Goal: Task Accomplishment & Management: Manage account settings

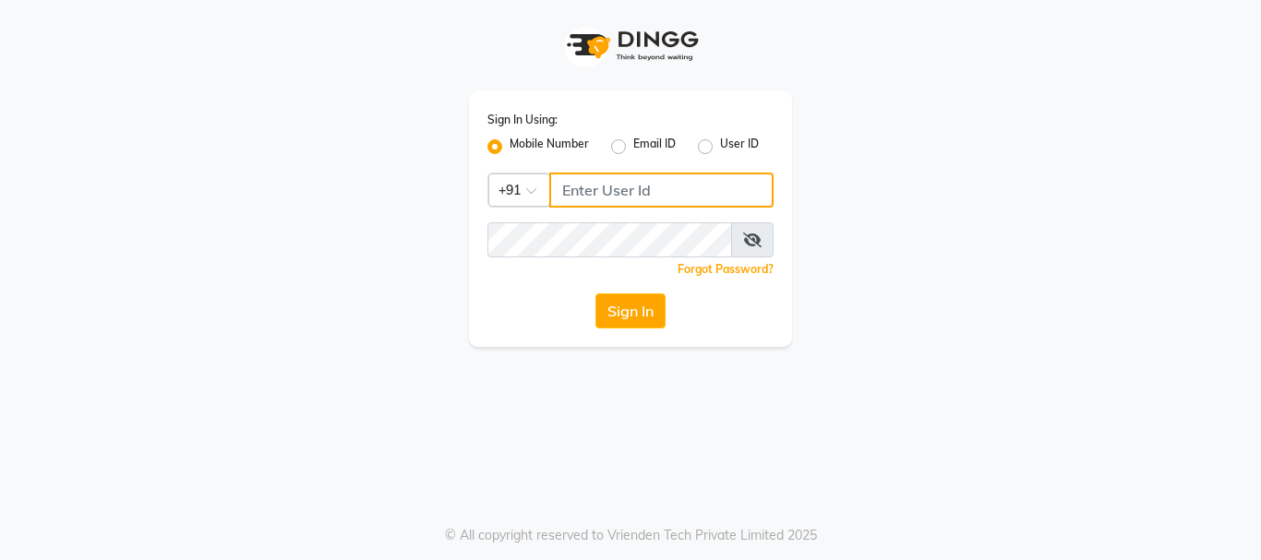
click at [699, 192] on input "Username" at bounding box center [661, 190] width 224 height 35
type input "3344221100"
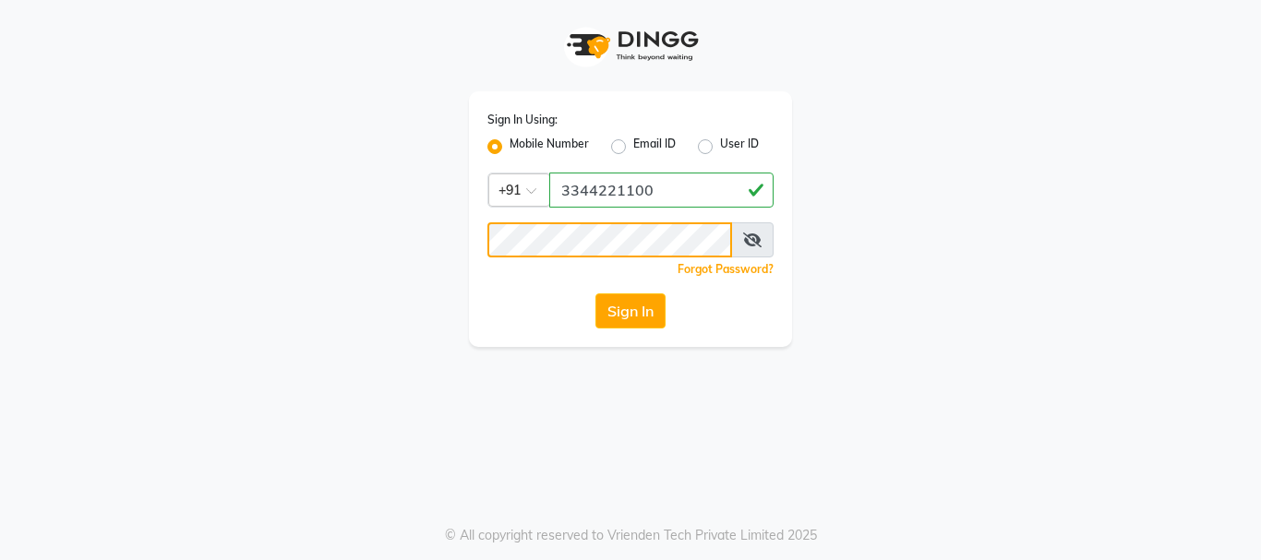
click at [595, 294] on button "Sign In" at bounding box center [630, 311] width 70 height 35
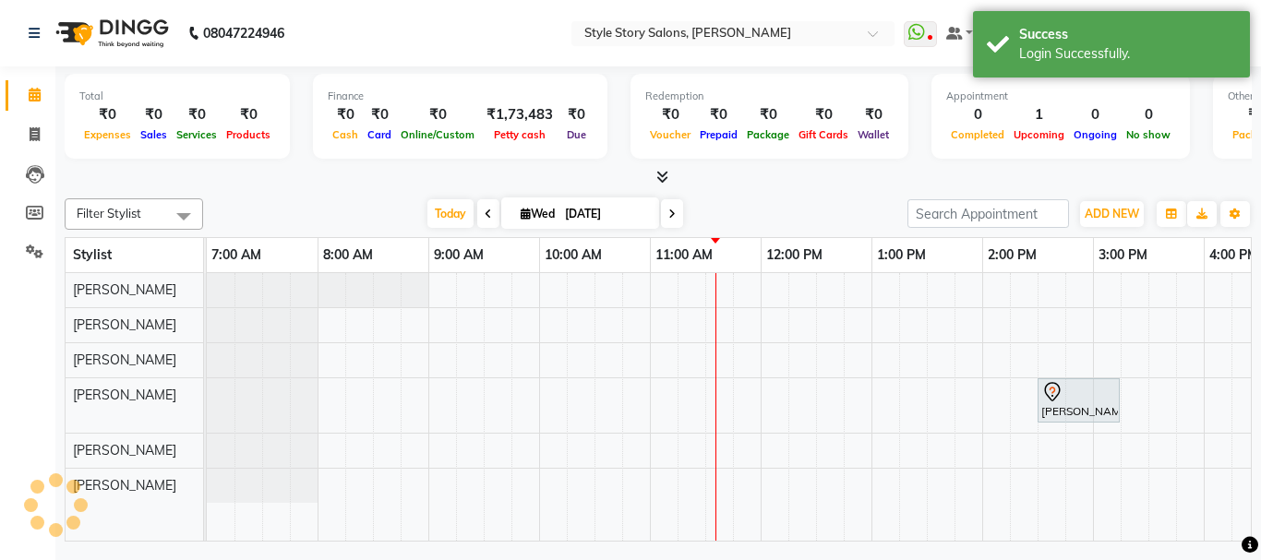
select select "en"
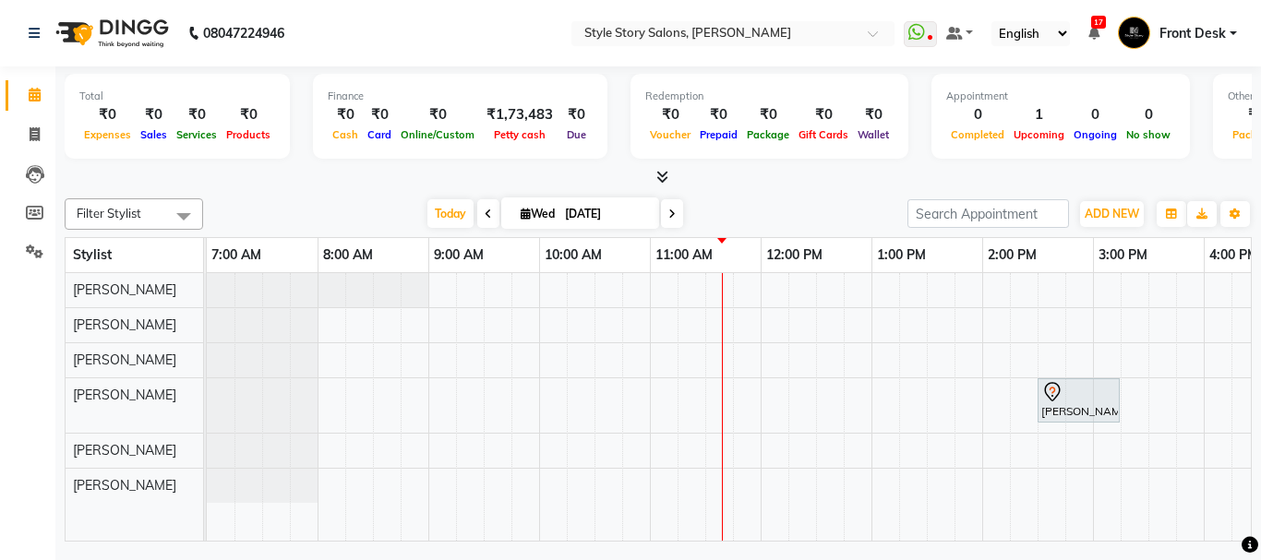
click at [655, 401] on div "[PERSON_NAME], TK01, 02:30 PM-03:15 PM, Hair Cut - Master - [DEMOGRAPHIC_DATA]" at bounding box center [1093, 407] width 1772 height 268
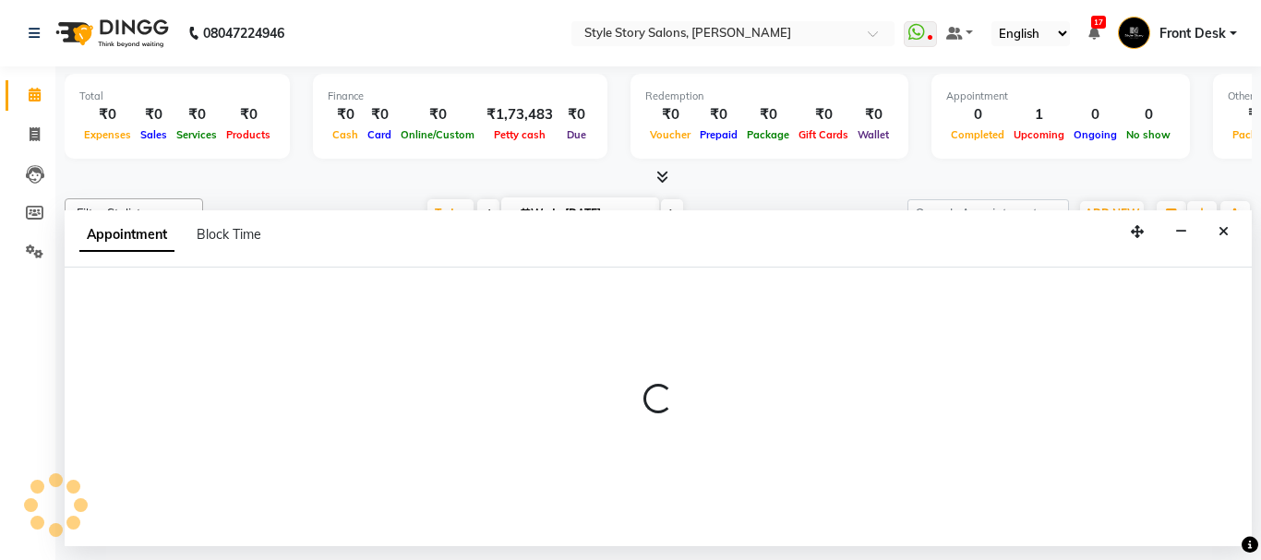
select select "62114"
select select "660"
select select "tentative"
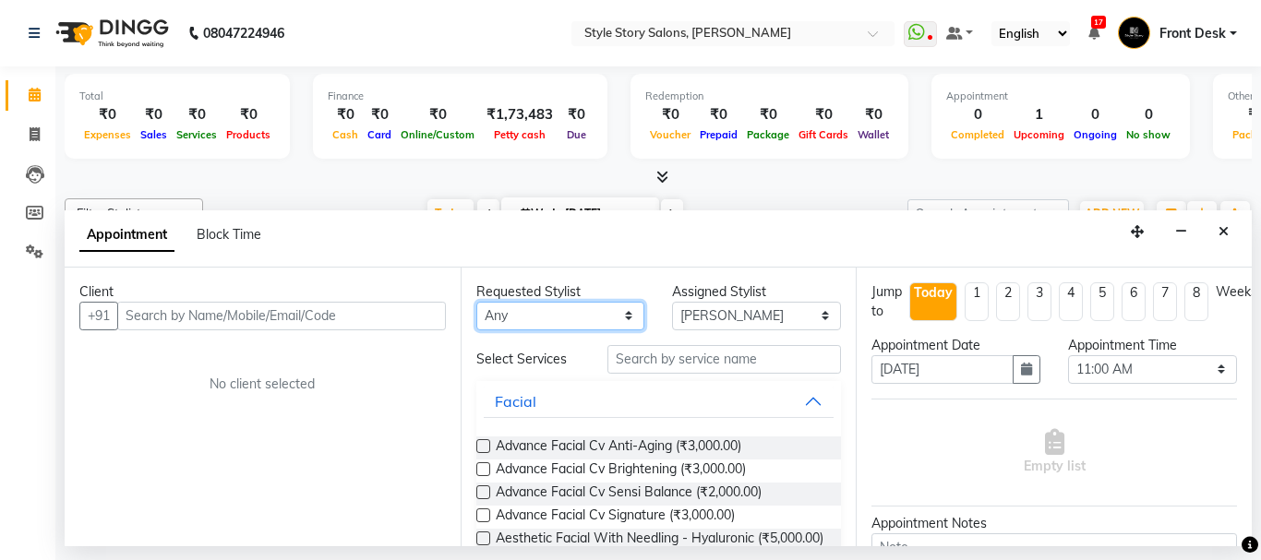
click at [566, 325] on select "Any [PERSON_NAME] [PERSON_NAME] [PERSON_NAME] [PERSON_NAME] [PERSON_NAME] [PERS…" at bounding box center [560, 316] width 169 height 29
select select "62114"
click at [476, 302] on select "Any [PERSON_NAME] [PERSON_NAME] [PERSON_NAME] [PERSON_NAME] [PERSON_NAME] [PERS…" at bounding box center [560, 316] width 169 height 29
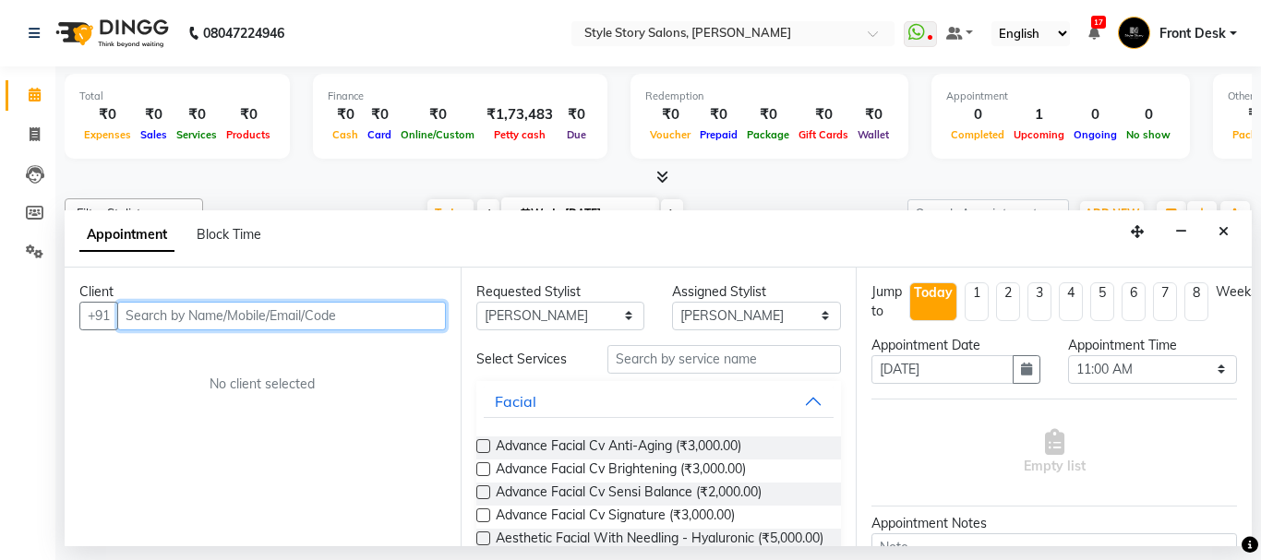
click at [298, 316] on input "text" at bounding box center [281, 316] width 329 height 29
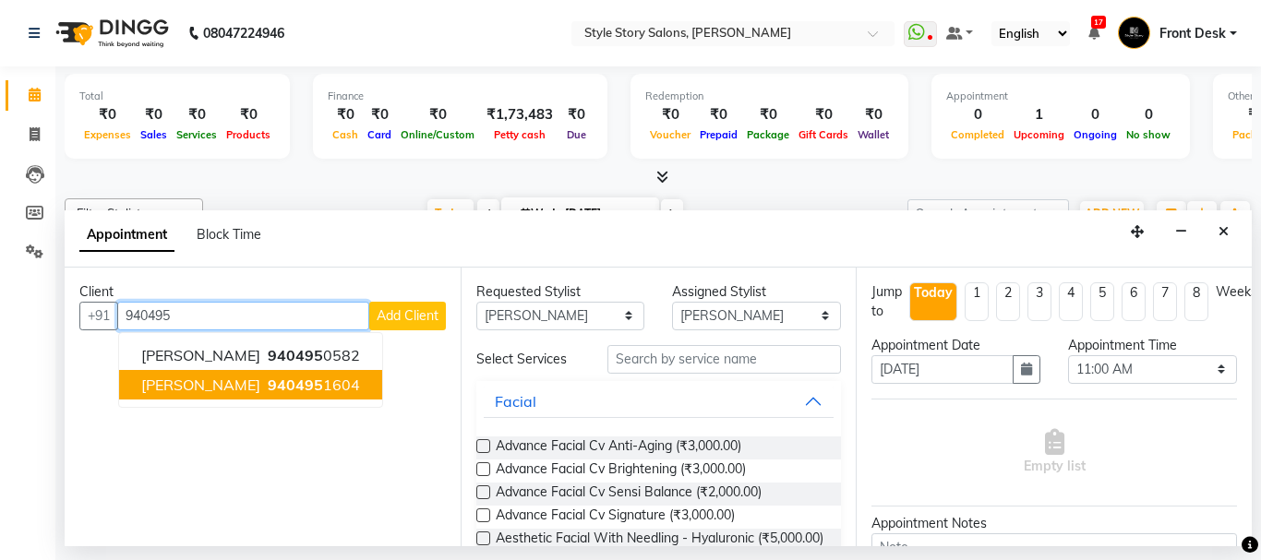
click at [216, 390] on span "[PERSON_NAME]" at bounding box center [200, 385] width 119 height 18
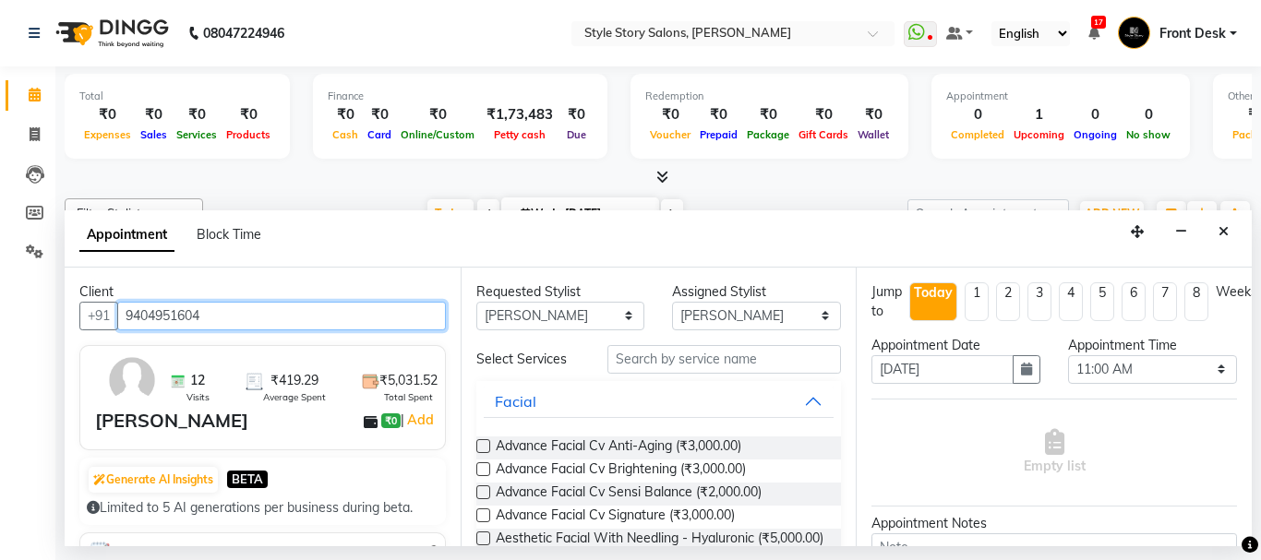
type input "9404951604"
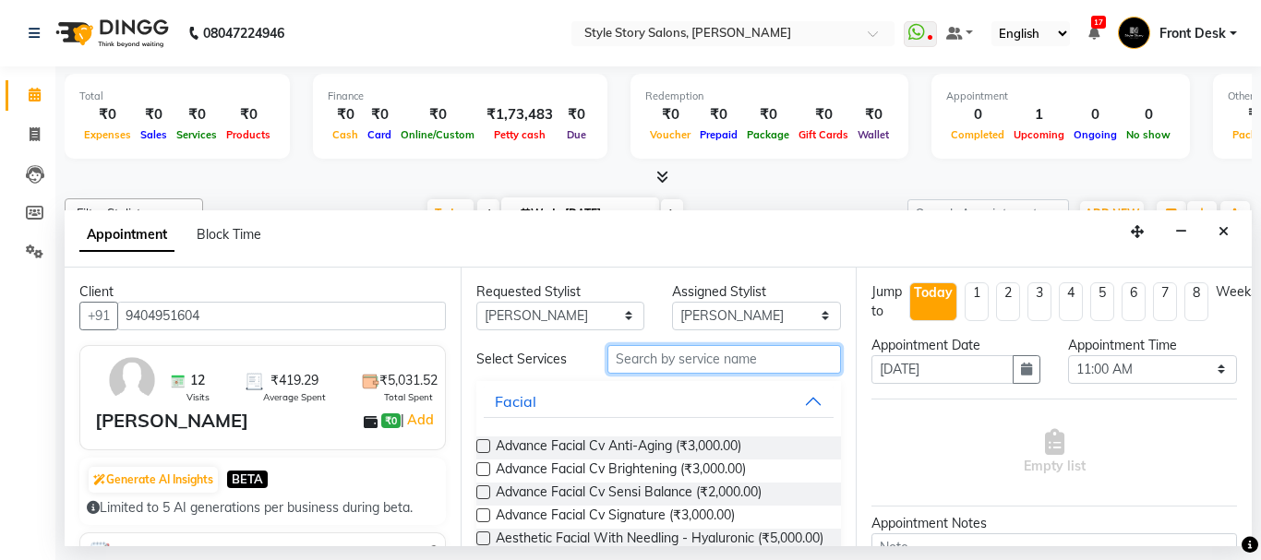
click at [685, 360] on input "text" at bounding box center [724, 359] width 234 height 29
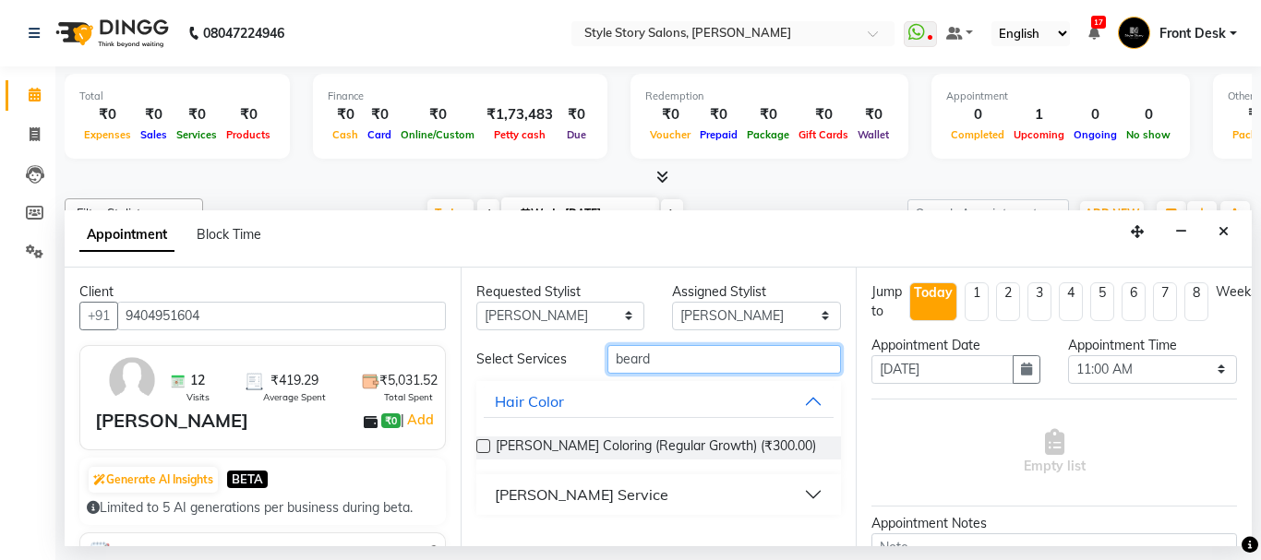
type input "beard"
click at [808, 487] on button "[PERSON_NAME] Service" at bounding box center [659, 494] width 351 height 33
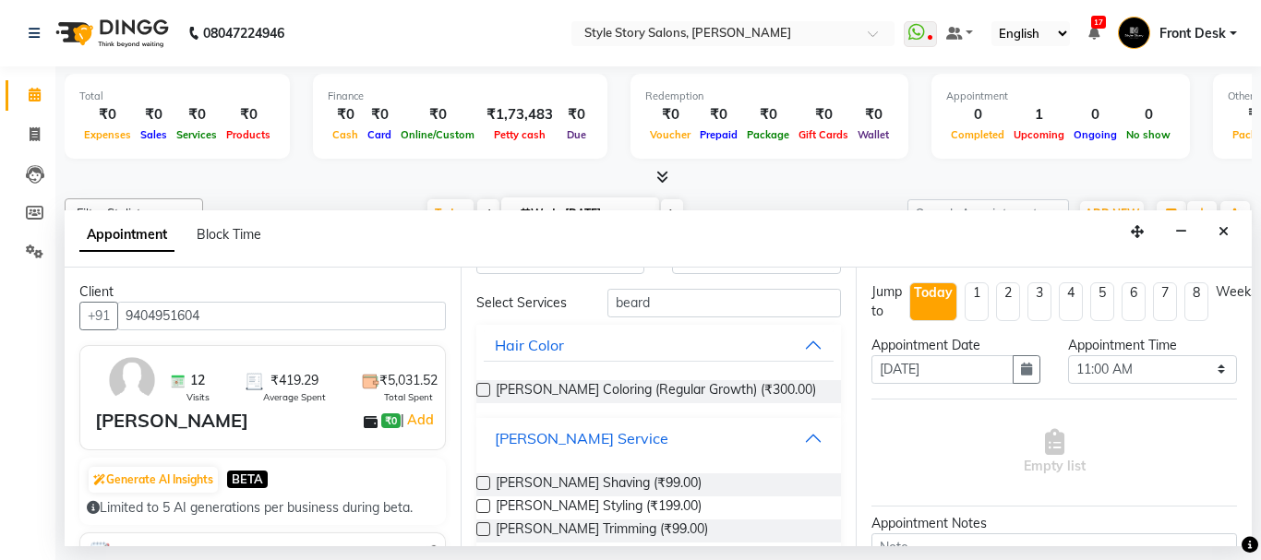
scroll to position [82, 0]
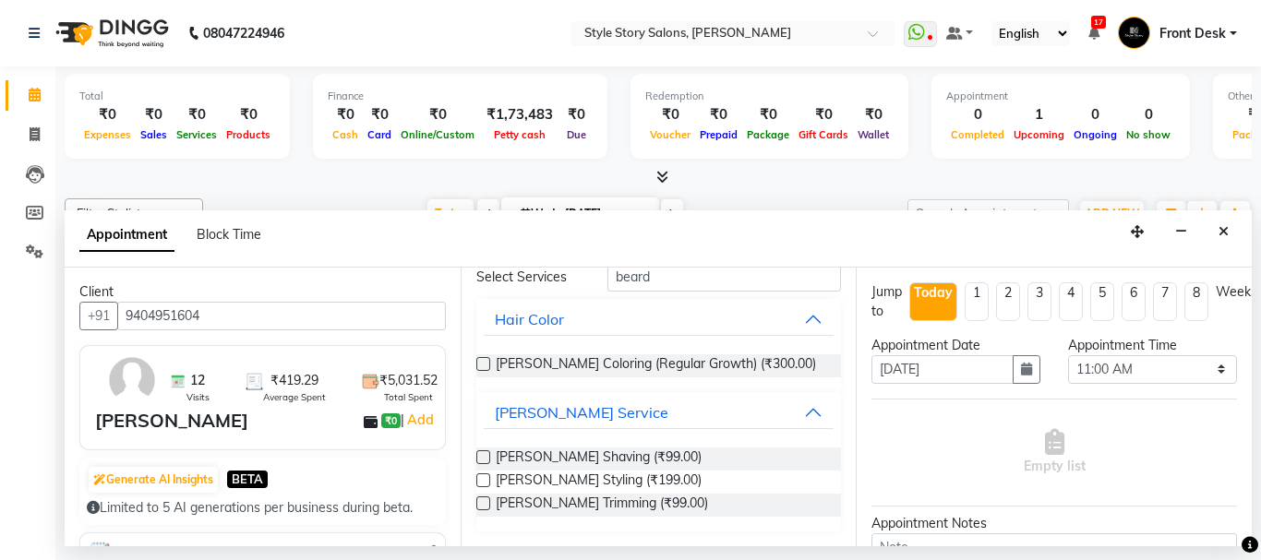
click at [483, 484] on label at bounding box center [483, 481] width 14 height 14
click at [483, 484] on input "checkbox" at bounding box center [482, 482] width 12 height 12
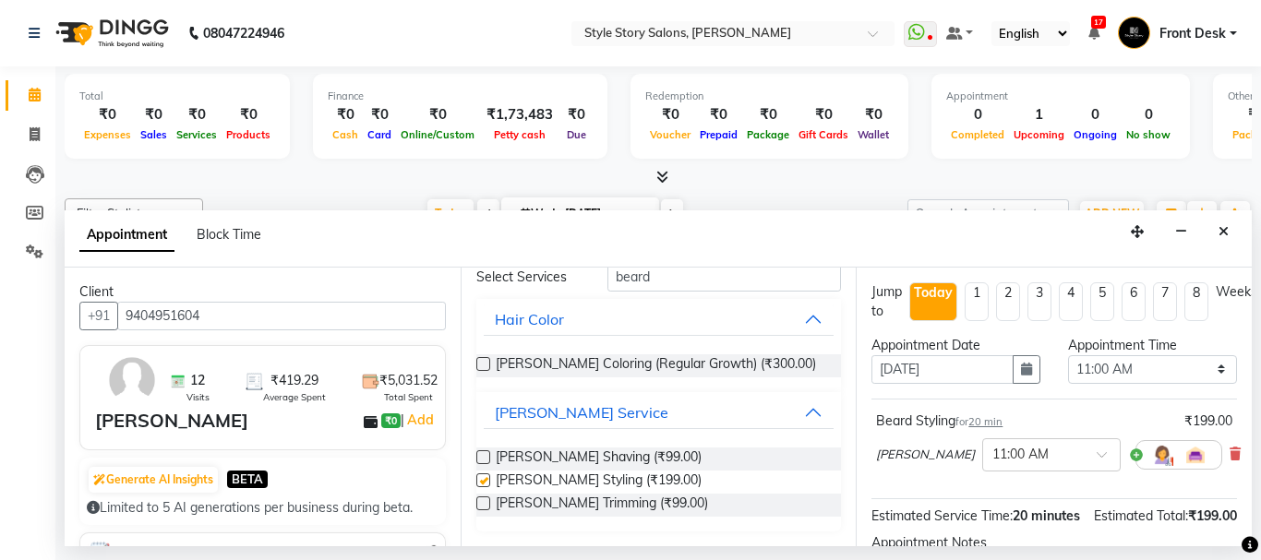
checkbox input "false"
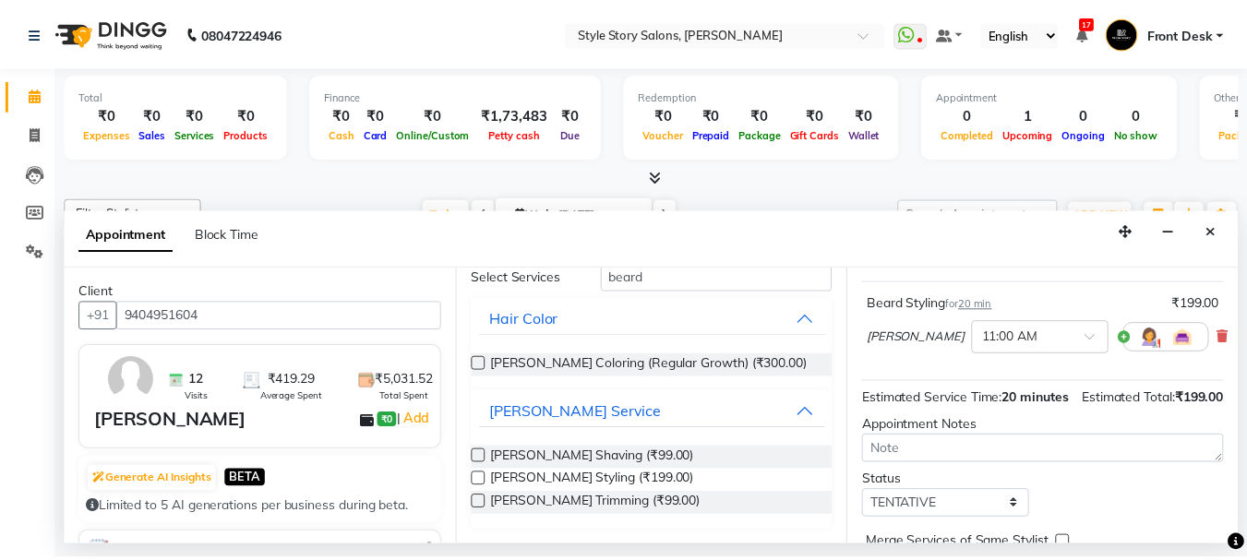
scroll to position [240, 0]
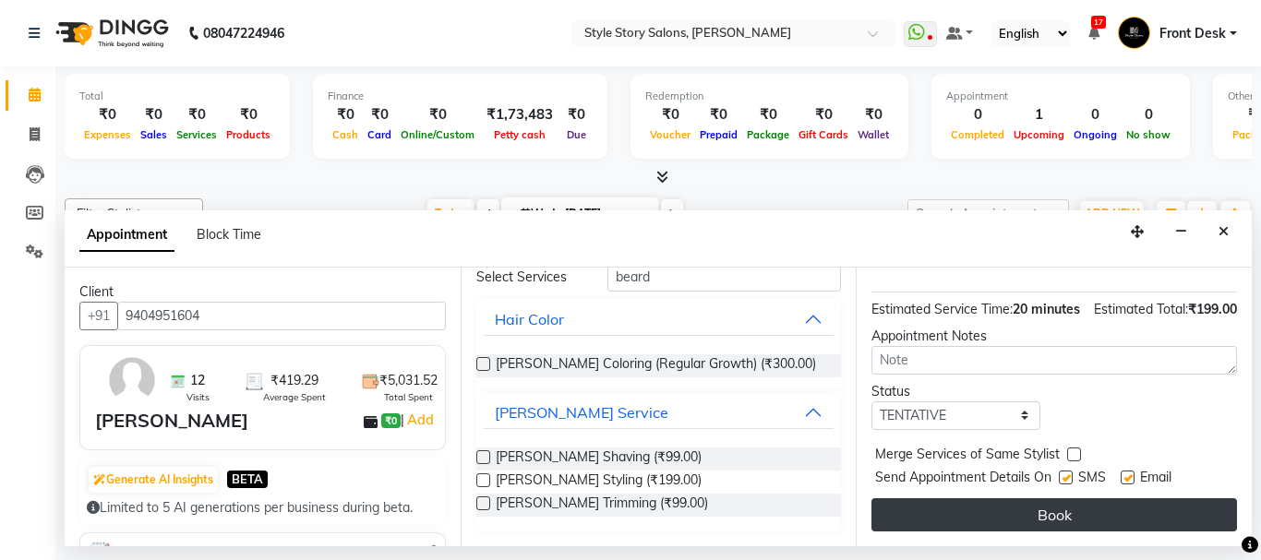
click at [1105, 499] on button "Book" at bounding box center [1054, 515] width 366 height 33
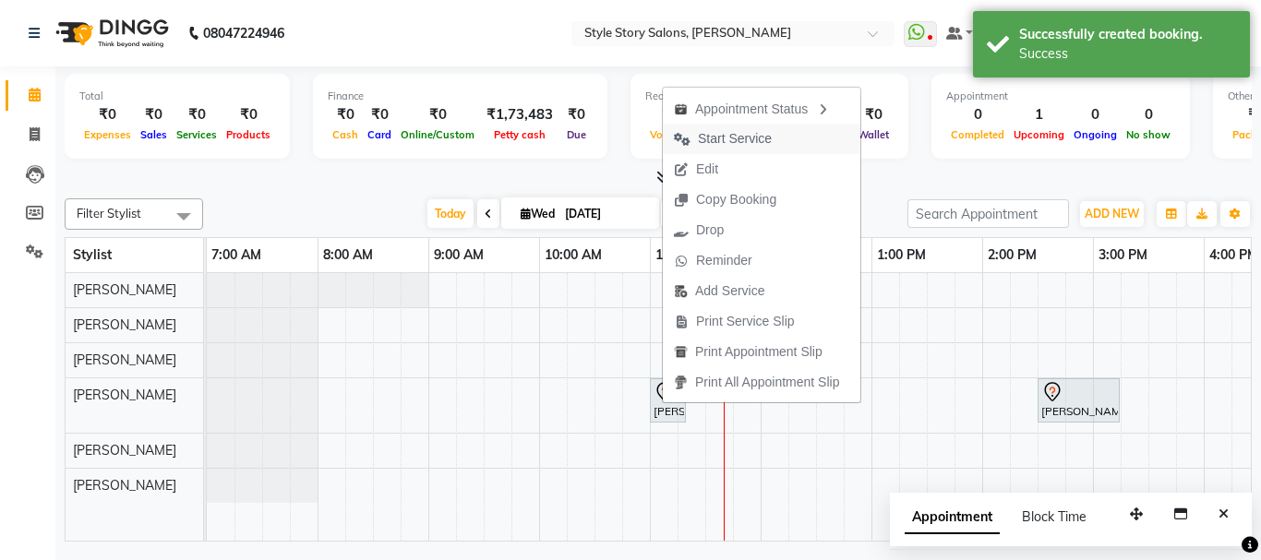
click at [775, 138] on span "Start Service" at bounding box center [723, 139] width 120 height 30
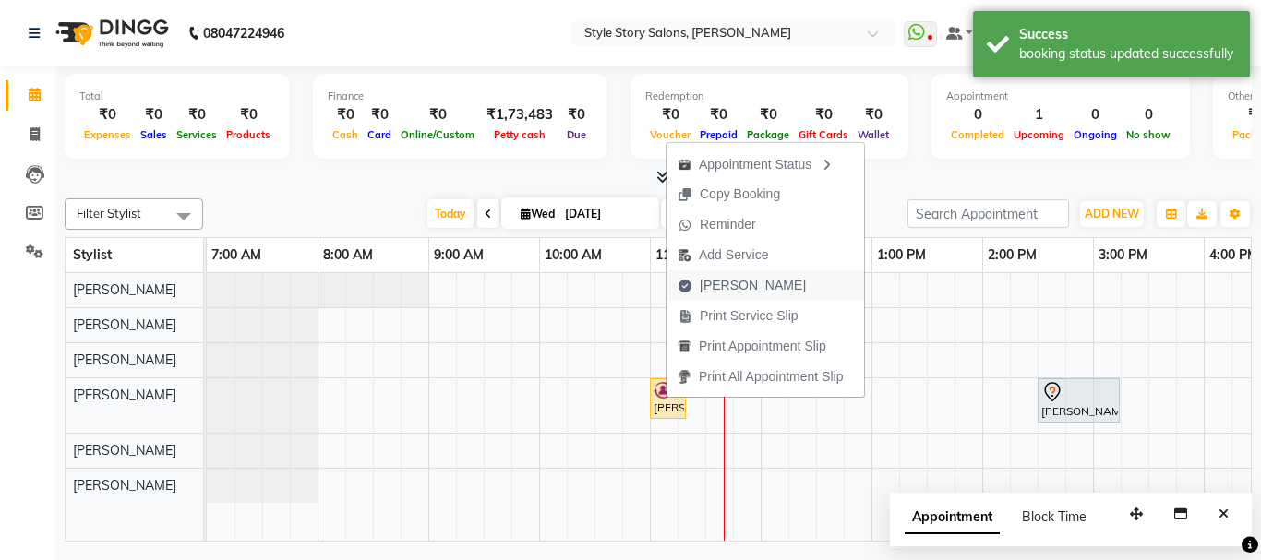
click at [747, 290] on span "[PERSON_NAME]" at bounding box center [753, 285] width 106 height 19
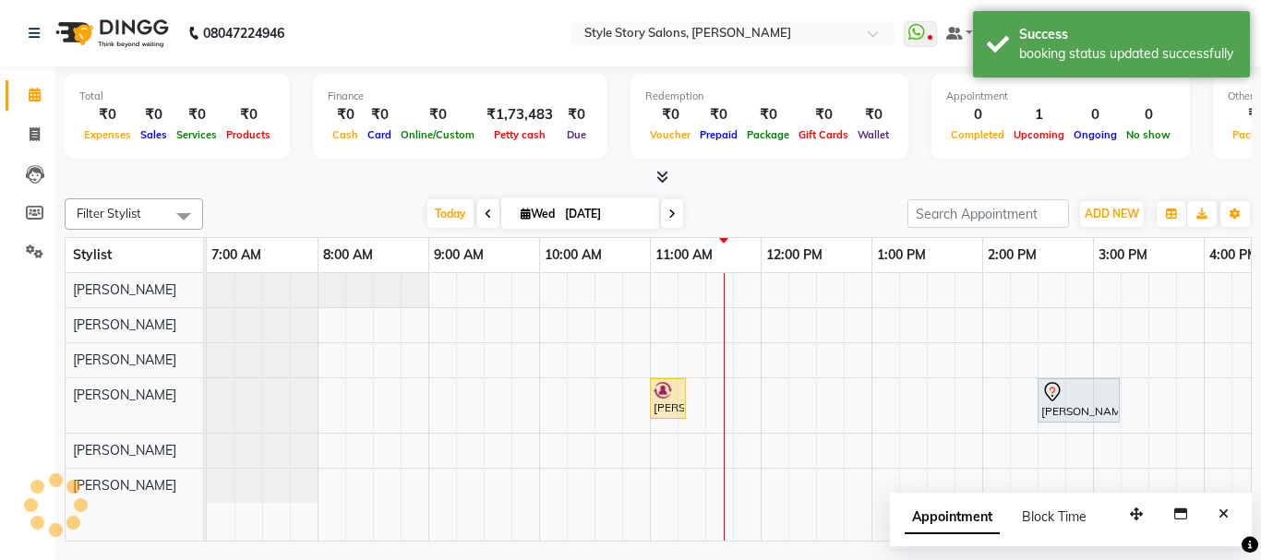
select select "service"
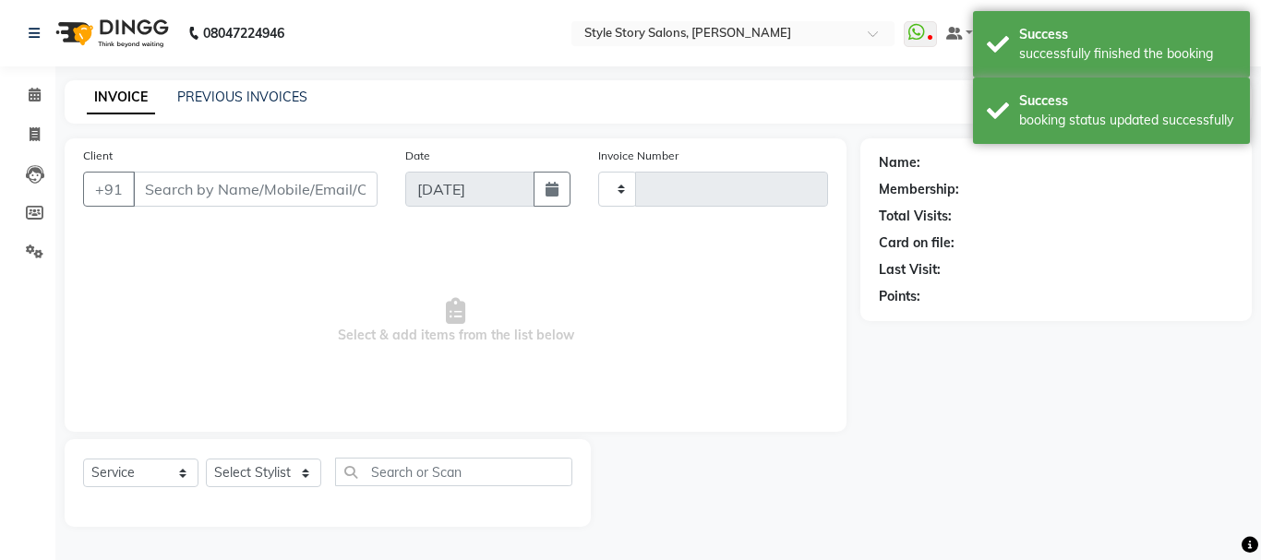
type input "1508"
select select "6249"
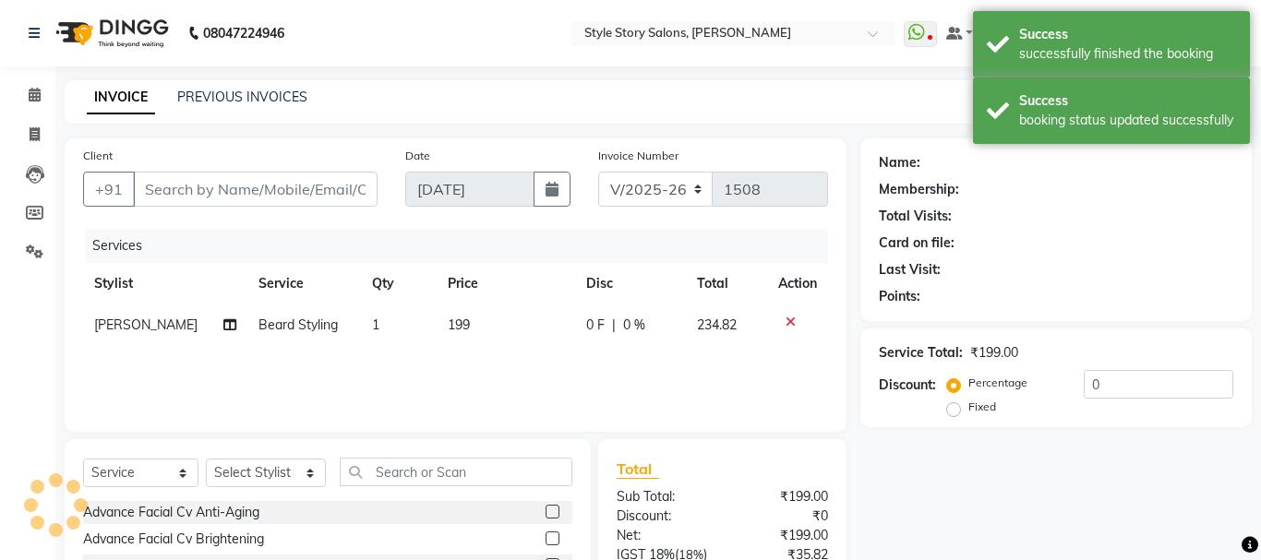
type input "9404951604"
select select "62114"
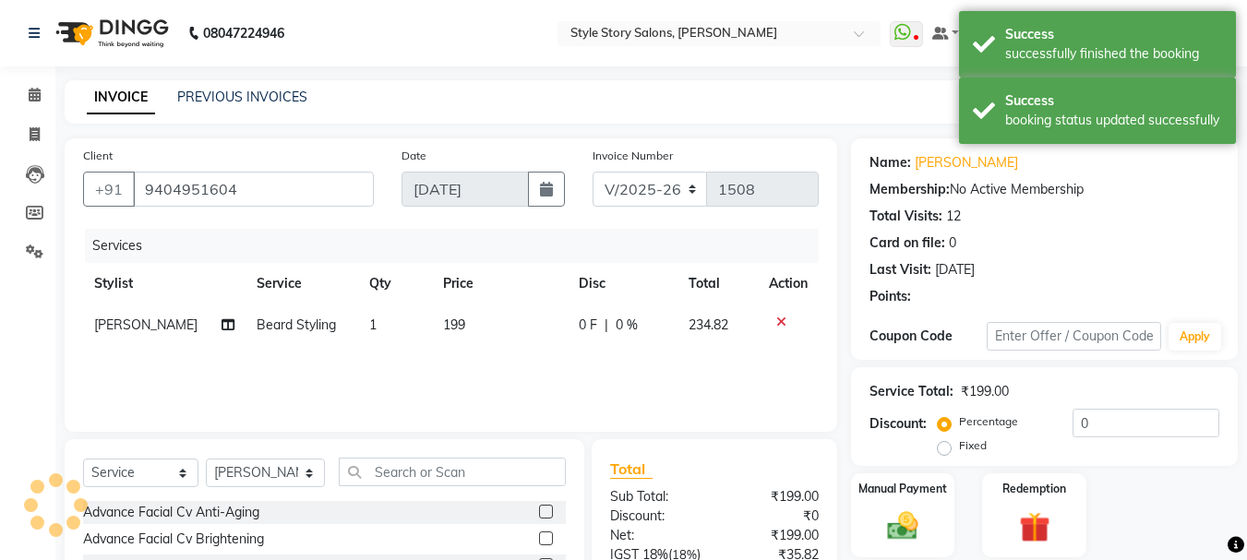
scroll to position [29, 0]
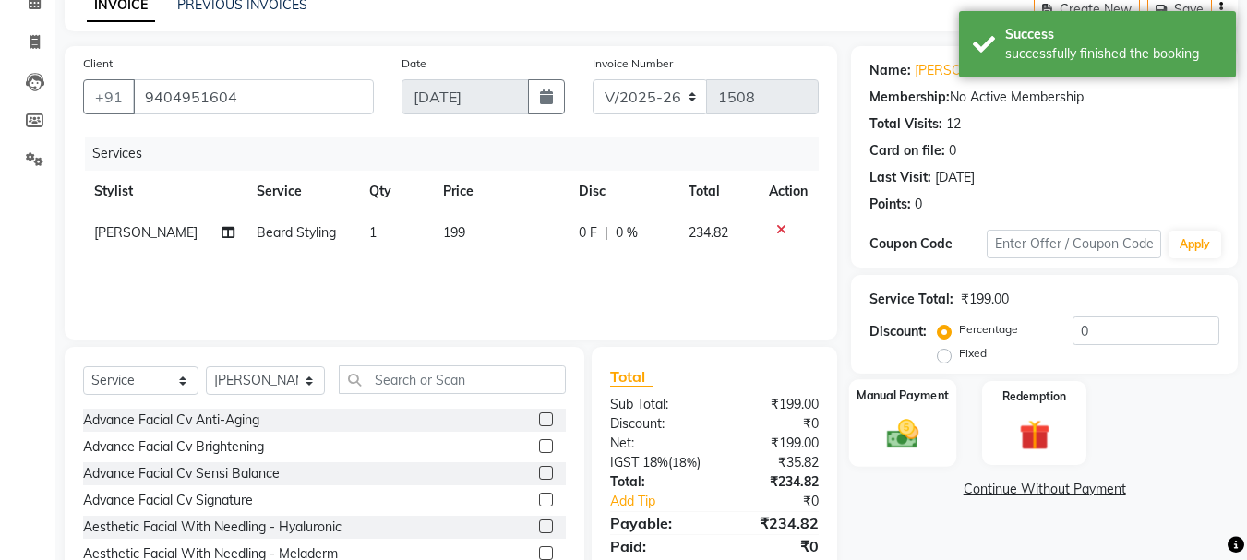
click at [922, 423] on img at bounding box center [903, 433] width 52 height 37
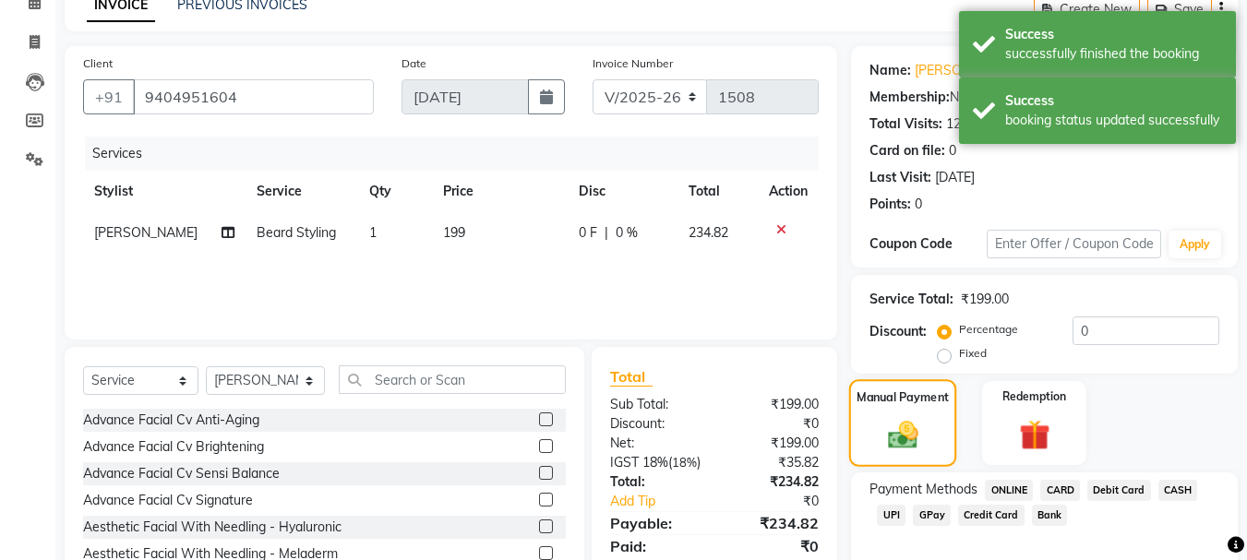
scroll to position [179, 0]
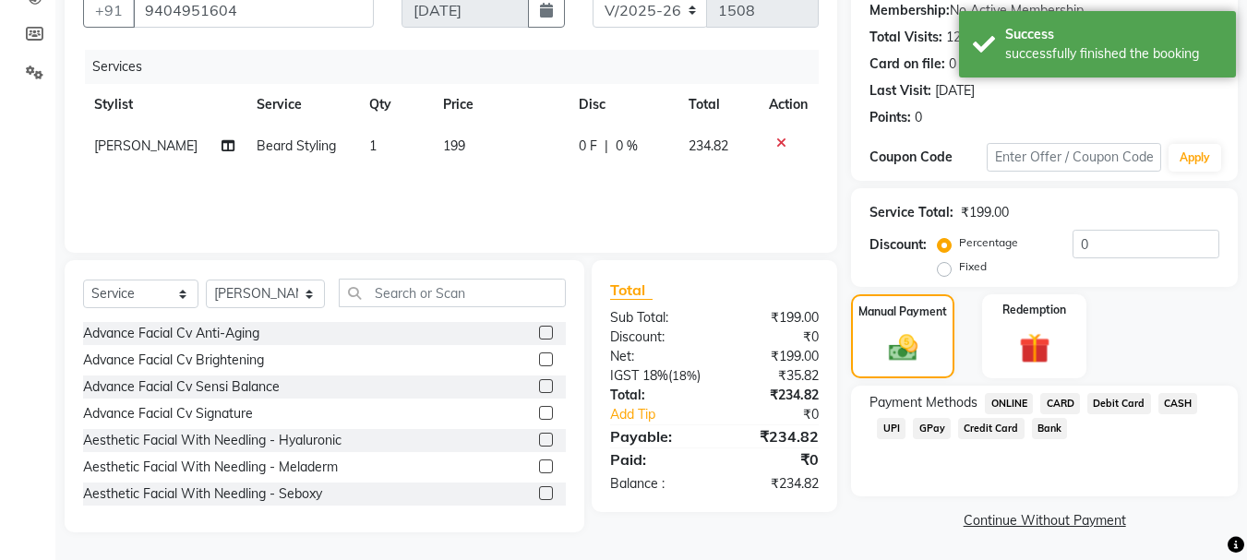
click at [1058, 408] on span "CARD" at bounding box center [1060, 403] width 40 height 21
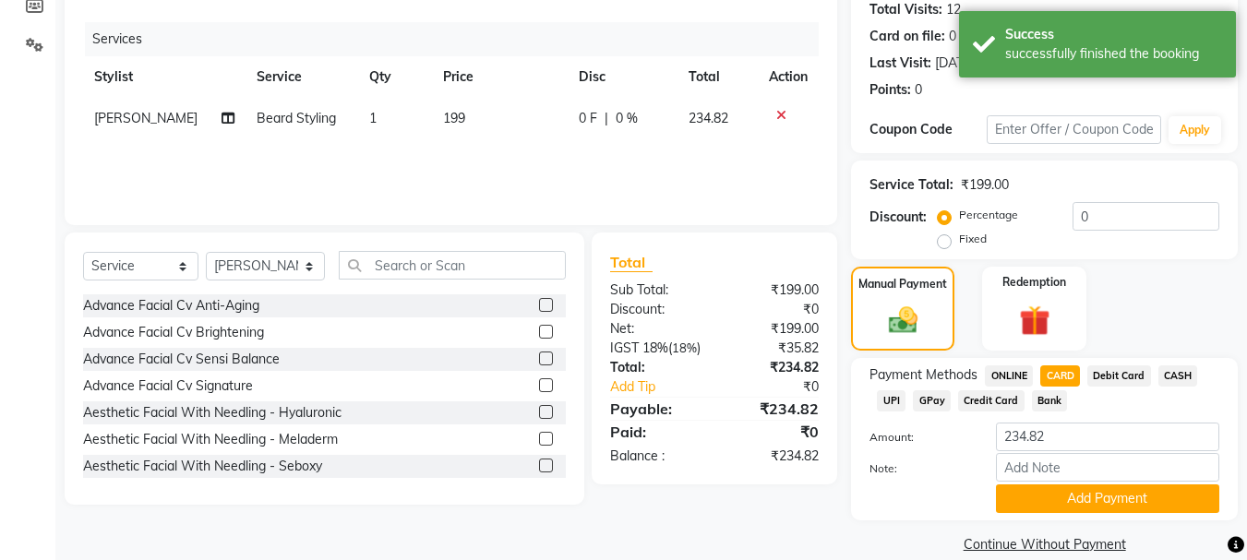
scroll to position [233, 0]
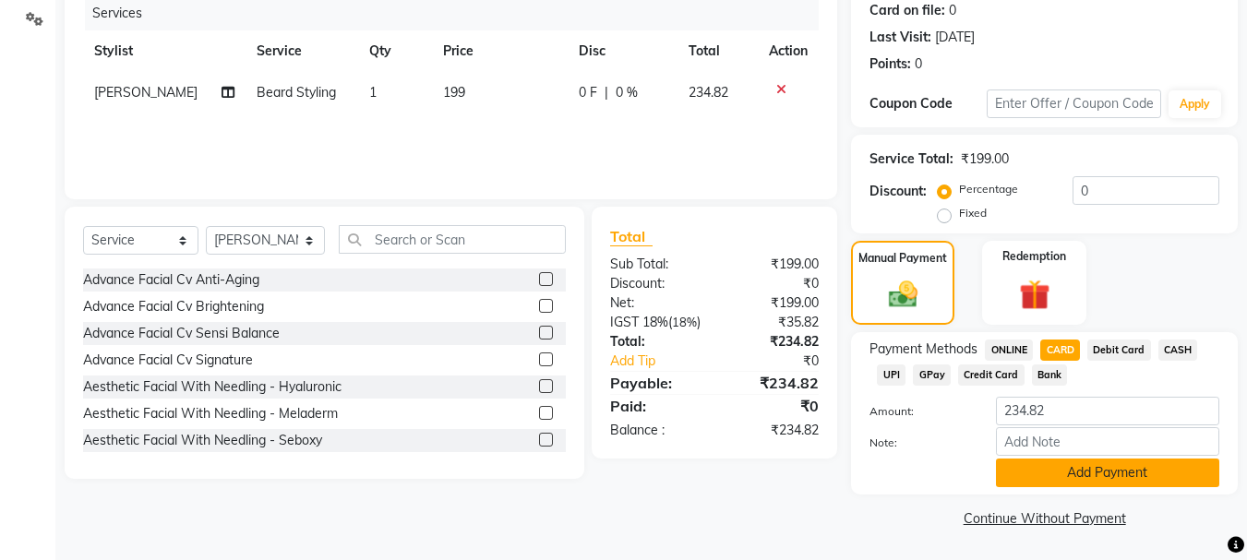
click at [1042, 475] on button "Add Payment" at bounding box center [1107, 473] width 223 height 29
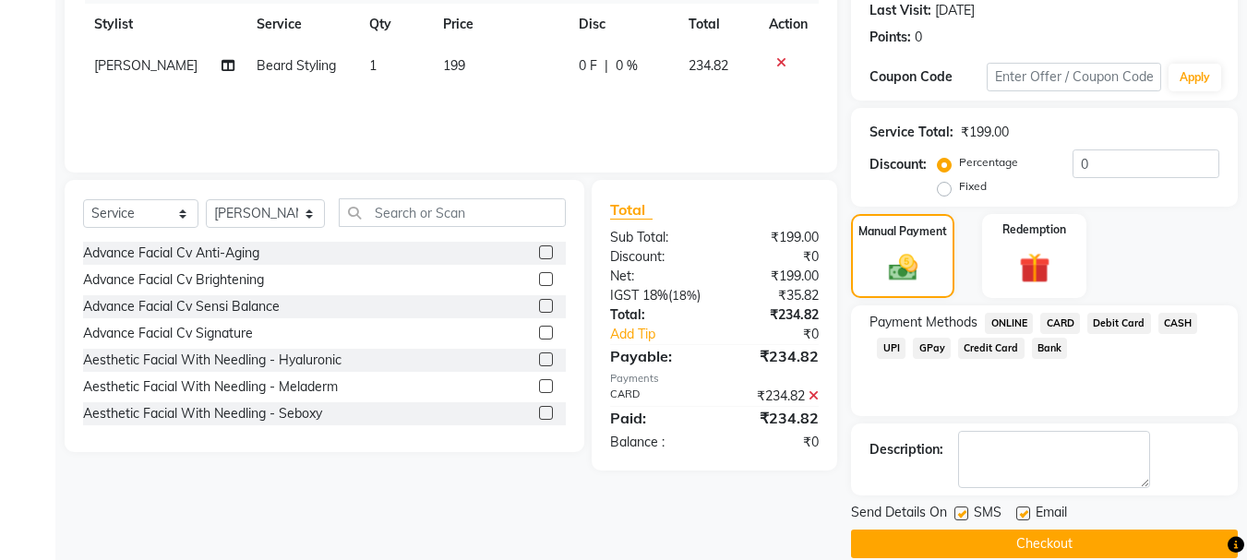
scroll to position [285, 0]
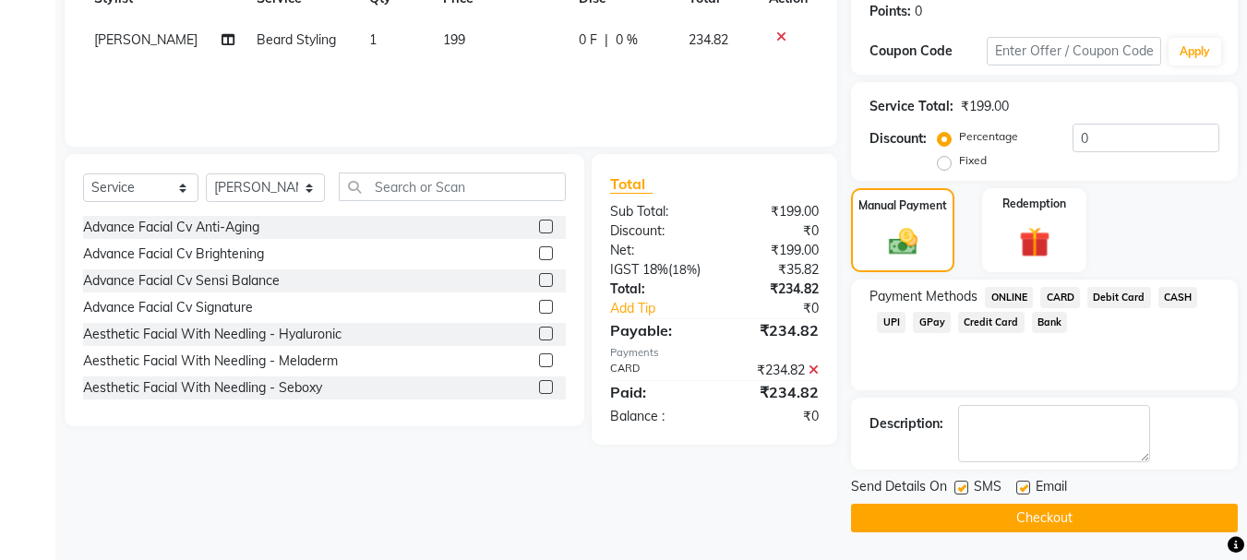
click at [1036, 521] on button "Checkout" at bounding box center [1044, 518] width 387 height 29
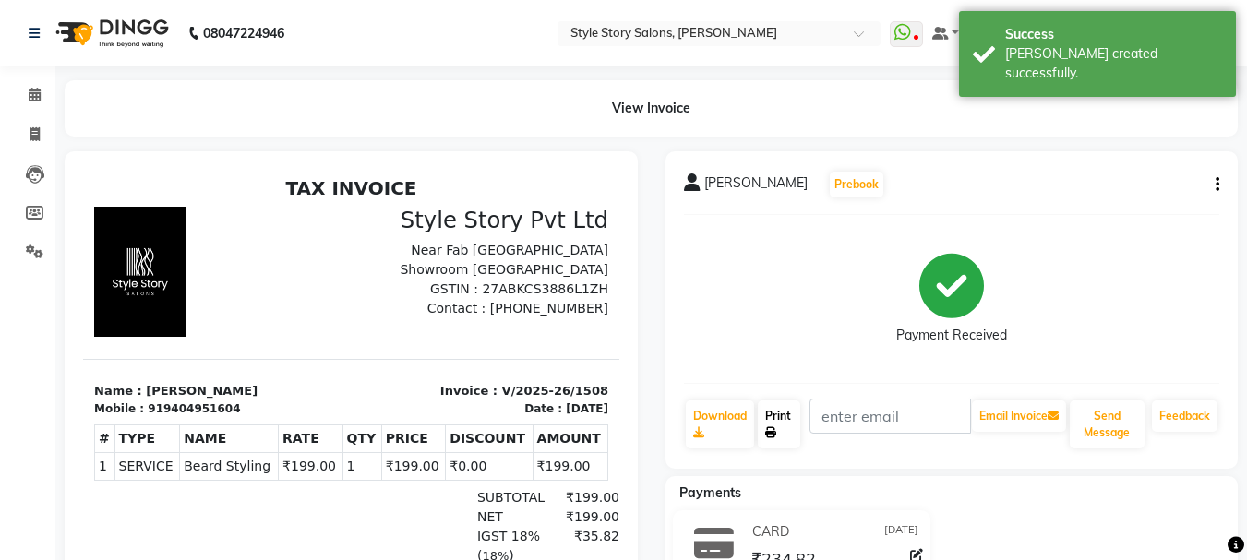
click at [789, 436] on link "Print" at bounding box center [779, 425] width 42 height 48
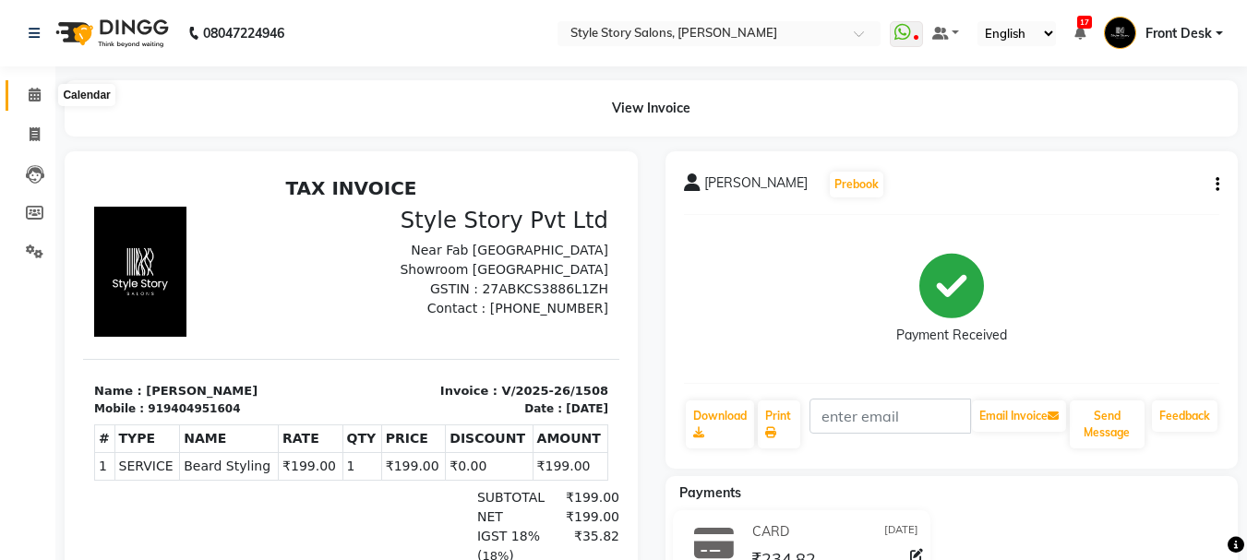
click at [36, 103] on span at bounding box center [34, 95] width 32 height 21
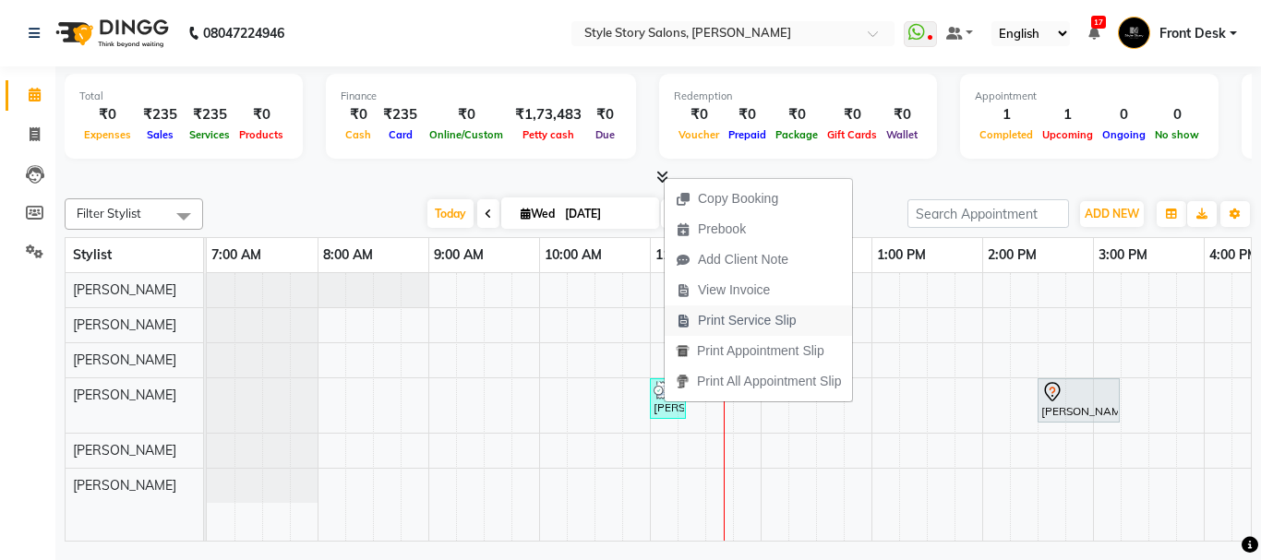
click at [750, 314] on span "Print Service Slip" at bounding box center [747, 320] width 99 height 19
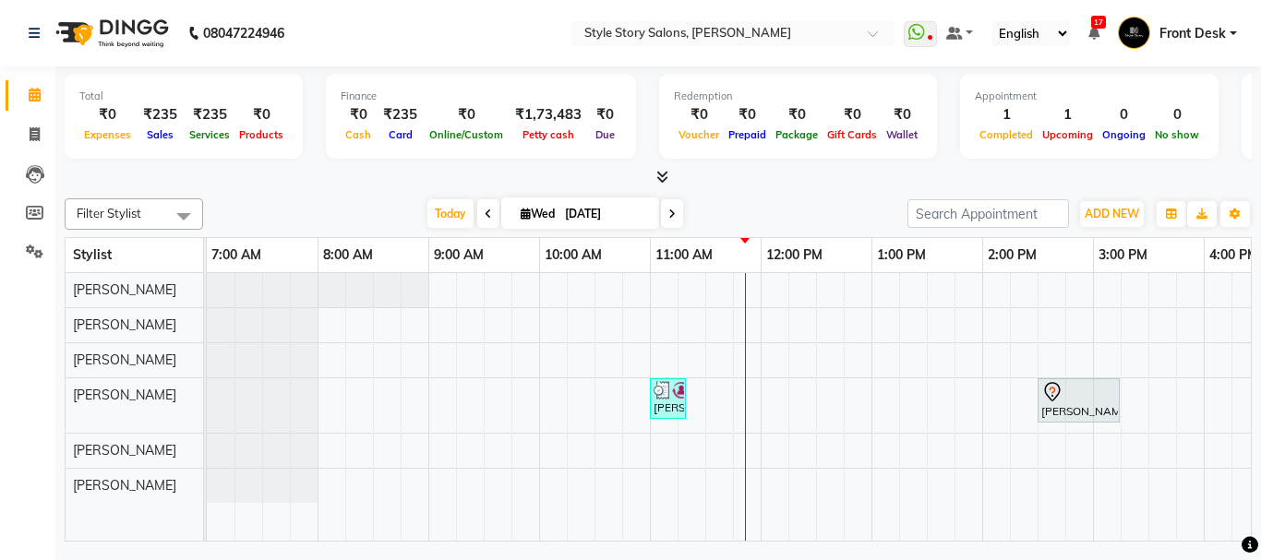
click at [763, 404] on div "[PERSON_NAME], TK02, 11:00 AM-11:20 AM, [PERSON_NAME] Styling [PERSON_NAME], TK…" at bounding box center [1093, 407] width 1772 height 268
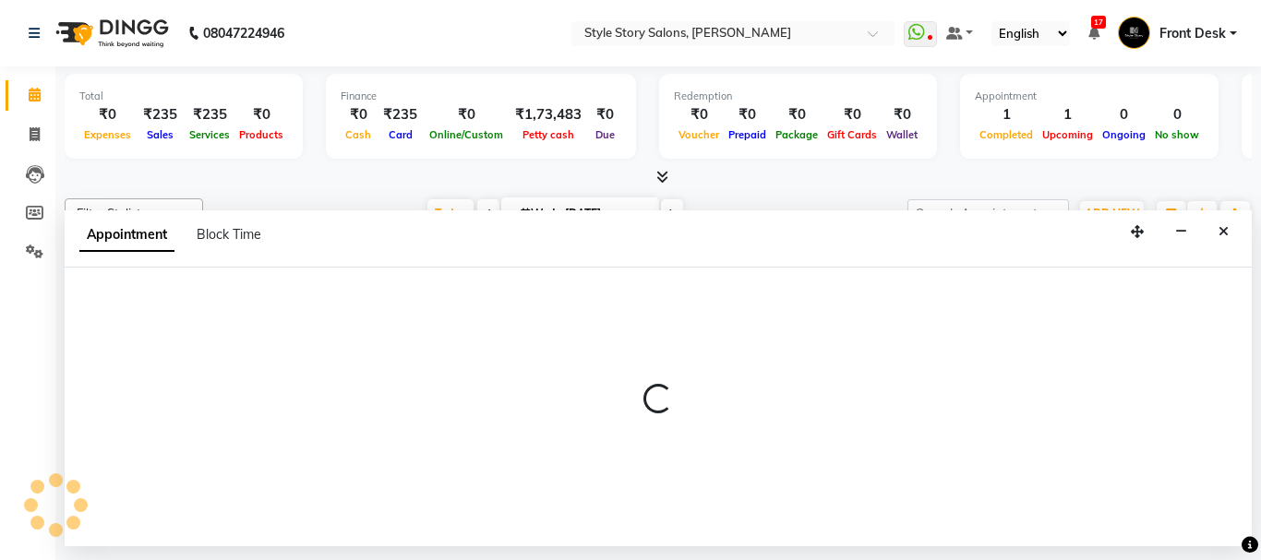
select select "62114"
select select "720"
select select "tentative"
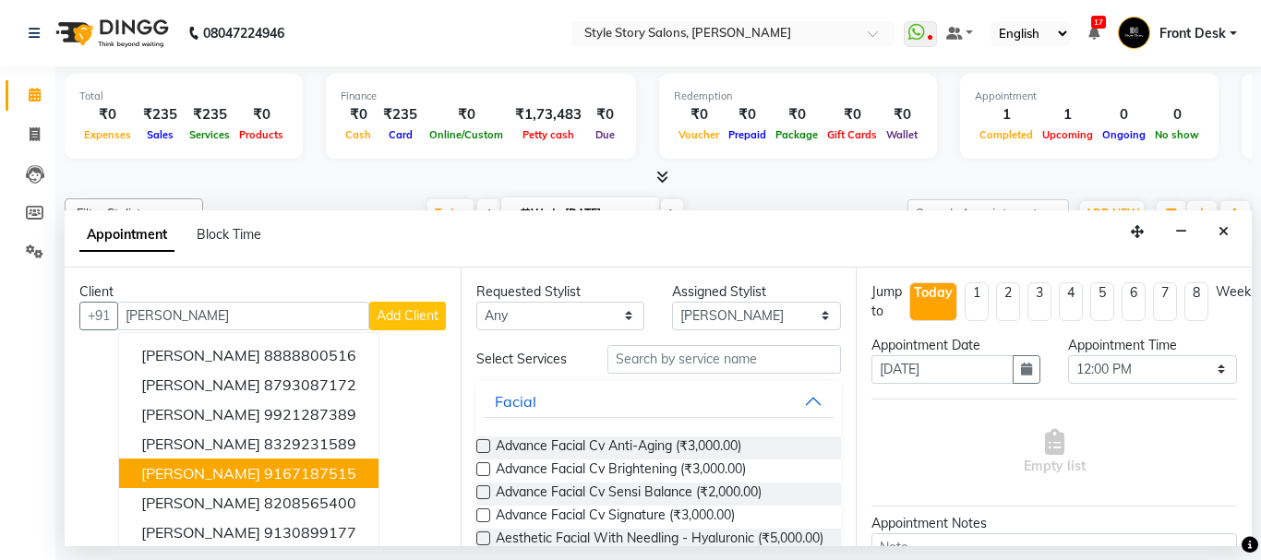
click at [174, 466] on span "[PERSON_NAME]" at bounding box center [200, 473] width 119 height 18
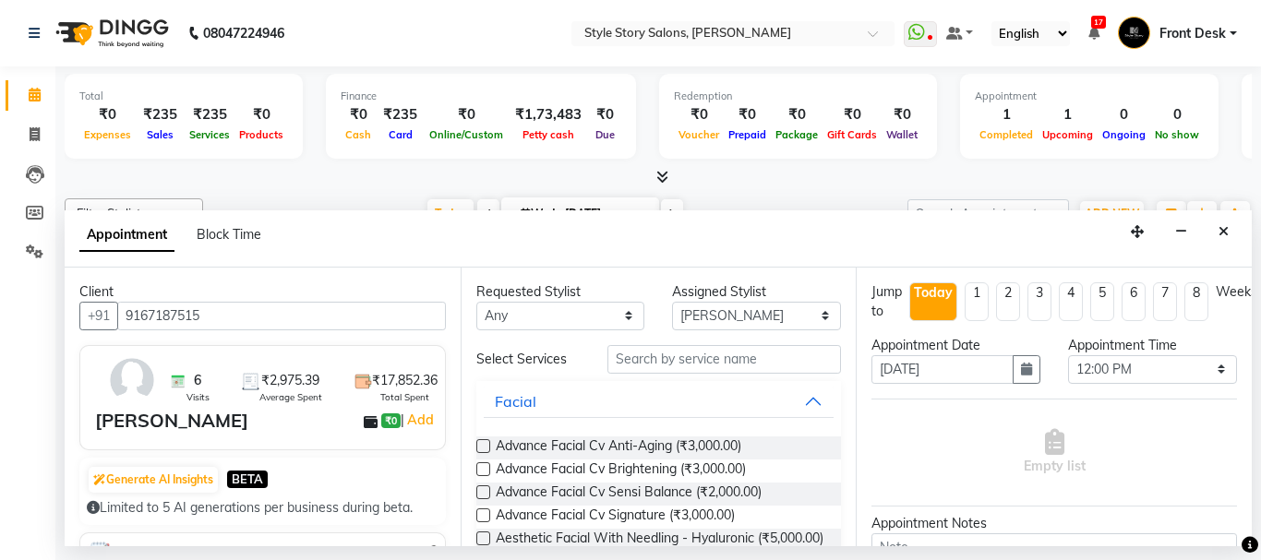
type input "9167187515"
click at [517, 315] on select "Any [PERSON_NAME] [PERSON_NAME] [PERSON_NAME] [PERSON_NAME] [PERSON_NAME] [PERS…" at bounding box center [560, 316] width 169 height 29
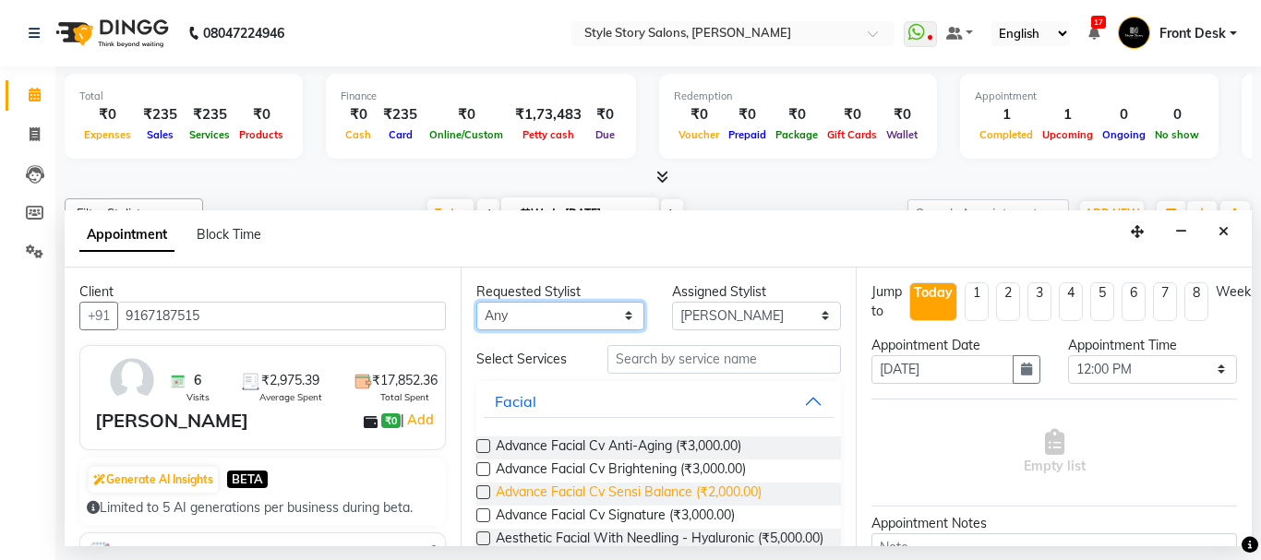
select select "62114"
click at [476, 302] on select "Any Arshad Ansari Priyanka Singh Ritesh Shrivas Sonali Sarode Tanuja Junghare V…" at bounding box center [560, 316] width 169 height 29
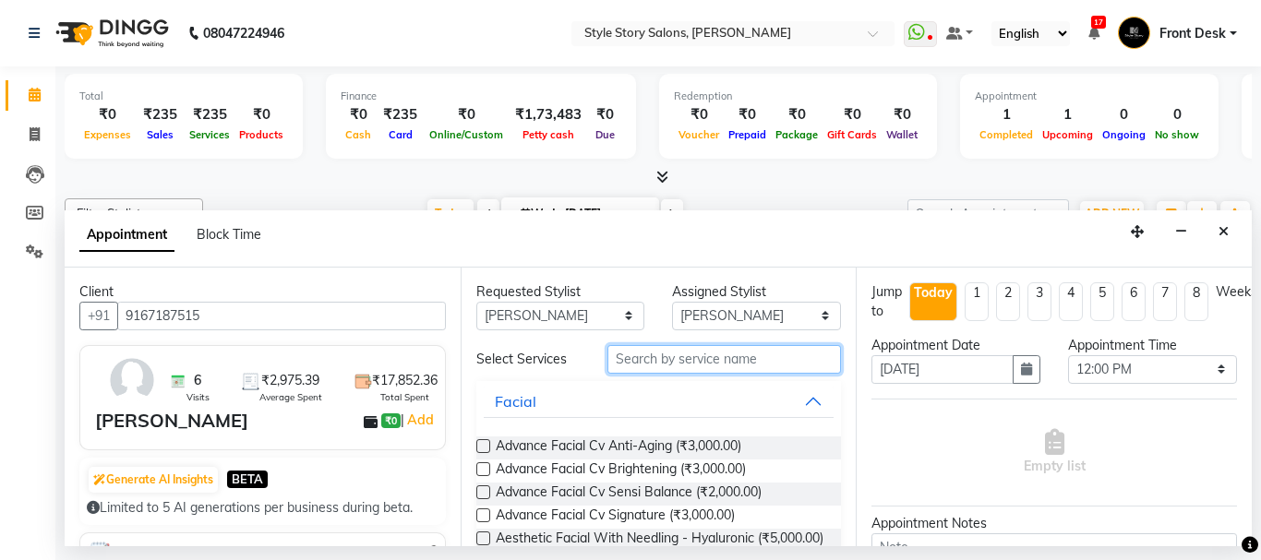
click at [690, 360] on input "text" at bounding box center [724, 359] width 234 height 29
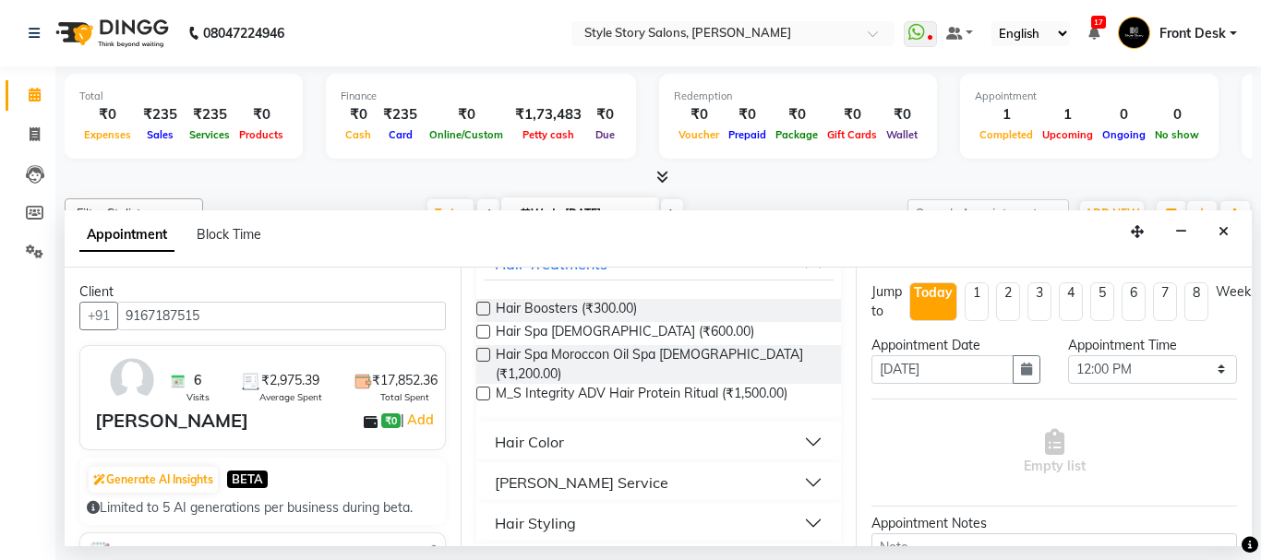
scroll to position [174, 0]
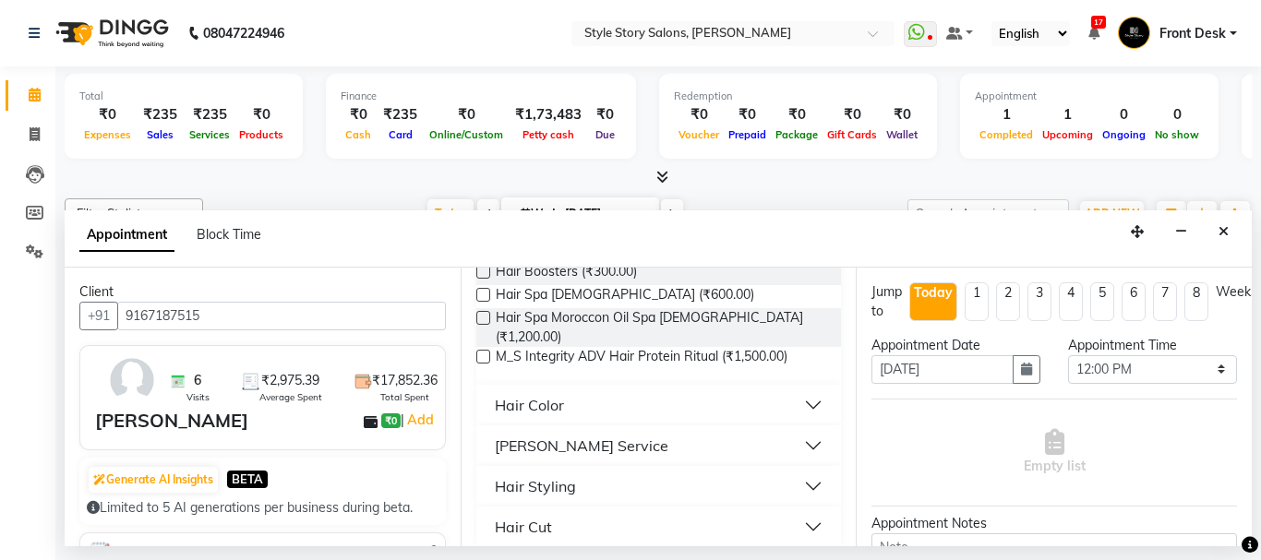
type input "hair"
click at [803, 511] on button "Hair Cut" at bounding box center [659, 527] width 351 height 33
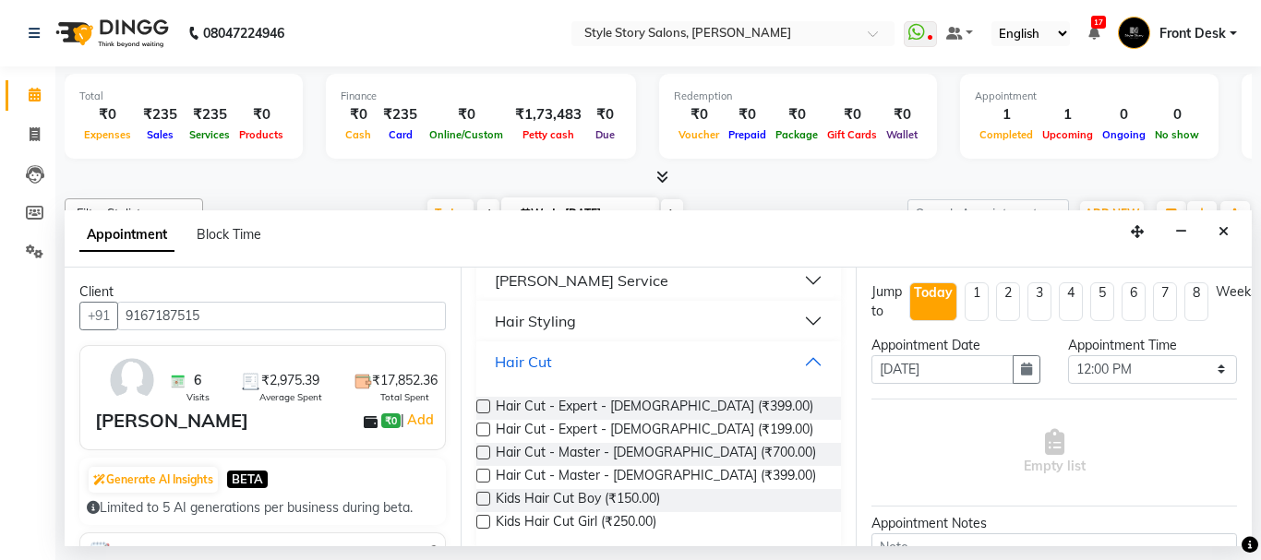
scroll to position [342, 0]
click at [481, 444] on label at bounding box center [483, 451] width 14 height 14
click at [481, 447] on input "checkbox" at bounding box center [482, 453] width 12 height 12
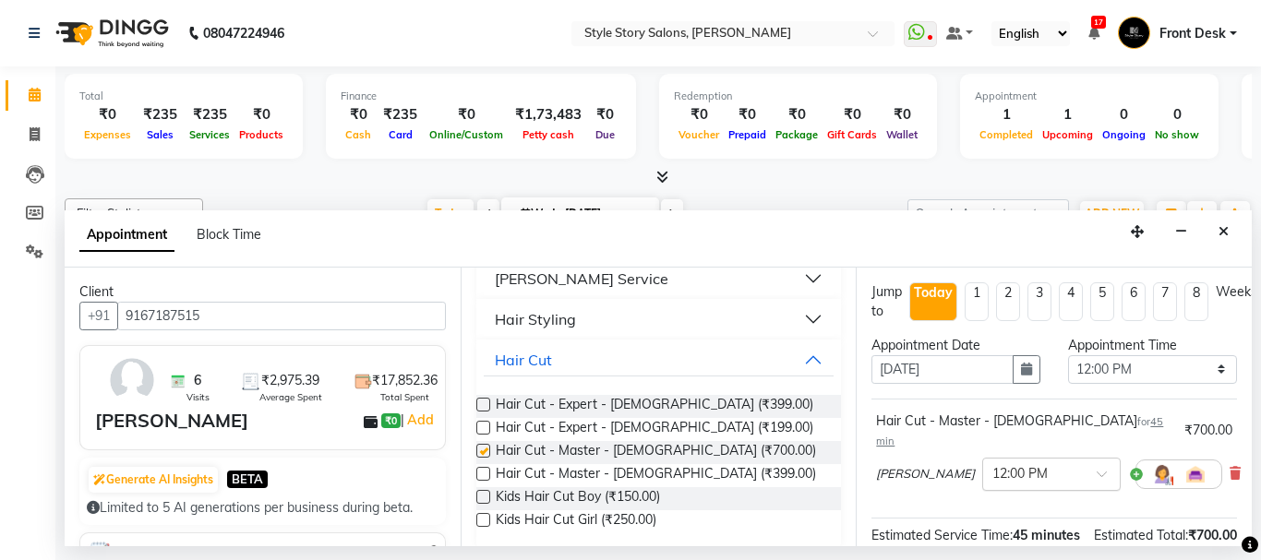
checkbox input "false"
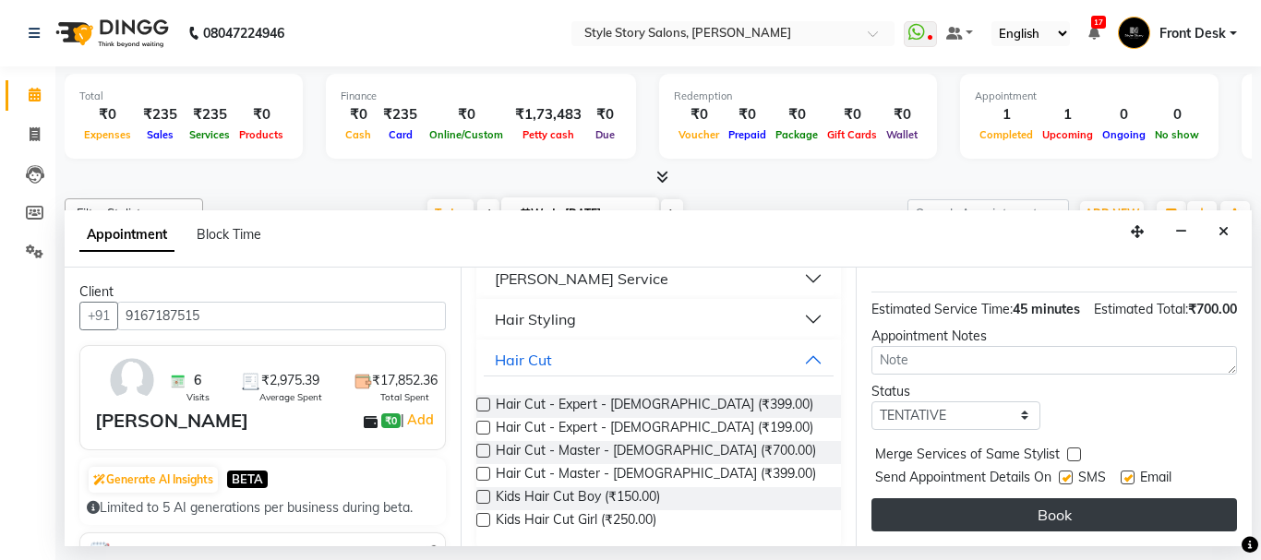
scroll to position [240, 0]
click at [1092, 501] on button "Book" at bounding box center [1054, 515] width 366 height 33
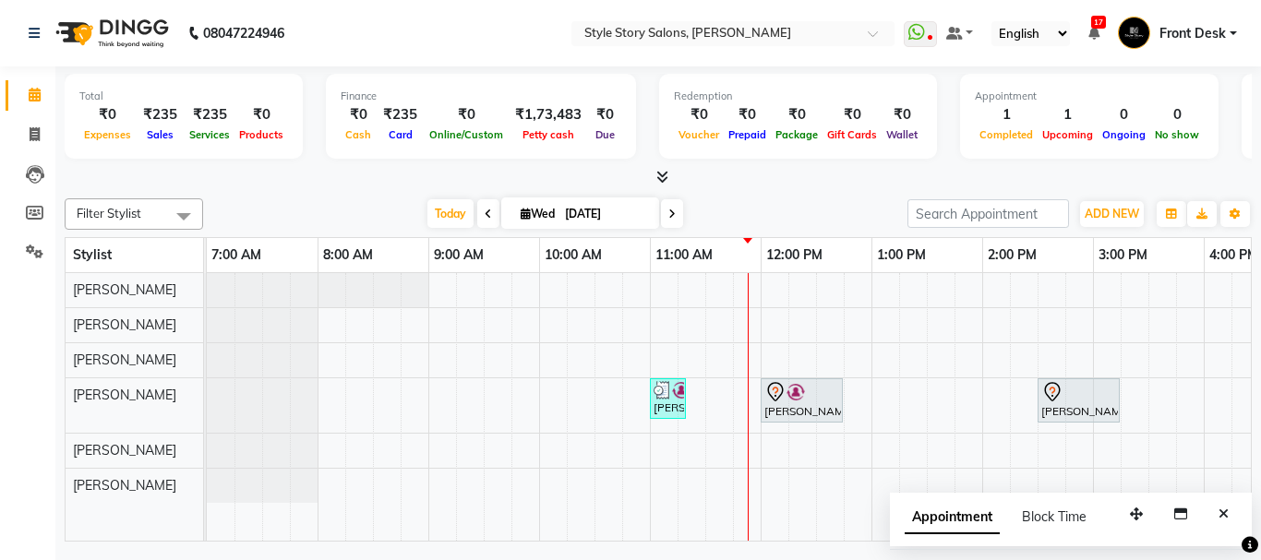
click at [676, 354] on div "Sadque Razzak, TK02, 11:00 AM-11:20 AM, Beard Styling Prachi Bhuta, TK03, 12:00…" at bounding box center [1093, 407] width 1772 height 268
select select "62113"
select select "tentative"
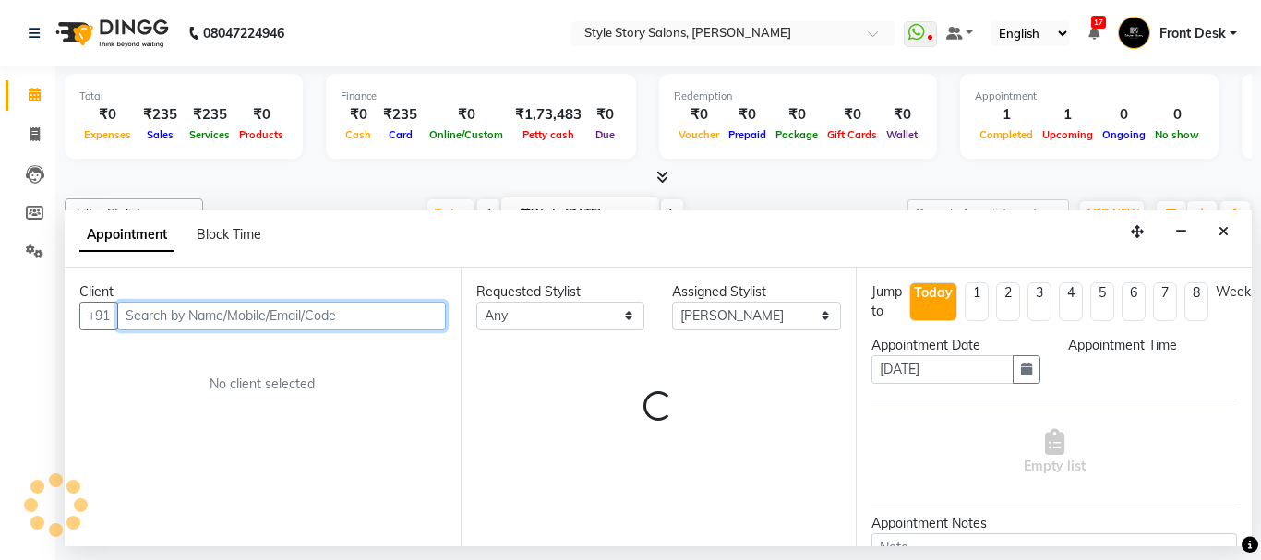
select select "660"
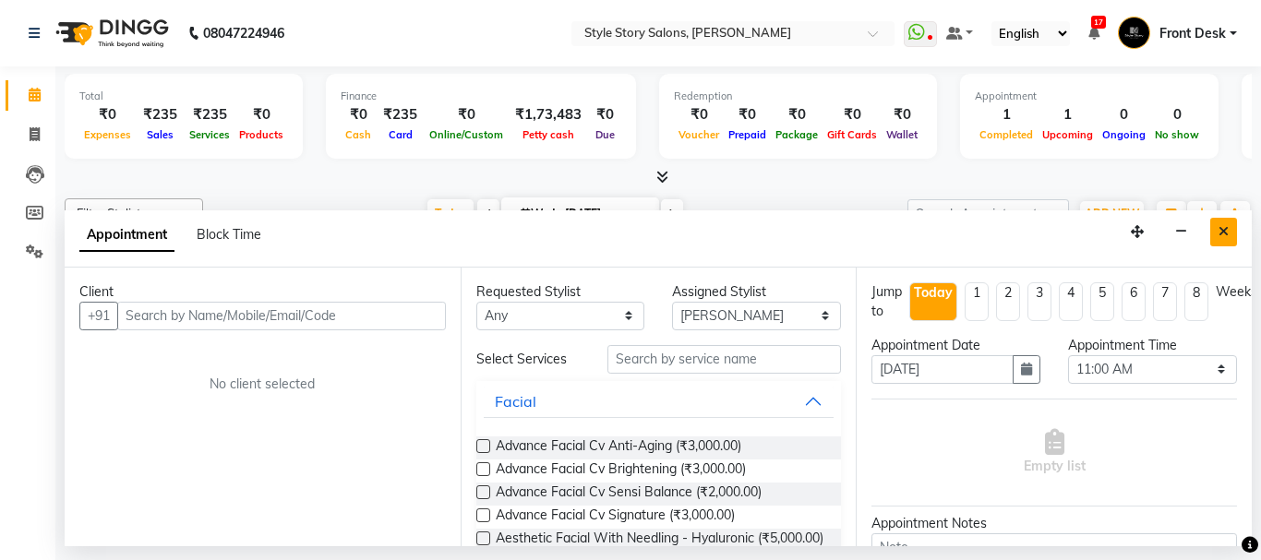
click at [1219, 227] on icon "Close" at bounding box center [1224, 231] width 10 height 13
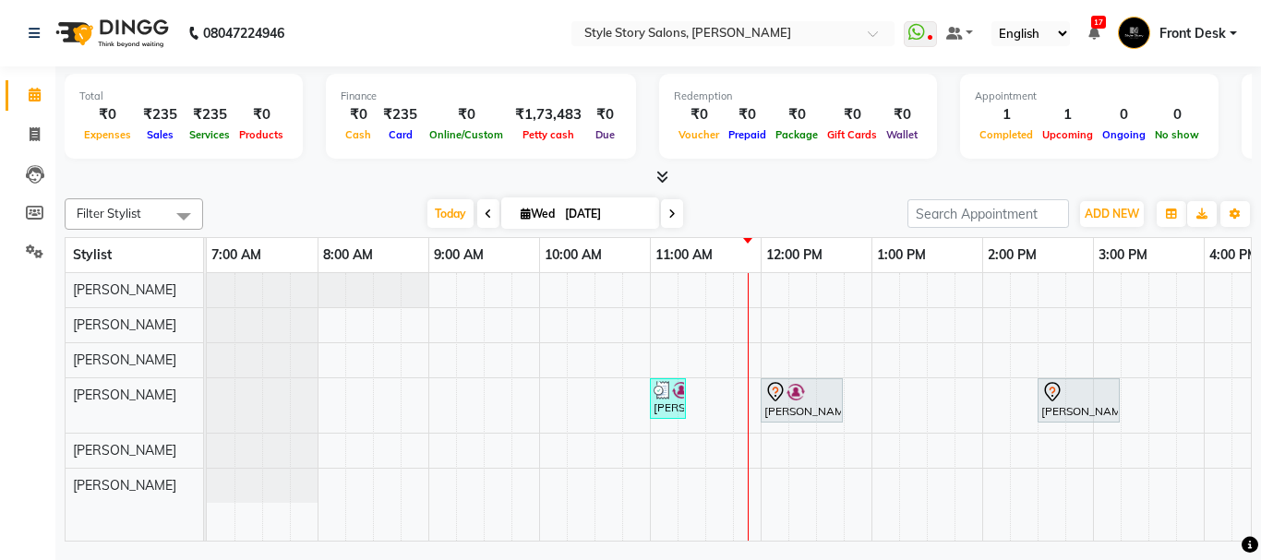
click at [683, 356] on div "Sadque Razzak, TK02, 11:00 AM-11:20 AM, Beard Styling Prachi Bhuta, TK03, 12:00…" at bounding box center [1093, 407] width 1772 height 268
select select "62113"
select select "tentative"
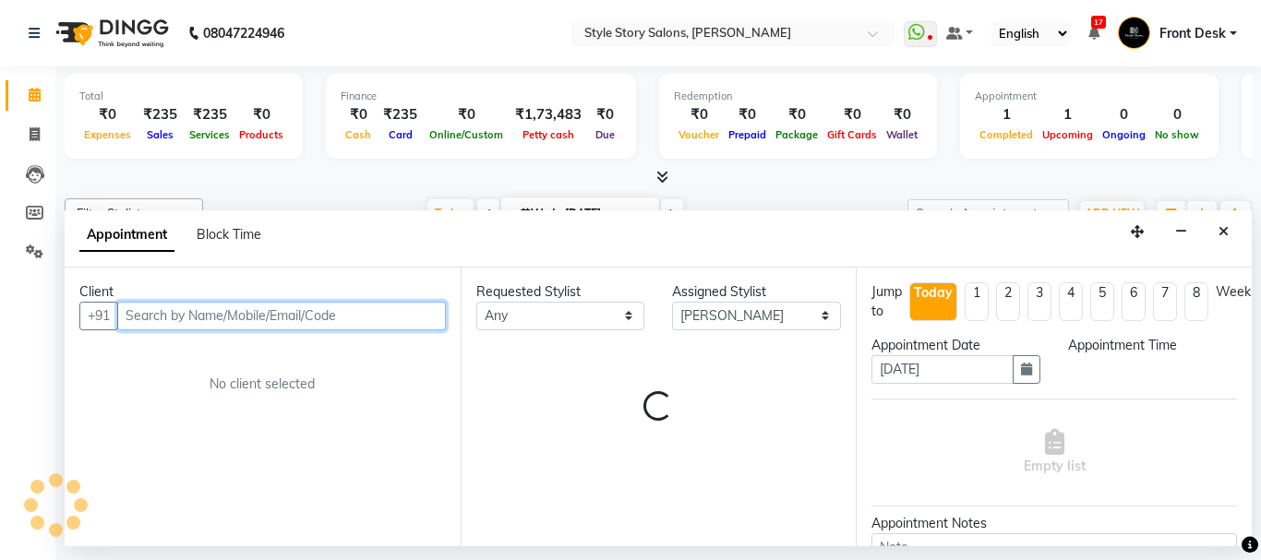
select select "675"
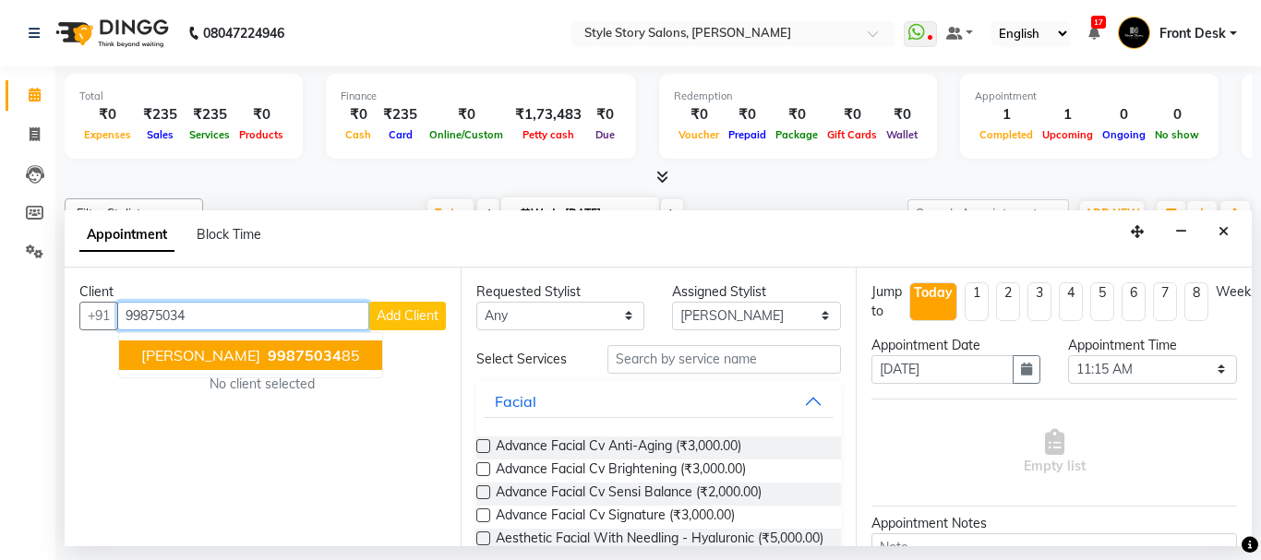
click at [342, 349] on span "99875034" at bounding box center [305, 355] width 74 height 18
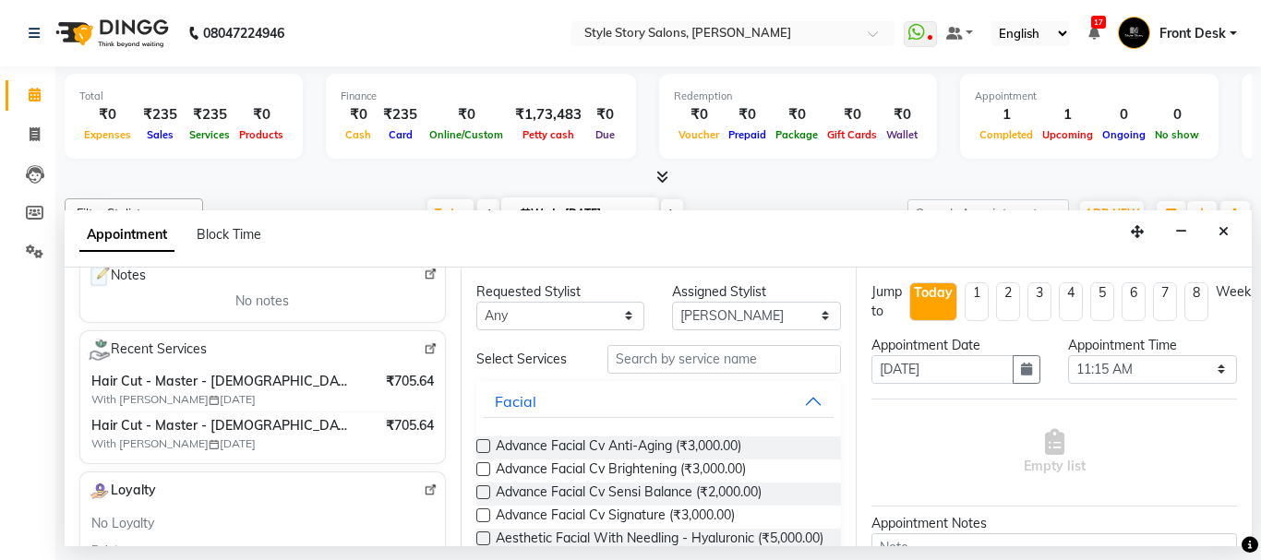
scroll to position [92, 0]
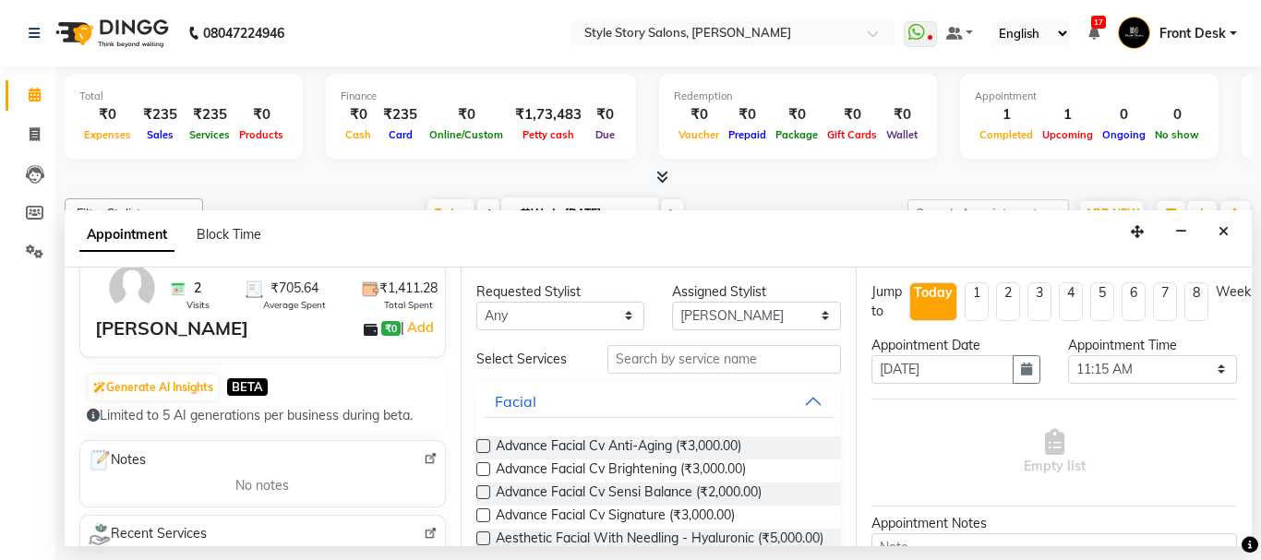
type input "9987503485"
click at [683, 365] on input "text" at bounding box center [724, 359] width 234 height 29
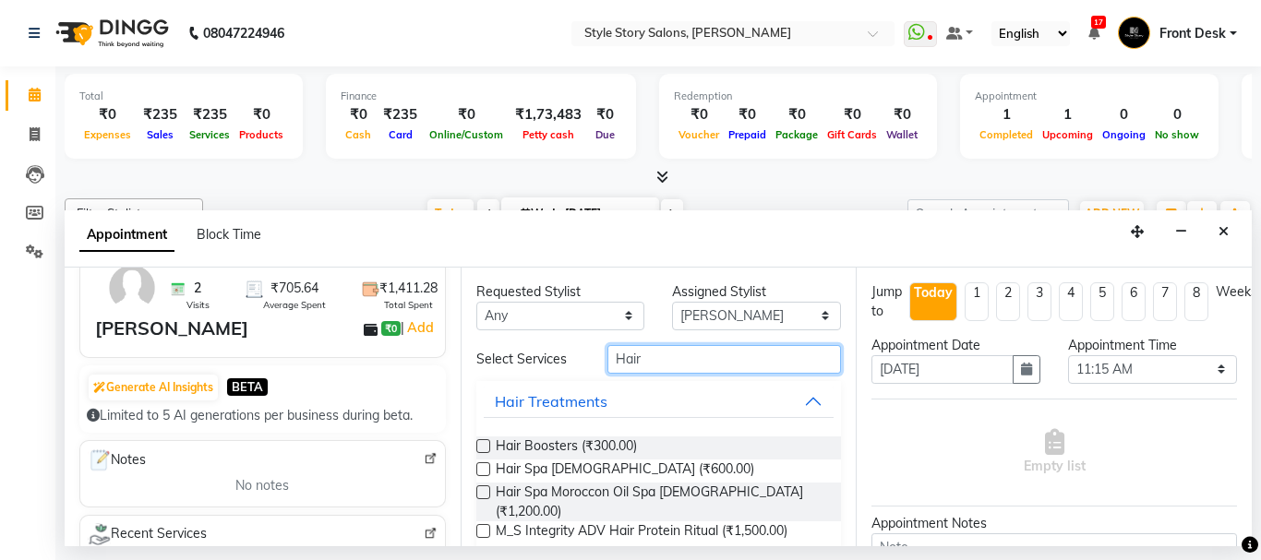
scroll to position [174, 0]
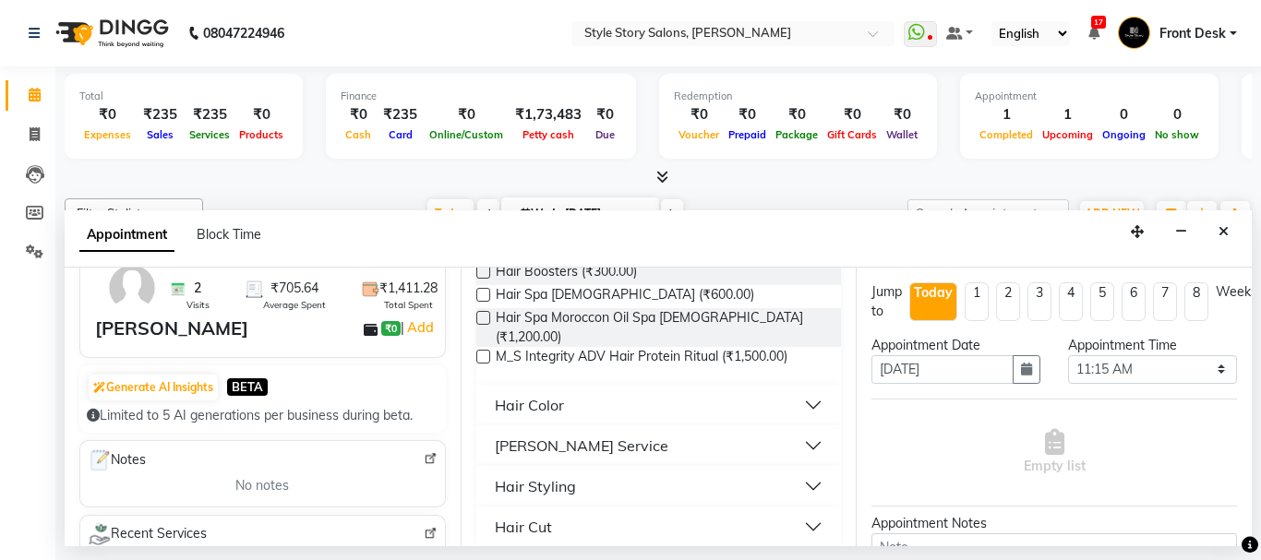
type input "Hair"
click at [752, 511] on button "Hair Cut" at bounding box center [659, 527] width 351 height 33
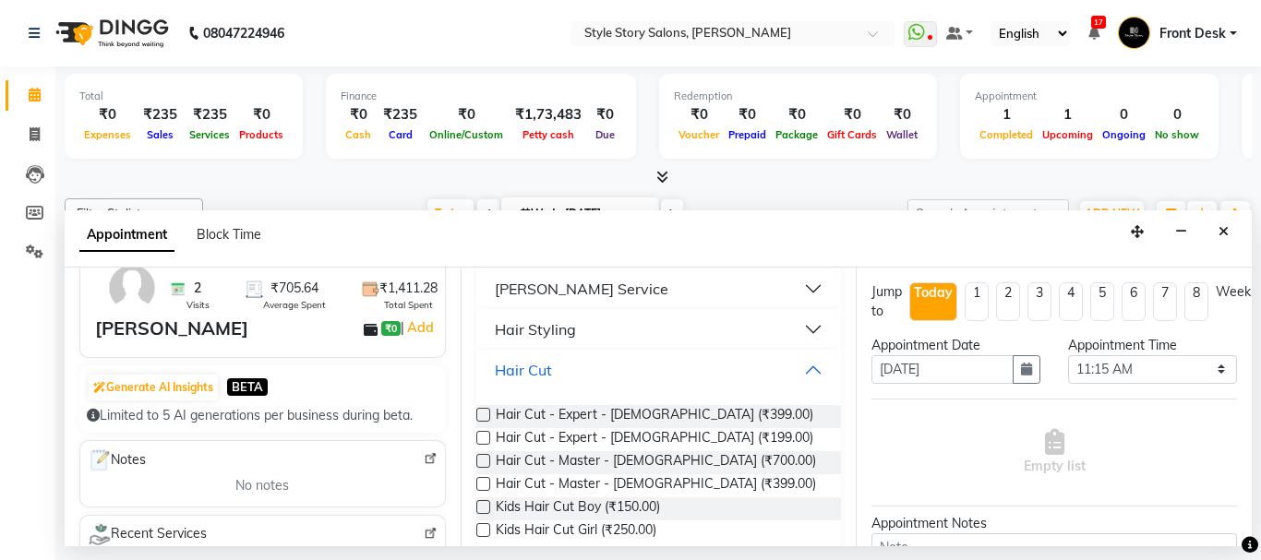
scroll to position [339, 0]
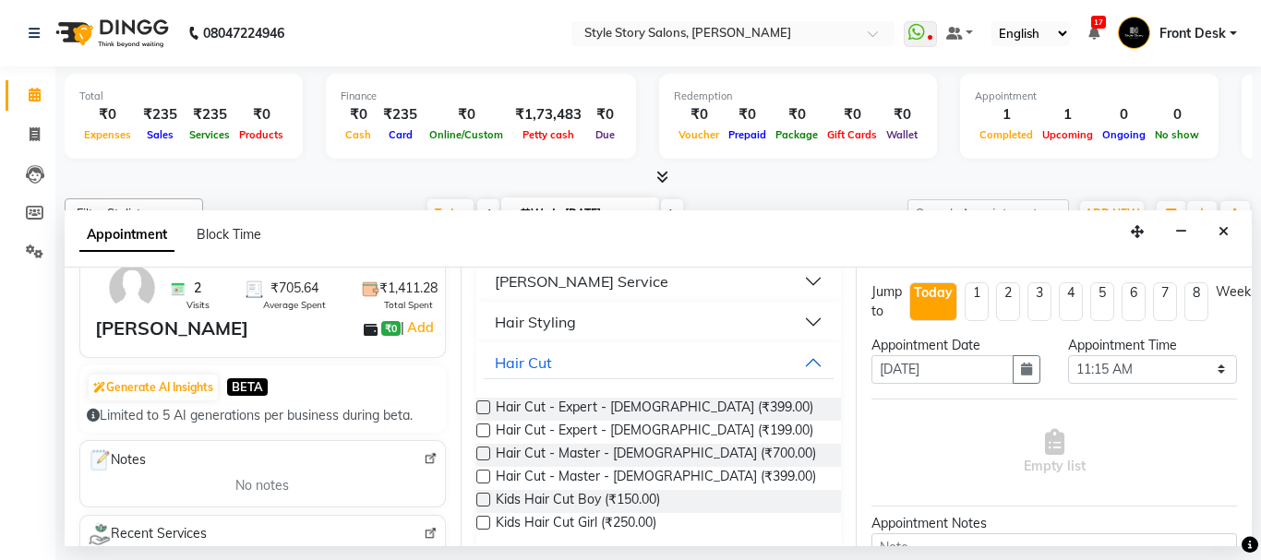
click at [483, 470] on label at bounding box center [483, 477] width 14 height 14
click at [483, 473] on input "checkbox" at bounding box center [482, 479] width 12 height 12
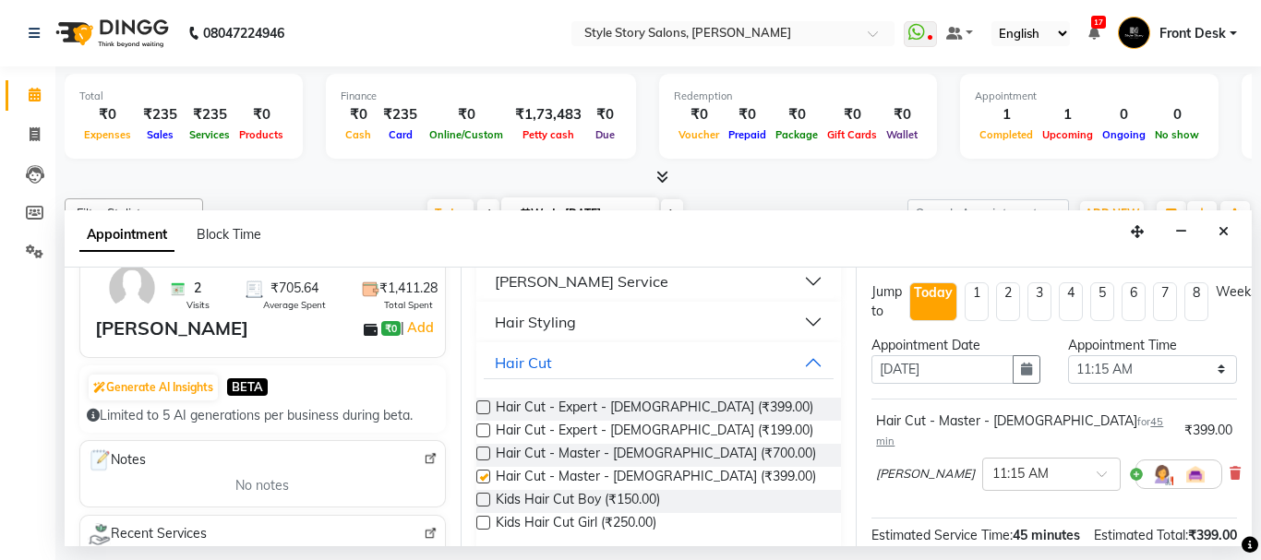
checkbox input "false"
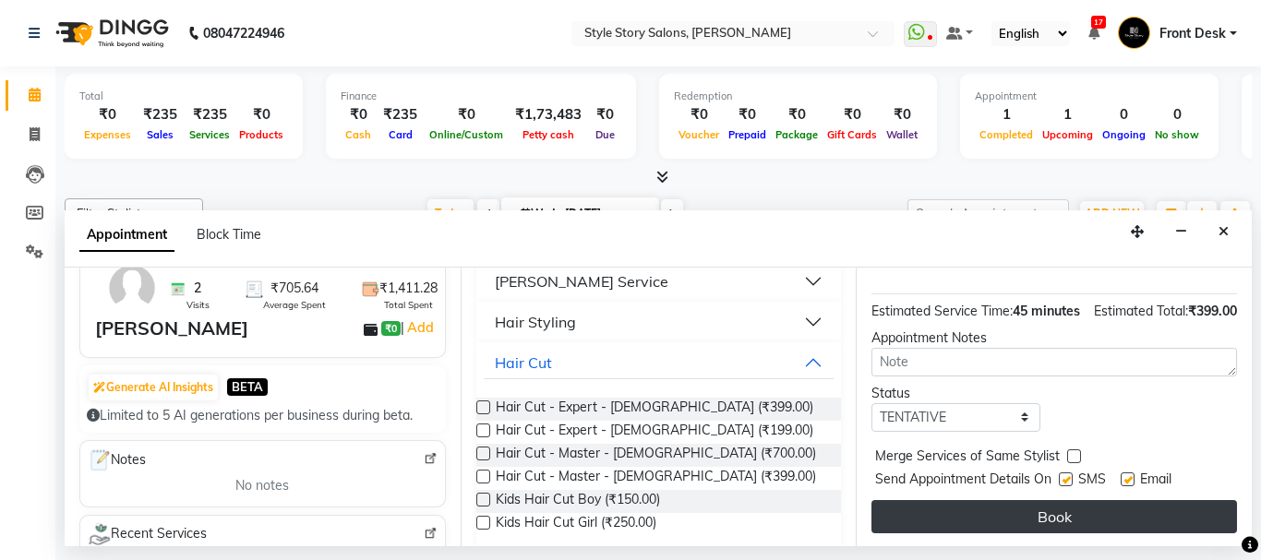
scroll to position [243, 0]
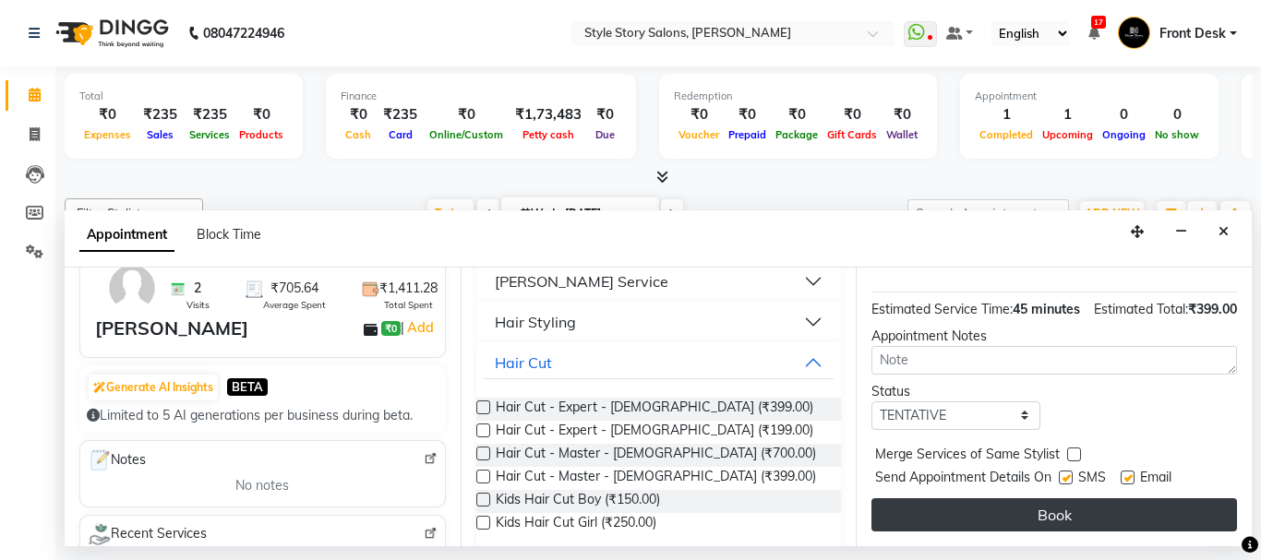
click at [1086, 499] on button "Book" at bounding box center [1054, 515] width 366 height 33
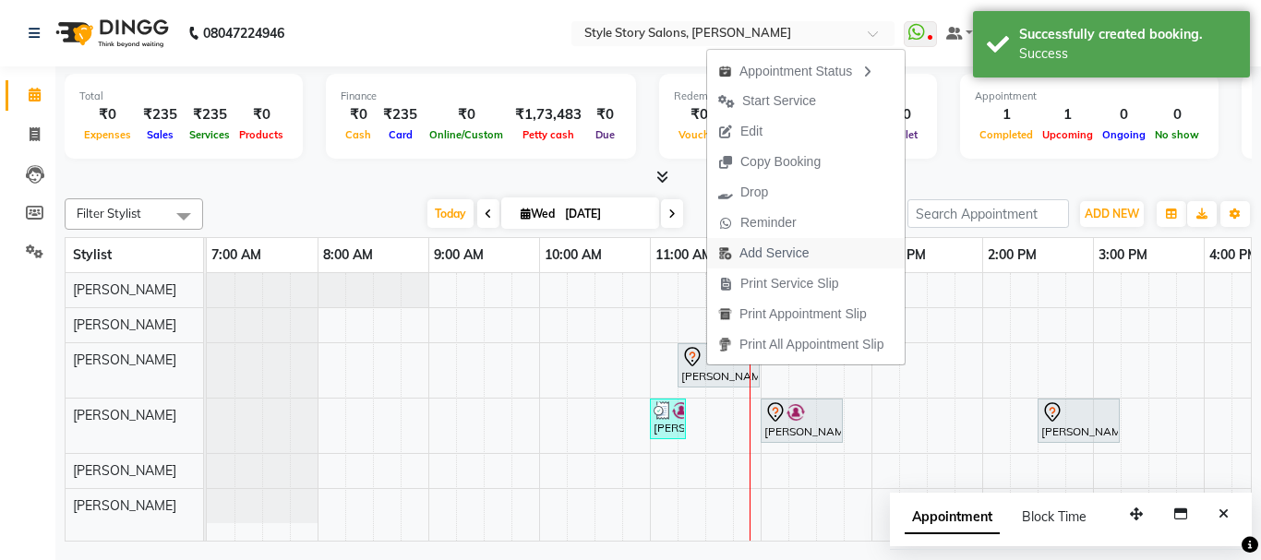
click at [816, 258] on span "Add Service" at bounding box center [763, 253] width 113 height 30
select select "62113"
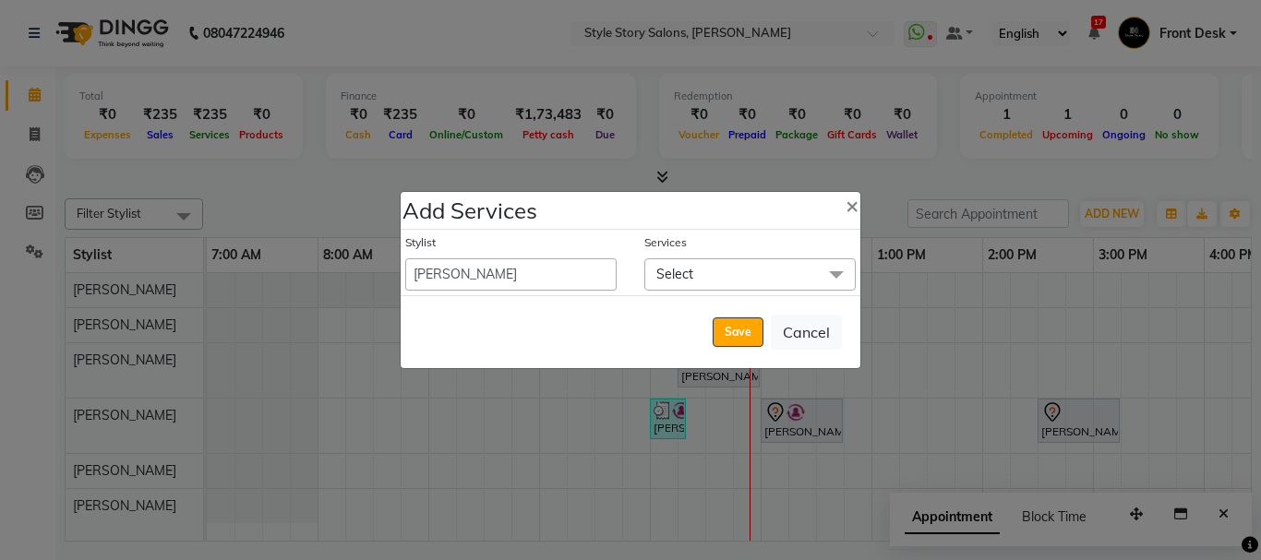
click at [778, 275] on span "Select" at bounding box center [749, 274] width 211 height 32
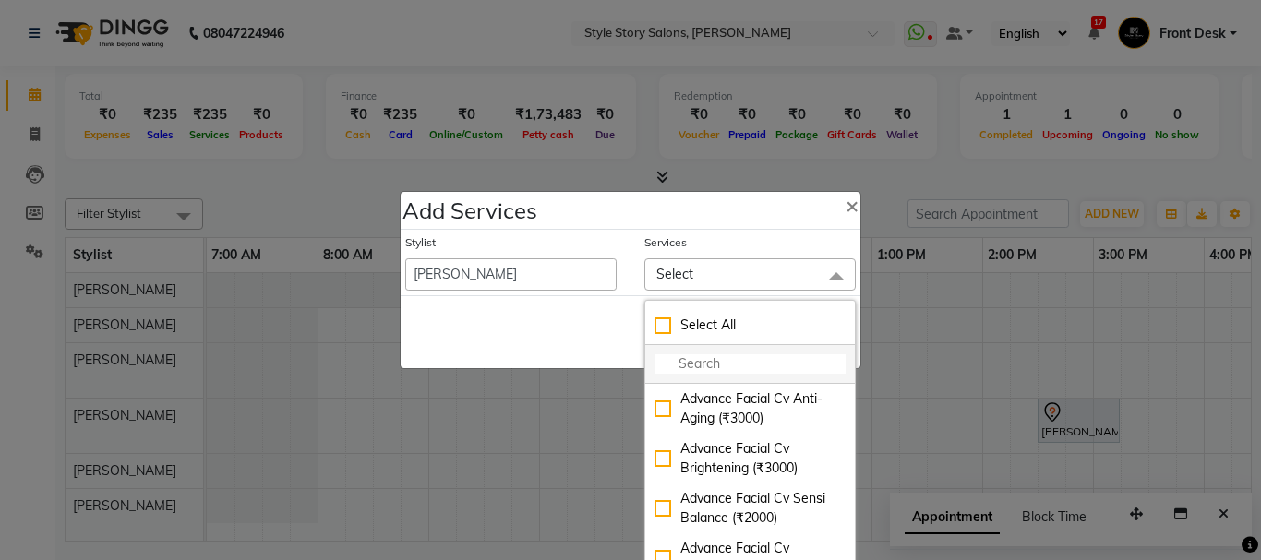
click at [743, 366] on input "multiselect-search" at bounding box center [750, 363] width 191 height 19
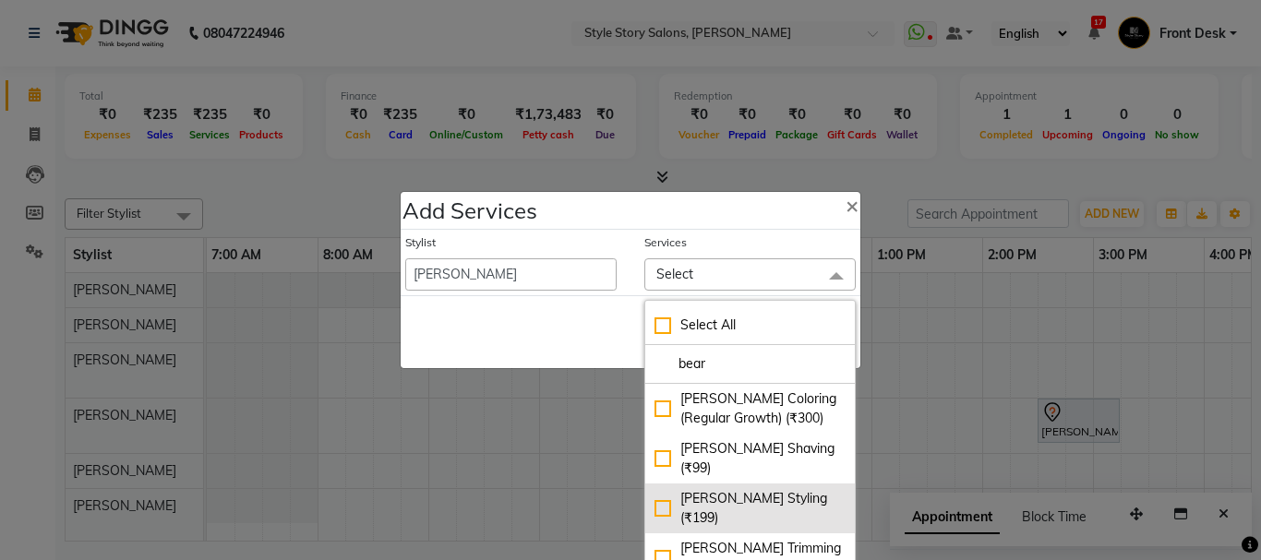
type input "bear"
click at [668, 489] on div "[PERSON_NAME] Styling (₹199)" at bounding box center [750, 508] width 191 height 39
checkbox input "true"
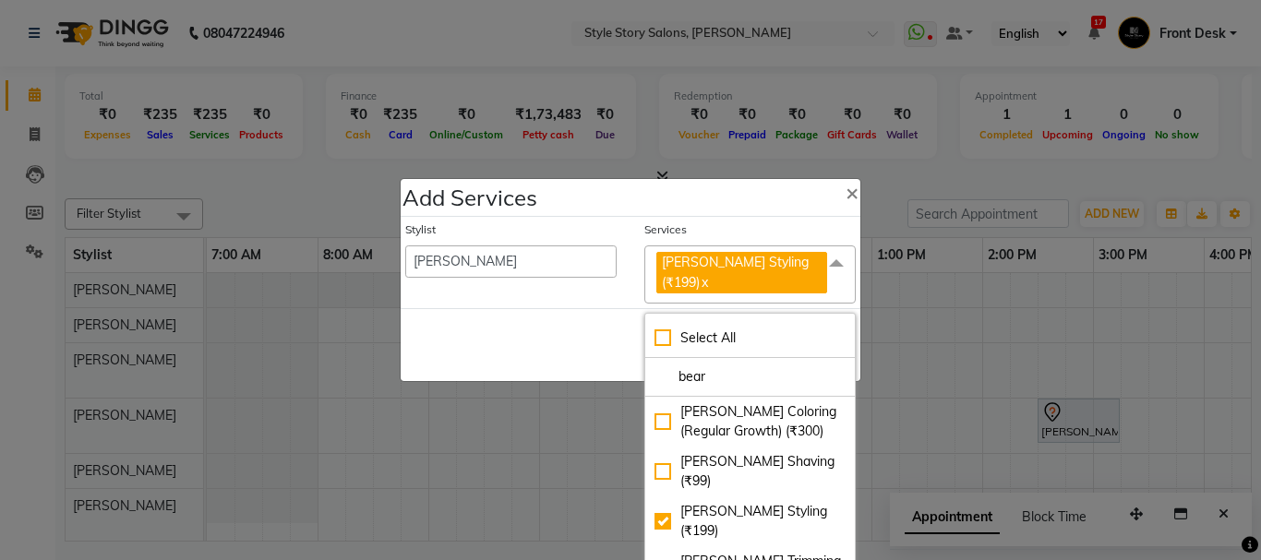
click at [567, 336] on div "Save Cancel" at bounding box center [631, 344] width 460 height 73
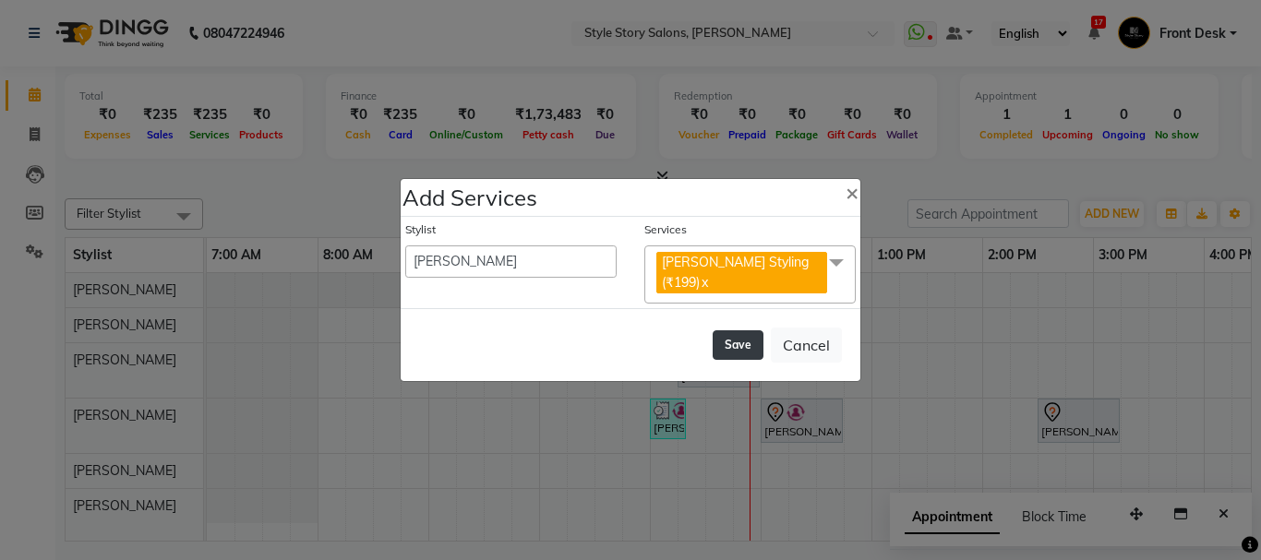
click at [736, 334] on button "Save" at bounding box center [738, 345] width 51 height 30
select select "82561"
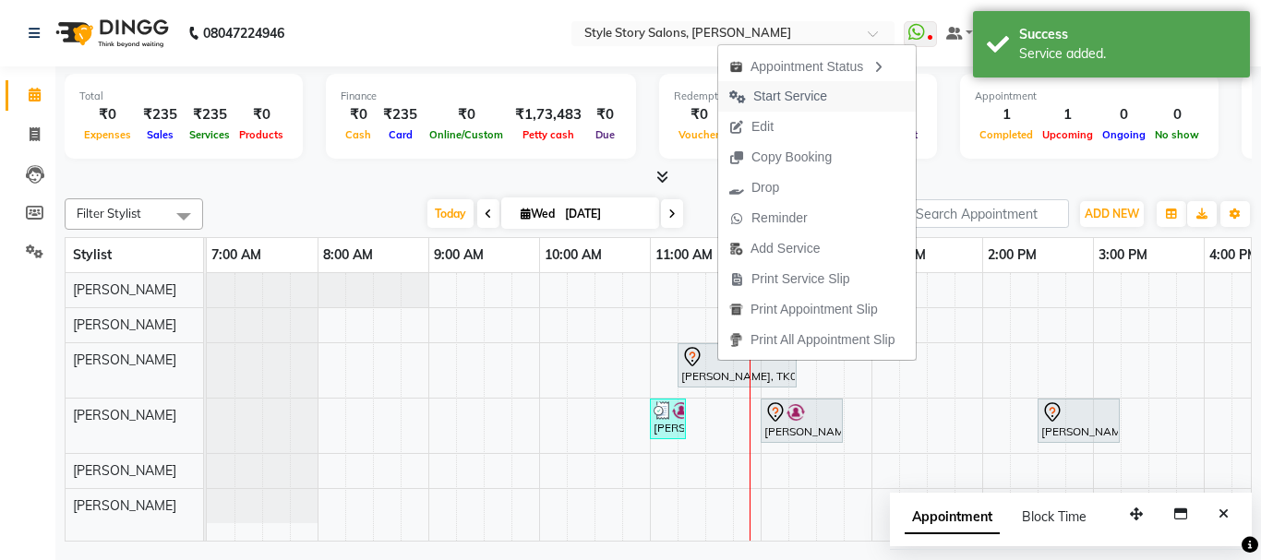
click at [845, 87] on button "Start Service" at bounding box center [817, 96] width 198 height 30
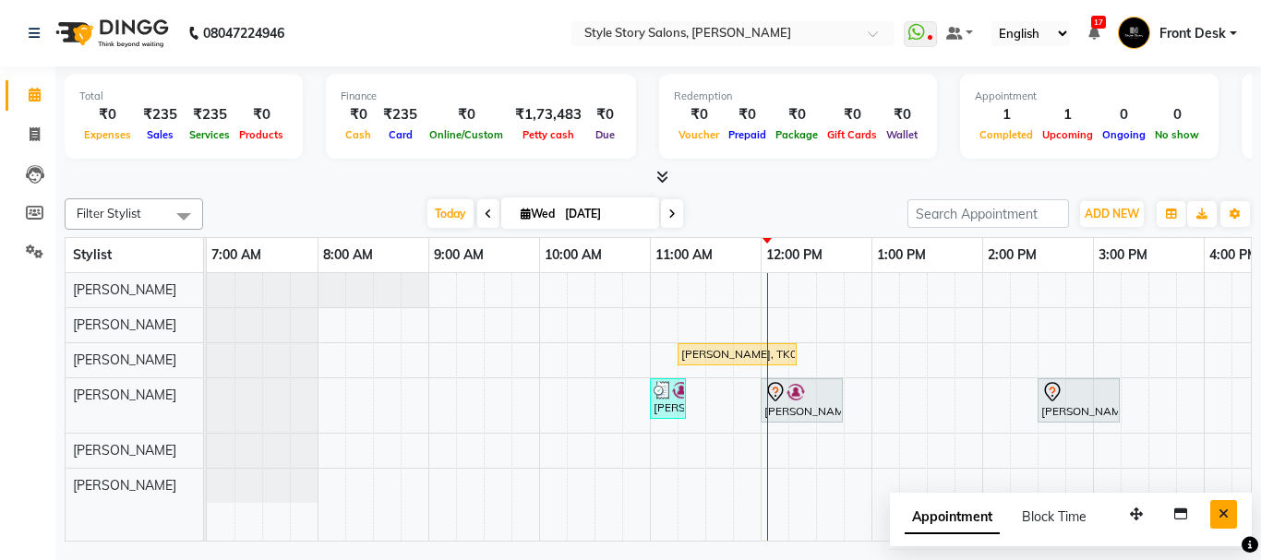
click at [1222, 512] on icon "Close" at bounding box center [1224, 514] width 10 height 13
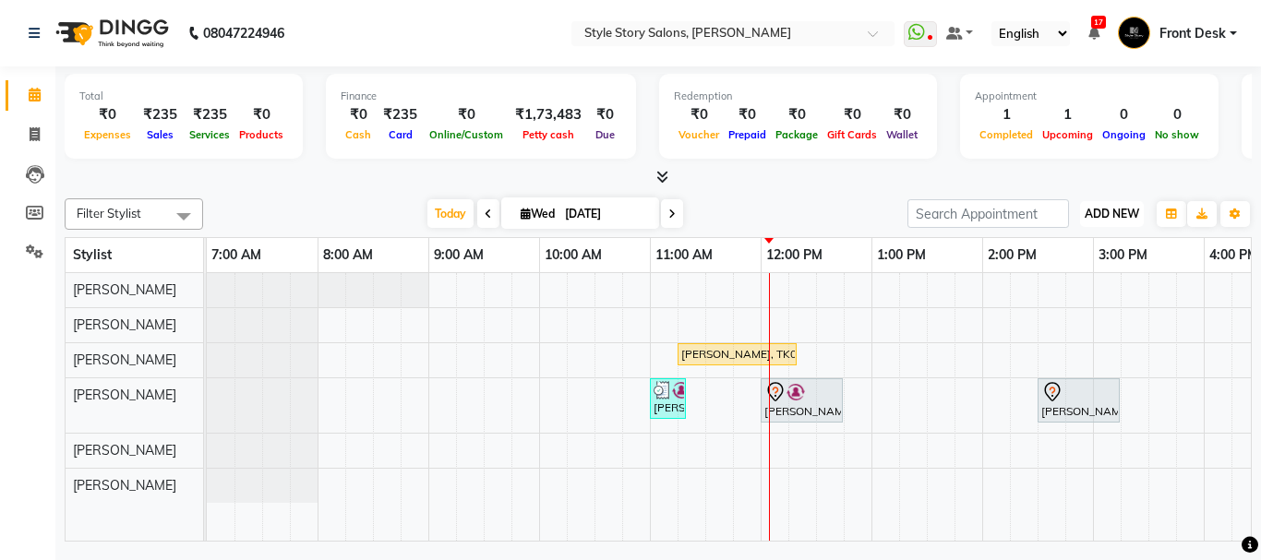
click at [1087, 222] on button "ADD NEW Toggle Dropdown" at bounding box center [1112, 214] width 64 height 26
click at [1086, 296] on link "Add Attendance" at bounding box center [1070, 297] width 146 height 24
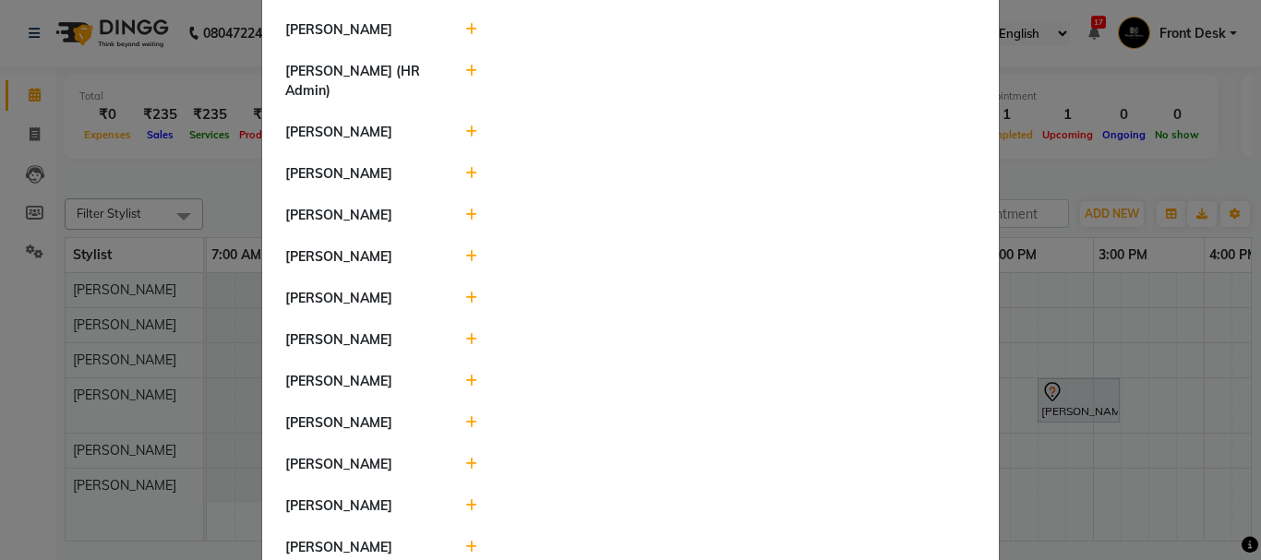
scroll to position [1015, 0]
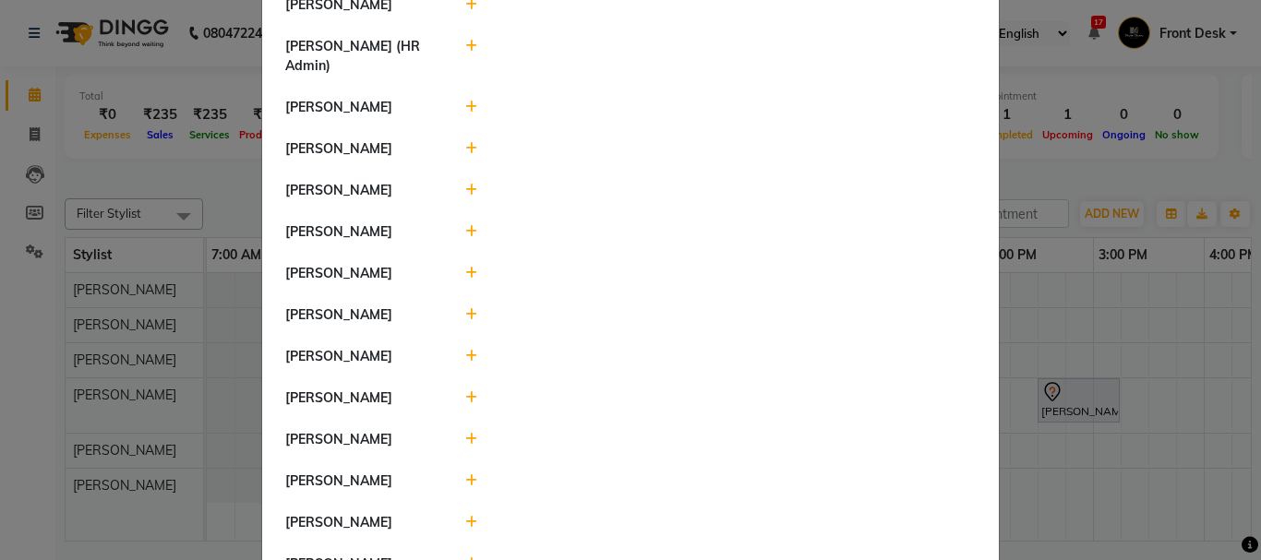
click at [465, 516] on icon at bounding box center [471, 522] width 12 height 13
click at [566, 517] on input "12:06" at bounding box center [614, 531] width 103 height 29
type input "11:10"
click at [673, 519] on button "Check-In" at bounding box center [694, 532] width 55 height 26
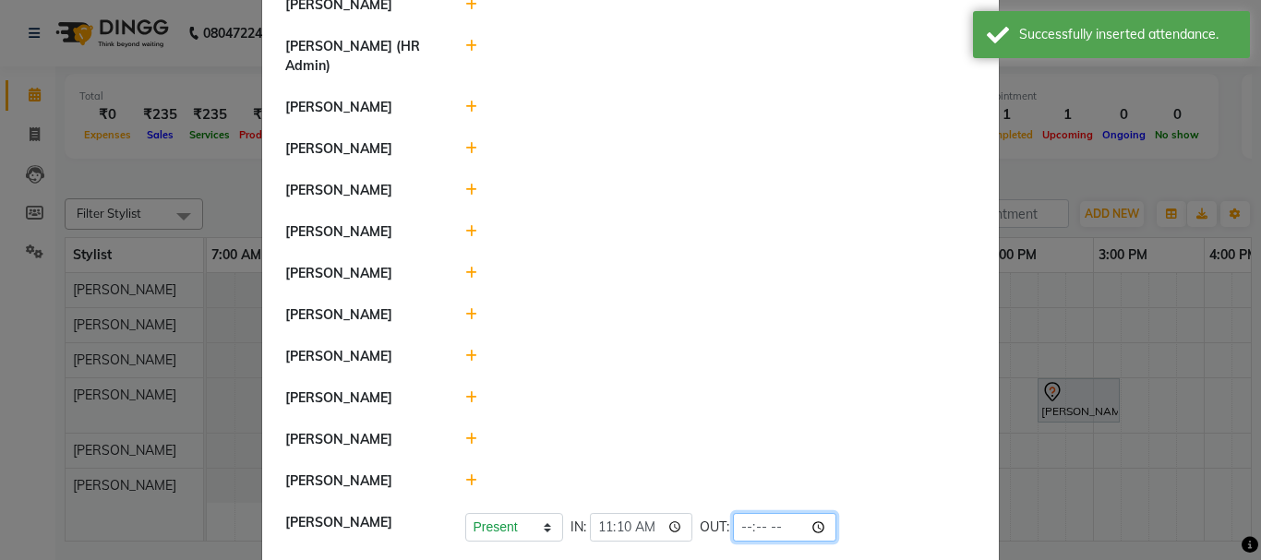
click at [763, 513] on input "time" at bounding box center [784, 527] width 103 height 29
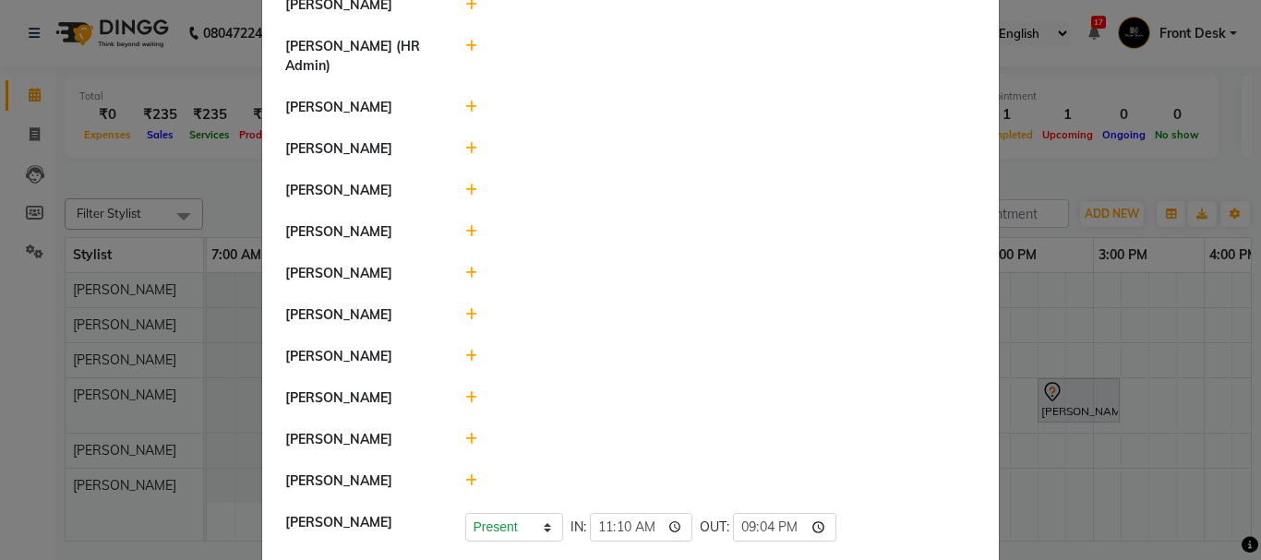
type input "21:04"
click at [895, 389] on div at bounding box center [720, 398] width 539 height 19
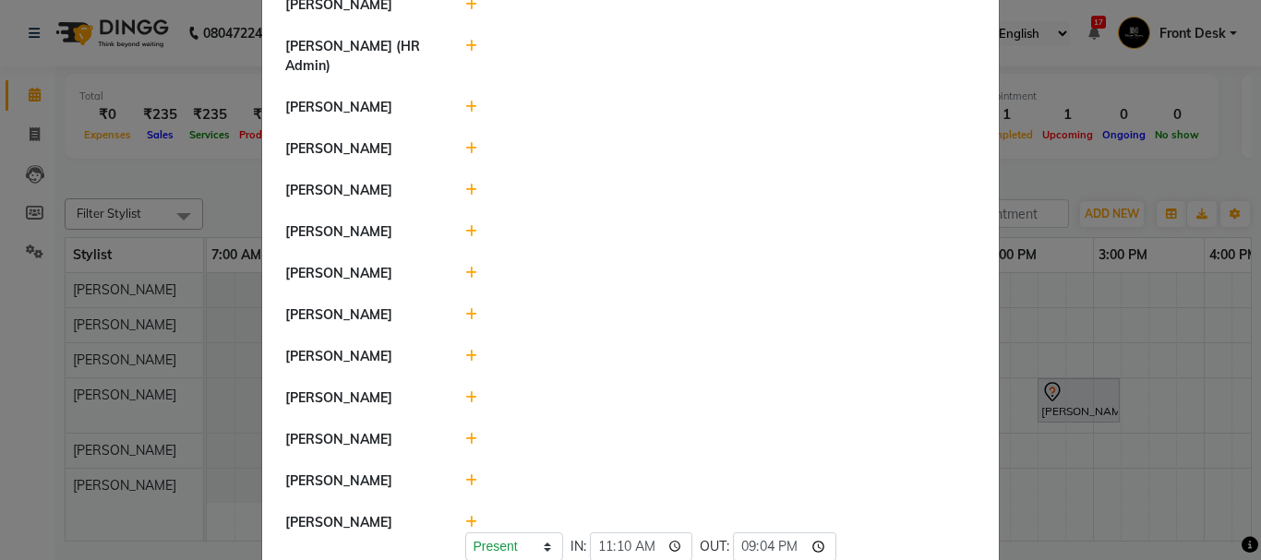
click at [465, 391] on icon at bounding box center [471, 397] width 12 height 13
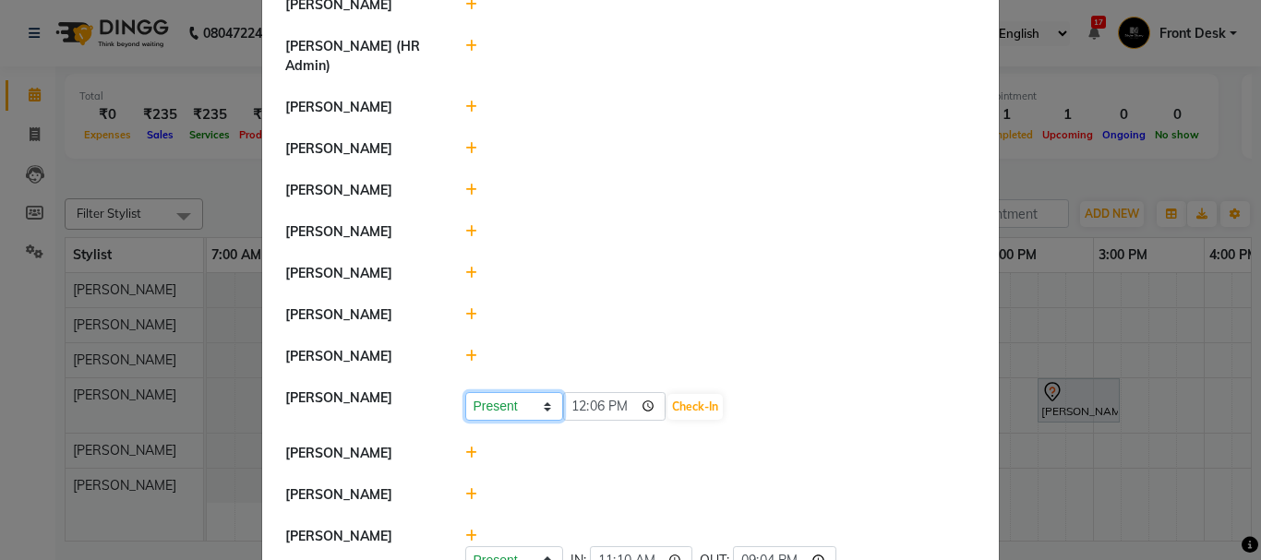
click at [542, 392] on select "Present Absent Late Half Day Weekly Off" at bounding box center [514, 406] width 98 height 29
select select "W"
click at [465, 392] on select "Present Absent Late Half Day Weekly Off" at bounding box center [514, 406] width 98 height 29
click at [582, 394] on button "Save" at bounding box center [583, 407] width 36 height 26
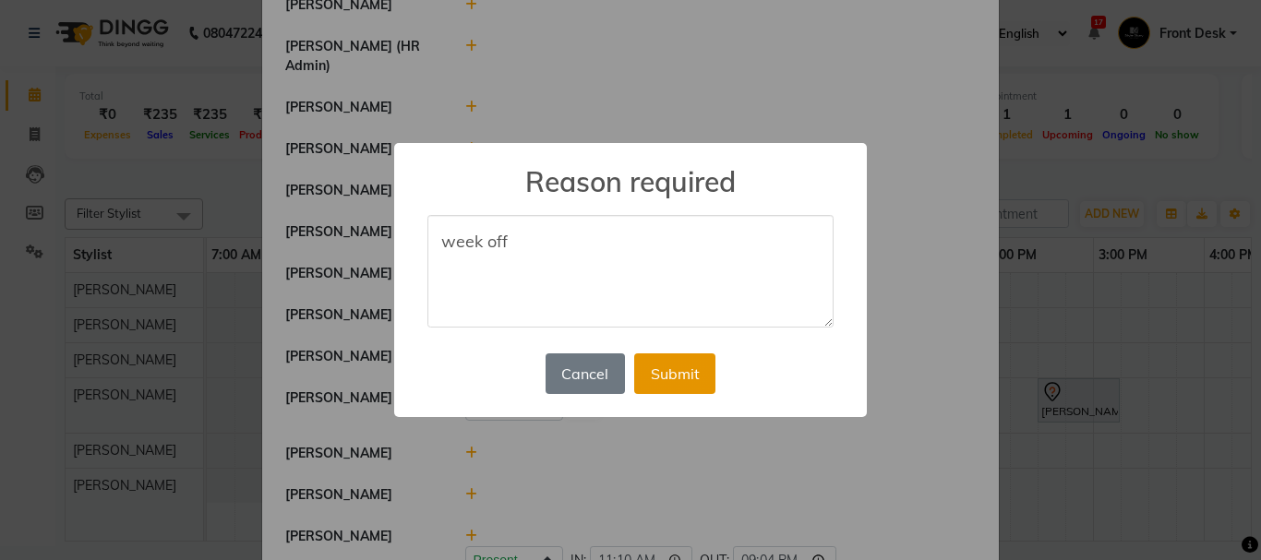
type textarea "week off"
click at [693, 373] on button "Submit" at bounding box center [674, 374] width 81 height 41
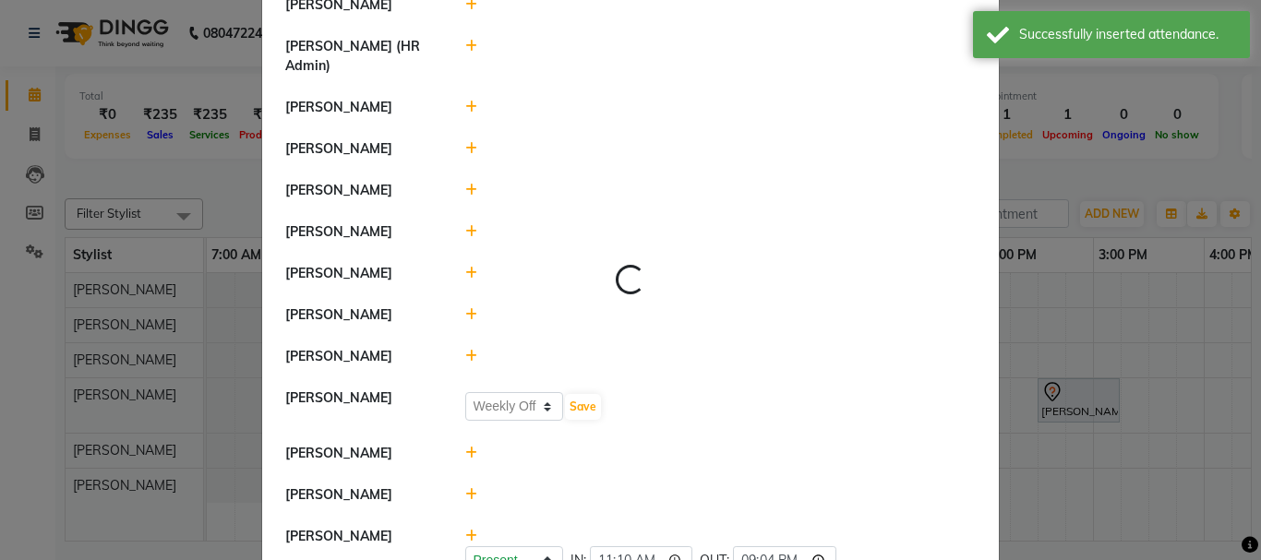
select select "W"
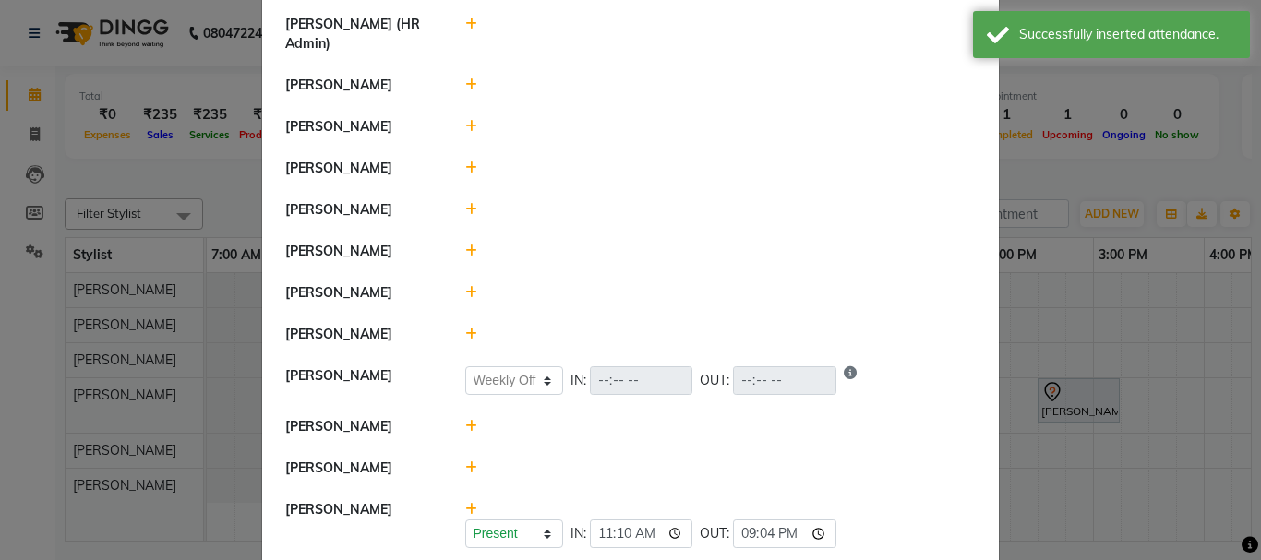
scroll to position [1071, 0]
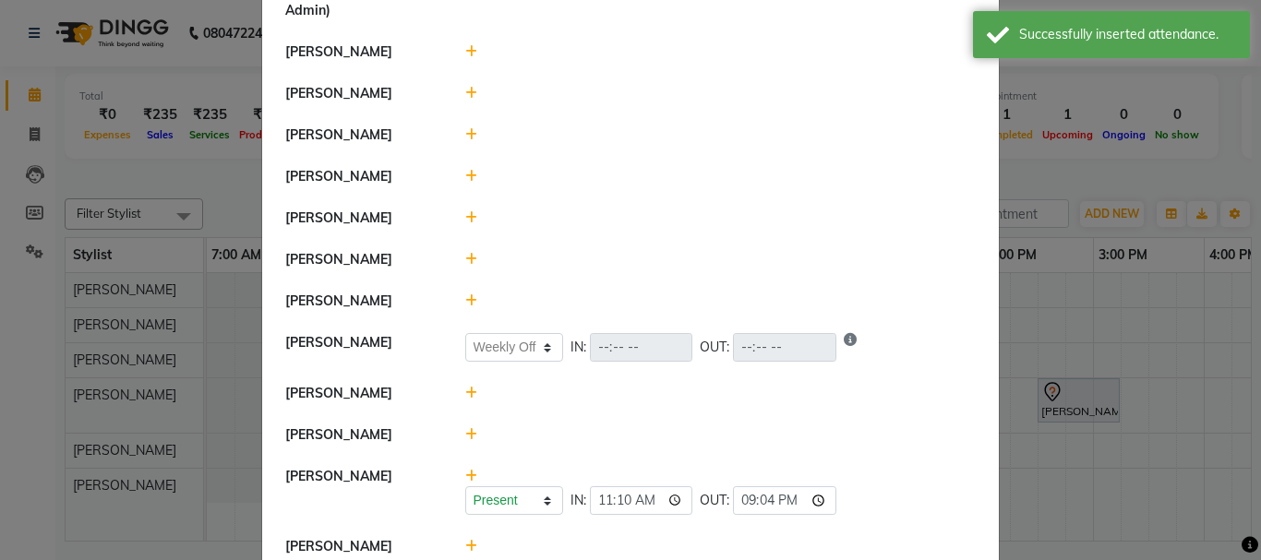
click at [465, 428] on icon at bounding box center [471, 434] width 12 height 13
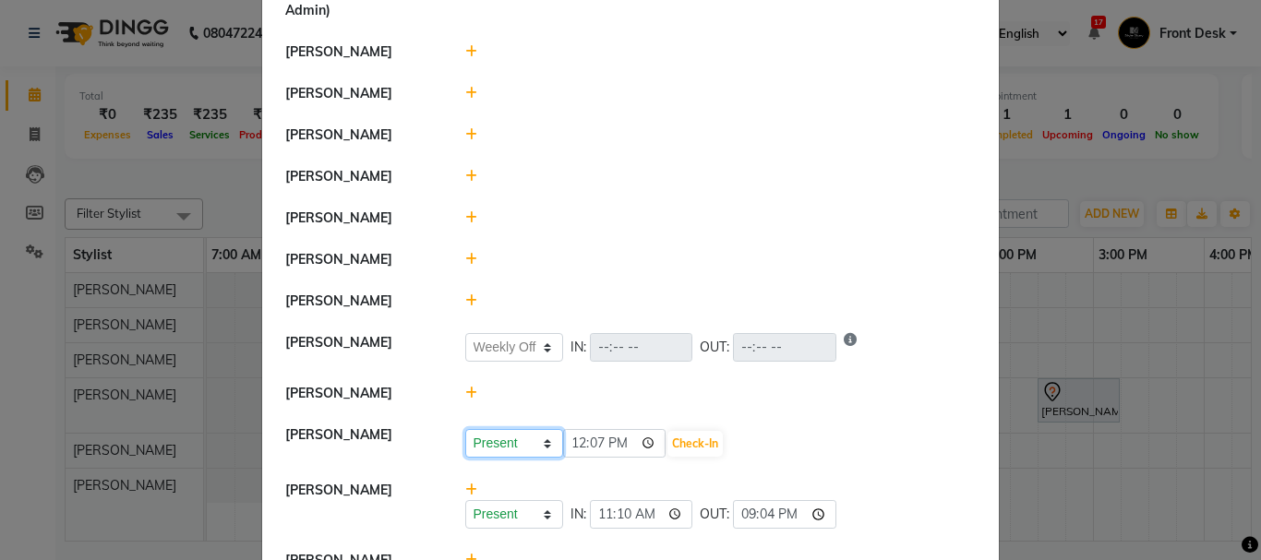
click at [540, 429] on select "Present Absent Late Half Day Weekly Off" at bounding box center [514, 443] width 98 height 29
select select "W"
click at [465, 429] on select "Present Absent Late Half Day Weekly Off" at bounding box center [514, 443] width 98 height 29
click at [577, 431] on button "Save" at bounding box center [583, 444] width 36 height 26
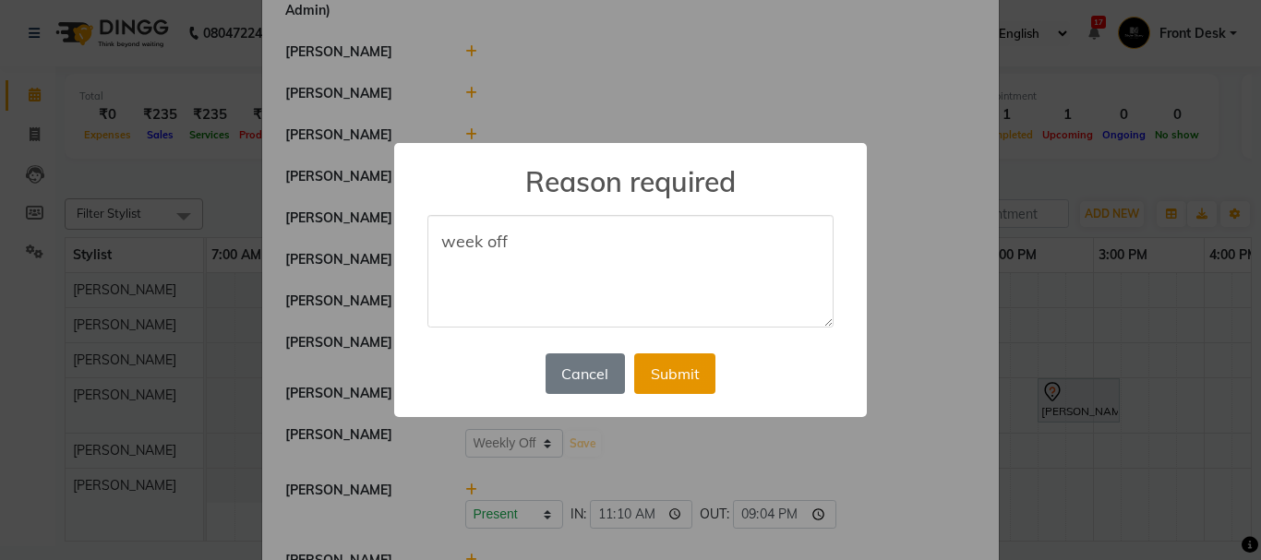
type textarea "week off"
click at [685, 369] on button "Submit" at bounding box center [674, 374] width 81 height 41
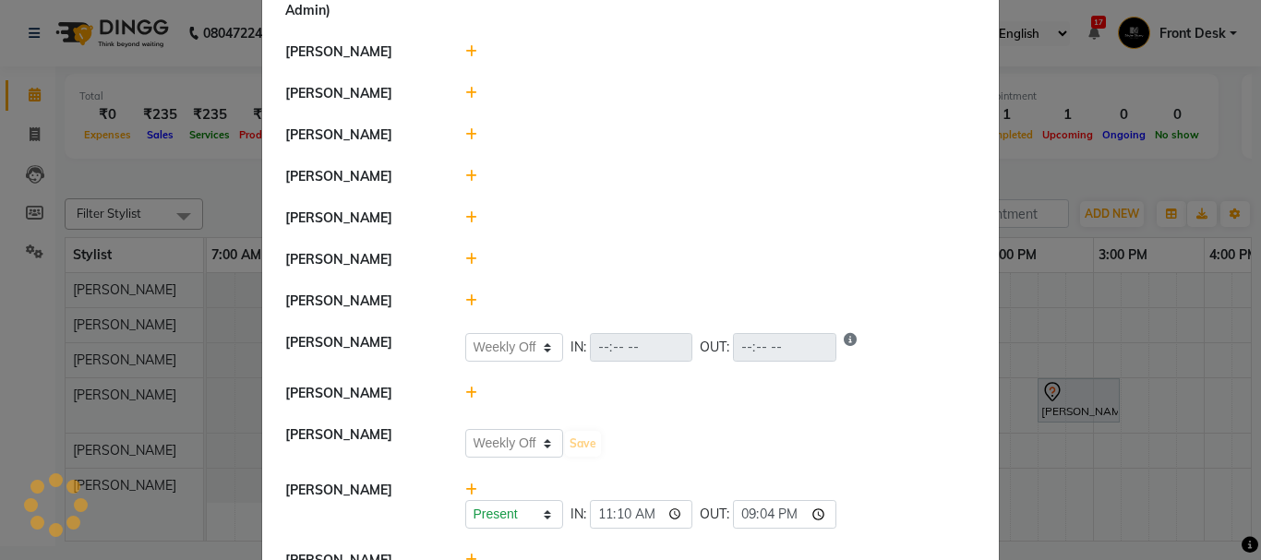
select select "W"
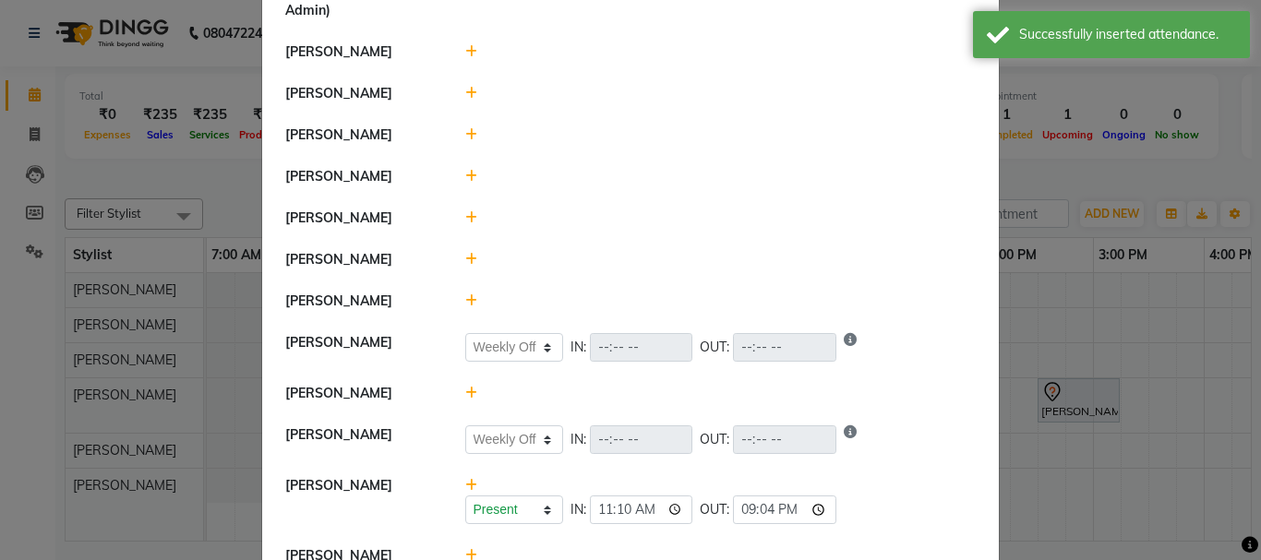
click at [467, 549] on icon at bounding box center [471, 555] width 12 height 13
click at [597, 550] on input "12:07" at bounding box center [614, 564] width 103 height 29
type input "12:05"
click at [672, 552] on button "Check-In" at bounding box center [694, 565] width 55 height 26
select select "W"
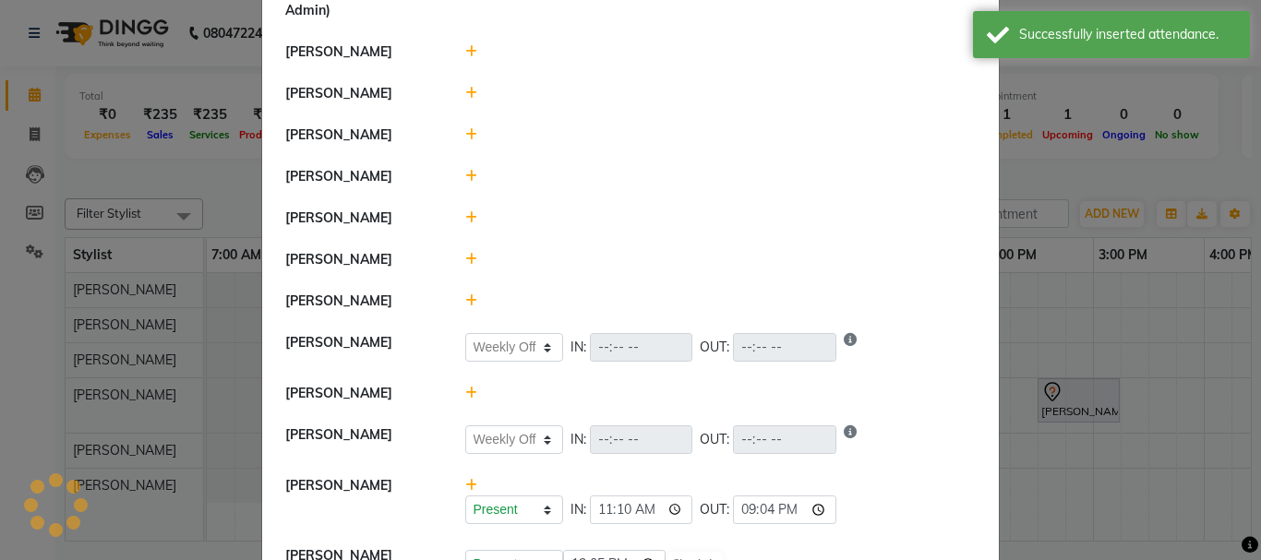
select select "W"
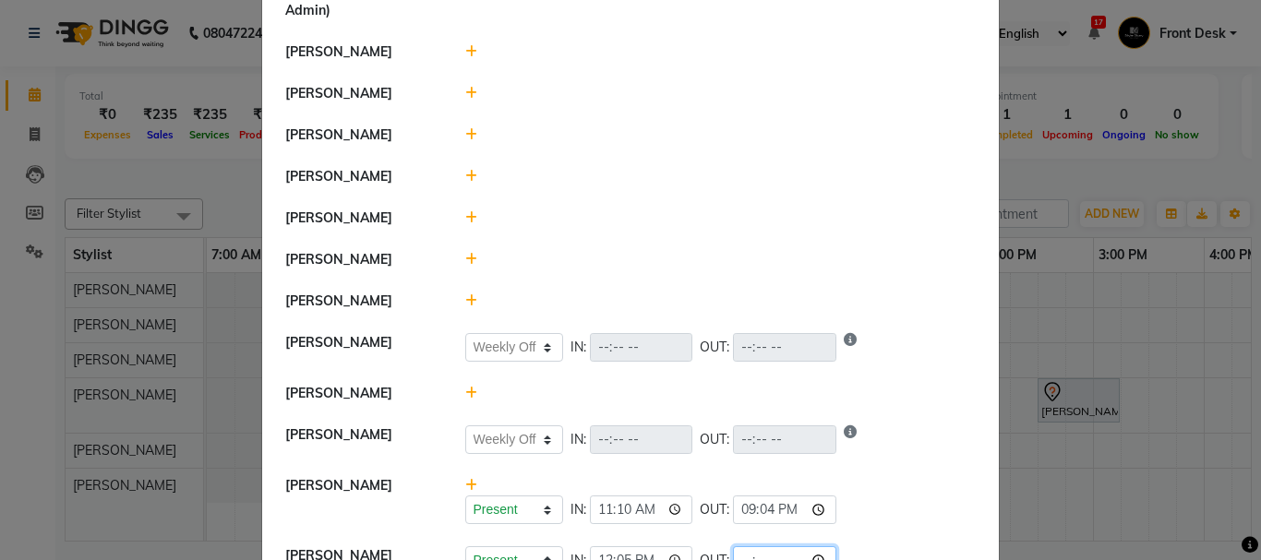
click at [765, 547] on input "time" at bounding box center [784, 561] width 103 height 29
click at [865, 331] on li "Aayushi Dahat Present Absent Late Half Day Weekly Off IN: OUT:" at bounding box center [630, 348] width 727 height 52
click at [767, 547] on input "time" at bounding box center [784, 561] width 103 height 29
type input "21:02"
click at [884, 374] on li "[PERSON_NAME]" at bounding box center [630, 394] width 727 height 42
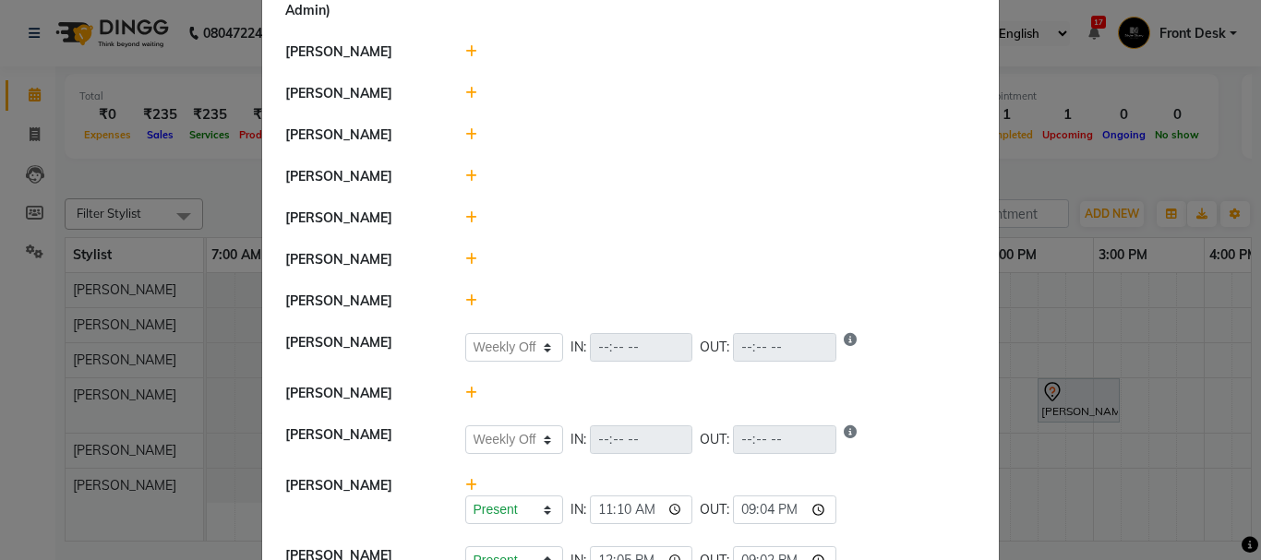
select select "W"
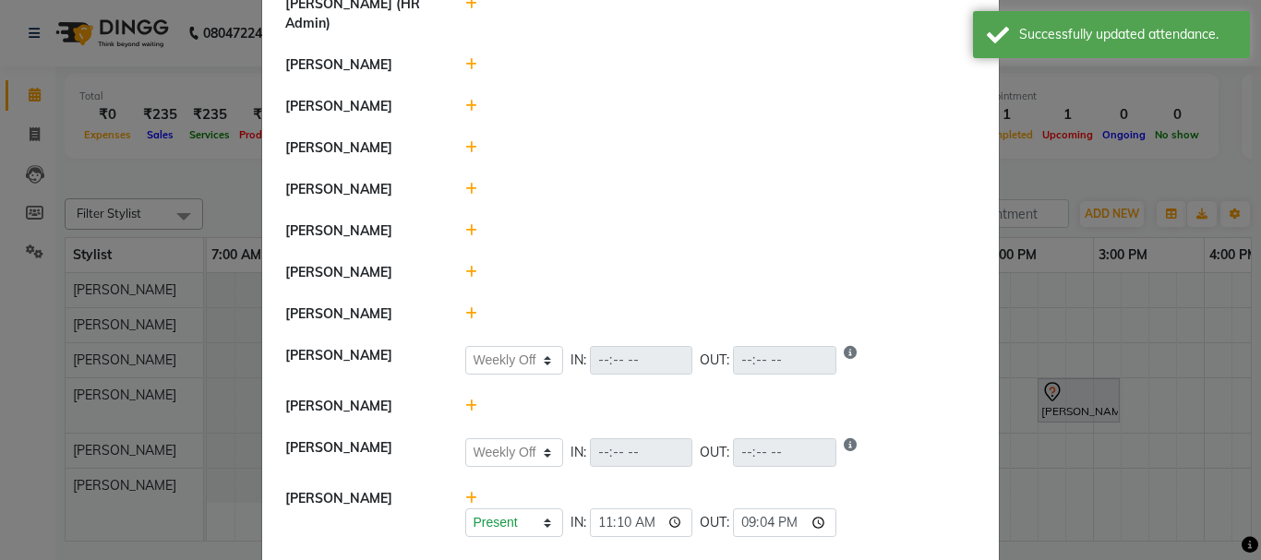
scroll to position [1016, 0]
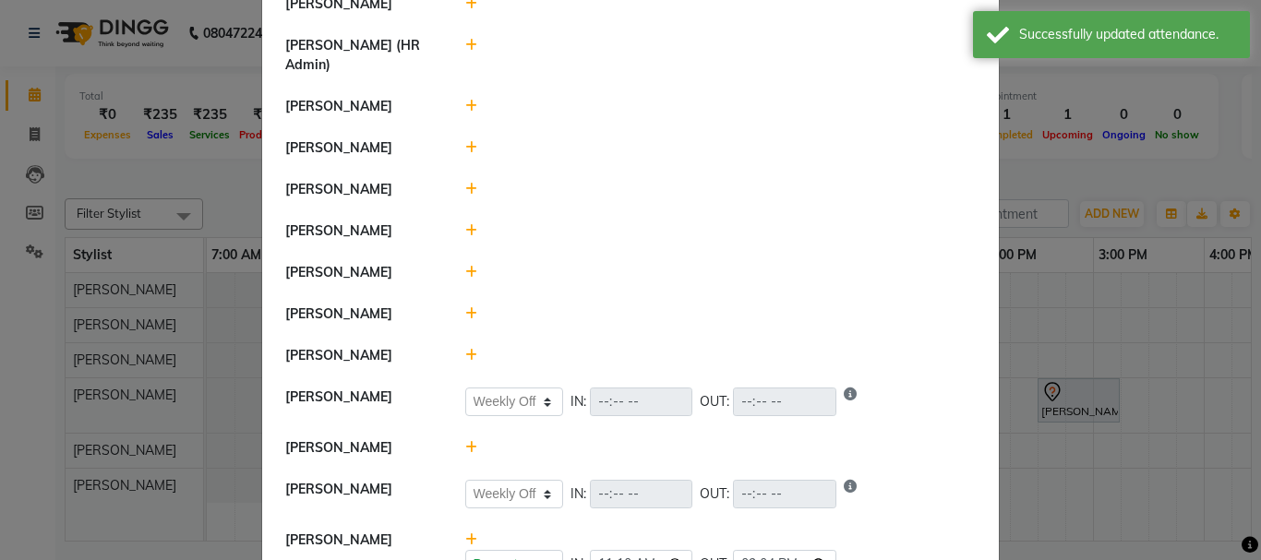
click at [465, 224] on icon at bounding box center [471, 230] width 12 height 13
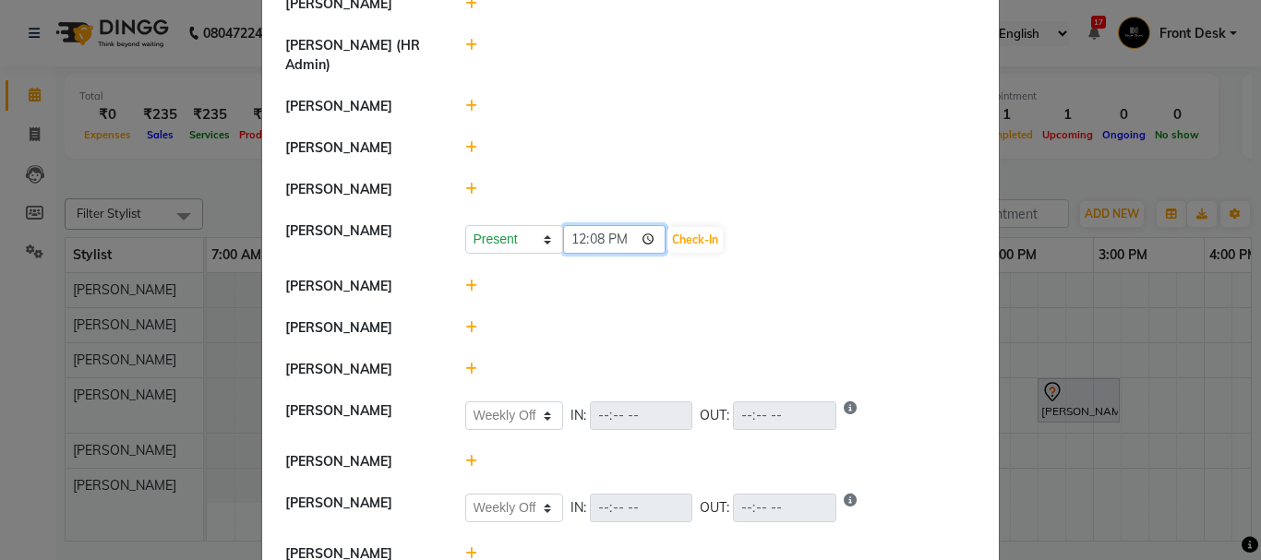
click at [620, 225] on input "12:08" at bounding box center [614, 239] width 103 height 29
type input "09:11"
click at [667, 227] on button "Check-In" at bounding box center [694, 240] width 55 height 26
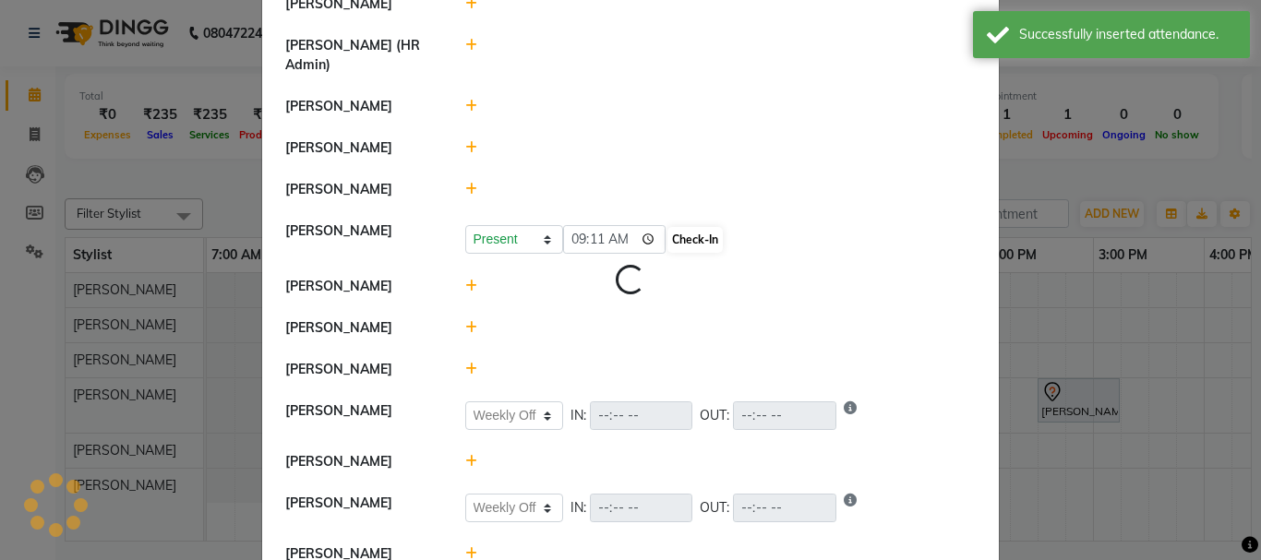
select select "W"
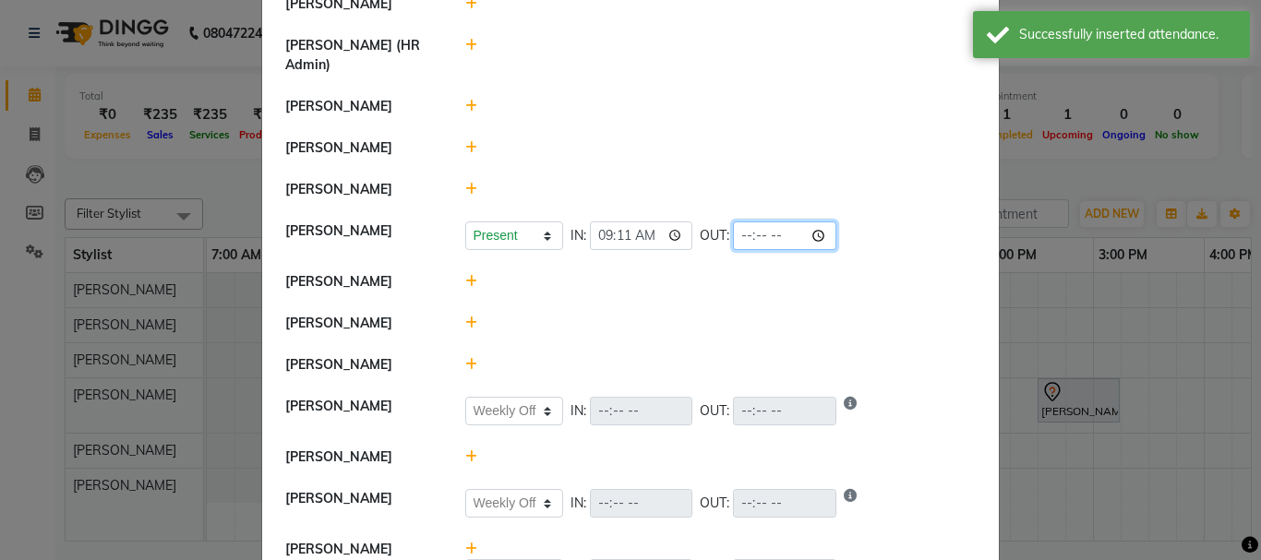
click at [765, 222] on input "time" at bounding box center [784, 236] width 103 height 29
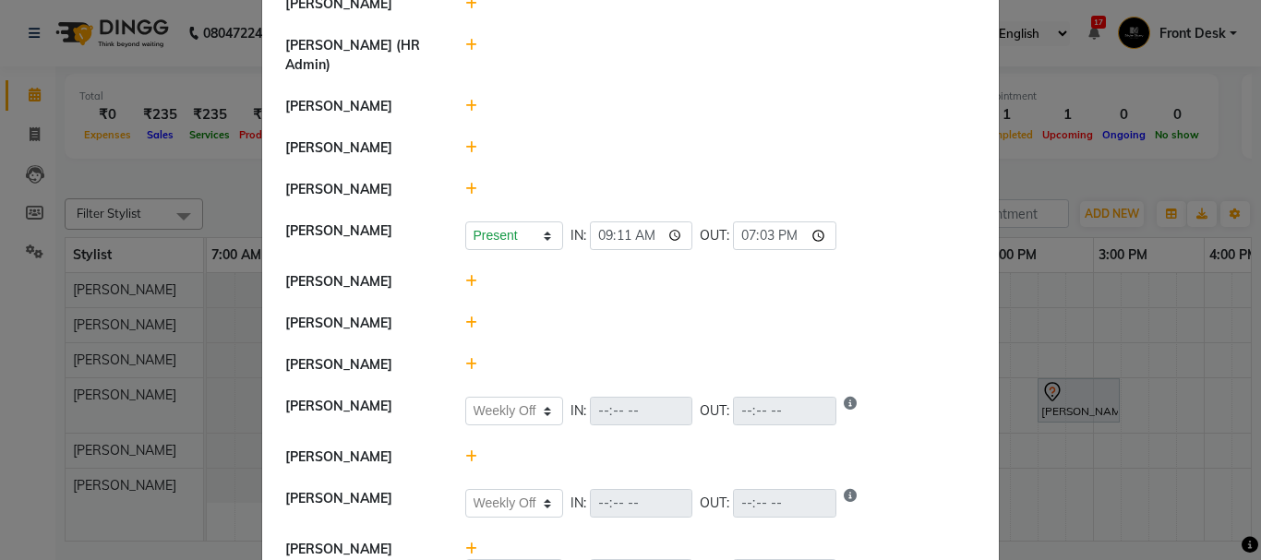
type input "19:03"
click at [855, 261] on li "[PERSON_NAME]" at bounding box center [630, 282] width 727 height 42
select select "W"
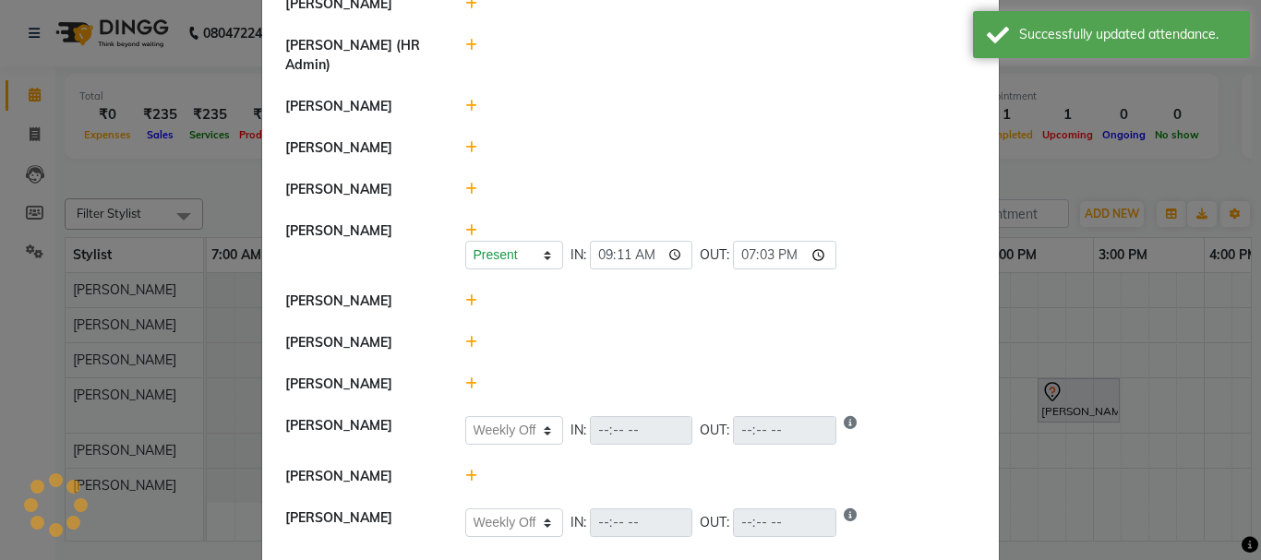
click at [465, 183] on icon at bounding box center [471, 189] width 12 height 13
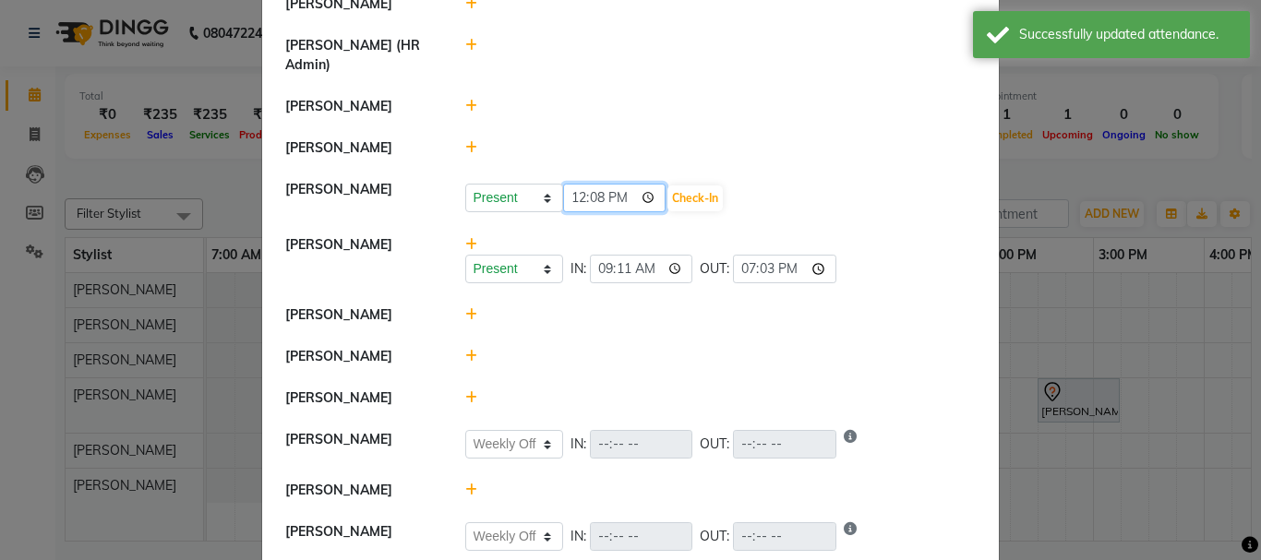
click at [571, 184] on input "12:08" at bounding box center [614, 198] width 103 height 29
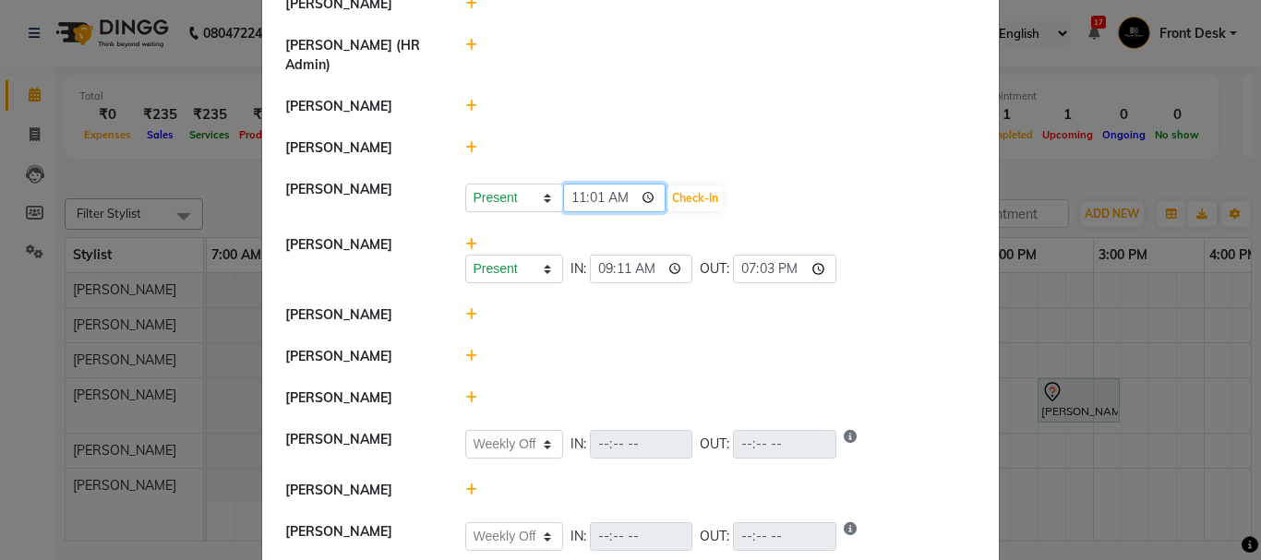
type input "11:10"
click at [673, 186] on button "Check-In" at bounding box center [694, 199] width 55 height 26
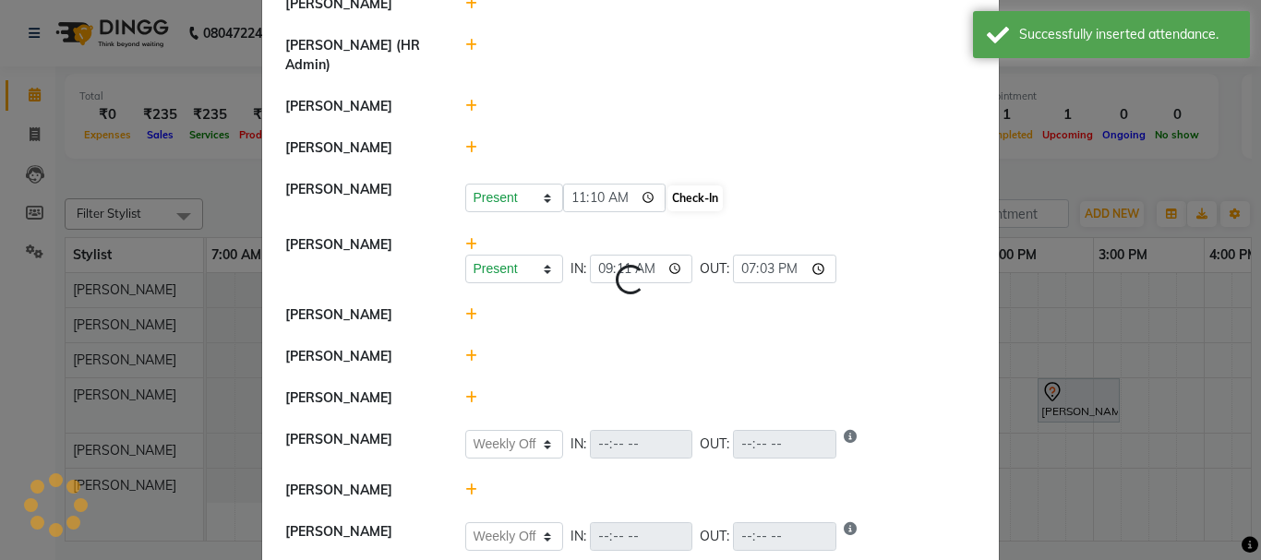
select select "W"
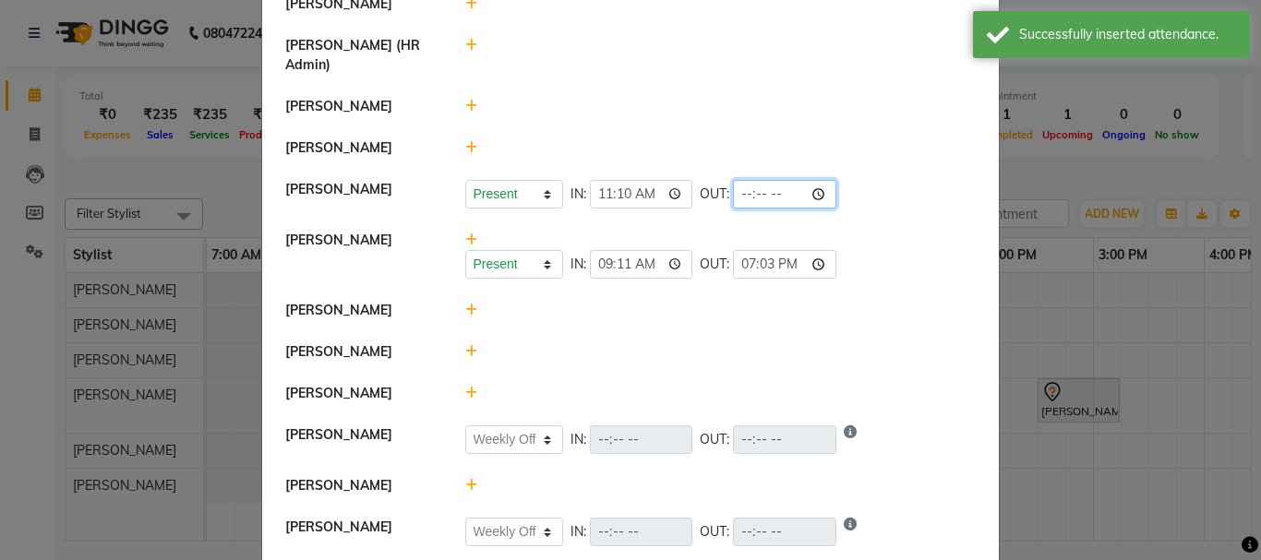
click at [768, 180] on input "time" at bounding box center [784, 194] width 103 height 29
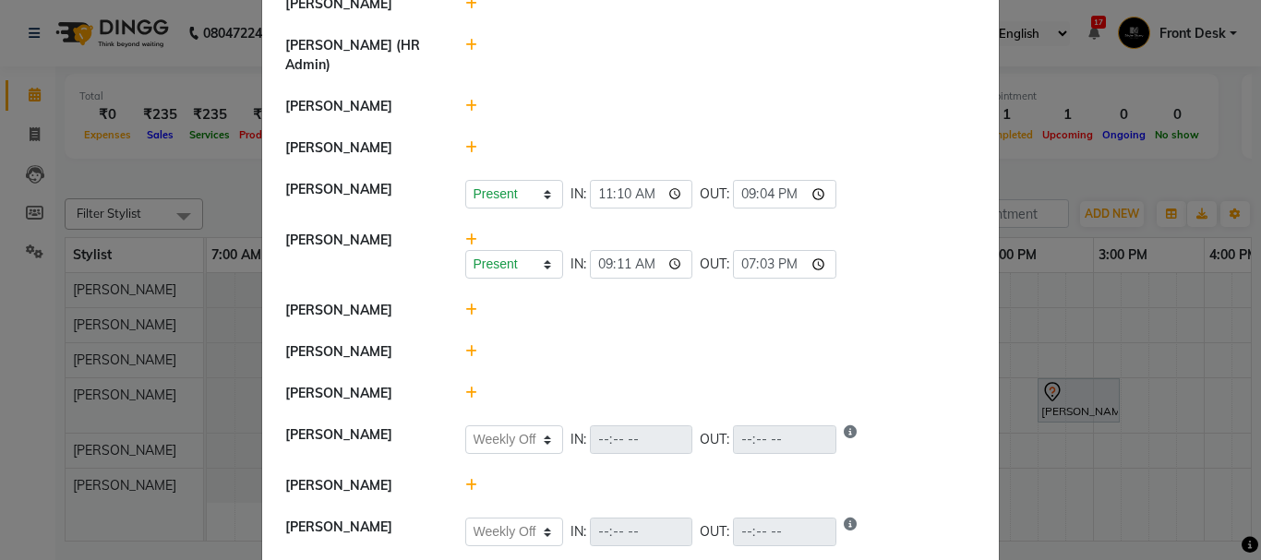
type input "21:04"
click at [878, 231] on div "Present Absent Late Half Day Weekly Off IN: 09:11 OUT: 19:03" at bounding box center [720, 255] width 539 height 48
select select "W"
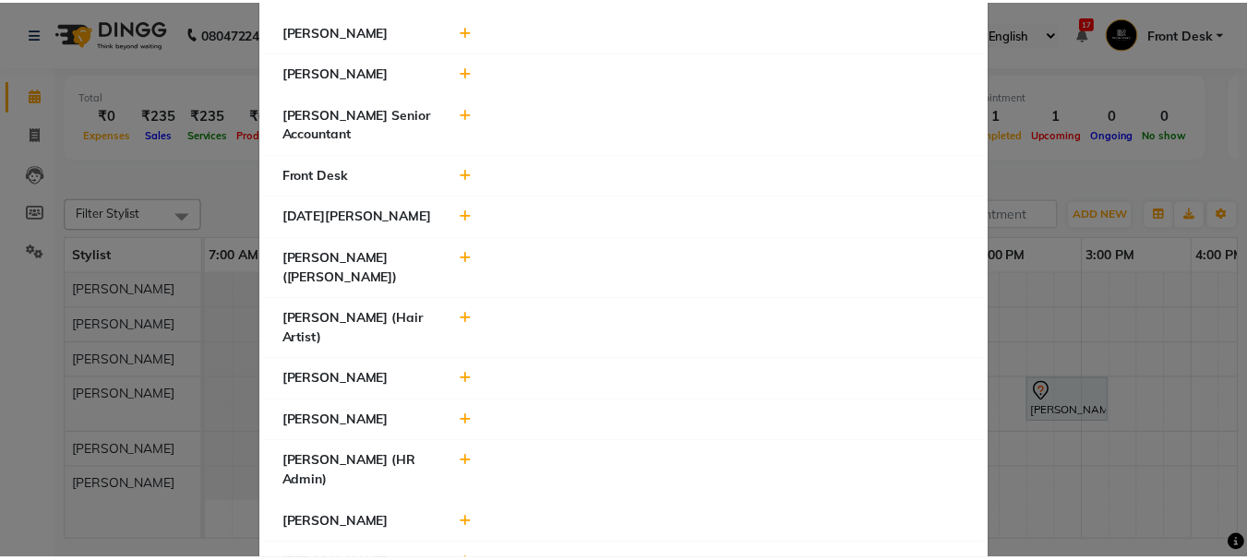
scroll to position [555, 0]
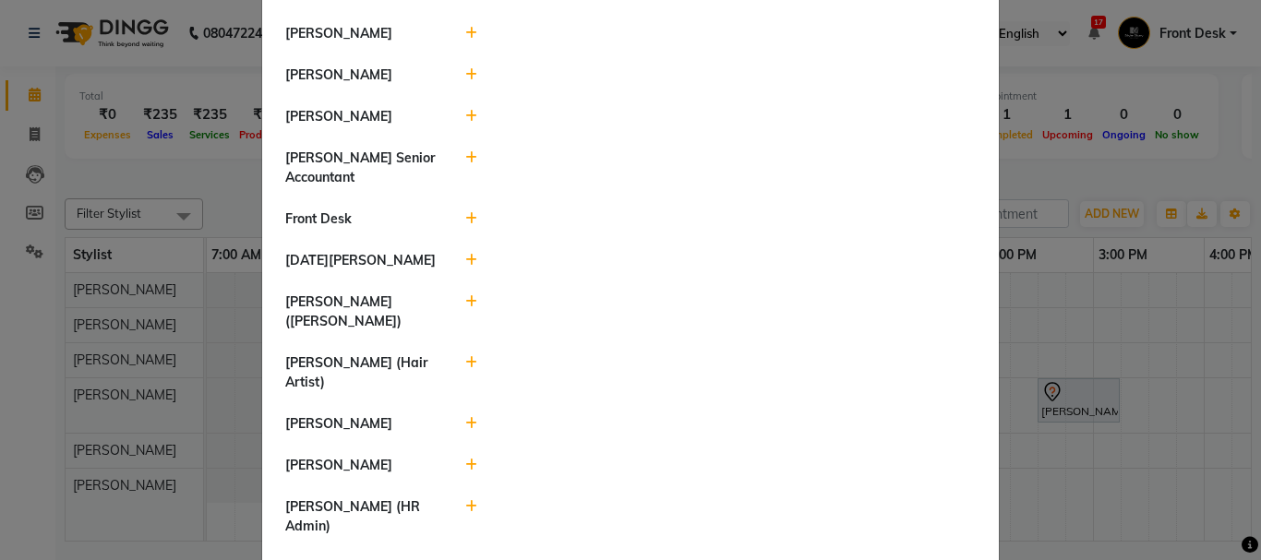
click at [465, 68] on icon at bounding box center [471, 74] width 12 height 13
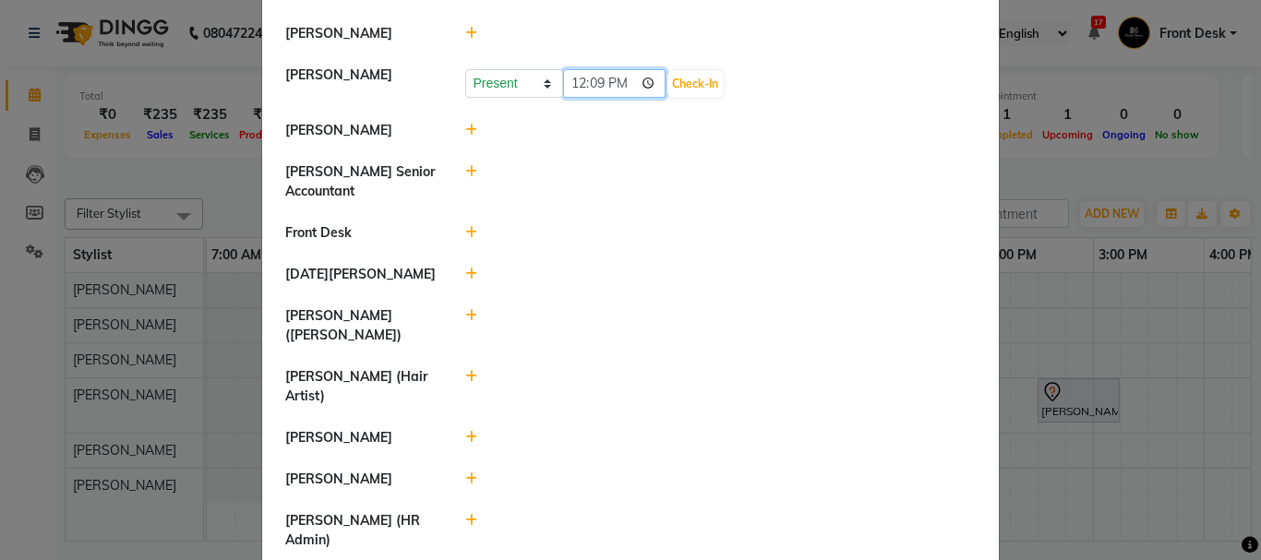
click at [577, 69] on input "12:09" at bounding box center [614, 83] width 103 height 29
type input "09:19"
click at [673, 71] on button "Check-In" at bounding box center [694, 84] width 55 height 26
select select "W"
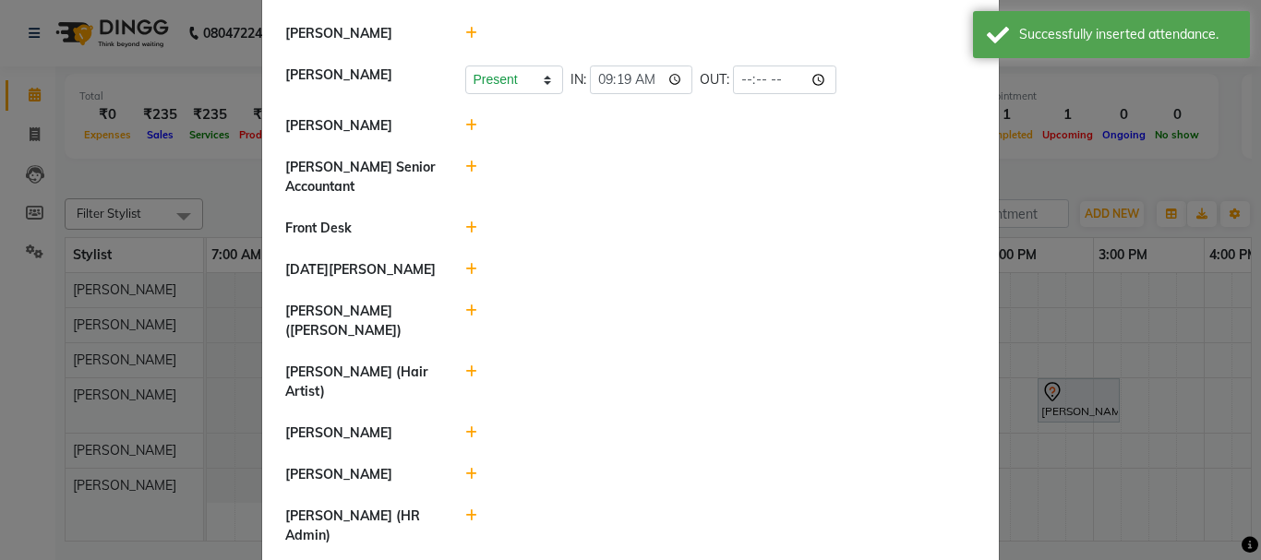
click at [1160, 310] on ngb-modal-window "Attendance × Select Date 03-09-2025 Nikhil Pillay Inventory Manager Sonam Nashi…" at bounding box center [630, 280] width 1261 height 560
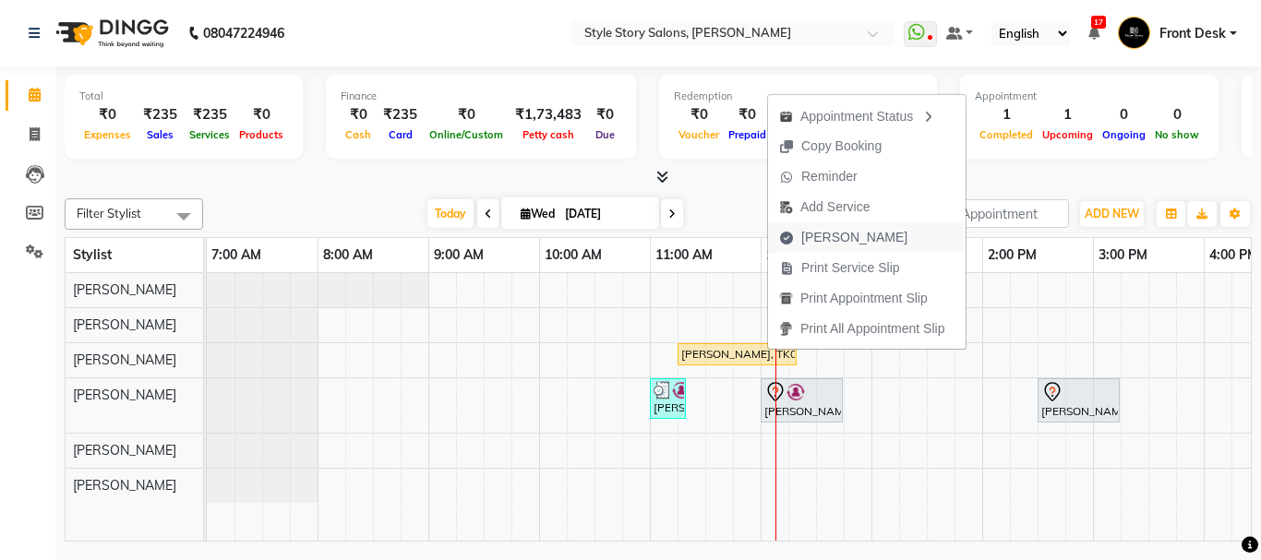
click at [813, 235] on span "Mark Done" at bounding box center [854, 237] width 106 height 19
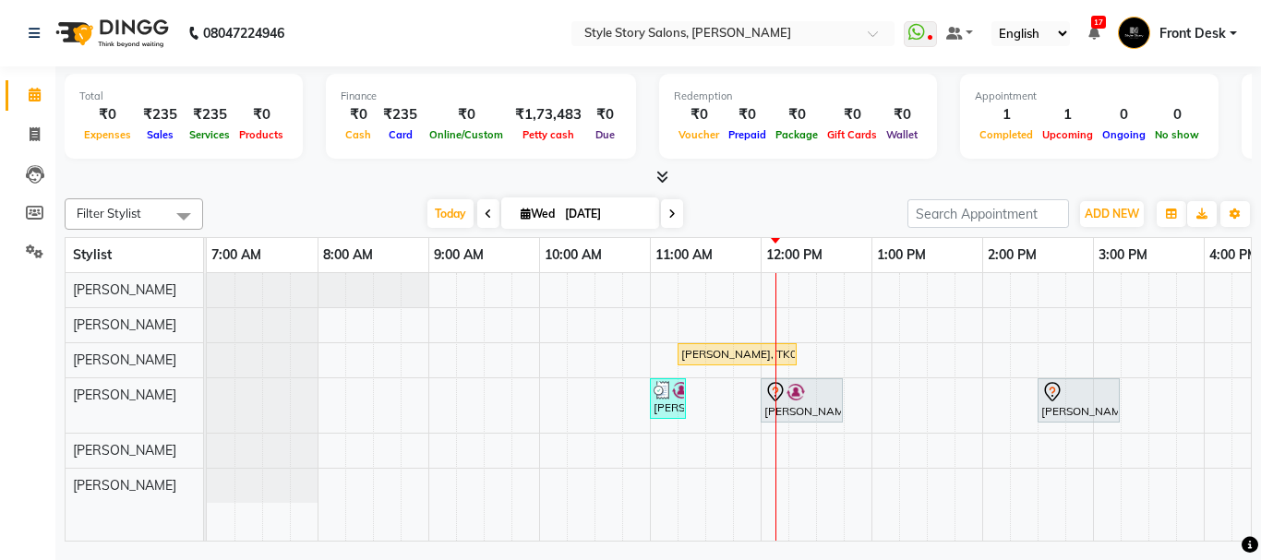
select select "service"
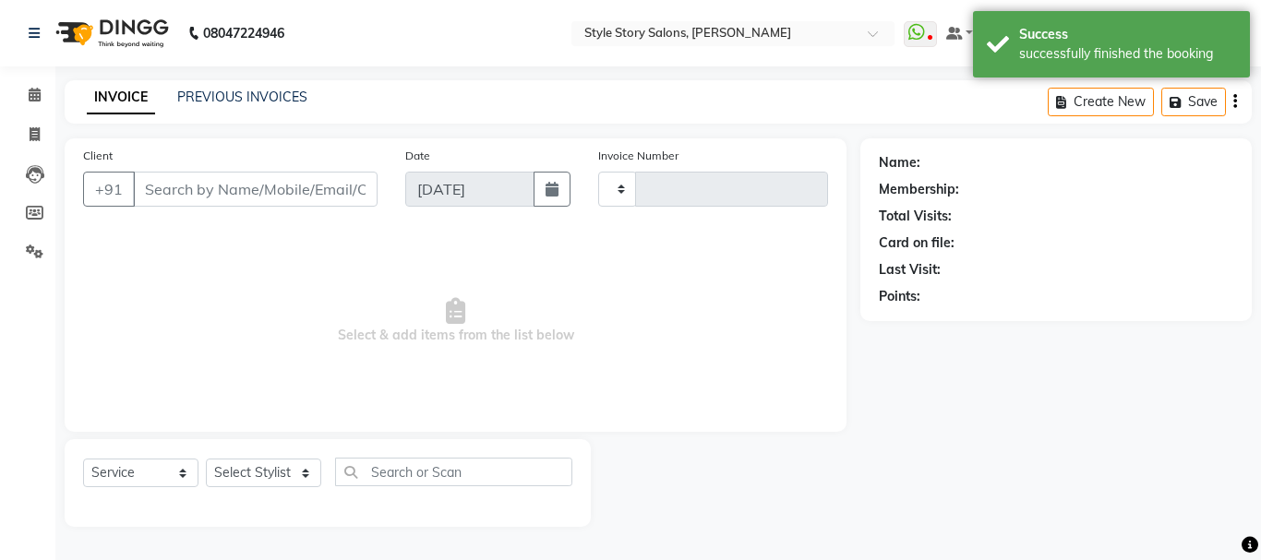
type input "1509"
select select "6249"
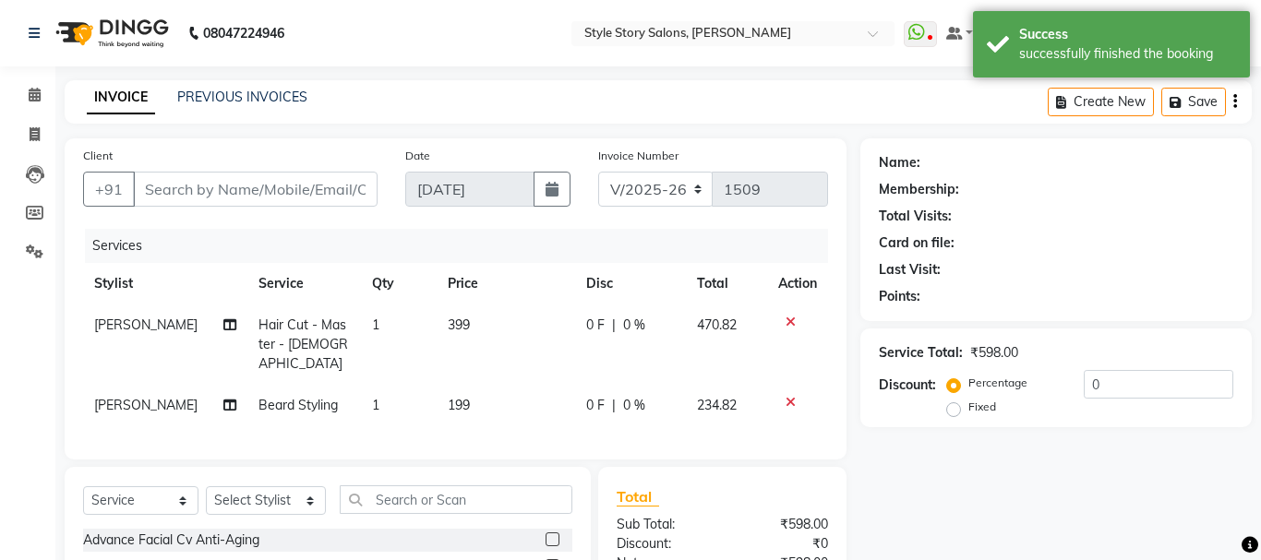
type input "9987503485"
select select "62113"
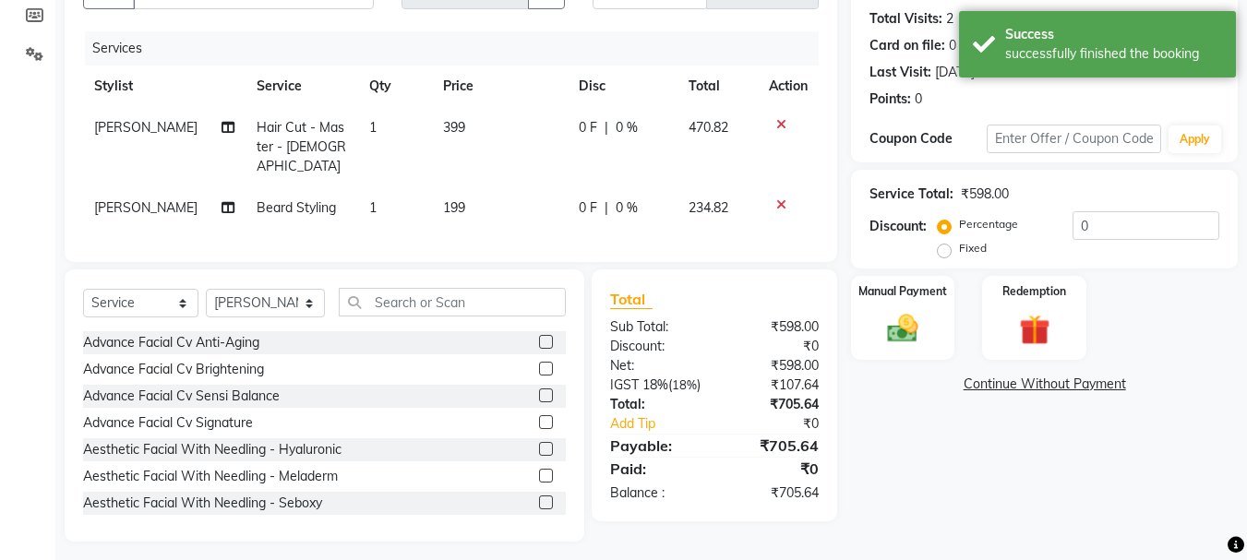
scroll to position [201, 0]
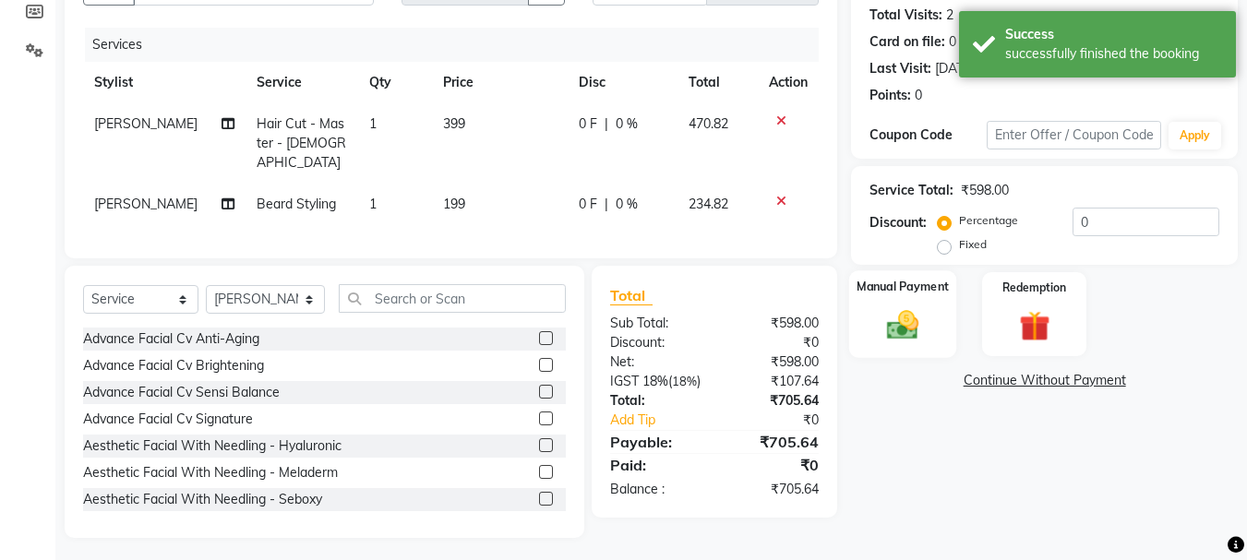
click at [868, 324] on div "Manual Payment" at bounding box center [903, 314] width 108 height 88
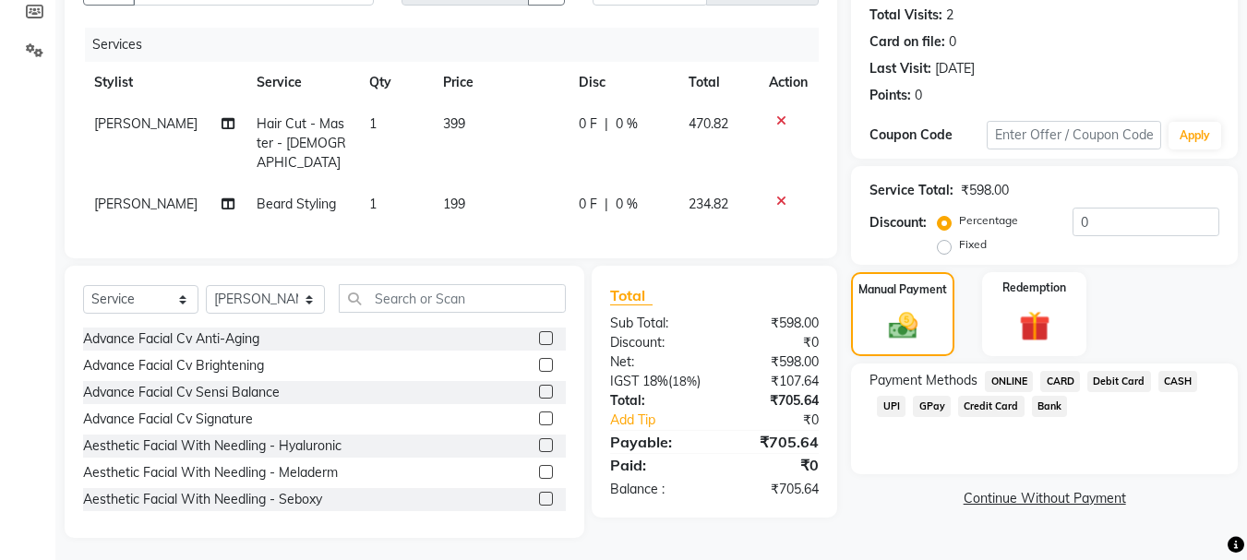
click at [891, 407] on span "UPI" at bounding box center [891, 406] width 29 height 21
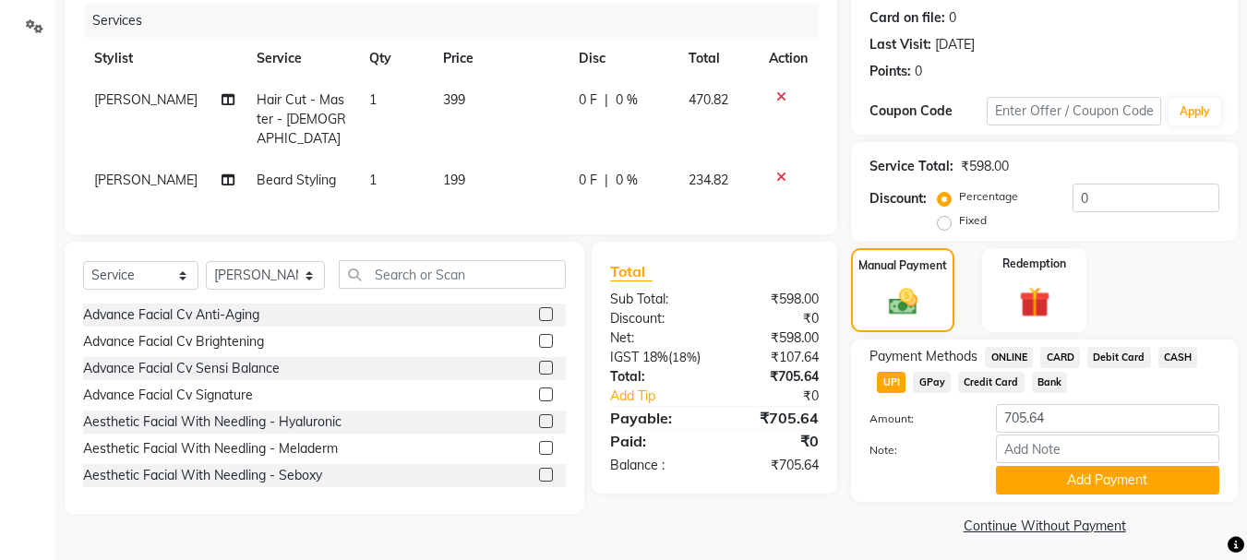
scroll to position [233, 0]
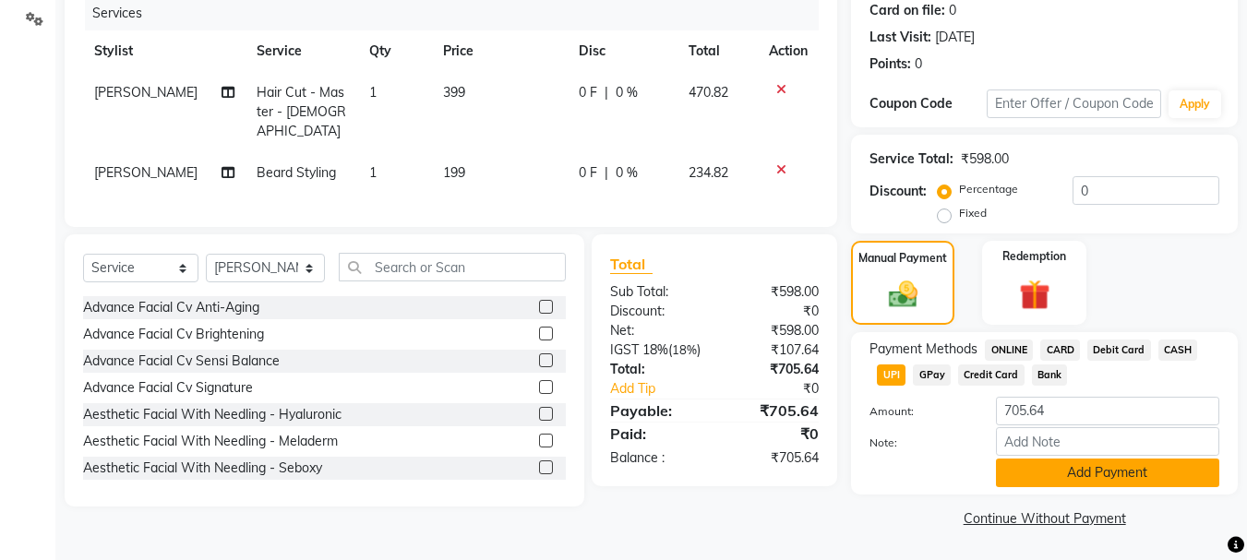
click at [1072, 473] on button "Add Payment" at bounding box center [1107, 473] width 223 height 29
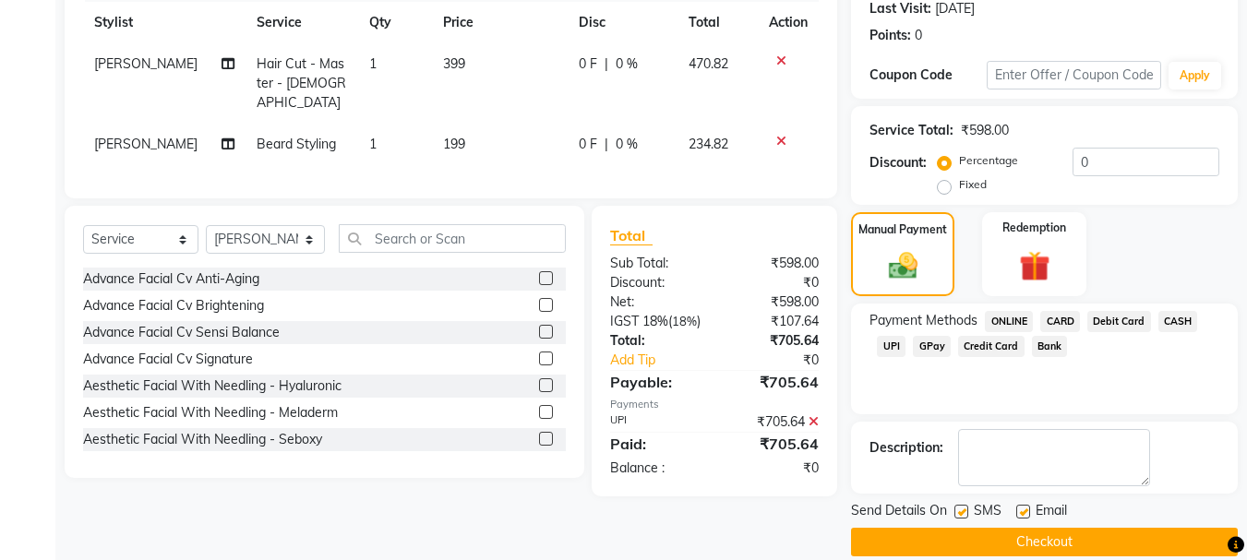
scroll to position [285, 0]
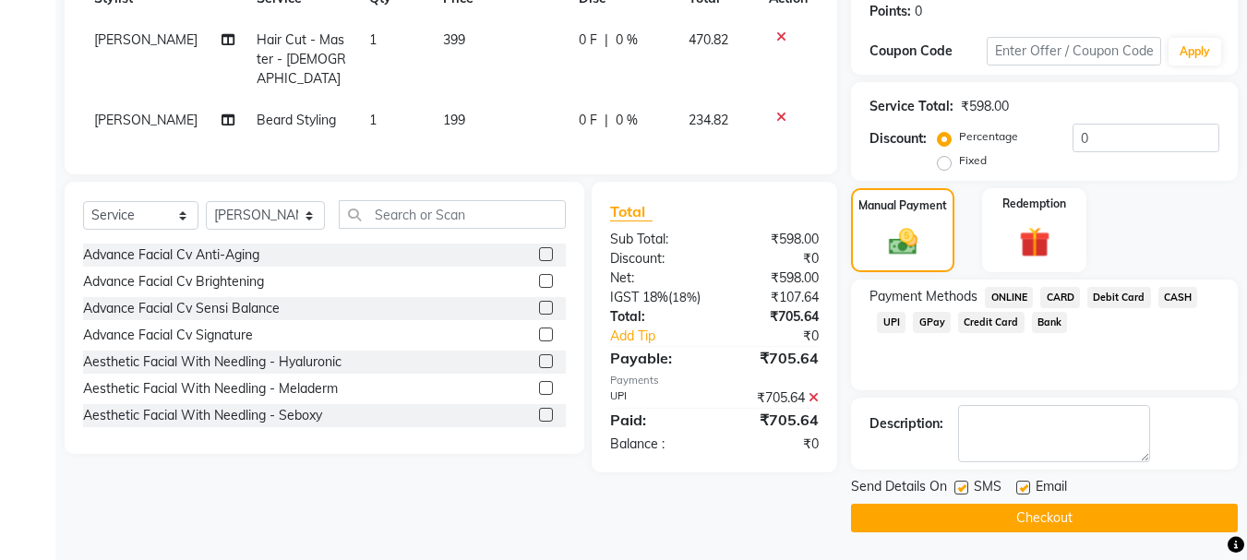
click at [1051, 515] on button "Checkout" at bounding box center [1044, 518] width 387 height 29
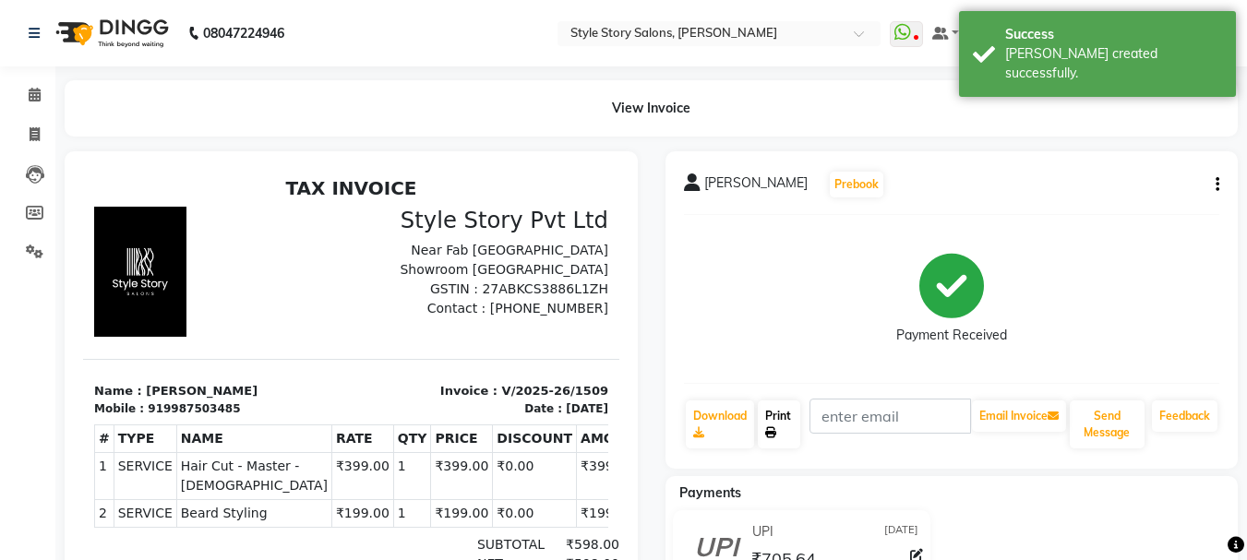
click at [771, 429] on icon at bounding box center [770, 432] width 11 height 11
click at [40, 85] on span at bounding box center [34, 95] width 32 height 21
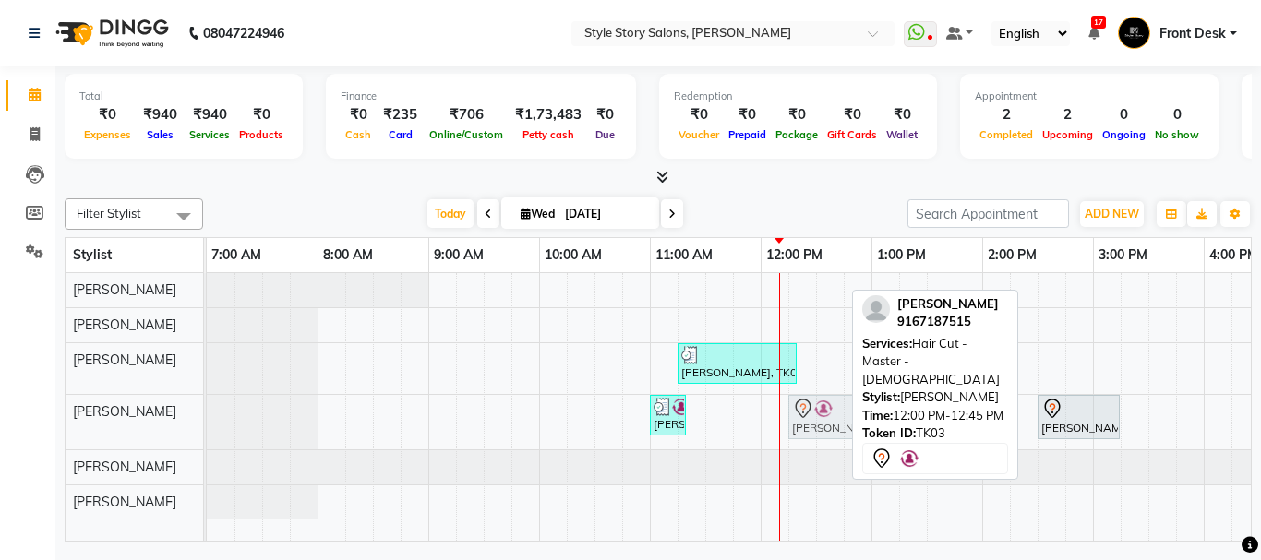
drag, startPoint x: 799, startPoint y: 424, endPoint x: 822, endPoint y: 426, distance: 22.2
click at [207, 426] on div "Sadque Razzak, TK02, 11:00 AM-11:20 AM, Beard Styling Prachi Bhuta, TK03, 12:00…" at bounding box center [207, 422] width 0 height 54
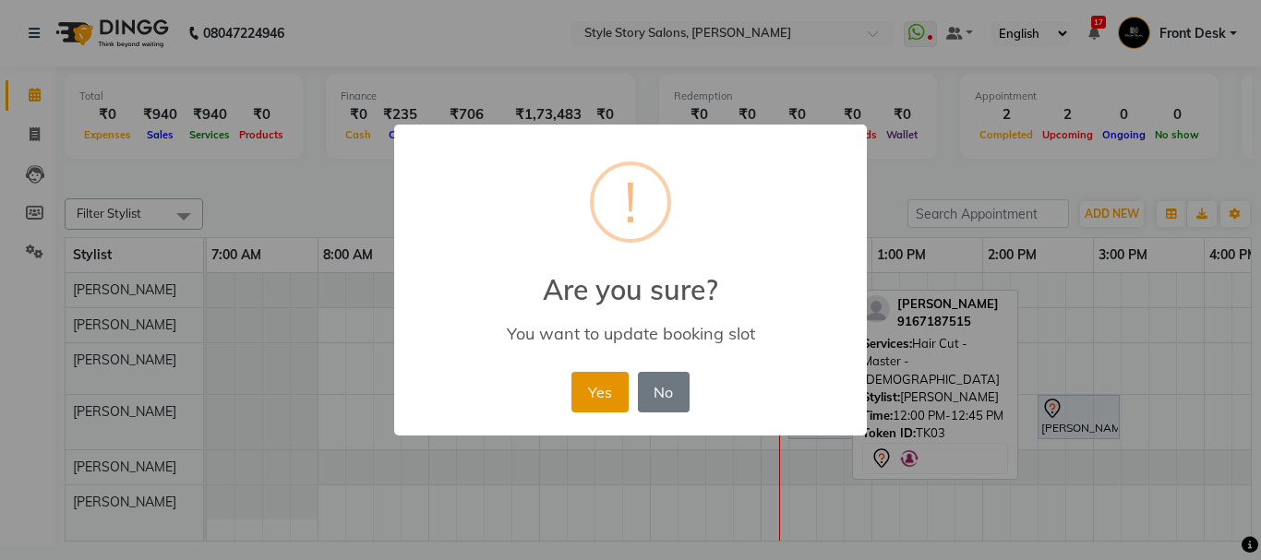
click at [596, 396] on button "Yes" at bounding box center [599, 392] width 56 height 41
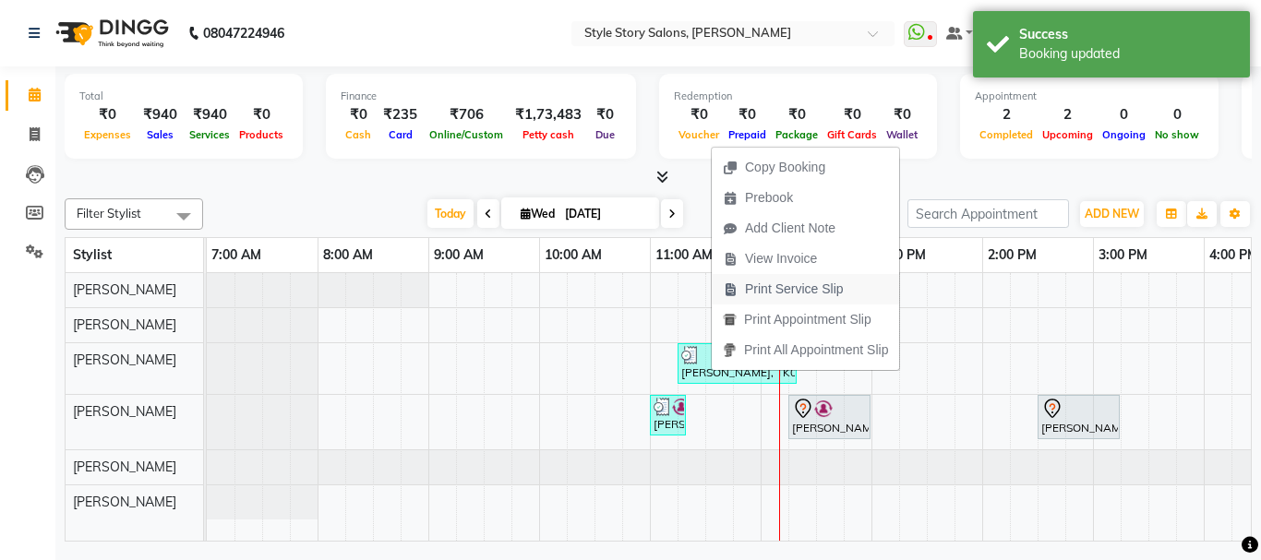
click at [775, 288] on span "Print Service Slip" at bounding box center [794, 289] width 99 height 19
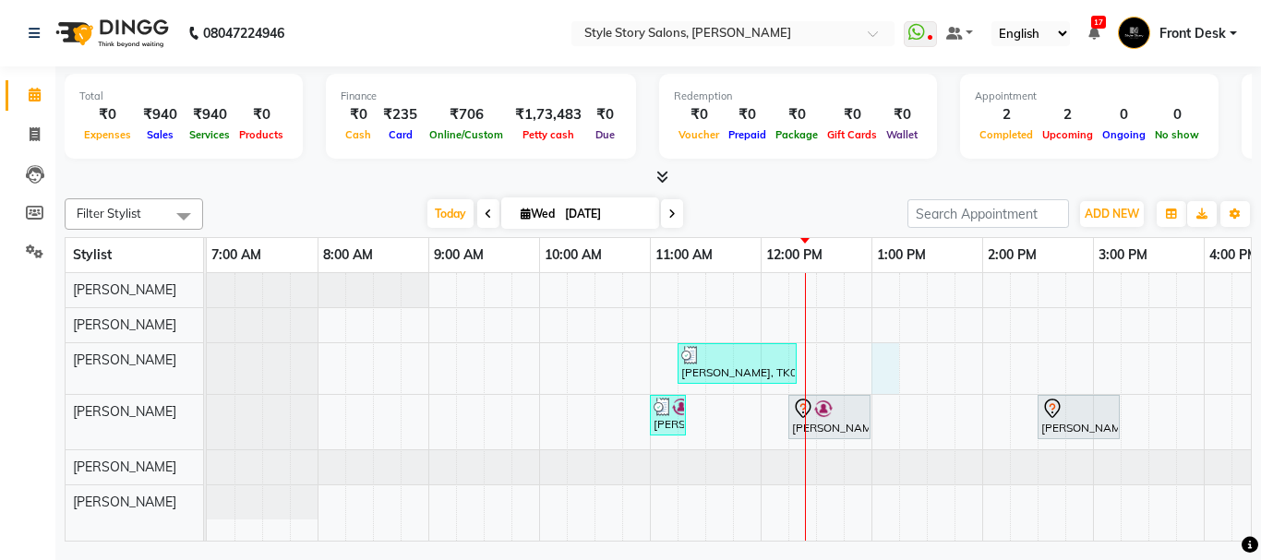
click at [876, 360] on div "Abhijeet Desmukh, TK04, 11:15 AM-12:20 PM, Hair Cut - Master - Male,Beard Styli…" at bounding box center [1093, 407] width 1772 height 268
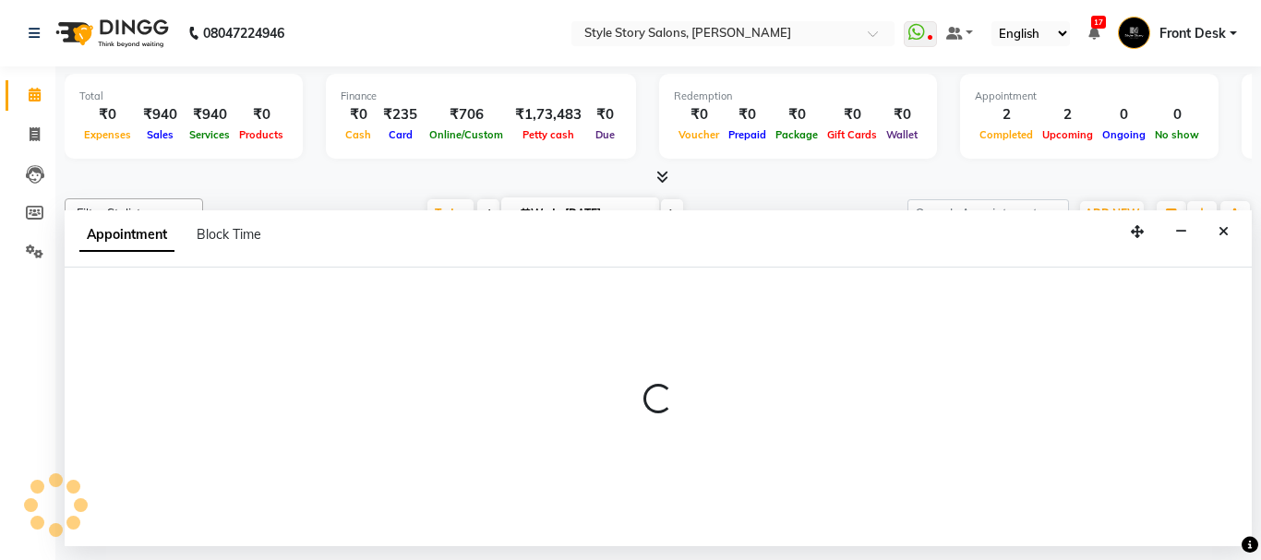
select select "62113"
select select "780"
select select "tentative"
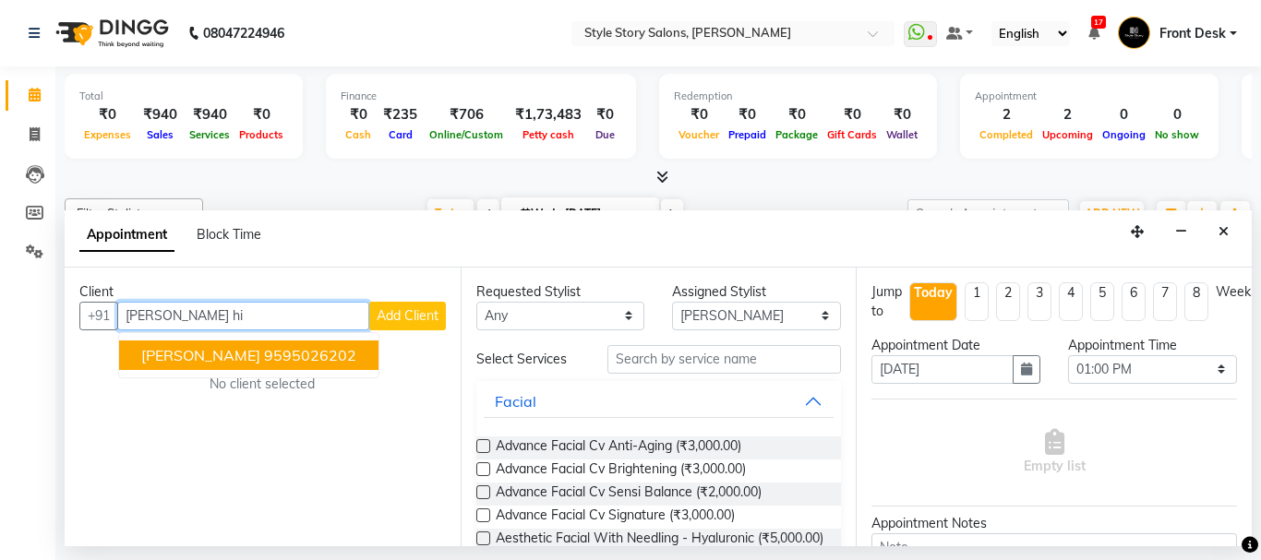
click at [268, 360] on ngb-highlight "9595026202" at bounding box center [310, 355] width 92 height 18
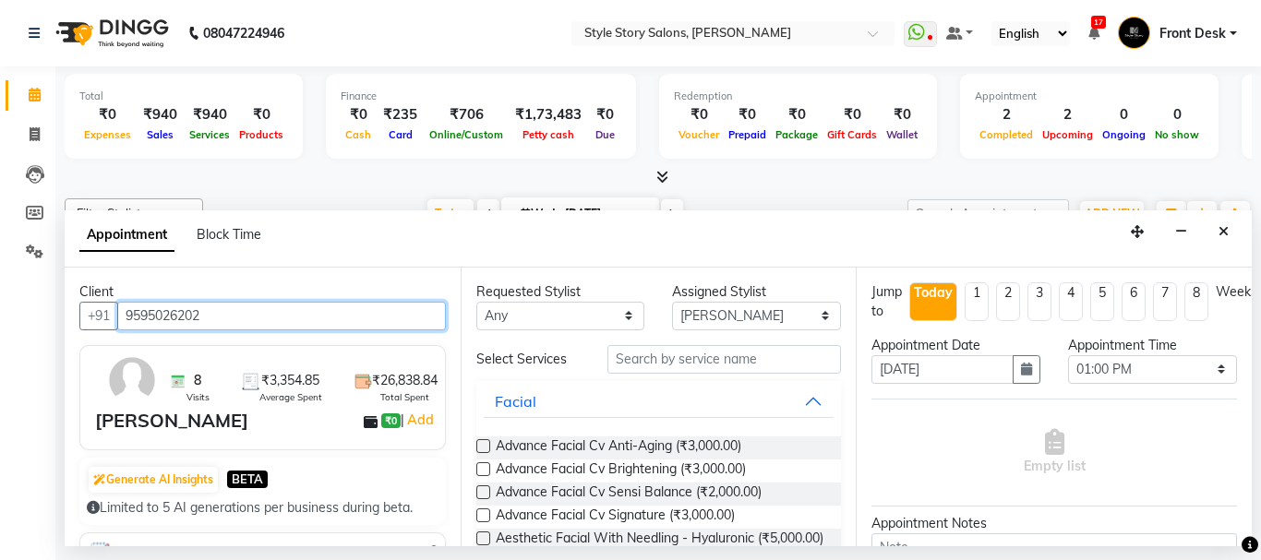
type input "9595026202"
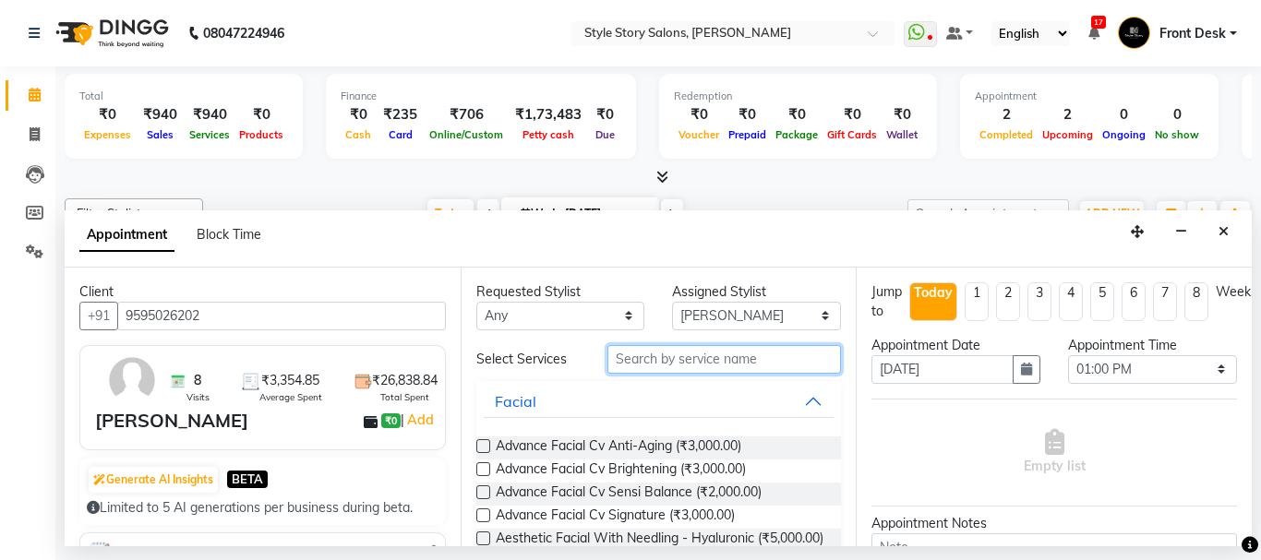
click at [671, 360] on input "text" at bounding box center [724, 359] width 234 height 29
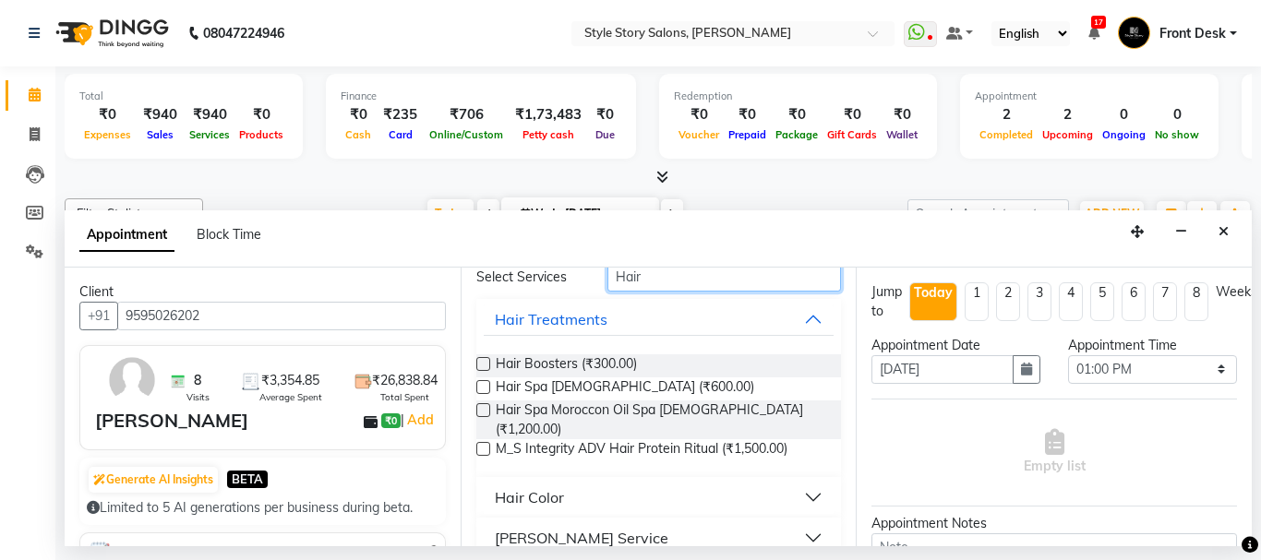
scroll to position [174, 0]
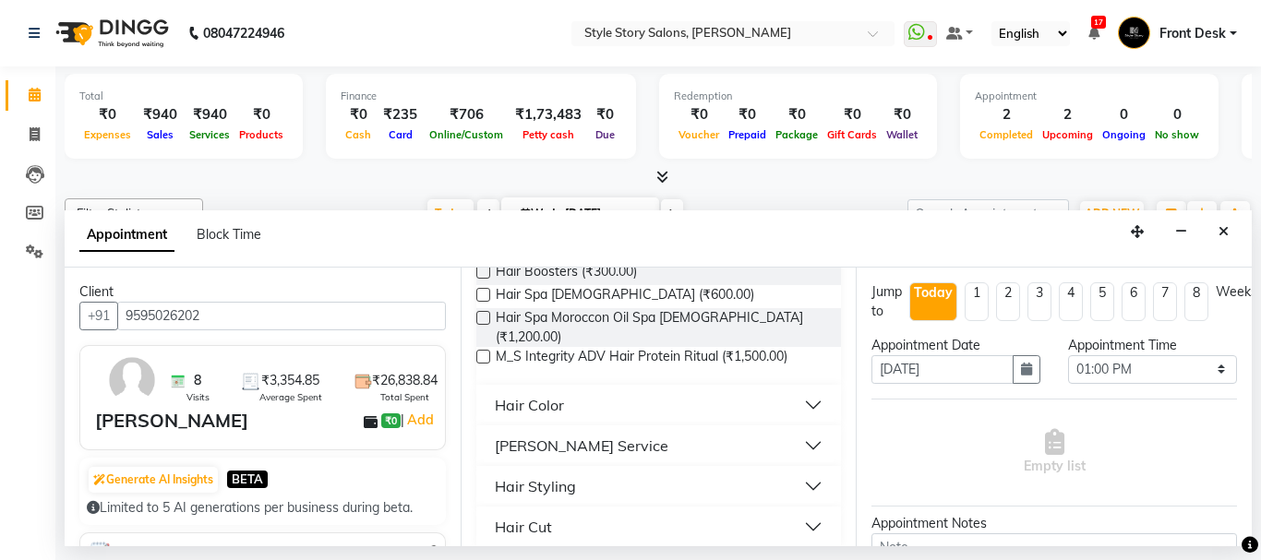
type input "Hair"
click at [800, 514] on button "Hair Cut" at bounding box center [659, 527] width 351 height 33
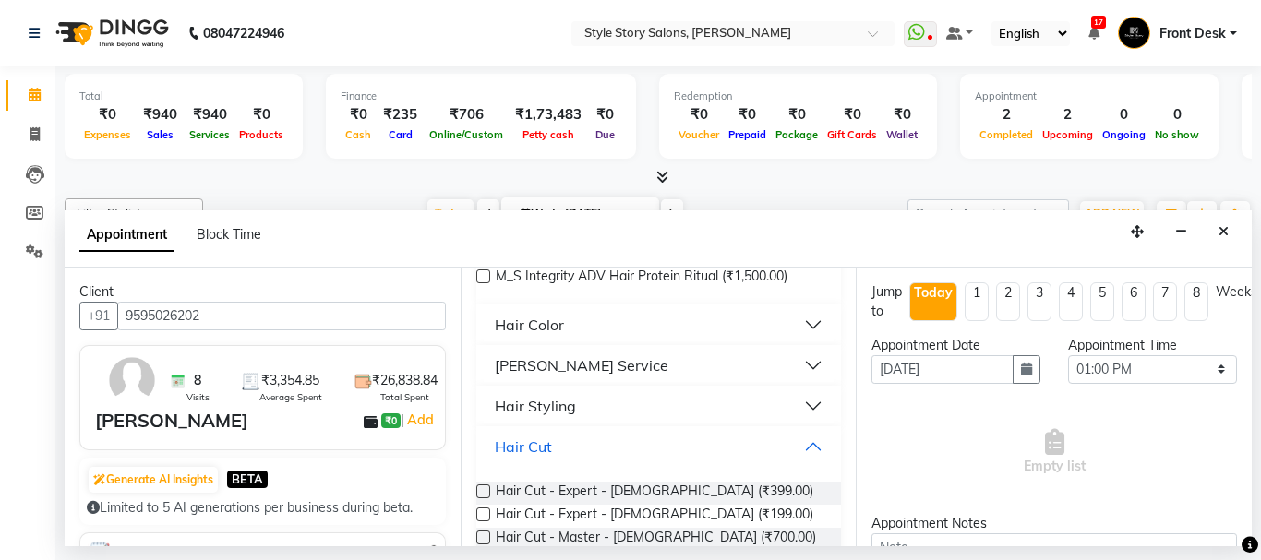
scroll to position [342, 0]
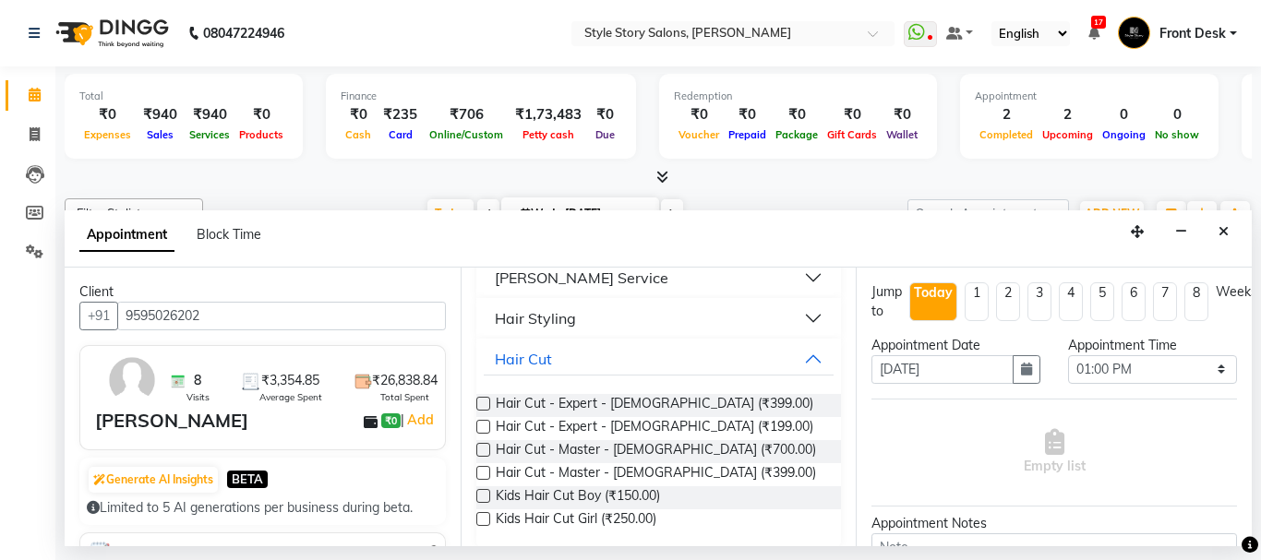
click at [481, 466] on label at bounding box center [483, 473] width 14 height 14
click at [481, 469] on input "checkbox" at bounding box center [482, 475] width 12 height 12
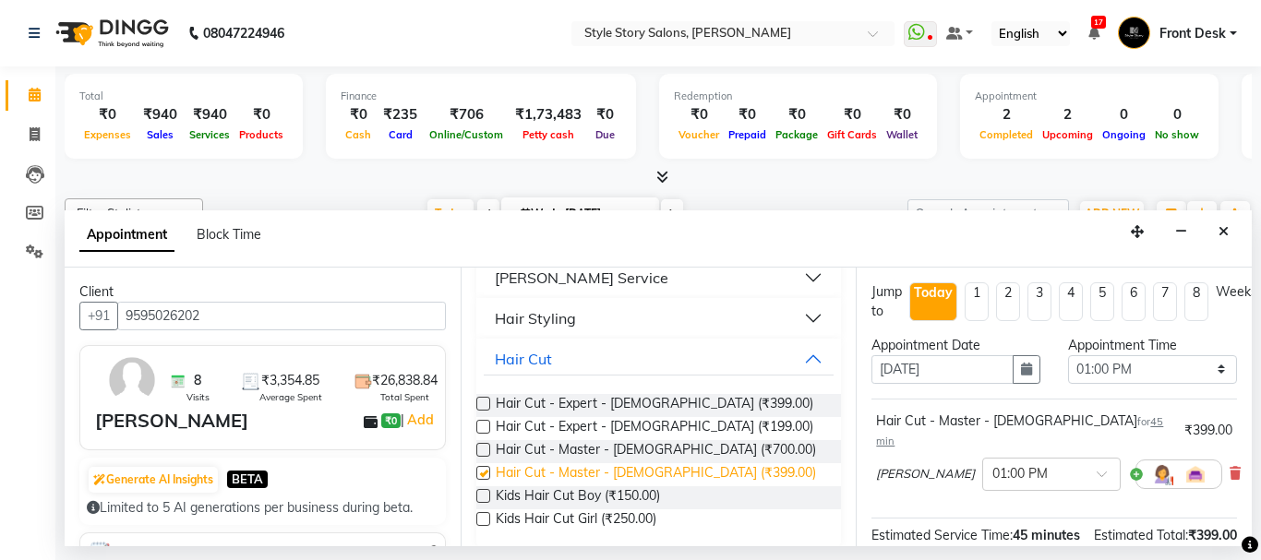
checkbox input "false"
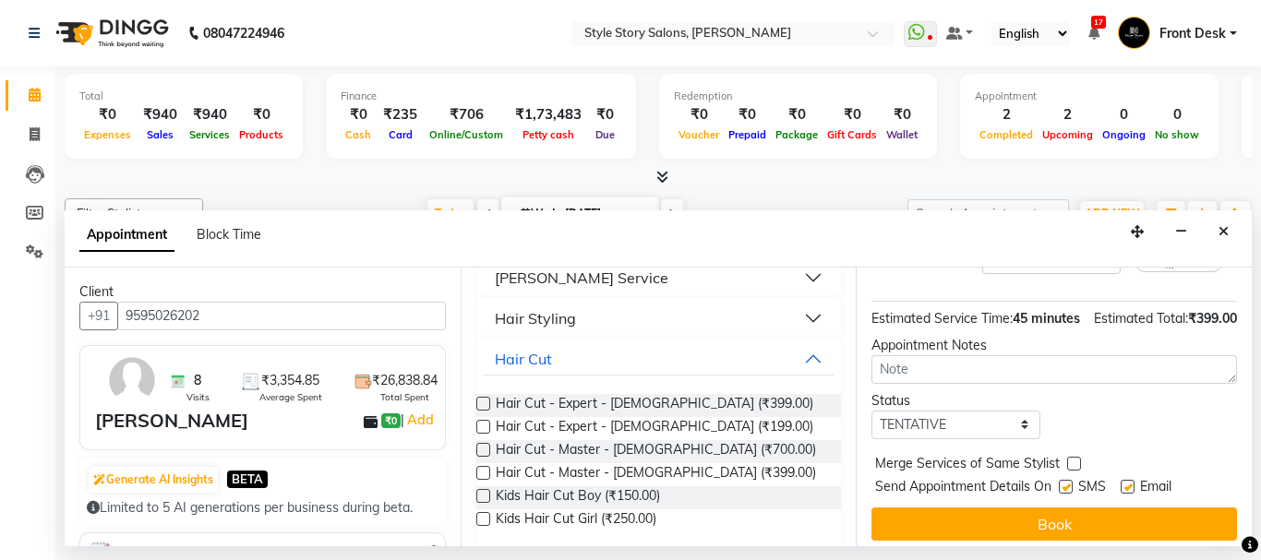
scroll to position [243, 0]
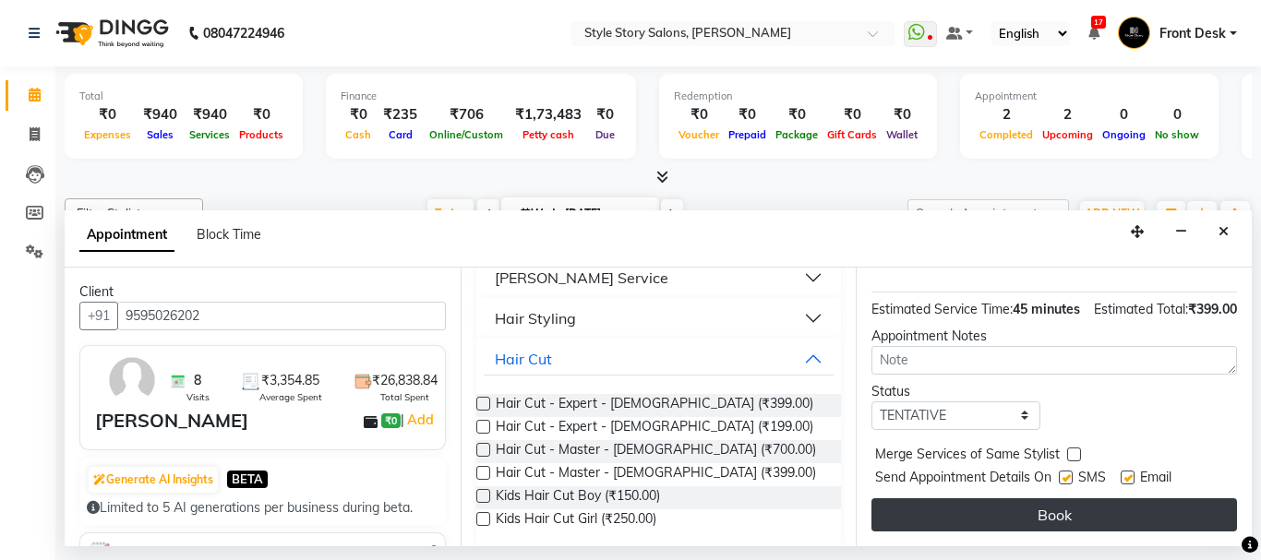
click at [1088, 506] on button "Book" at bounding box center [1054, 515] width 366 height 33
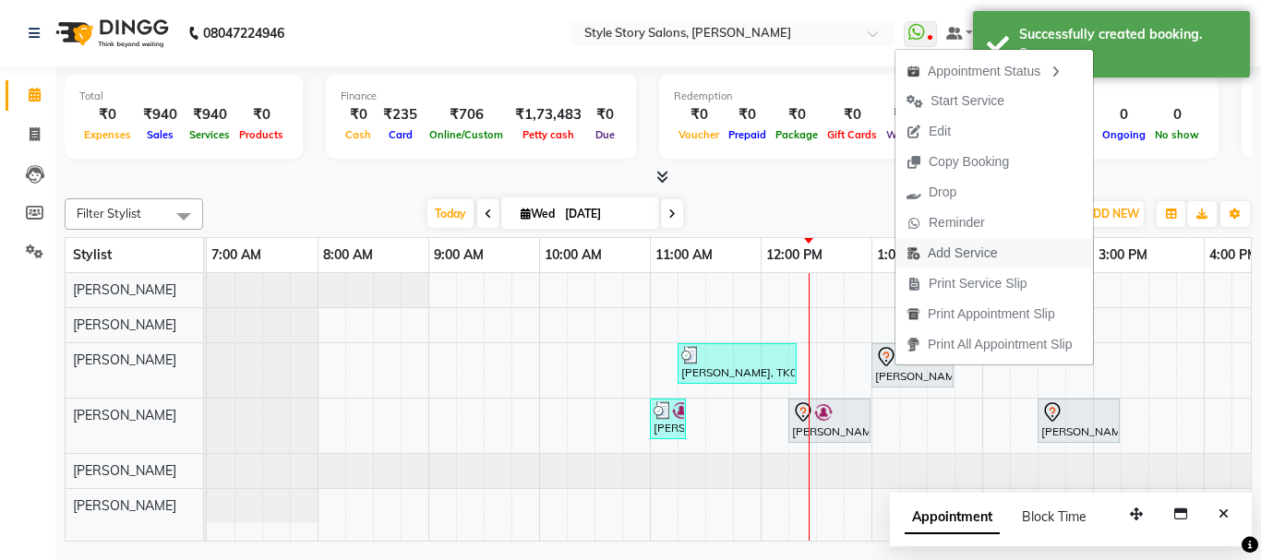
click at [981, 256] on span "Add Service" at bounding box center [962, 253] width 69 height 19
select select "62113"
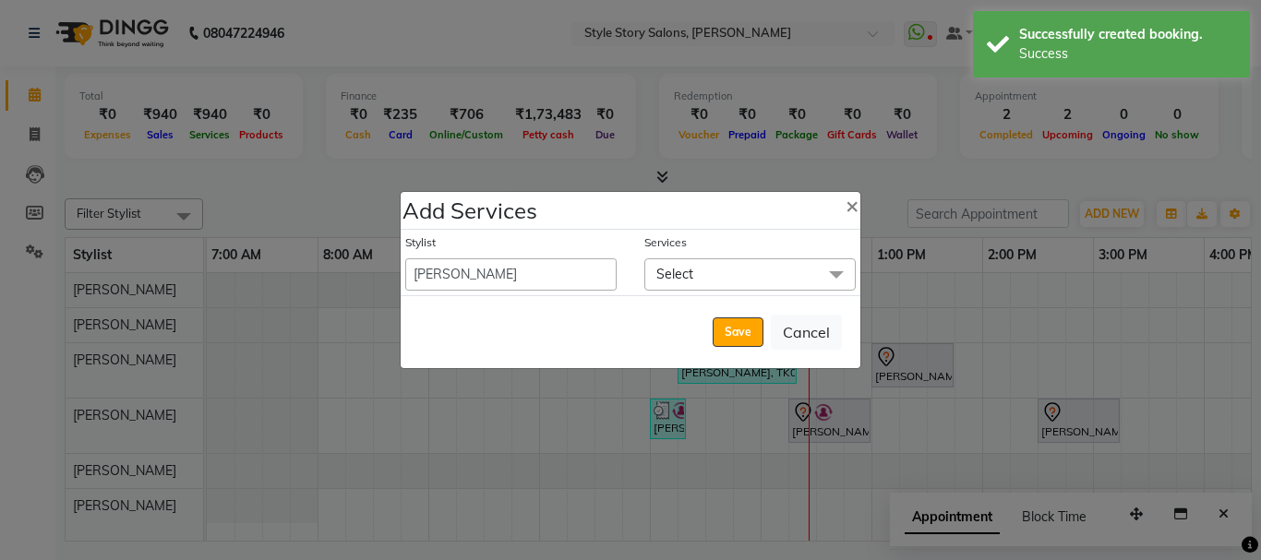
click at [796, 277] on span "Select" at bounding box center [749, 274] width 211 height 32
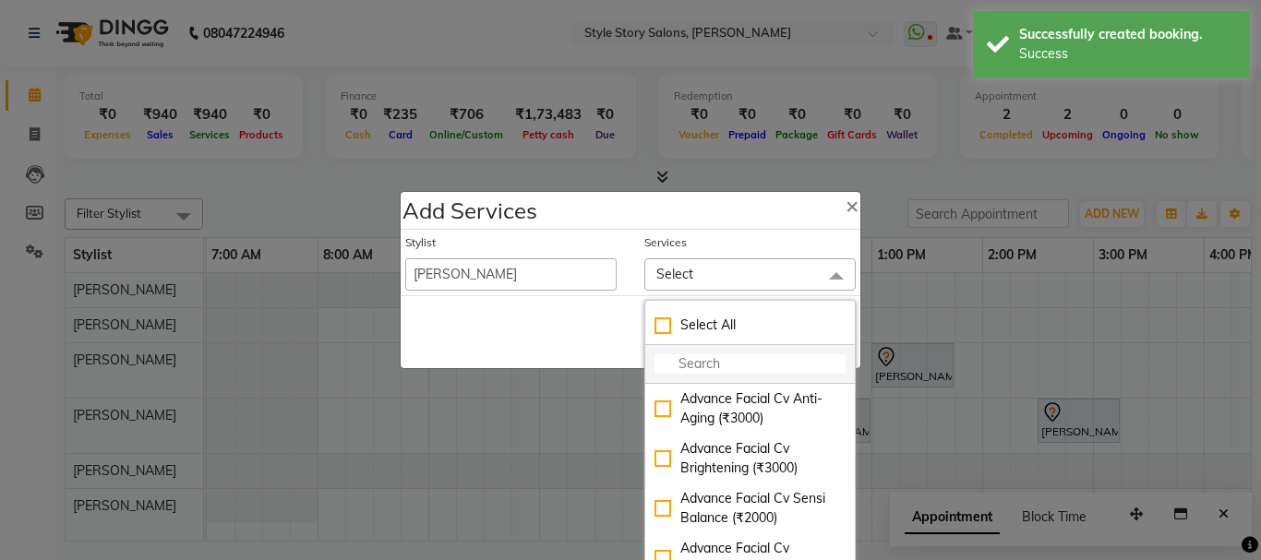
click at [750, 365] on input "multiselect-search" at bounding box center [750, 363] width 191 height 19
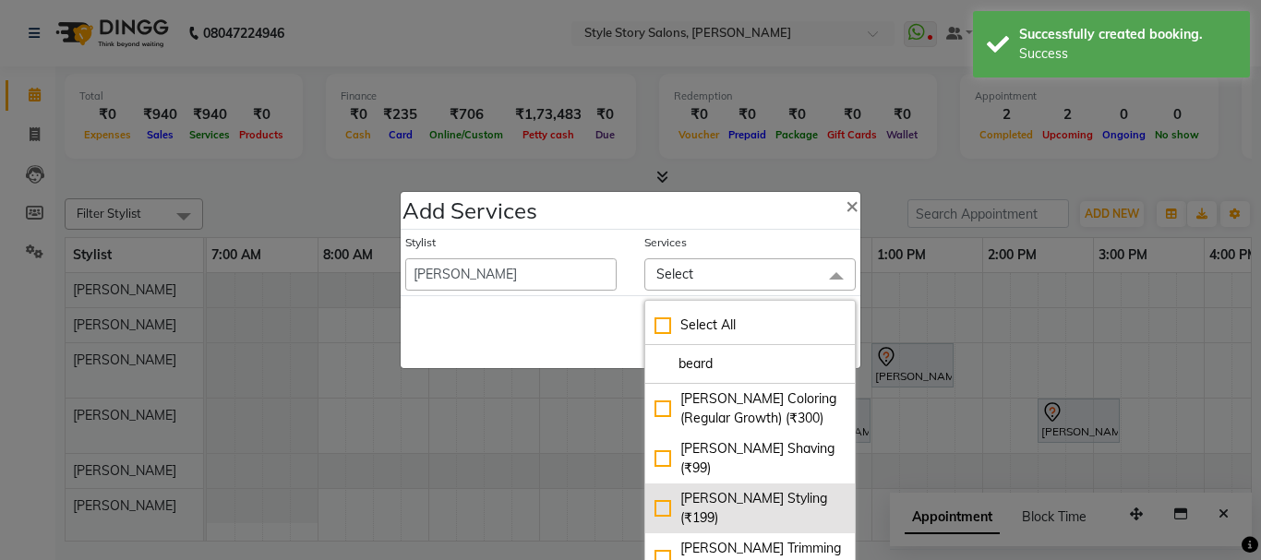
type input "beard"
click at [662, 489] on div "Beard Styling (₹199)" at bounding box center [750, 508] width 191 height 39
checkbox input "true"
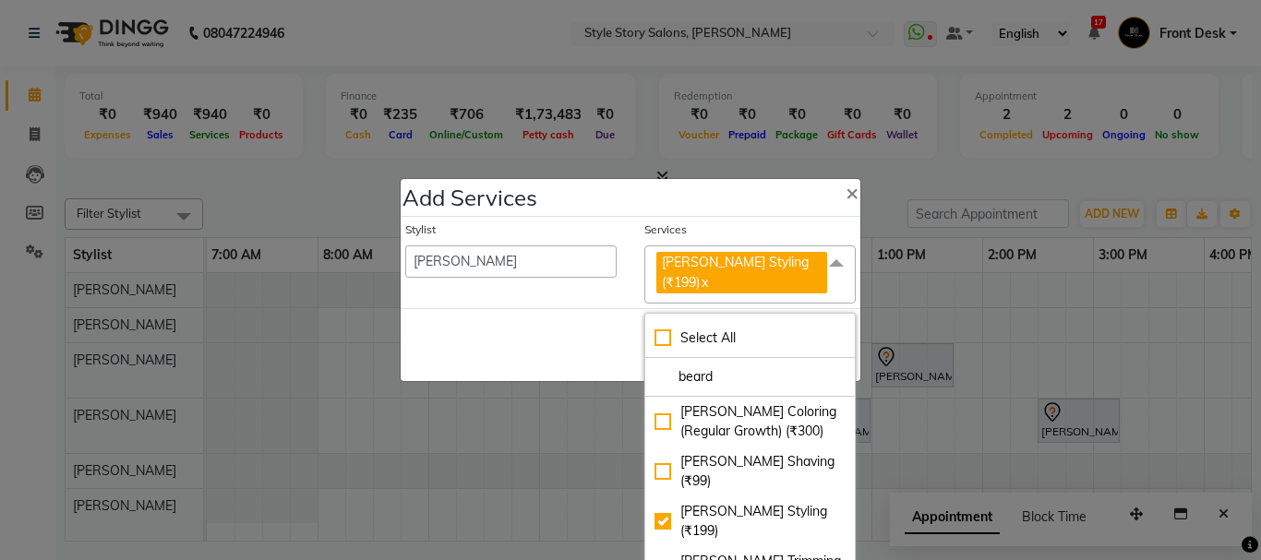
click at [591, 317] on div "Save Cancel" at bounding box center [631, 344] width 460 height 73
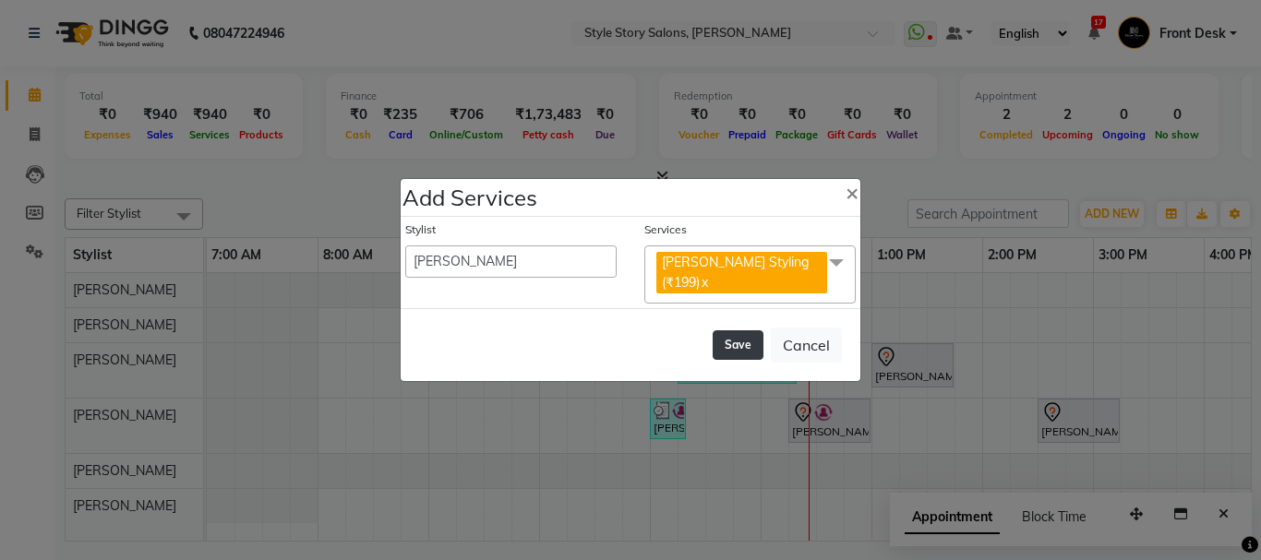
click at [756, 341] on button "Save" at bounding box center [738, 345] width 51 height 30
select select "82561"
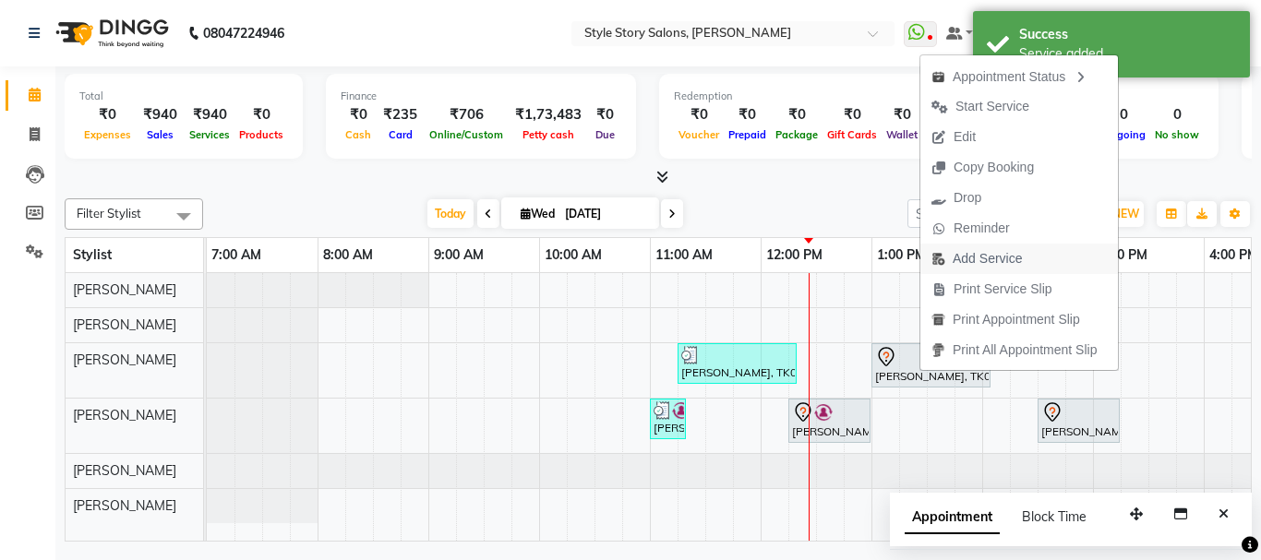
click at [1008, 256] on span "Add Service" at bounding box center [987, 258] width 69 height 19
select select "62113"
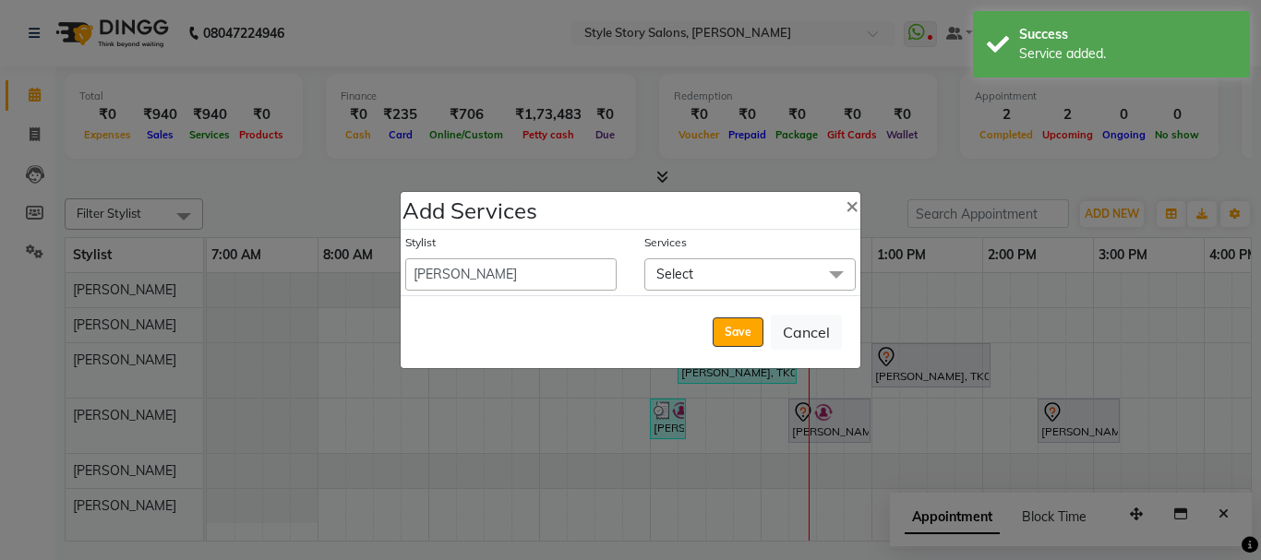
click at [734, 272] on span "Select" at bounding box center [749, 274] width 211 height 32
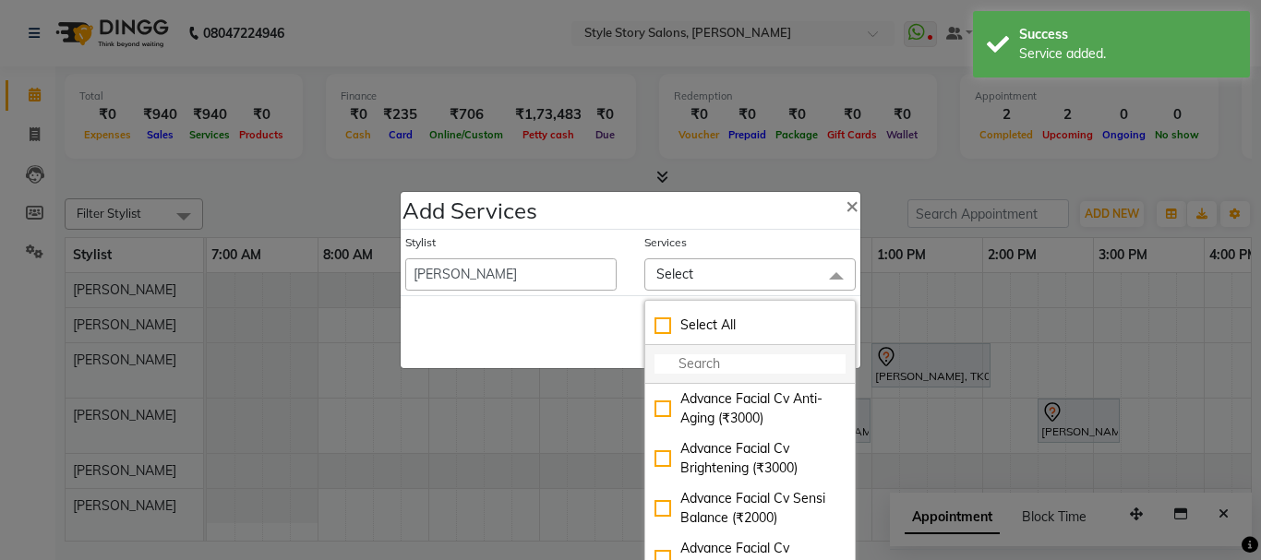
click at [727, 349] on li at bounding box center [750, 364] width 210 height 39
click at [734, 361] on input "multiselect-search" at bounding box center [750, 363] width 191 height 19
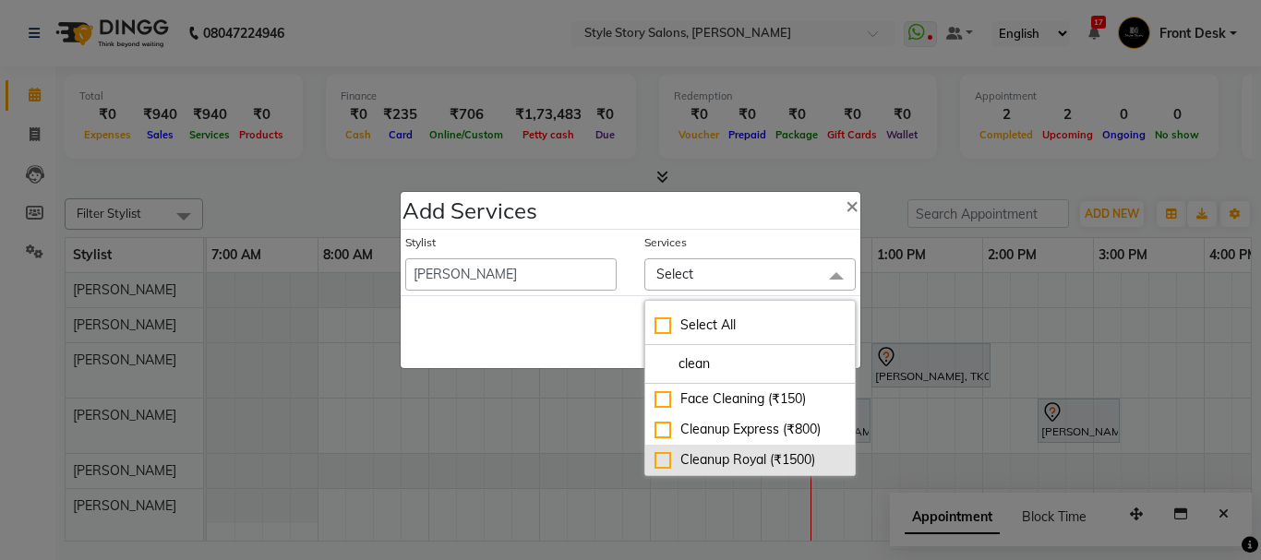
type input "clean"
click at [667, 457] on div "Cleanup Royal (₹1500)" at bounding box center [750, 460] width 191 height 19
checkbox input "true"
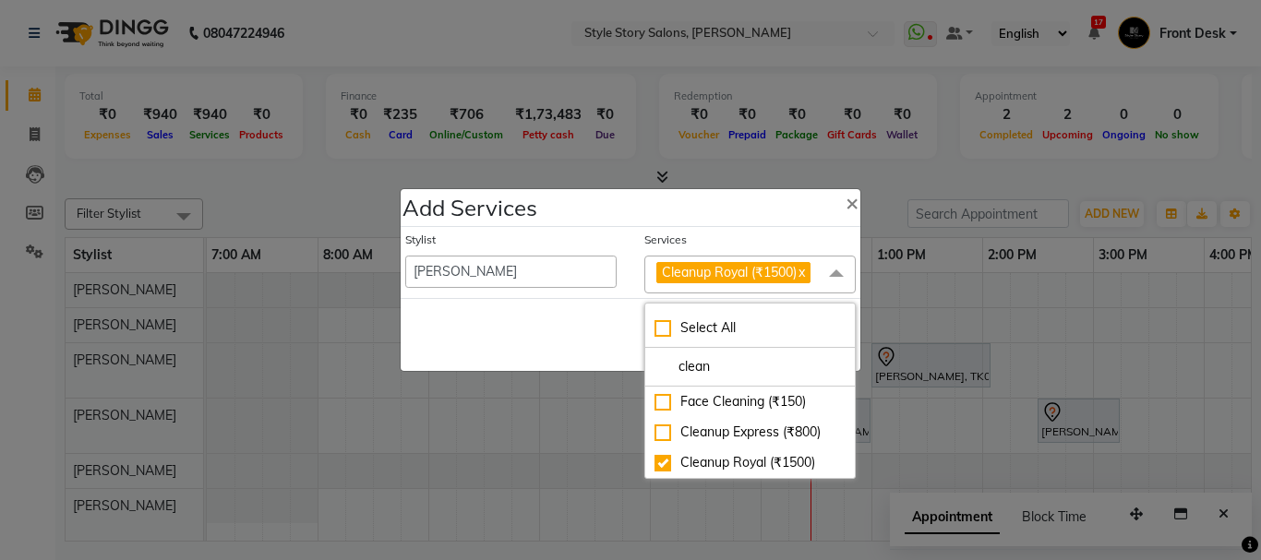
click at [562, 310] on div "Save Cancel" at bounding box center [631, 334] width 460 height 73
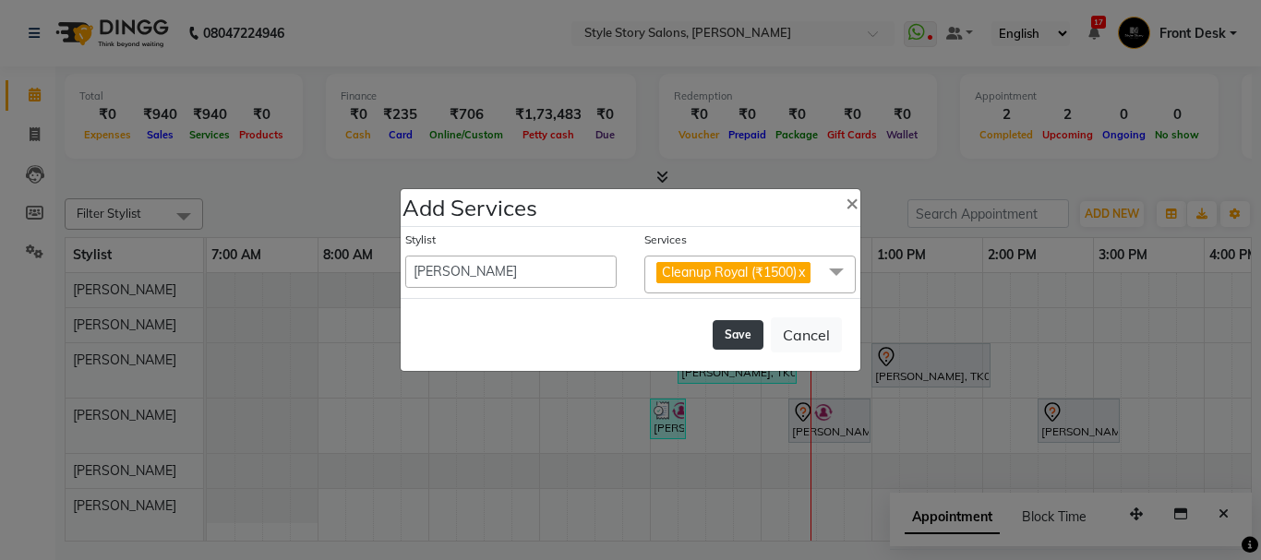
click at [751, 335] on button "Save" at bounding box center [738, 335] width 51 height 30
select select "82561"
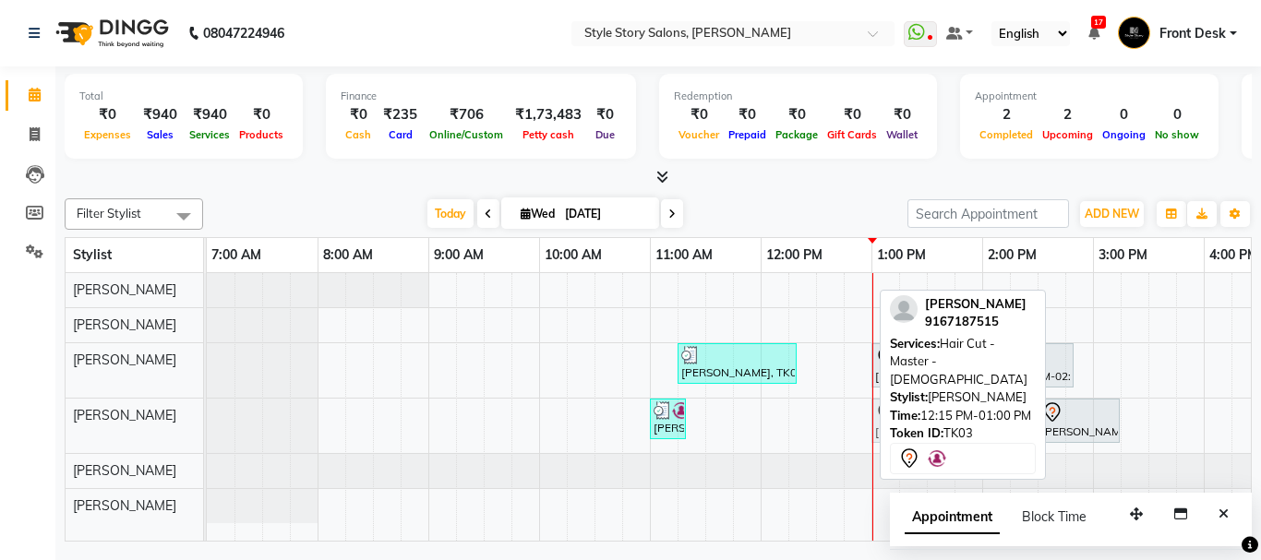
drag, startPoint x: 819, startPoint y: 437, endPoint x: 896, endPoint y: 436, distance: 77.6
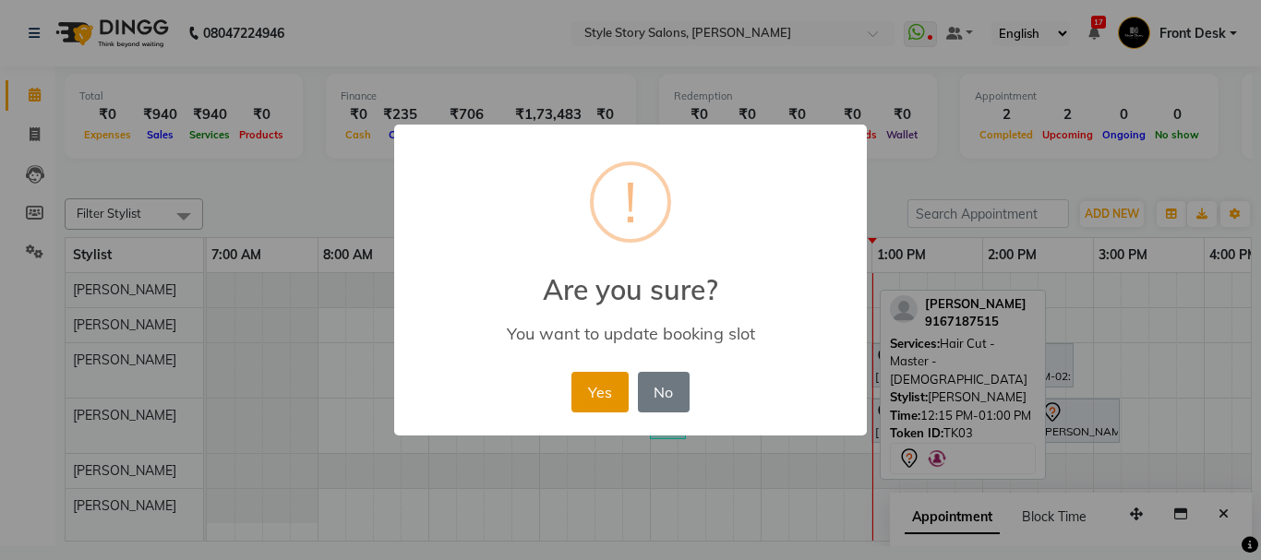
click at [603, 382] on button "Yes" at bounding box center [599, 392] width 56 height 41
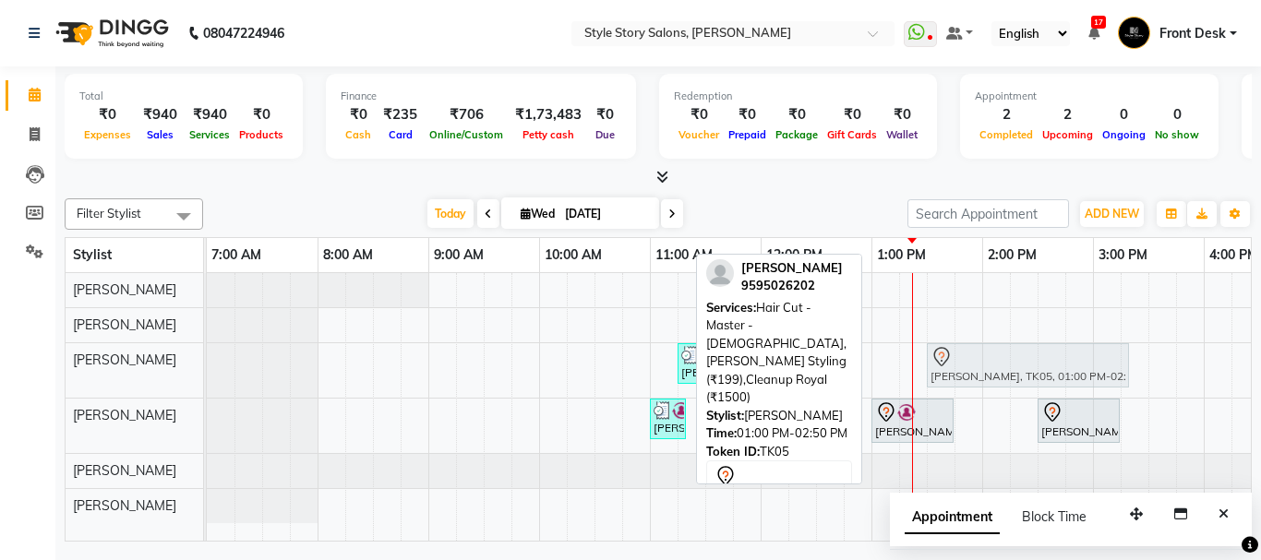
drag, startPoint x: 962, startPoint y: 377, endPoint x: 1011, endPoint y: 383, distance: 49.4
click at [207, 383] on div "Abhijeet Desmukh, TK04, 11:15 AM-12:20 PM, Hair Cut - Master - Male,Beard Styli…" at bounding box center [207, 370] width 0 height 54
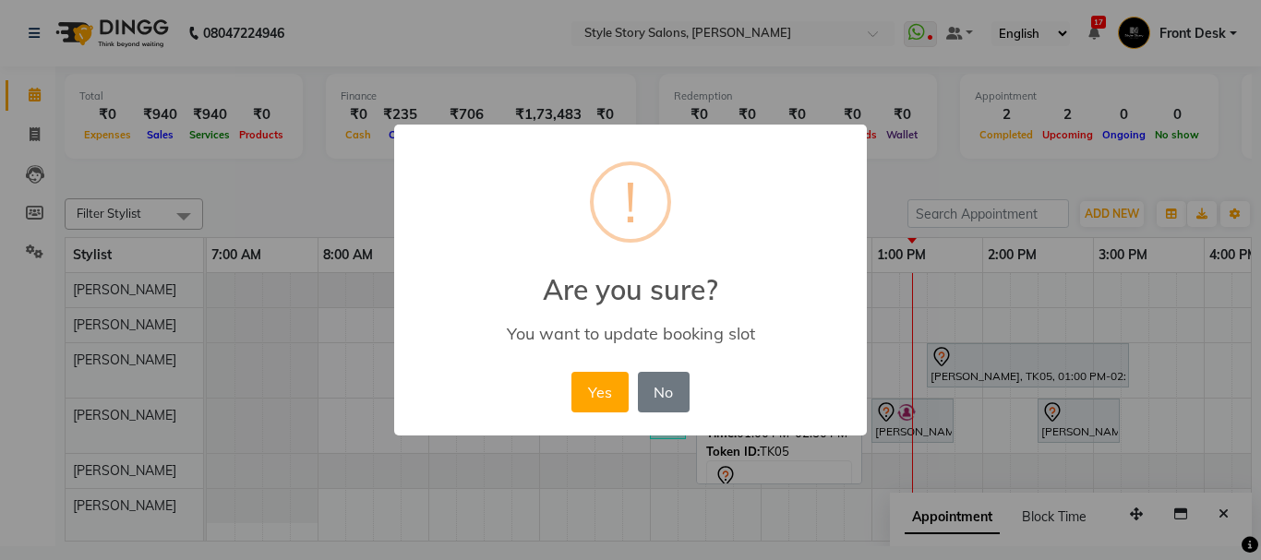
click at [592, 400] on button "Yes" at bounding box center [599, 392] width 56 height 41
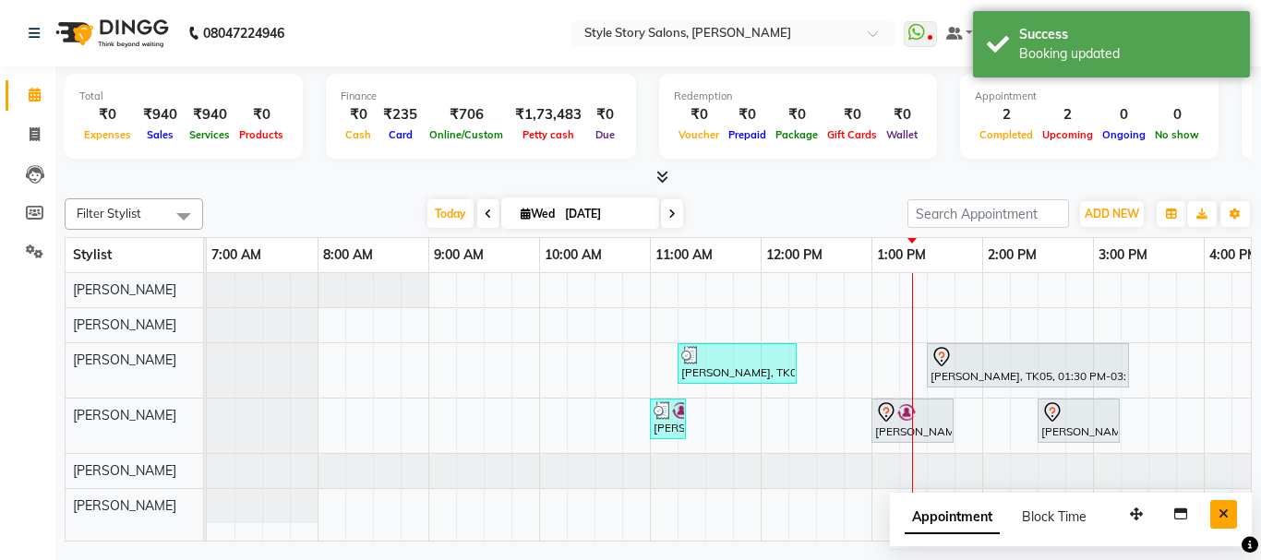
click at [1220, 517] on icon "Close" at bounding box center [1224, 514] width 10 height 13
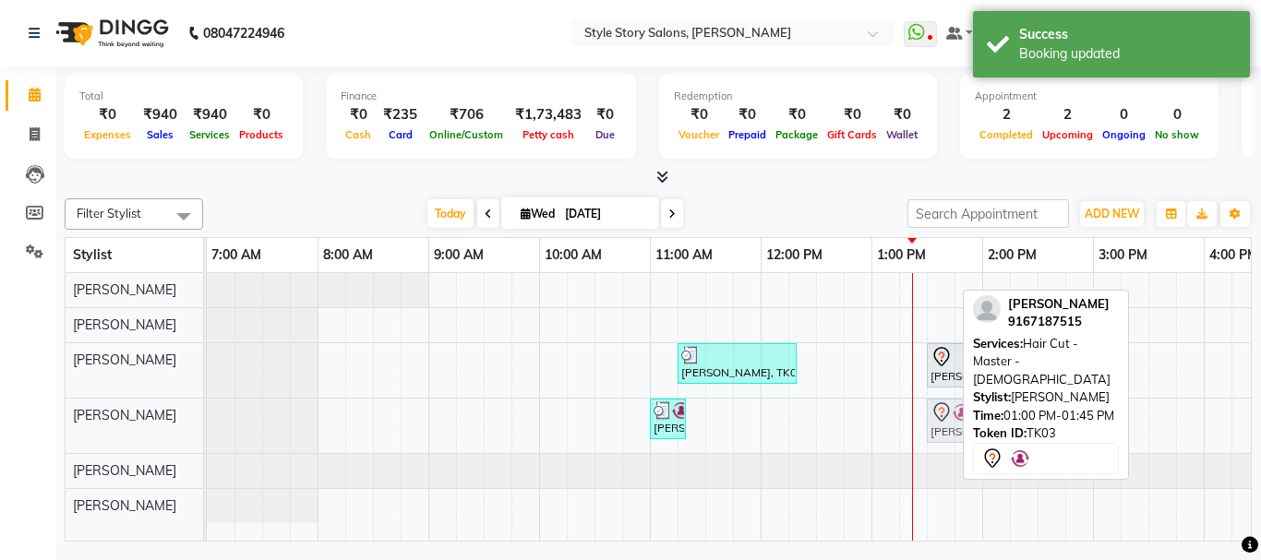
drag, startPoint x: 922, startPoint y: 423, endPoint x: 979, endPoint y: 433, distance: 58.1
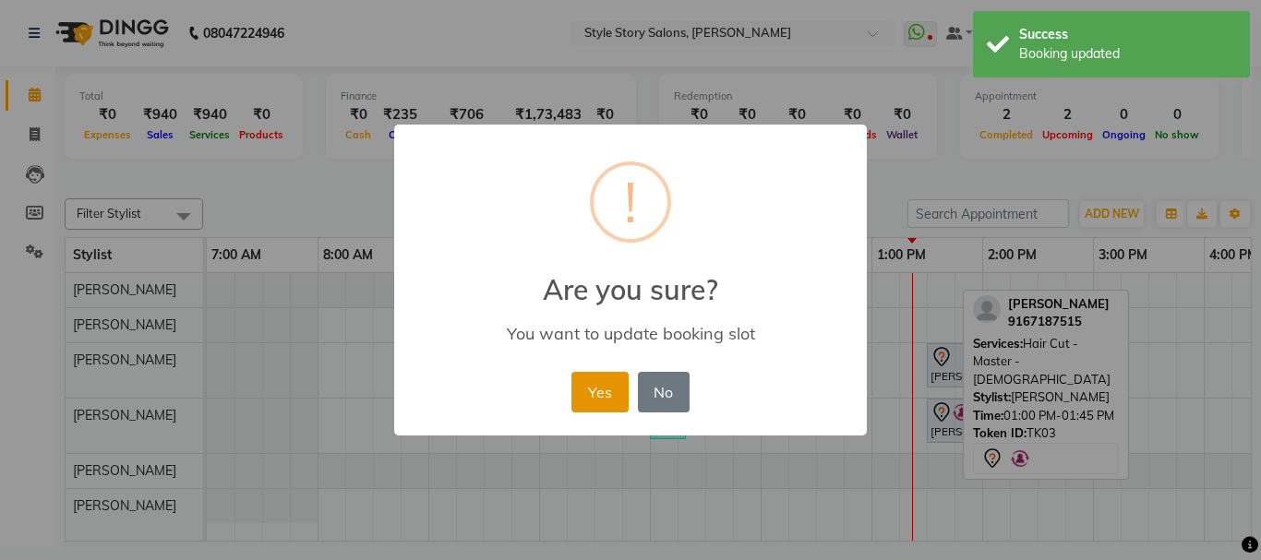
click at [610, 400] on button "Yes" at bounding box center [599, 392] width 56 height 41
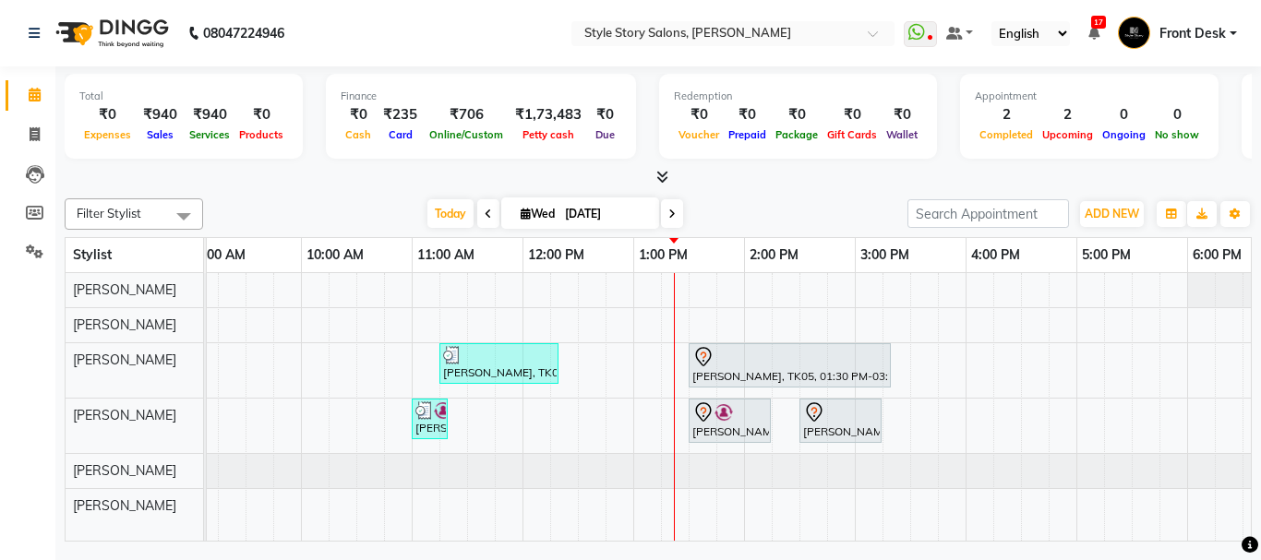
scroll to position [0, 354]
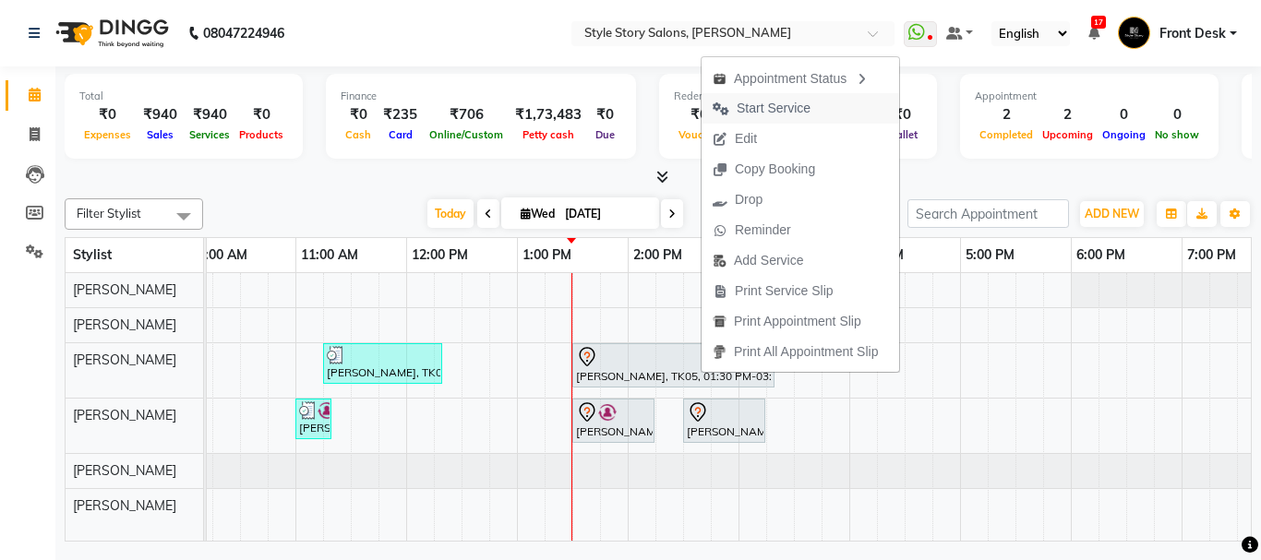
click at [771, 109] on span "Start Service" at bounding box center [774, 108] width 74 height 19
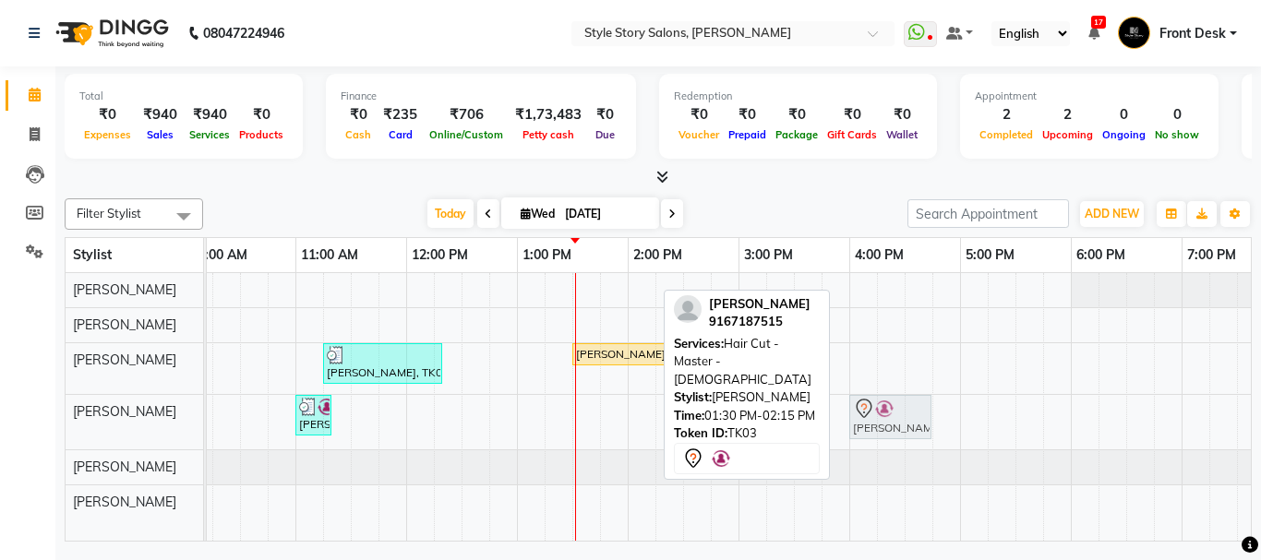
drag, startPoint x: 598, startPoint y: 418, endPoint x: 881, endPoint y: 419, distance: 282.5
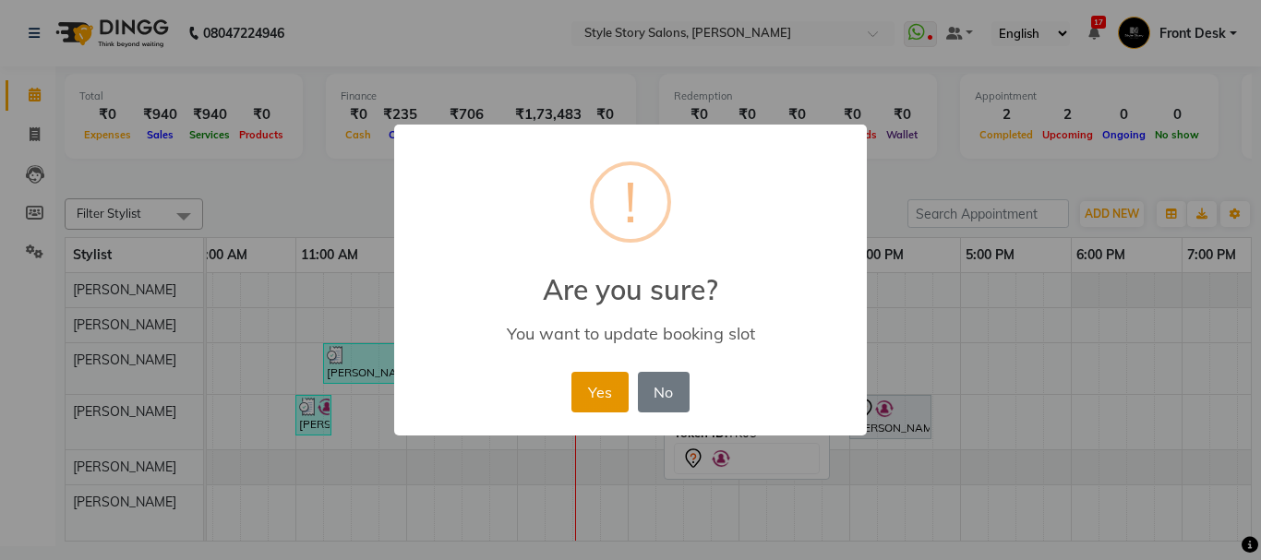
click at [607, 389] on button "Yes" at bounding box center [599, 392] width 56 height 41
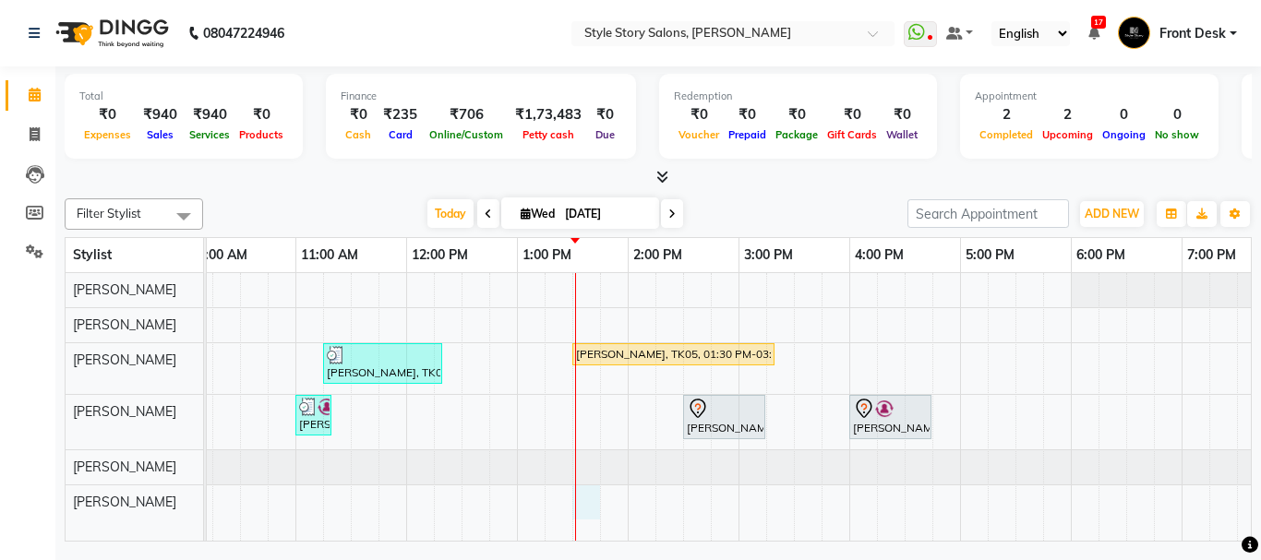
click at [585, 504] on div "Abhijeet Desmukh, TK04, 11:15 AM-12:20 PM, Hair Cut - Master - Male,Beard Styli…" at bounding box center [738, 407] width 1772 height 268
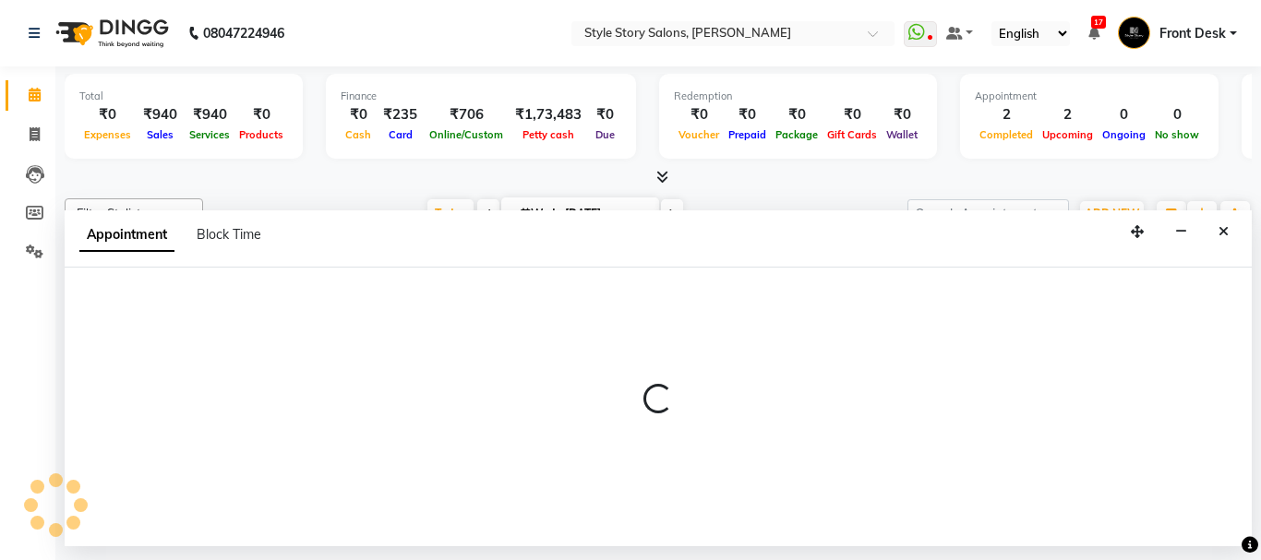
select select "89934"
select select "tentative"
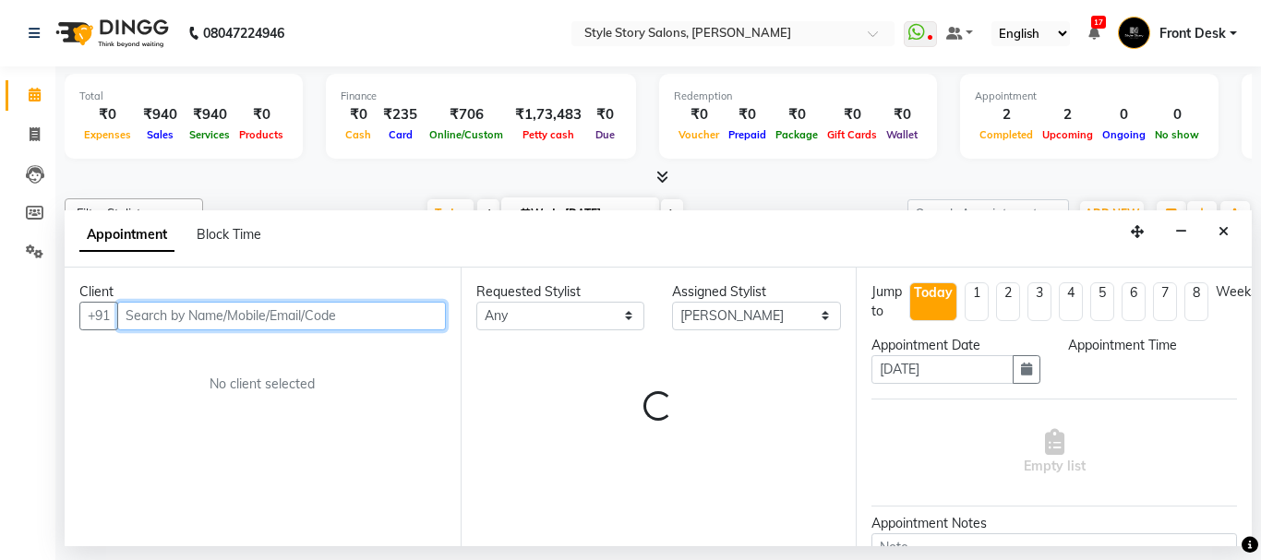
select select "810"
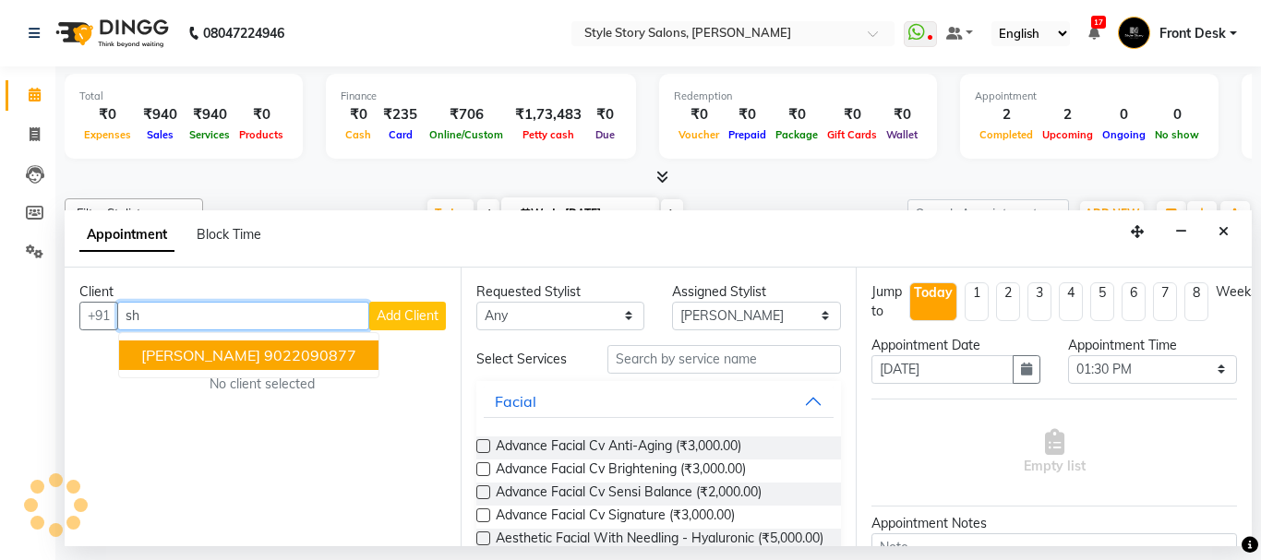
type input "s"
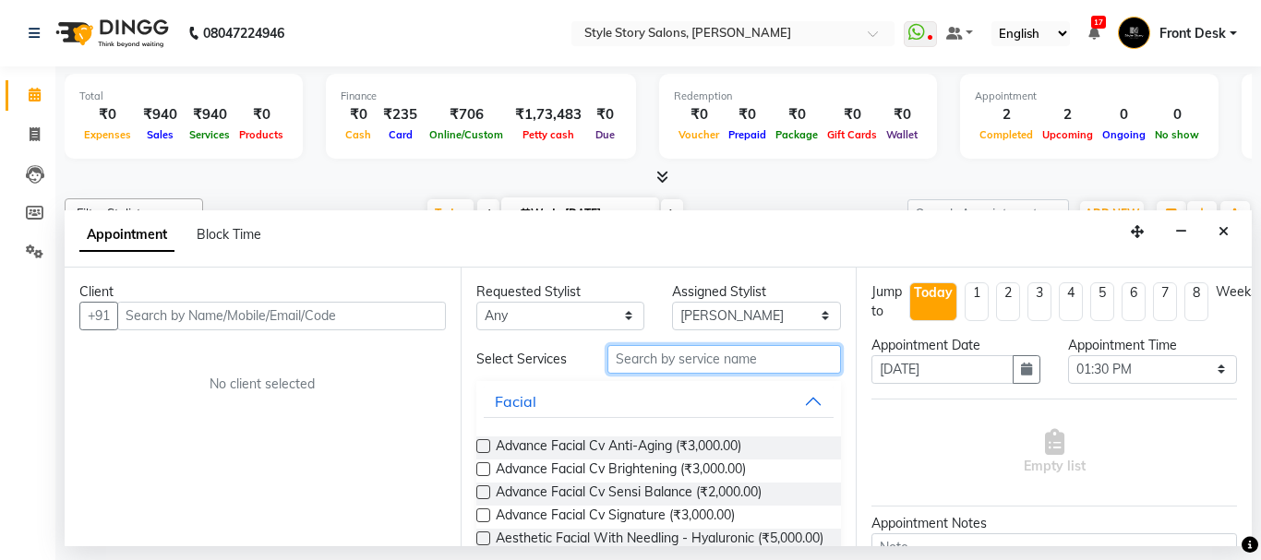
click at [635, 364] on input "text" at bounding box center [724, 359] width 234 height 29
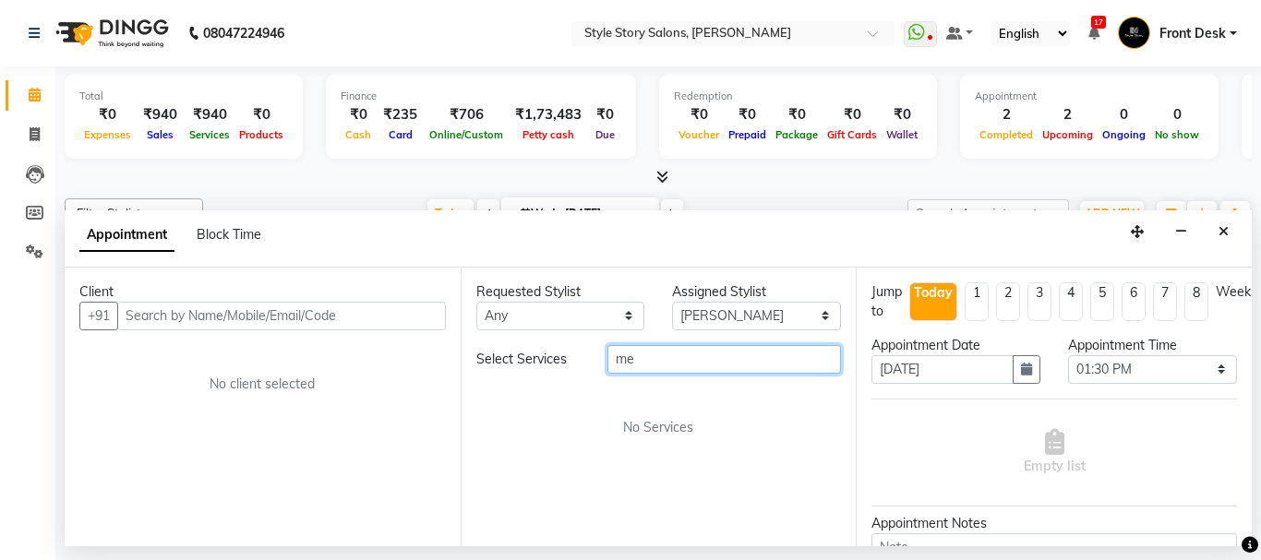
type input "m"
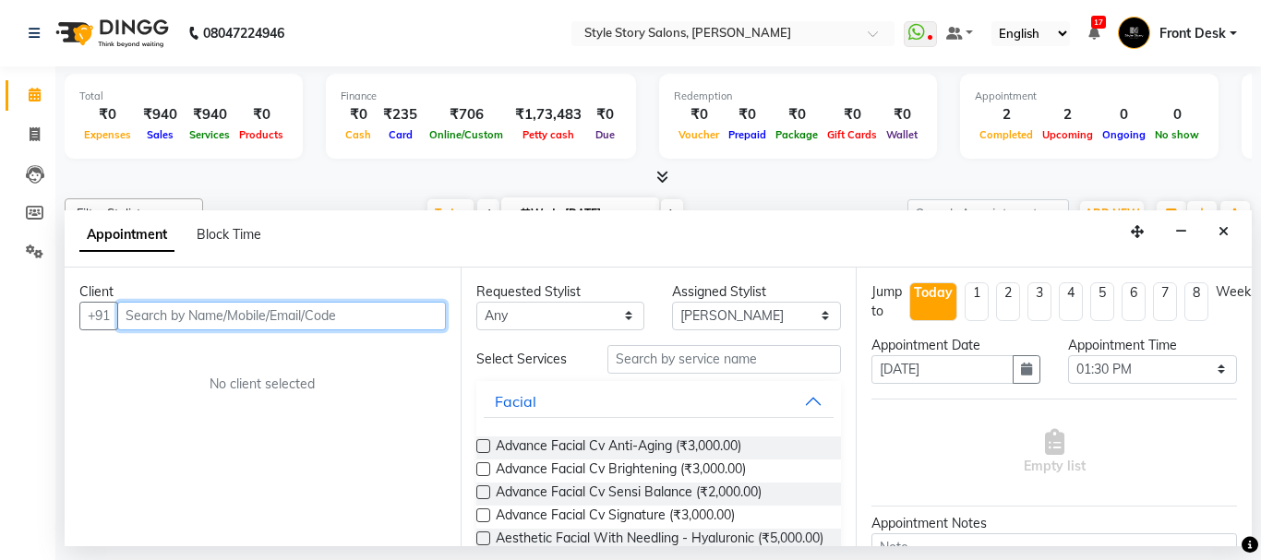
click at [296, 318] on input "text" at bounding box center [281, 316] width 329 height 29
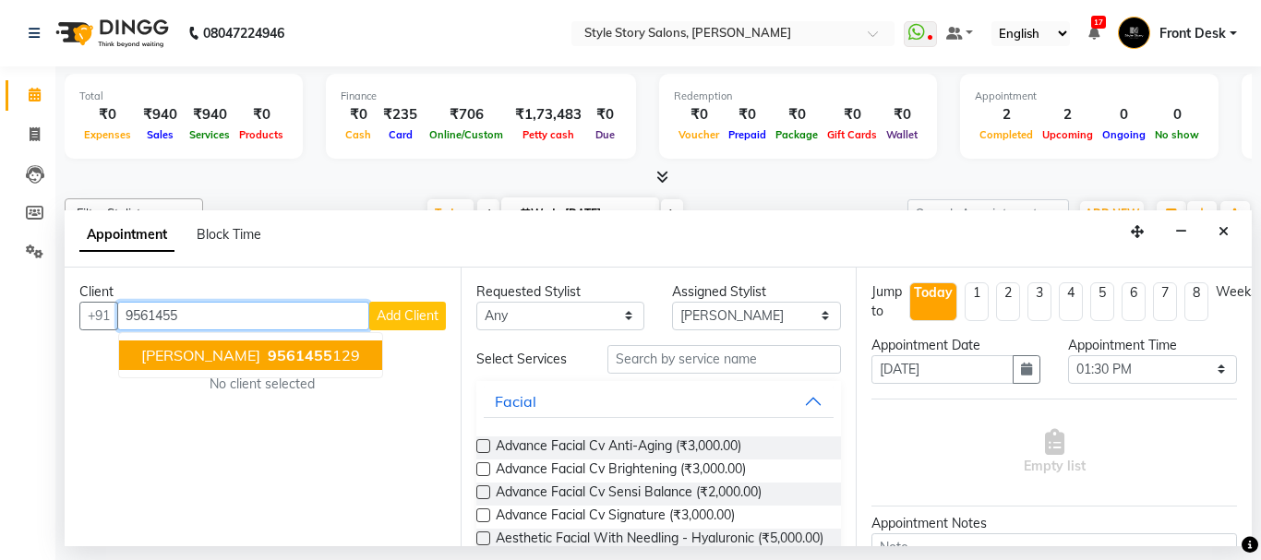
click at [246, 354] on span "[PERSON_NAME]" at bounding box center [200, 355] width 119 height 18
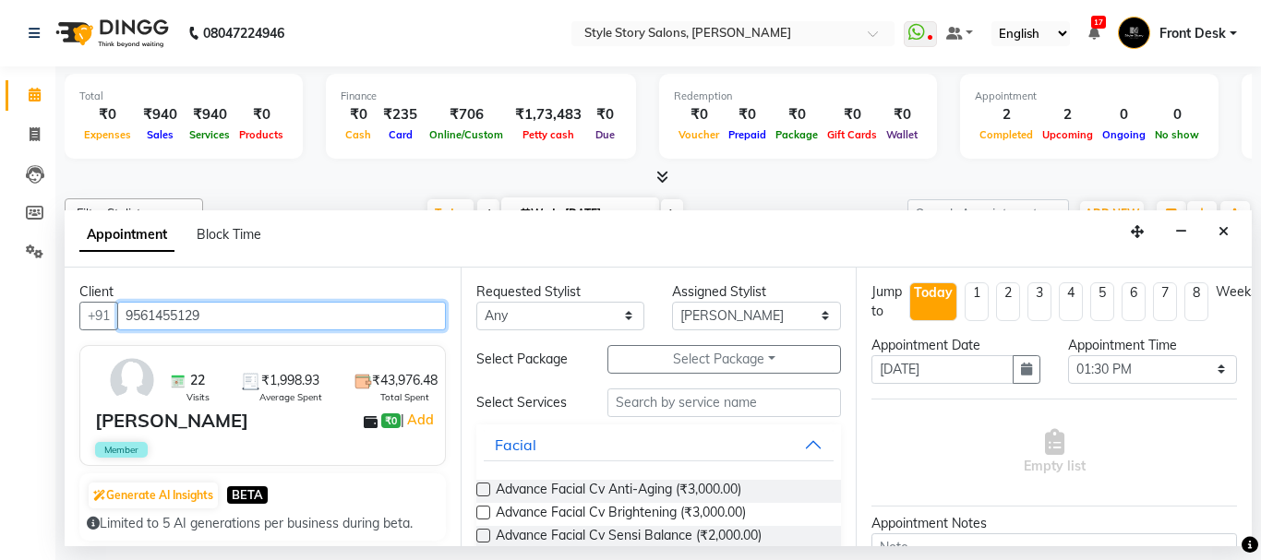
type input "9561455129"
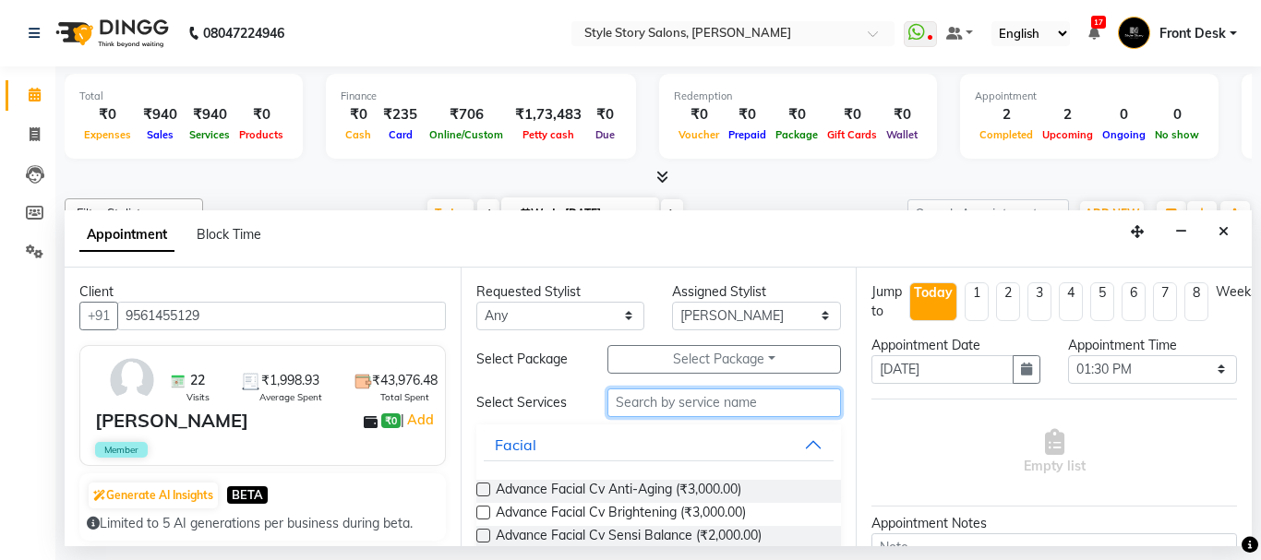
click at [714, 408] on input "text" at bounding box center [724, 403] width 234 height 29
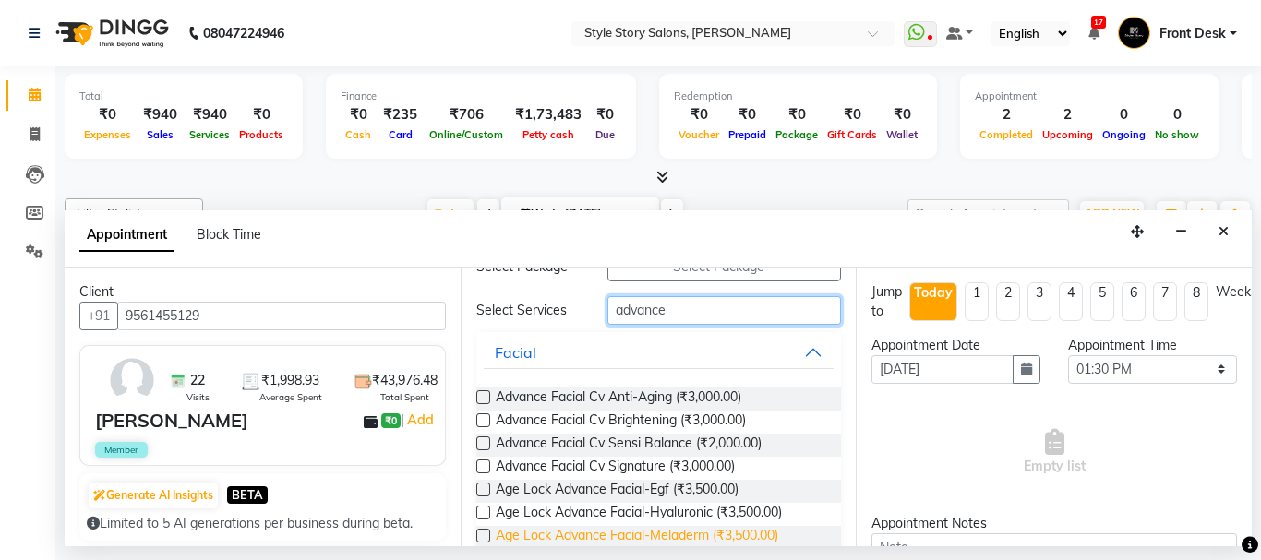
scroll to position [185, 0]
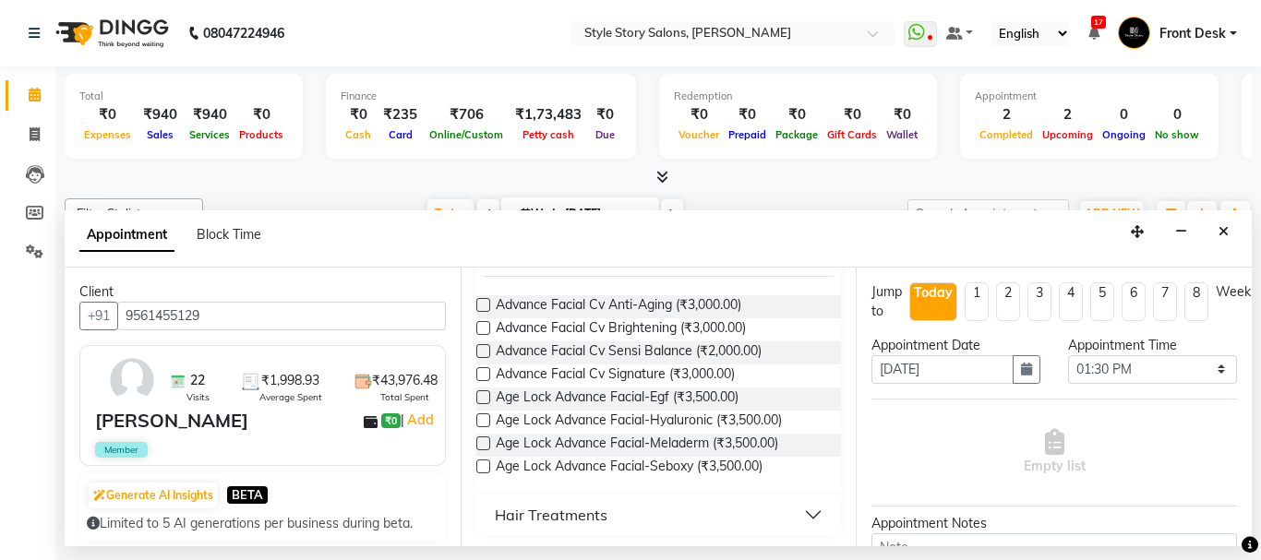
type input "advance"
click at [483, 445] on label at bounding box center [483, 444] width 14 height 14
click at [483, 445] on input "checkbox" at bounding box center [482, 445] width 12 height 12
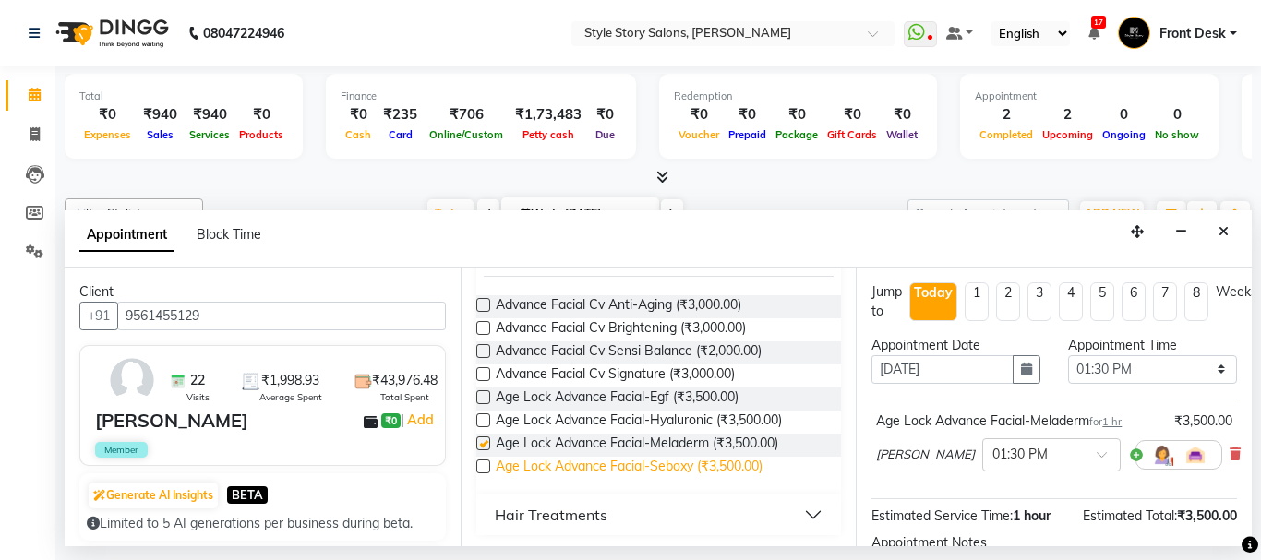
checkbox input "false"
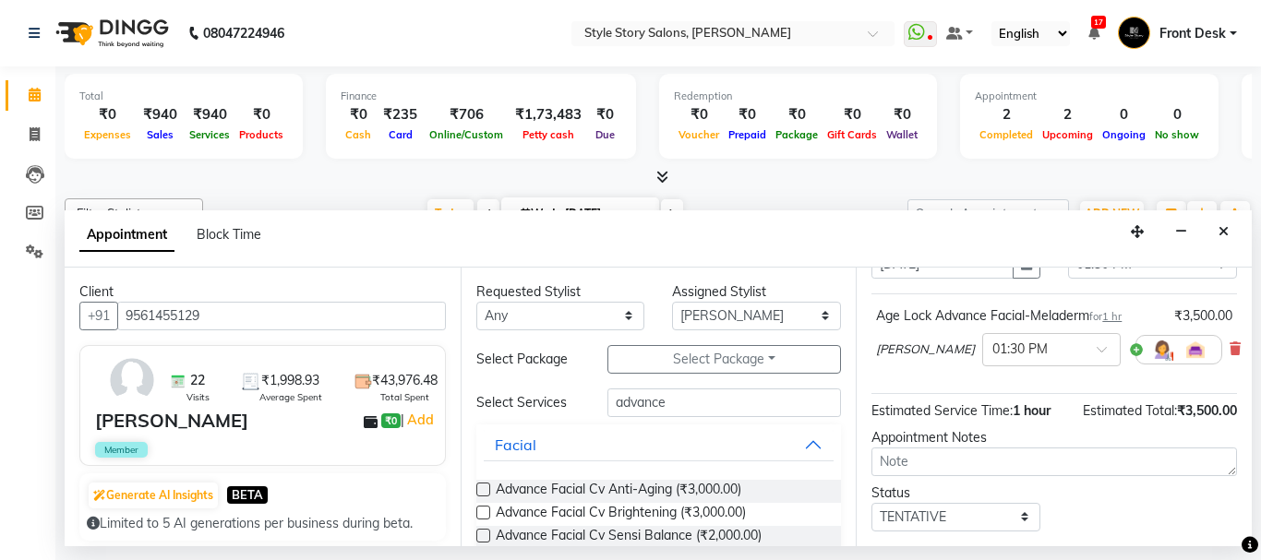
scroll to position [223, 0]
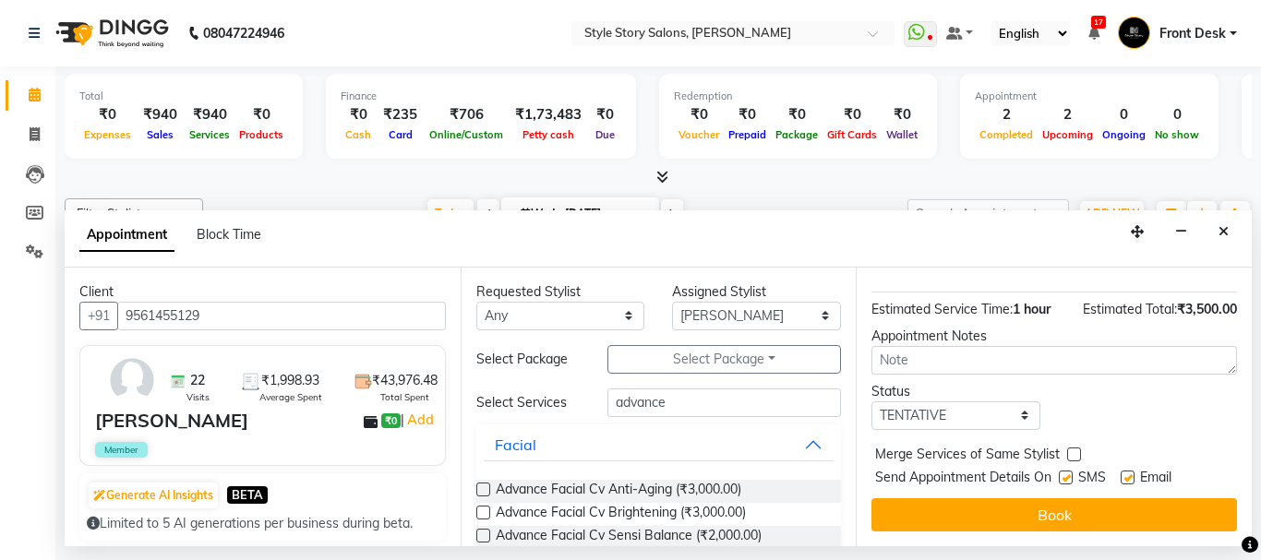
click at [1155, 508] on button "Book" at bounding box center [1054, 515] width 366 height 33
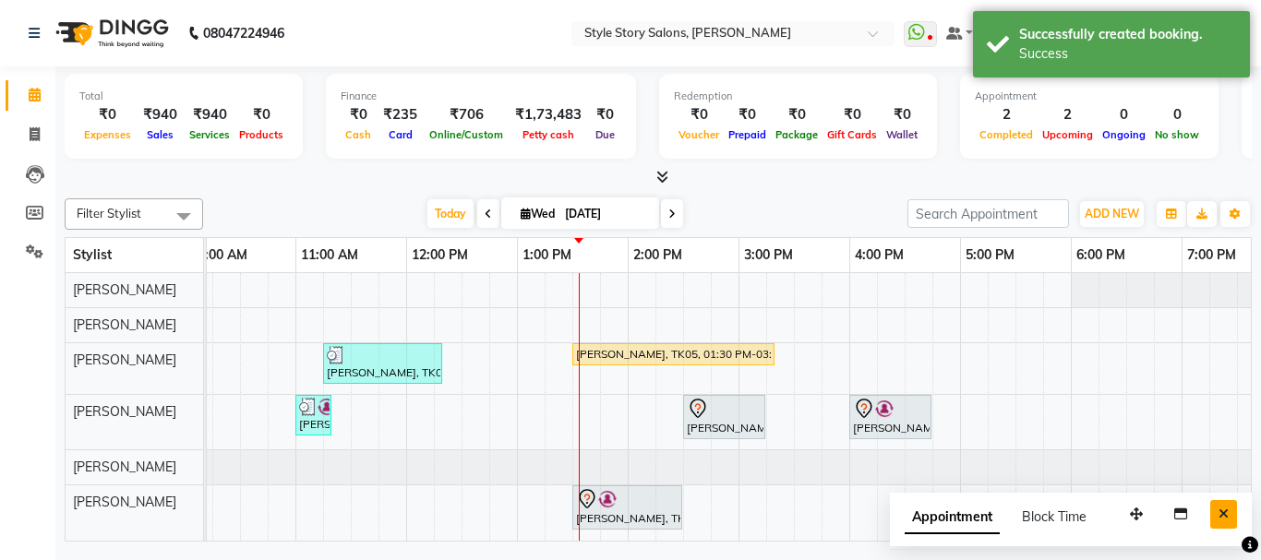
click at [1219, 515] on icon "Close" at bounding box center [1224, 514] width 10 height 13
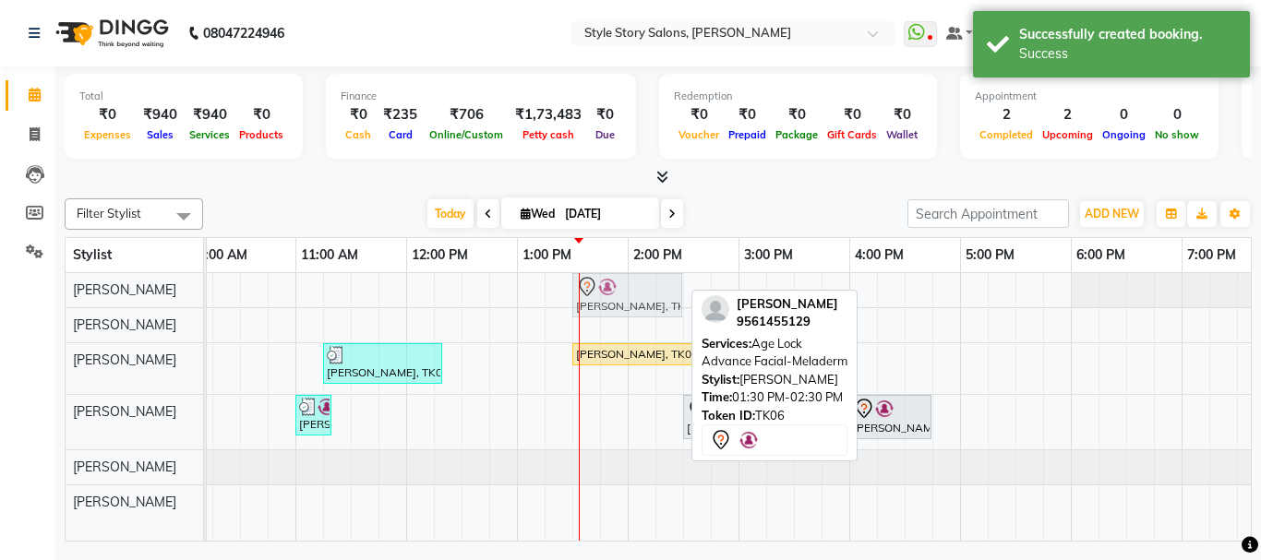
drag, startPoint x: 631, startPoint y: 507, endPoint x: 636, endPoint y: 293, distance: 214.2
click at [636, 293] on tbody "Shamal Gomase, TK06, 01:30 PM-02:30 PM, Age Lock Advance Facial-Meladerm Abhije…" at bounding box center [738, 406] width 1772 height 267
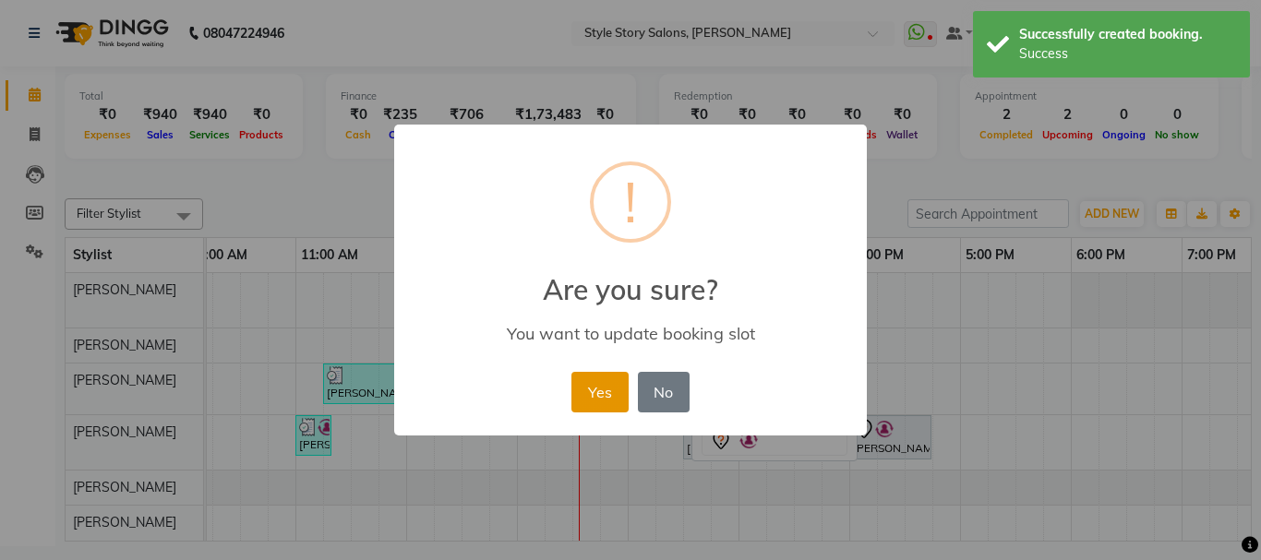
click at [590, 400] on button "Yes" at bounding box center [599, 392] width 56 height 41
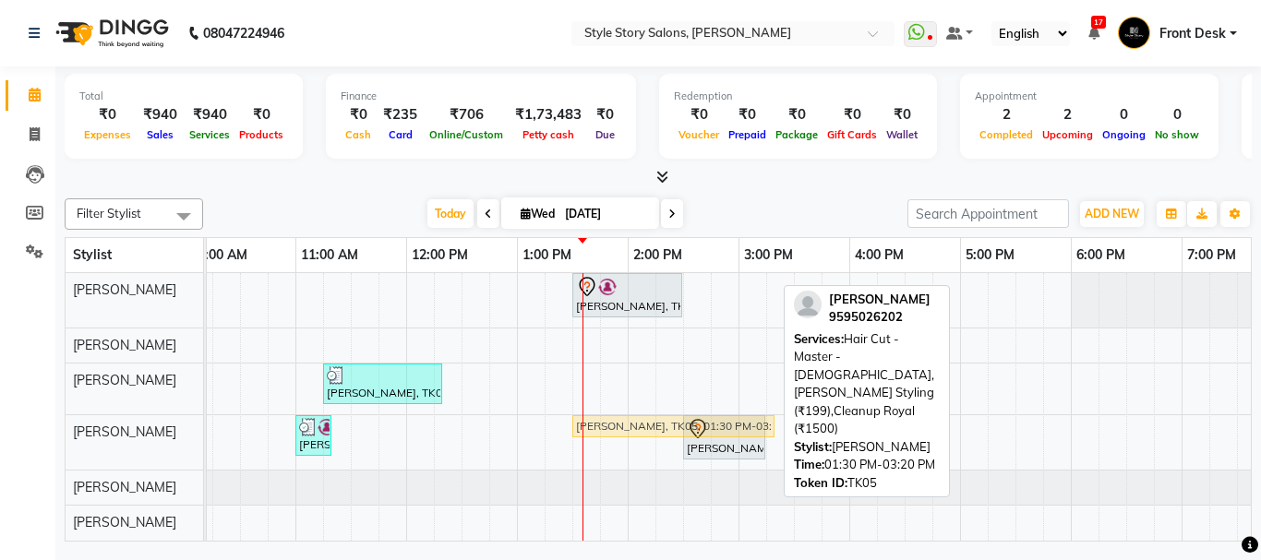
drag, startPoint x: 663, startPoint y: 367, endPoint x: 663, endPoint y: 440, distance: 72.9
click at [663, 440] on div "Shamal Gomase, TK06, 01:30 PM-02:30 PM, Age Lock Advance Facial-Meladerm Abhije…" at bounding box center [738, 407] width 1772 height 268
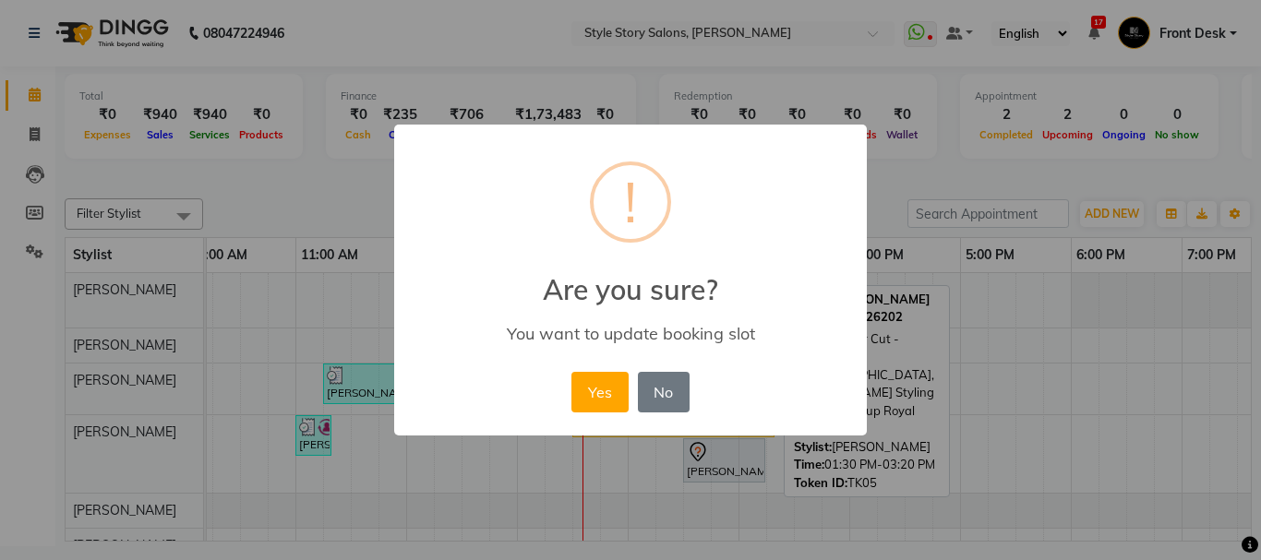
click at [607, 389] on button "Yes" at bounding box center [599, 392] width 56 height 41
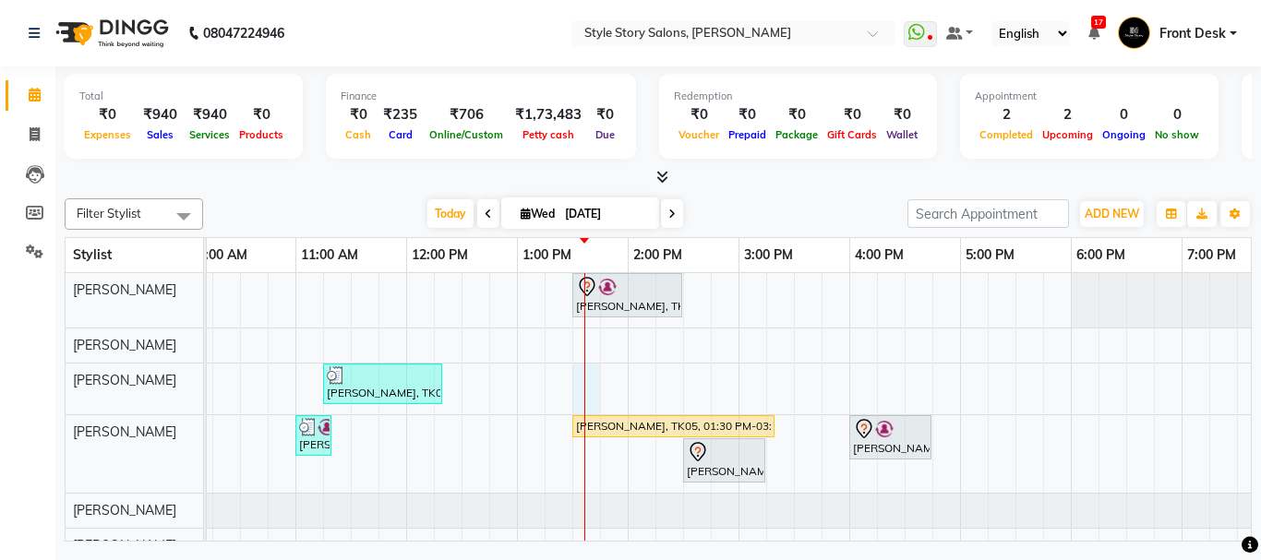
click at [590, 386] on div "Shamal Gomase, TK06, 01:30 PM-02:30 PM, Age Lock Advance Facial-Meladerm Abhije…" at bounding box center [738, 418] width 1772 height 290
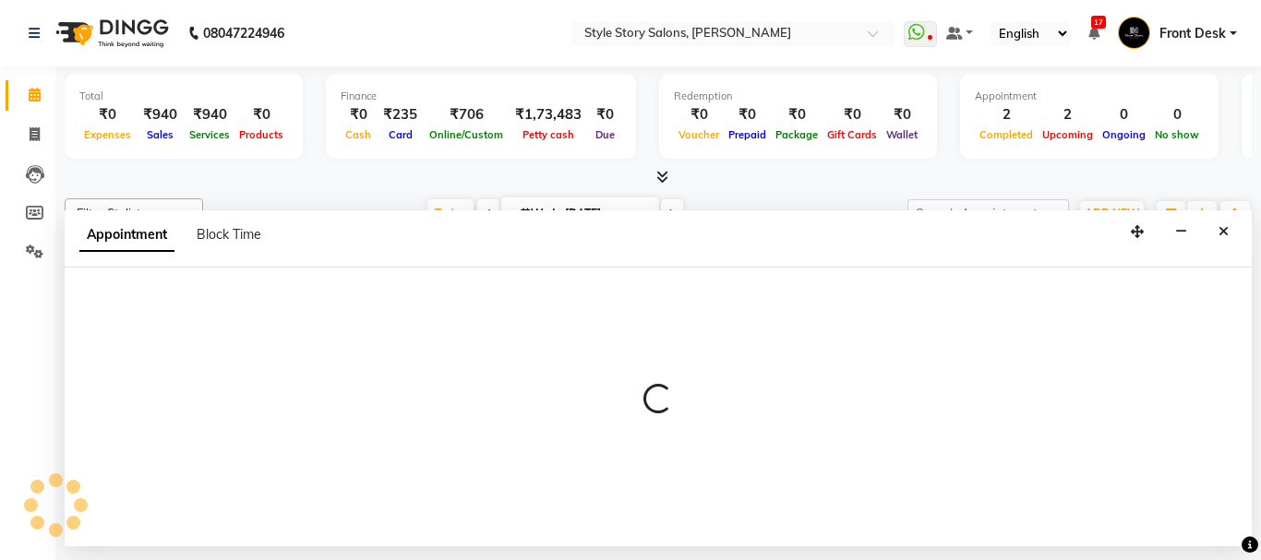
select select "62113"
select select "810"
select select "tentative"
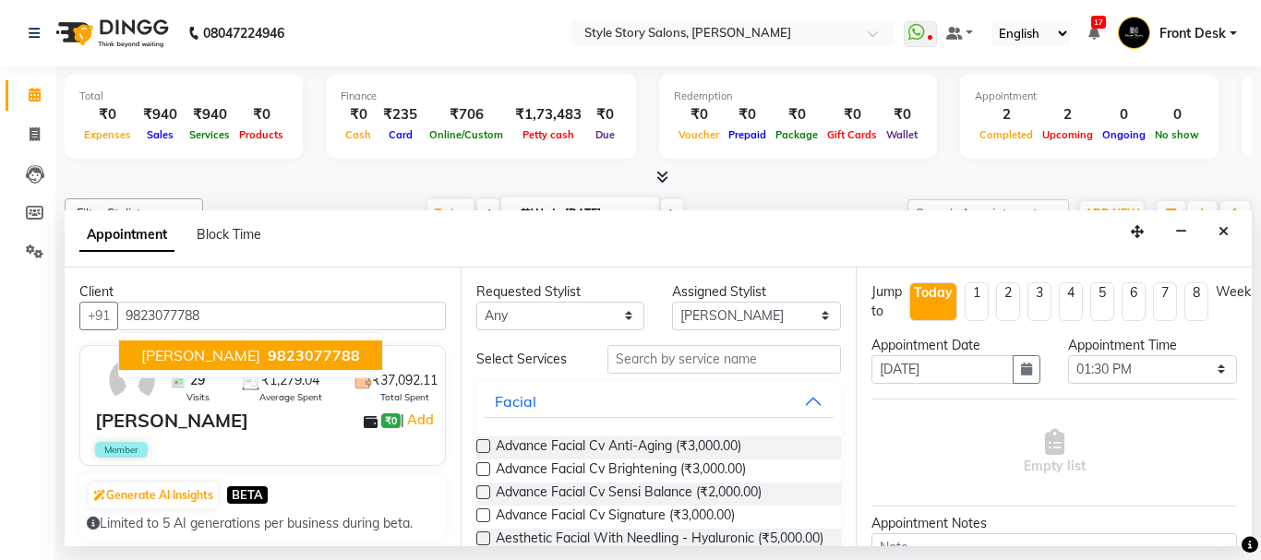
click at [241, 346] on span "Shailesh Suchak" at bounding box center [200, 355] width 119 height 18
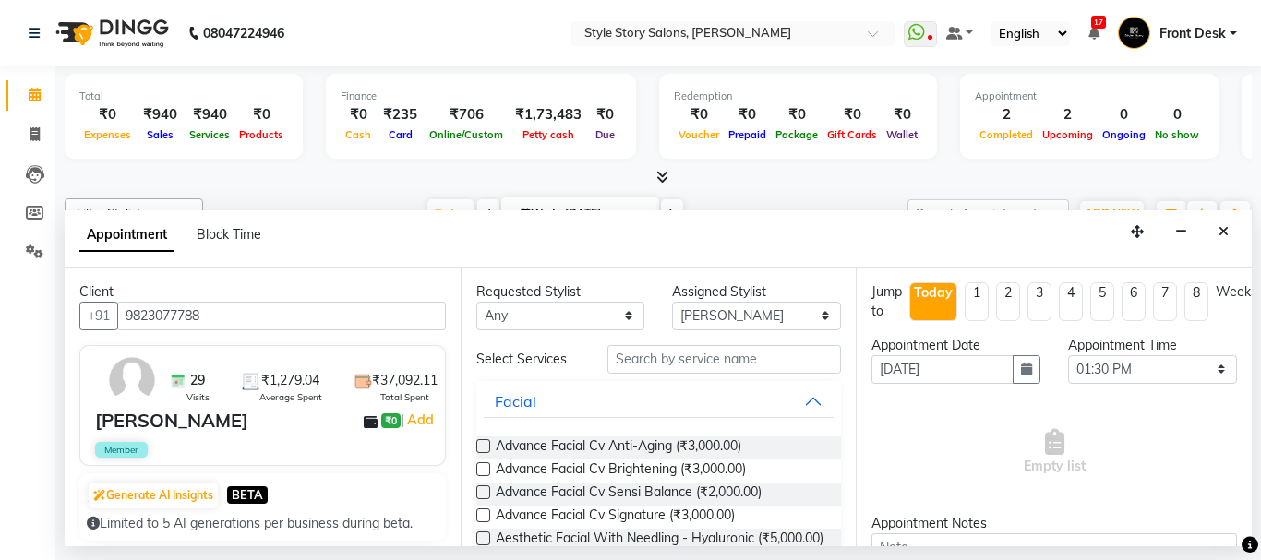
type input "9823077788"
click at [704, 362] on input "text" at bounding box center [724, 359] width 234 height 29
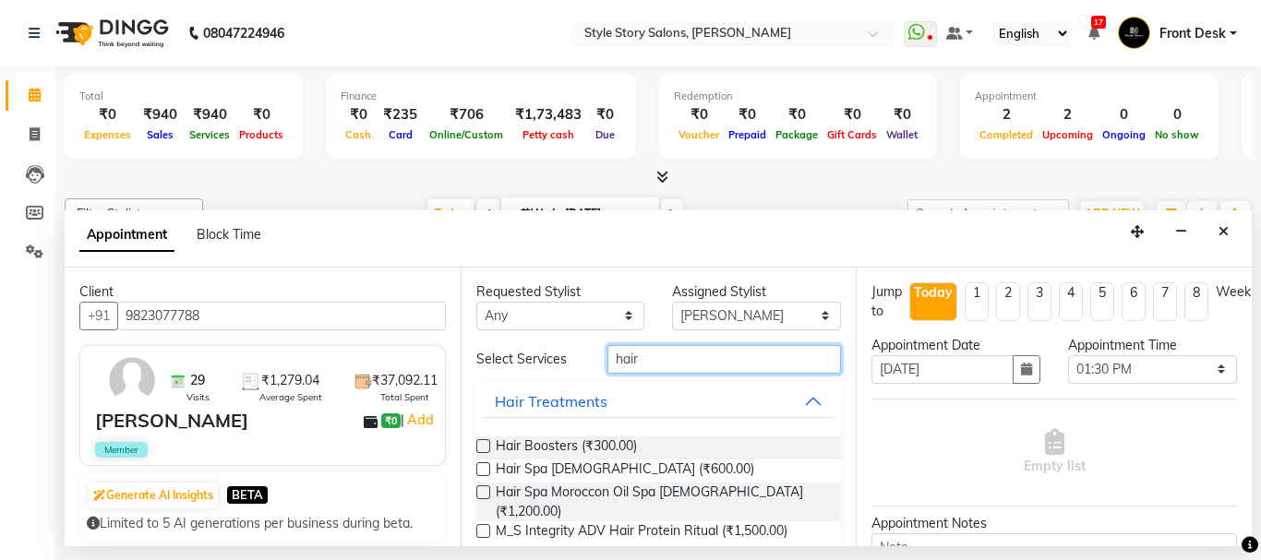
scroll to position [174, 0]
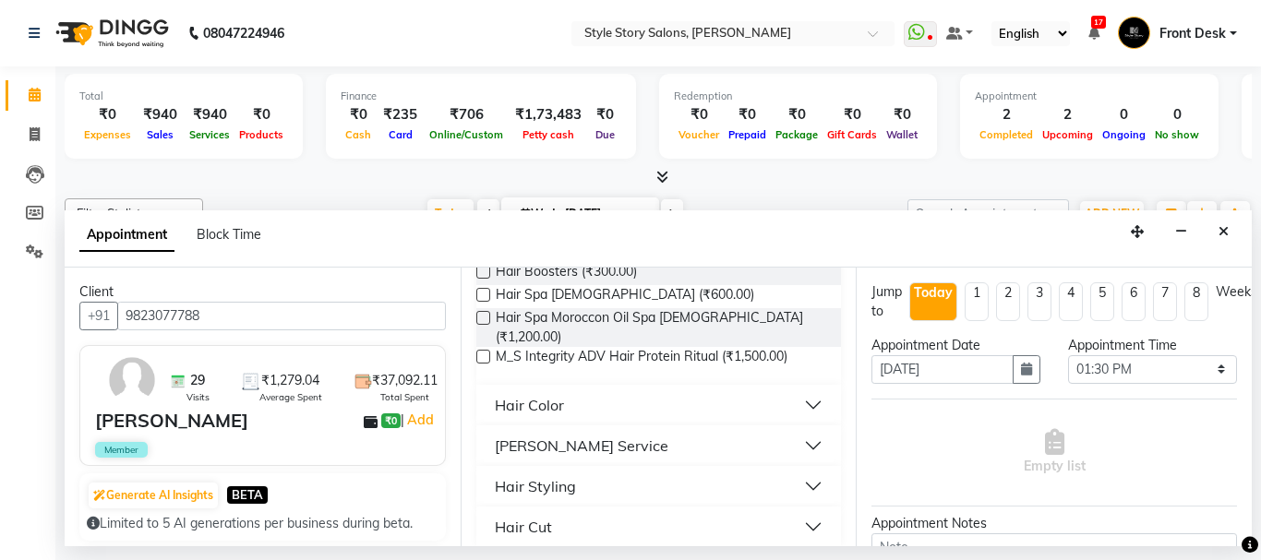
type input "hair"
click at [643, 511] on button "Hair Cut" at bounding box center [659, 527] width 351 height 33
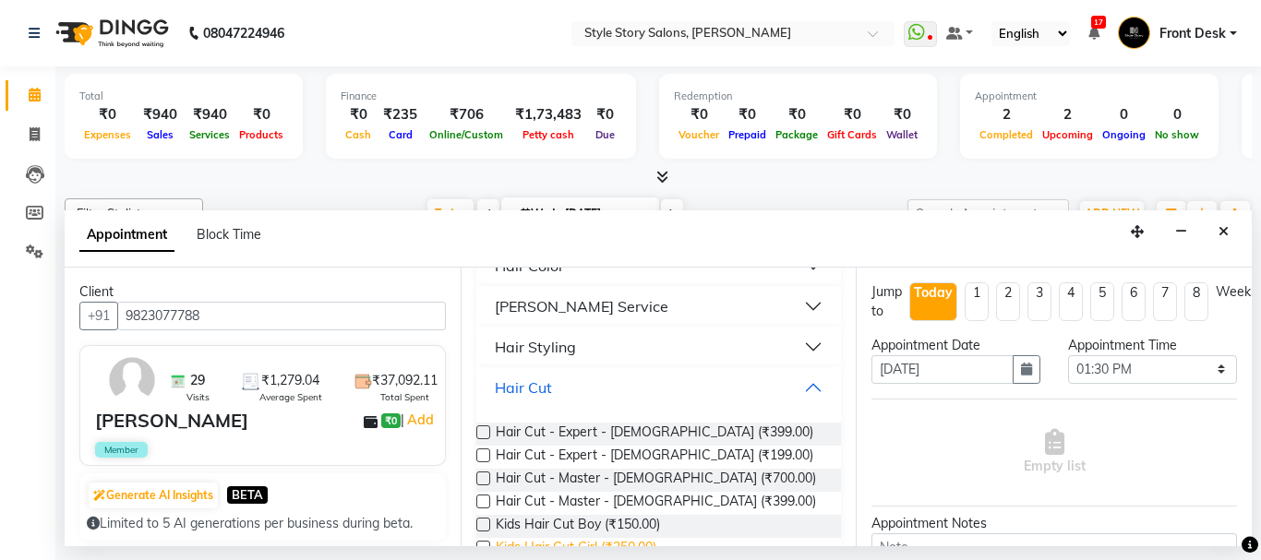
scroll to position [339, 0]
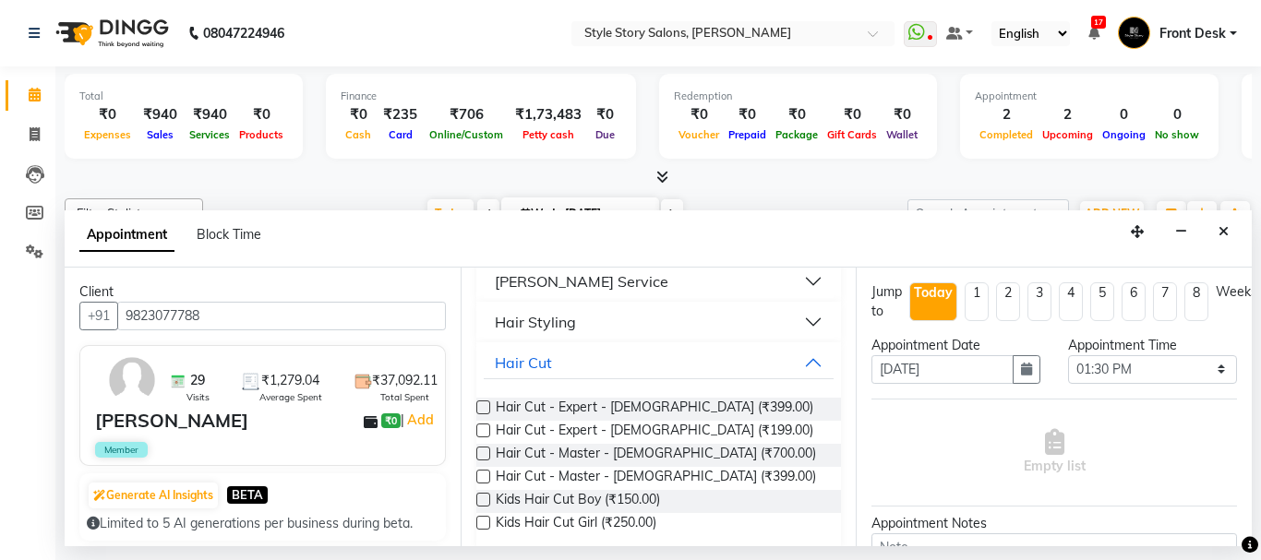
click at [482, 470] on label at bounding box center [483, 477] width 14 height 14
click at [482, 473] on input "checkbox" at bounding box center [482, 479] width 12 height 12
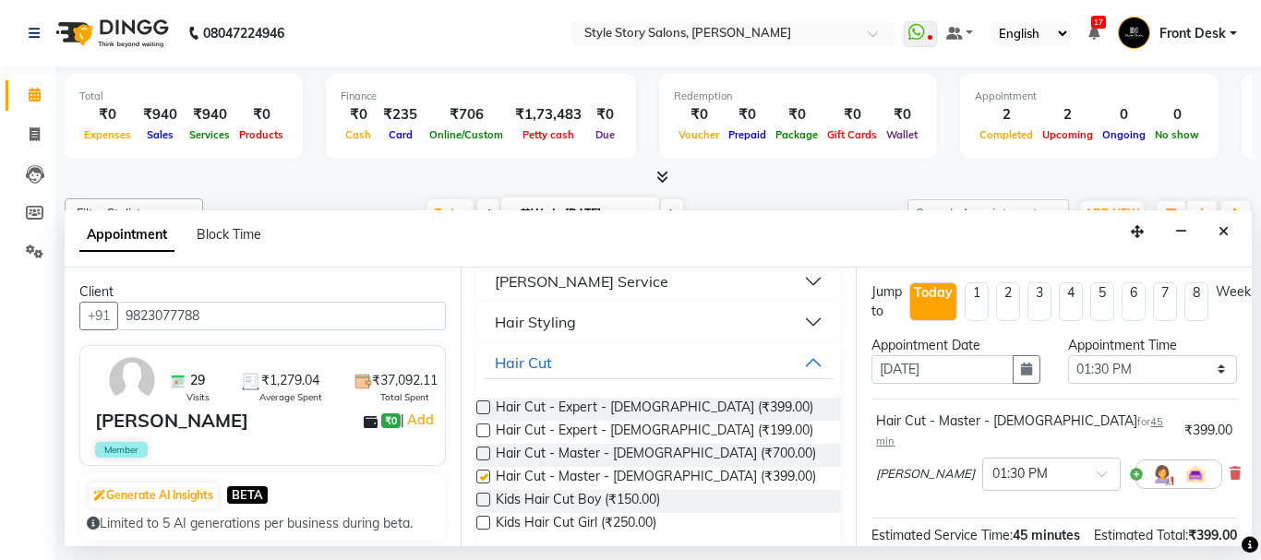
checkbox input "false"
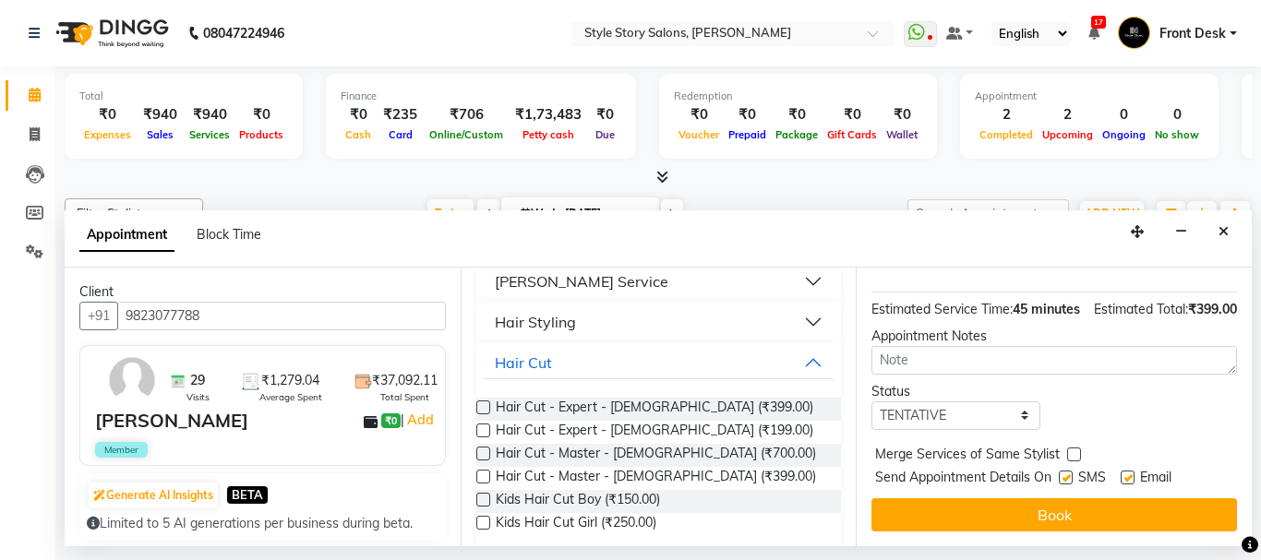
scroll to position [243, 0]
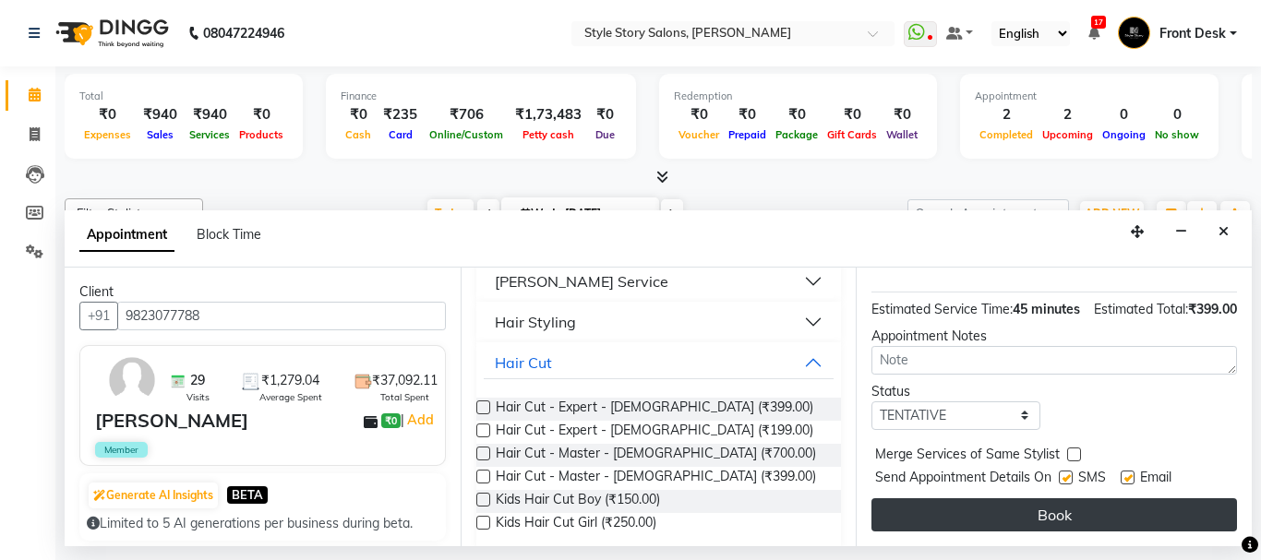
click at [1111, 504] on button "Book" at bounding box center [1054, 515] width 366 height 33
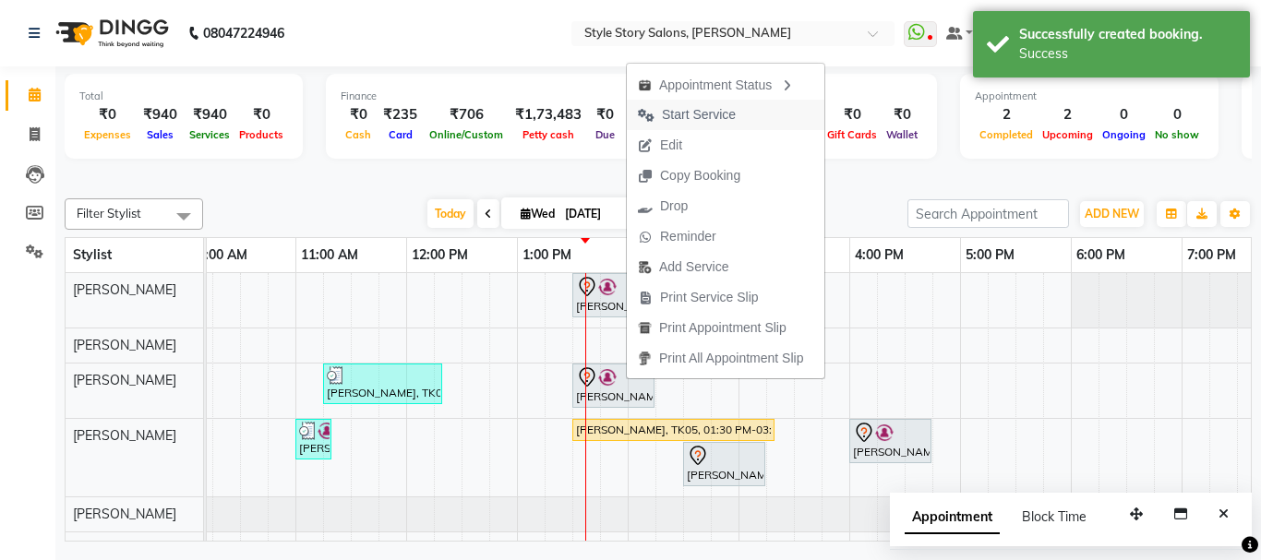
click at [723, 119] on span "Start Service" at bounding box center [699, 114] width 74 height 19
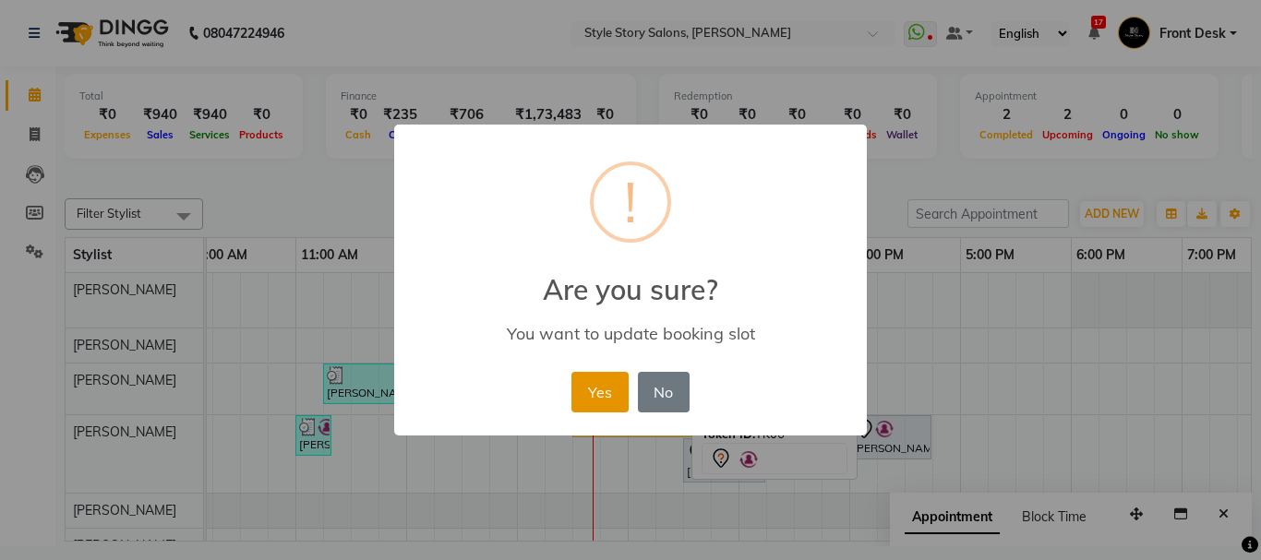
click at [601, 385] on button "Yes" at bounding box center [599, 392] width 56 height 41
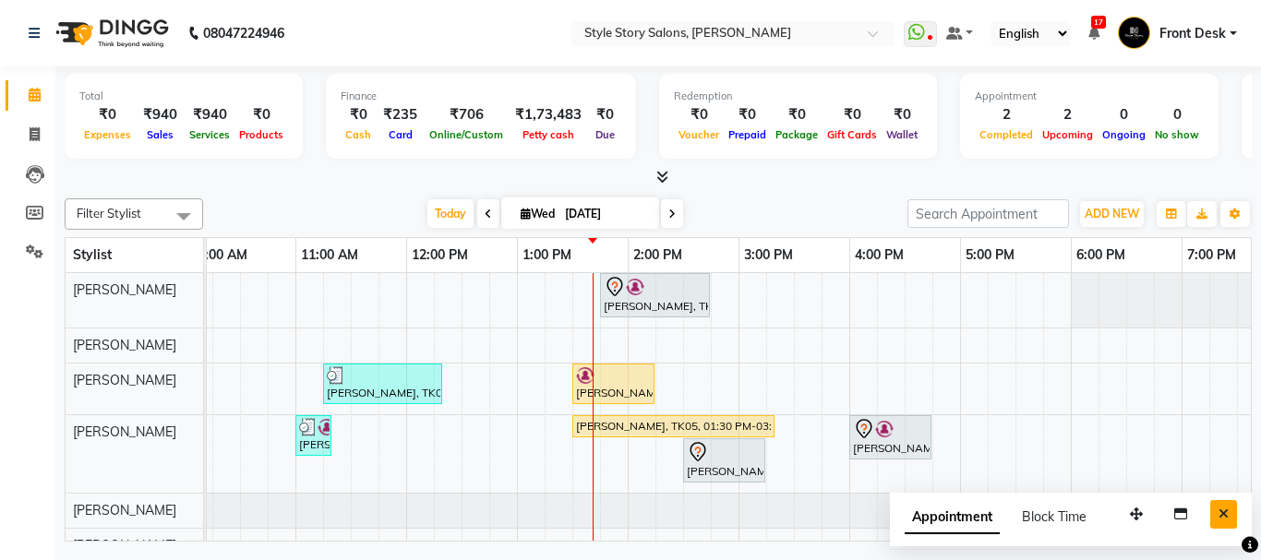
click at [1221, 513] on icon "Close" at bounding box center [1224, 514] width 10 height 13
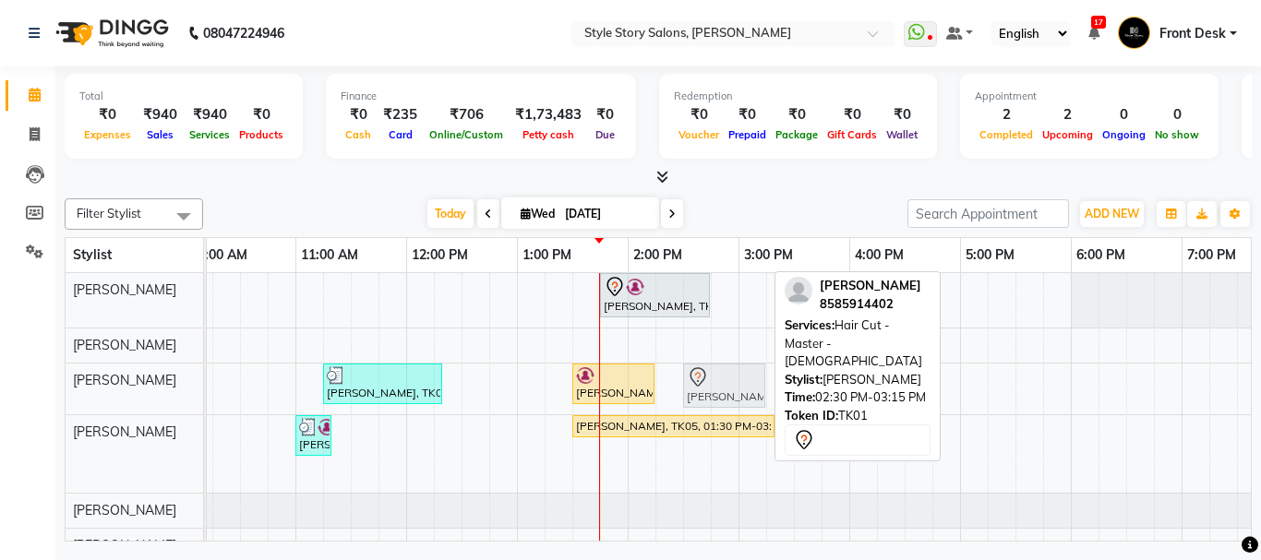
drag, startPoint x: 720, startPoint y: 470, endPoint x: 727, endPoint y: 408, distance: 62.2
click at [727, 408] on tbody "Shamal Gomase, TK06, 01:45 PM-02:45 PM, Age Lock Advance Facial-Meladerm Abhije…" at bounding box center [738, 418] width 1772 height 290
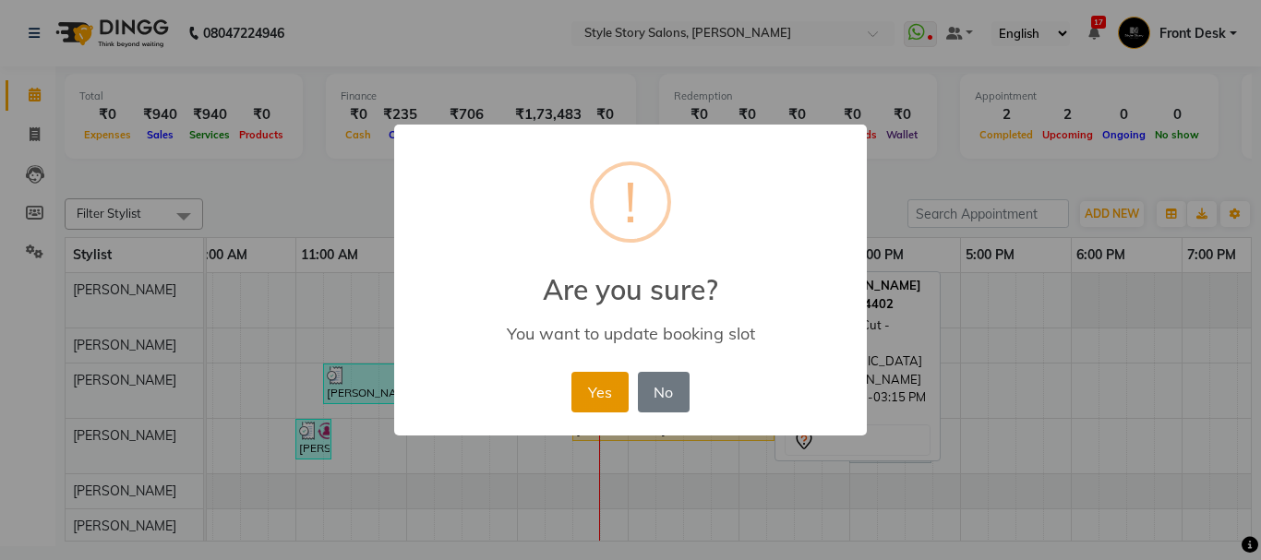
click at [614, 399] on button "Yes" at bounding box center [599, 392] width 56 height 41
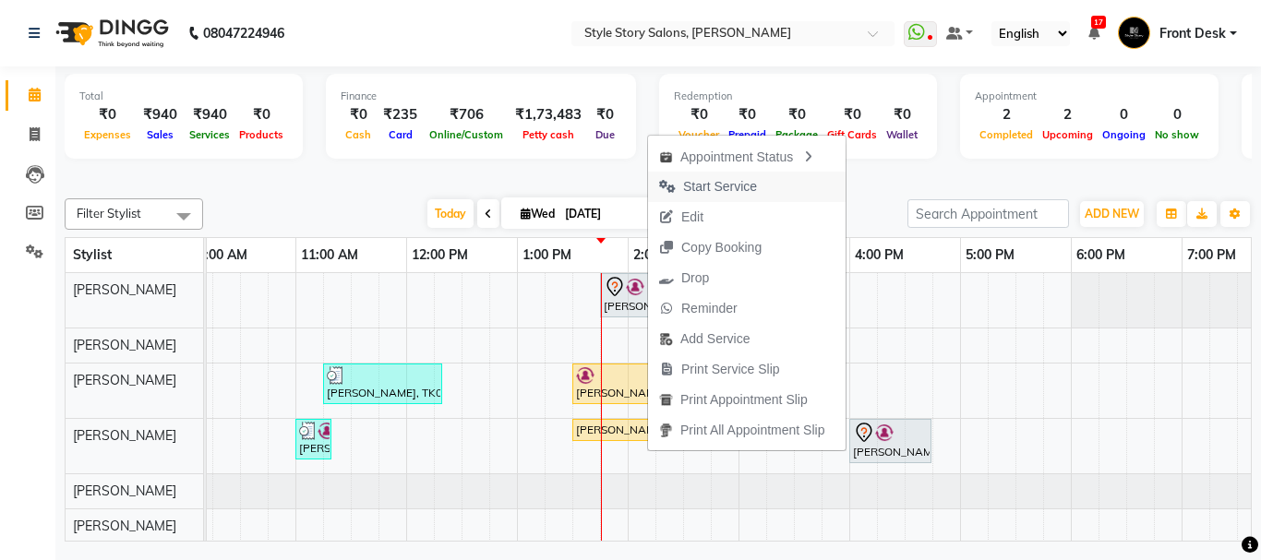
click at [780, 189] on button "Start Service" at bounding box center [747, 187] width 198 height 30
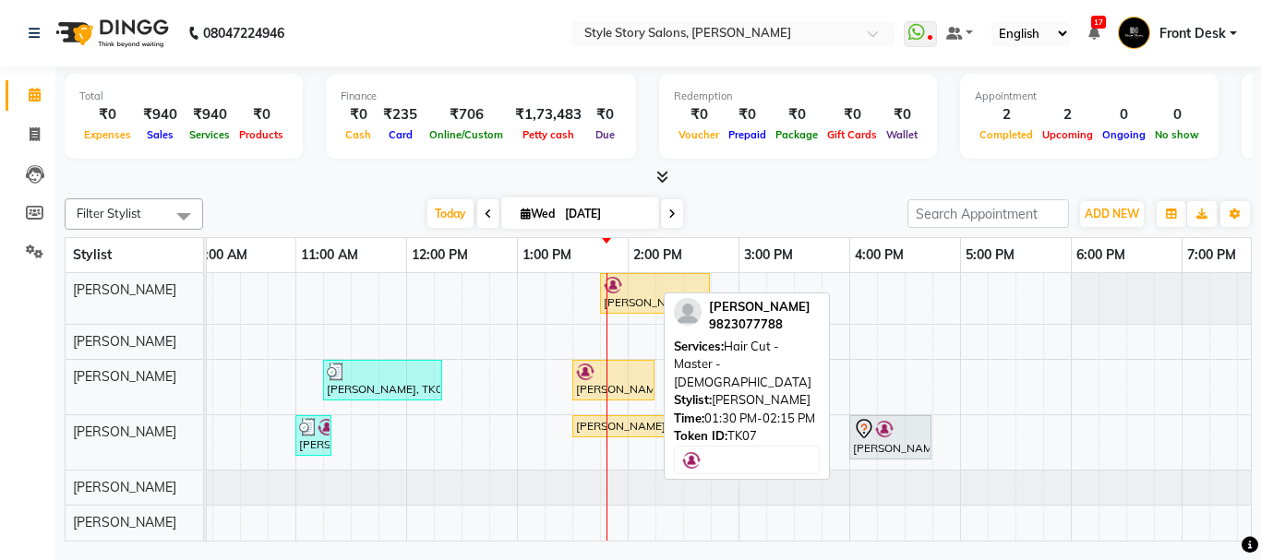
click at [613, 393] on div "Shailesh Suchak, TK07, 01:30 PM-02:15 PM, Hair Cut - Master - Male" at bounding box center [613, 380] width 78 height 35
click at [638, 385] on div "Shailesh Suchak, TK07, 01:30 PM-02:15 PM, Hair Cut - Master - Male" at bounding box center [613, 380] width 78 height 35
select select "1"
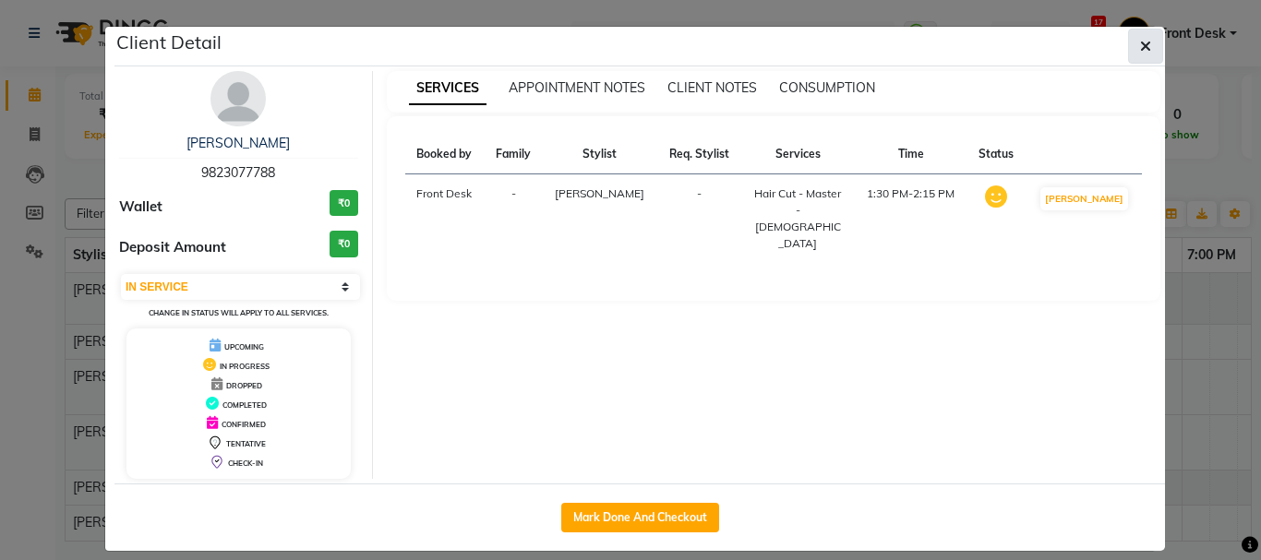
click at [1140, 46] on icon "button" at bounding box center [1145, 46] width 11 height 15
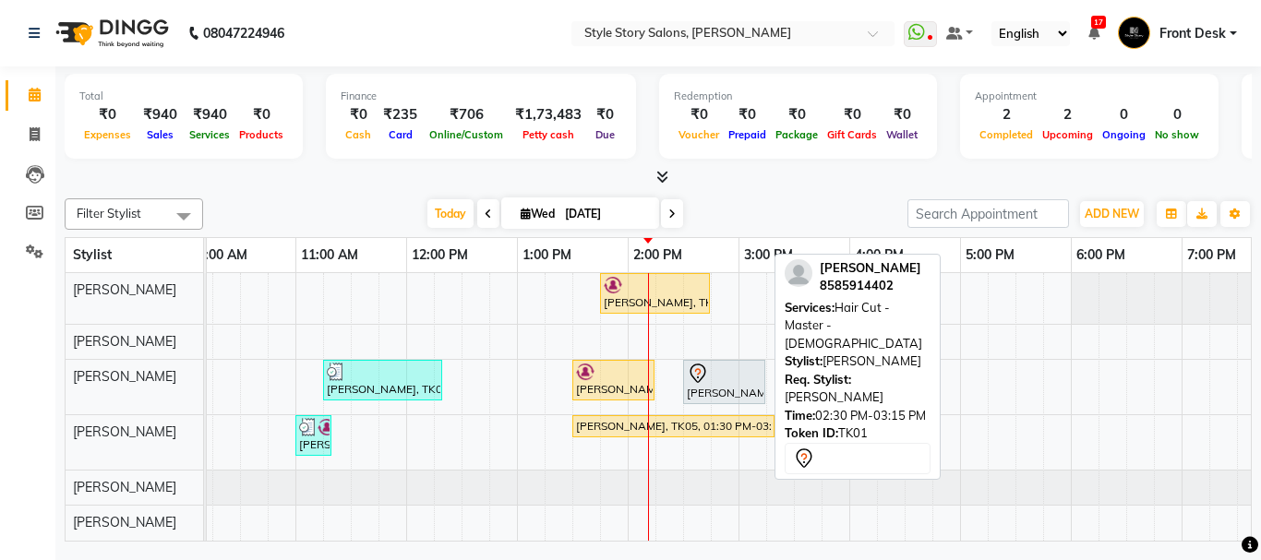
click at [709, 380] on div at bounding box center [724, 374] width 75 height 22
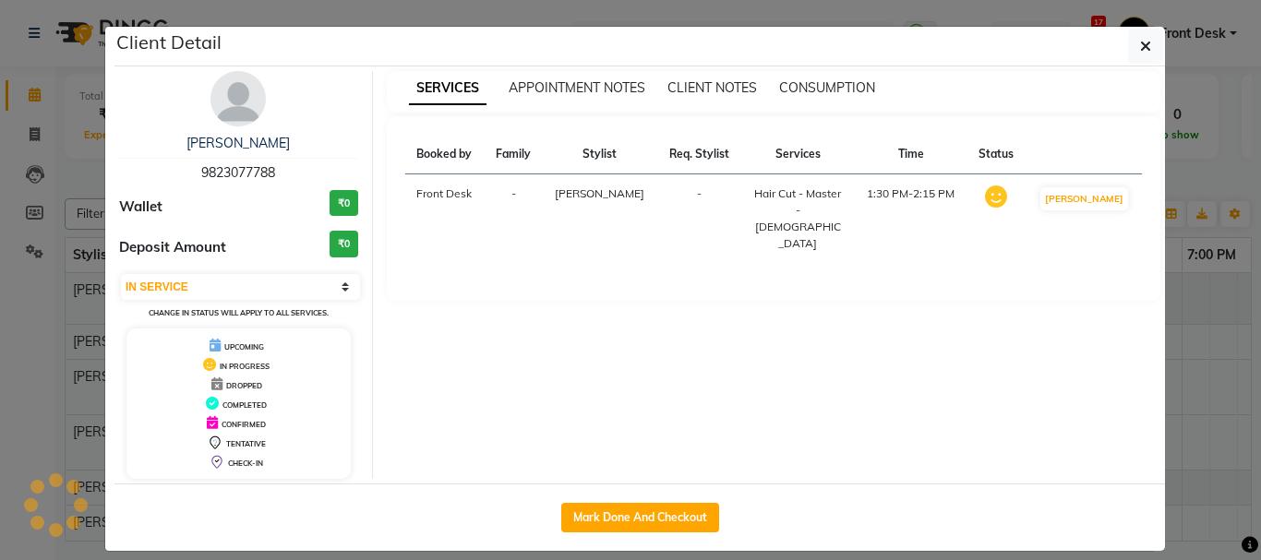
select select "7"
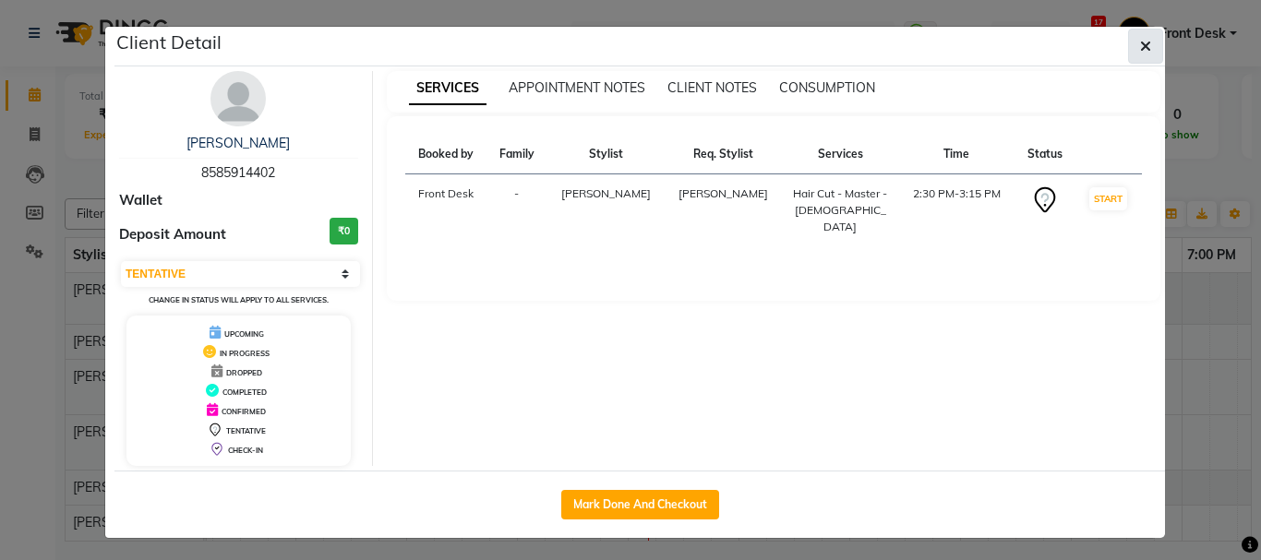
click at [1128, 46] on button "button" at bounding box center [1145, 46] width 35 height 35
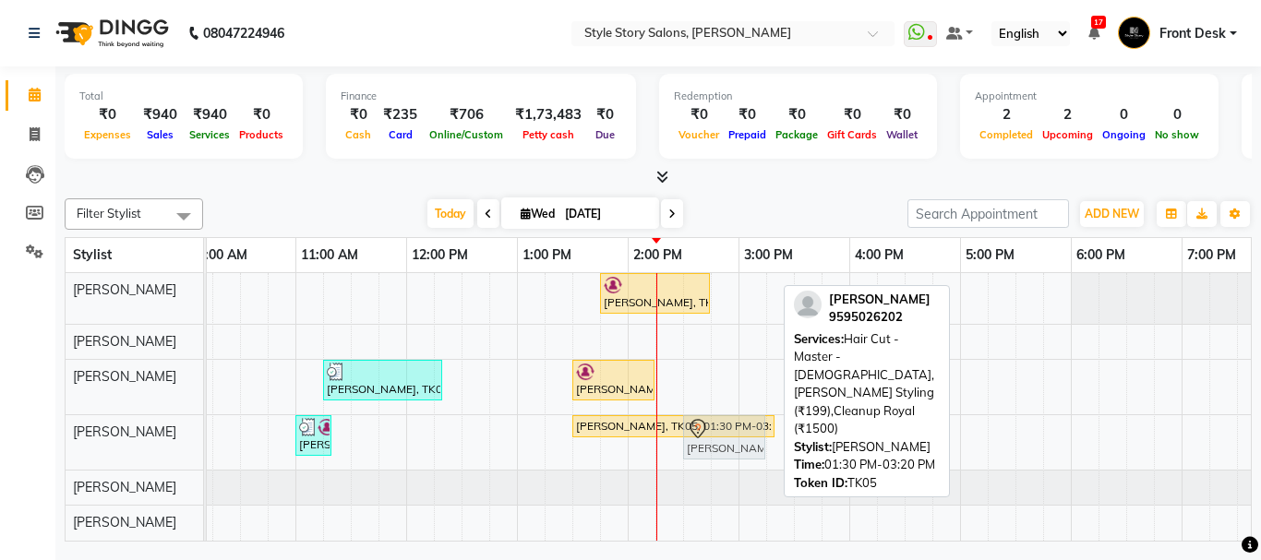
drag, startPoint x: 703, startPoint y: 381, endPoint x: 702, endPoint y: 460, distance: 78.5
click at [702, 460] on tbody "Shamal Gomase, TK06, 01:45 PM-02:45 PM, Age Lock Advance Facial-Meladerm Abhije…" at bounding box center [738, 406] width 1772 height 267
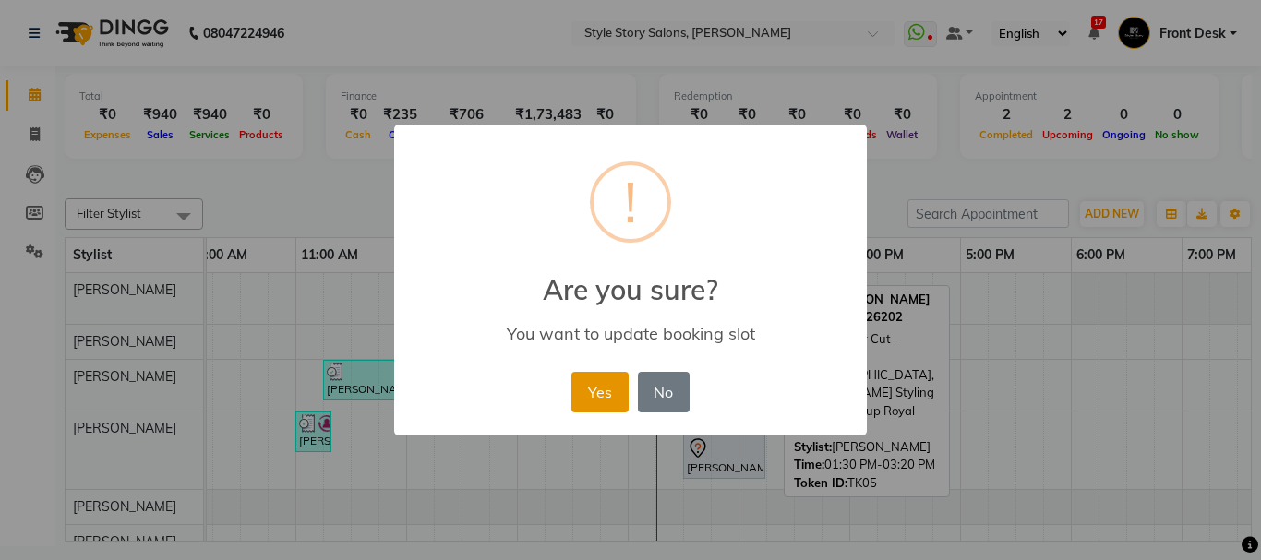
click at [583, 394] on button "Yes" at bounding box center [599, 392] width 56 height 41
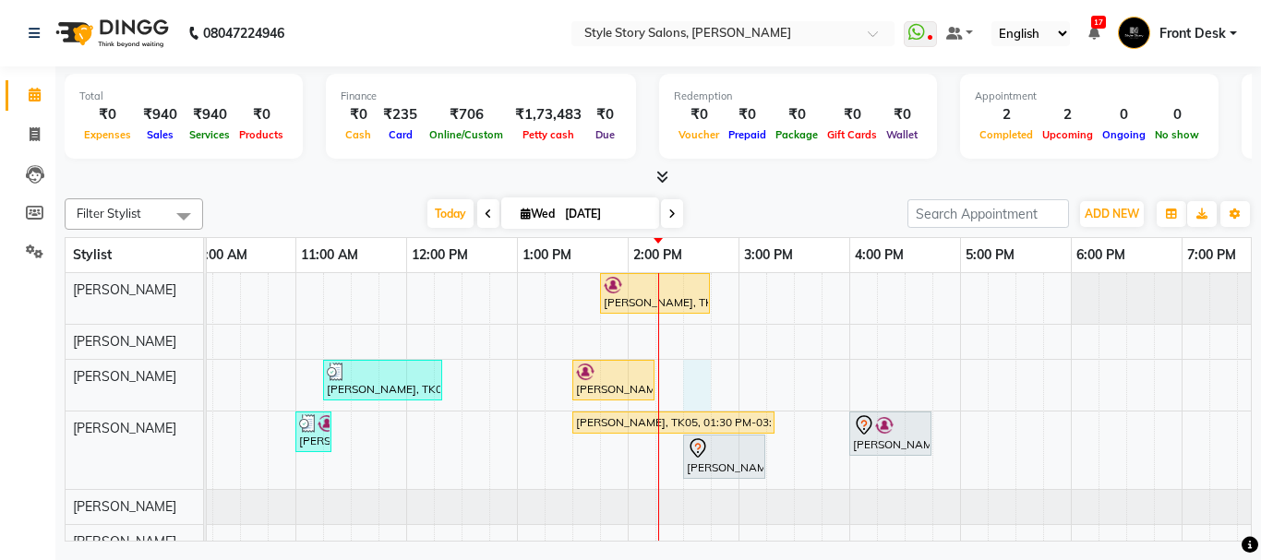
click at [693, 378] on div "Shamal Gomase, TK06, 01:45 PM-02:45 PM, Age Lock Advance Facial-Meladerm Abhije…" at bounding box center [738, 416] width 1772 height 286
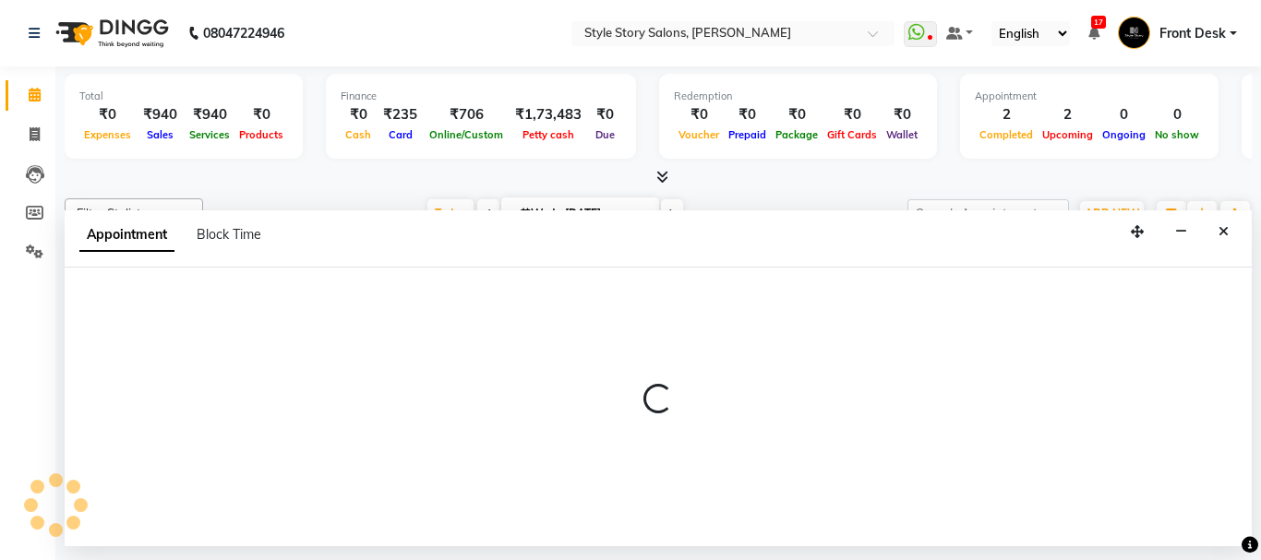
select select "62113"
select select "tentative"
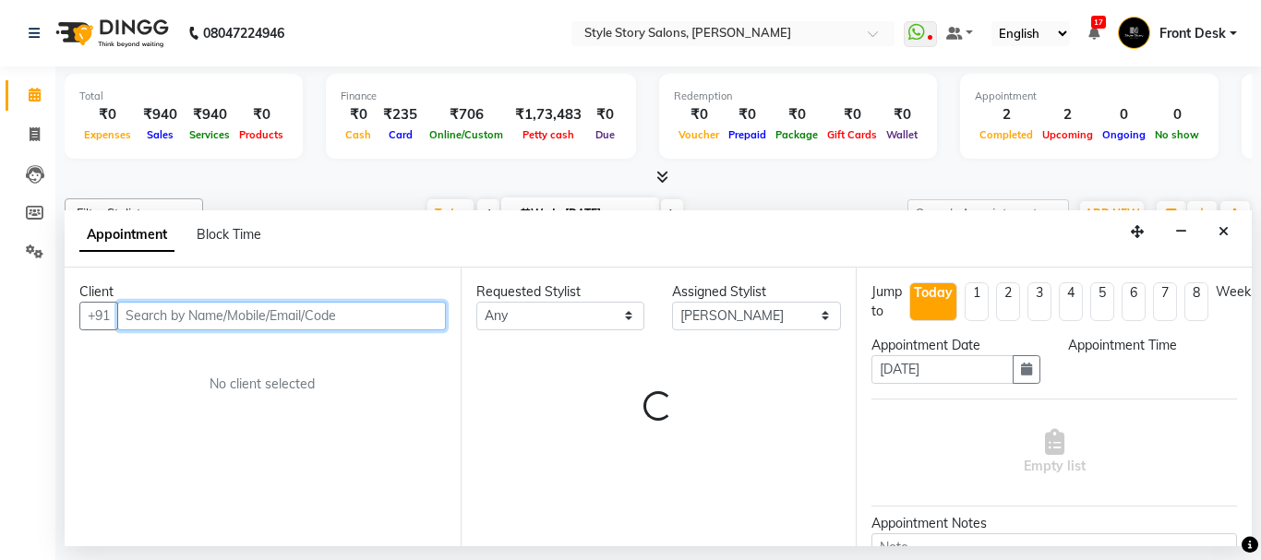
select select "870"
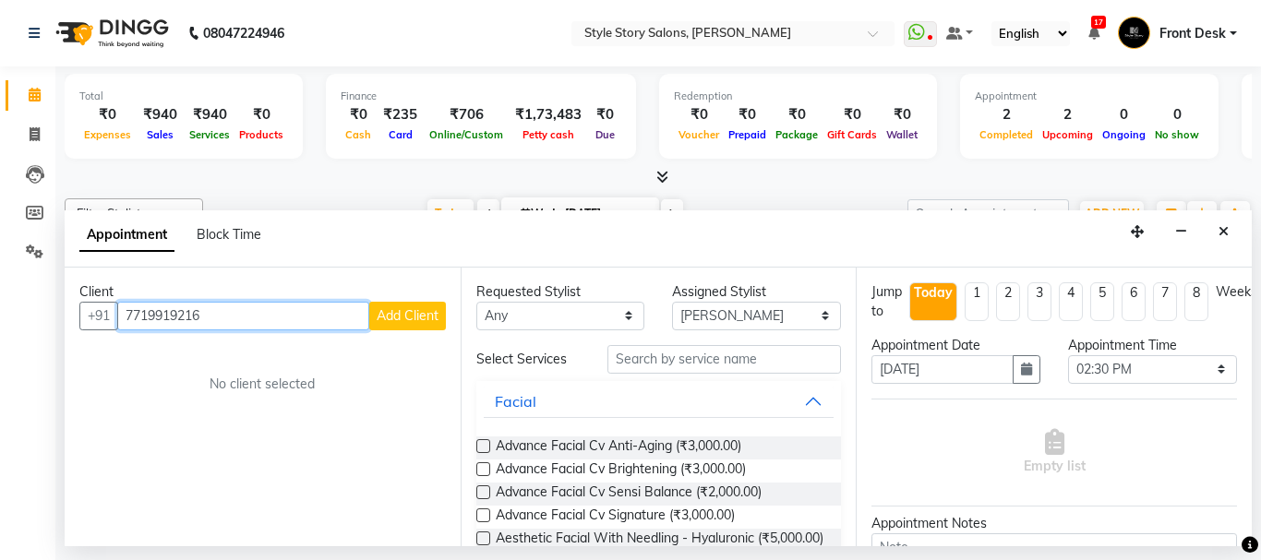
type input "7719919216"
click at [404, 318] on span "Add Client" at bounding box center [408, 315] width 62 height 17
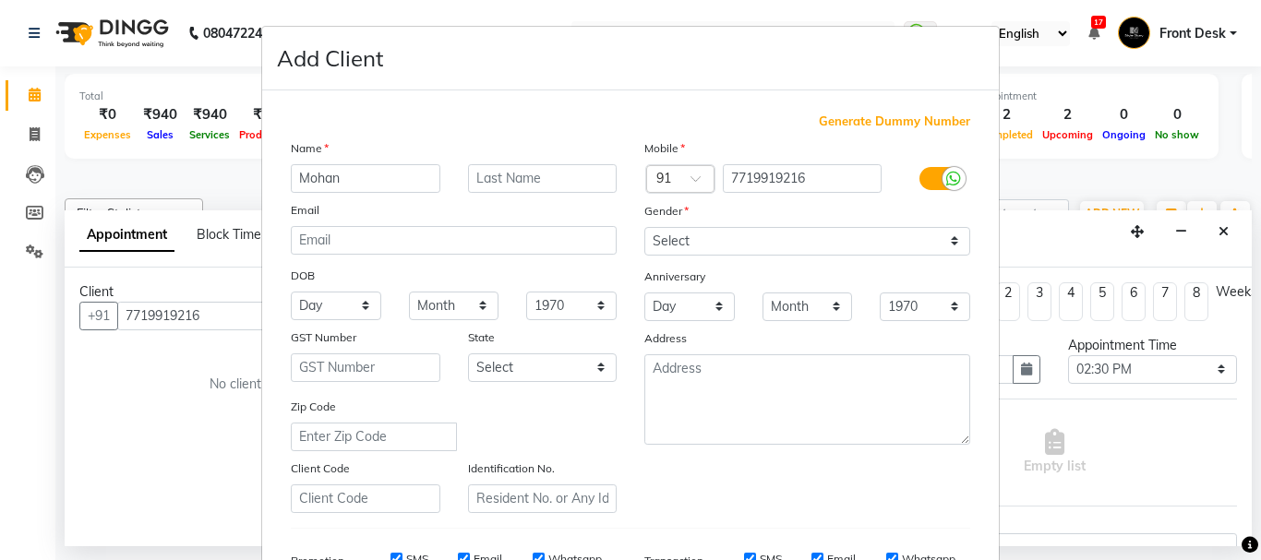
type input "Mohan"
click at [505, 183] on input "text" at bounding box center [543, 178] width 150 height 29
type input "Nagpure"
click at [734, 242] on select "Select Male Female Other Prefer Not To Say" at bounding box center [807, 241] width 326 height 29
select select "male"
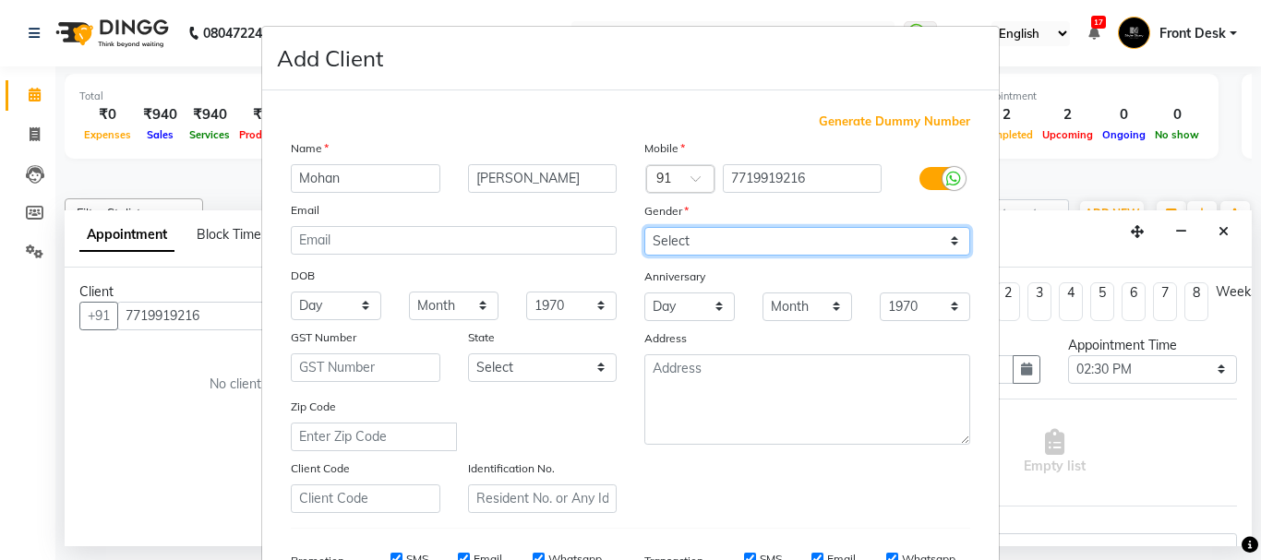
click at [644, 227] on select "Select Male Female Other Prefer Not To Say" at bounding box center [807, 241] width 326 height 29
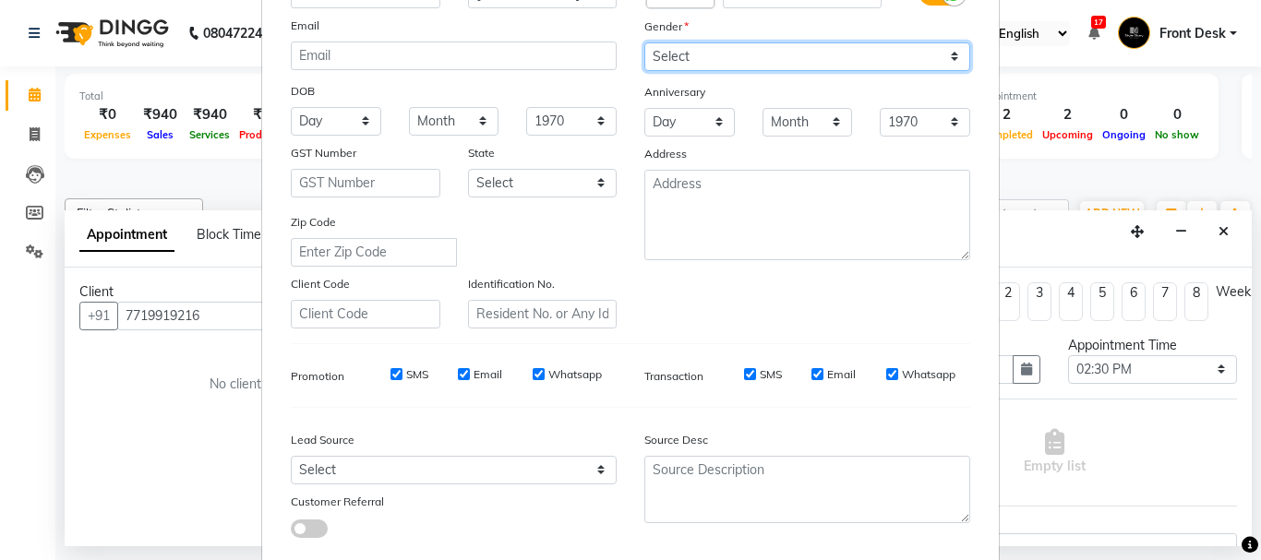
scroll to position [292, 0]
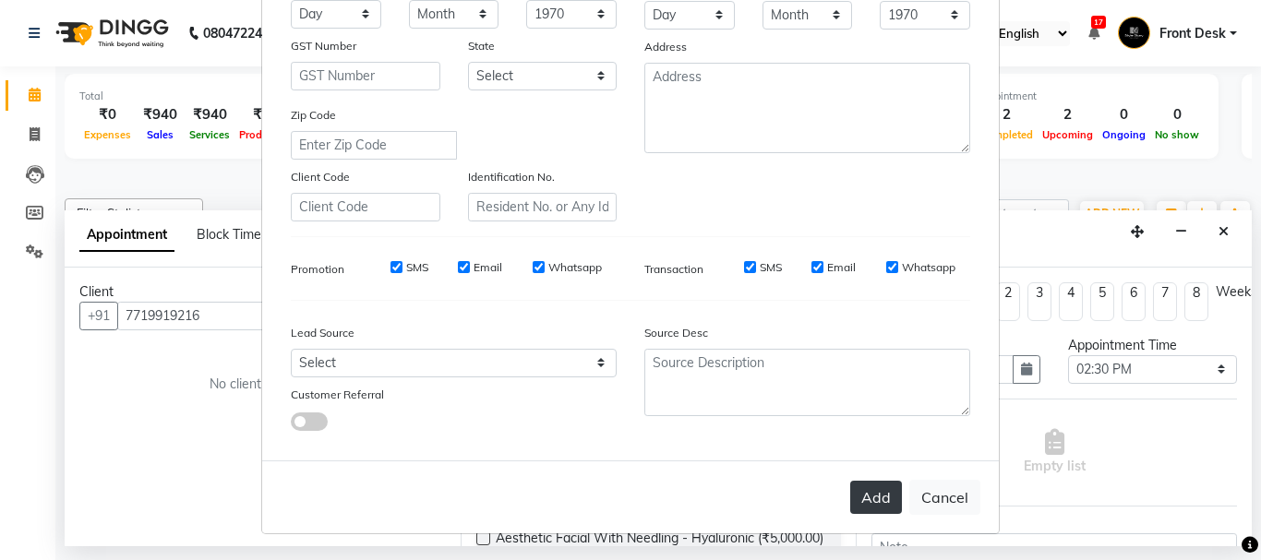
click at [888, 497] on button "Add" at bounding box center [876, 497] width 52 height 33
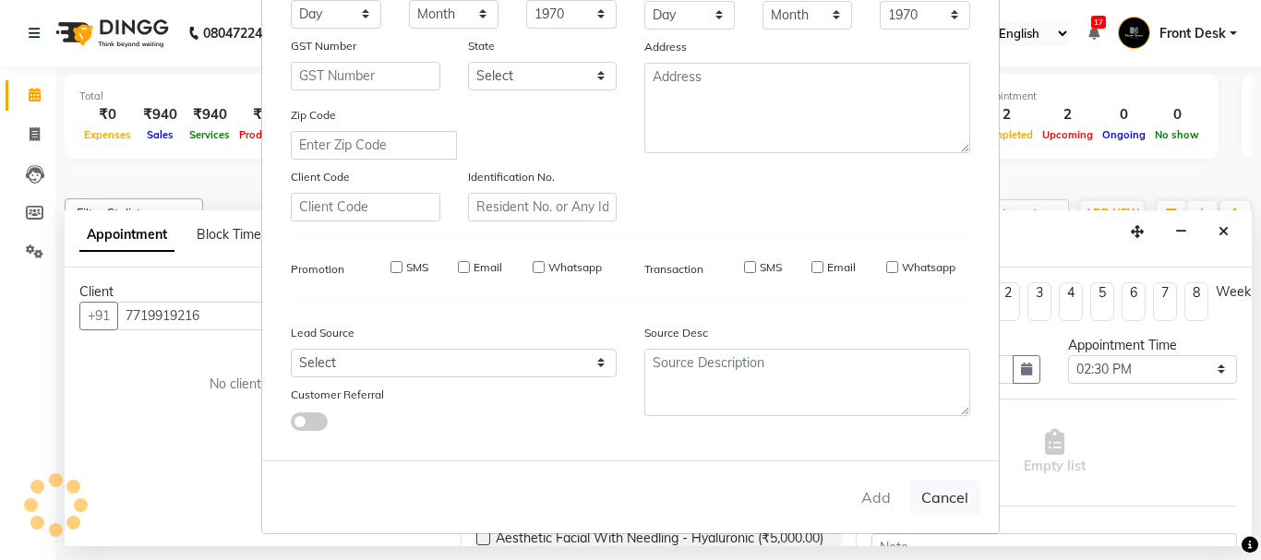
select select
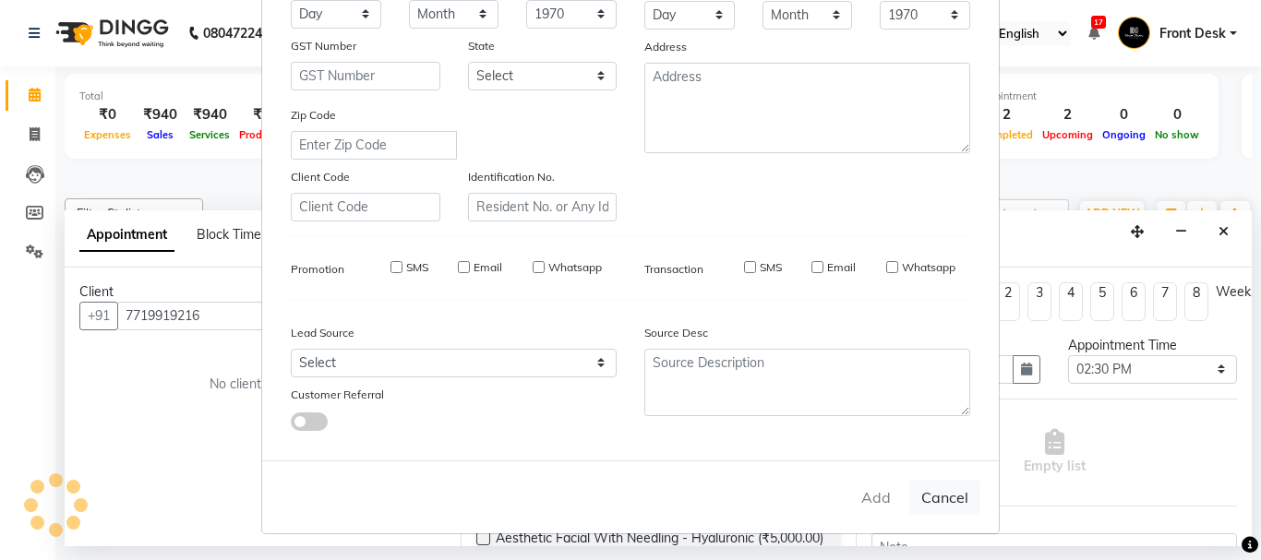
select select
checkbox input "false"
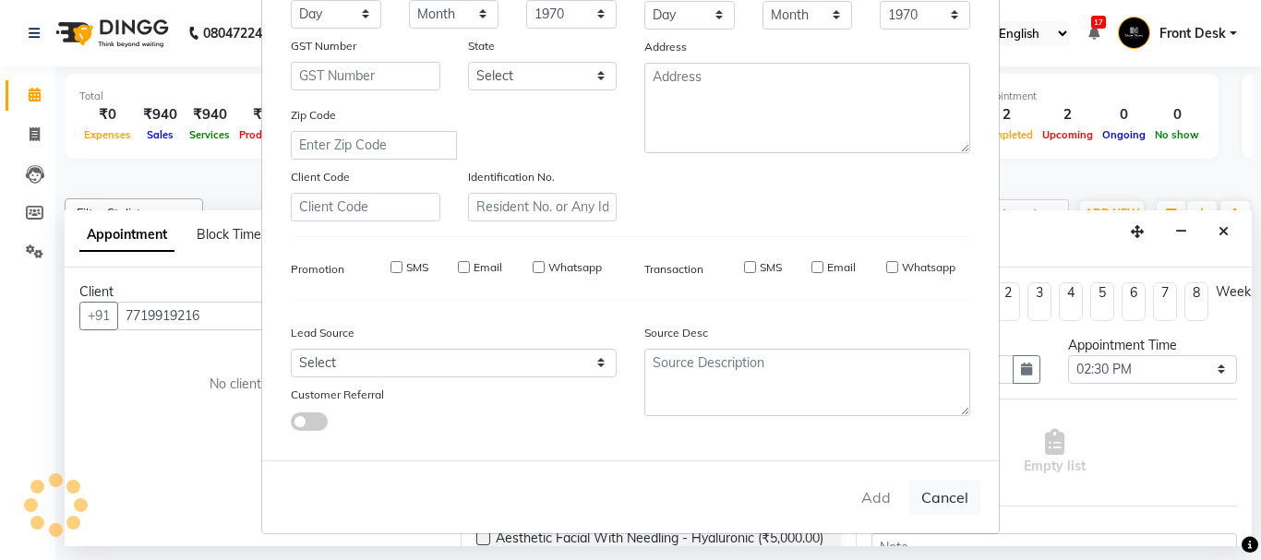
checkbox input "false"
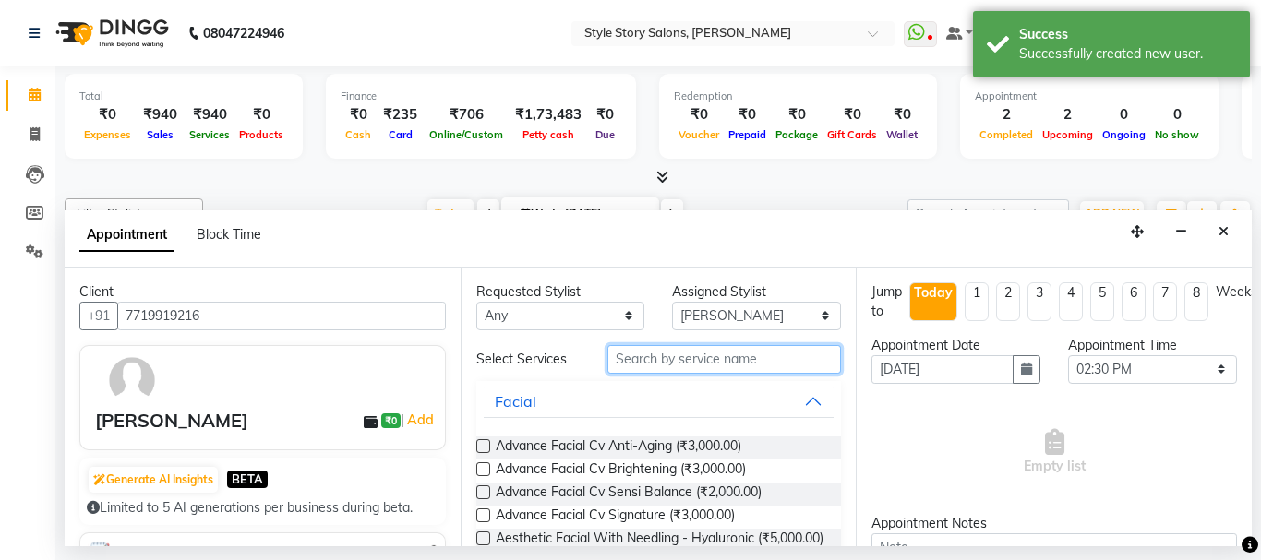
click at [678, 366] on input "text" at bounding box center [724, 359] width 234 height 29
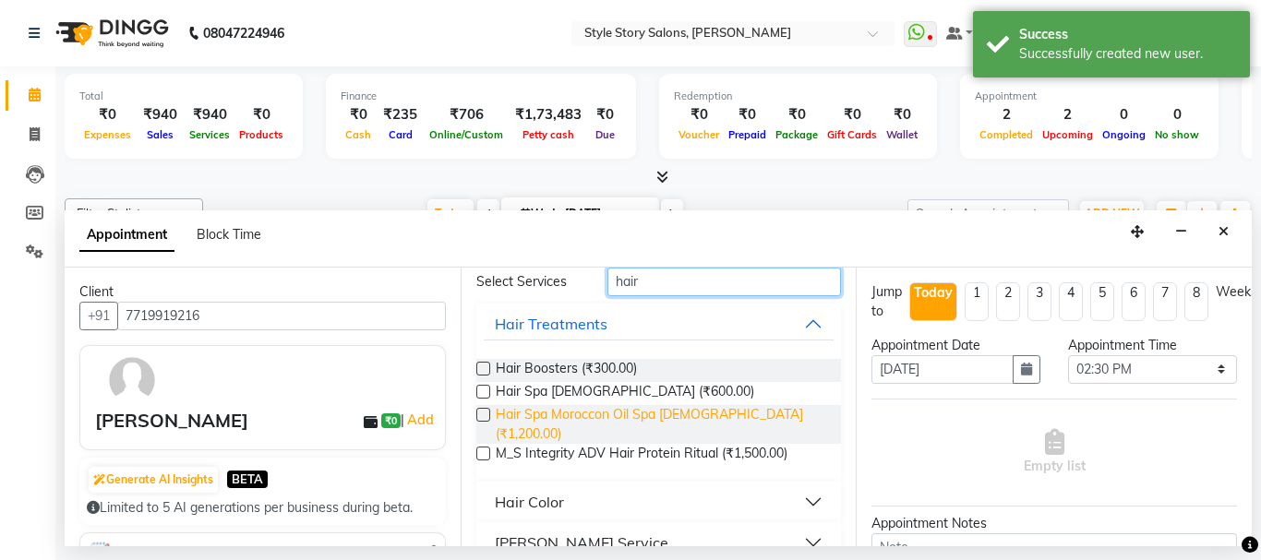
scroll to position [174, 0]
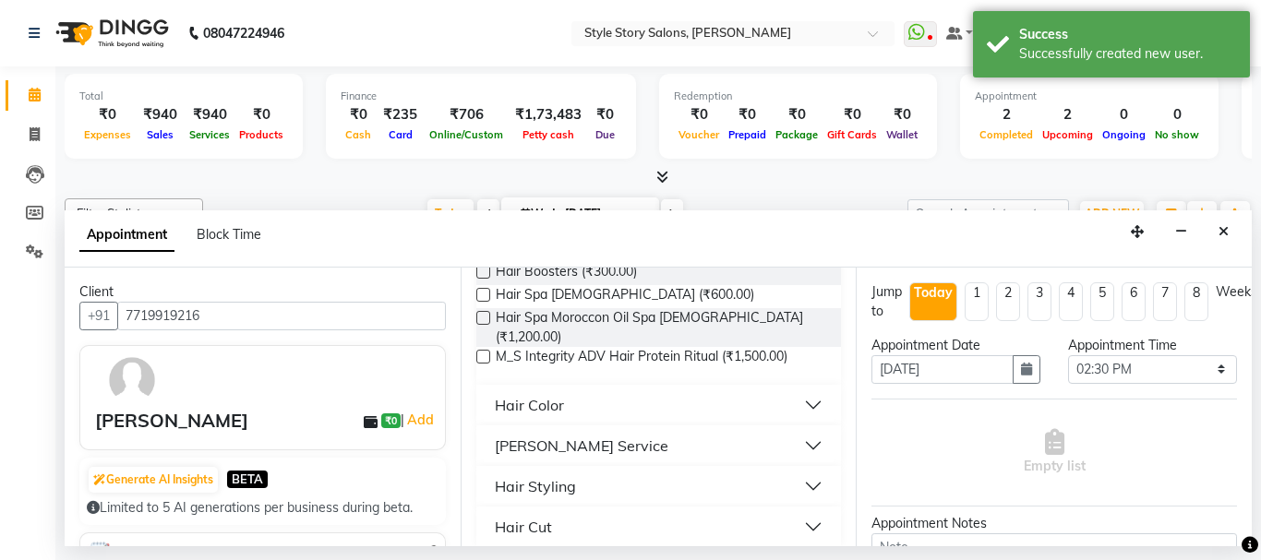
type input "hair"
click at [639, 511] on button "Hair Cut" at bounding box center [659, 527] width 351 height 33
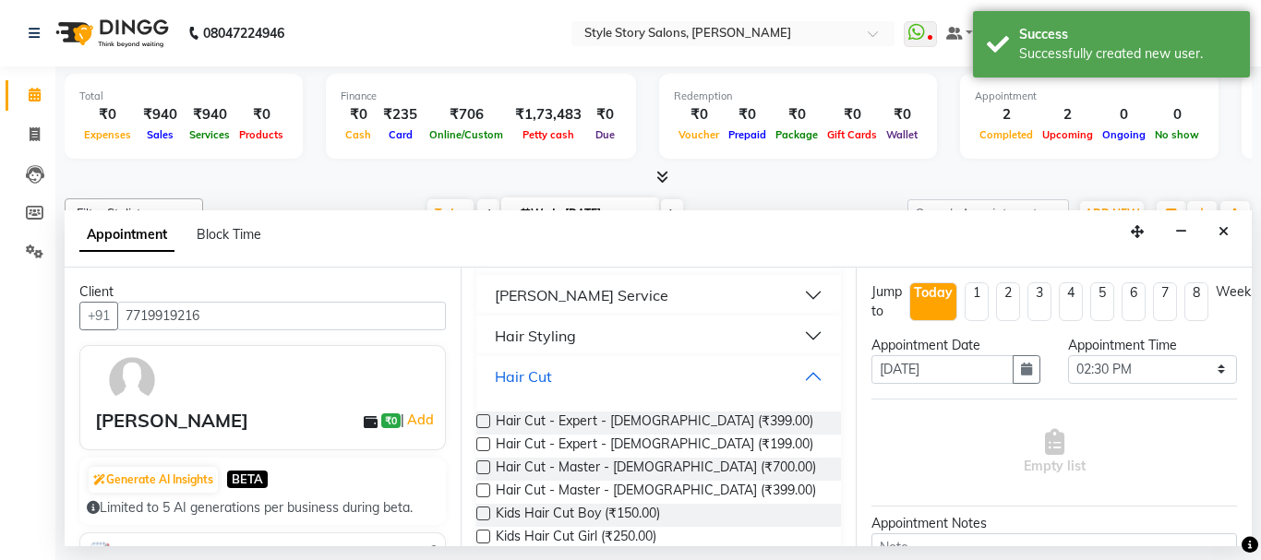
scroll to position [333, 0]
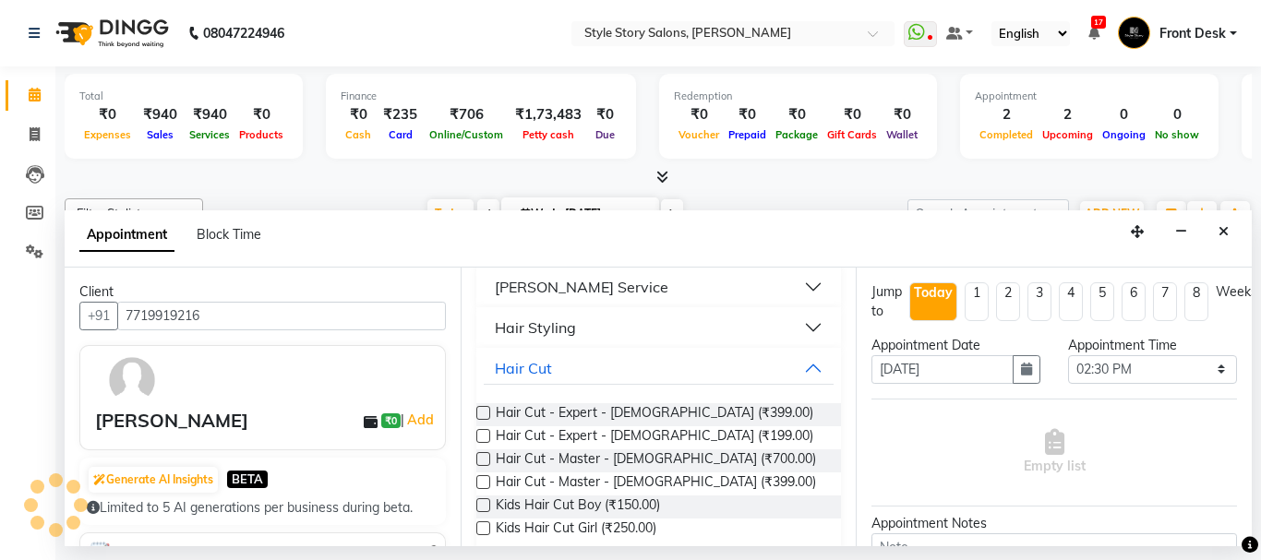
click at [480, 475] on label at bounding box center [483, 482] width 14 height 14
click at [480, 478] on input "checkbox" at bounding box center [482, 484] width 12 height 12
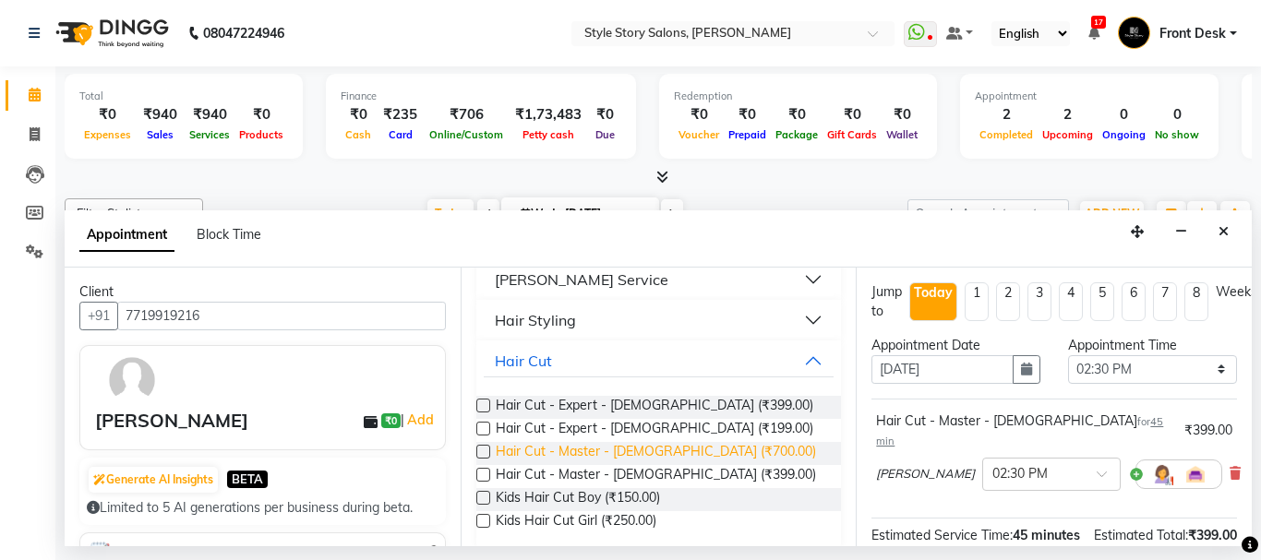
scroll to position [342, 0]
click at [486, 466] on label at bounding box center [483, 473] width 14 height 14
click at [486, 469] on input "checkbox" at bounding box center [482, 475] width 12 height 12
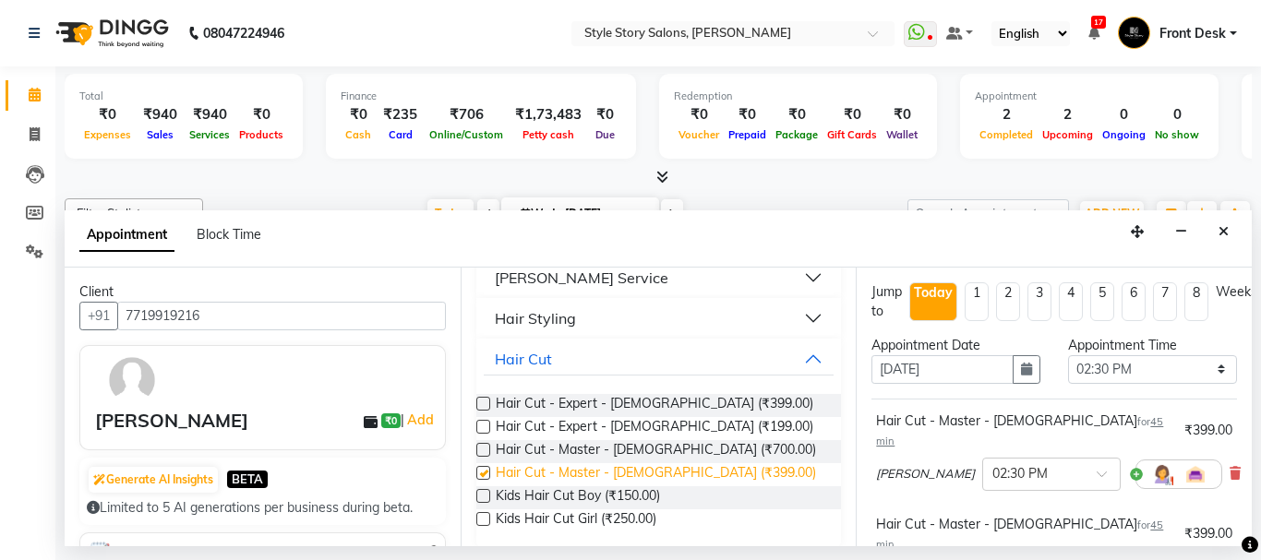
checkbox input "false"
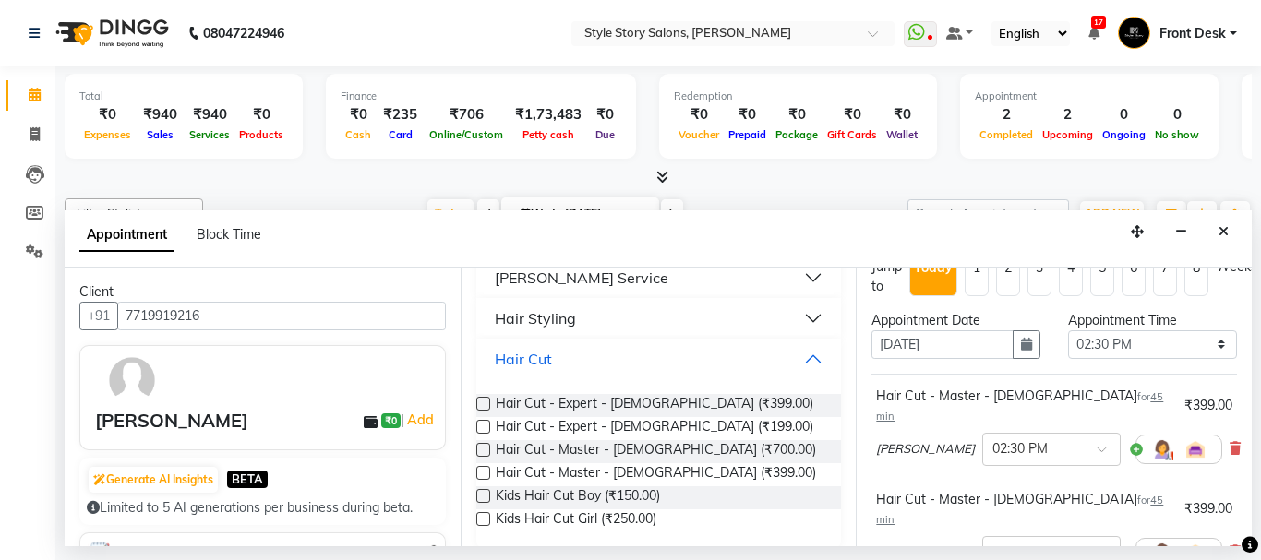
scroll to position [0, 0]
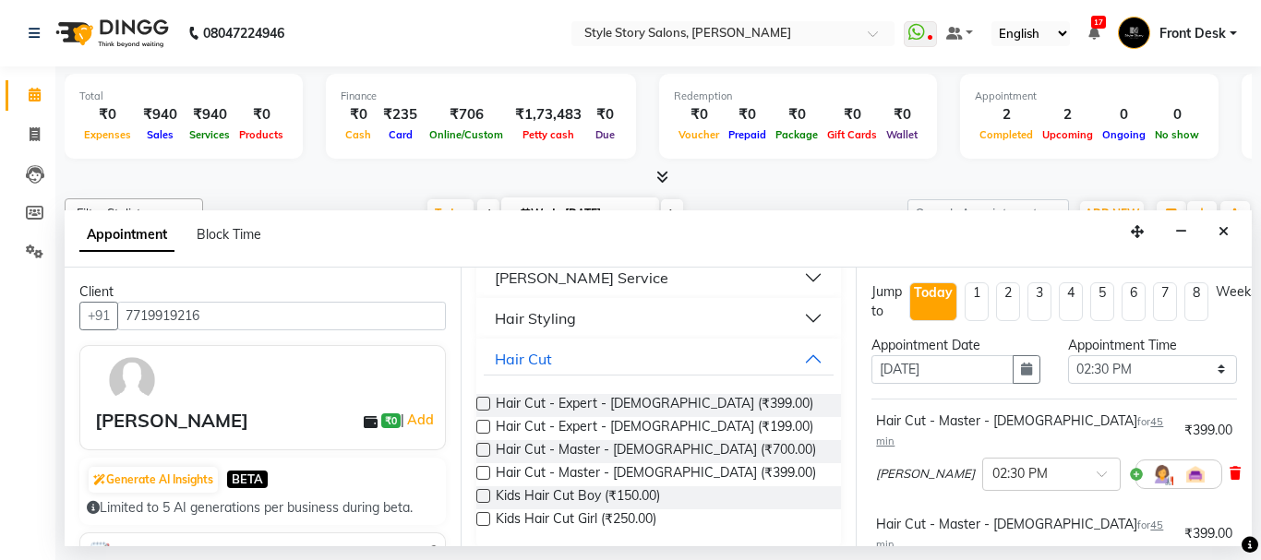
click at [1230, 467] on icon at bounding box center [1235, 473] width 11 height 13
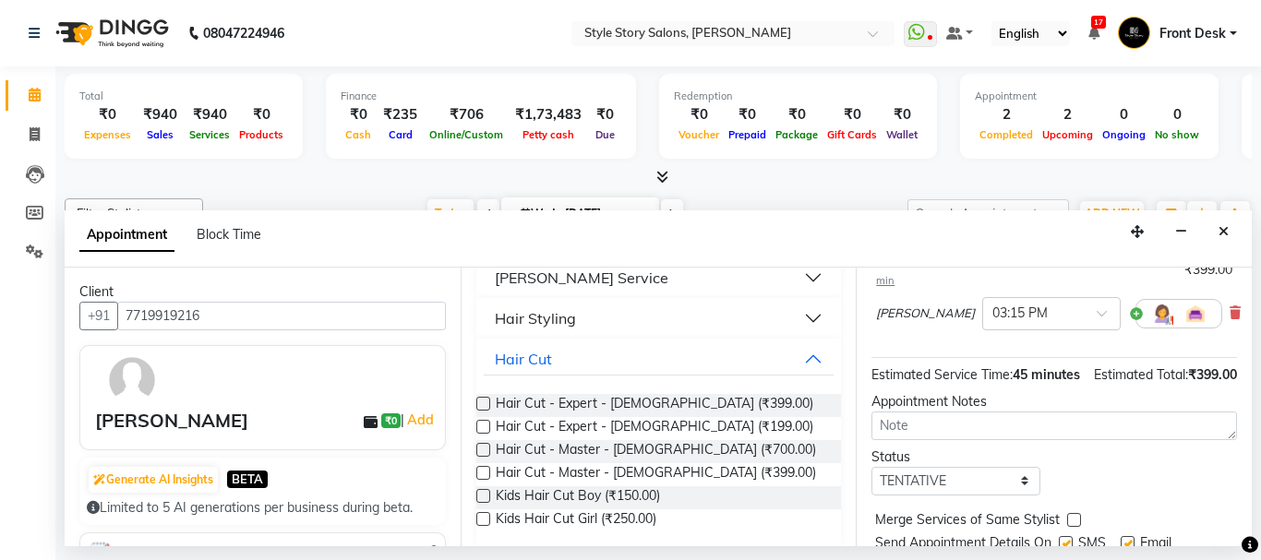
scroll to position [243, 0]
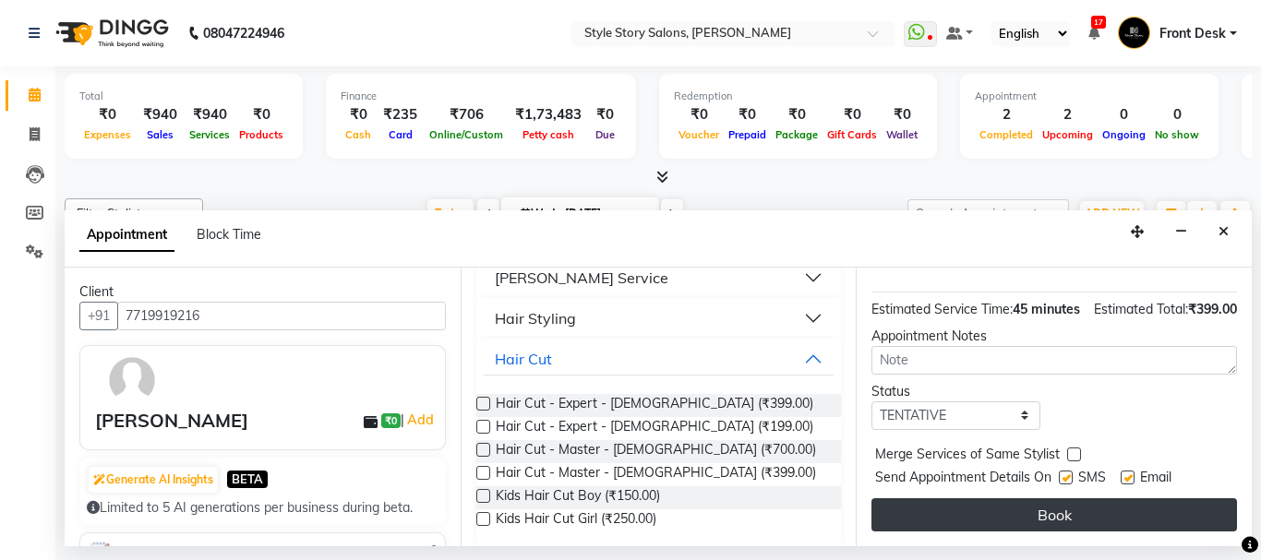
click at [1076, 499] on button "Book" at bounding box center [1054, 515] width 366 height 33
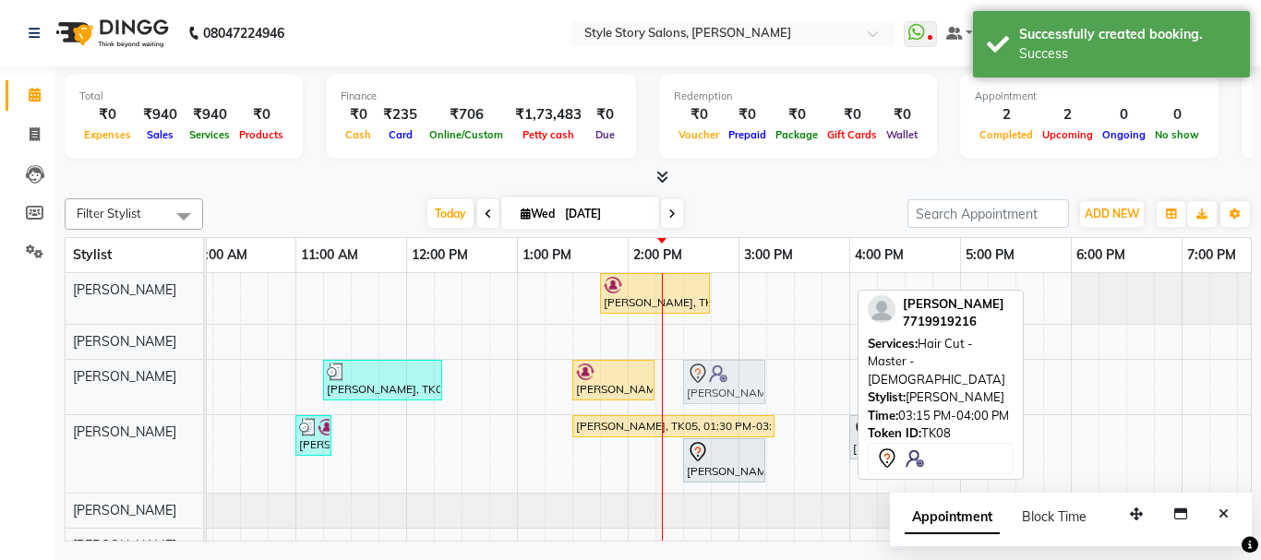
drag, startPoint x: 798, startPoint y: 382, endPoint x: 718, endPoint y: 392, distance: 80.0
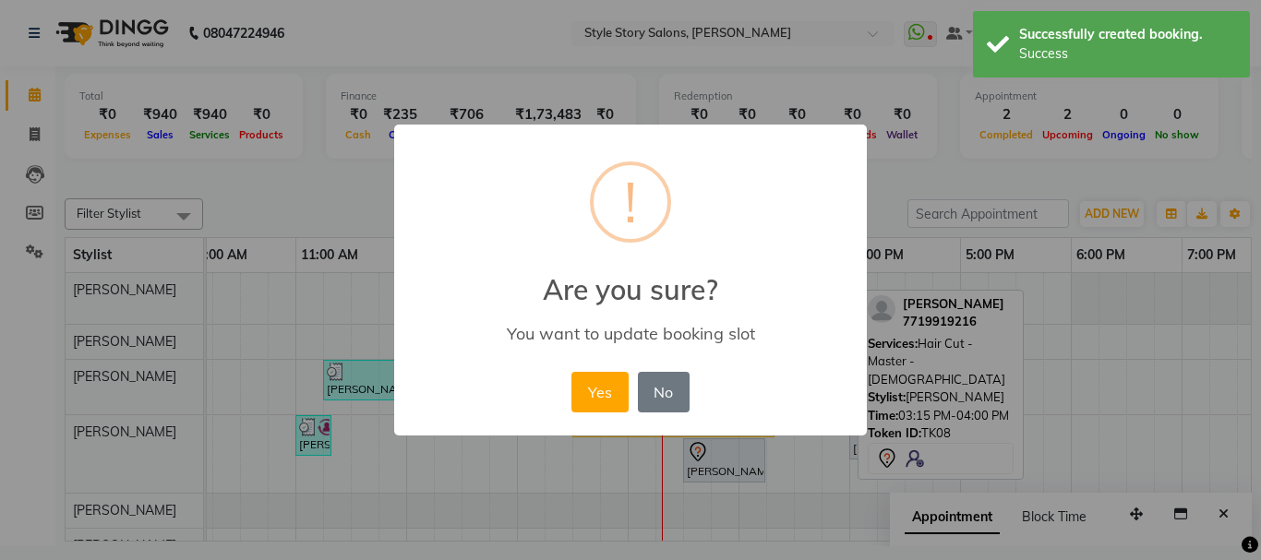
click at [583, 382] on button "Yes" at bounding box center [599, 392] width 56 height 41
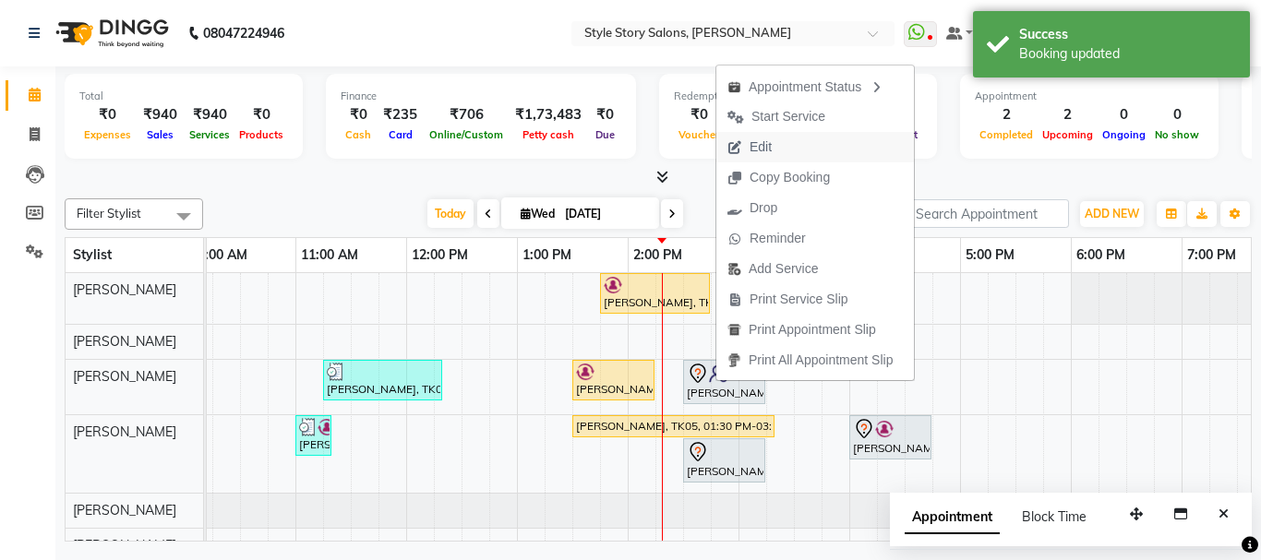
click at [793, 149] on button "Edit" at bounding box center [815, 147] width 198 height 30
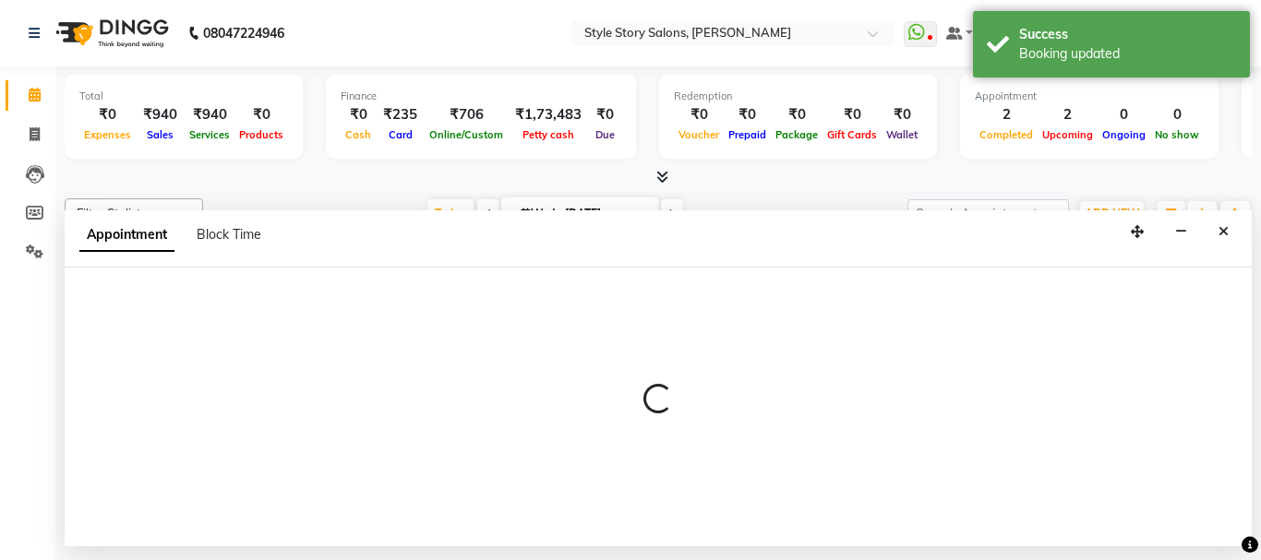
select select "tentative"
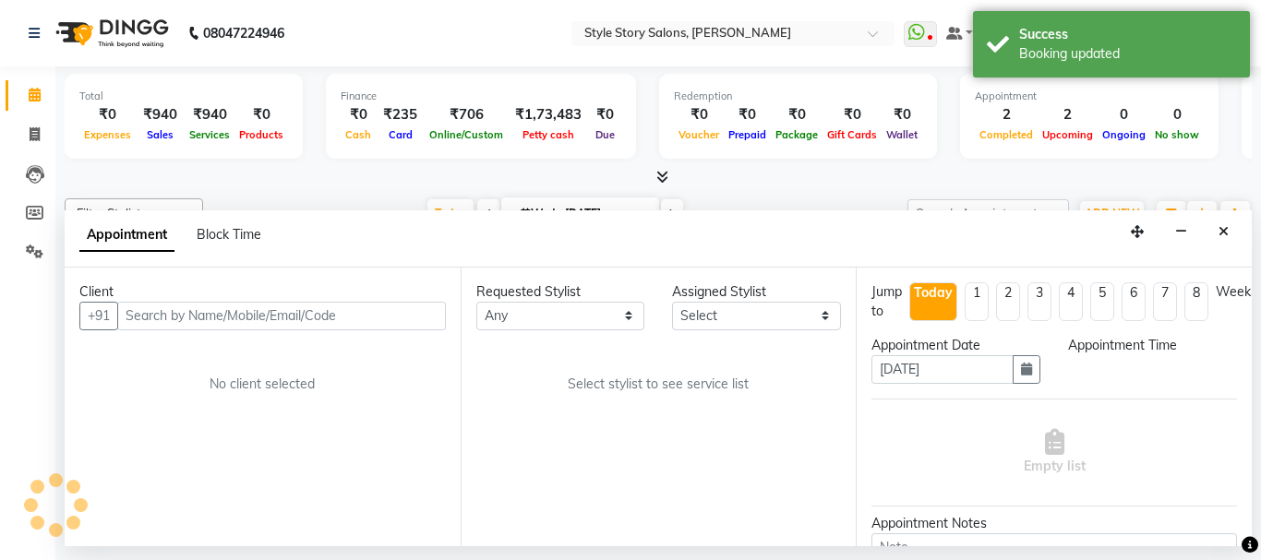
scroll to position [0, 0]
select select "62113"
select select "870"
select select "3090"
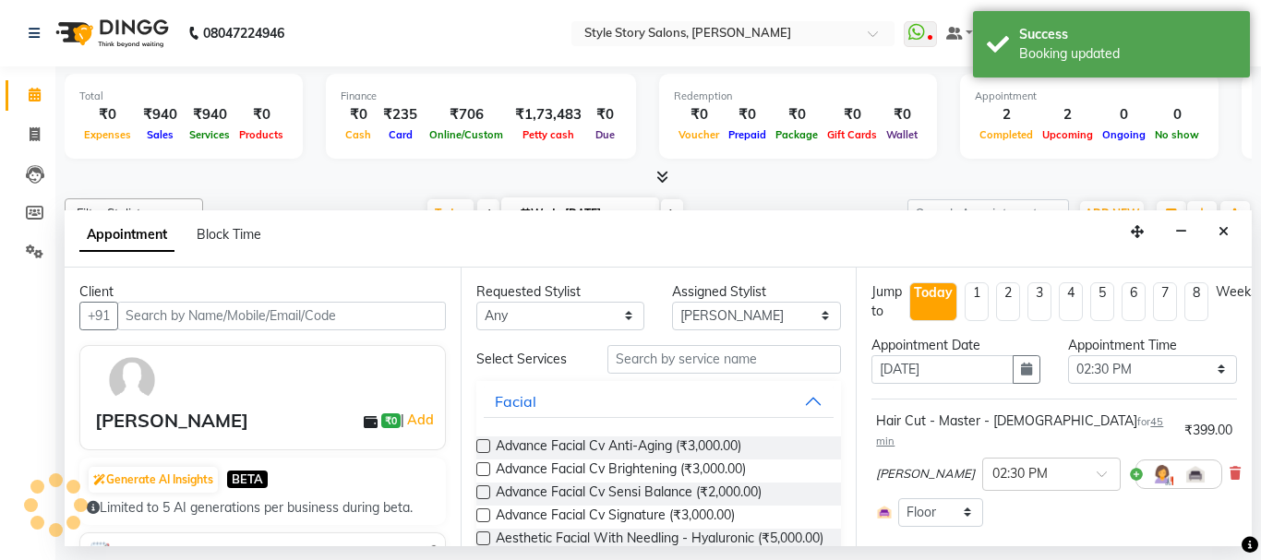
scroll to position [0, 728]
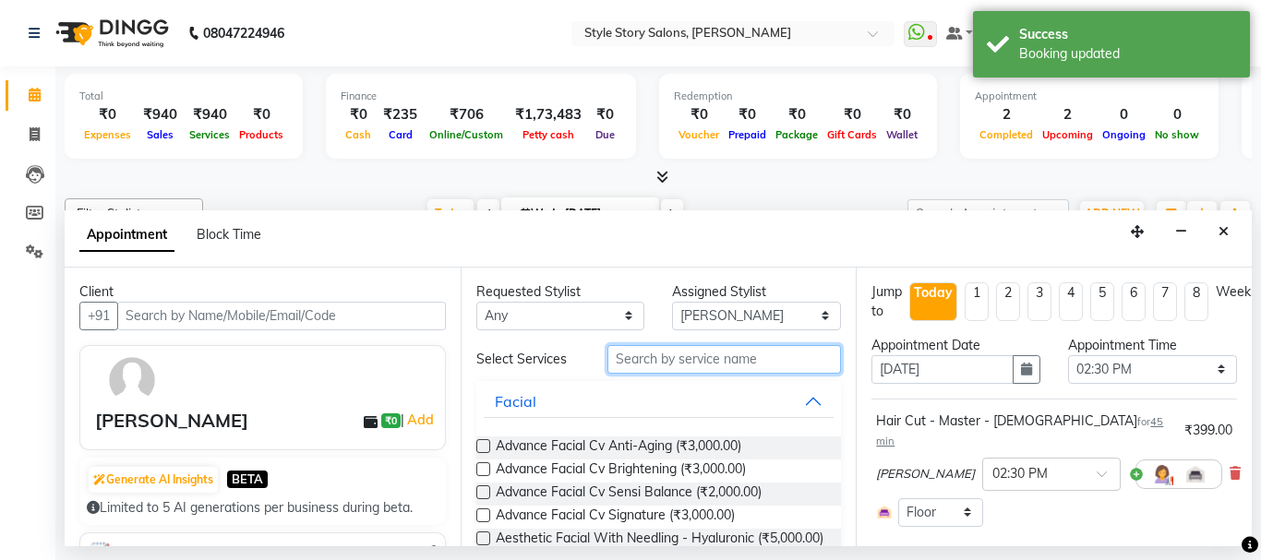
click at [713, 368] on input "text" at bounding box center [724, 359] width 234 height 29
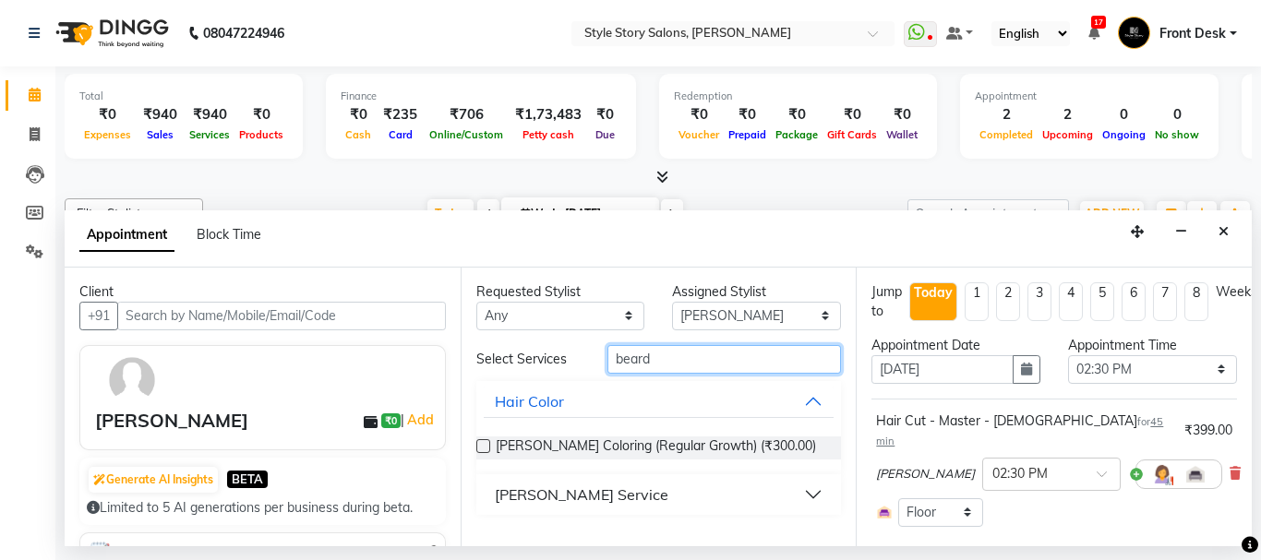
type input "beard"
click at [817, 500] on button "Beard Service" at bounding box center [659, 494] width 351 height 33
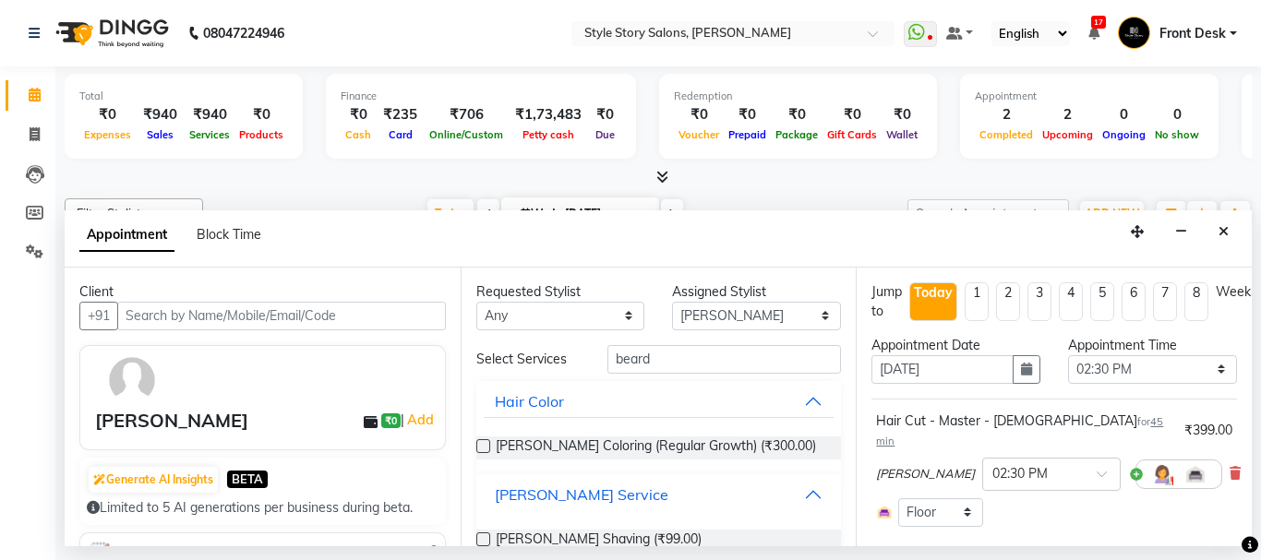
scroll to position [82, 0]
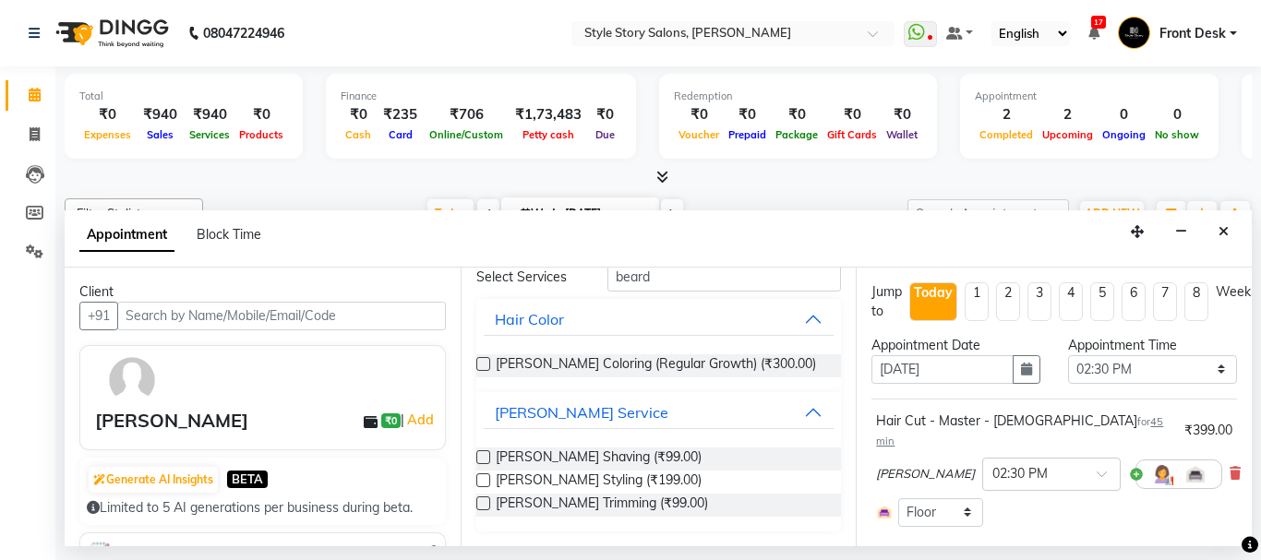
click at [487, 479] on label at bounding box center [483, 481] width 14 height 14
click at [487, 479] on input "checkbox" at bounding box center [482, 482] width 12 height 12
checkbox input "false"
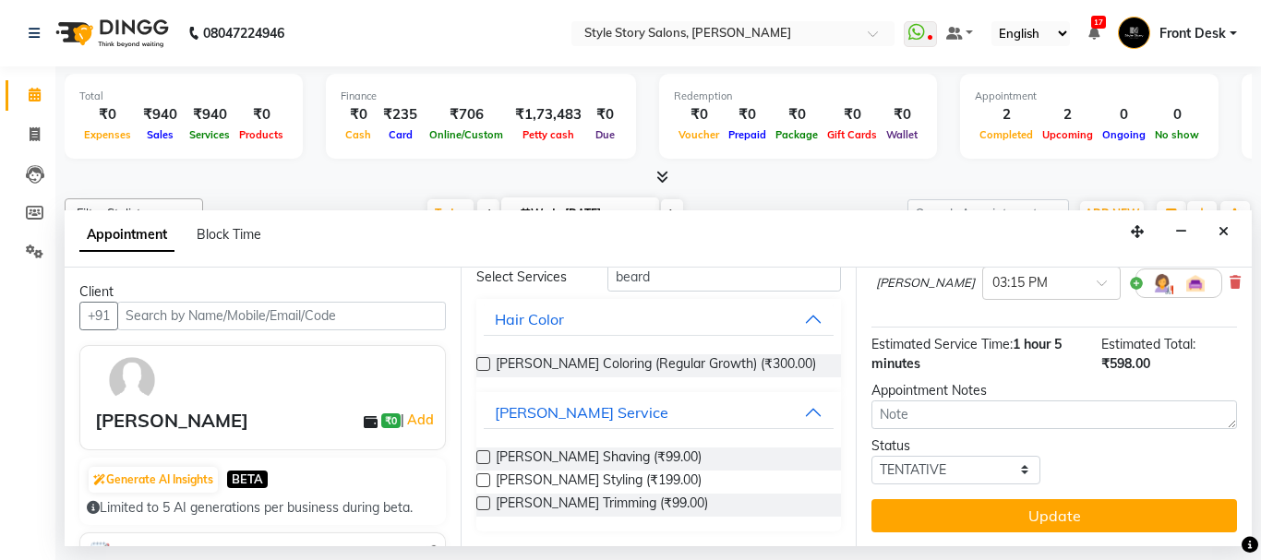
scroll to position [305, 0]
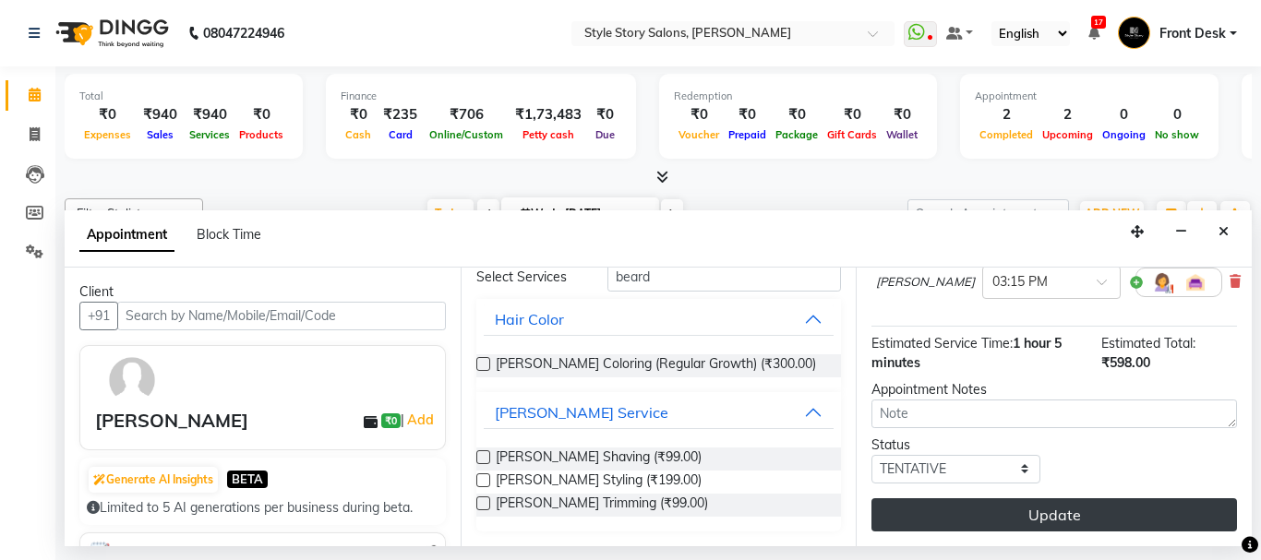
click at [1082, 499] on button "Update" at bounding box center [1054, 515] width 366 height 33
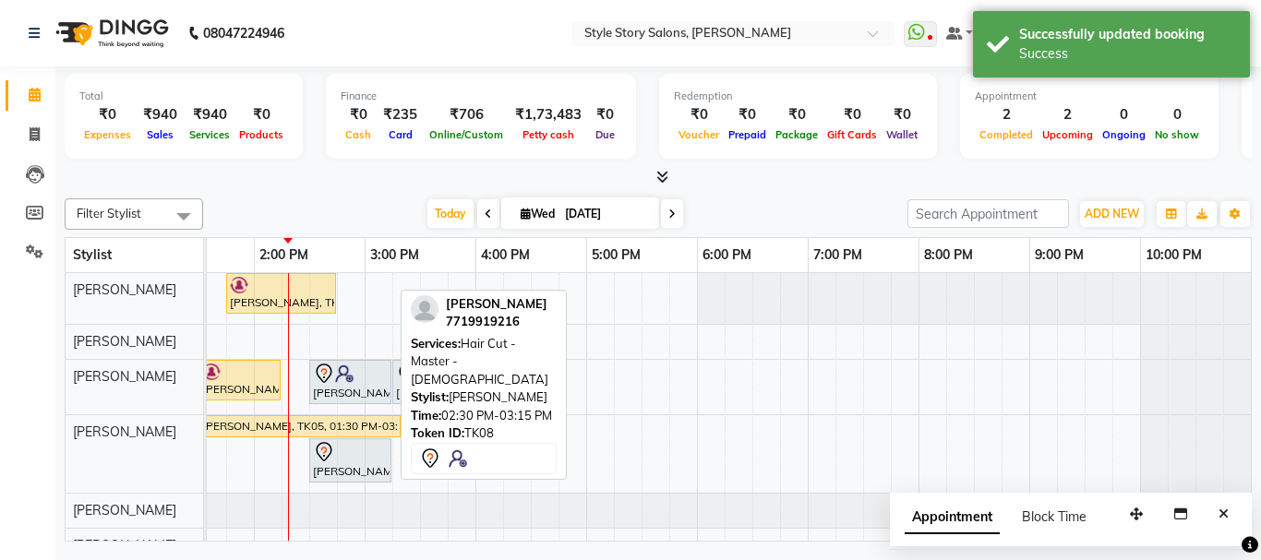
click at [365, 389] on div "Mohan Nagpure, TK08, 02:30 PM-03:15 PM, Hair Cut - Master - Male" at bounding box center [350, 382] width 78 height 39
click at [368, 378] on div at bounding box center [350, 374] width 75 height 22
select select "7"
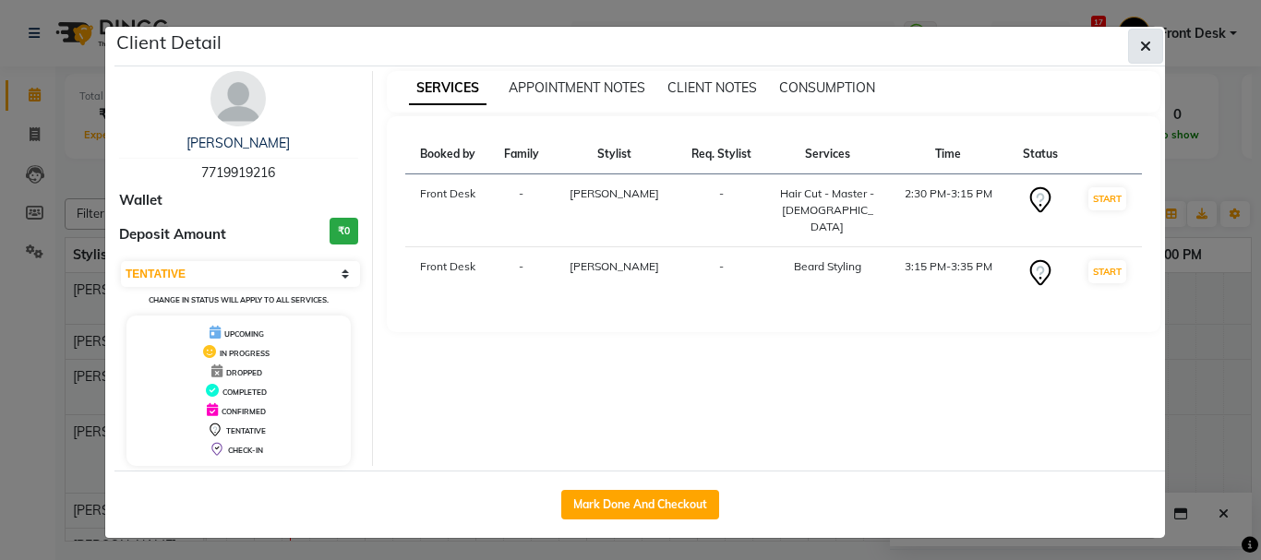
click at [1140, 44] on icon "button" at bounding box center [1145, 46] width 11 height 15
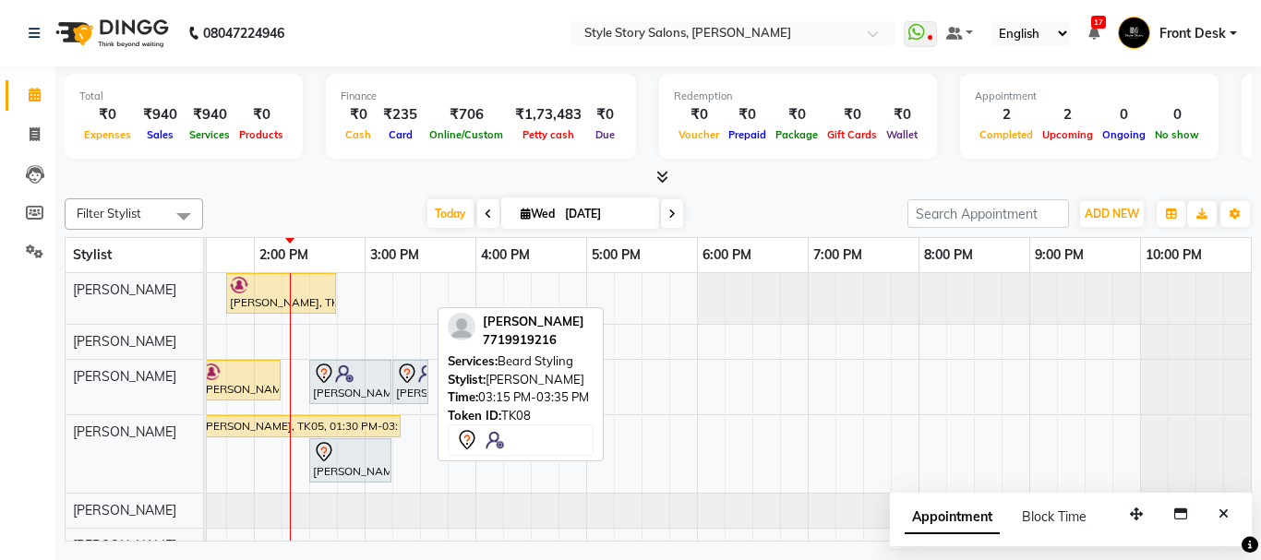
click at [414, 380] on icon at bounding box center [407, 374] width 22 height 22
select select "7"
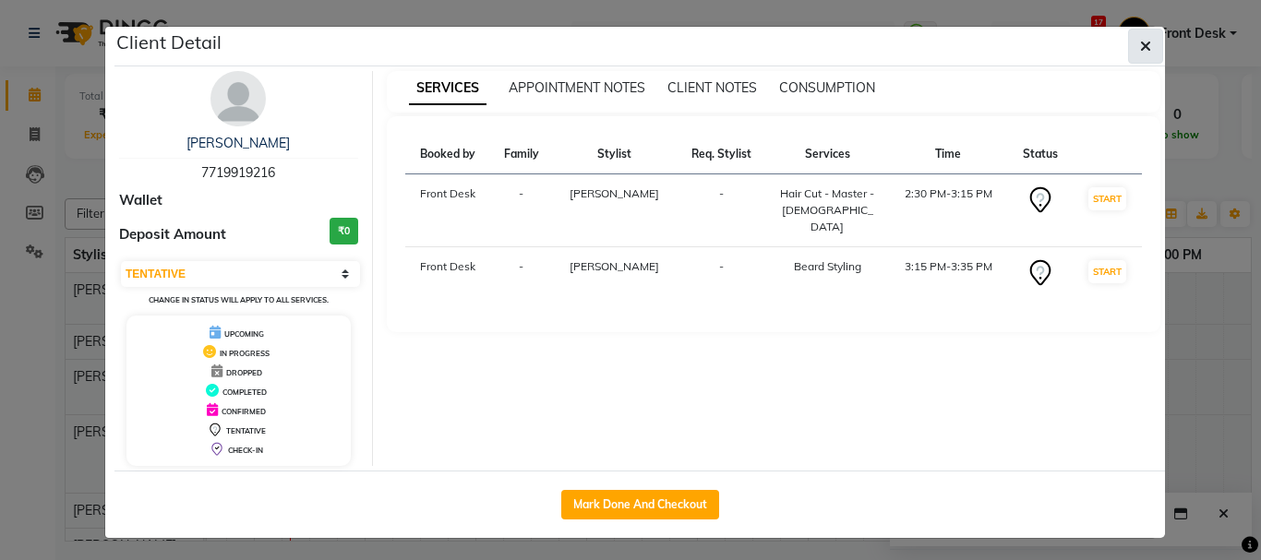
click at [1142, 42] on icon "button" at bounding box center [1145, 46] width 11 height 15
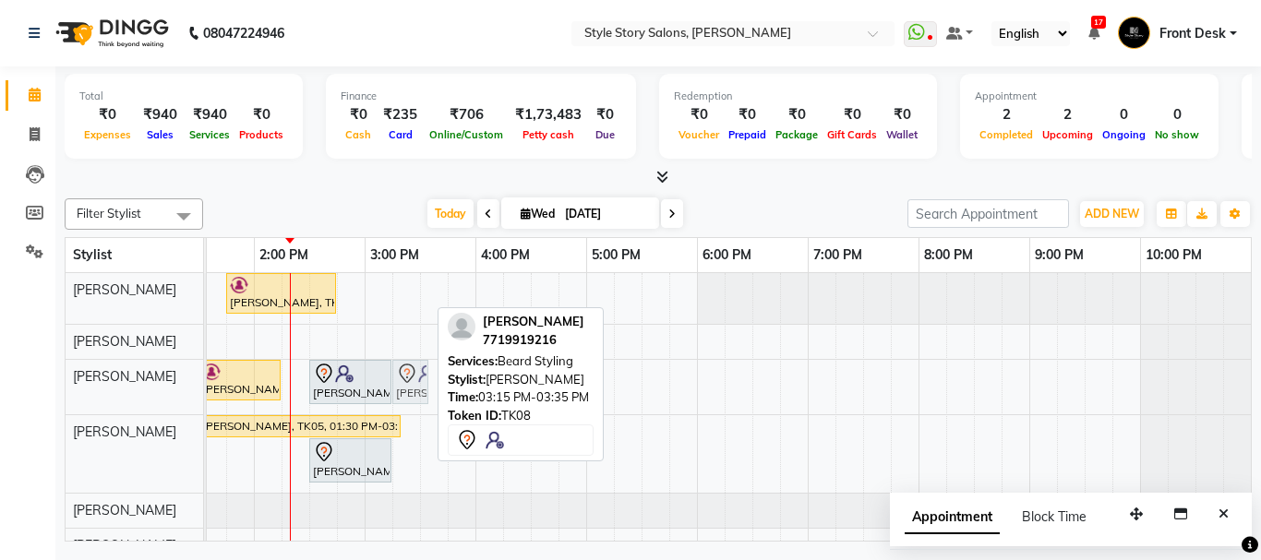
drag, startPoint x: 402, startPoint y: 375, endPoint x: 413, endPoint y: 375, distance: 10.2
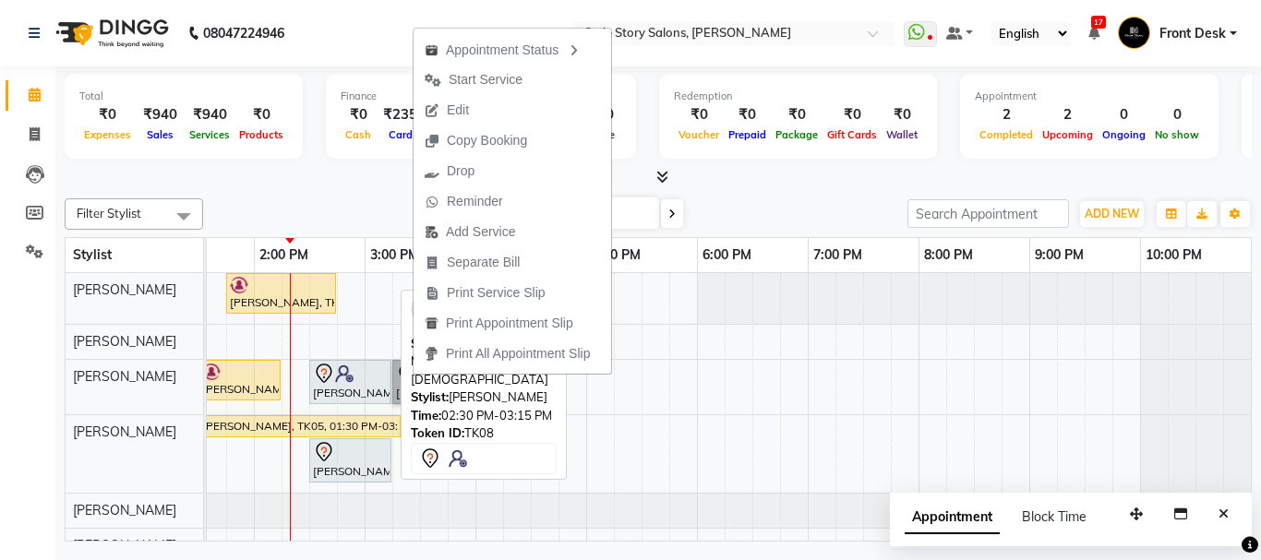
click at [374, 377] on div at bounding box center [350, 374] width 75 height 22
select select "7"
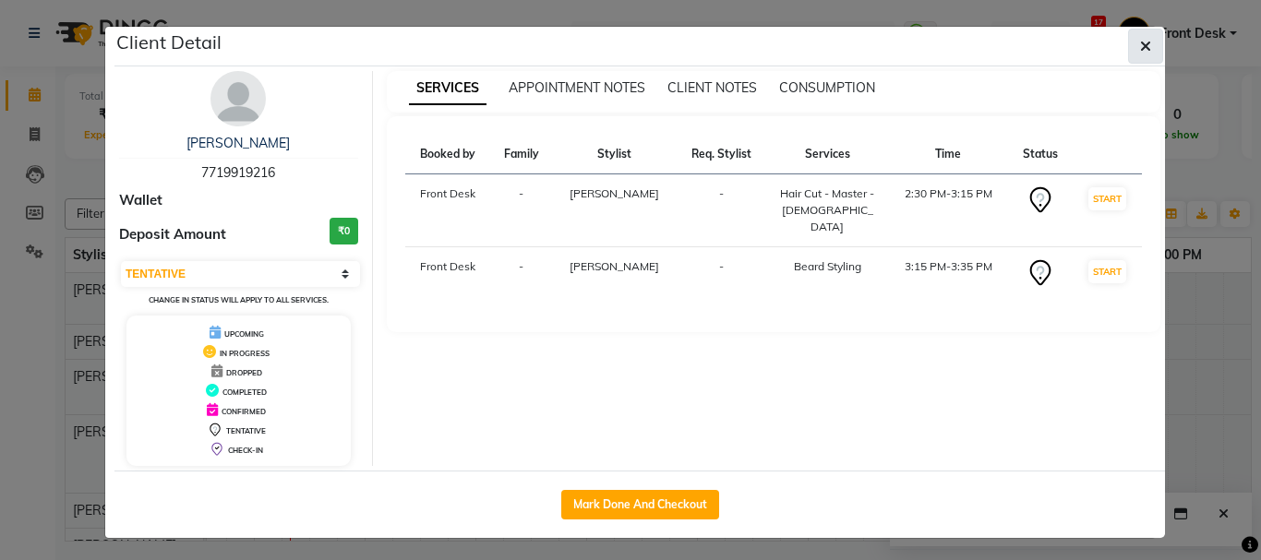
click at [1140, 52] on icon "button" at bounding box center [1145, 46] width 11 height 15
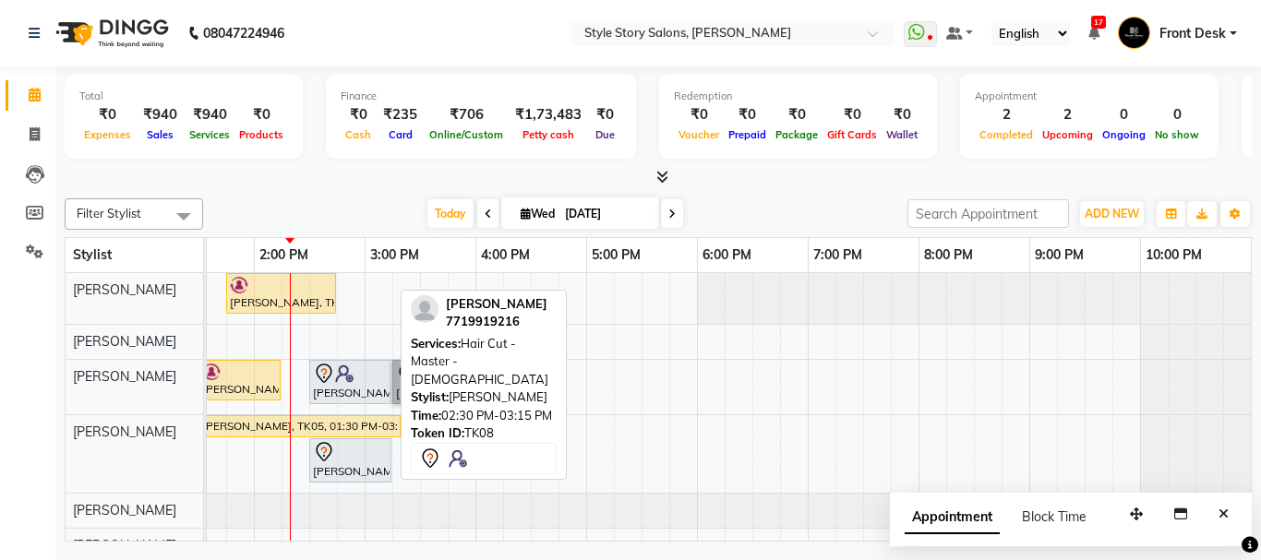
click at [331, 393] on div "Mohan Nagpure, TK08, 02:30 PM-03:15 PM, Hair Cut - Master - Male" at bounding box center [350, 382] width 78 height 39
select select "7"
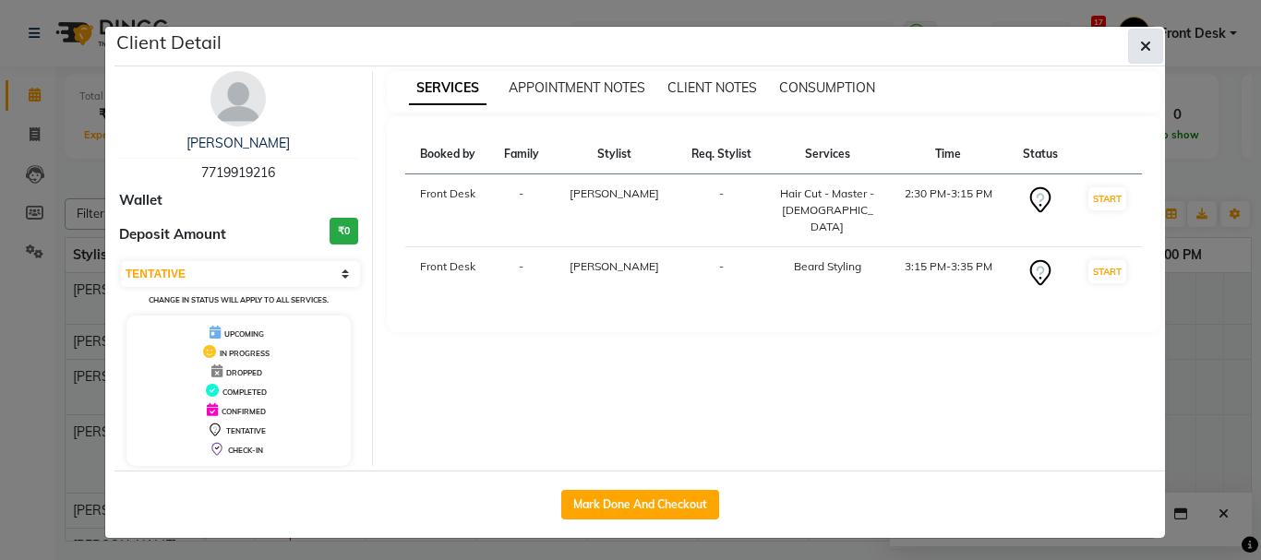
click at [1131, 52] on button "button" at bounding box center [1145, 46] width 35 height 35
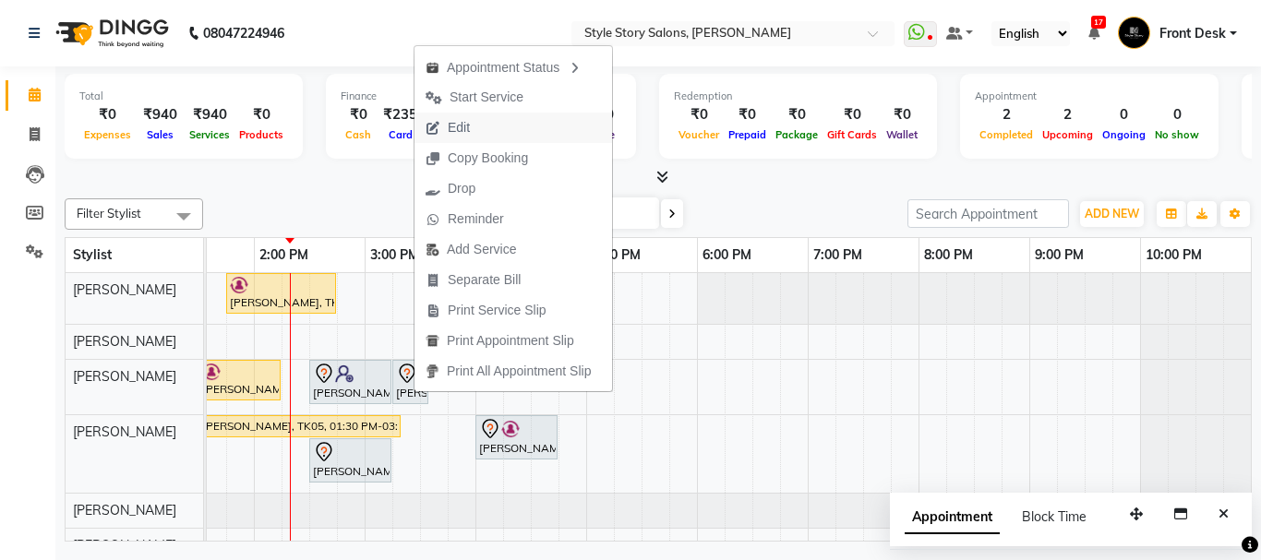
click at [504, 130] on button "Edit" at bounding box center [513, 128] width 198 height 30
select select "tentative"
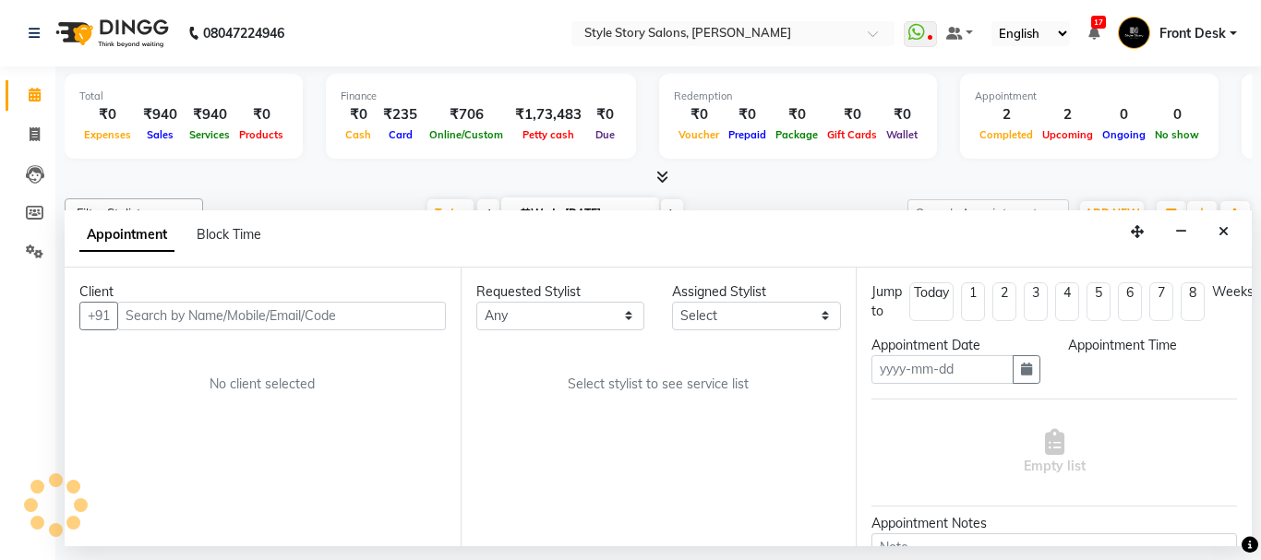
type input "[DATE]"
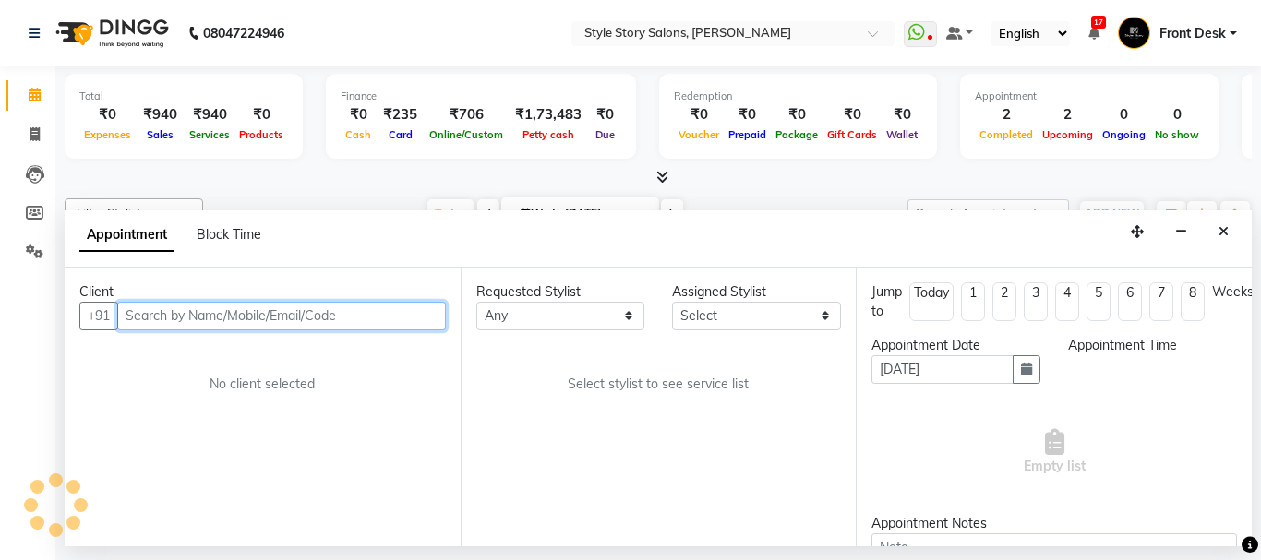
select select "870"
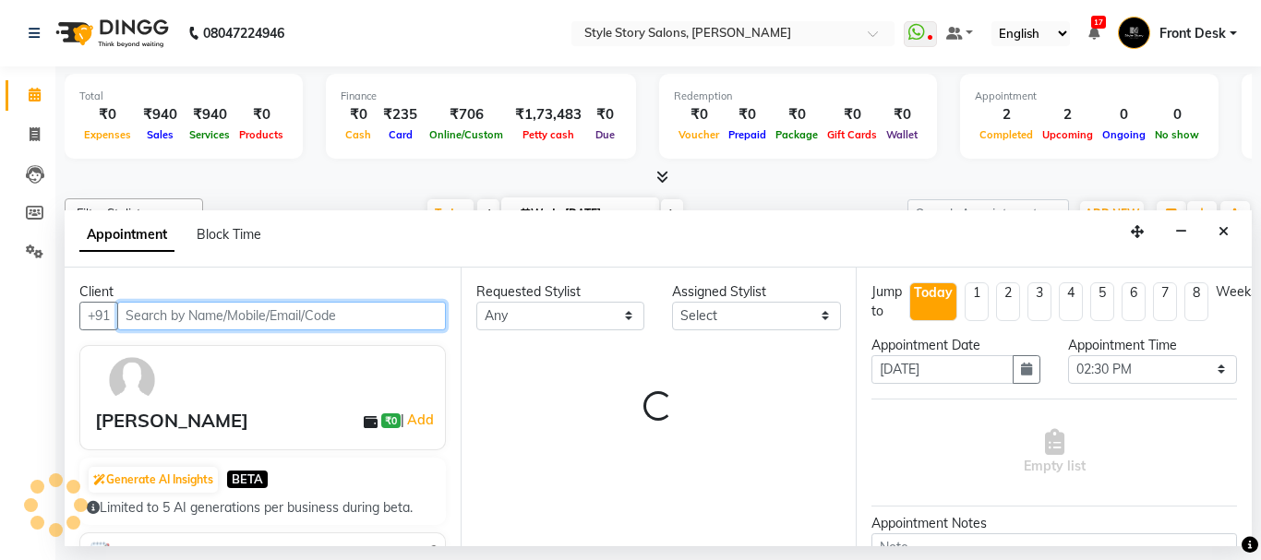
select select "62113"
select select "3090"
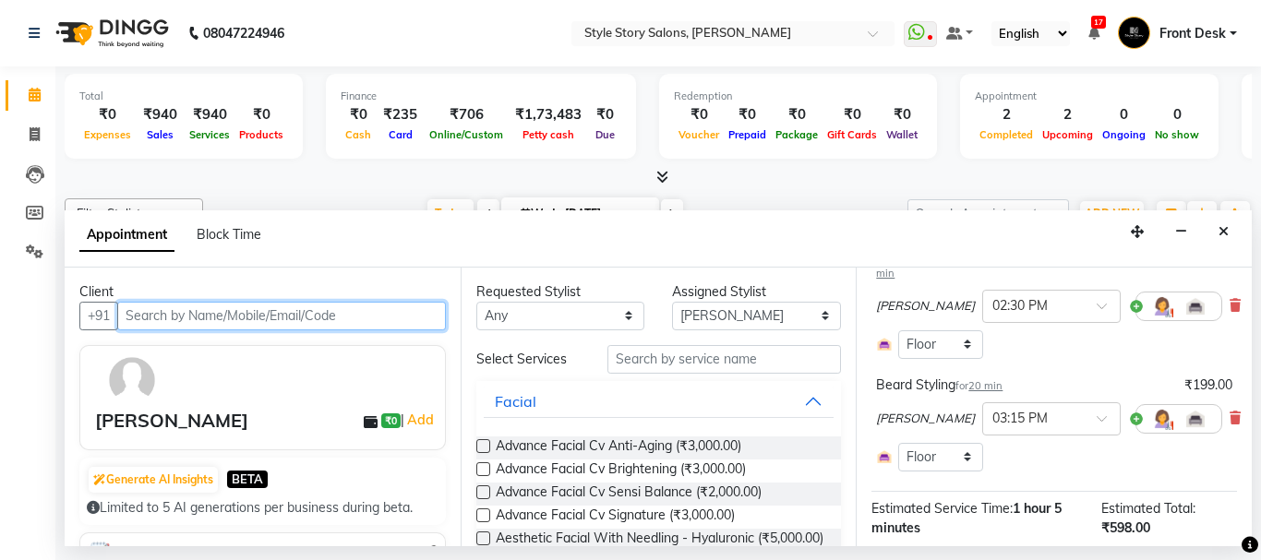
scroll to position [185, 0]
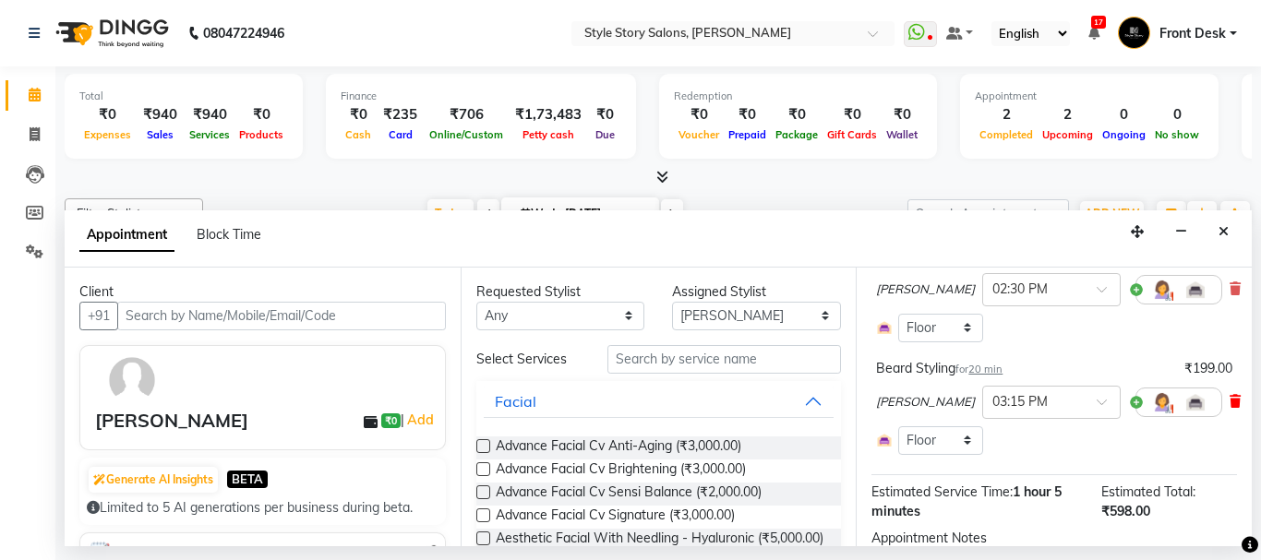
click at [1230, 395] on icon at bounding box center [1235, 401] width 11 height 13
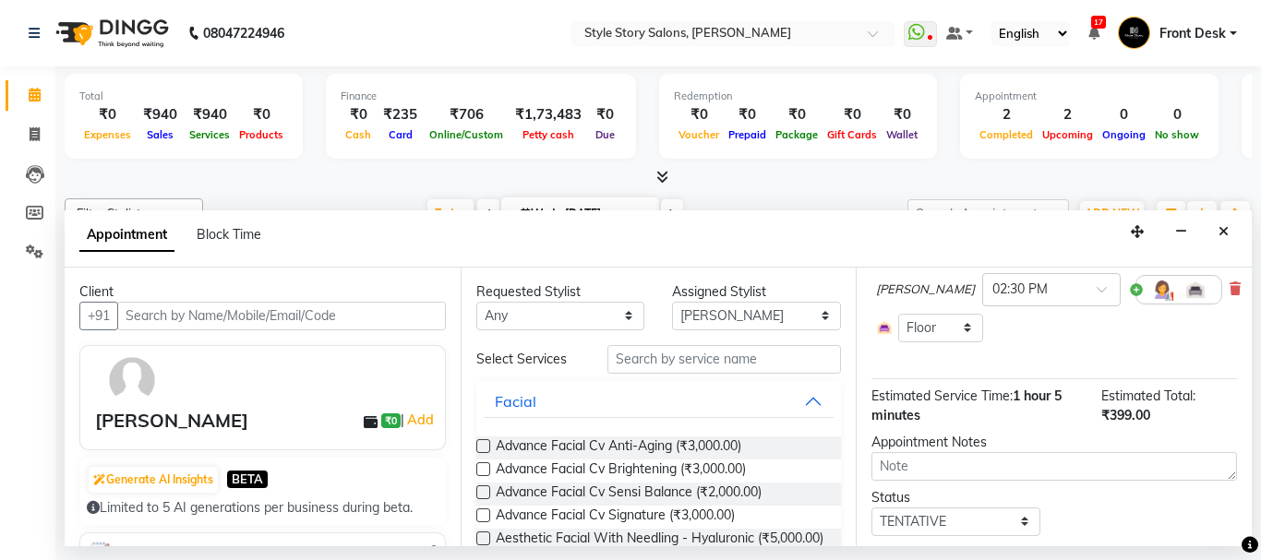
scroll to position [234, 0]
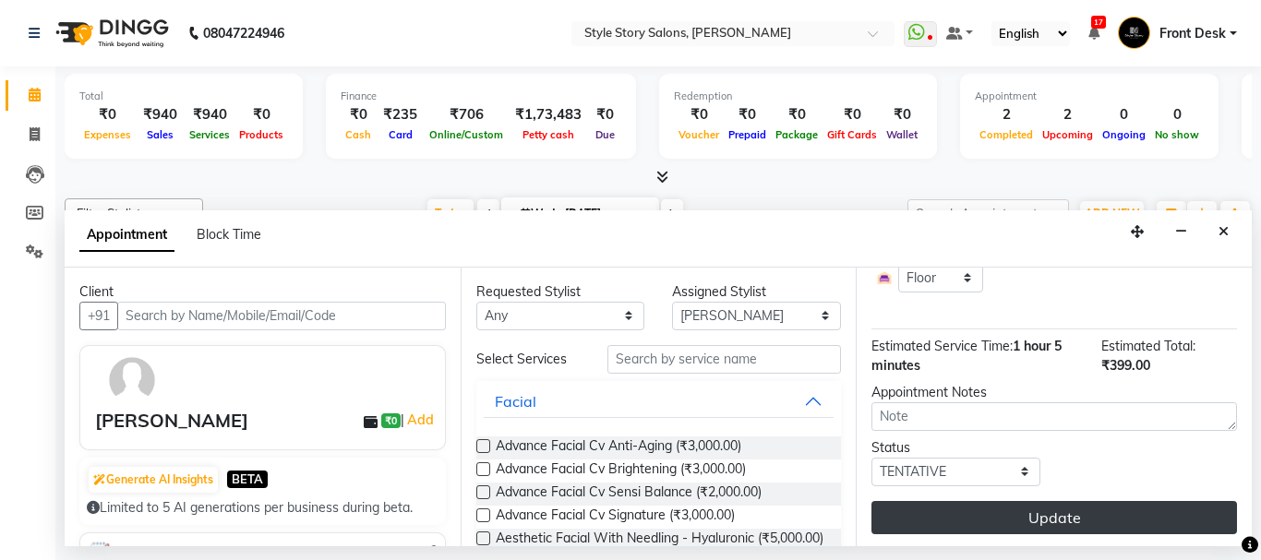
click at [1147, 508] on button "Update" at bounding box center [1054, 517] width 366 height 33
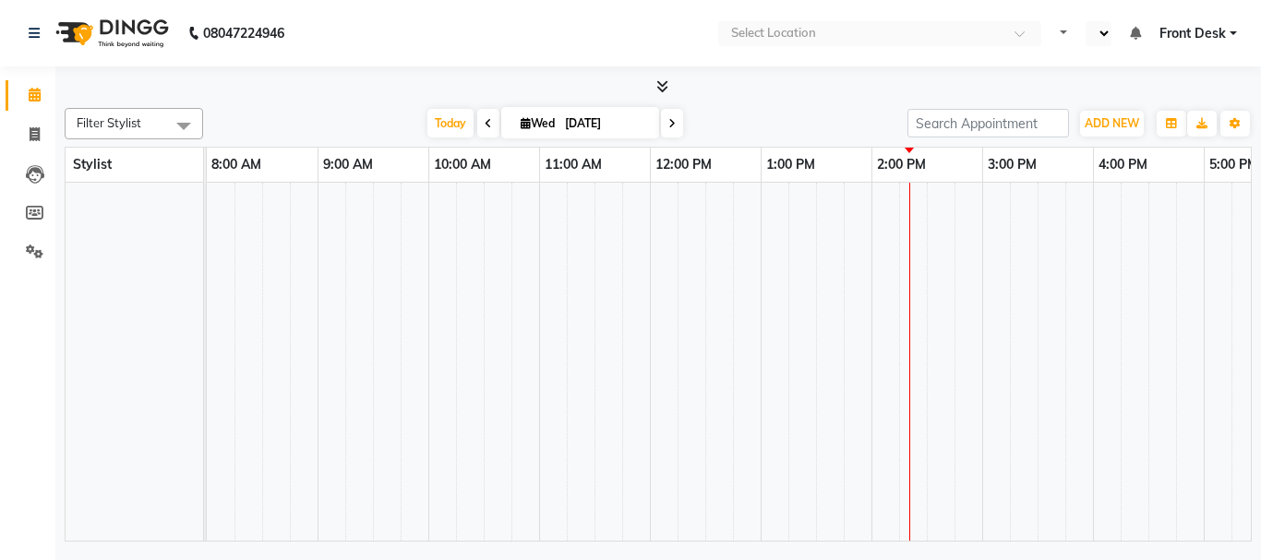
select select "en"
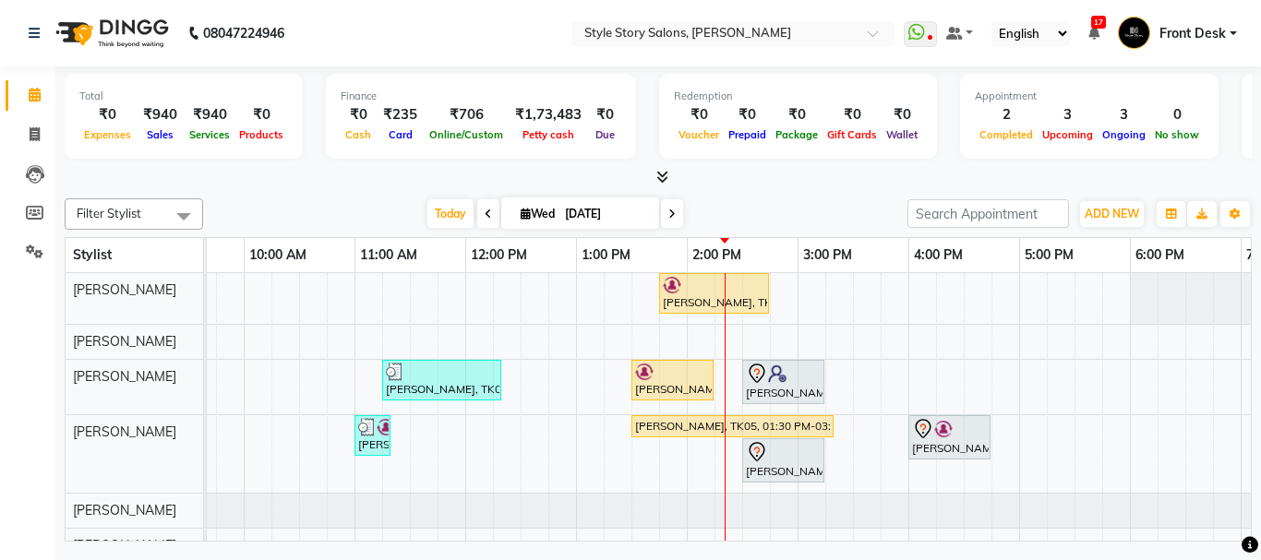
scroll to position [0, 296]
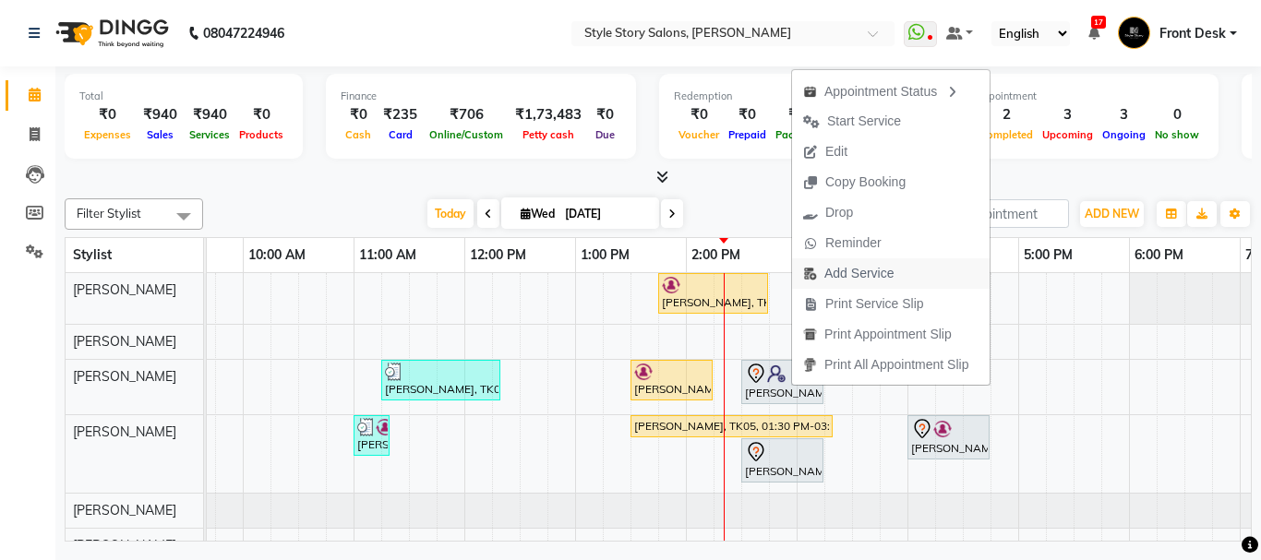
click at [879, 278] on span "Add Service" at bounding box center [858, 273] width 69 height 19
select select "62113"
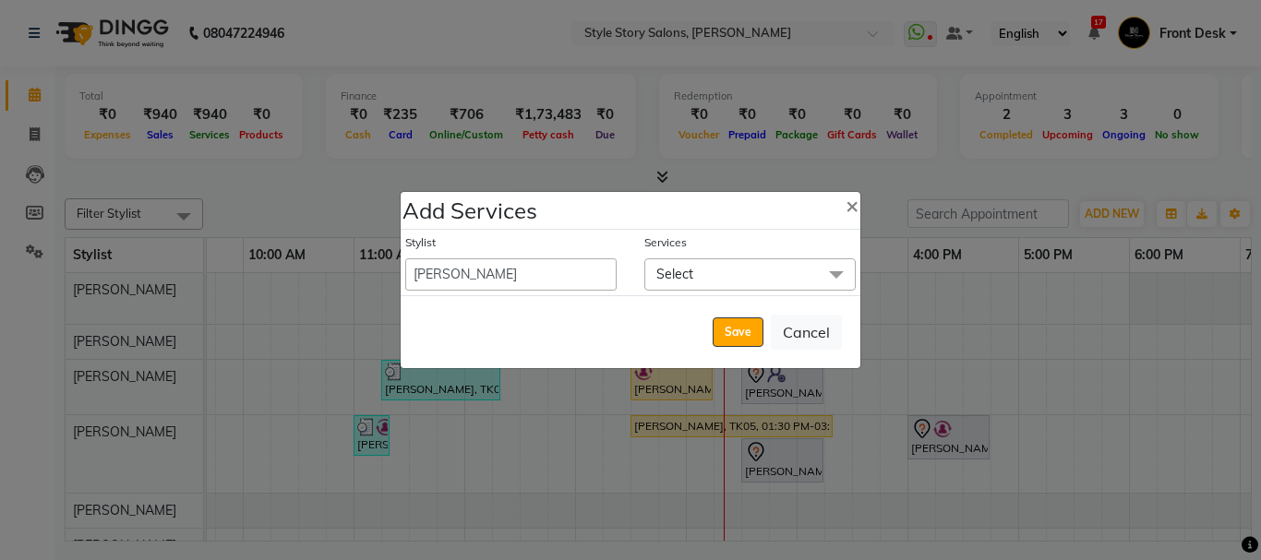
click at [714, 278] on span "Select" at bounding box center [749, 274] width 211 height 32
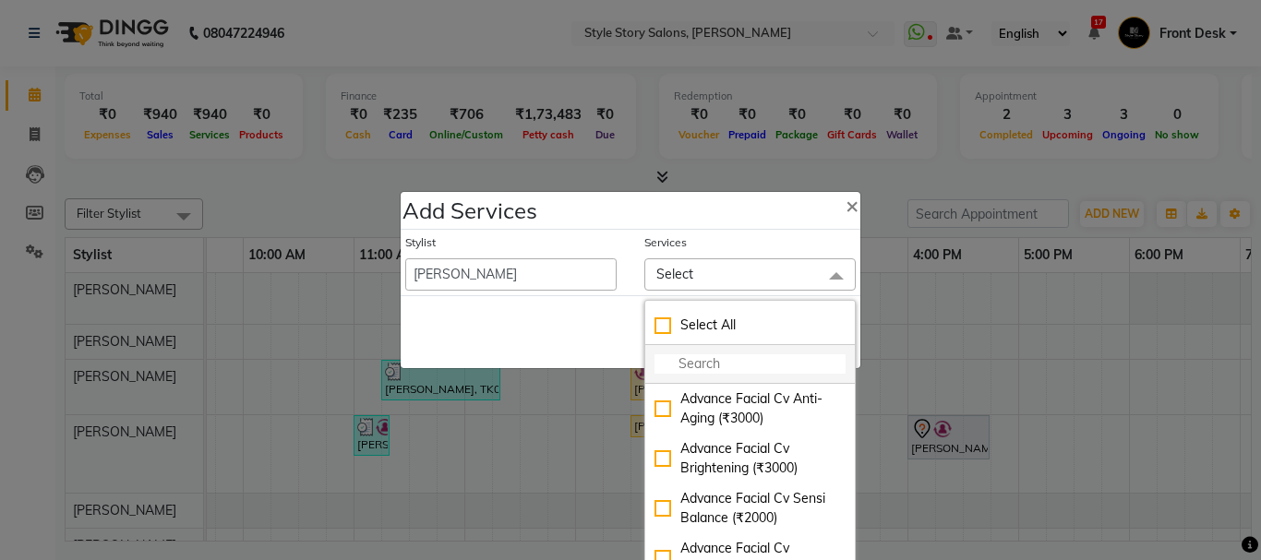
click at [691, 366] on input "multiselect-search" at bounding box center [750, 363] width 191 height 19
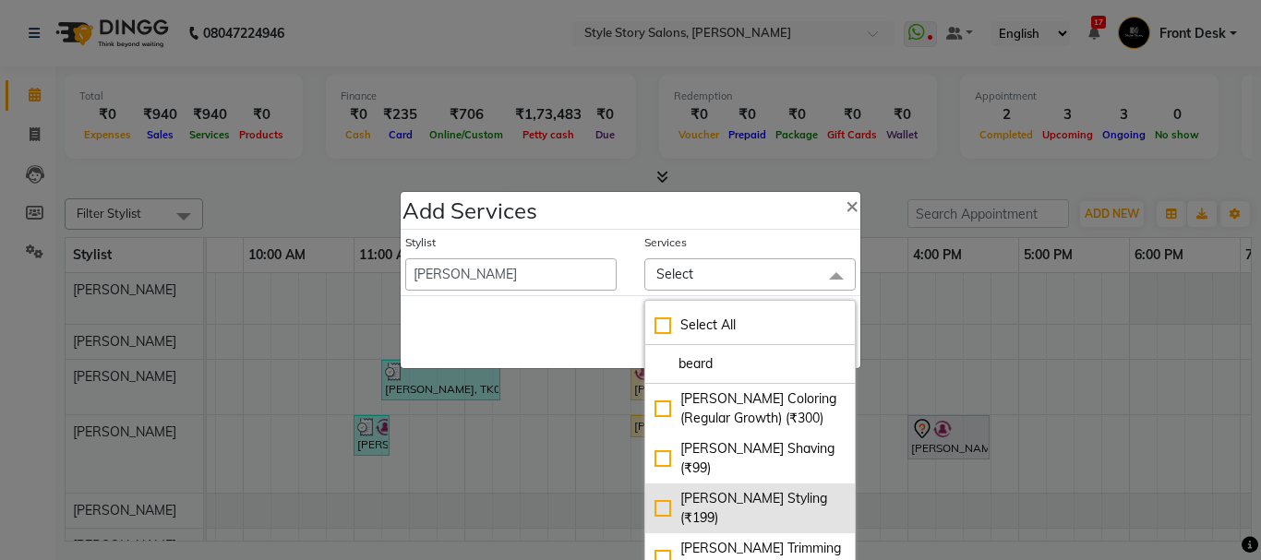
type input "beard"
click at [667, 489] on div "[PERSON_NAME] Styling (₹199)" at bounding box center [750, 508] width 191 height 39
checkbox input "true"
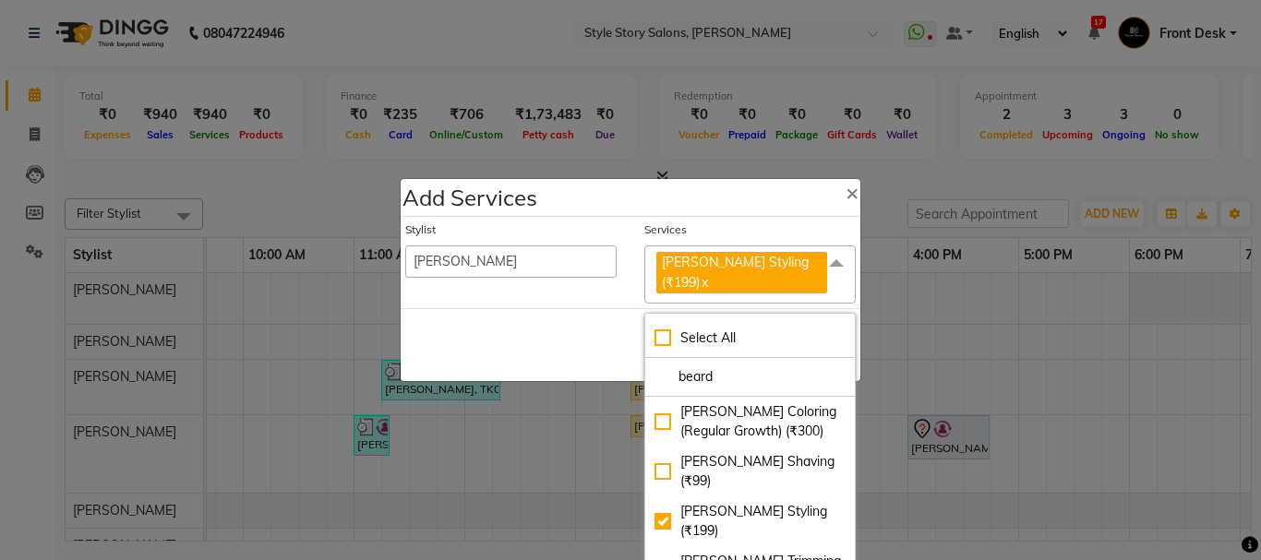
click at [506, 329] on div "Save Cancel" at bounding box center [631, 344] width 460 height 73
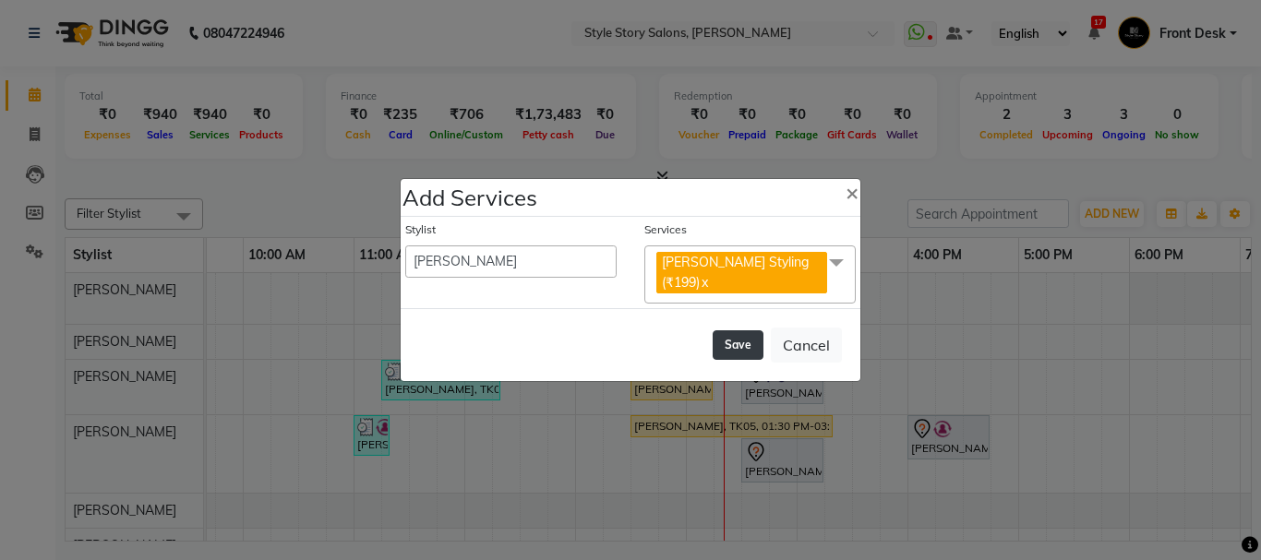
click at [747, 337] on button "Save" at bounding box center [738, 345] width 51 height 30
select select "82561"
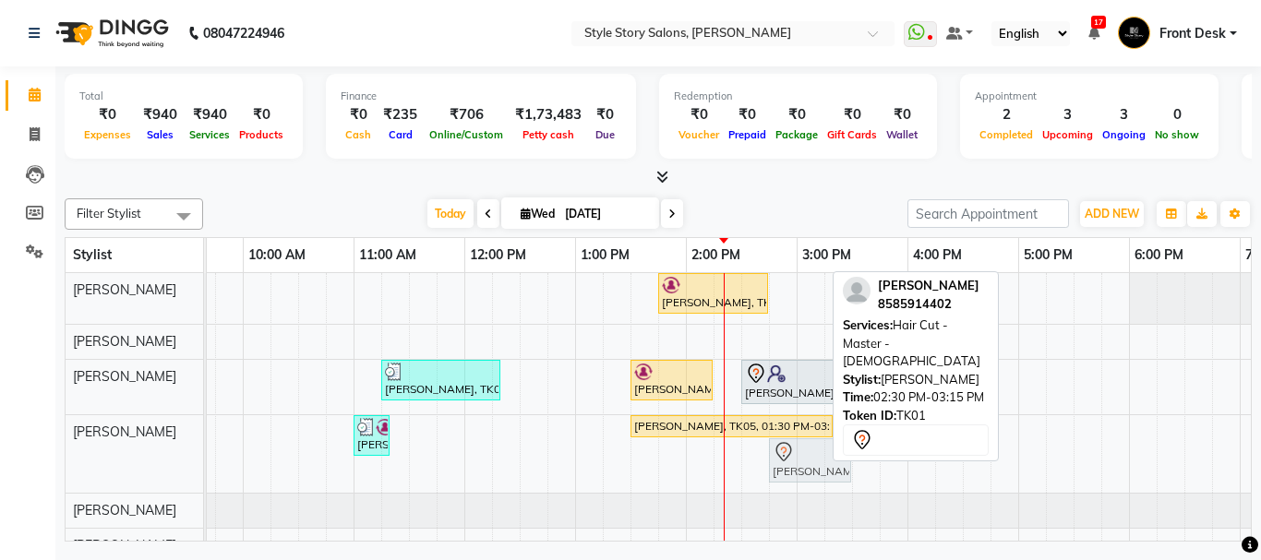
drag, startPoint x: 756, startPoint y: 461, endPoint x: 772, endPoint y: 461, distance: 15.7
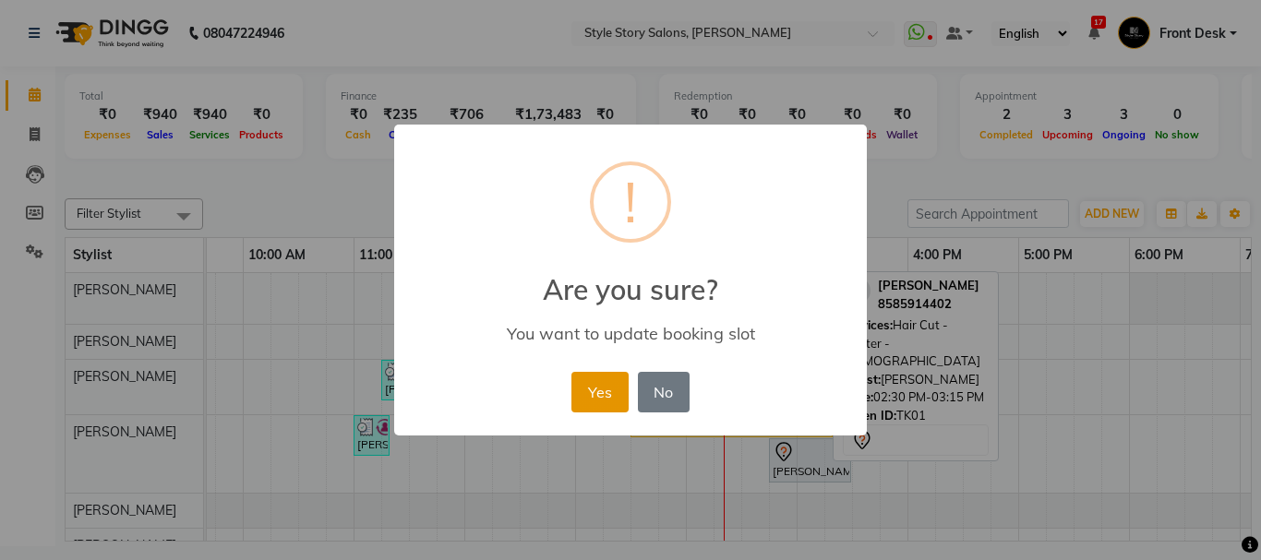
click at [592, 385] on button "Yes" at bounding box center [599, 392] width 56 height 41
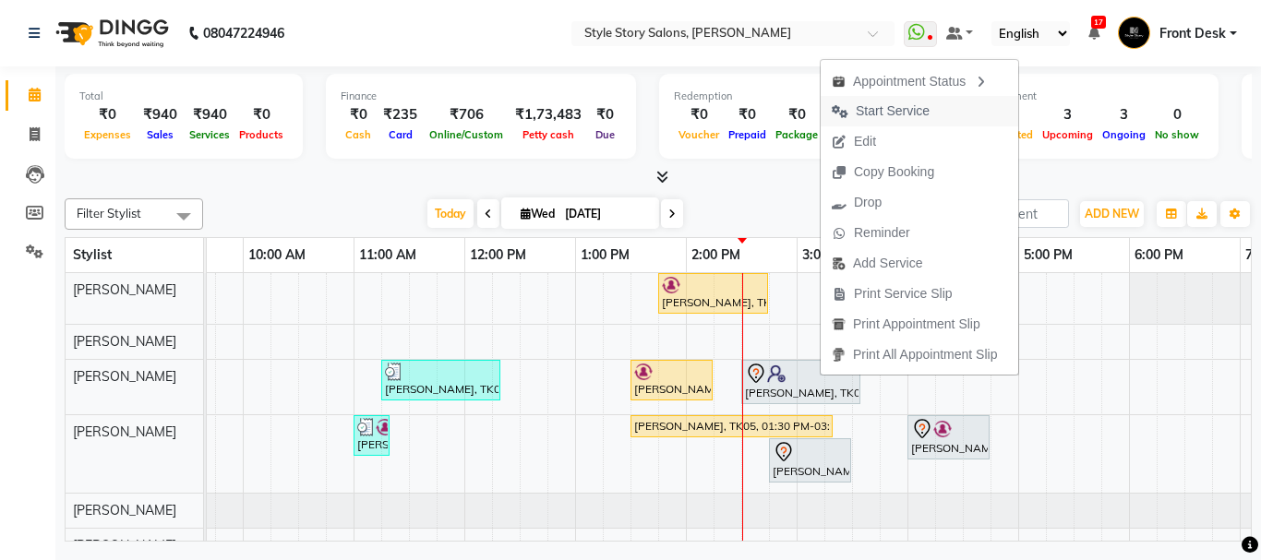
click at [915, 114] on span "Start Service" at bounding box center [893, 111] width 74 height 19
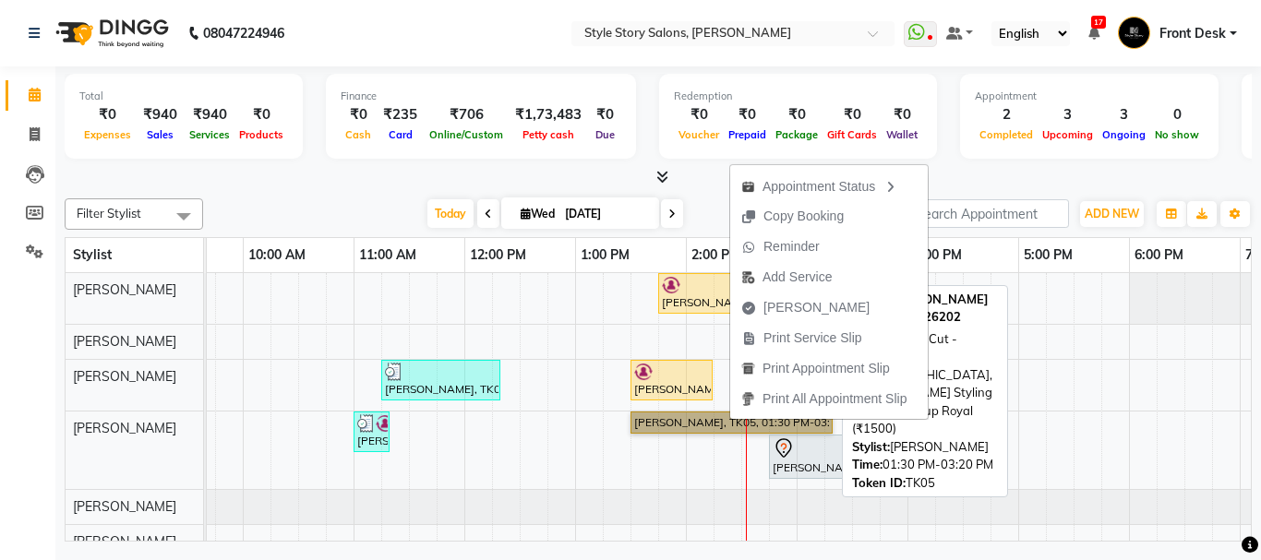
click at [728, 420] on link "[PERSON_NAME], TK05, 01:30 PM-03:20 PM, Hair Cut - Master - [DEMOGRAPHIC_DATA],…" at bounding box center [732, 423] width 202 height 22
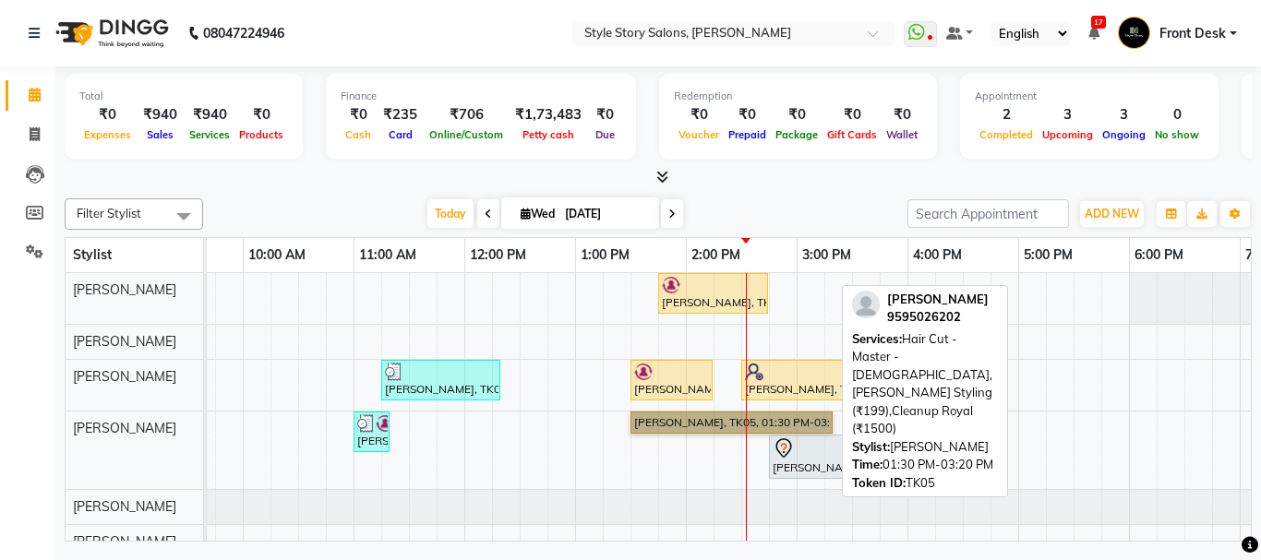
click at [764, 420] on link "[PERSON_NAME], TK05, 01:30 PM-03:20 PM, Hair Cut - Master - [DEMOGRAPHIC_DATA],…" at bounding box center [732, 423] width 202 height 22
select select "1"
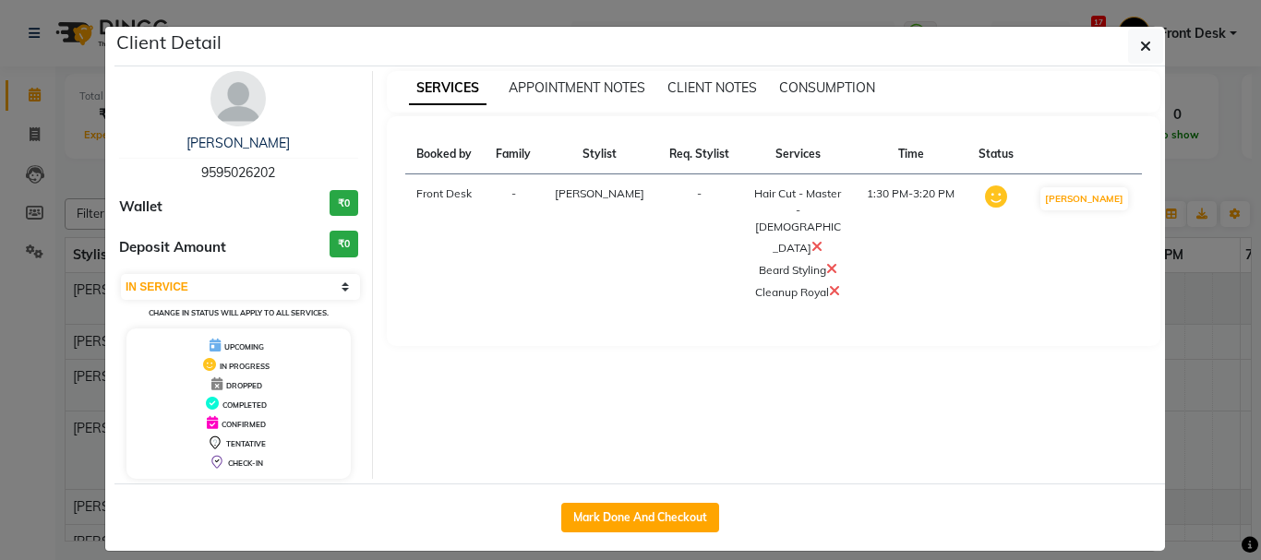
click at [830, 283] on icon at bounding box center [834, 290] width 11 height 15
click at [1140, 41] on icon "button" at bounding box center [1145, 46] width 11 height 15
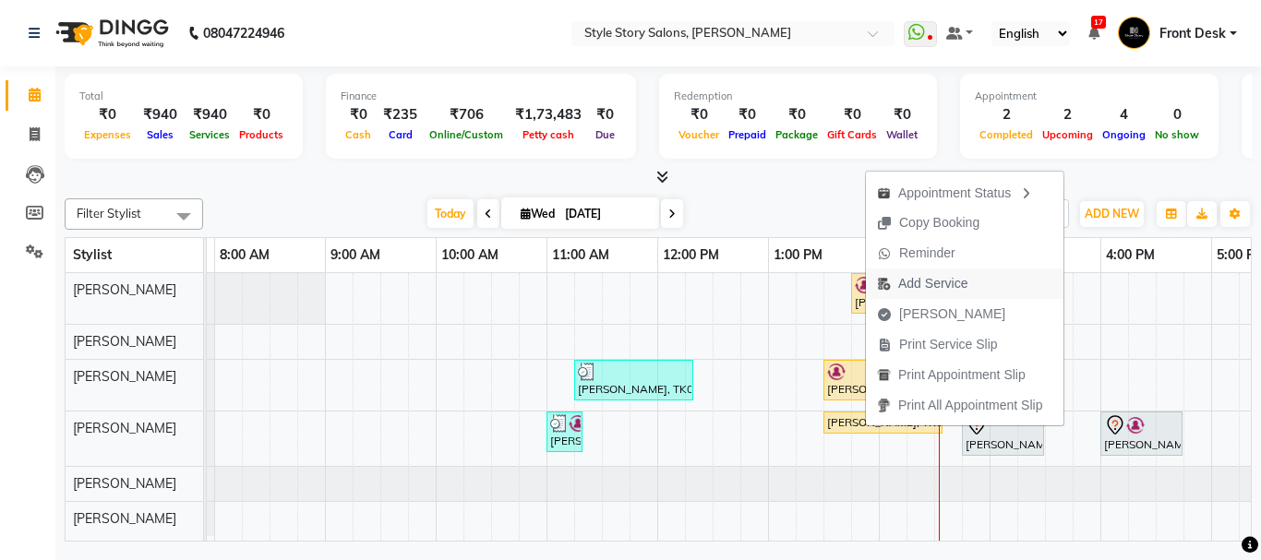
click at [1006, 283] on button "Add Service" at bounding box center [965, 284] width 198 height 30
select select "62114"
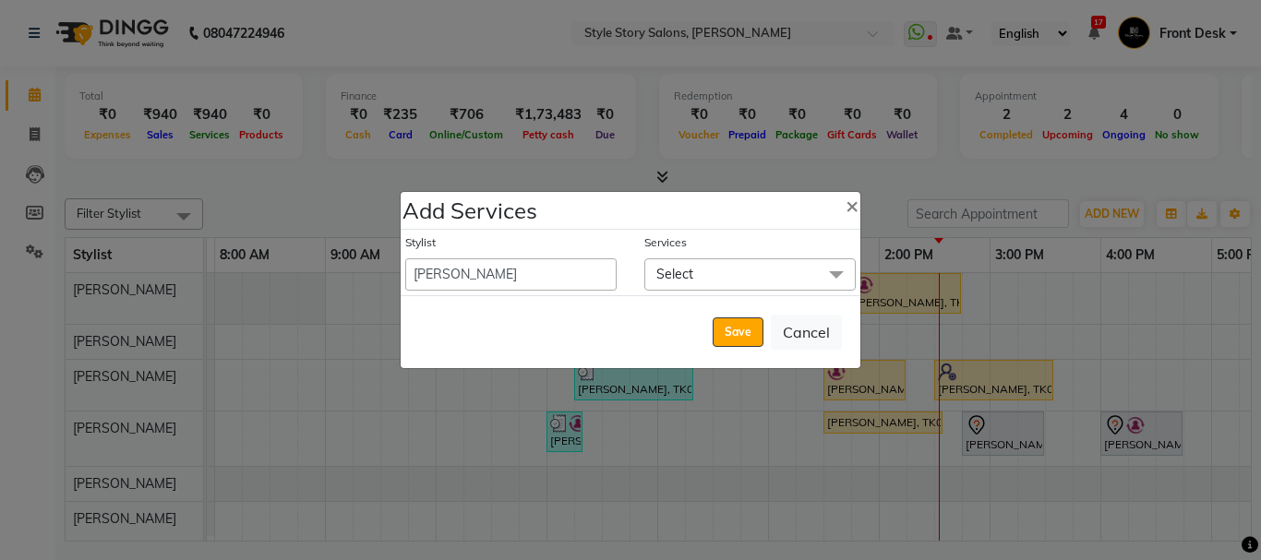
drag, startPoint x: 775, startPoint y: 270, endPoint x: 740, endPoint y: 320, distance: 61.2
click at [775, 270] on span "Select" at bounding box center [749, 274] width 211 height 32
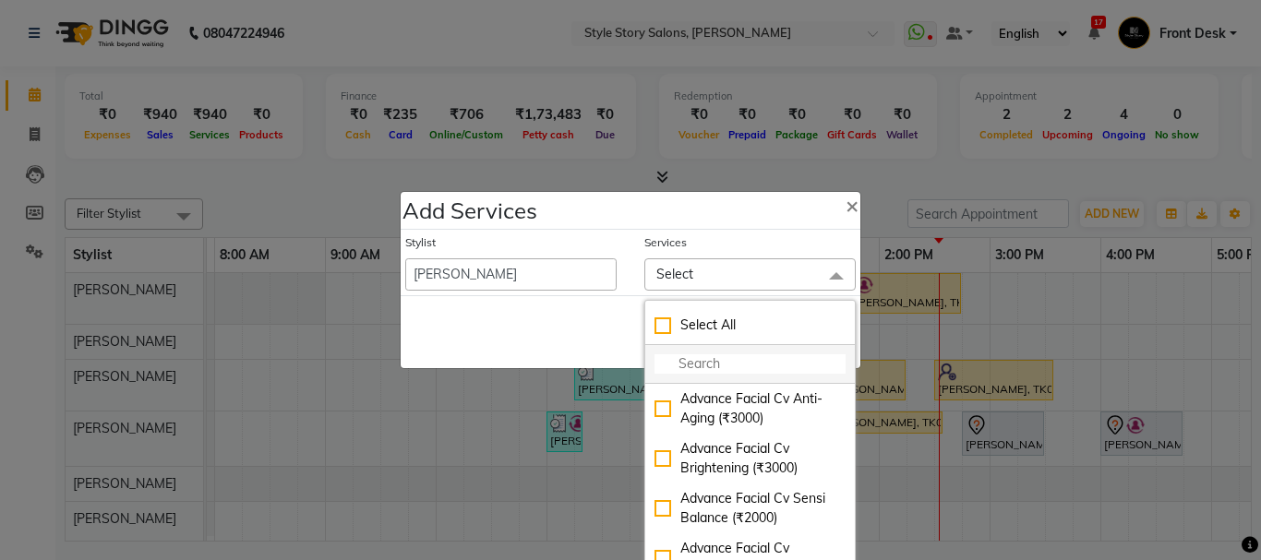
click at [727, 367] on input "multiselect-search" at bounding box center [750, 363] width 191 height 19
click at [847, 207] on span "×" at bounding box center [852, 205] width 13 height 28
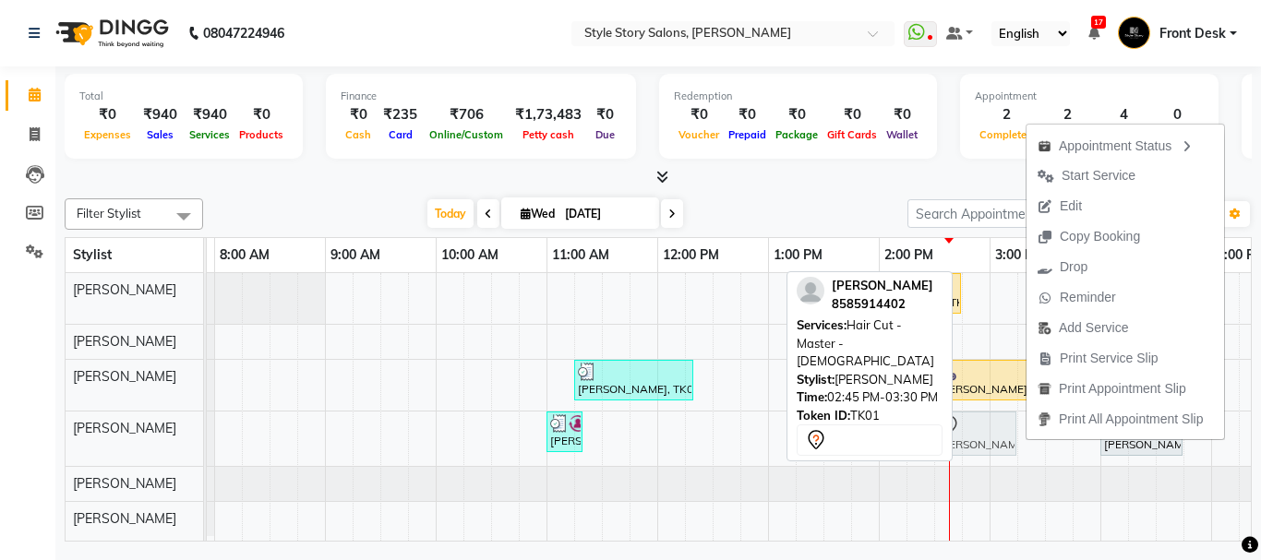
drag, startPoint x: 993, startPoint y: 435, endPoint x: 961, endPoint y: 440, distance: 32.8
click at [103, 440] on div "Sadque Razzak, TK02, 11:00 AM-11:20 AM, Beard Styling Pratik Hiranwar, TK05, 01…" at bounding box center [103, 439] width 0 height 54
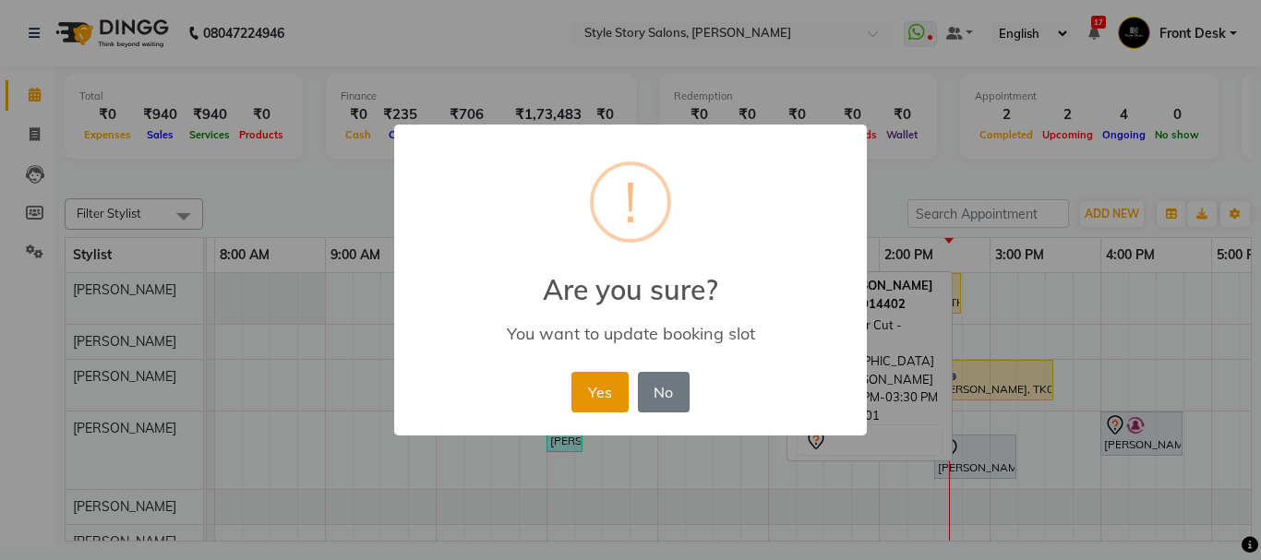
click at [584, 396] on button "Yes" at bounding box center [599, 392] width 56 height 41
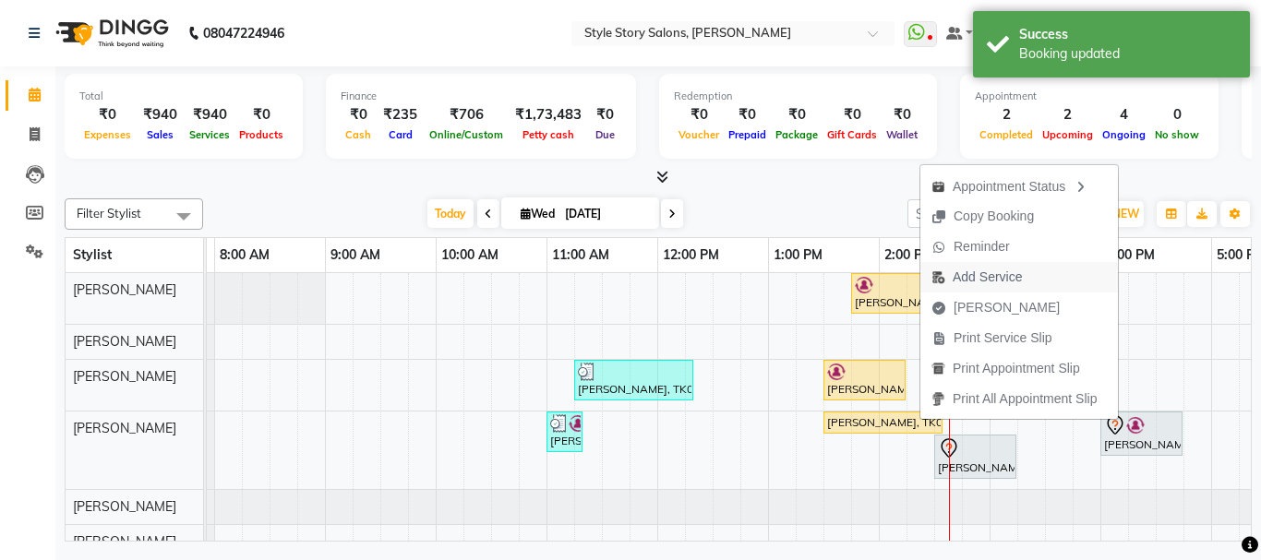
click at [983, 274] on span "Add Service" at bounding box center [987, 277] width 69 height 19
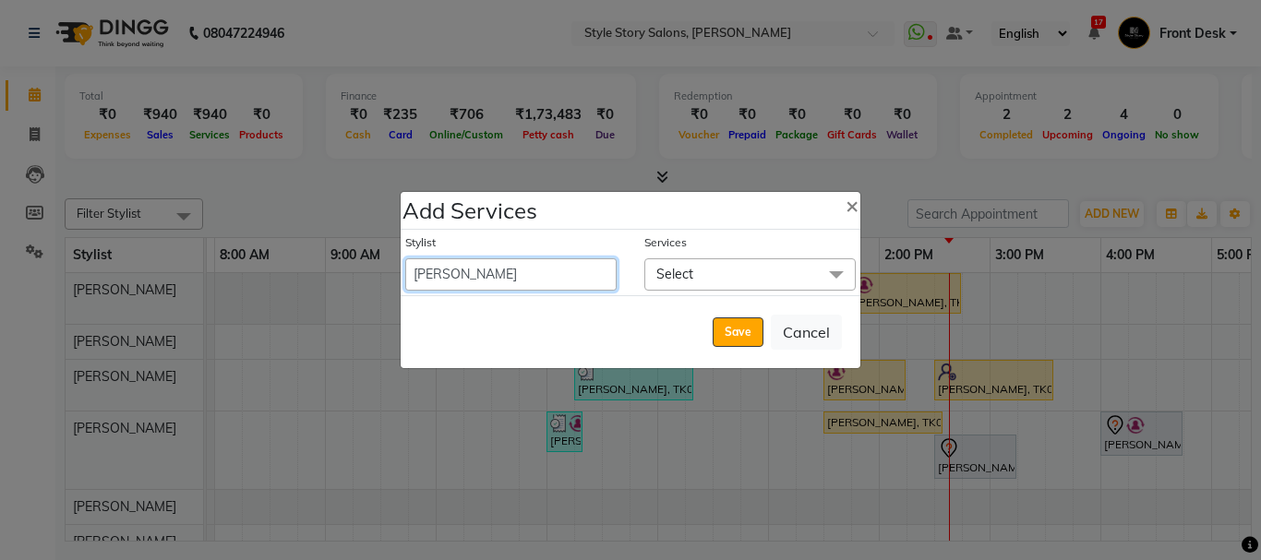
click at [540, 275] on select "Aayushi Dahat Adesh khadse Ambika Dhadse Front Desk Arshad Ansari Deepika Taiwa…" at bounding box center [510, 274] width 211 height 32
select select "89934"
click at [405, 258] on select "Aayushi Dahat Adesh khadse Ambika Dhadse Front Desk Arshad Ansari Deepika Taiwa…" at bounding box center [510, 274] width 211 height 32
select select "885"
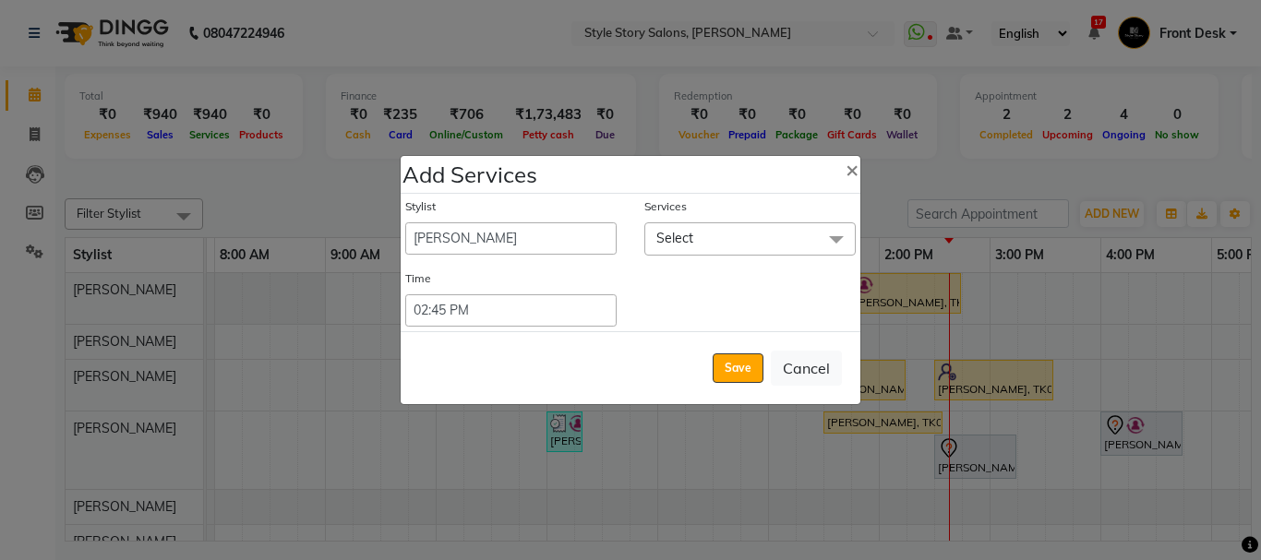
click at [693, 237] on span "Select" at bounding box center [749, 238] width 211 height 32
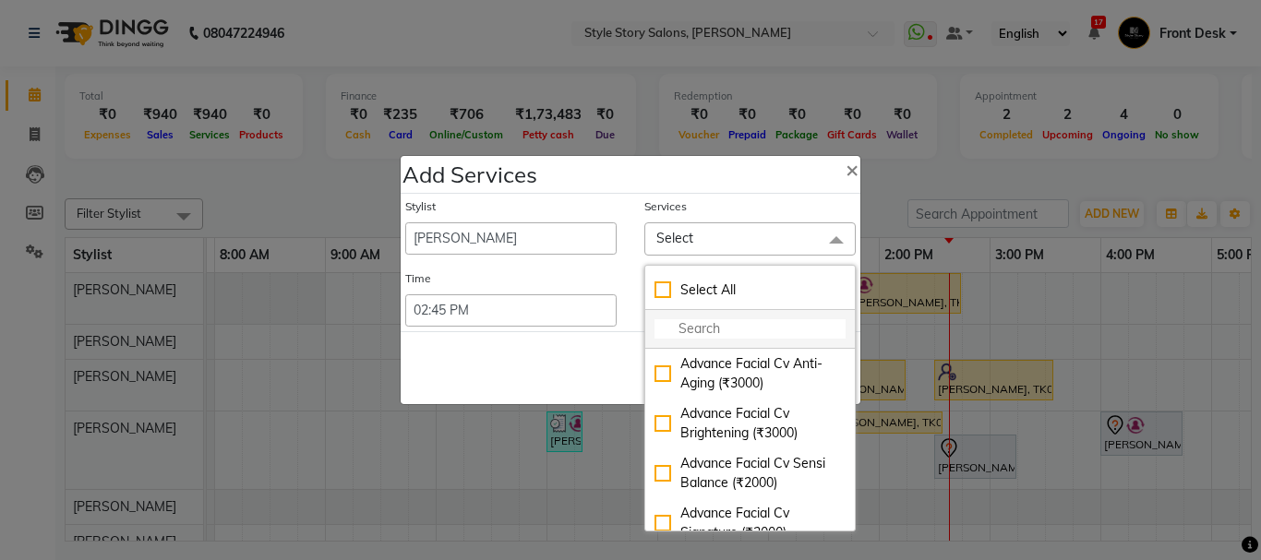
click at [735, 319] on input "multiselect-search" at bounding box center [750, 328] width 191 height 19
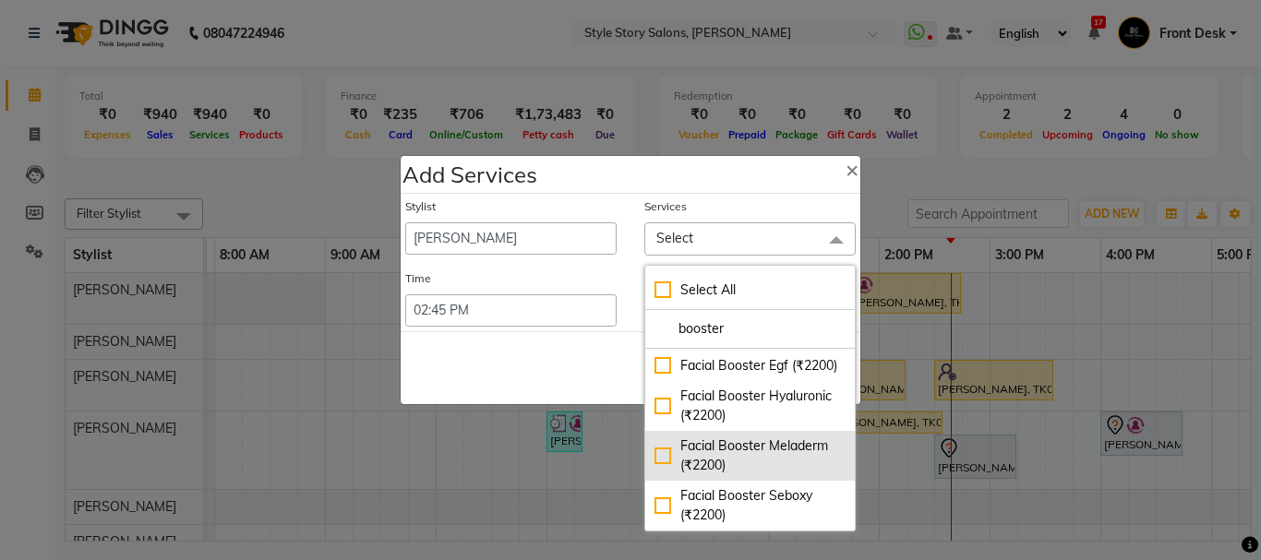
scroll to position [163, 0]
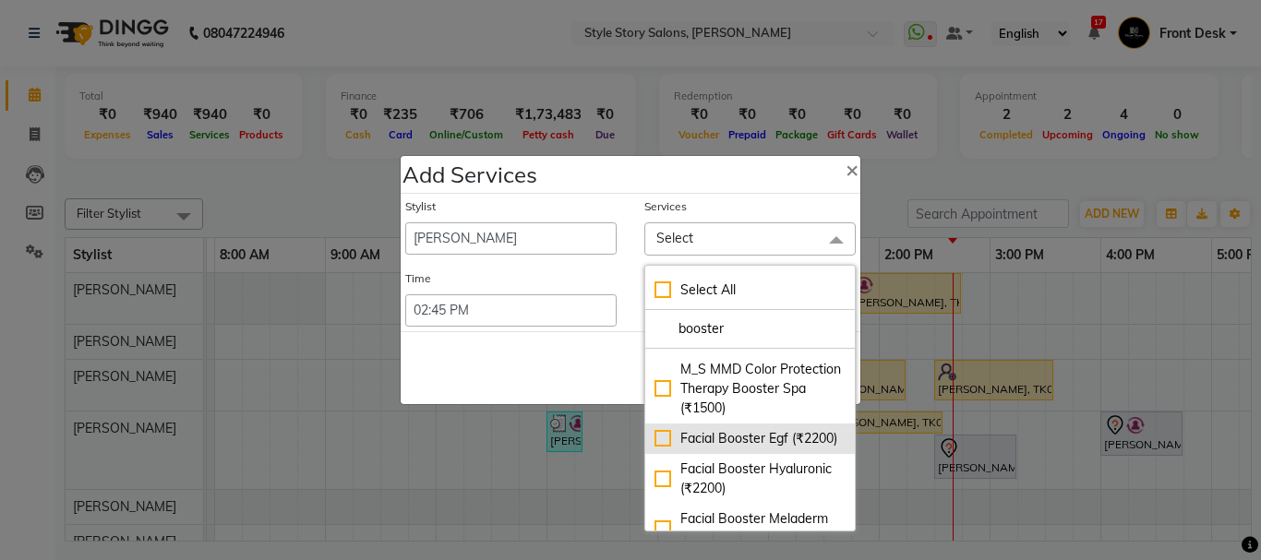
type input "booster"
click at [655, 448] on div "Facial Booster Egf (₹2200)" at bounding box center [750, 438] width 191 height 19
checkbox input "true"
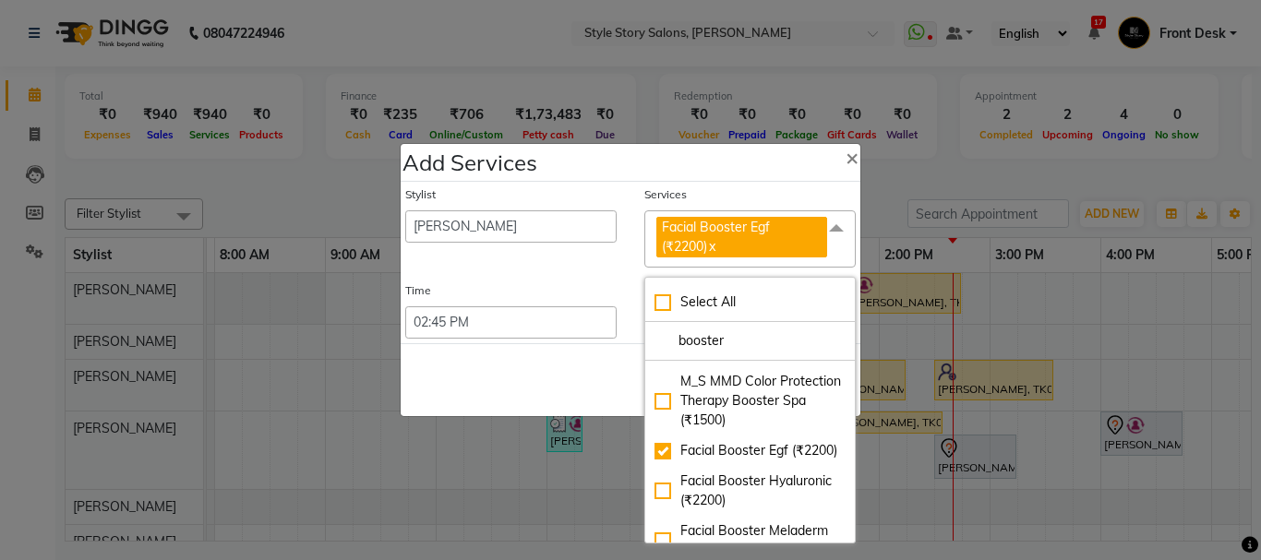
click at [519, 363] on div "Save Cancel" at bounding box center [631, 379] width 460 height 73
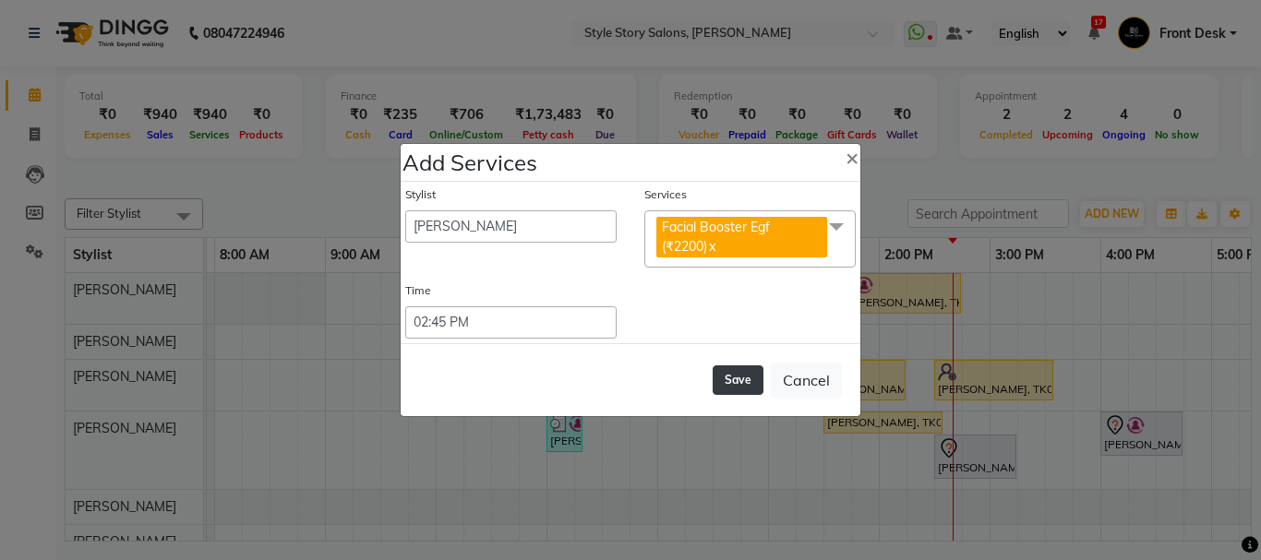
click at [739, 385] on button "Save" at bounding box center [738, 381] width 51 height 30
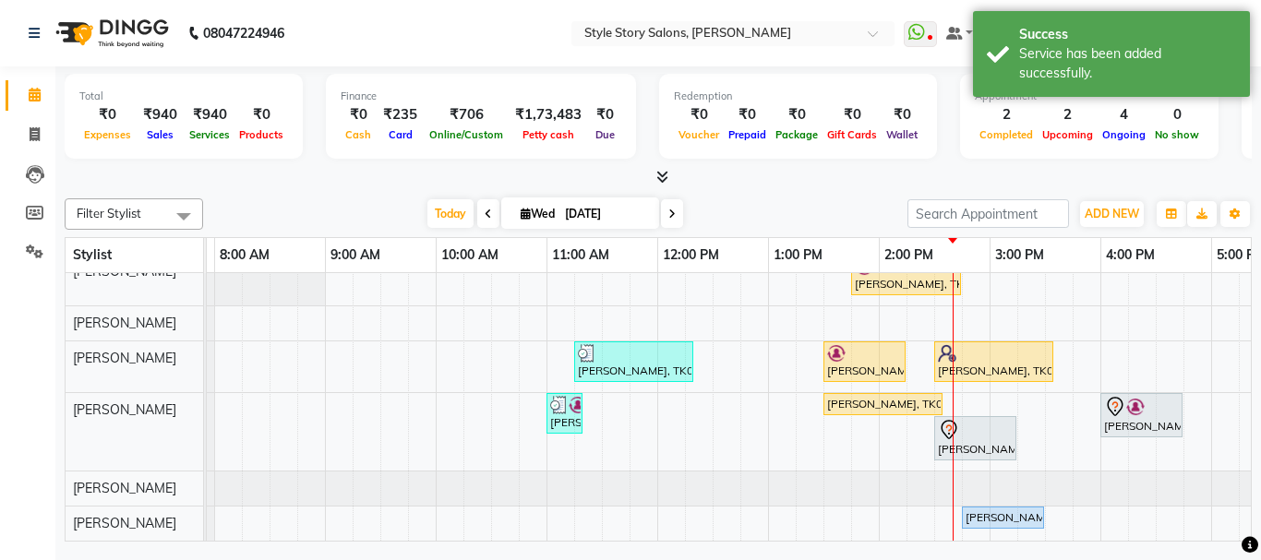
scroll to position [32, 0]
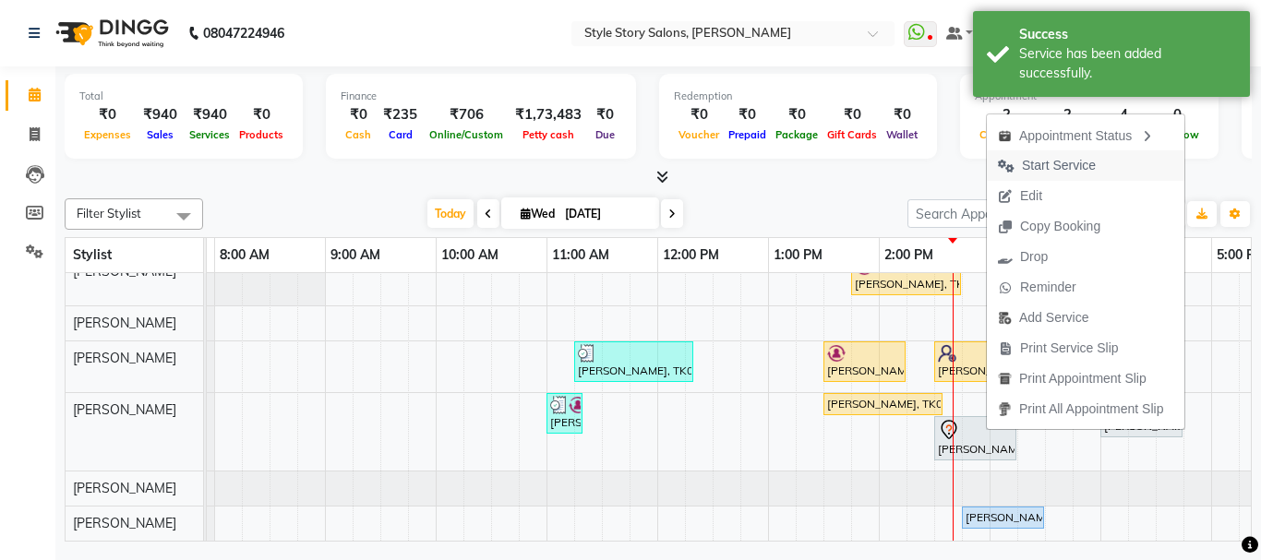
click at [1056, 164] on span "Start Service" at bounding box center [1059, 165] width 74 height 19
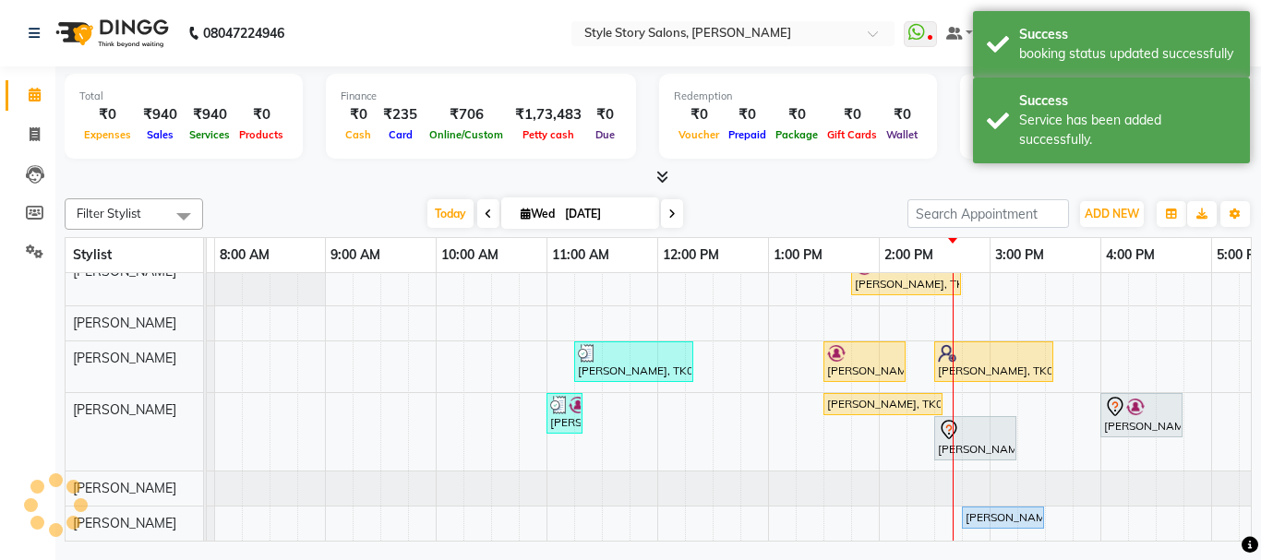
scroll to position [10, 103]
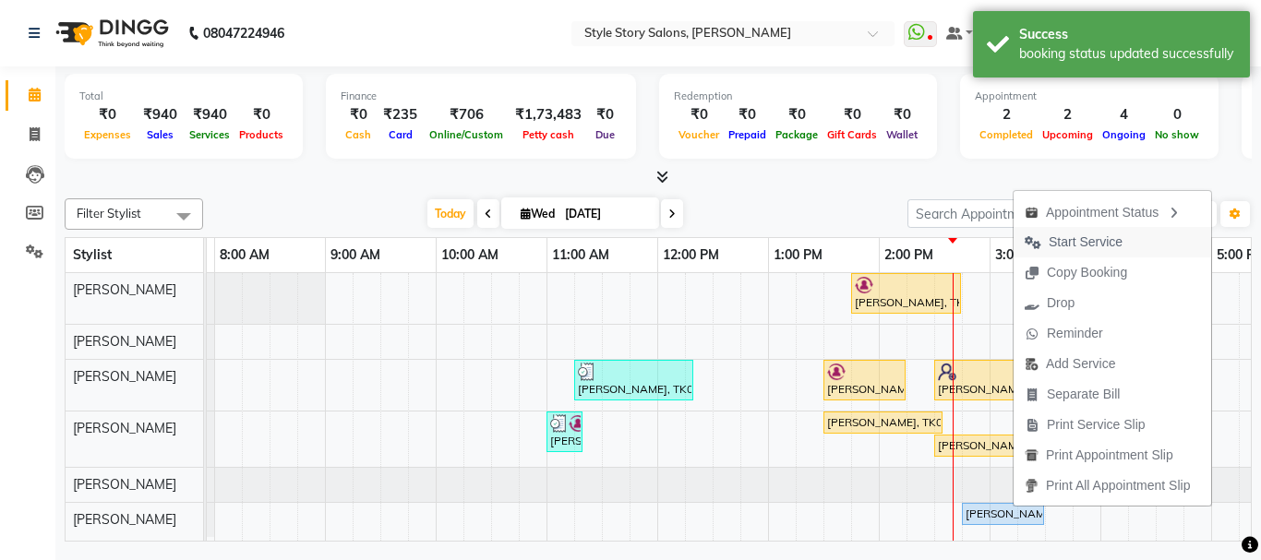
click at [1083, 238] on span "Start Service" at bounding box center [1086, 242] width 74 height 19
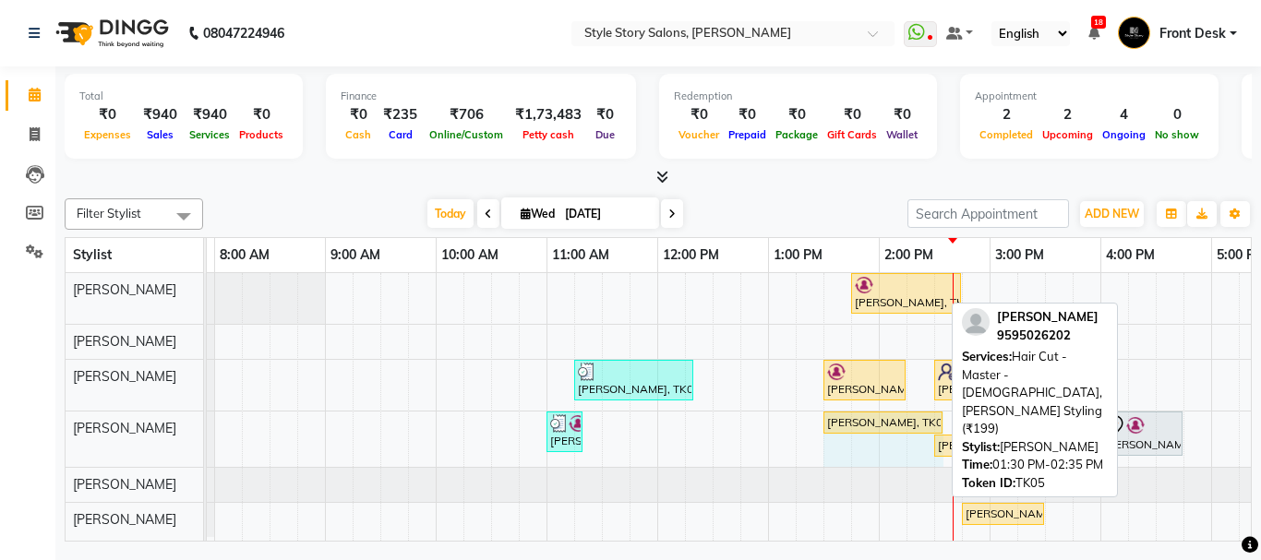
drag, startPoint x: 940, startPoint y: 411, endPoint x: 945, endPoint y: 402, distance: 10.8
click at [945, 402] on div "Shamal Gomase, TK06, 01:45 PM-02:45 PM, Age Lock Advance Facial-Meladerm Abhije…" at bounding box center [989, 407] width 1772 height 268
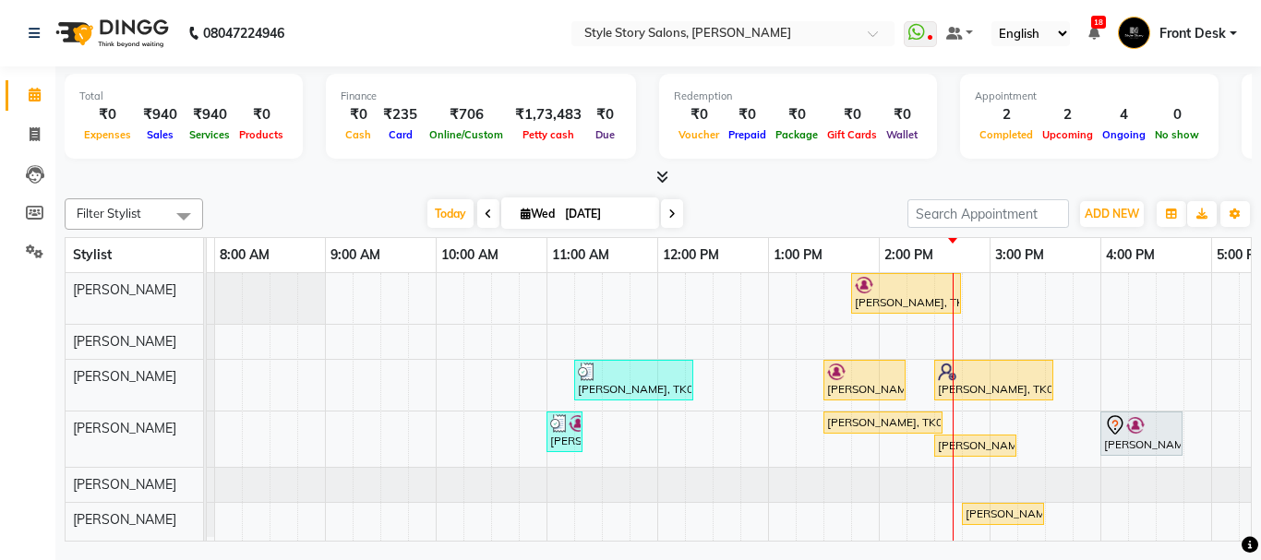
click at [962, 173] on div at bounding box center [658, 177] width 1187 height 19
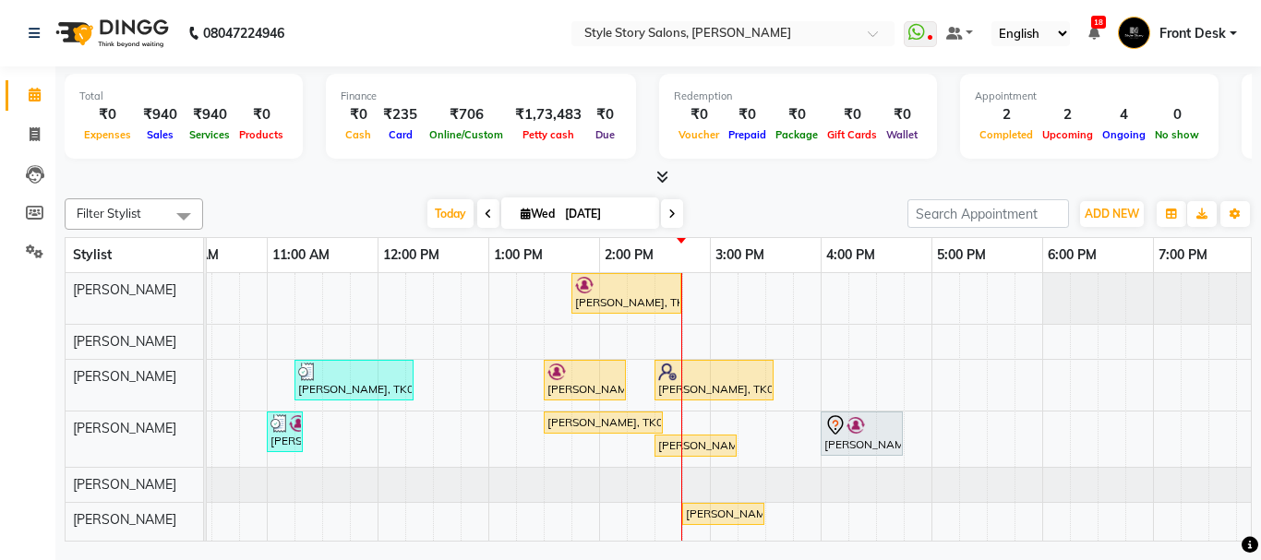
scroll to position [0, 384]
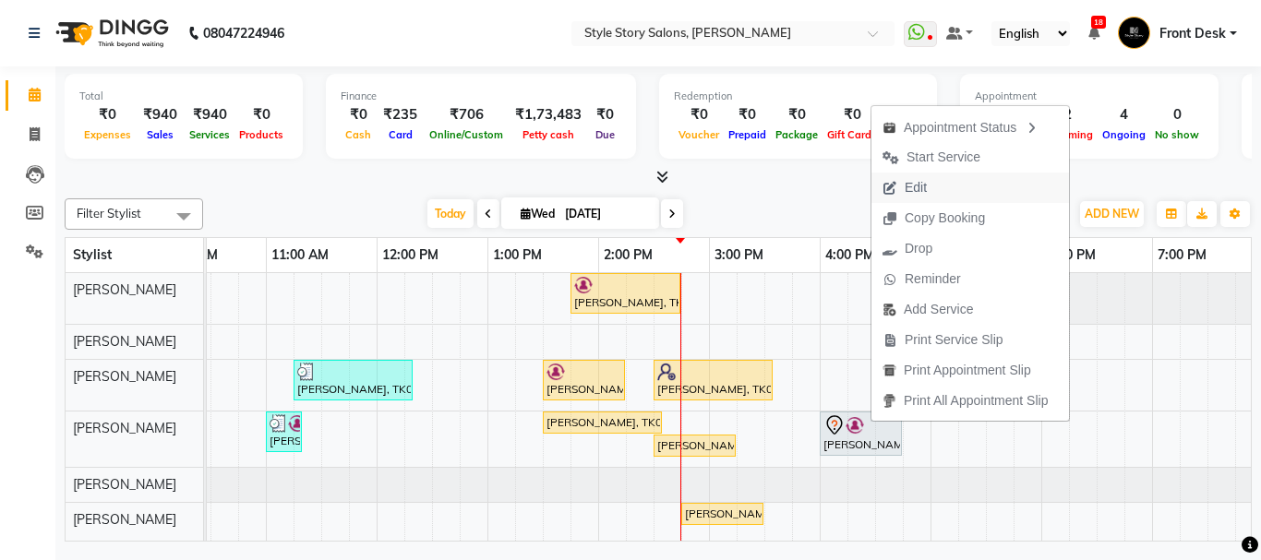
click at [955, 193] on button "Edit" at bounding box center [970, 188] width 198 height 30
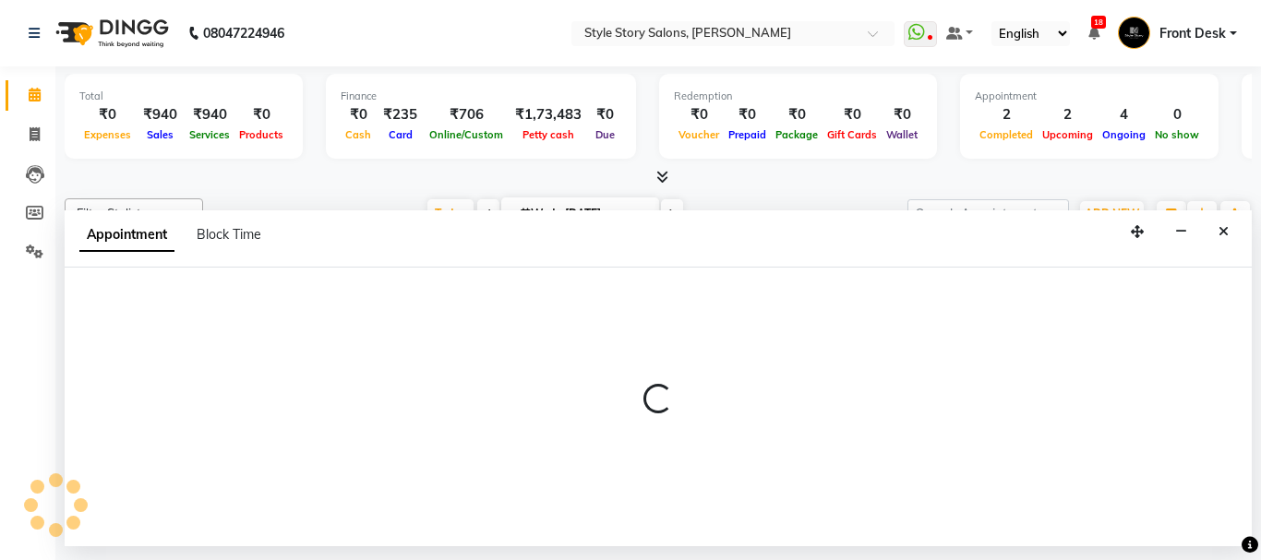
select select "tentative"
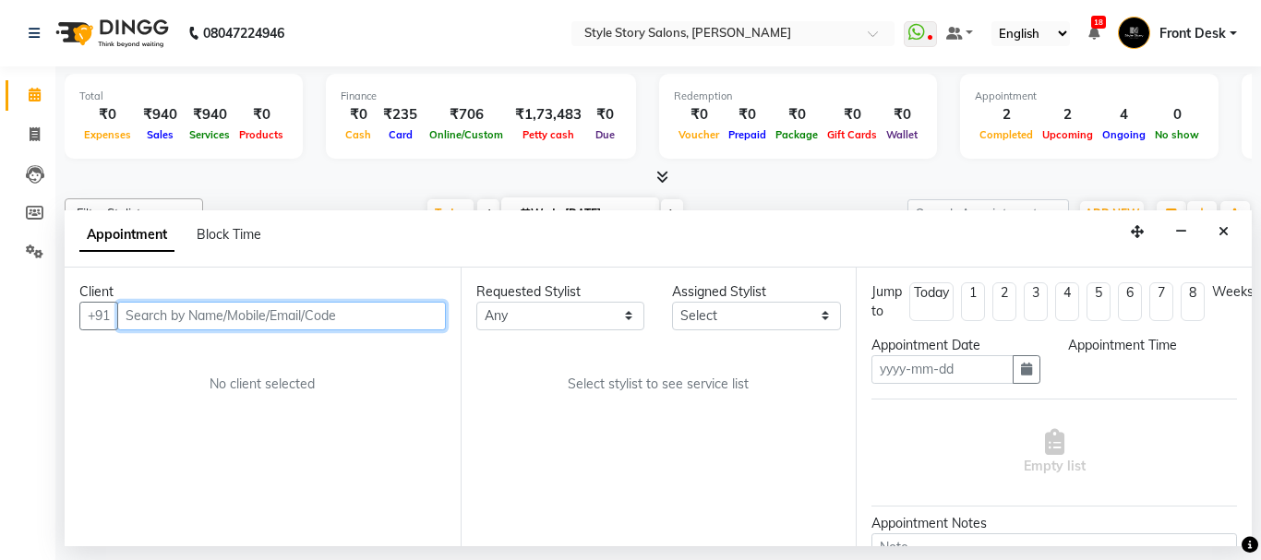
type input "[DATE]"
select select "960"
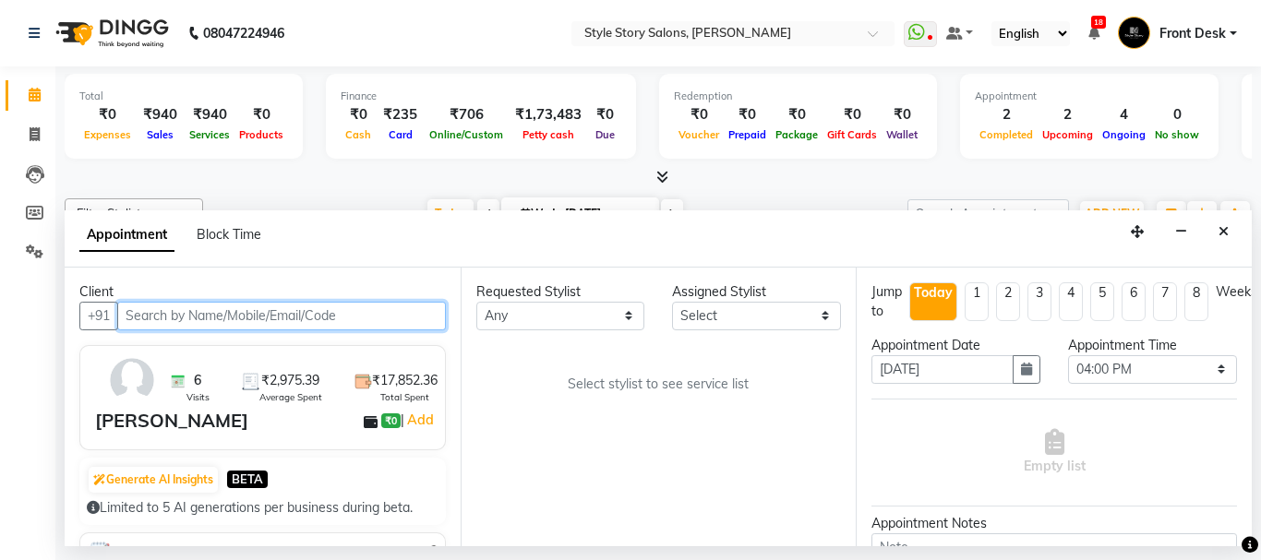
scroll to position [10, 728]
select select "62114"
select select "3090"
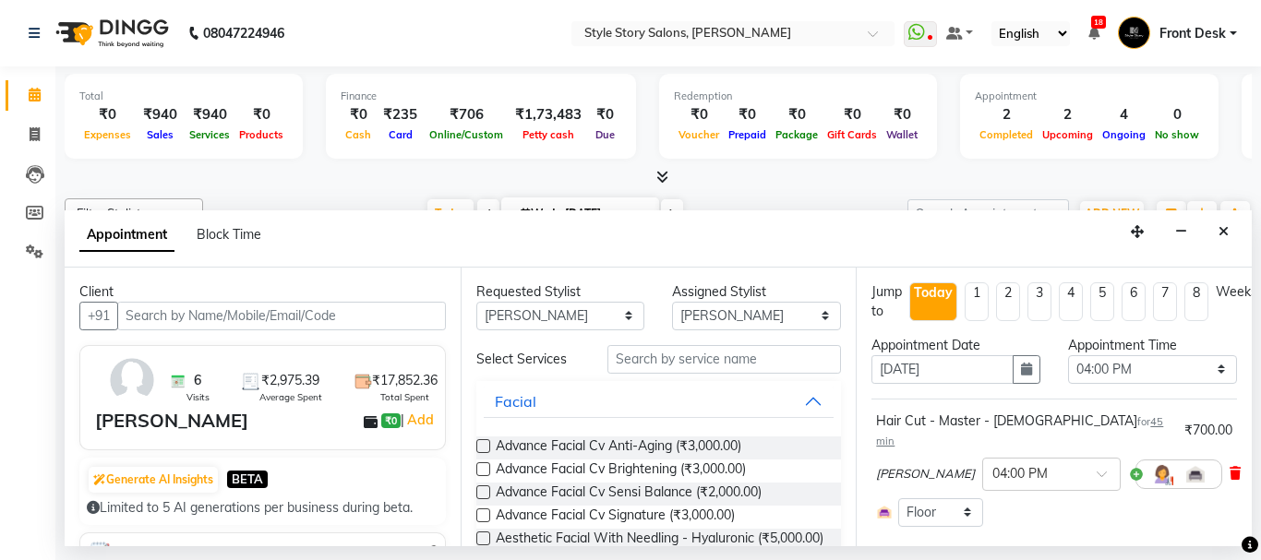
click at [1230, 467] on icon at bounding box center [1235, 473] width 11 height 13
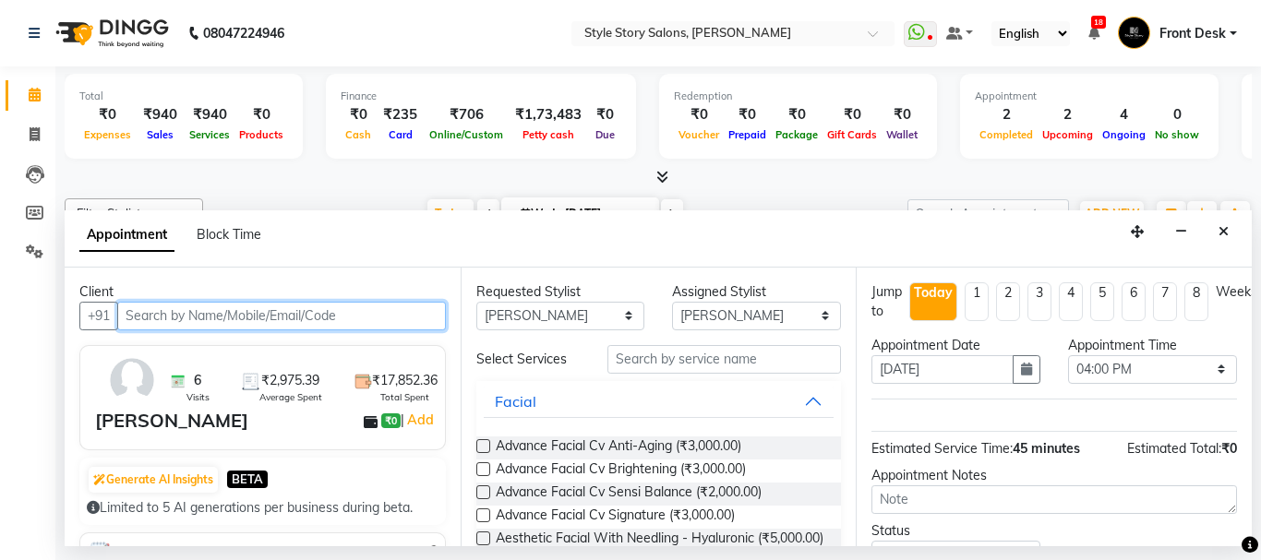
click at [295, 318] on input "text" at bounding box center [281, 316] width 329 height 29
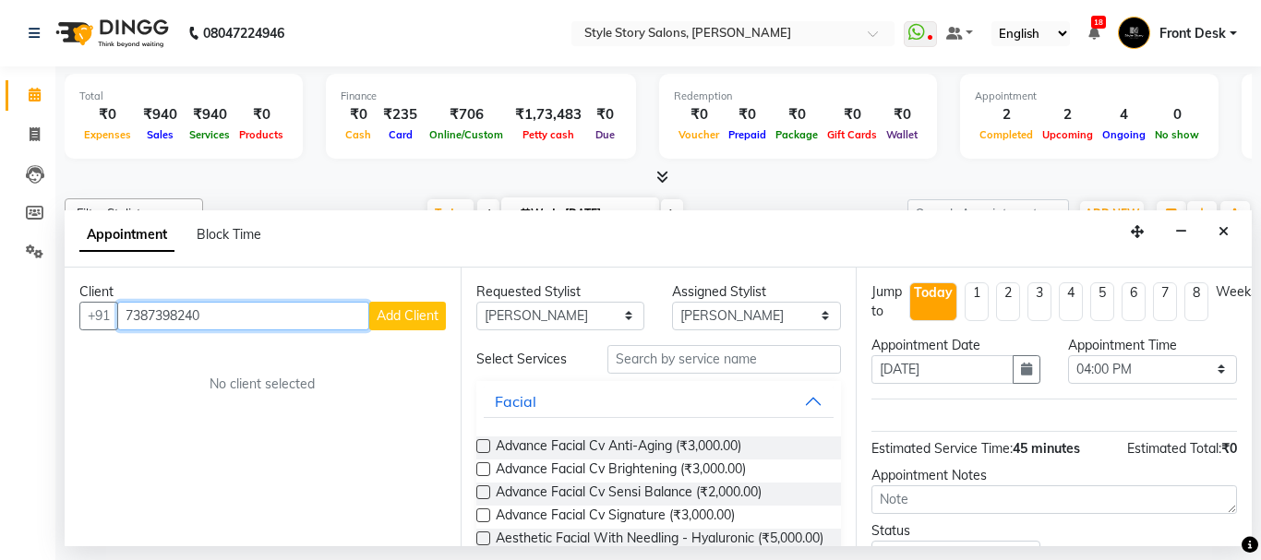
type input "7387398240"
click at [406, 313] on span "Add Client" at bounding box center [408, 315] width 62 height 17
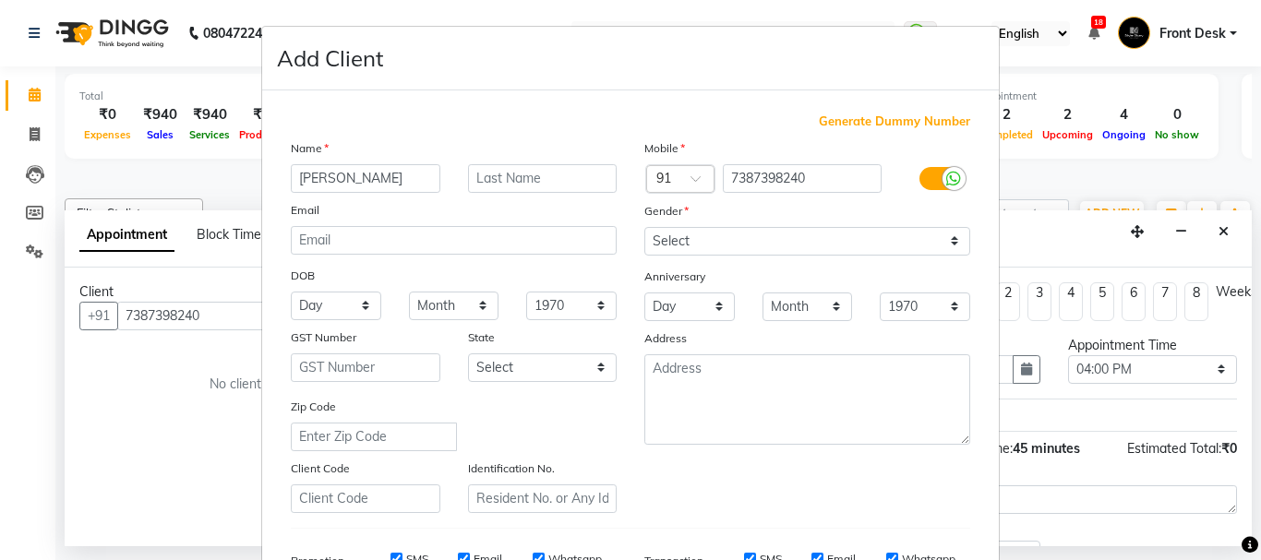
type input "Mayank"
click at [512, 188] on input "text" at bounding box center [543, 178] width 150 height 29
type input "Sejpal"
click at [662, 248] on select "Select Male Female Other Prefer Not To Say" at bounding box center [807, 241] width 326 height 29
select select "male"
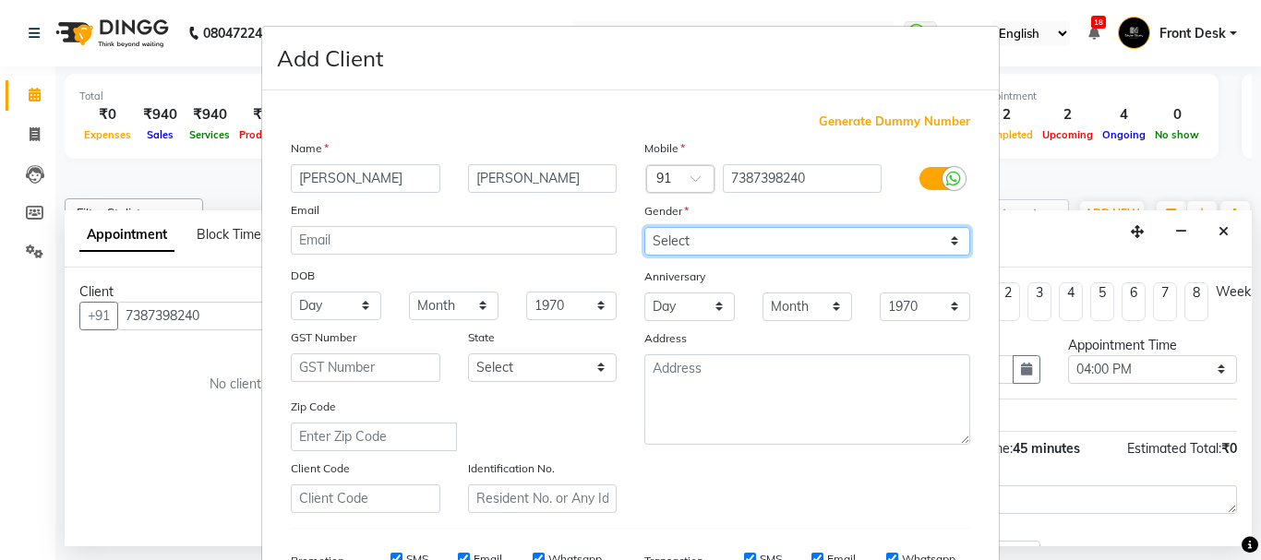
click at [644, 227] on select "Select Male Female Other Prefer Not To Say" at bounding box center [807, 241] width 326 height 29
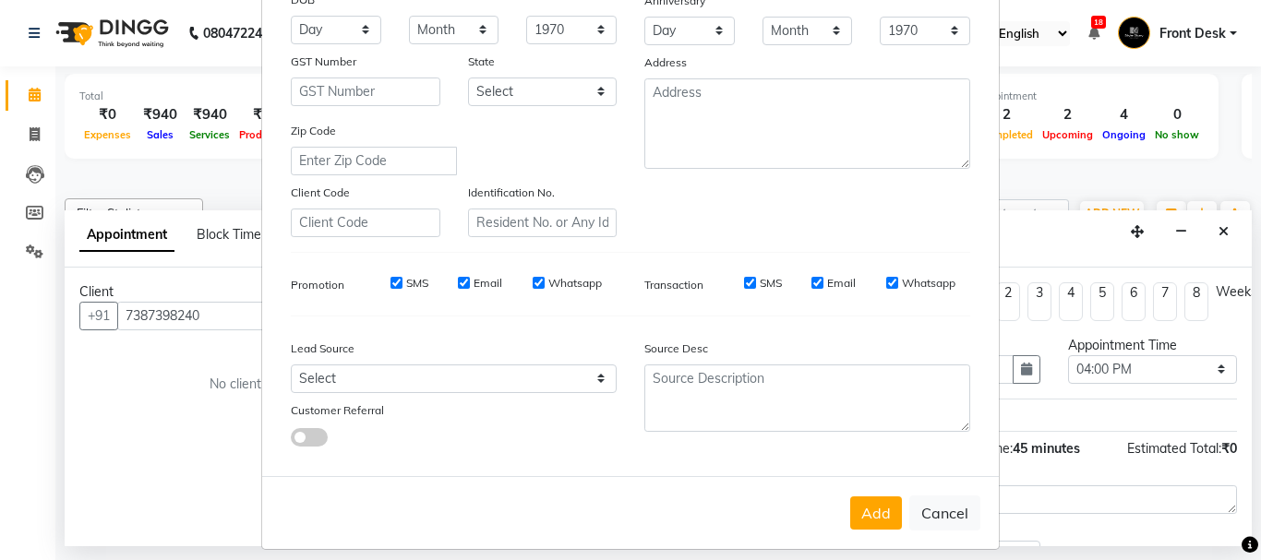
scroll to position [277, 0]
click at [863, 517] on button "Add" at bounding box center [876, 512] width 52 height 33
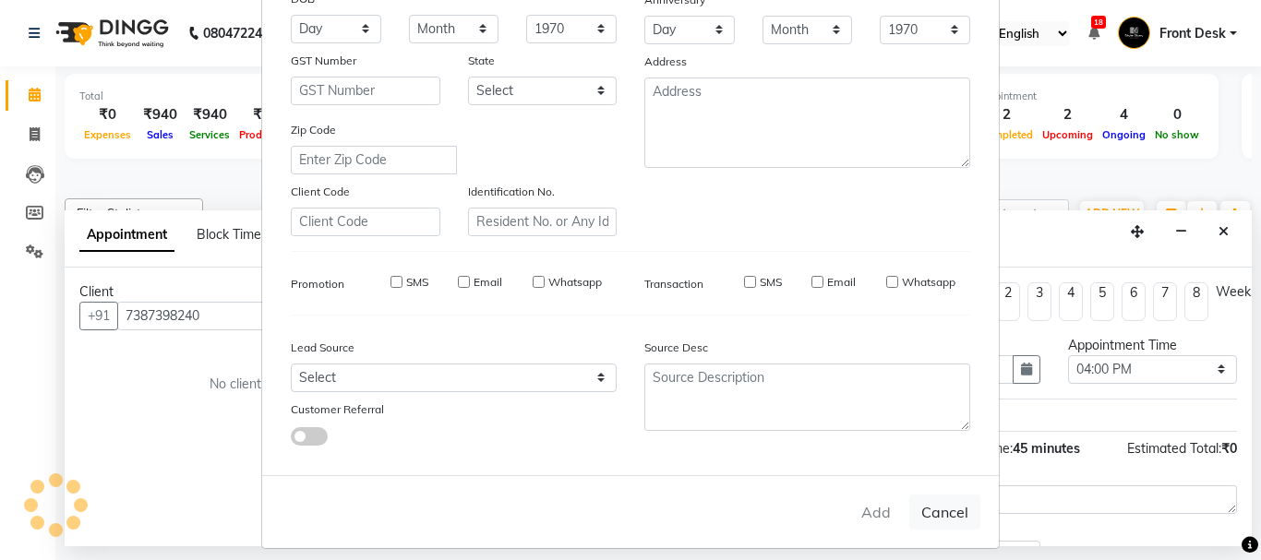
select select
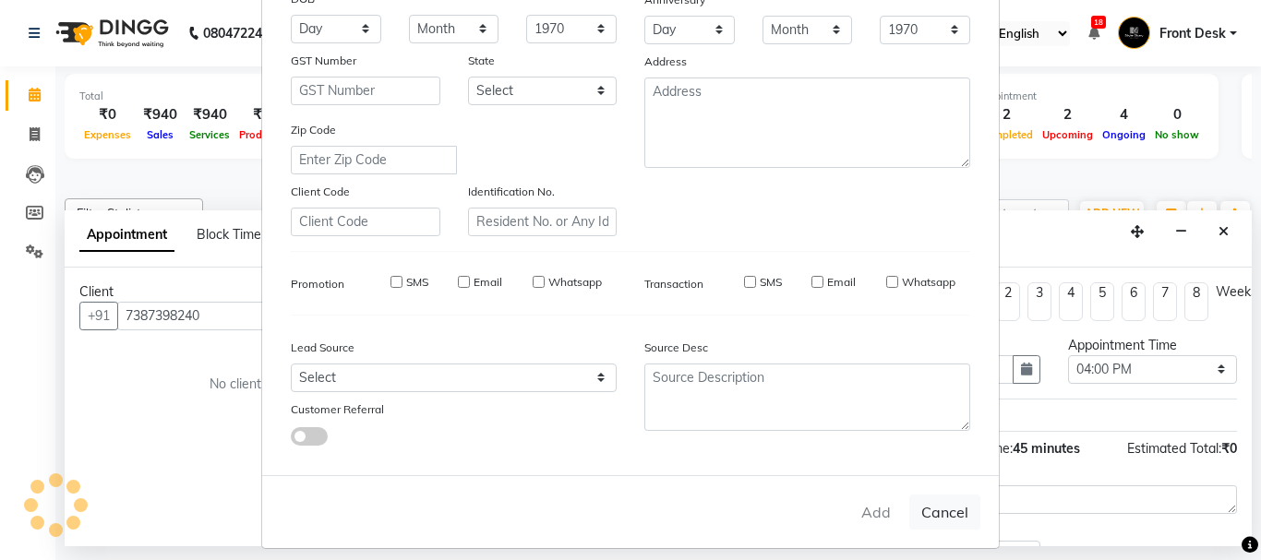
select select
checkbox input "false"
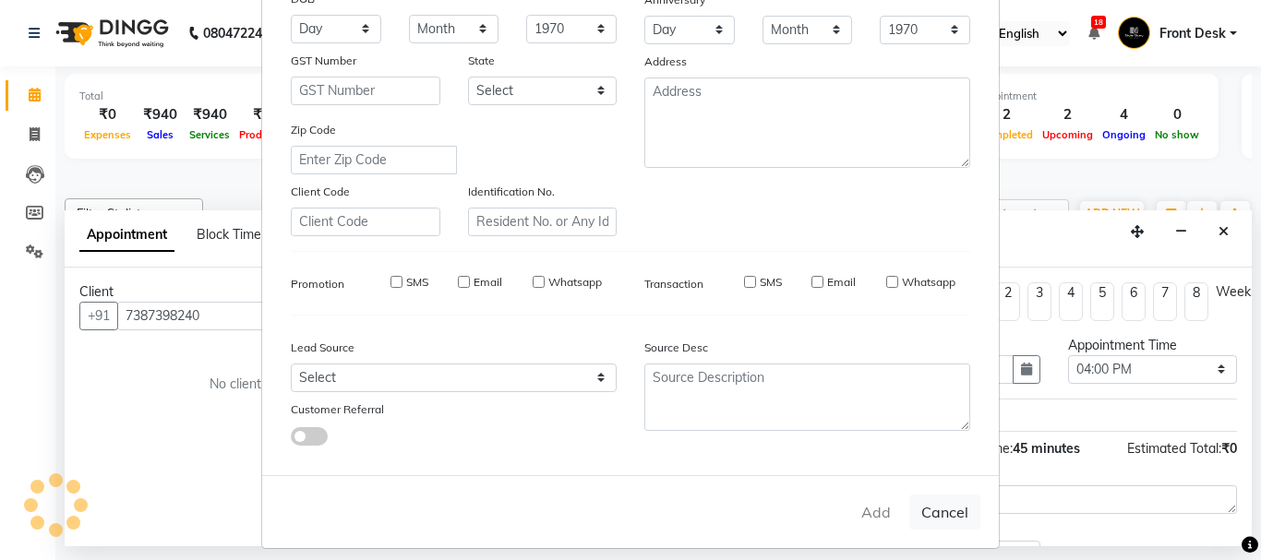
checkbox input "false"
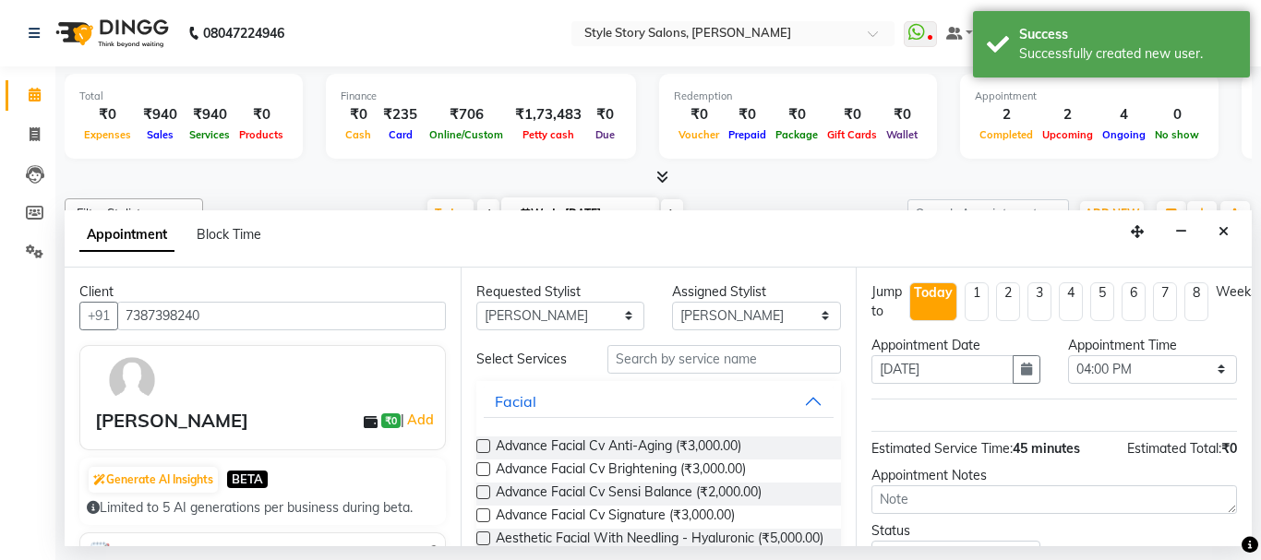
click at [682, 365] on input "text" at bounding box center [724, 359] width 234 height 29
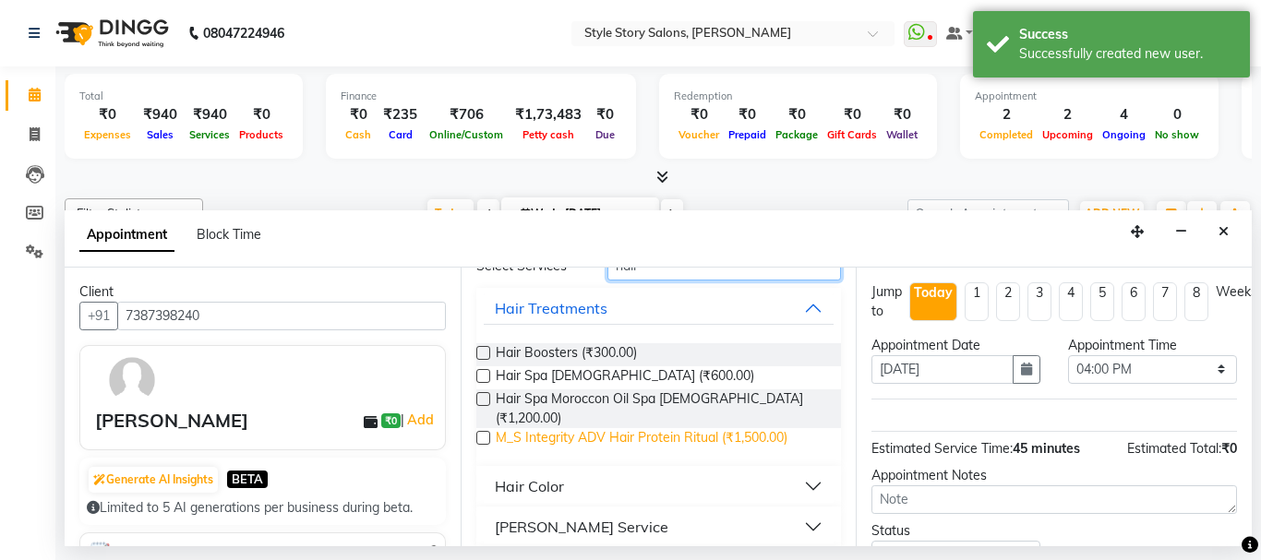
scroll to position [174, 0]
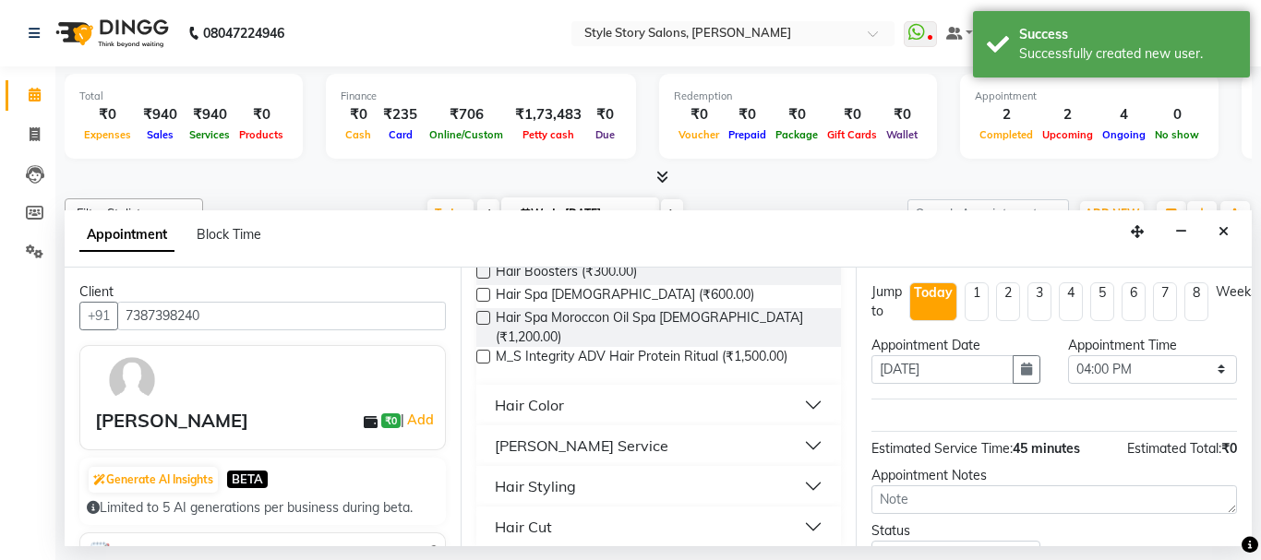
type input "hair"
click at [800, 511] on button "Hair Cut" at bounding box center [659, 527] width 351 height 33
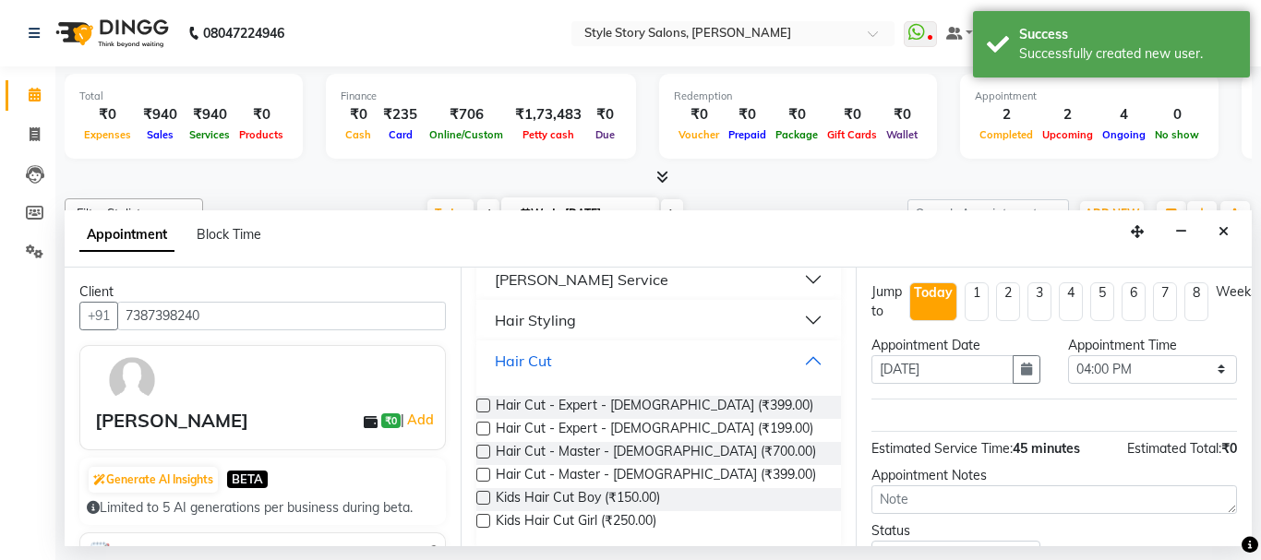
scroll to position [342, 0]
click at [480, 466] on label at bounding box center [483, 473] width 14 height 14
click at [480, 469] on input "checkbox" at bounding box center [482, 475] width 12 height 12
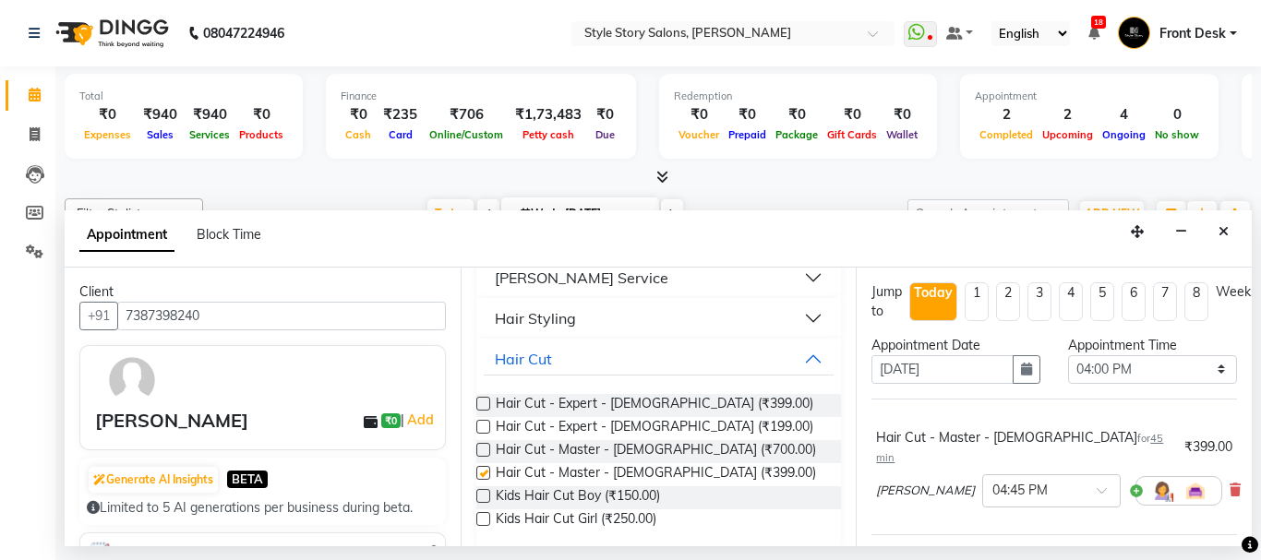
checkbox input "false"
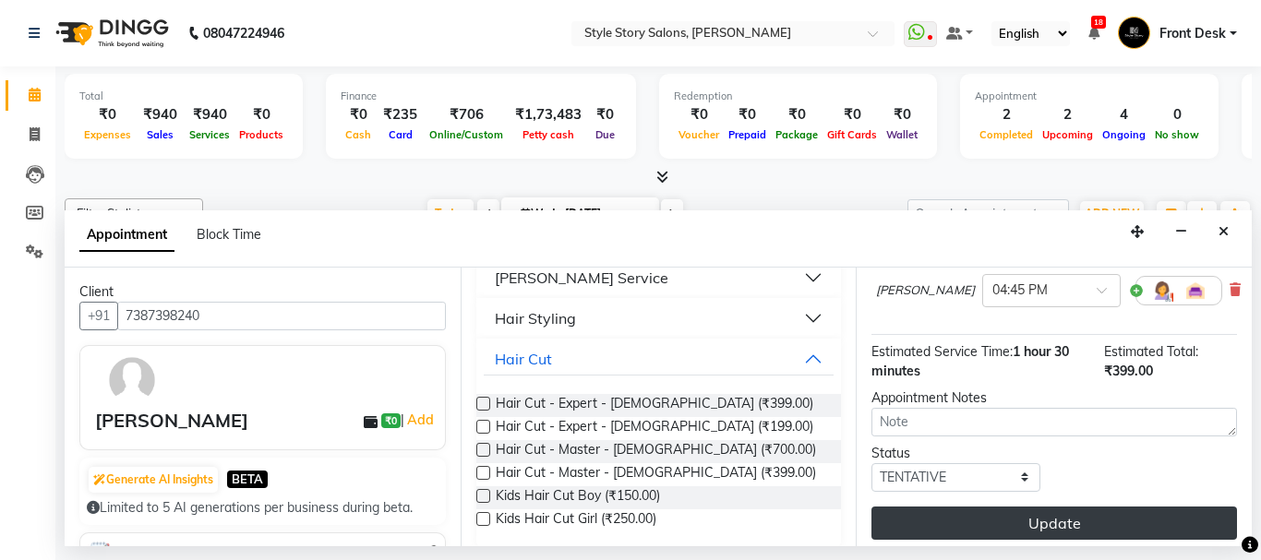
scroll to position [203, 0]
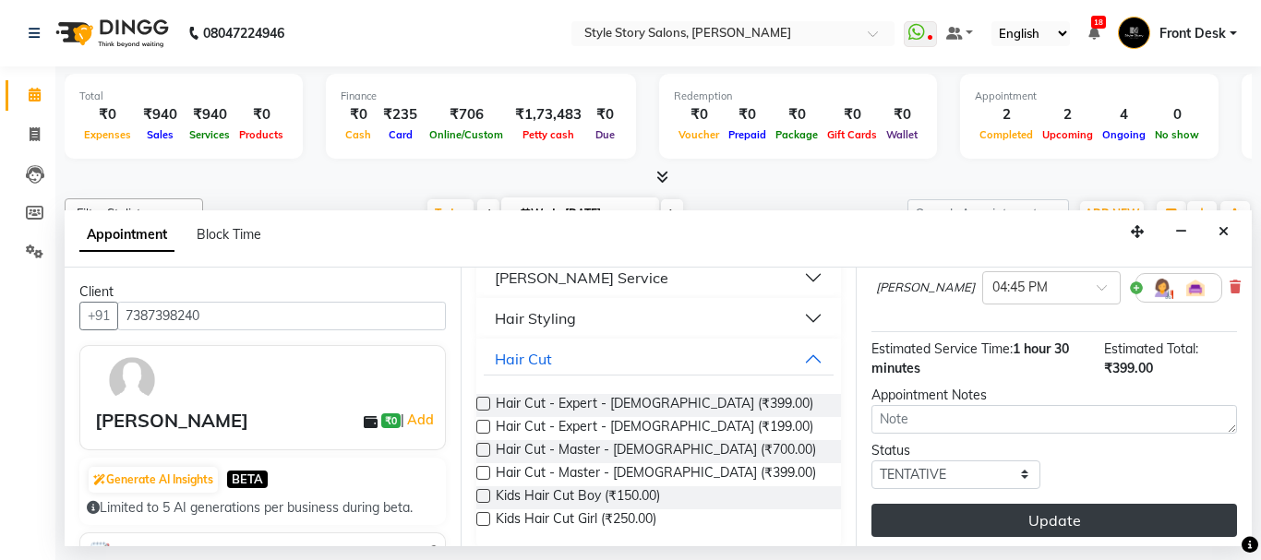
click at [1096, 504] on button "Update" at bounding box center [1054, 520] width 366 height 33
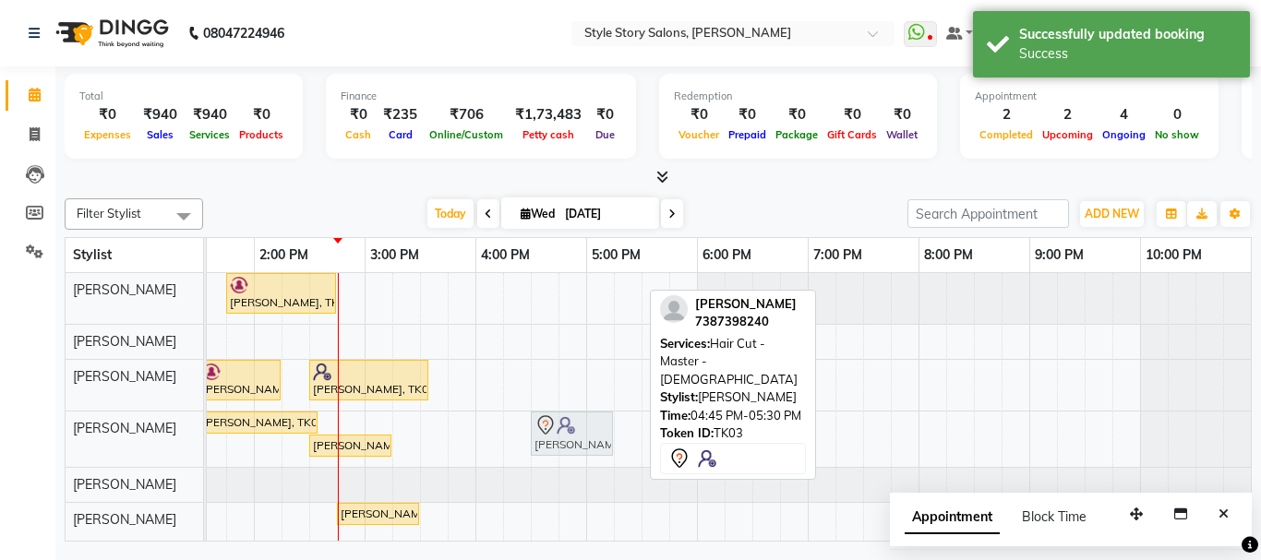
drag, startPoint x: 586, startPoint y: 420, endPoint x: 562, endPoint y: 420, distance: 24.0
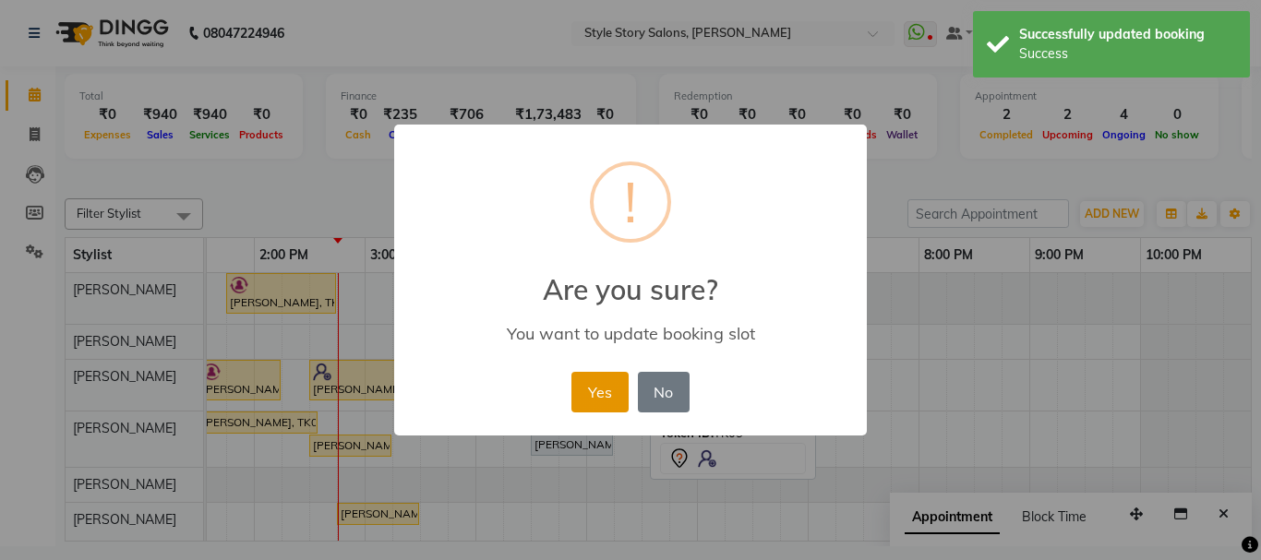
click at [589, 395] on button "Yes" at bounding box center [599, 392] width 56 height 41
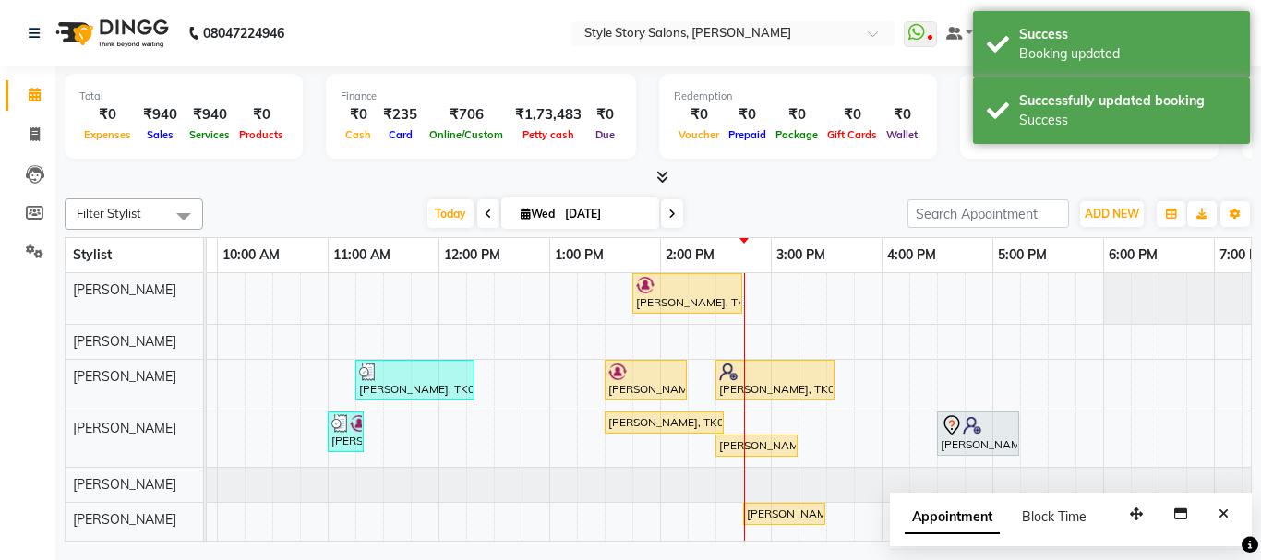
scroll to position [0, 286]
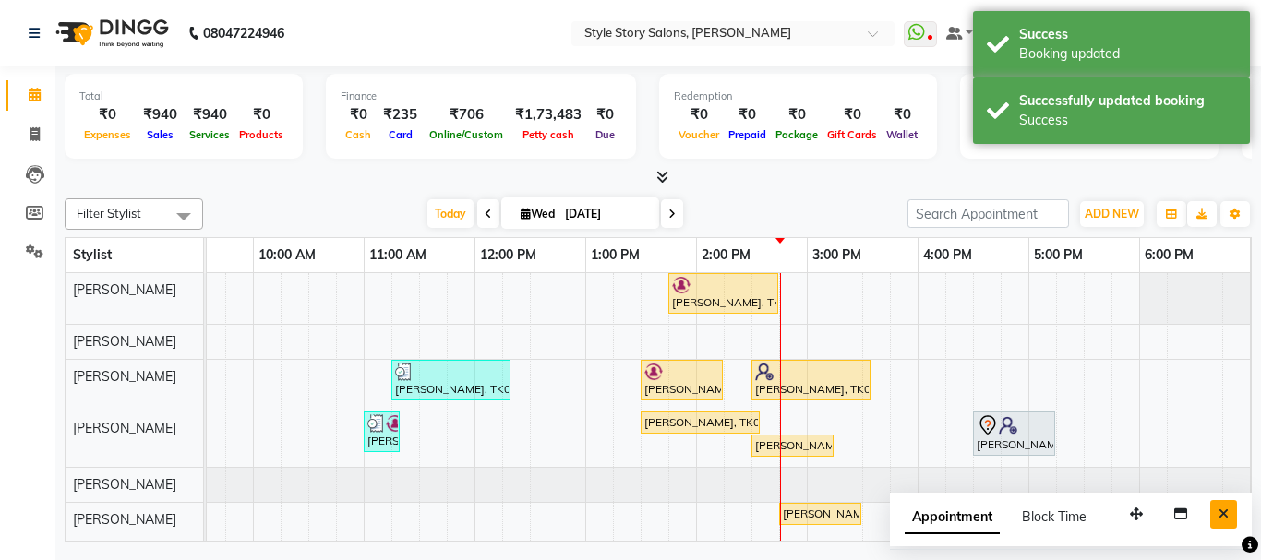
click at [1221, 513] on icon "Close" at bounding box center [1224, 514] width 10 height 13
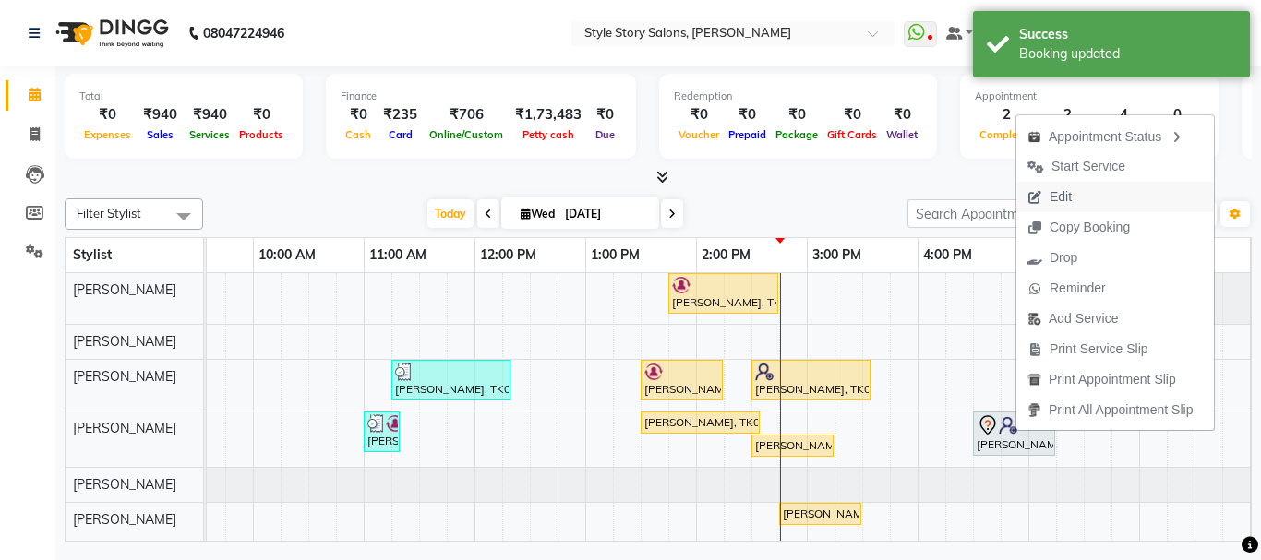
click at [1080, 205] on span "Edit" at bounding box center [1049, 197] width 66 height 30
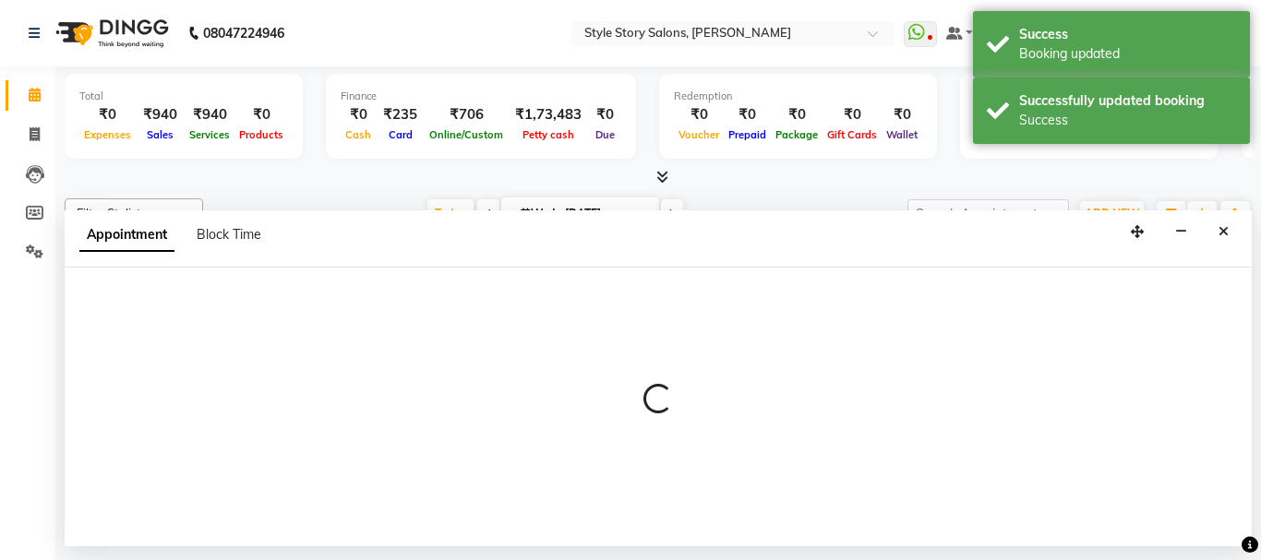
select select "tentative"
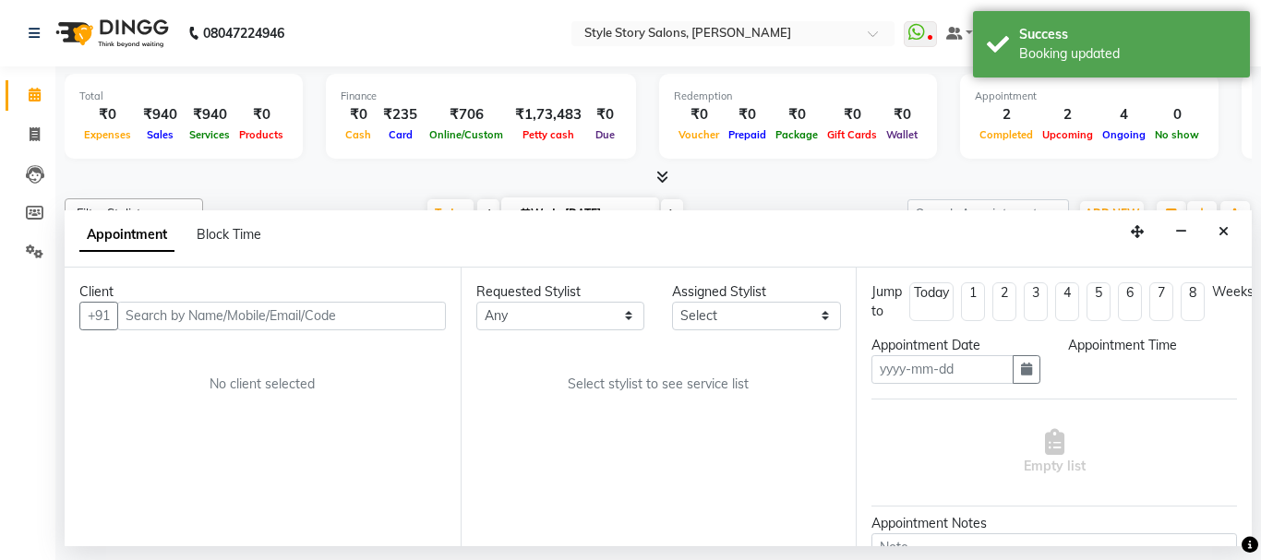
type input "[DATE]"
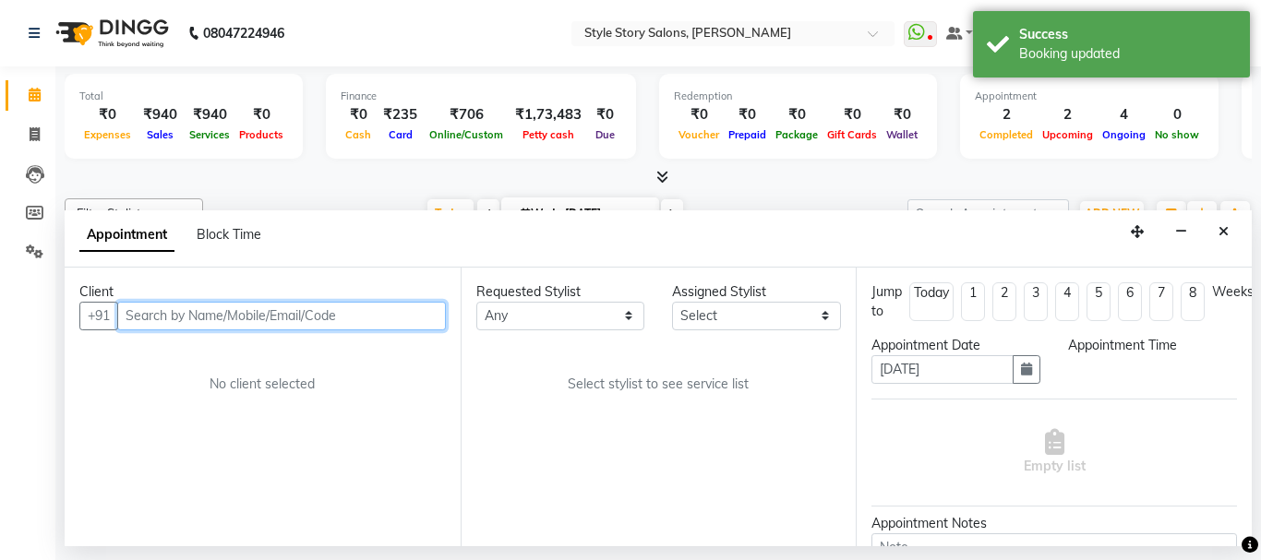
select select "990"
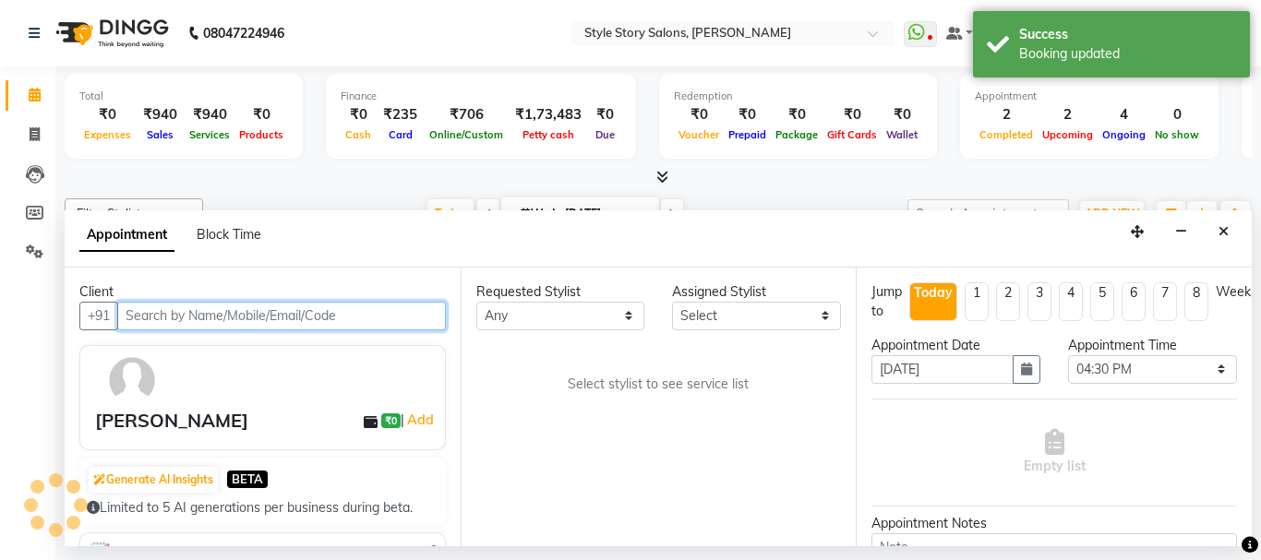
scroll to position [10, 728]
select select "62114"
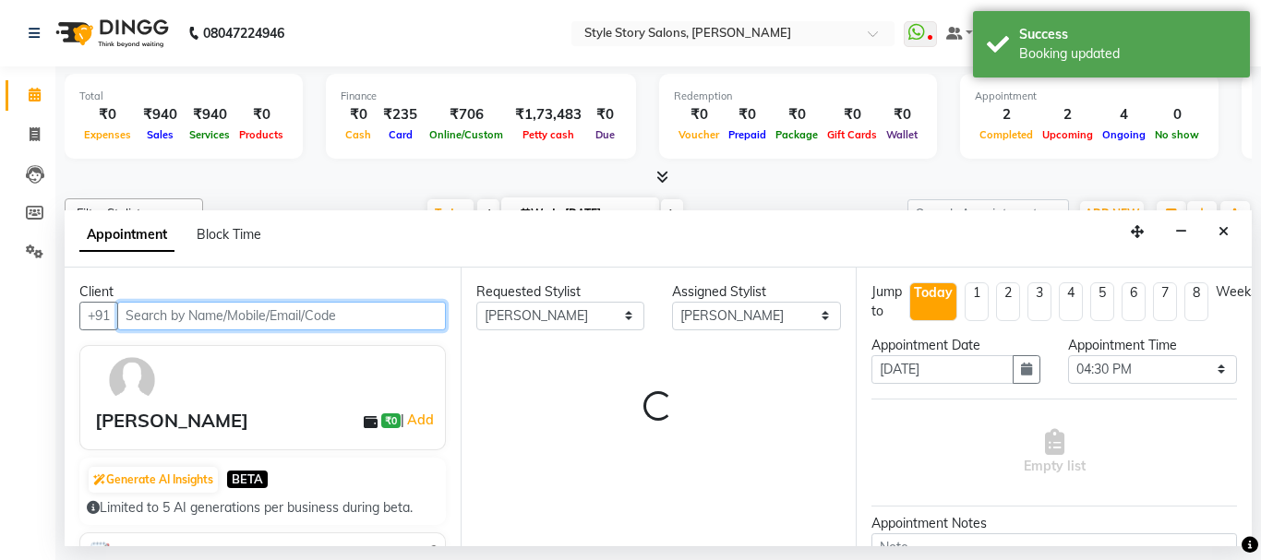
select select "3090"
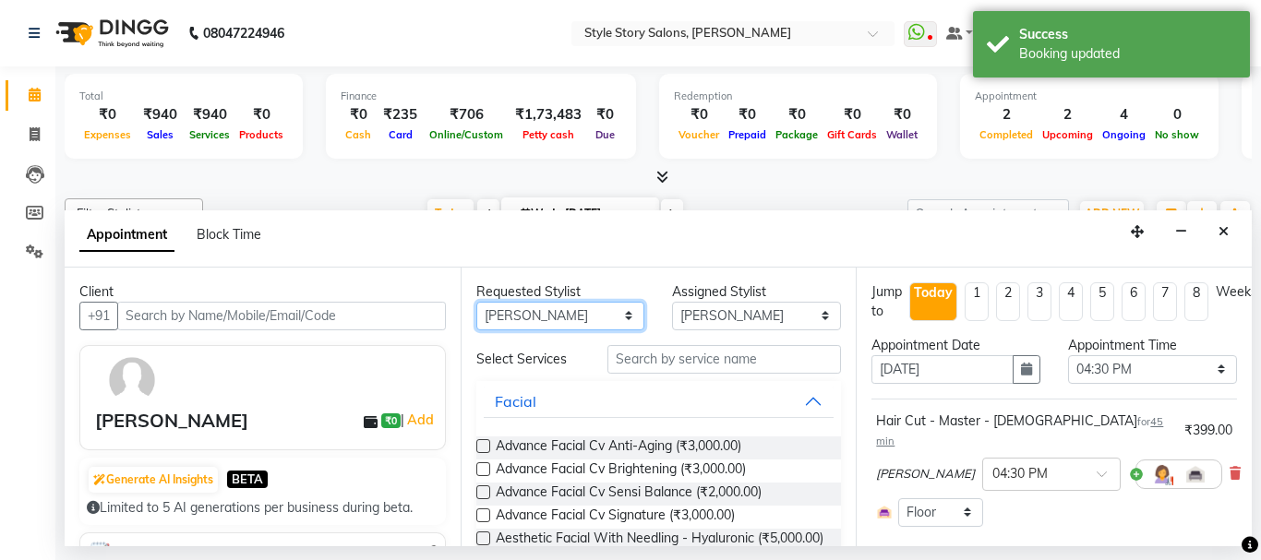
click at [552, 320] on select "Any Arshad Ansari Priyanka Singh Ritesh Shrivas Sonali Sarode Tanuja Junghare V…" at bounding box center [560, 316] width 169 height 29
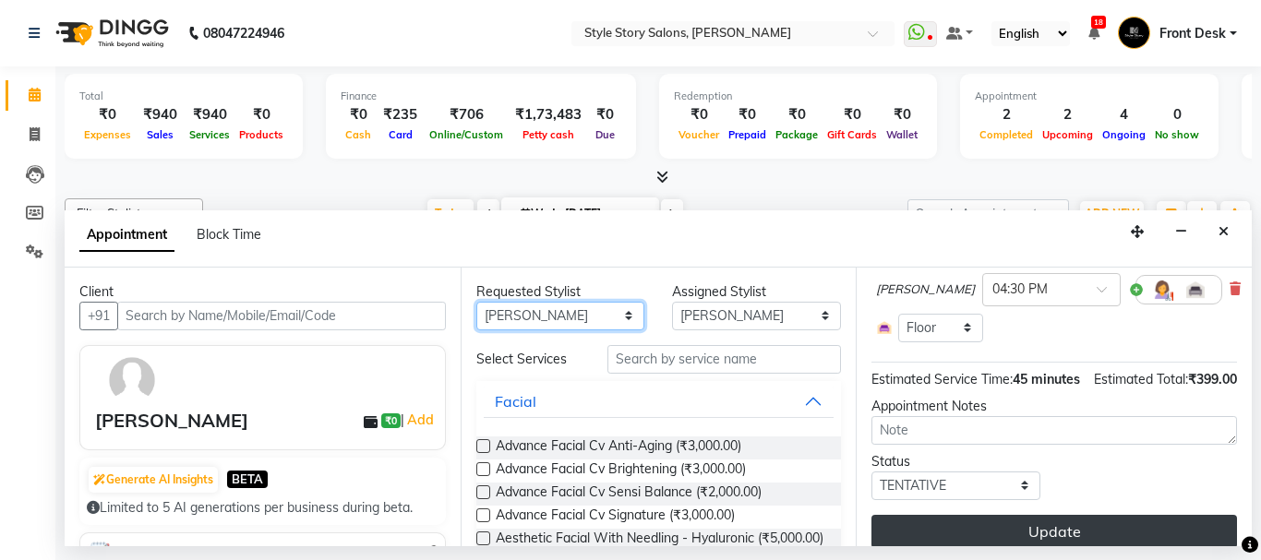
scroll to position [215, 0]
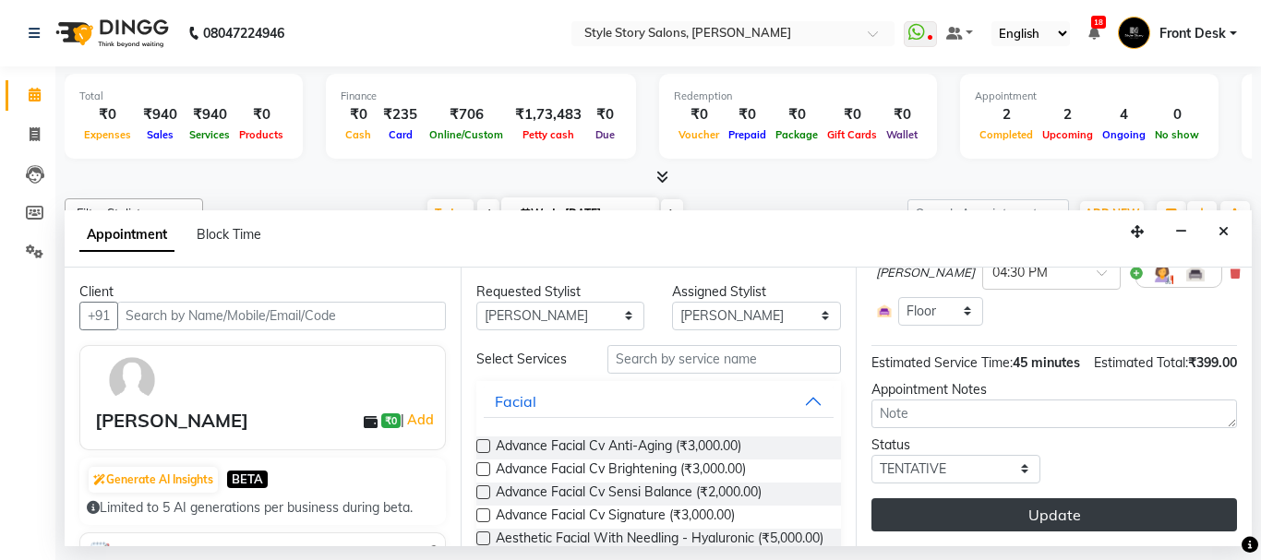
click at [1051, 506] on button "Update" at bounding box center [1054, 515] width 366 height 33
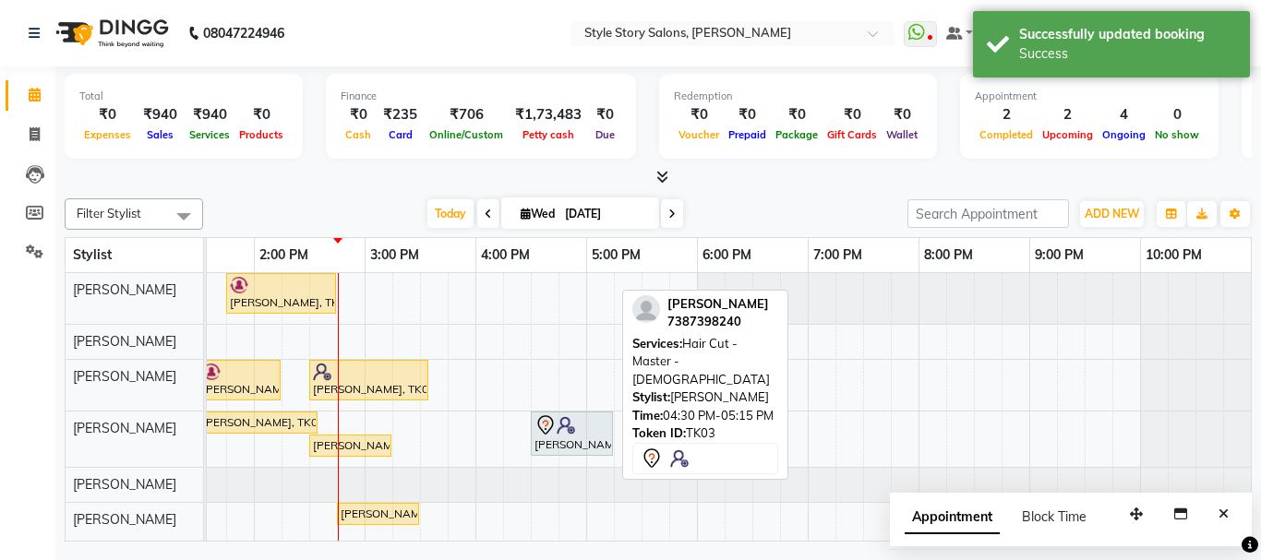
click at [587, 420] on div at bounding box center [572, 425] width 75 height 22
click at [576, 425] on div at bounding box center [572, 425] width 75 height 22
select select "7"
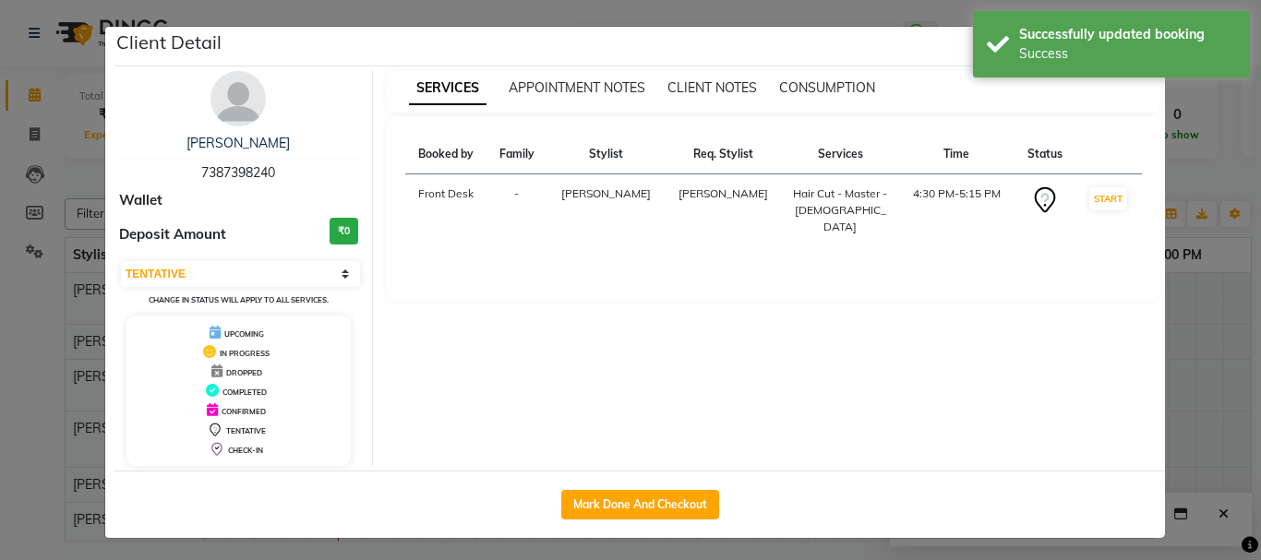
click at [1207, 279] on ngb-modal-window "Client Detail Mayank Sejpal 7387398240 Wallet Deposit Amount ₹0 Select IN SERVI…" at bounding box center [630, 280] width 1261 height 560
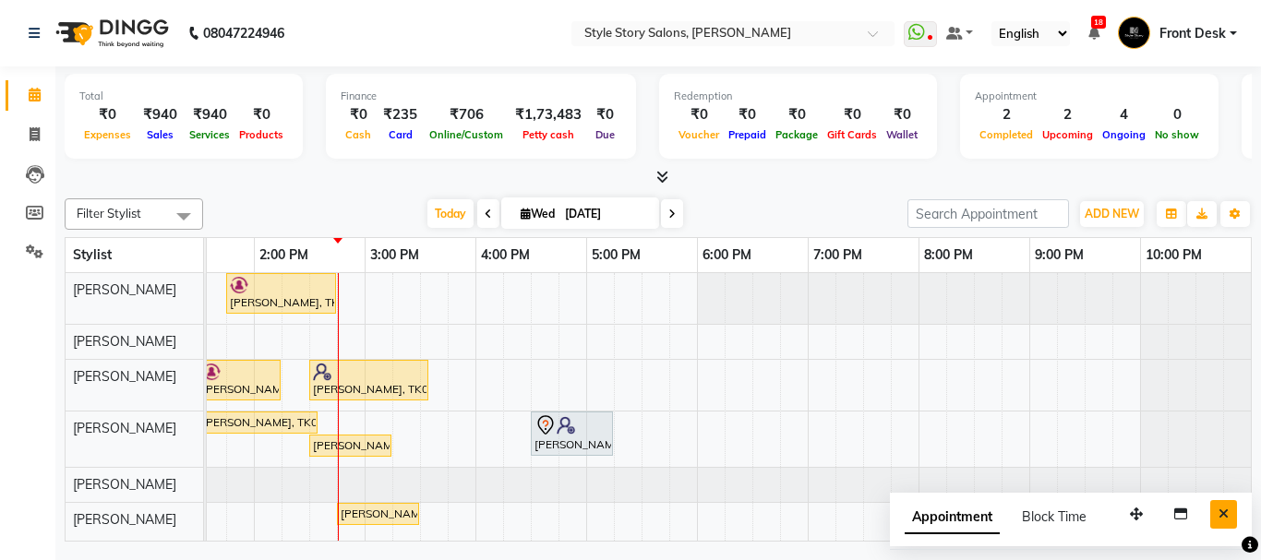
click at [1220, 511] on icon "Close" at bounding box center [1224, 514] width 10 height 13
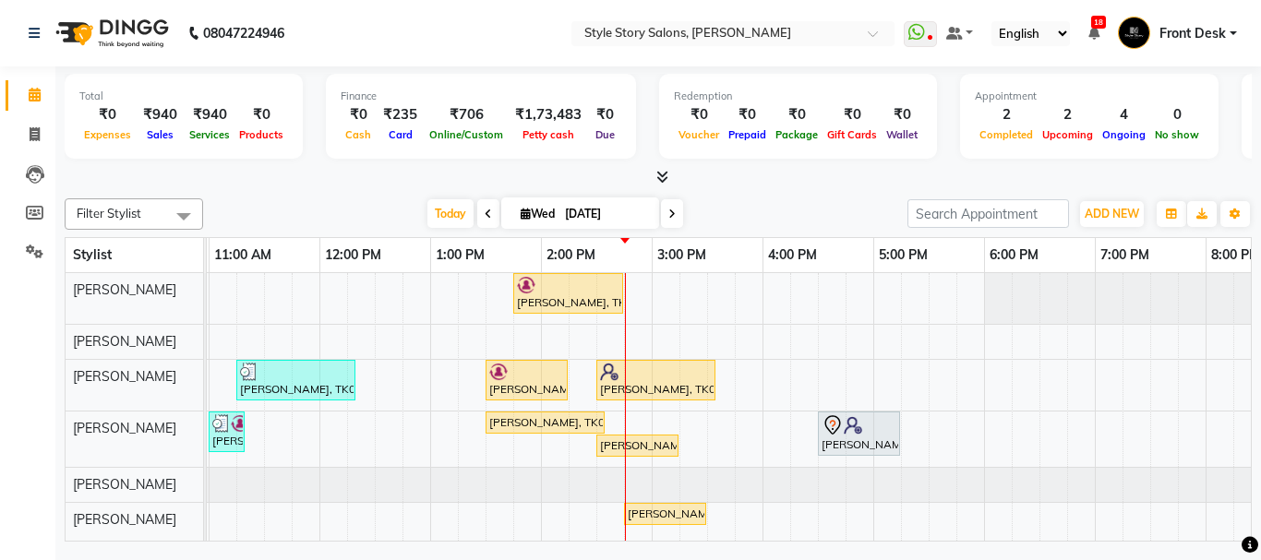
scroll to position [0, 356]
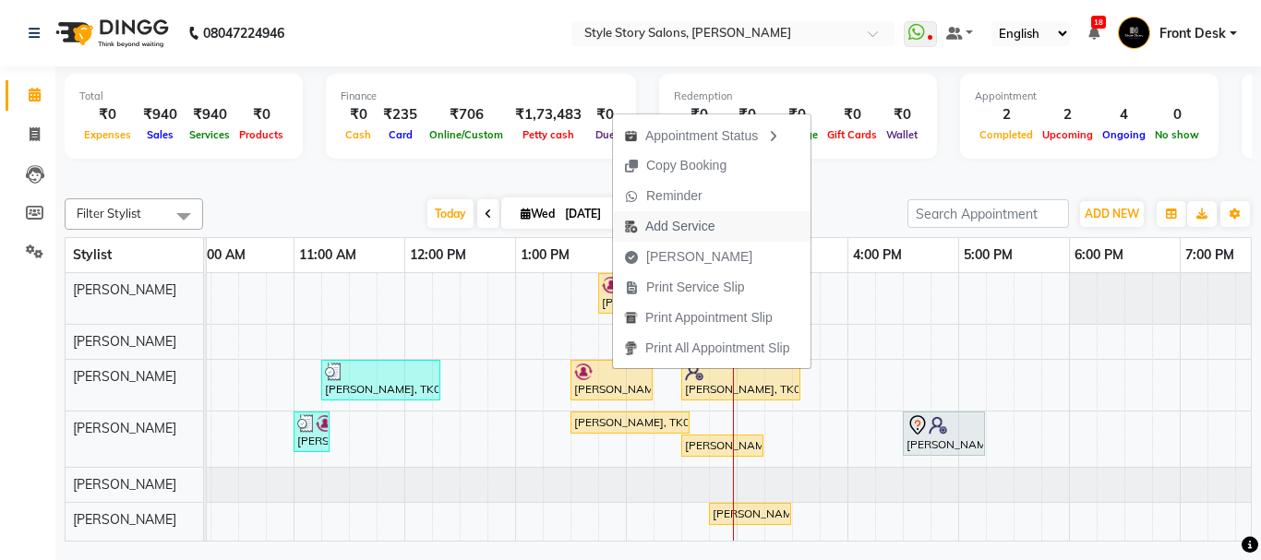
click at [689, 229] on span "Add Service" at bounding box center [679, 226] width 69 height 19
select select "62113"
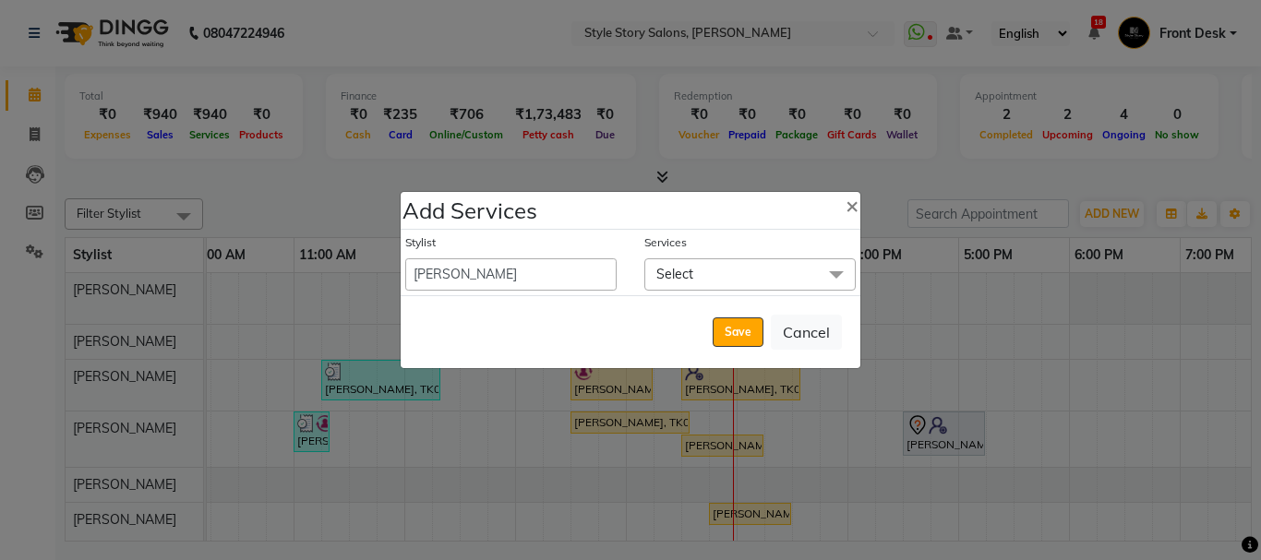
click at [699, 269] on span "Select" at bounding box center [749, 274] width 211 height 32
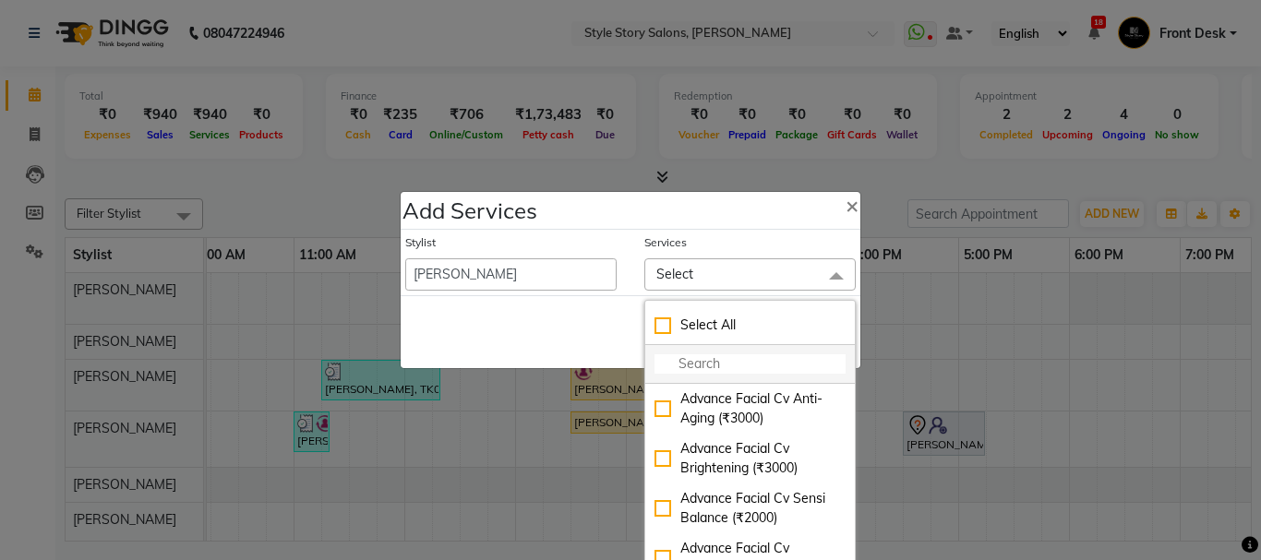
click at [707, 354] on li at bounding box center [750, 364] width 210 height 39
click at [710, 360] on input "multiselect-search" at bounding box center [750, 363] width 191 height 19
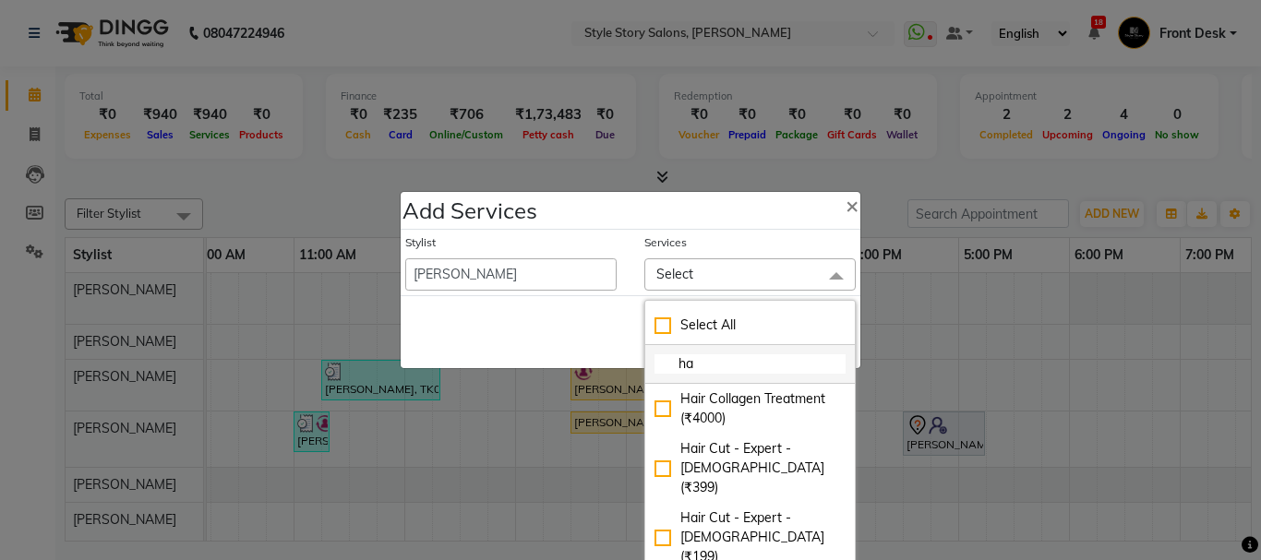
type input "h"
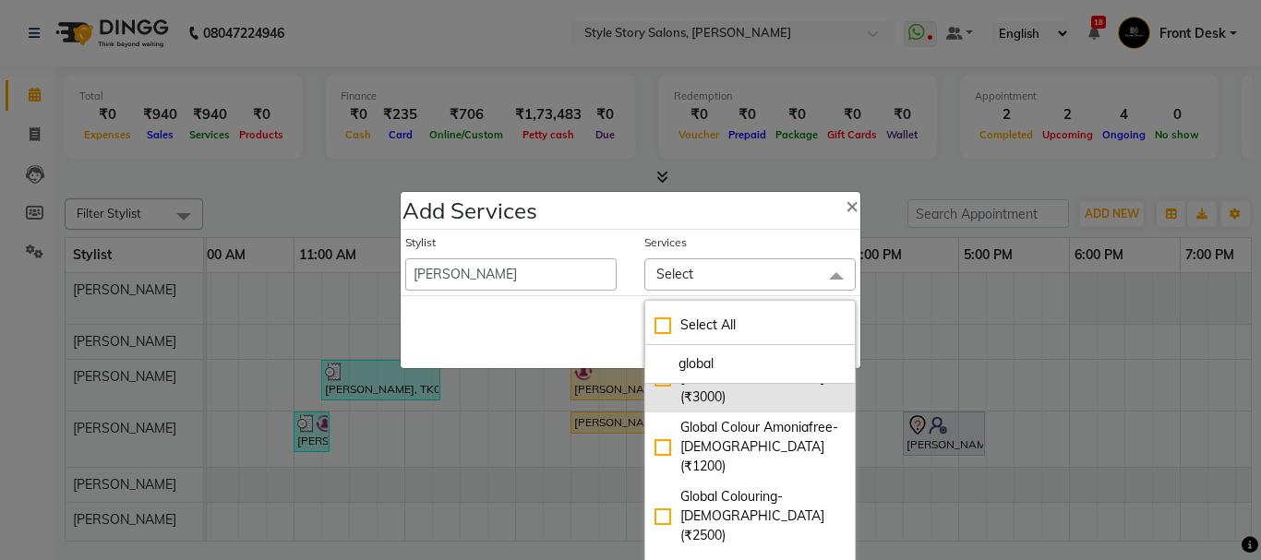
scroll to position [56, 0]
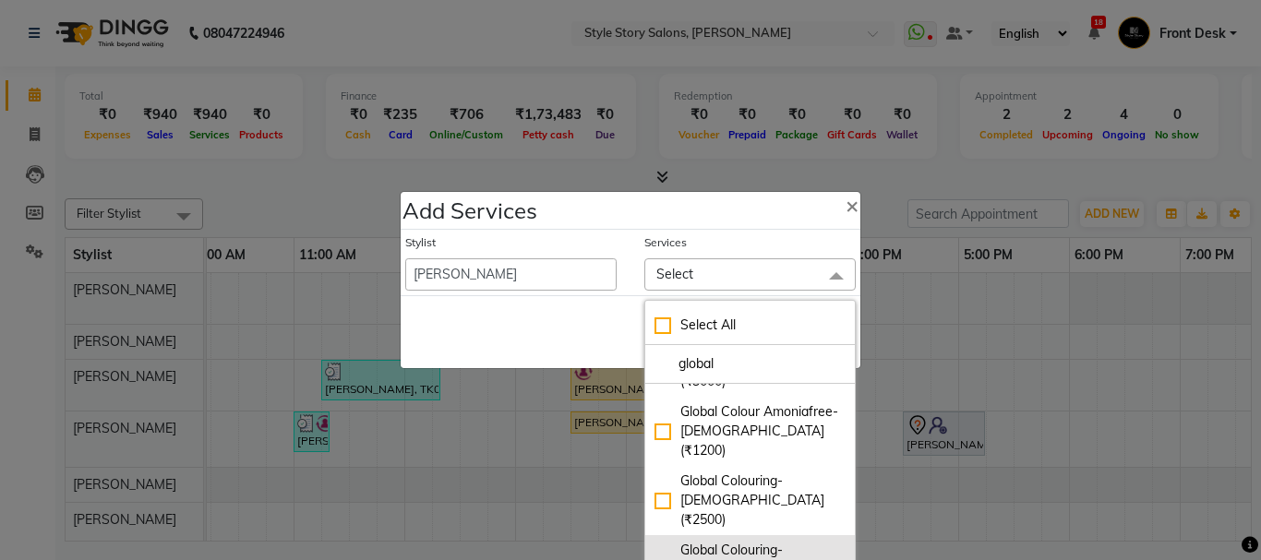
type input "global"
click at [660, 541] on div "Global Colouring-[DEMOGRAPHIC_DATA] (₹1000)" at bounding box center [750, 570] width 191 height 58
checkbox input "true"
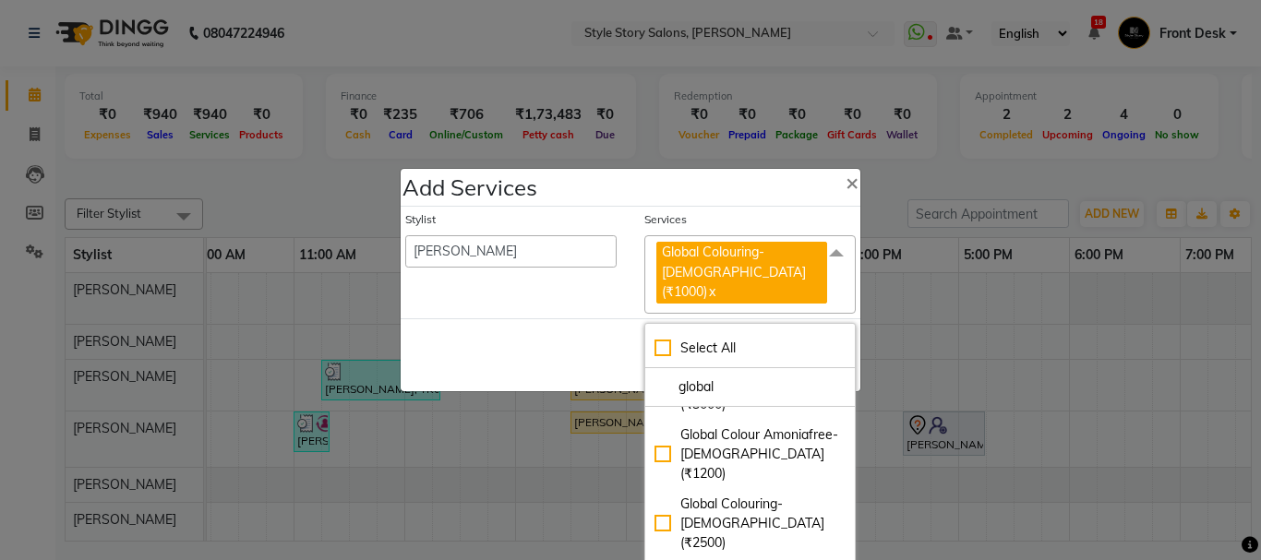
click at [563, 327] on div "Save Cancel" at bounding box center [631, 354] width 460 height 73
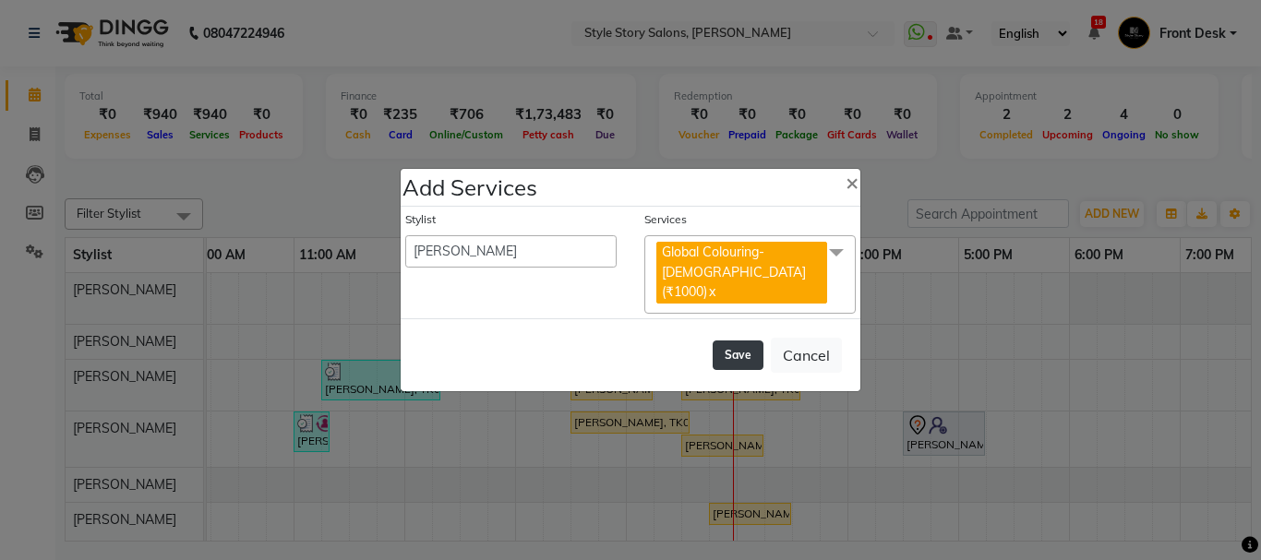
click at [731, 349] on button "Save" at bounding box center [738, 356] width 51 height 30
select select "82561"
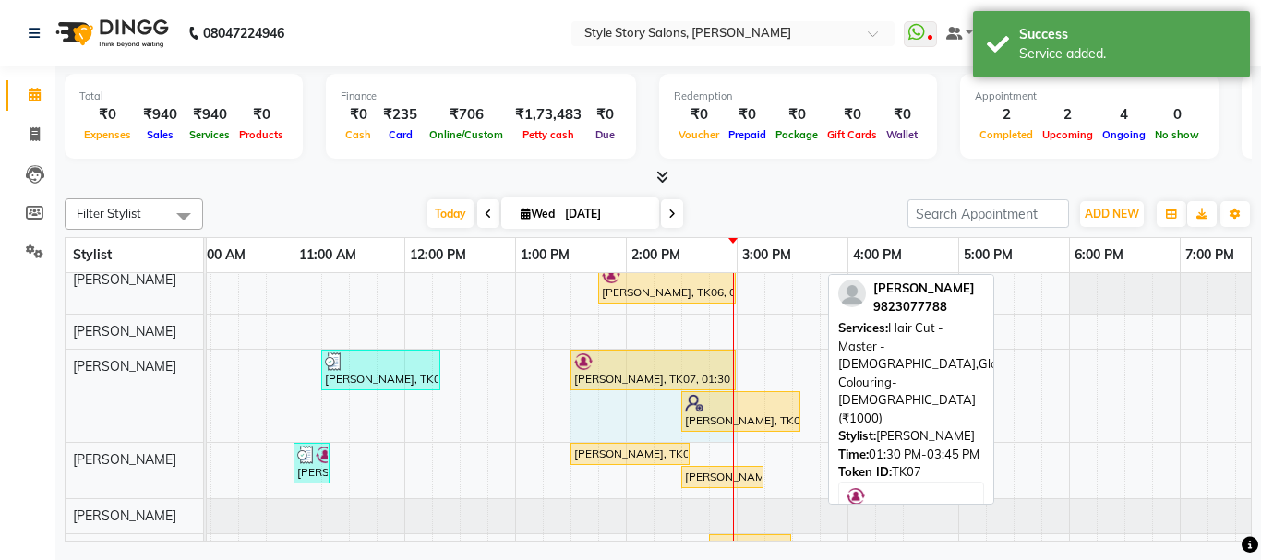
drag, startPoint x: 817, startPoint y: 371, endPoint x: 762, endPoint y: 366, distance: 55.6
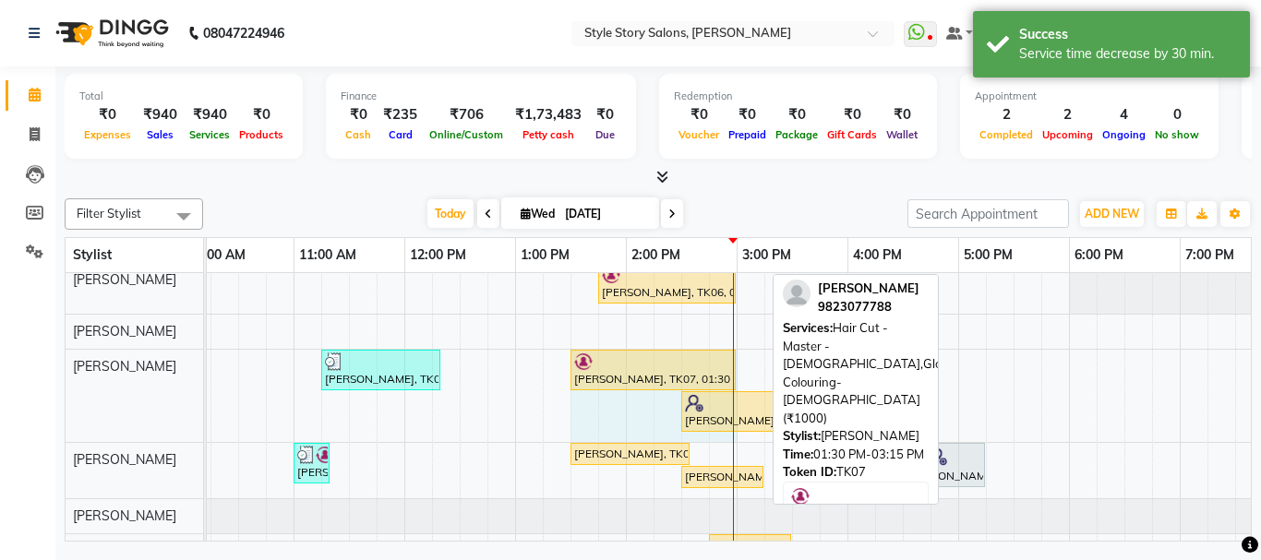
drag, startPoint x: 765, startPoint y: 366, endPoint x: 737, endPoint y: 366, distance: 28.6
click at [737, 366] on div "Shamal Gomase, TK06, 01:45 PM-03:00 PM, Age Lock Advance Facial-Meladerm Abhije…" at bounding box center [736, 416] width 1772 height 306
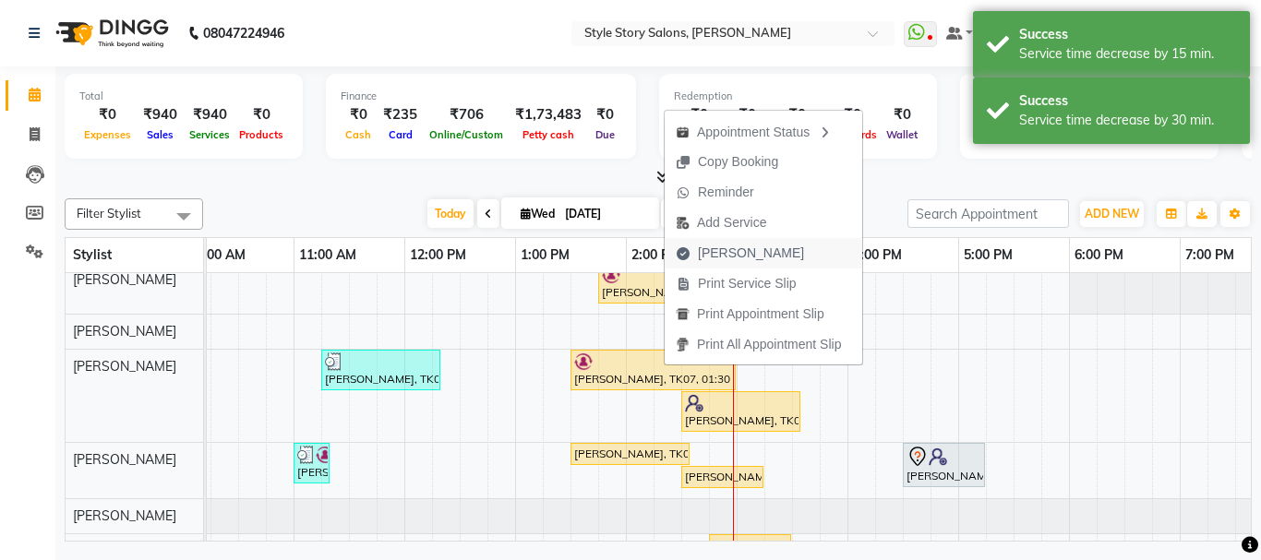
click at [756, 256] on span "[PERSON_NAME]" at bounding box center [751, 253] width 106 height 19
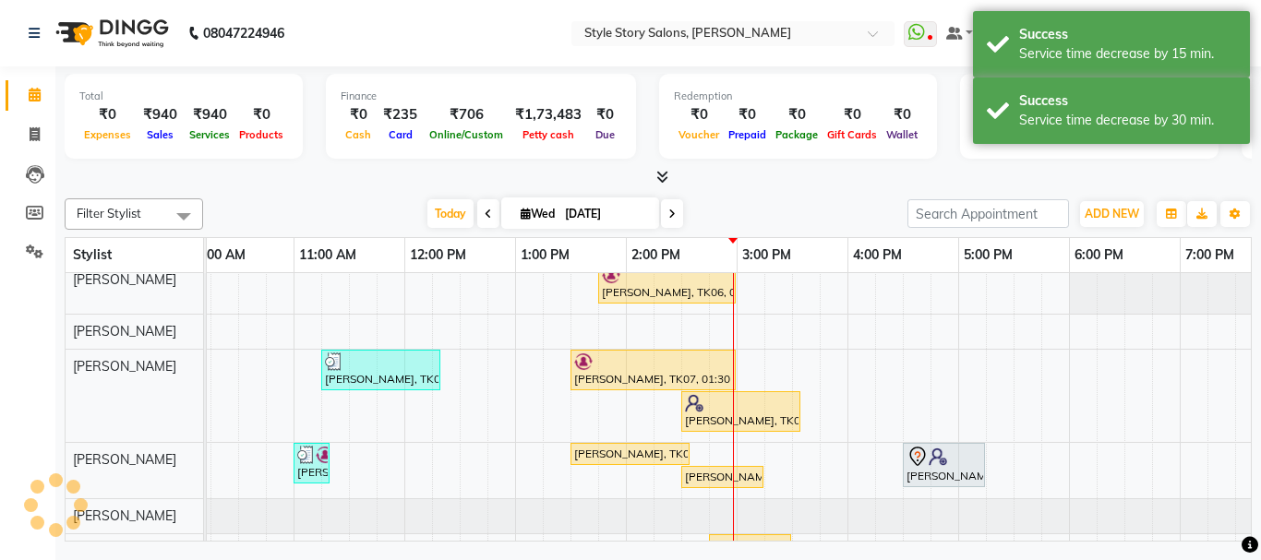
select select "service"
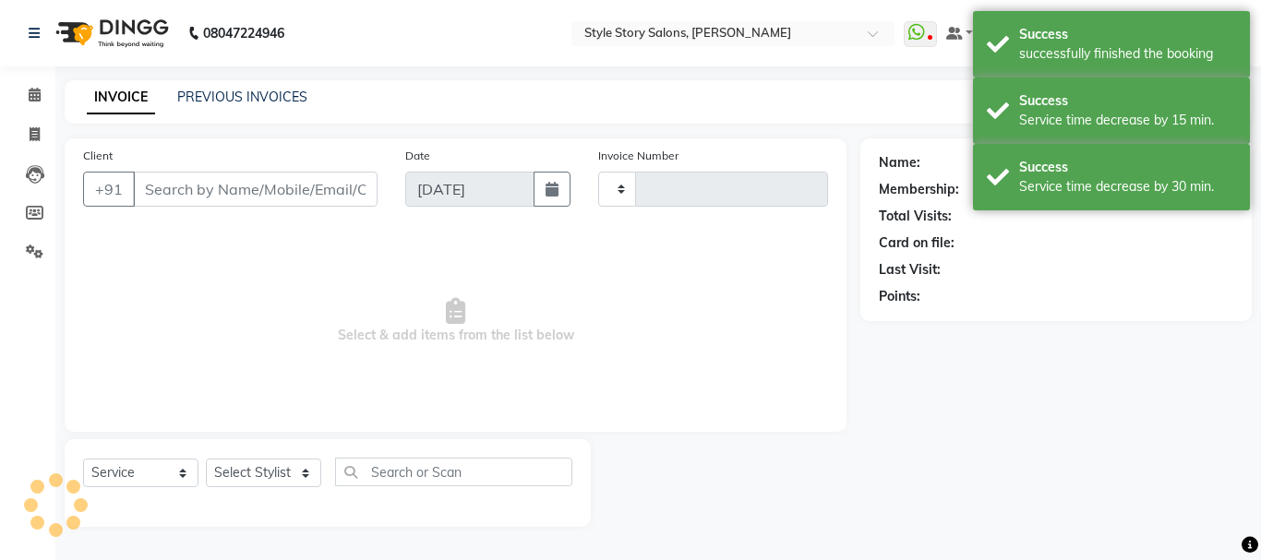
type input "1510"
select select "6249"
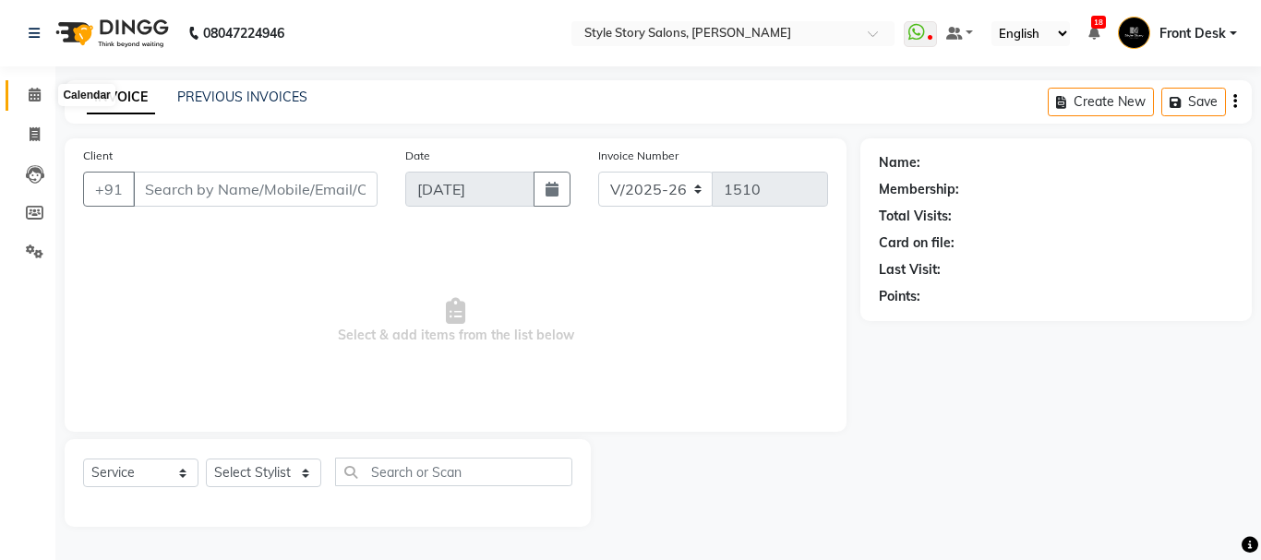
click at [41, 92] on icon at bounding box center [35, 95] width 12 height 14
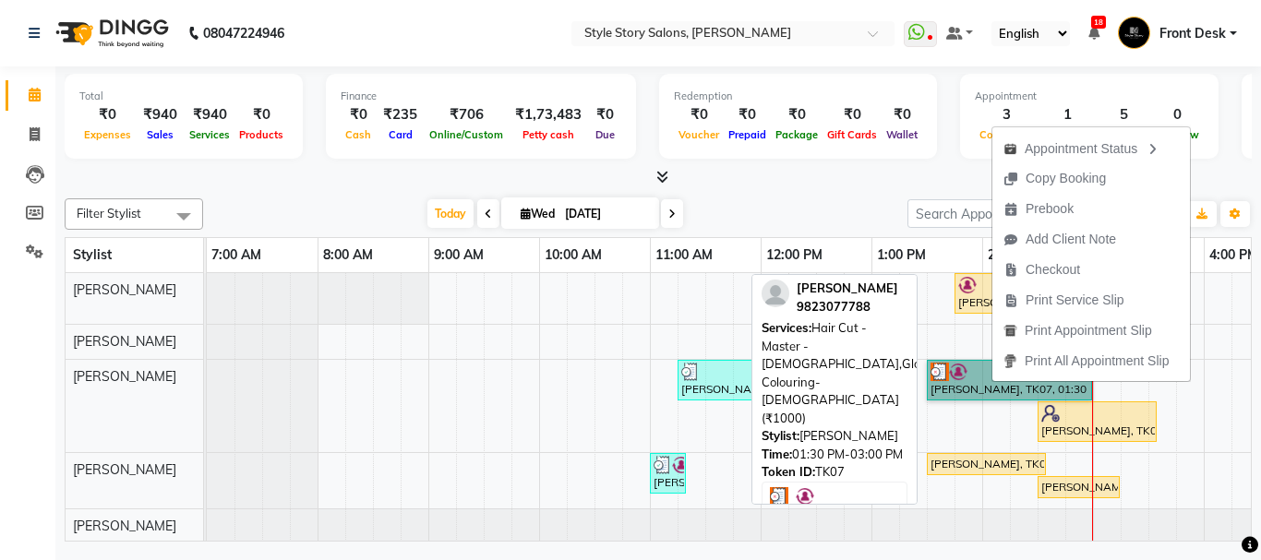
click at [958, 383] on link "[PERSON_NAME], TK07, 01:30 PM-03:00 PM, Hair Cut - Master - [DEMOGRAPHIC_DATA],…" at bounding box center [1009, 380] width 165 height 41
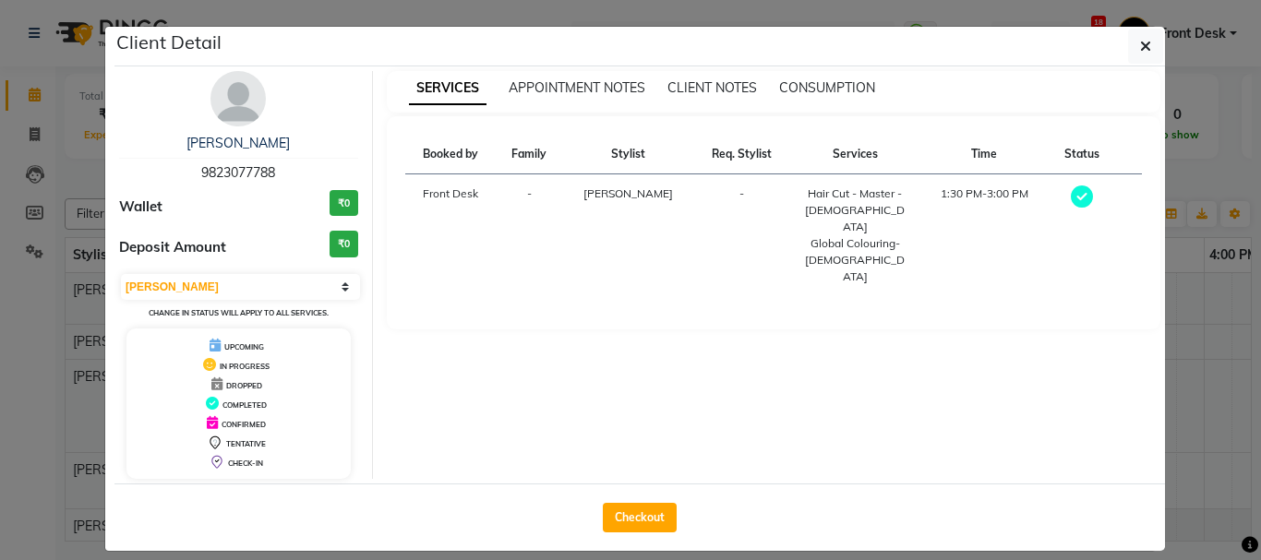
click at [241, 348] on span "UPCOMING" at bounding box center [244, 346] width 40 height 9
click at [338, 291] on select "Select MARK DONE UPCOMING" at bounding box center [240, 287] width 239 height 26
select select "5"
click at [121, 274] on select "Select MARK DONE UPCOMING" at bounding box center [240, 287] width 239 height 26
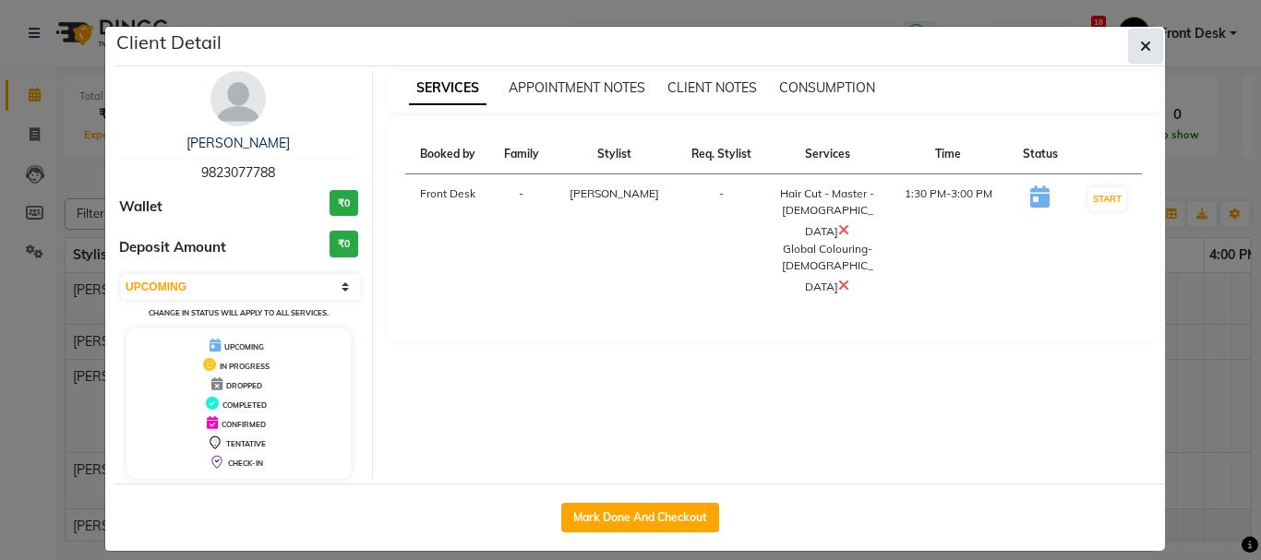
click at [1140, 38] on span "button" at bounding box center [1145, 46] width 11 height 18
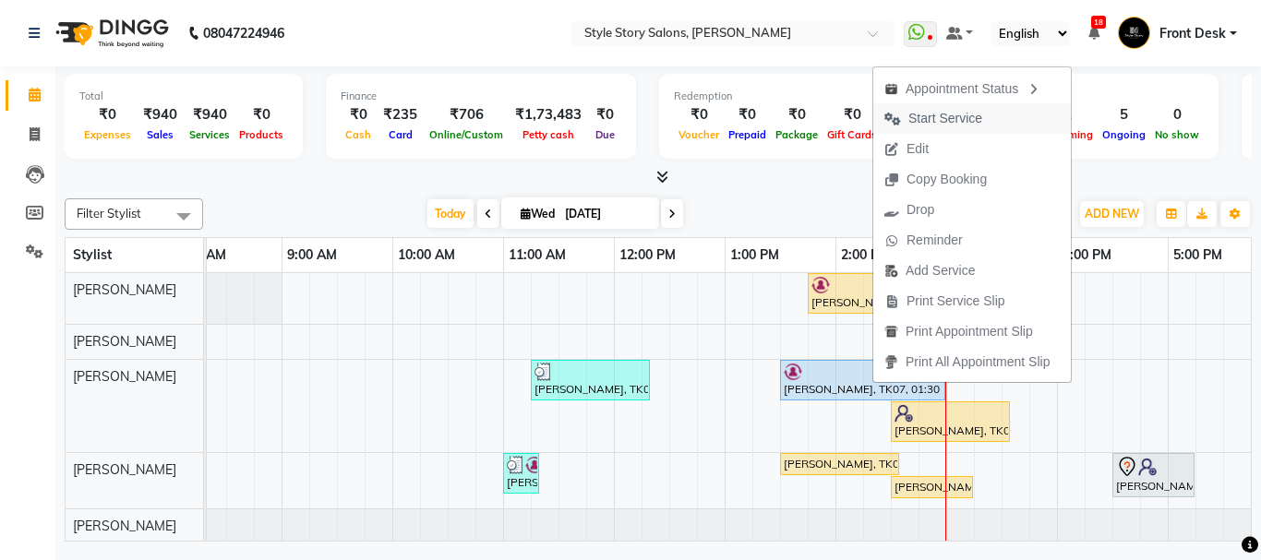
click at [926, 117] on span "Start Service" at bounding box center [945, 118] width 74 height 19
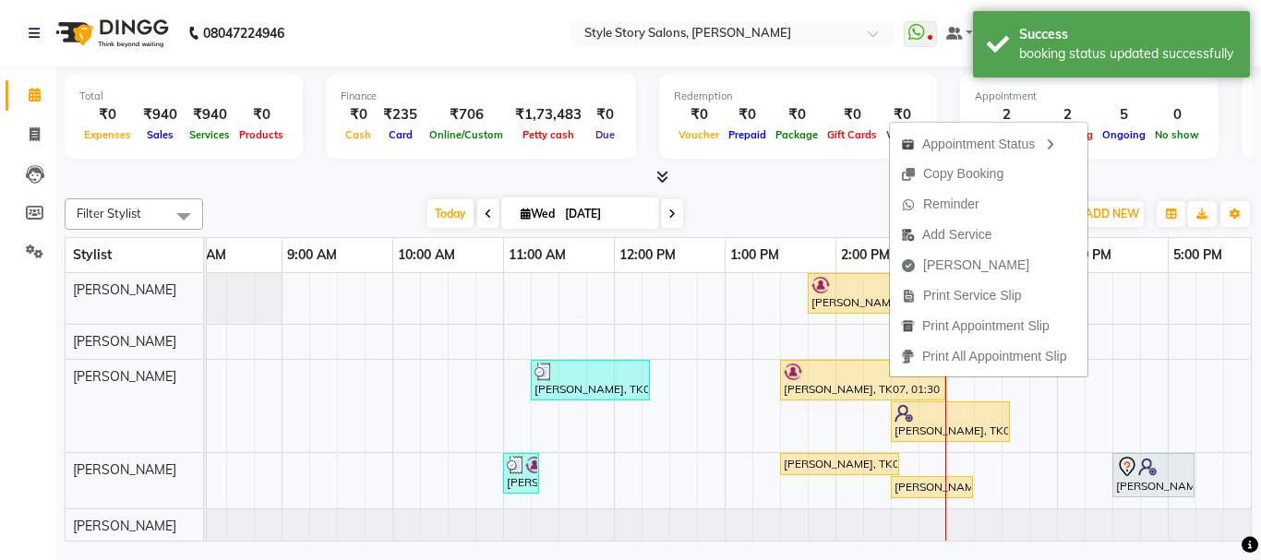
click at [931, 265] on span "[PERSON_NAME]" at bounding box center [976, 265] width 106 height 19
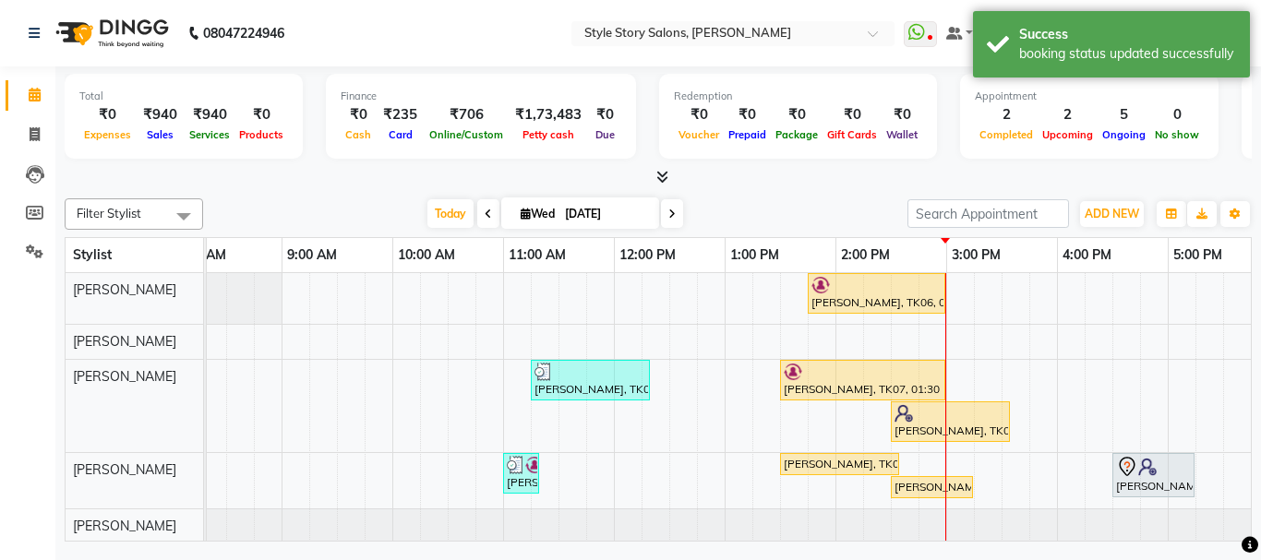
select select "service"
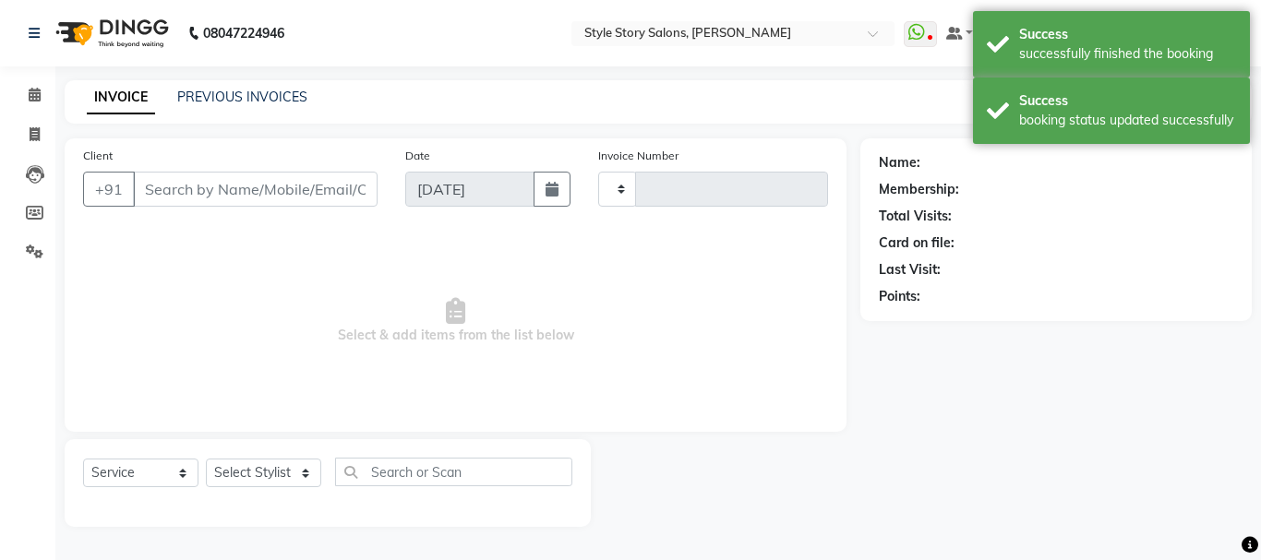
type input "1510"
select select "6249"
type input "9823077788"
select select "62113"
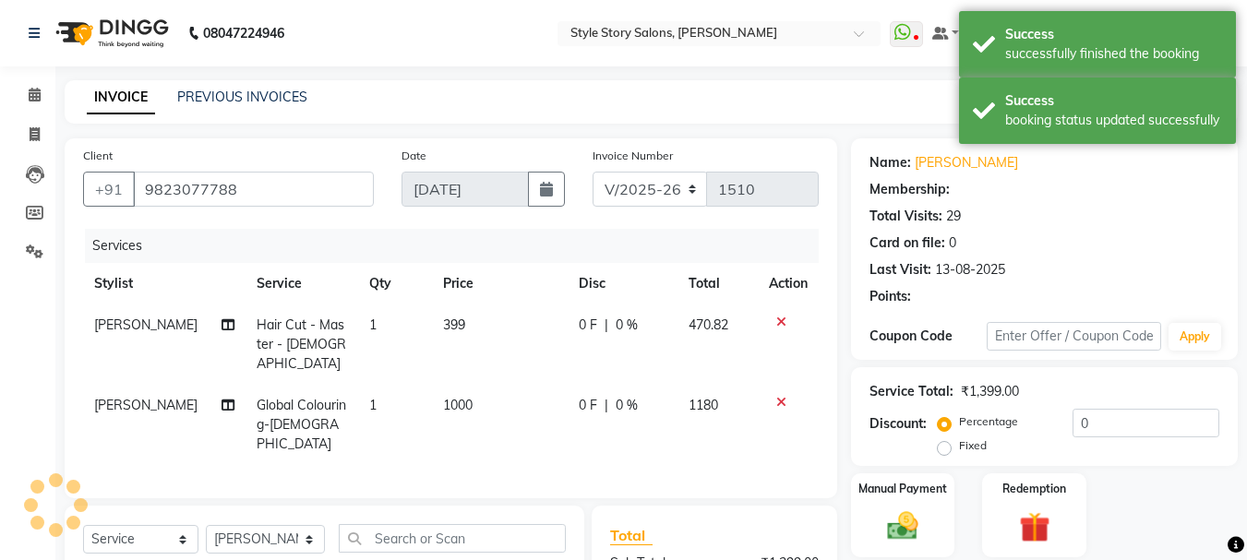
select select "1: Object"
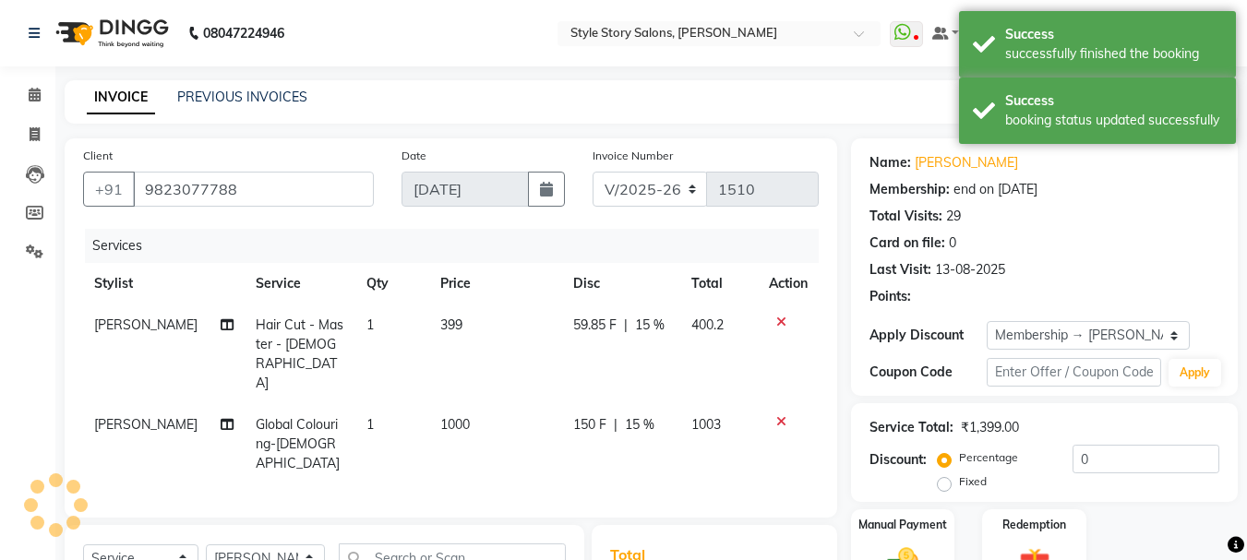
type input "15"
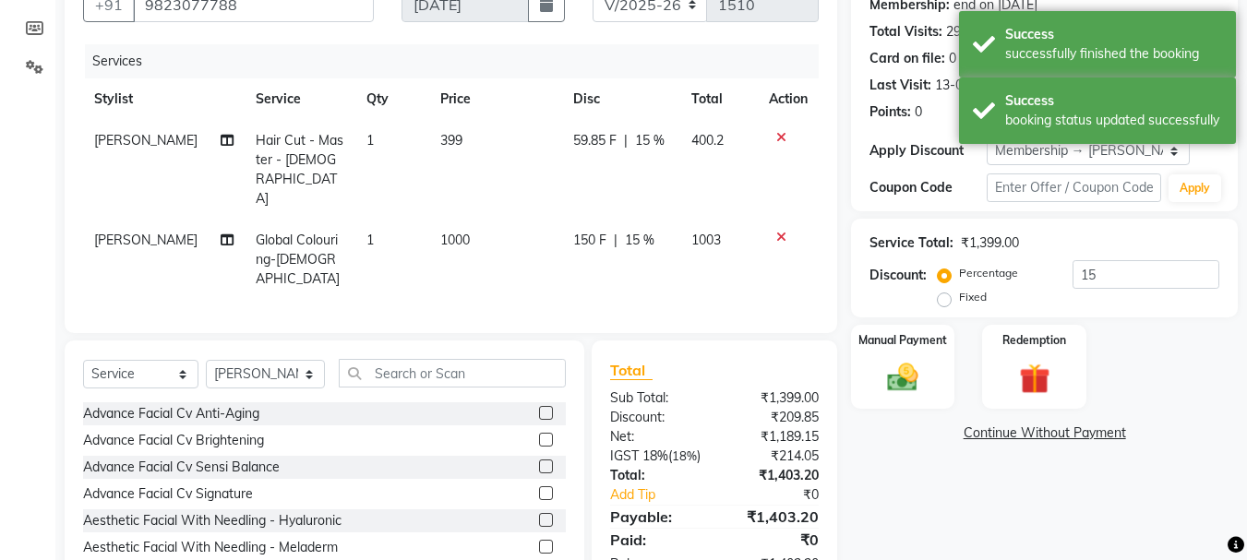
scroll to position [221, 0]
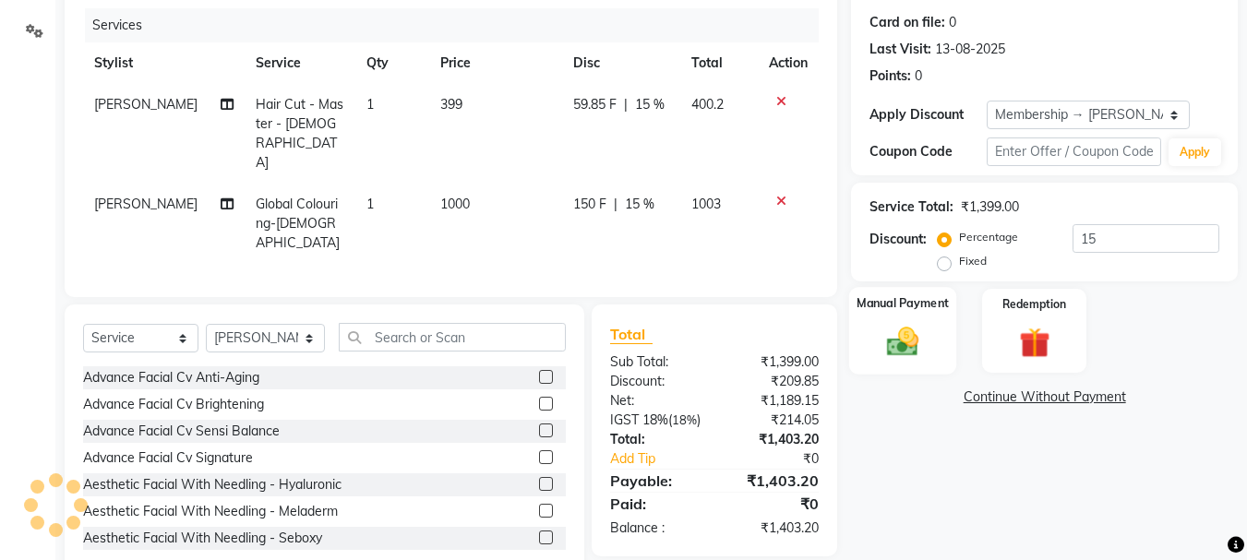
click at [904, 345] on img at bounding box center [903, 341] width 52 height 37
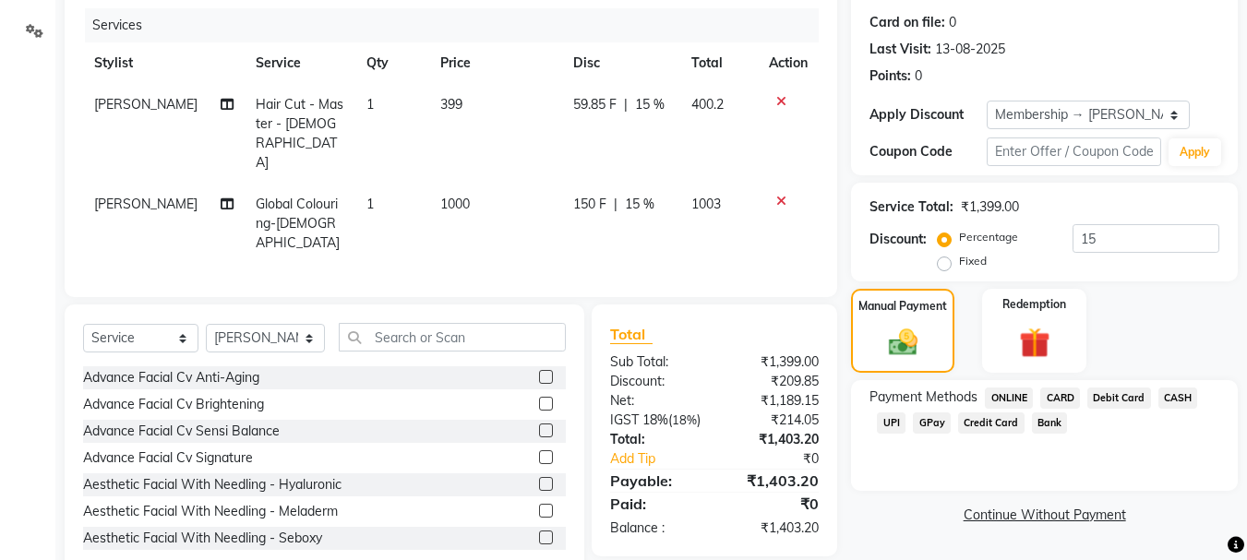
click at [1172, 395] on span "CASH" at bounding box center [1179, 398] width 40 height 21
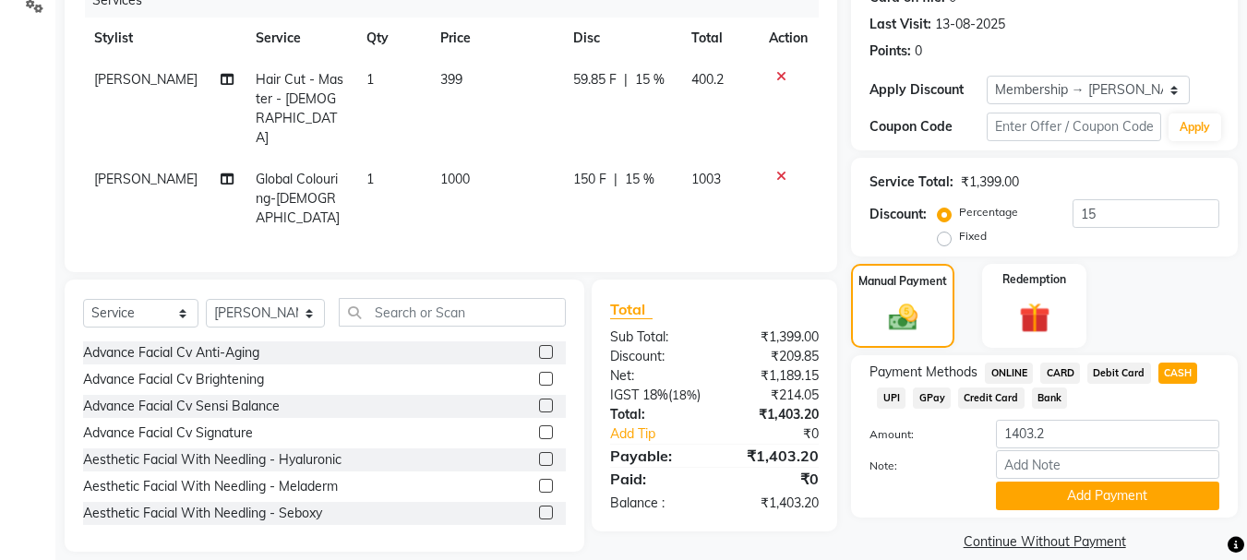
scroll to position [269, 0]
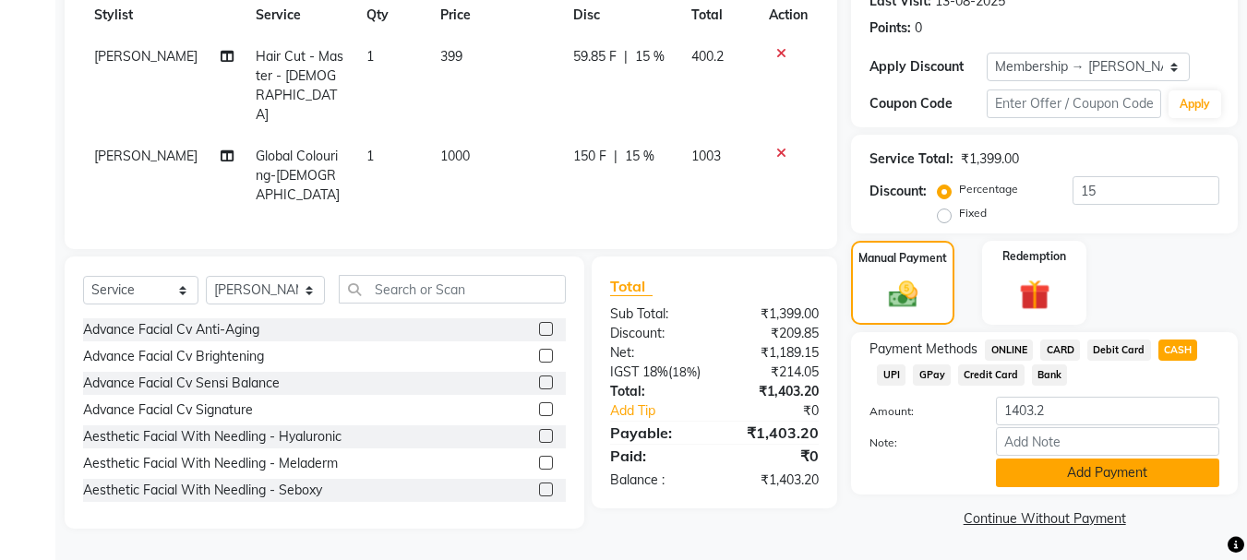
click at [1155, 474] on button "Add Payment" at bounding box center [1107, 473] width 223 height 29
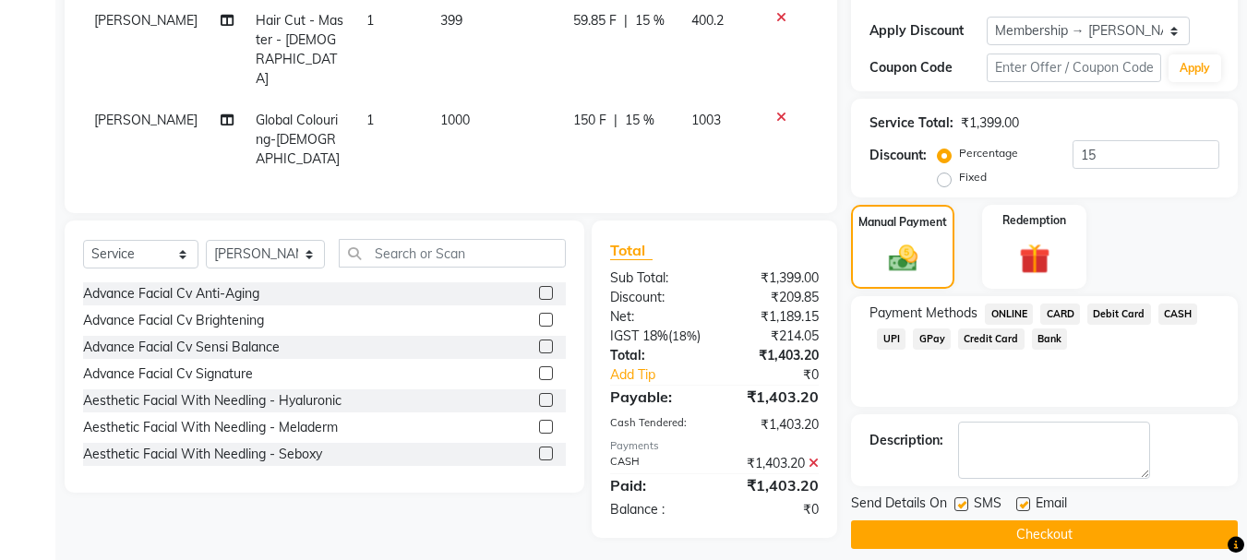
scroll to position [321, 0]
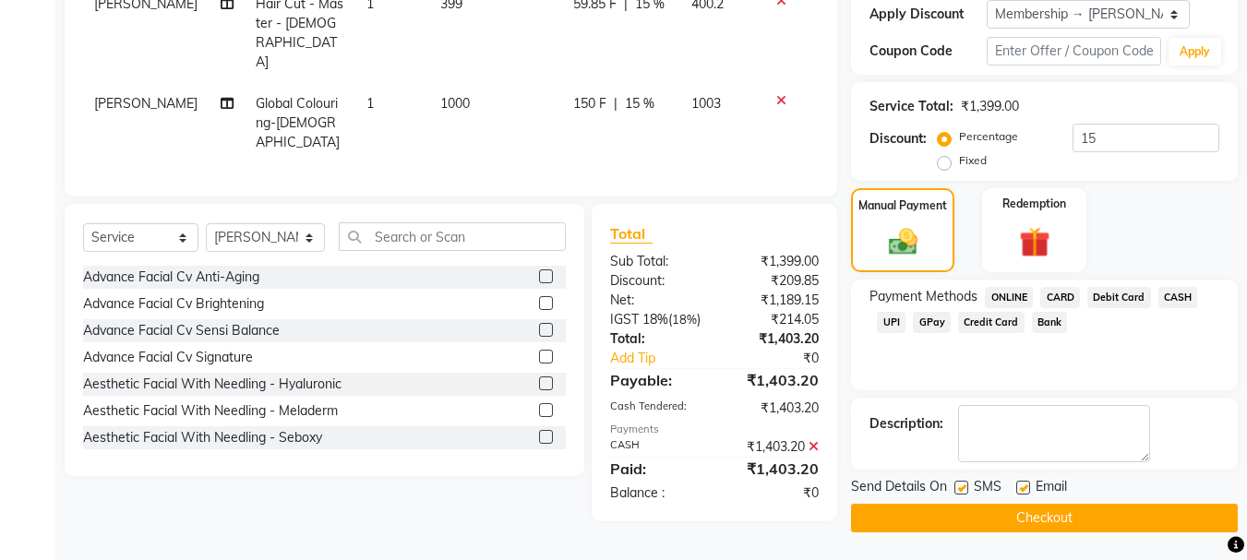
click at [1121, 520] on button "Checkout" at bounding box center [1044, 518] width 387 height 29
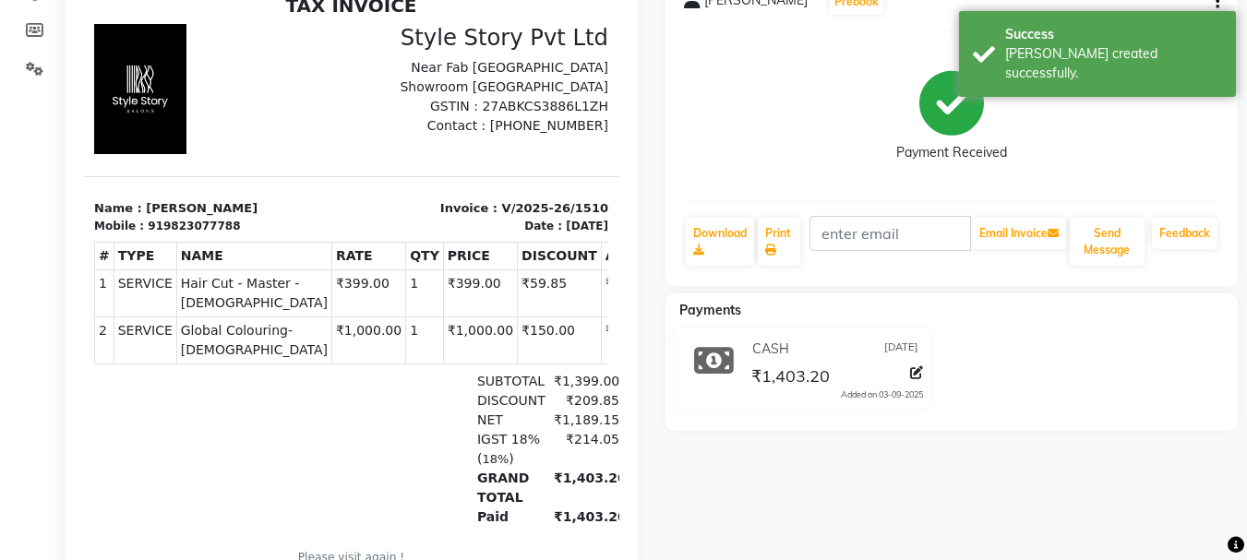
scroll to position [185, 0]
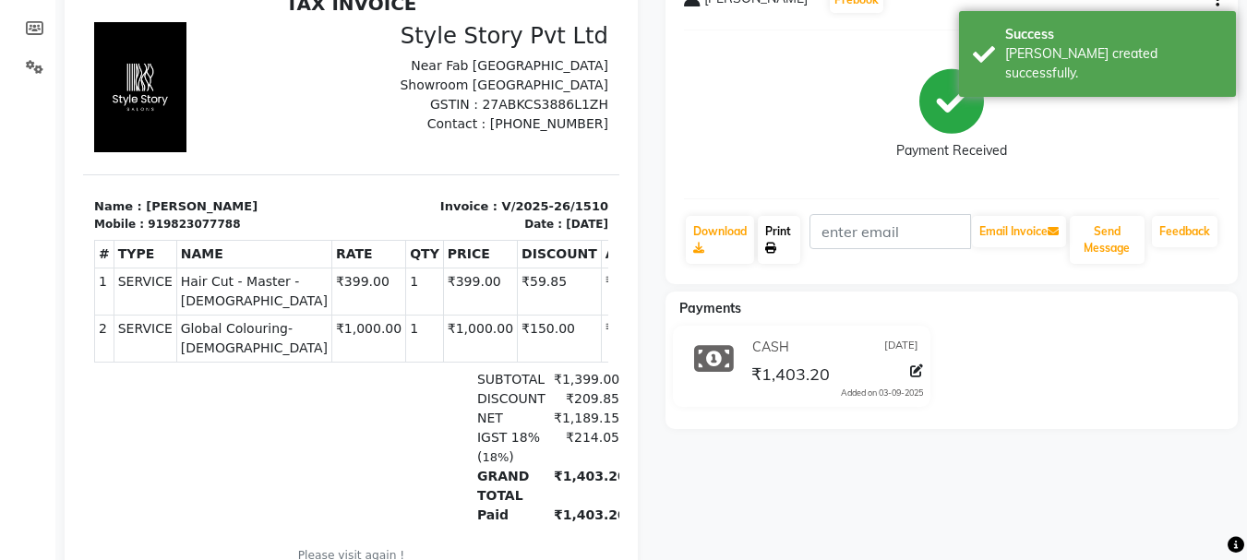
click at [790, 246] on link "Print" at bounding box center [779, 240] width 42 height 48
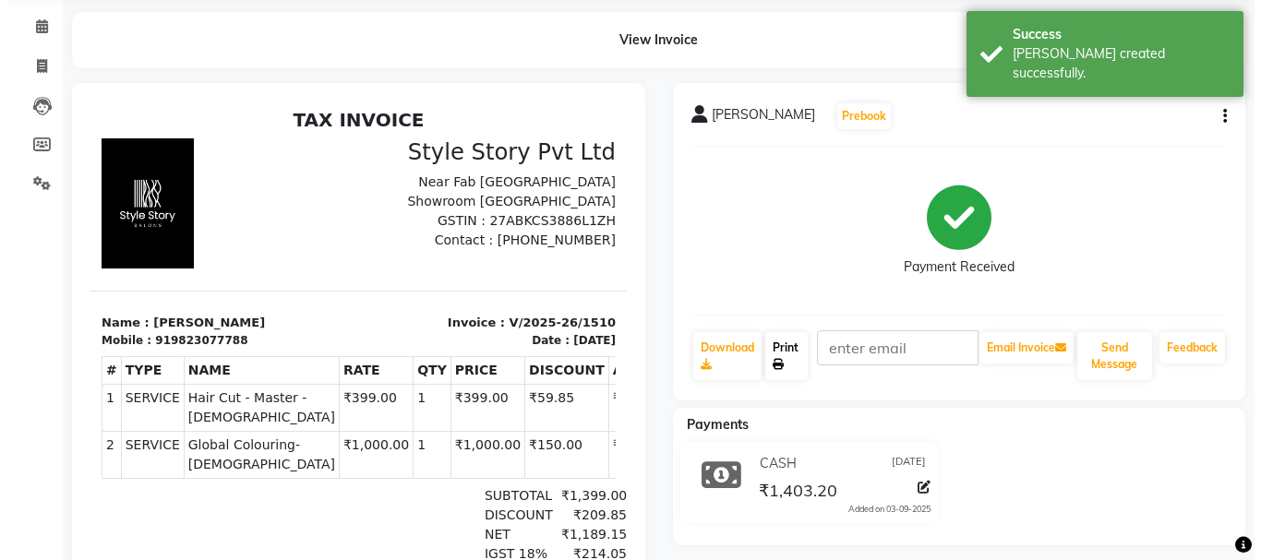
scroll to position [0, 0]
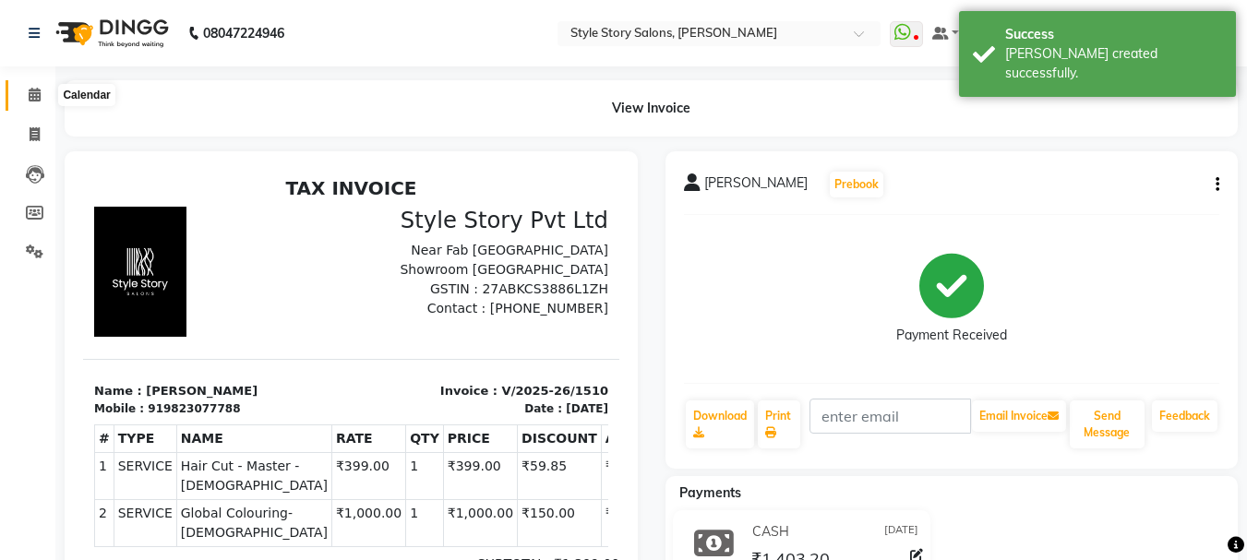
click at [32, 98] on icon at bounding box center [35, 95] width 12 height 14
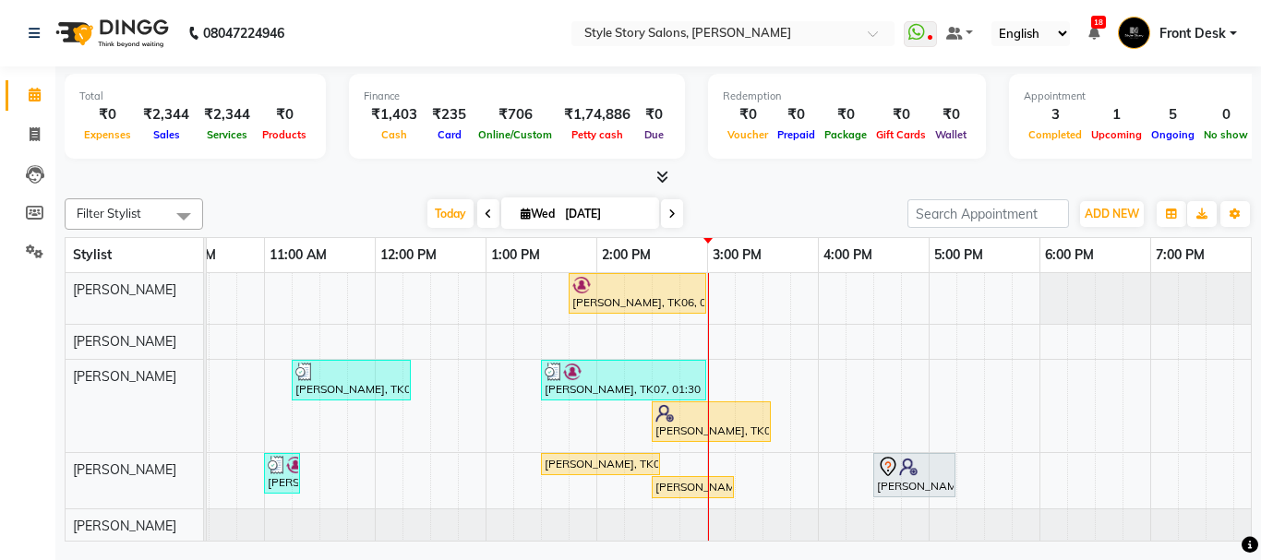
scroll to position [0, 406]
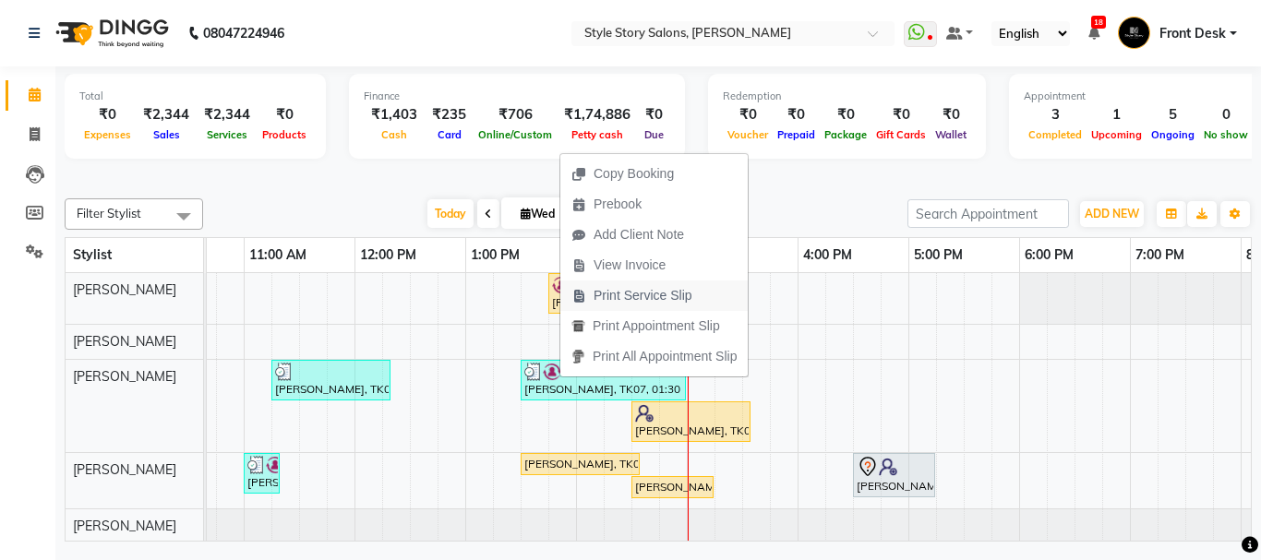
click at [612, 288] on span "Print Service Slip" at bounding box center [643, 295] width 99 height 19
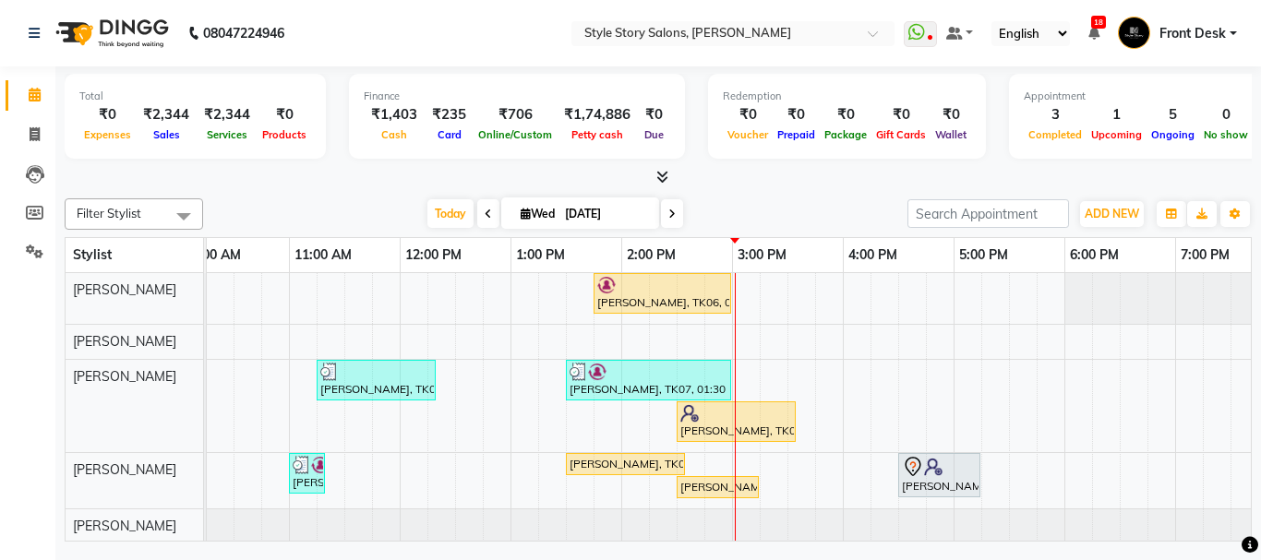
scroll to position [0, 0]
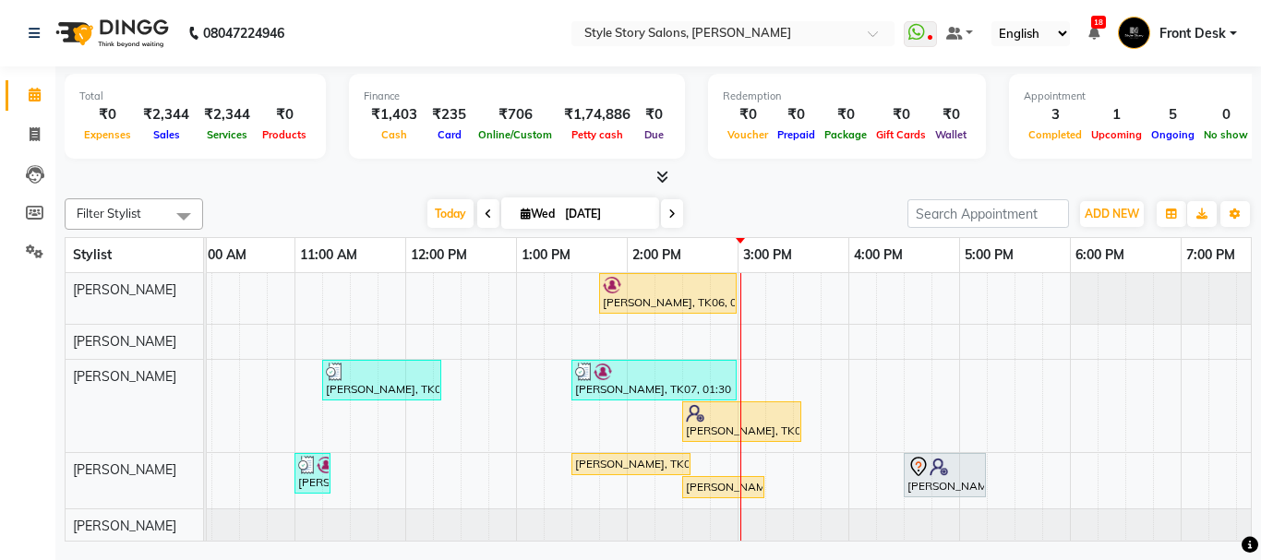
click at [545, 207] on span "Wed" at bounding box center [537, 214] width 43 height 14
select select "9"
select select "2025"
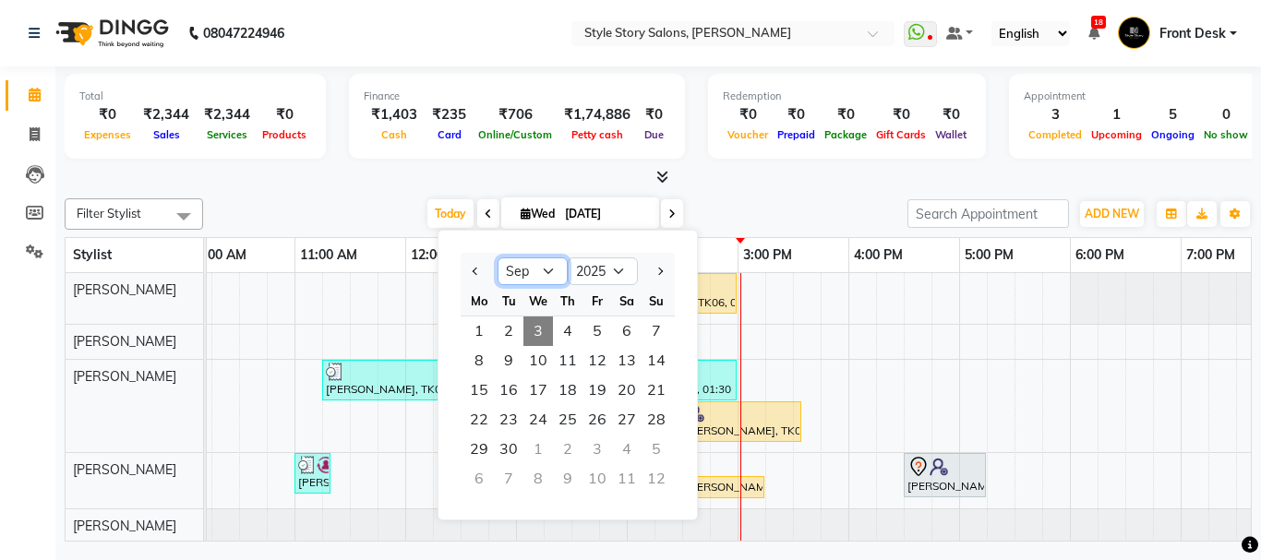
click at [549, 269] on select "Jan Feb Mar Apr May Jun Jul Aug Sep Oct Nov Dec" at bounding box center [533, 272] width 70 height 28
select select "8"
click at [498, 258] on select "Jan Feb Mar Apr May Jun Jul Aug Sep Oct Nov Dec" at bounding box center [533, 272] width 70 height 28
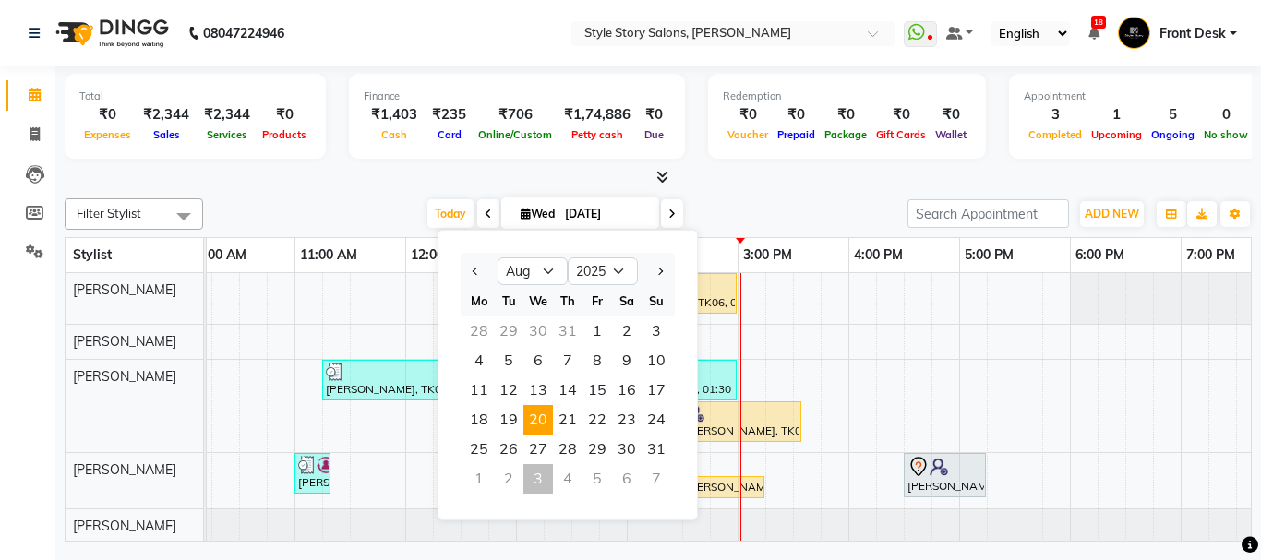
click at [539, 417] on span "20" at bounding box center [538, 420] width 30 height 30
type input "20-08-2025"
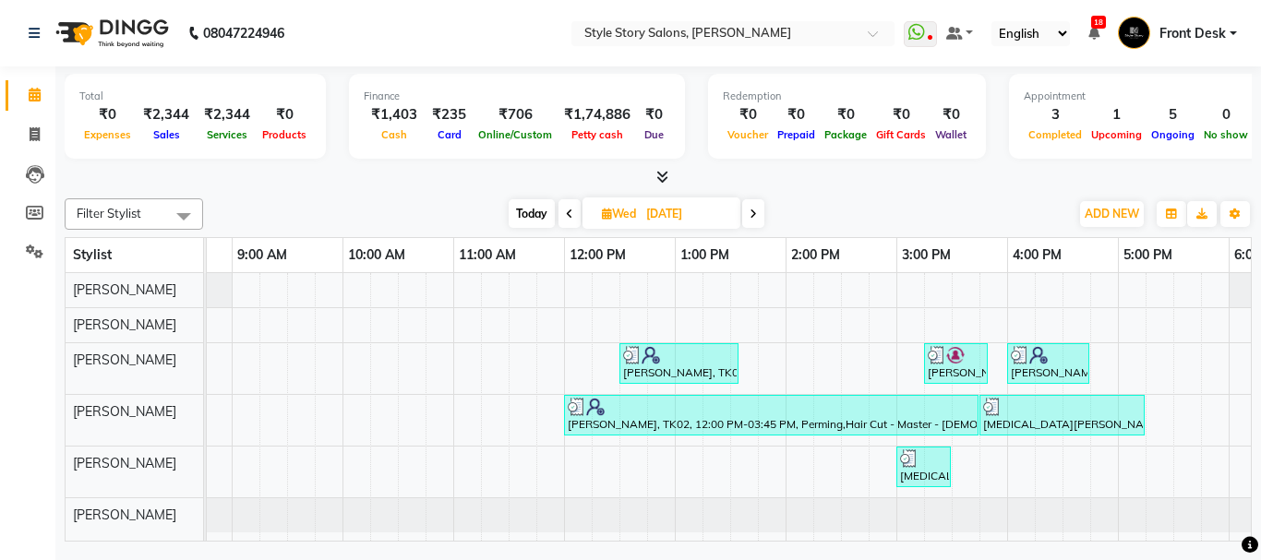
scroll to position [0, 451]
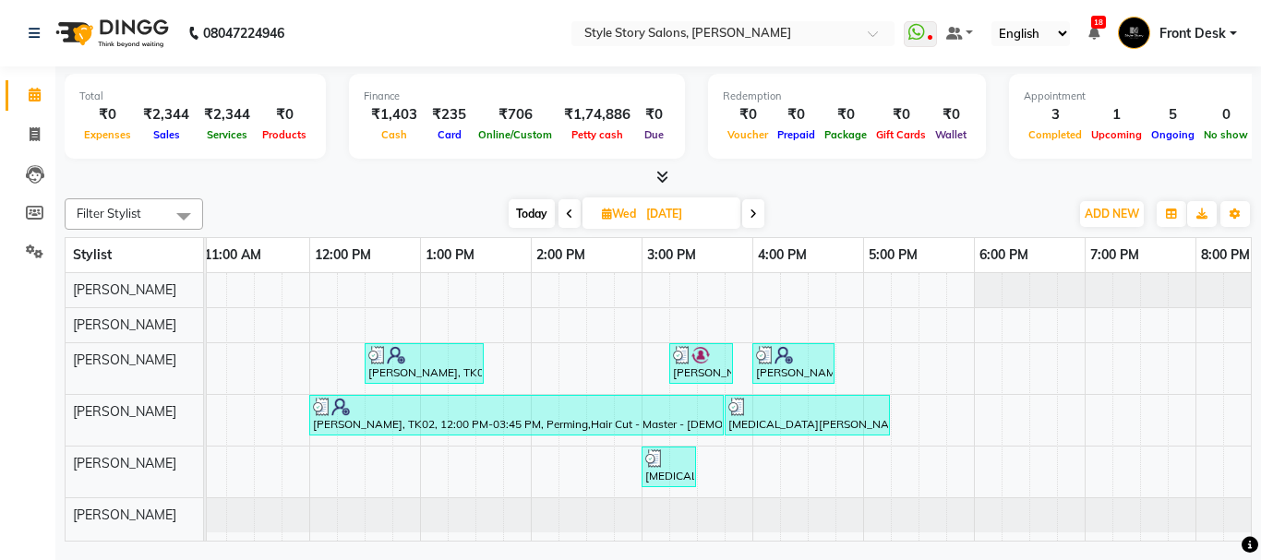
click at [608, 215] on icon at bounding box center [607, 214] width 10 height 12
select select "8"
select select "2025"
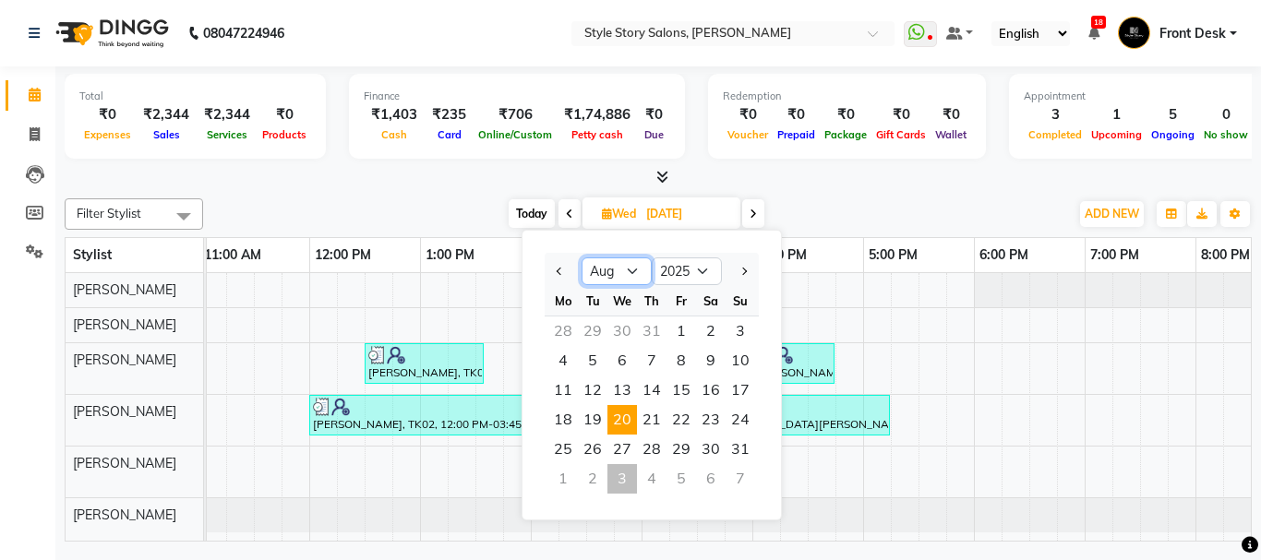
click at [638, 275] on select "Jan Feb Mar Apr May Jun Jul Aug Sep Oct Nov Dec" at bounding box center [617, 272] width 70 height 28
select select "9"
click at [582, 258] on select "Jan Feb Mar Apr May Jun Jul Aug Sep Oct Nov Dec" at bounding box center [617, 272] width 70 height 28
click at [627, 330] on span "3" at bounding box center [622, 332] width 30 height 30
type input "[DATE]"
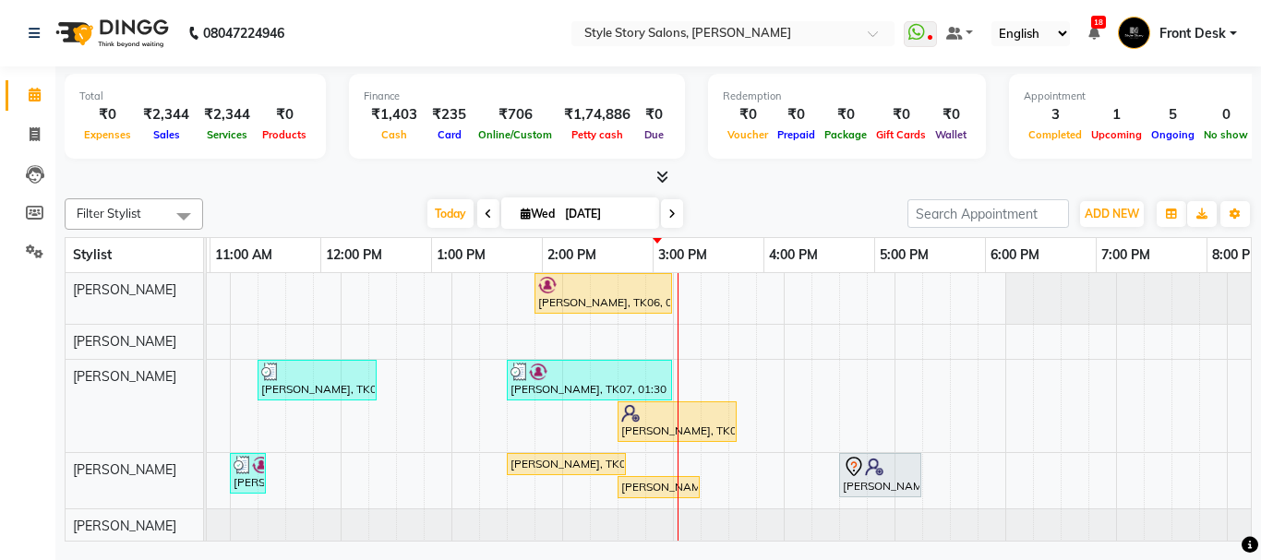
scroll to position [0, 420]
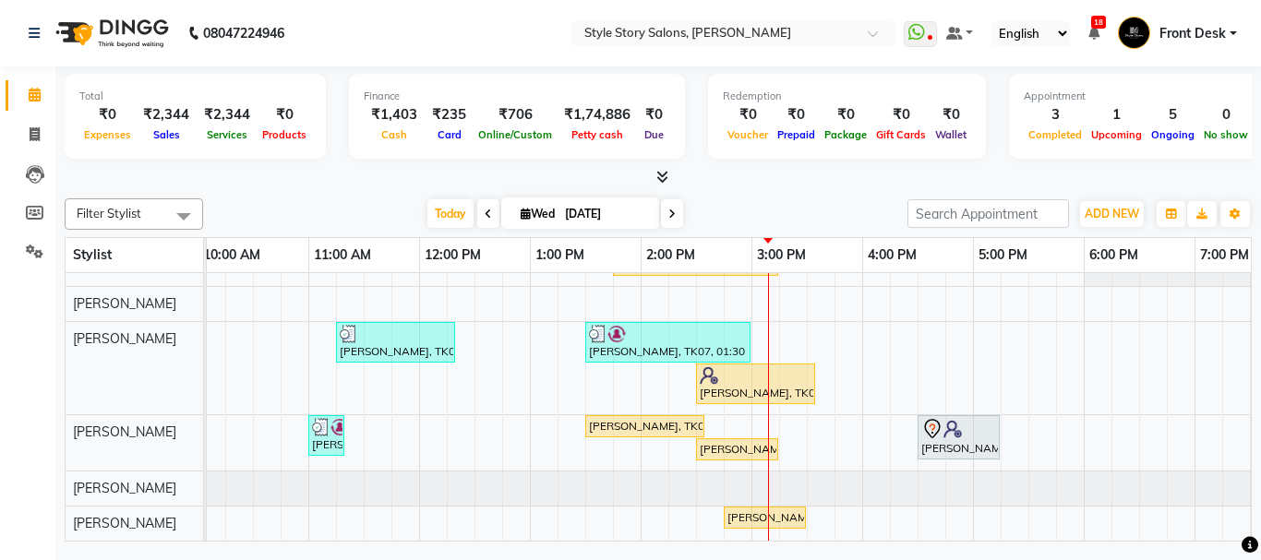
scroll to position [0, 0]
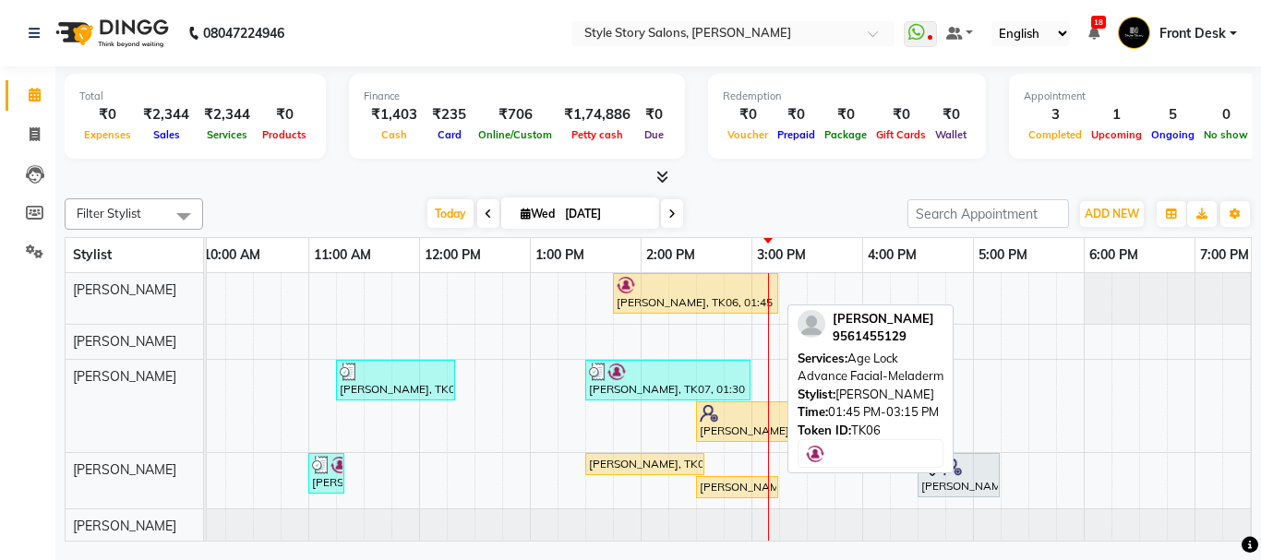
click at [664, 299] on div "[PERSON_NAME], TK06, 01:45 PM-03:15 PM, Age Lock Advance Facial-Meladerm" at bounding box center [696, 293] width 162 height 35
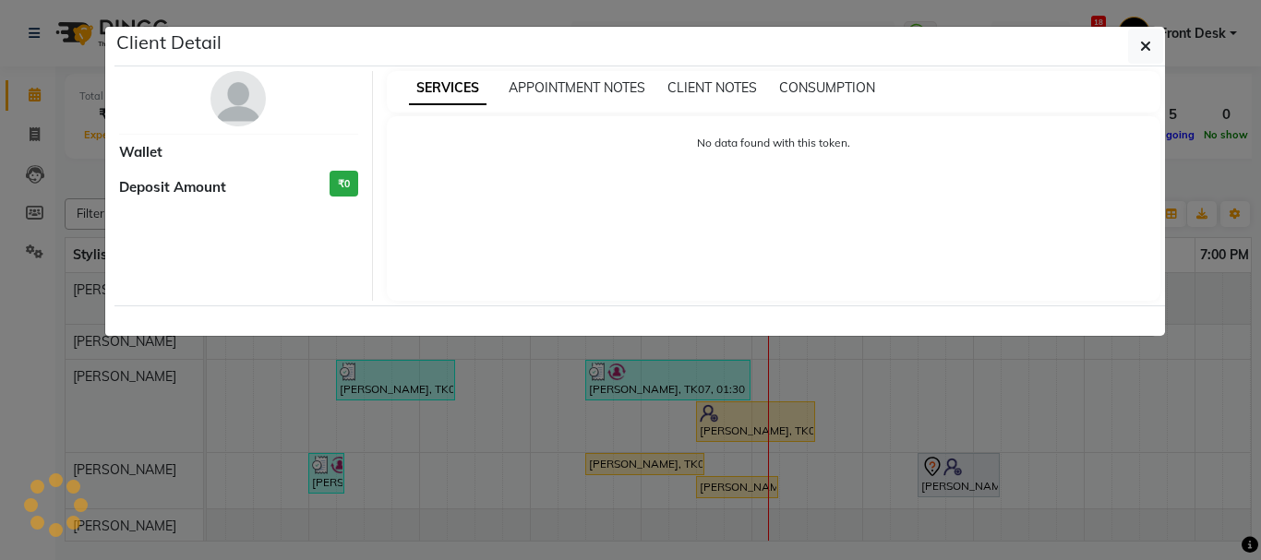
select select "1"
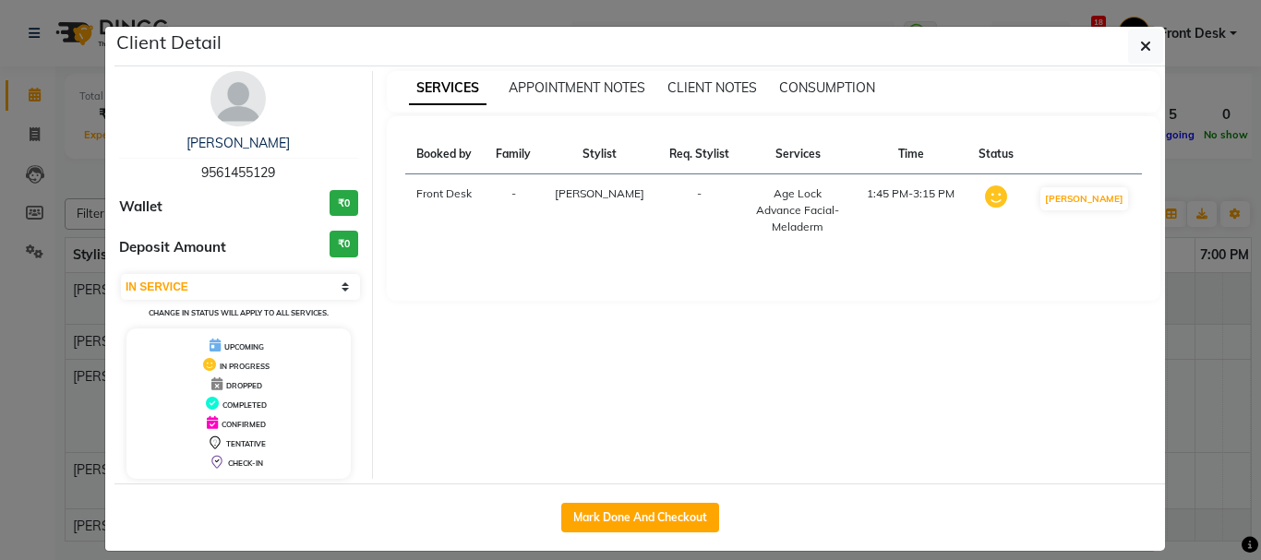
click at [817, 154] on th "Services" at bounding box center [798, 155] width 114 height 40
drag, startPoint x: 194, startPoint y: 173, endPoint x: 282, endPoint y: 173, distance: 87.7
click at [282, 173] on div "Shamal Gomase 9561455129" at bounding box center [238, 158] width 239 height 49
copy span "9561455129"
click at [1140, 43] on icon "button" at bounding box center [1145, 46] width 11 height 15
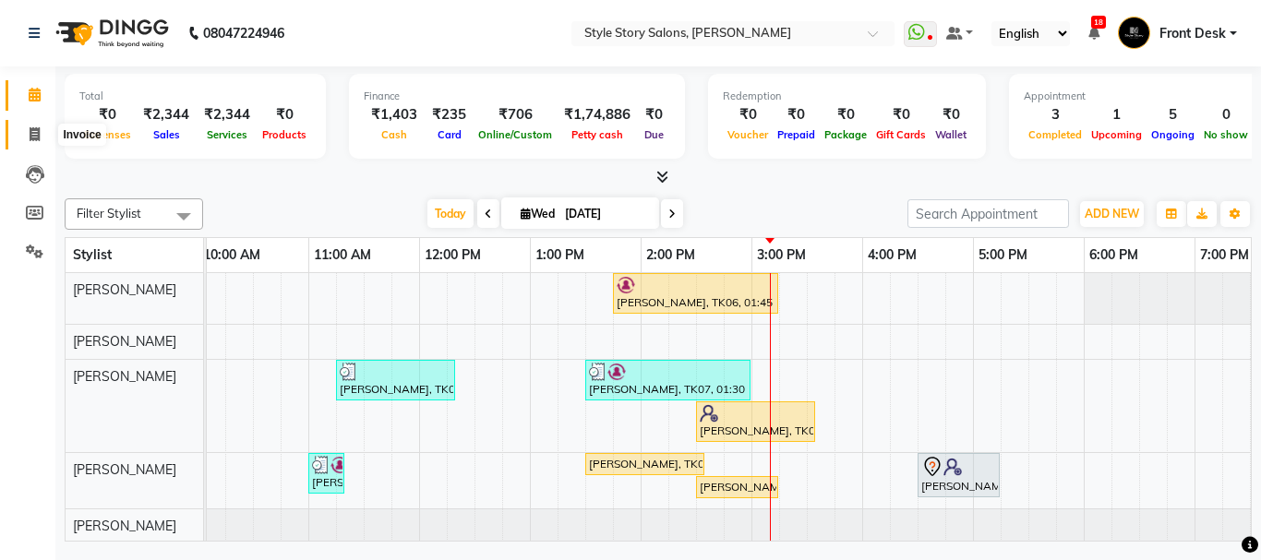
click at [28, 137] on span at bounding box center [34, 135] width 32 height 21
select select "service"
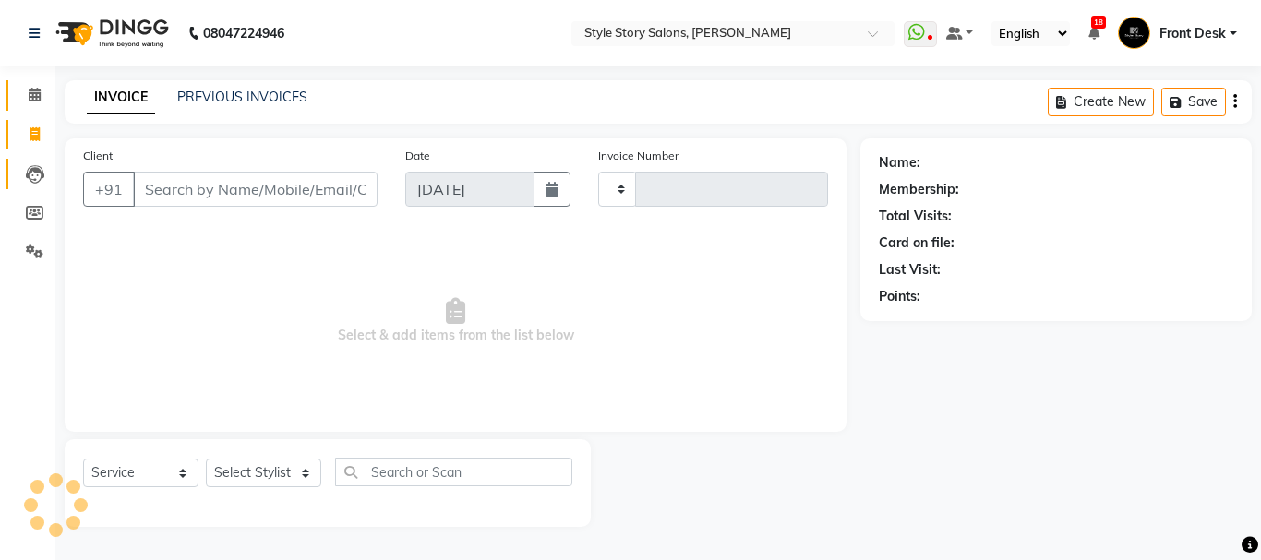
type input "1511"
select select "6249"
click at [30, 173] on icon at bounding box center [35, 174] width 18 height 18
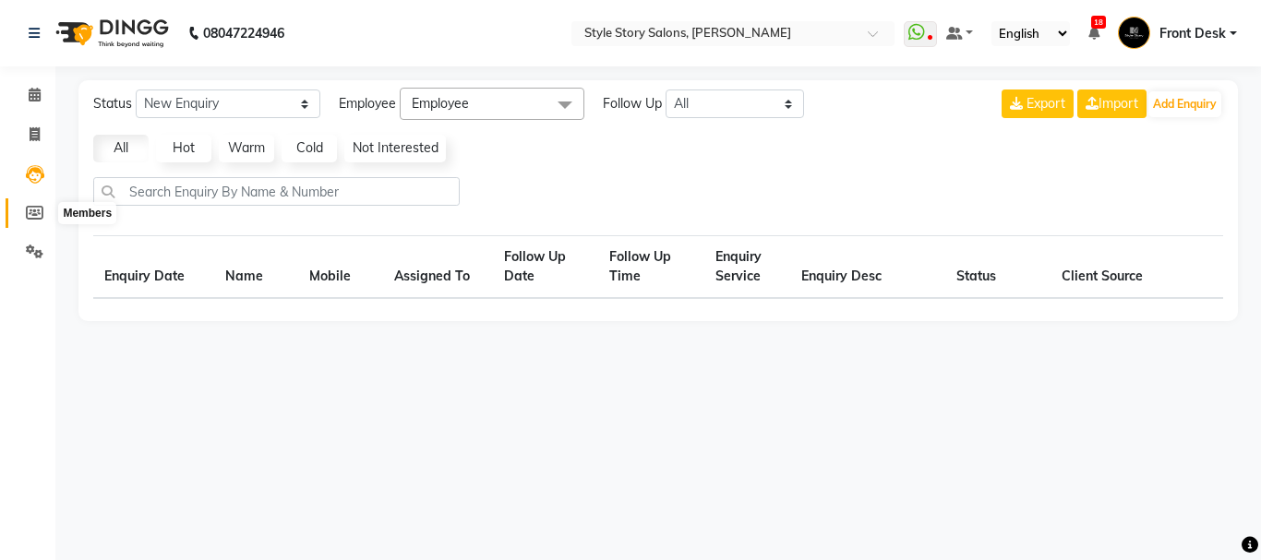
click at [33, 203] on span at bounding box center [34, 213] width 32 height 21
select select
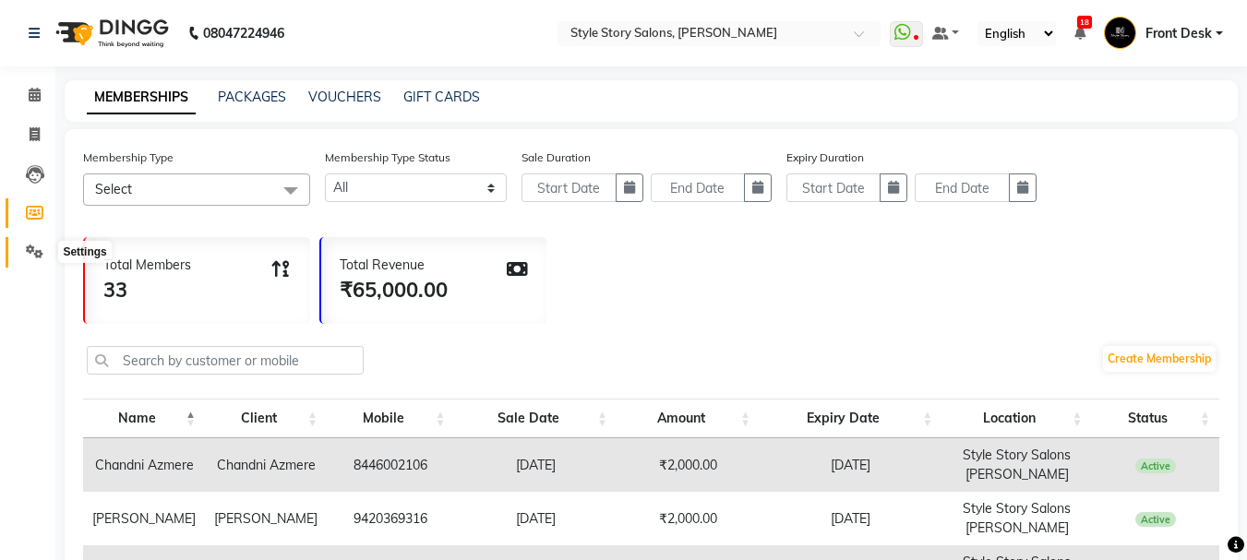
click at [38, 246] on icon at bounding box center [35, 252] width 18 height 14
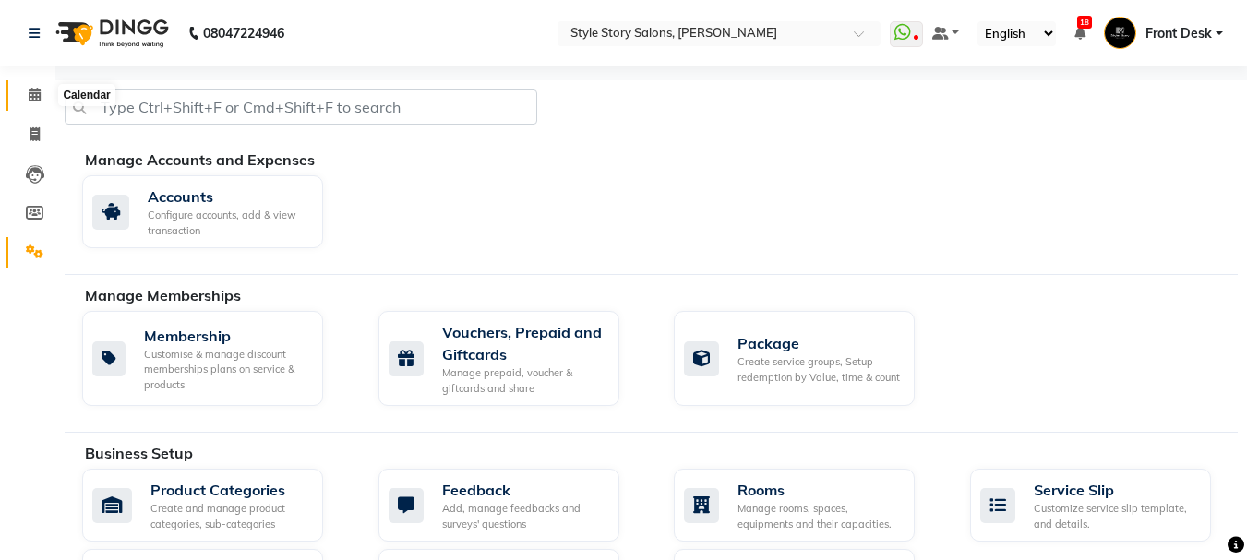
click at [33, 96] on icon at bounding box center [35, 95] width 12 height 14
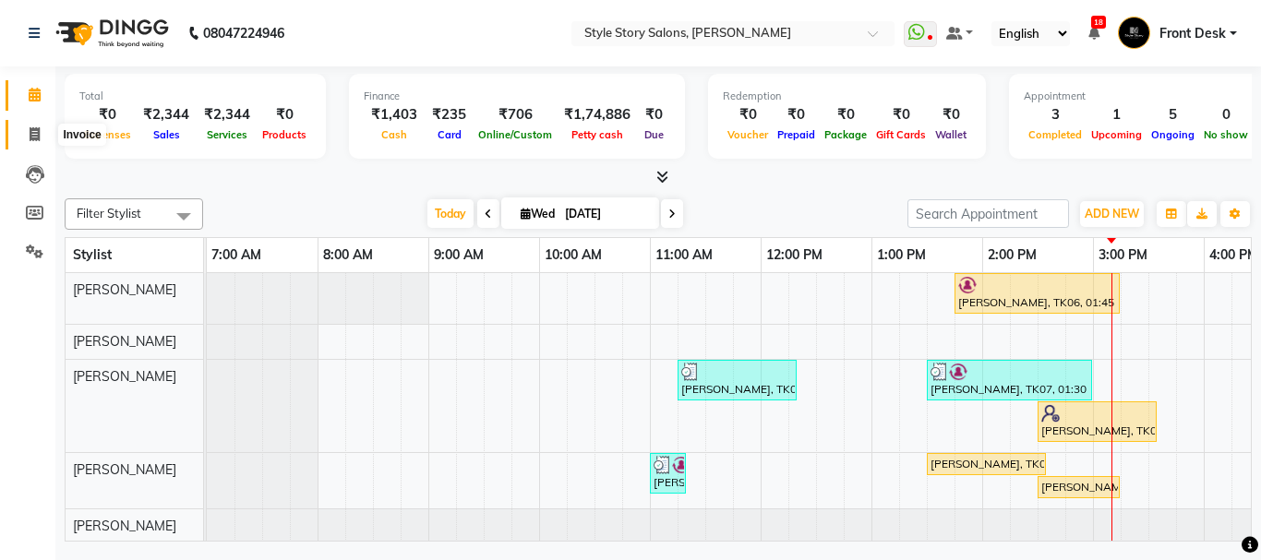
click at [41, 134] on span at bounding box center [34, 135] width 32 height 21
select select "6249"
select select "service"
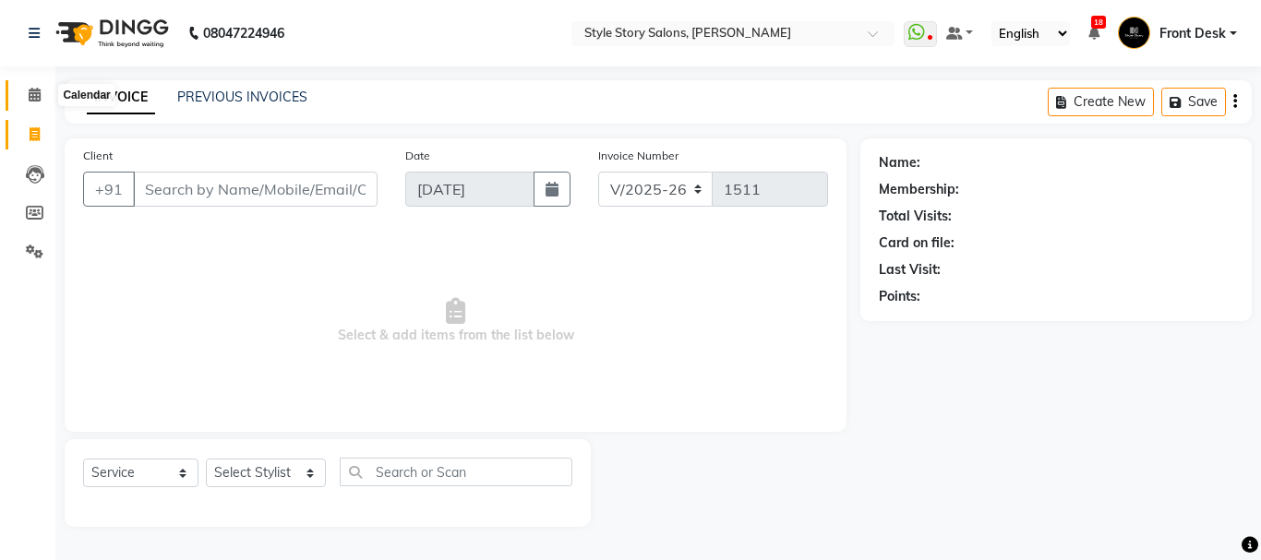
click at [43, 95] on span at bounding box center [34, 95] width 32 height 21
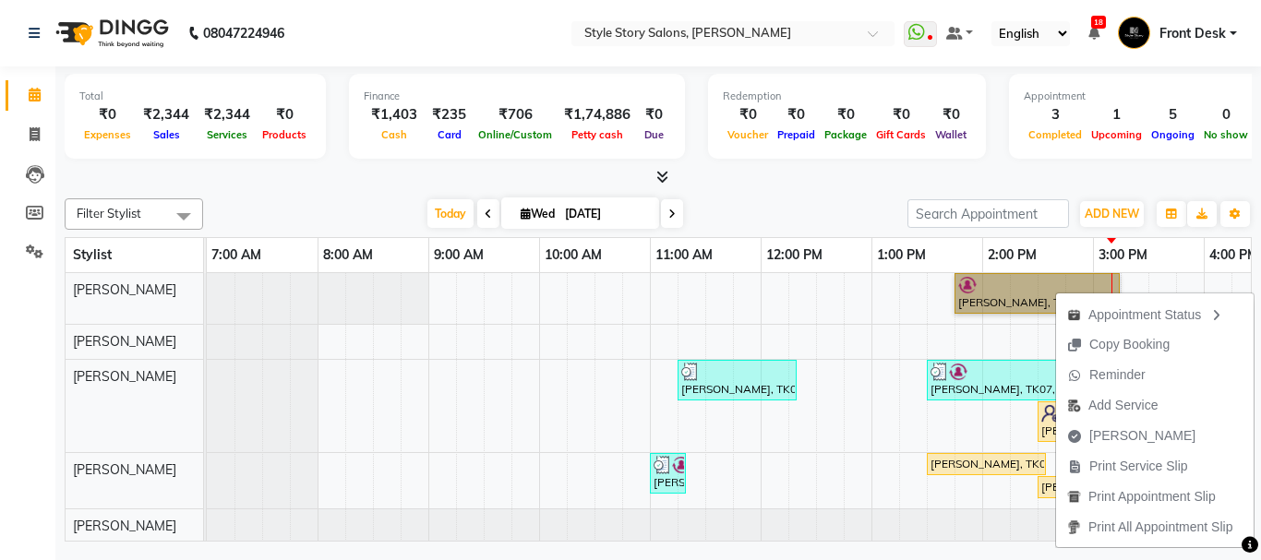
click at [883, 299] on div "Shamal Gomase, TK06, 01:45 PM-03:15 PM, Age Lock Advance Facial-Meladerm Abhije…" at bounding box center [1093, 426] width 1772 height 306
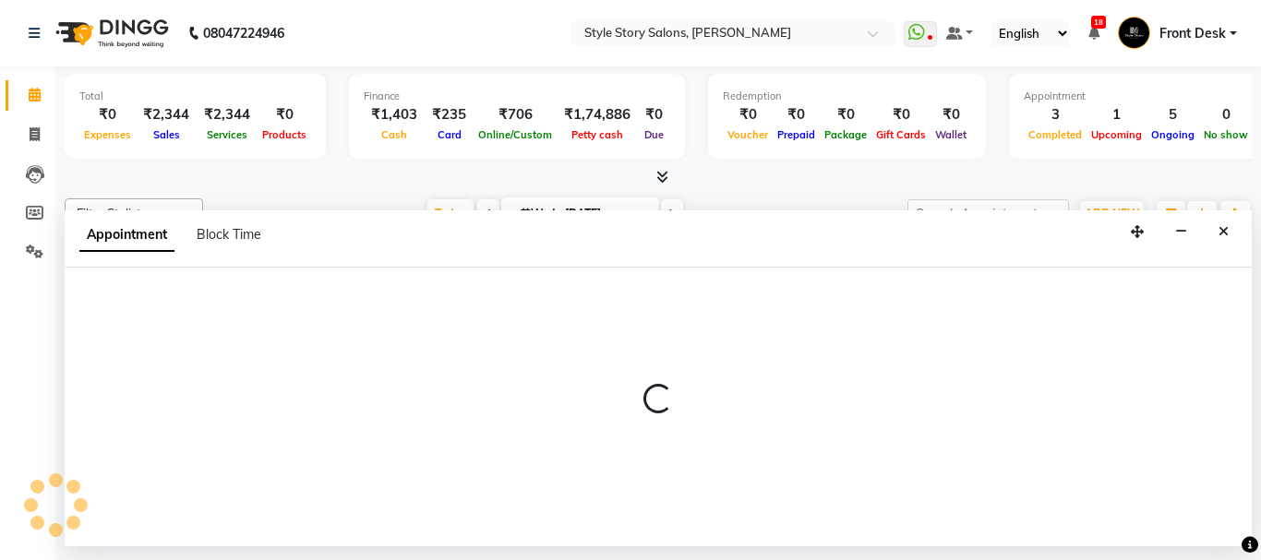
select select "46661"
select select "tentative"
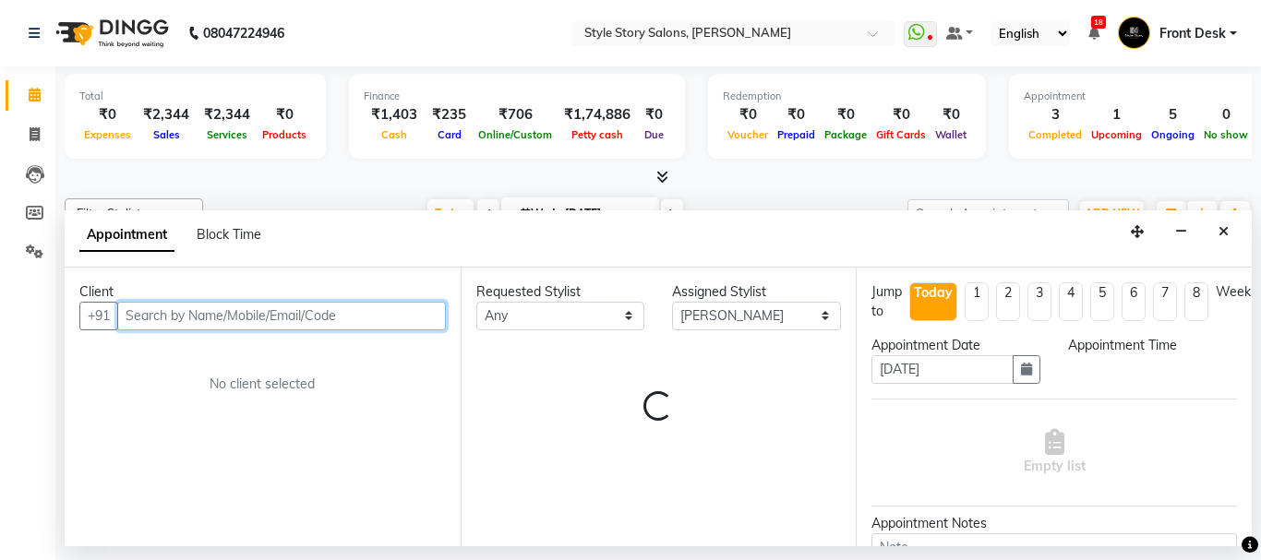
select select "780"
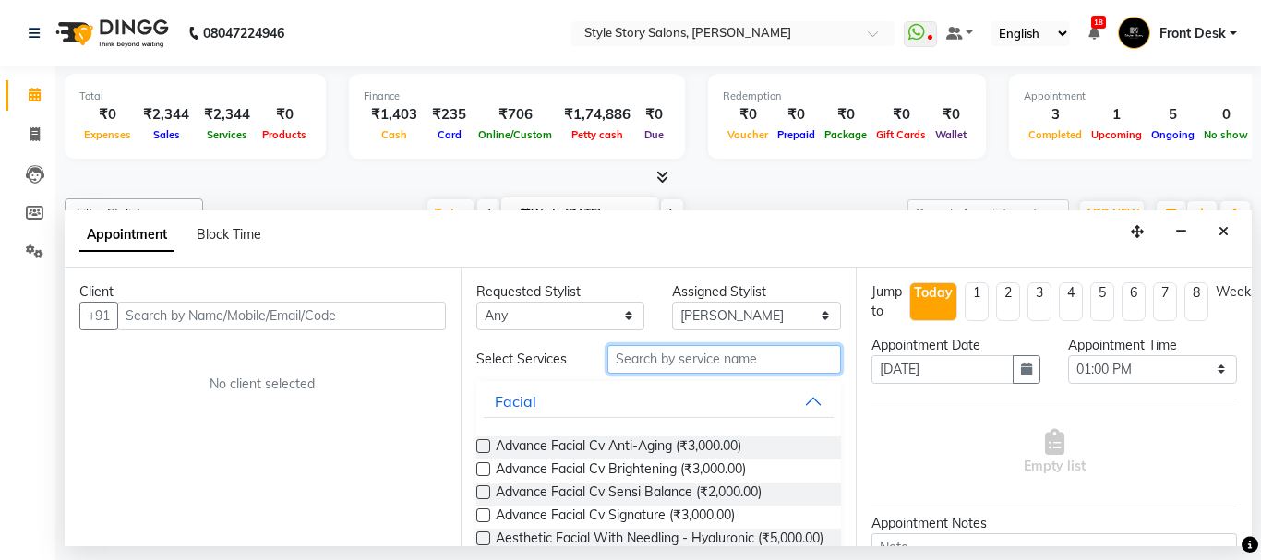
click at [649, 361] on input "text" at bounding box center [724, 359] width 234 height 29
paste input "9561455129"
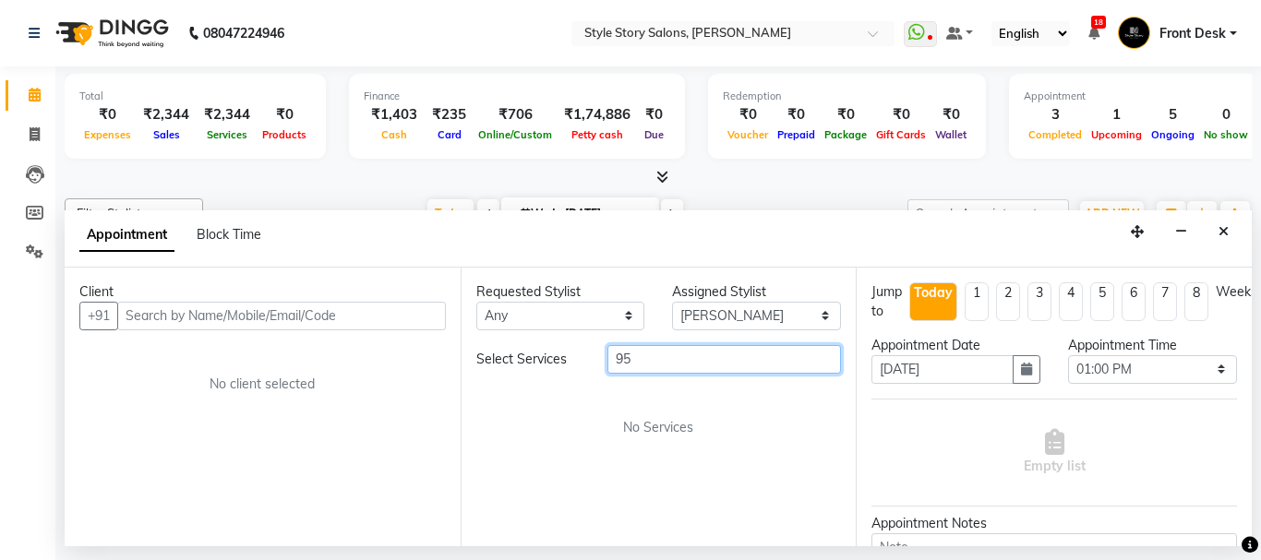
type input "9"
type input "]"
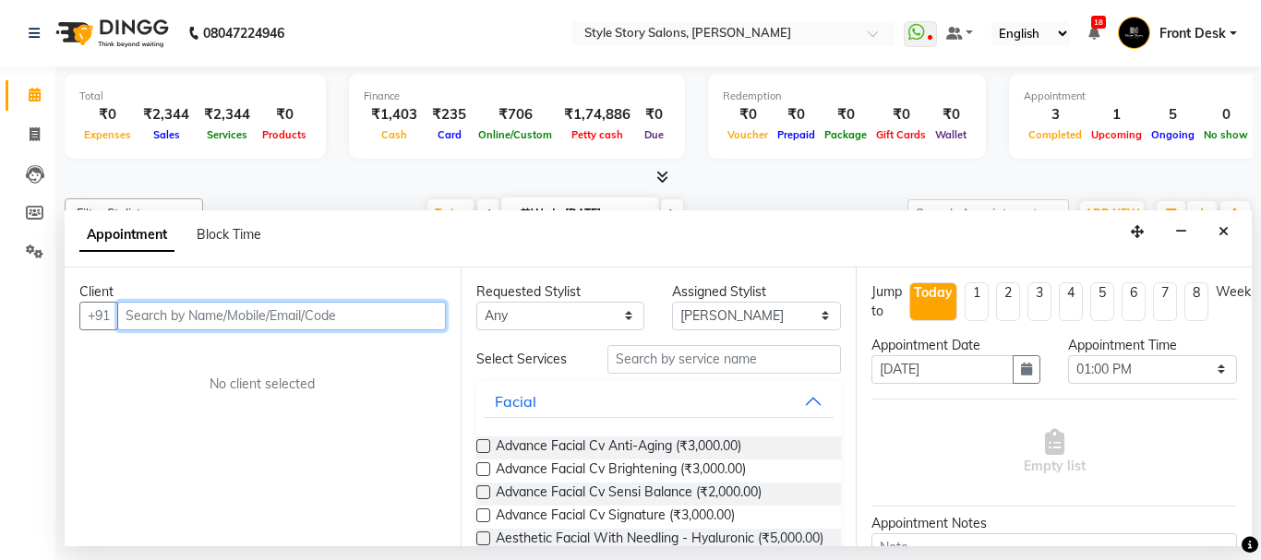
click at [310, 319] on input "text" at bounding box center [281, 316] width 329 height 29
paste input "9561455129"
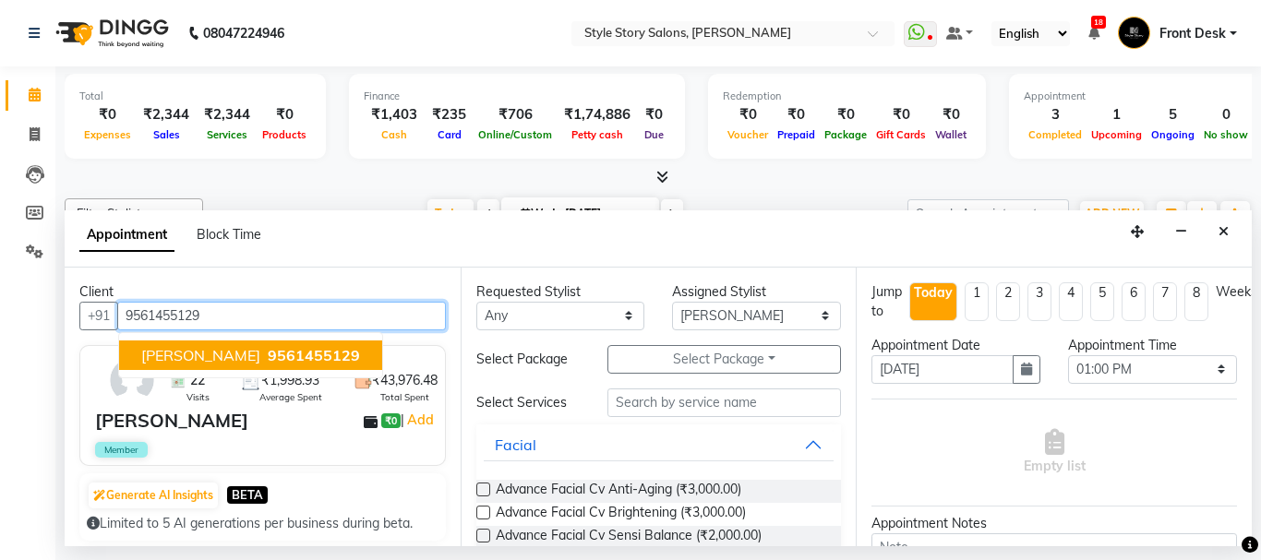
click at [344, 354] on span "9561455129" at bounding box center [314, 355] width 92 height 18
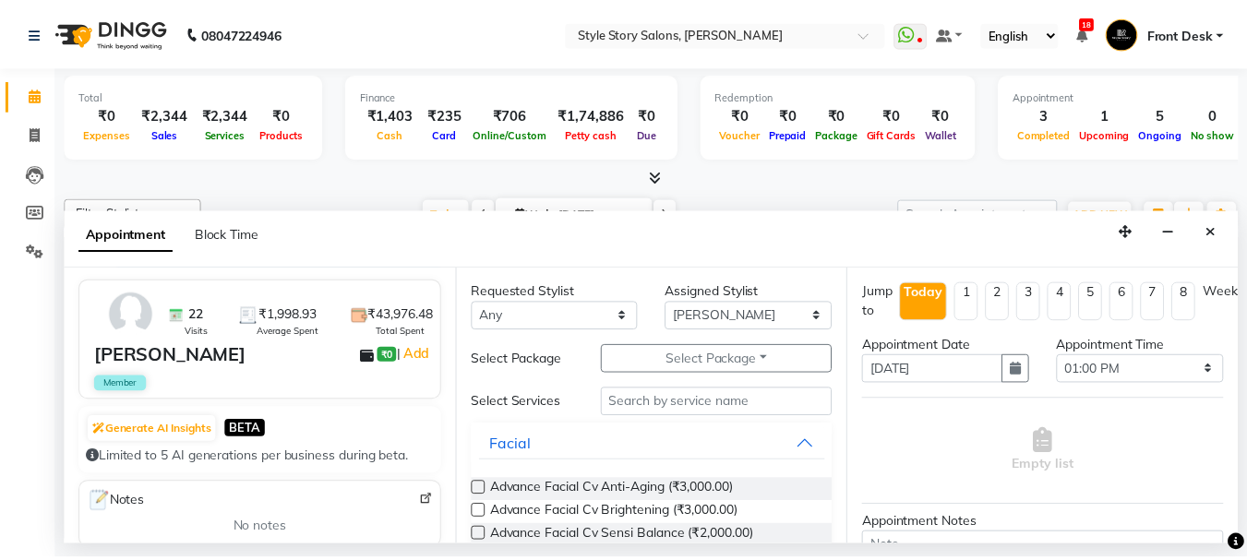
scroll to position [92, 0]
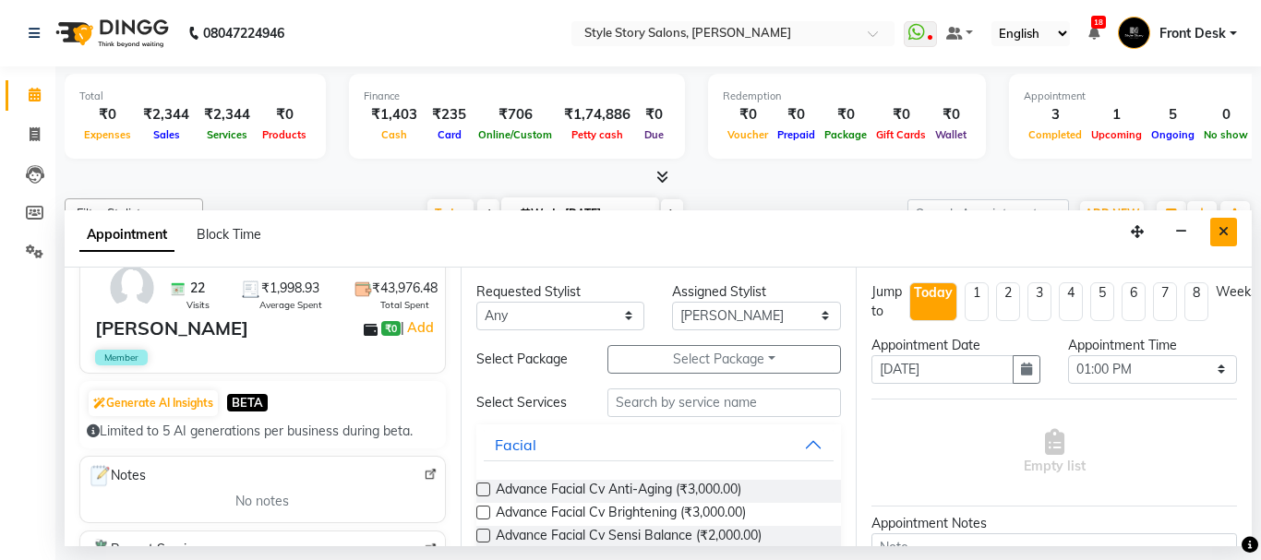
type input "9561455129"
click at [1219, 232] on icon "Close" at bounding box center [1224, 231] width 10 height 13
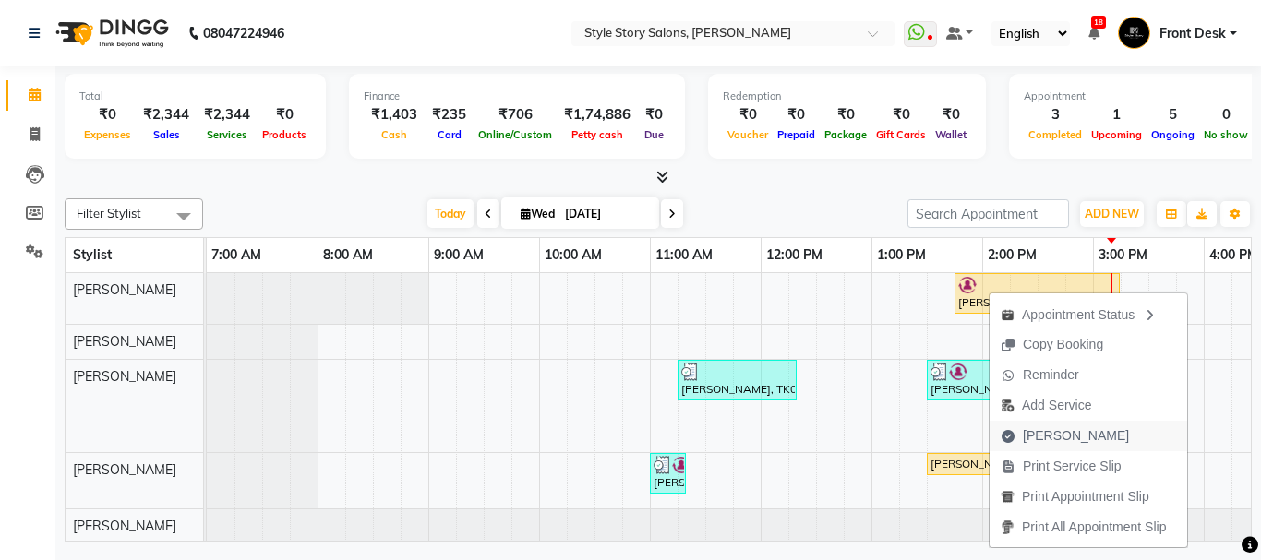
click at [1070, 440] on span "Mark Done" at bounding box center [1076, 435] width 106 height 19
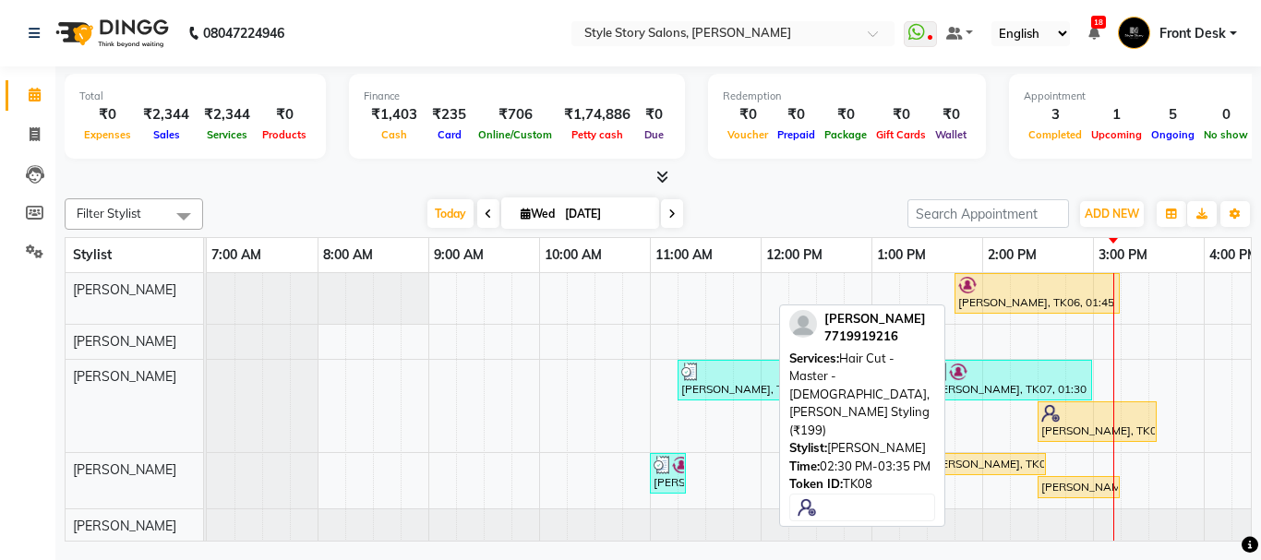
select select "service"
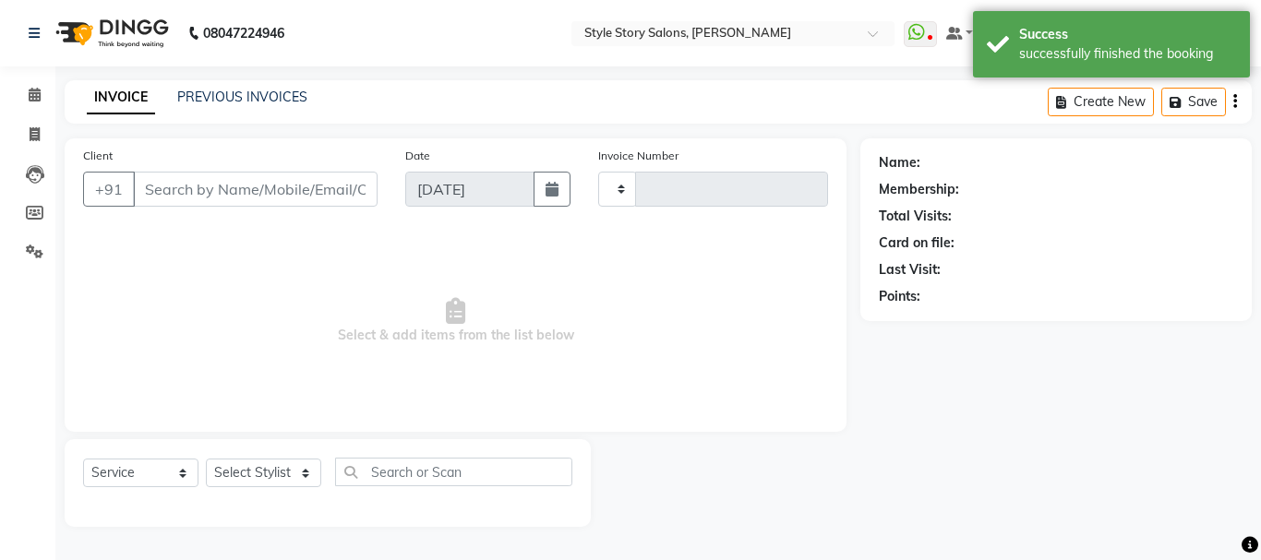
type input "1511"
select select "6249"
type input "9561455129"
select select "46661"
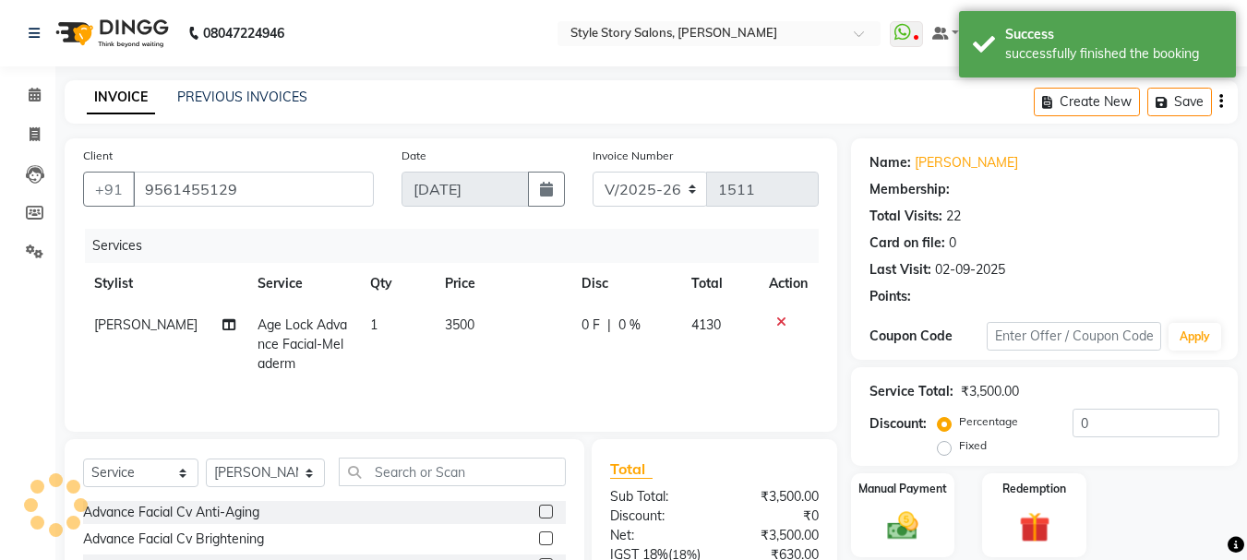
select select "1: Object"
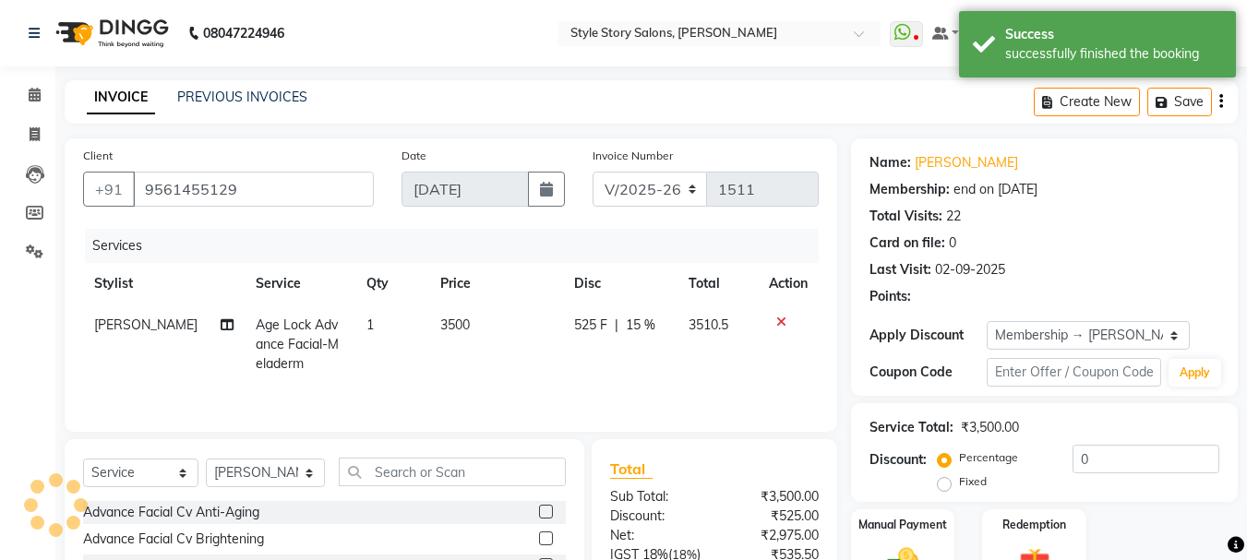
type input "15"
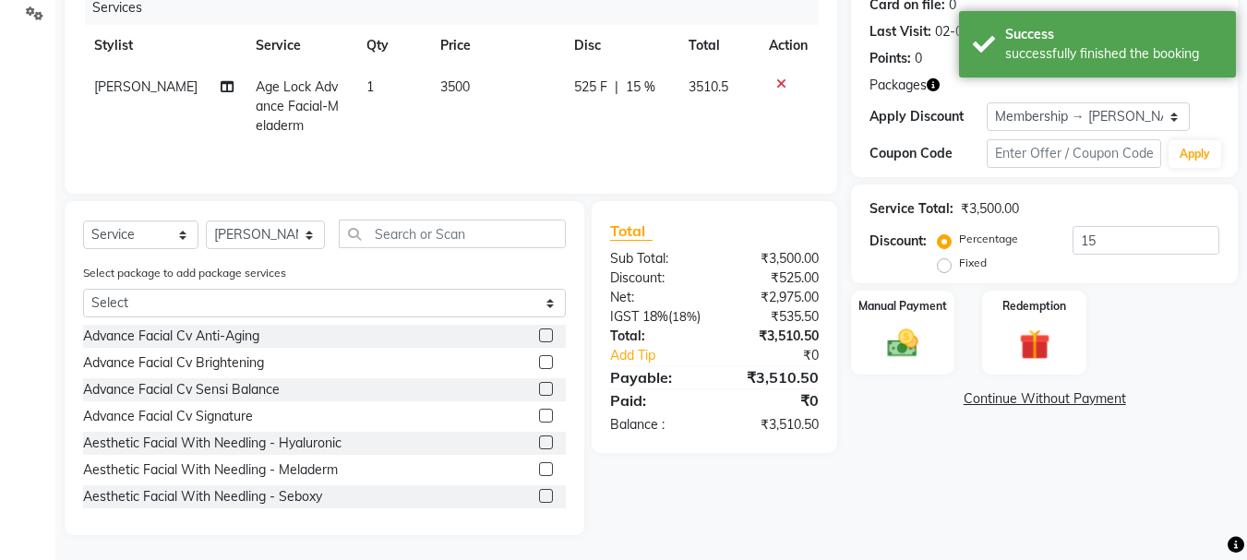
scroll to position [241, 0]
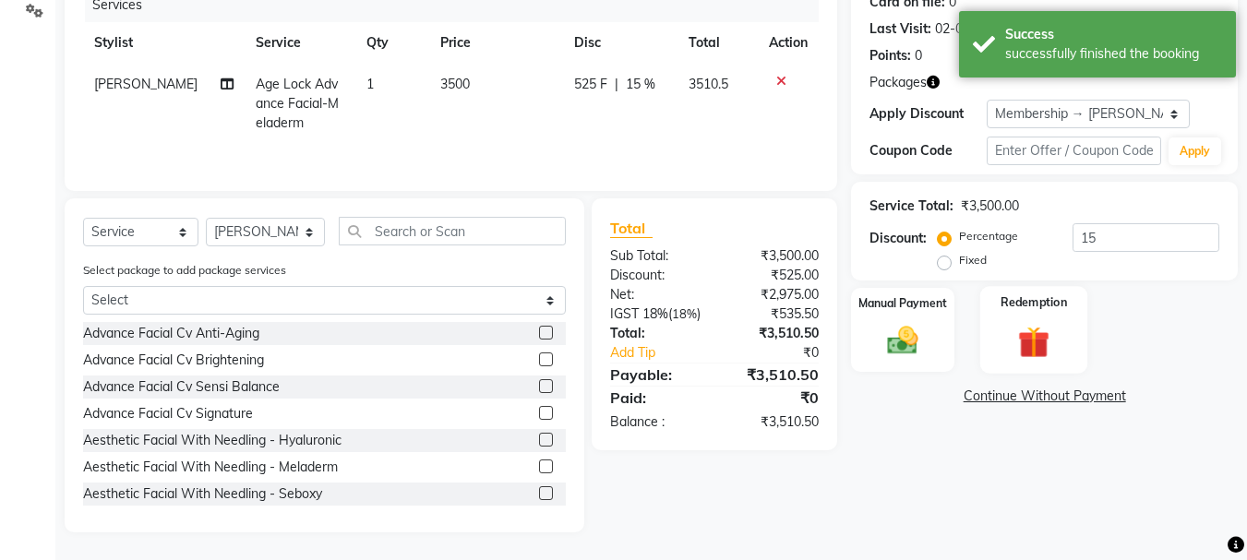
click at [1027, 337] on img at bounding box center [1034, 342] width 52 height 40
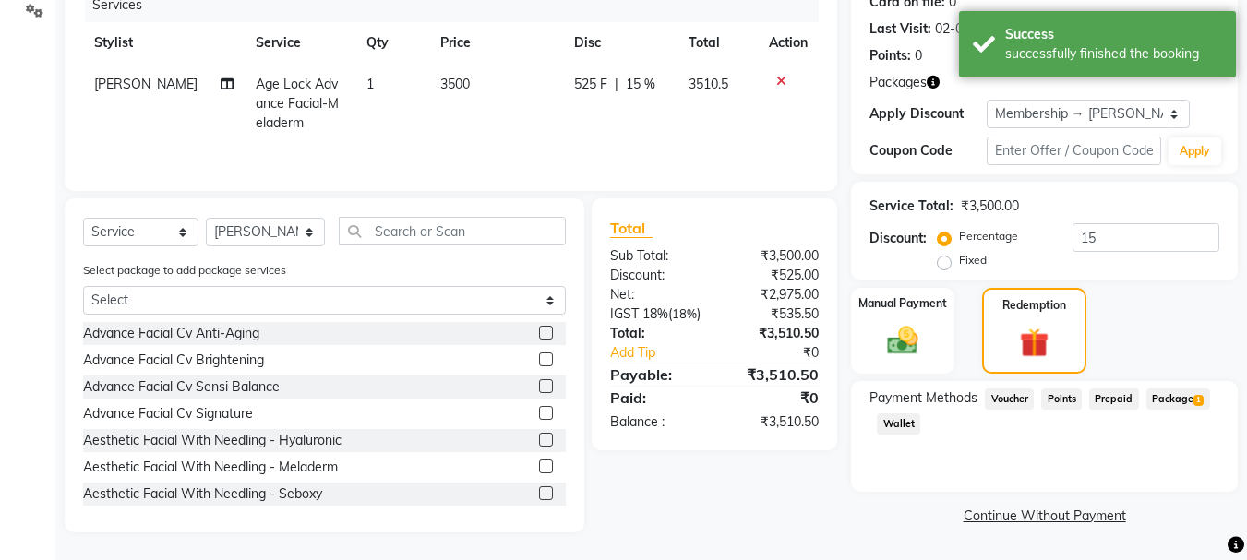
click at [1189, 399] on span "Package 1" at bounding box center [1179, 399] width 64 height 21
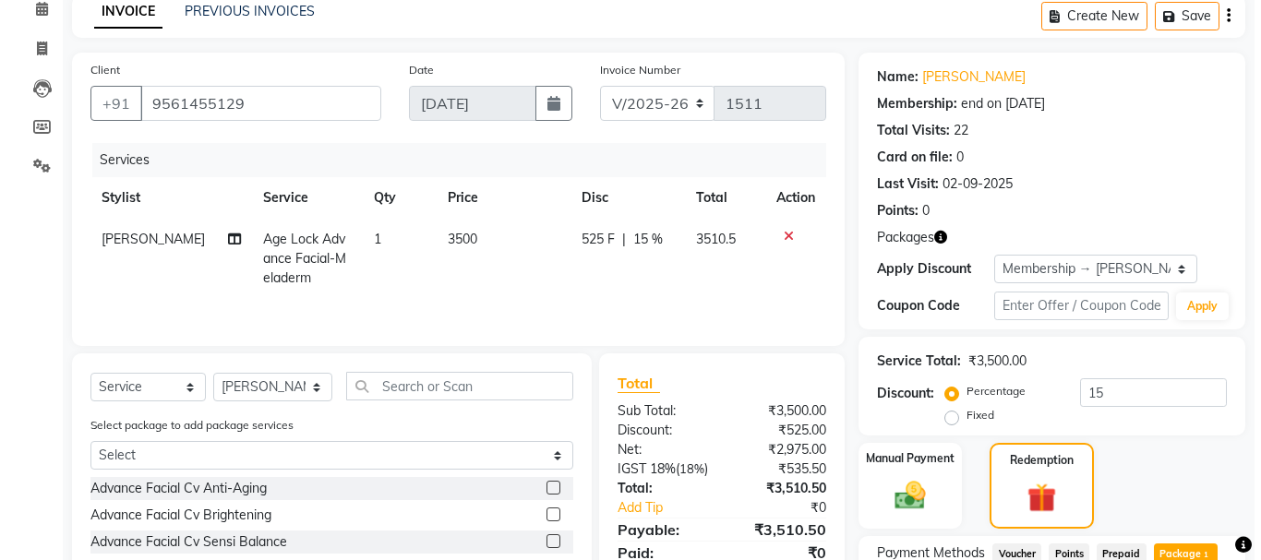
scroll to position [0, 0]
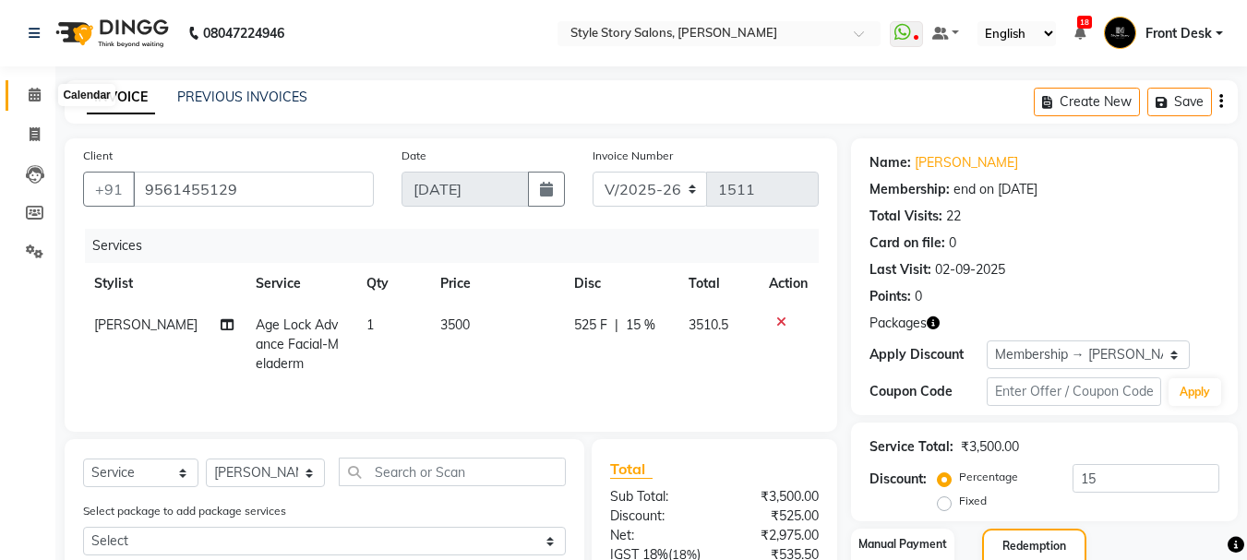
click at [40, 91] on icon at bounding box center [35, 95] width 12 height 14
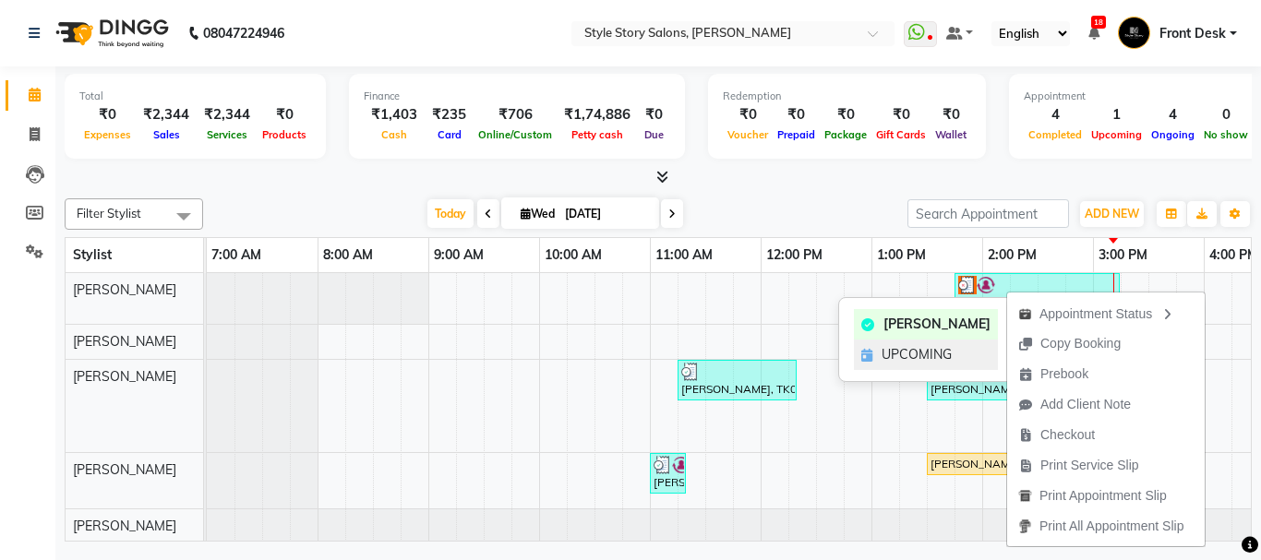
click at [949, 359] on span "UPCOMING" at bounding box center [917, 354] width 70 height 19
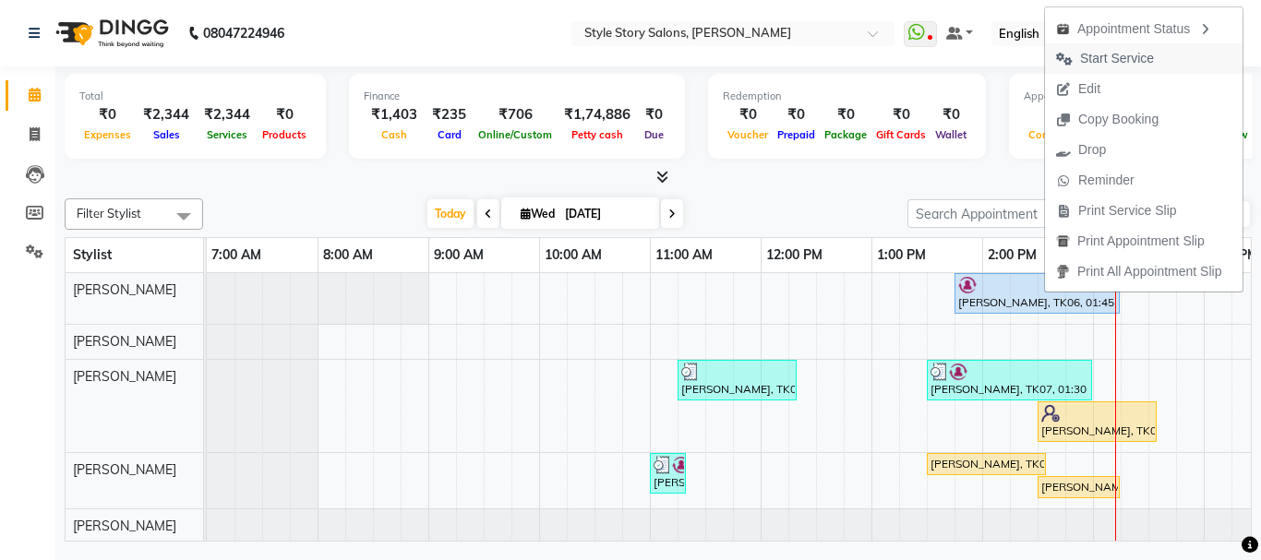
click at [1162, 64] on span "Start Service" at bounding box center [1105, 58] width 120 height 30
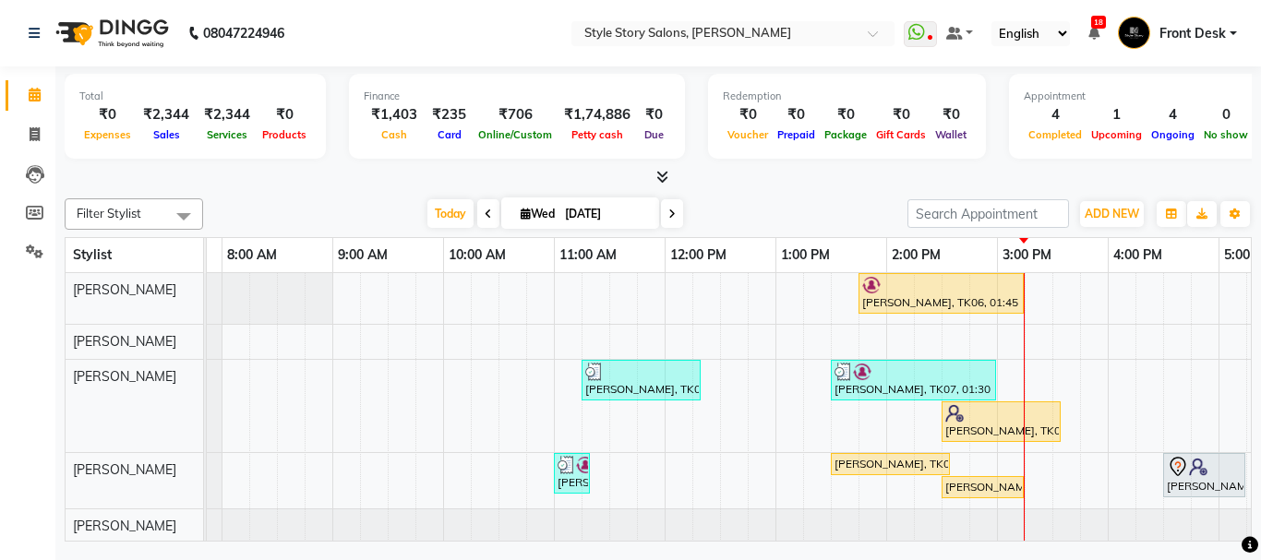
scroll to position [0, 196]
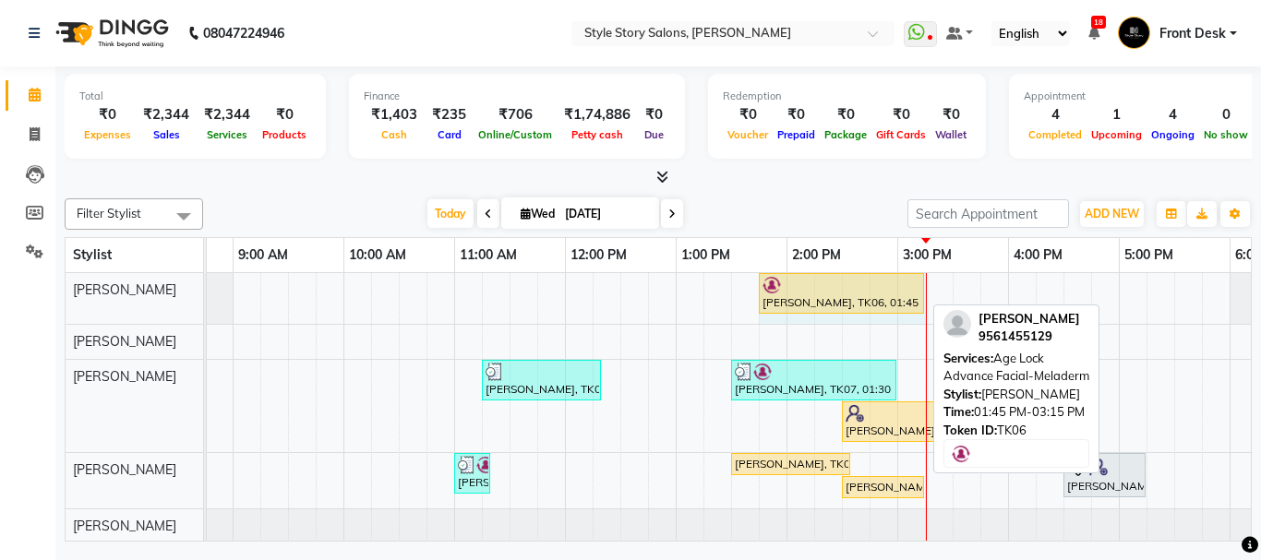
click at [11, 291] on div "Shamal Gomase, TK06, 01:45 PM-03:15 PM, Age Lock Advance Facial-Meladerm Shamal…" at bounding box center [11, 298] width 0 height 51
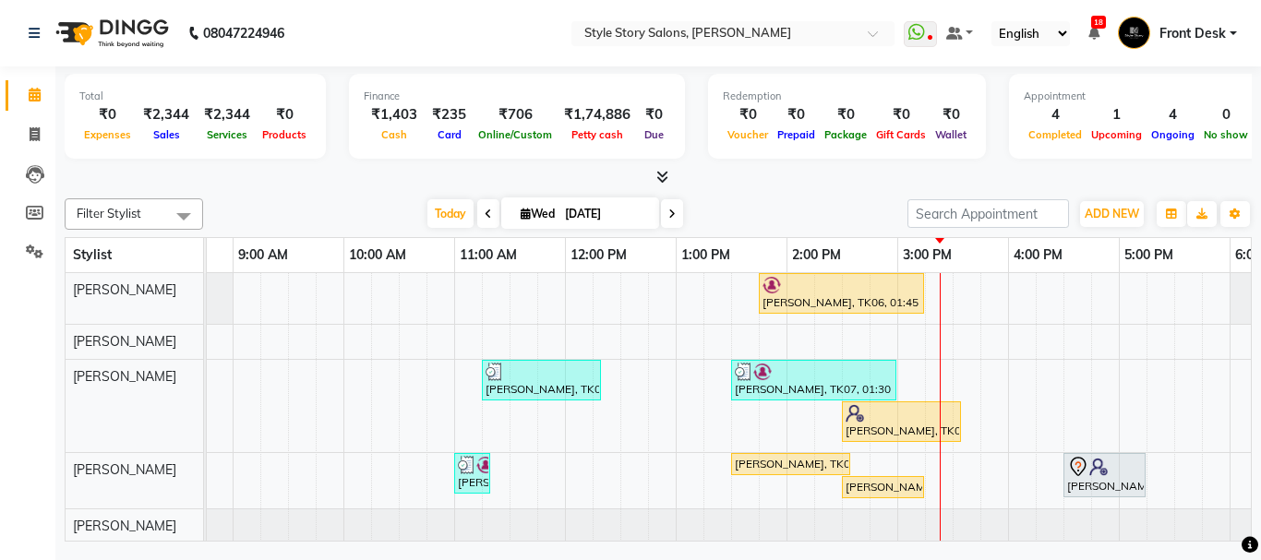
click at [937, 290] on div "Shamal Gomase, TK06, 01:45 PM-03:15 PM, Age Lock Advance Facial-Meladerm Abhije…" at bounding box center [897, 426] width 1772 height 306
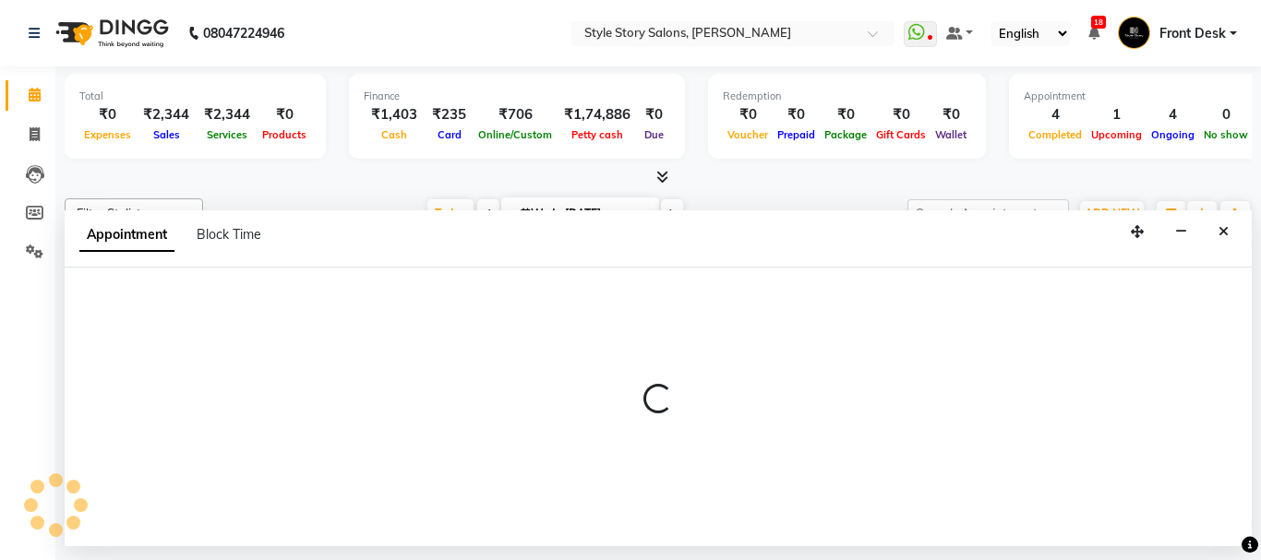
select select "46661"
select select "tentative"
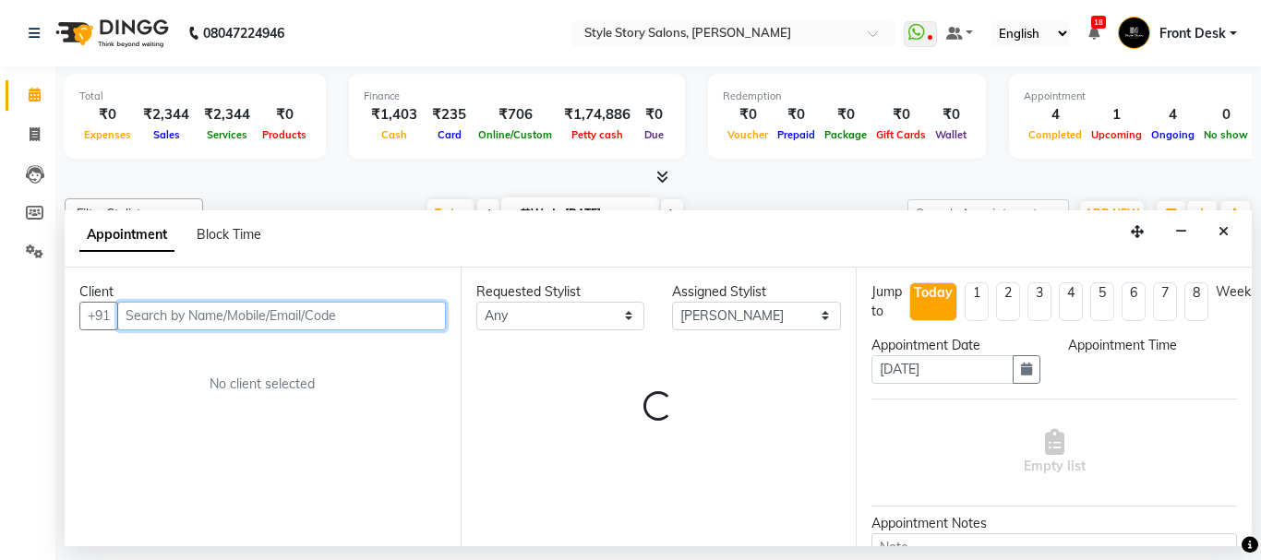
select select "915"
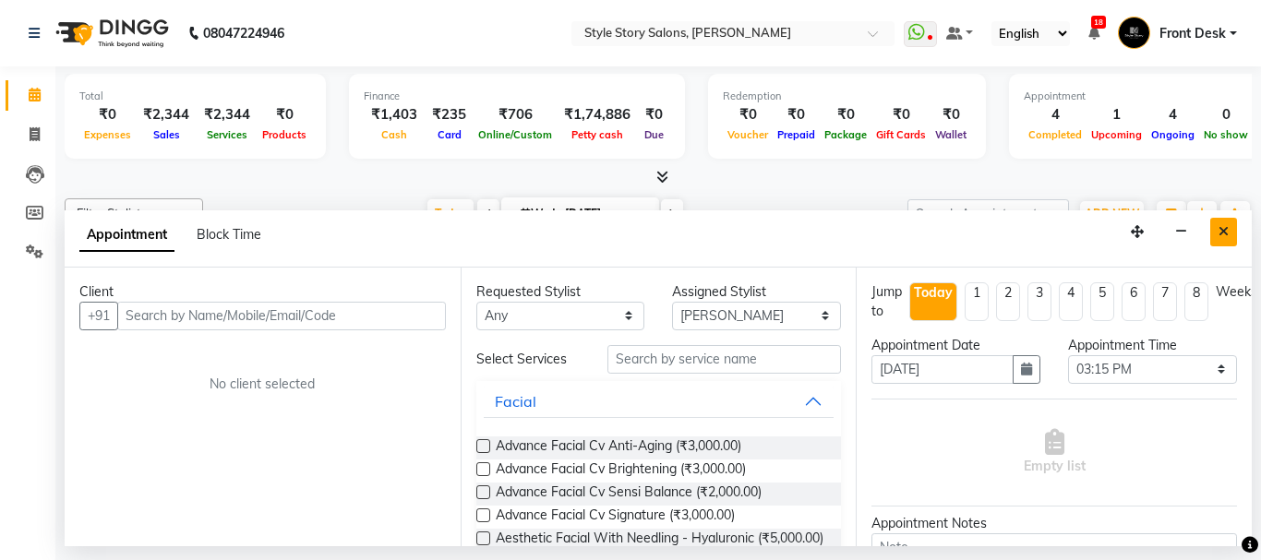
click at [1218, 232] on button "Close" at bounding box center [1223, 232] width 27 height 29
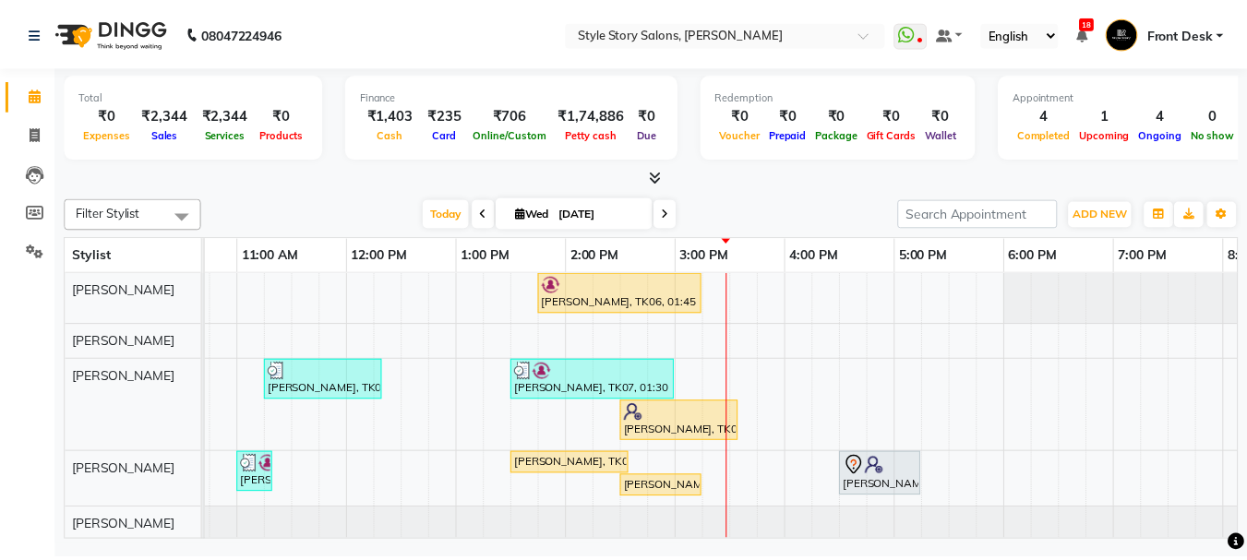
scroll to position [0, 442]
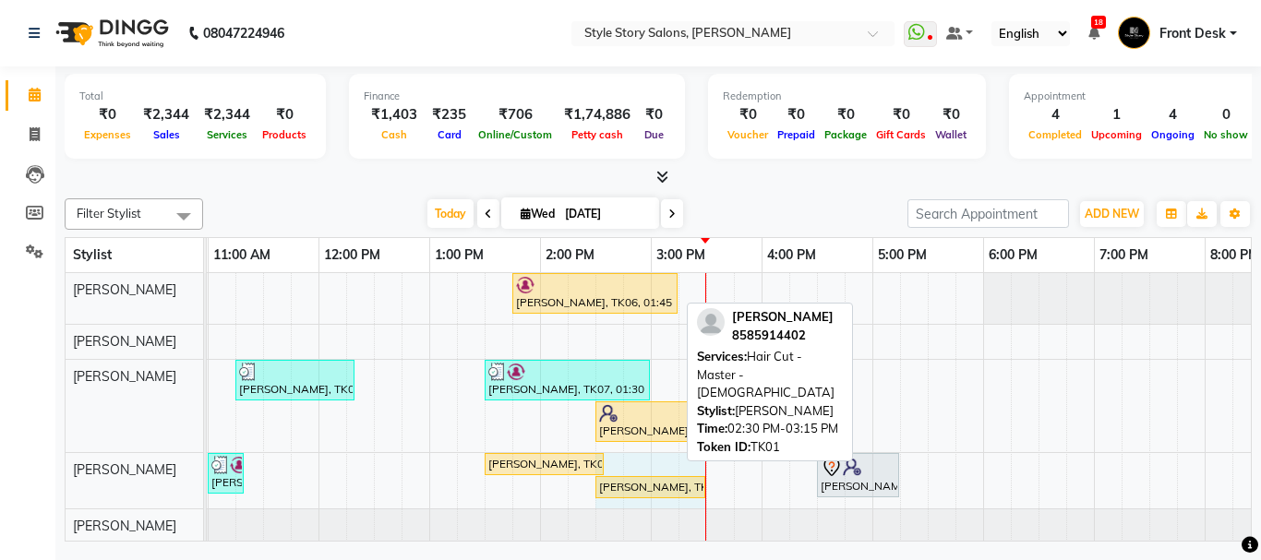
drag, startPoint x: 673, startPoint y: 487, endPoint x: 693, endPoint y: 487, distance: 20.3
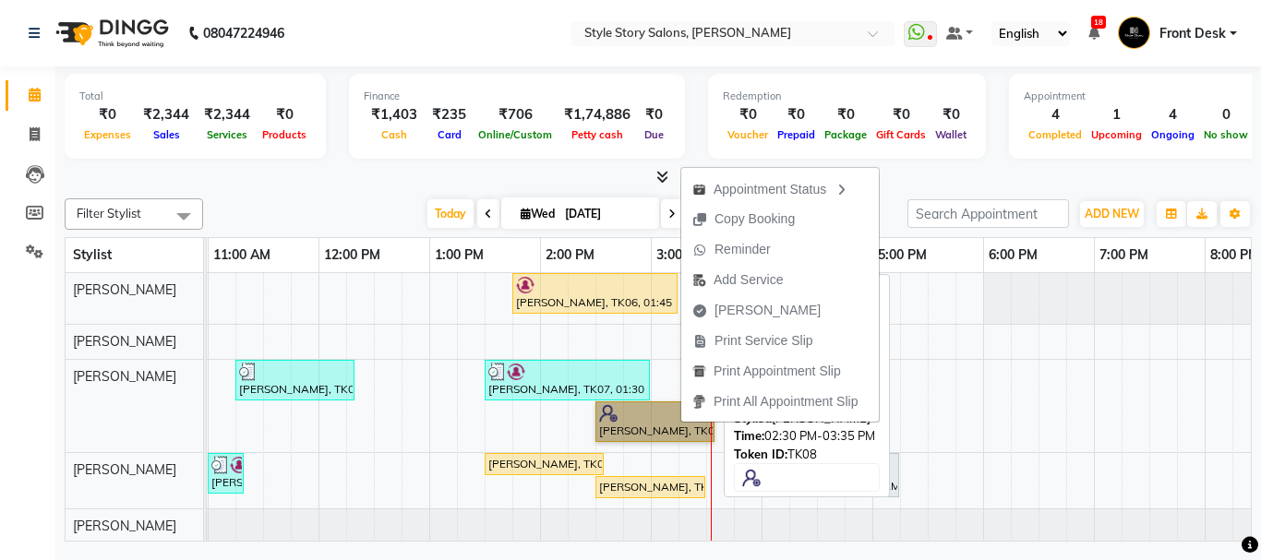
click at [657, 418] on link "[PERSON_NAME], TK08, 02:30 PM-03:35 PM, Hair Cut - Master - [DEMOGRAPHIC_DATA],…" at bounding box center [654, 422] width 119 height 41
select select "1"
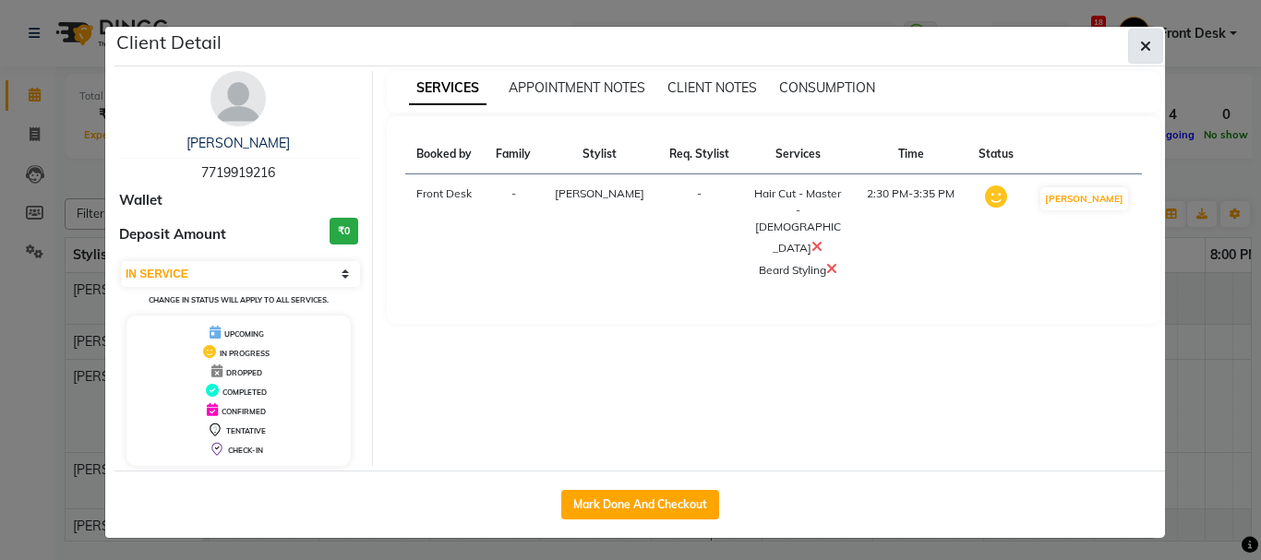
click at [1147, 45] on button "button" at bounding box center [1145, 46] width 35 height 35
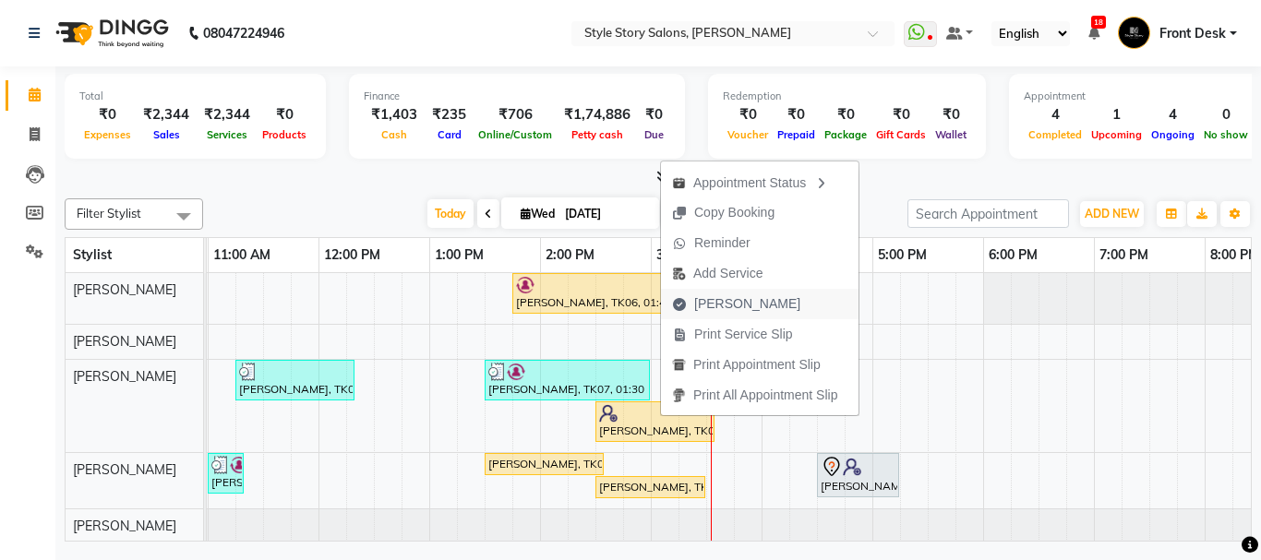
click at [746, 303] on span "[PERSON_NAME]" at bounding box center [747, 303] width 106 height 19
select select "service"
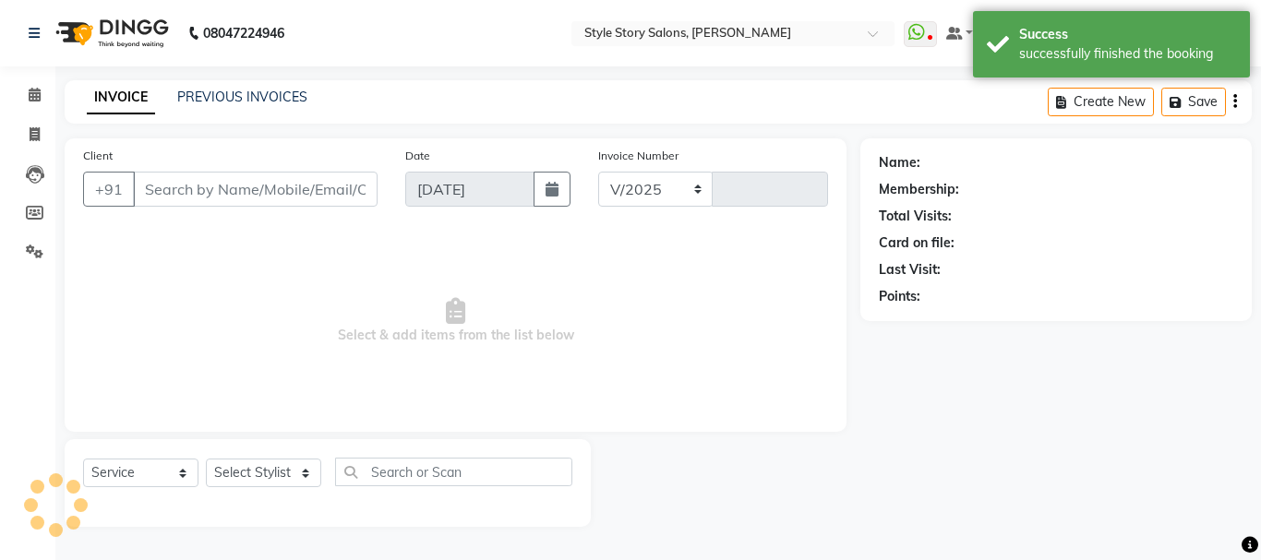
select select "6249"
type input "1511"
type input "7719919216"
select select "62113"
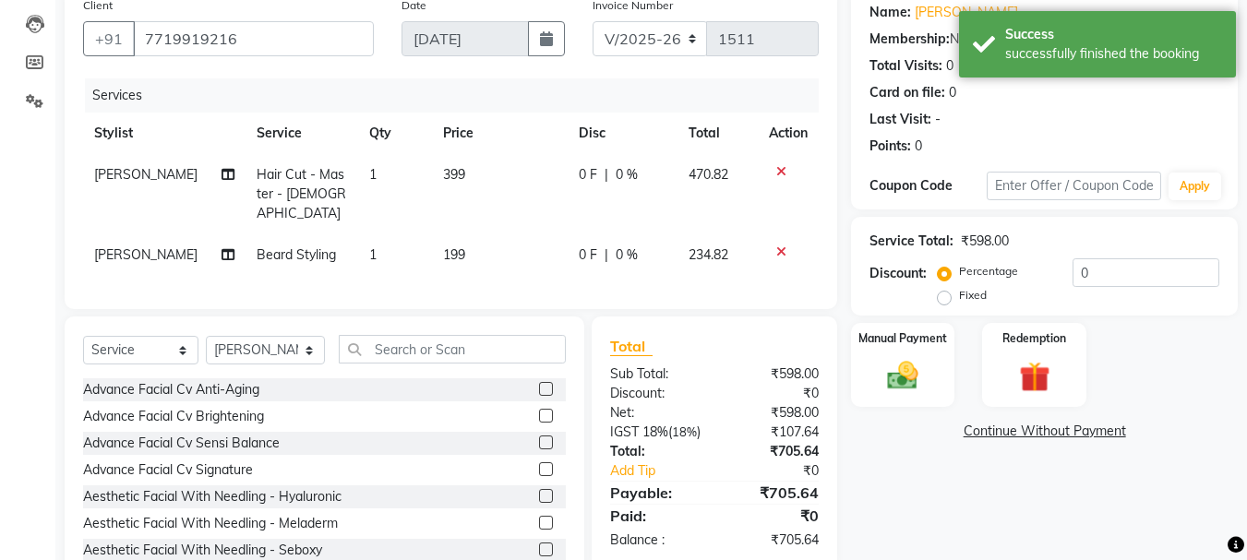
scroll to position [201, 0]
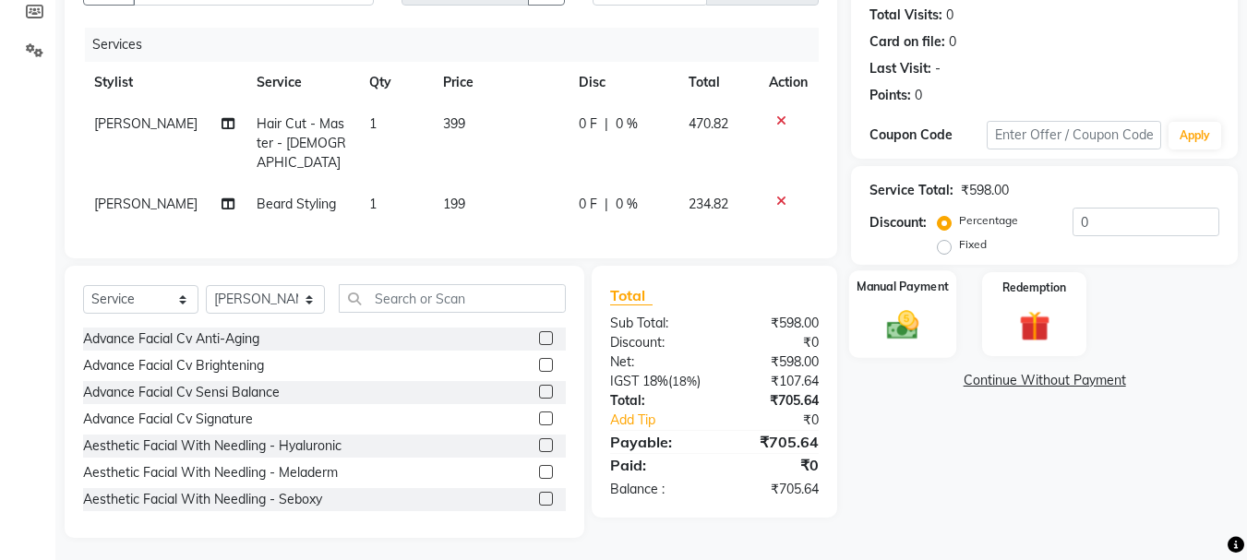
click at [914, 331] on img at bounding box center [903, 324] width 52 height 37
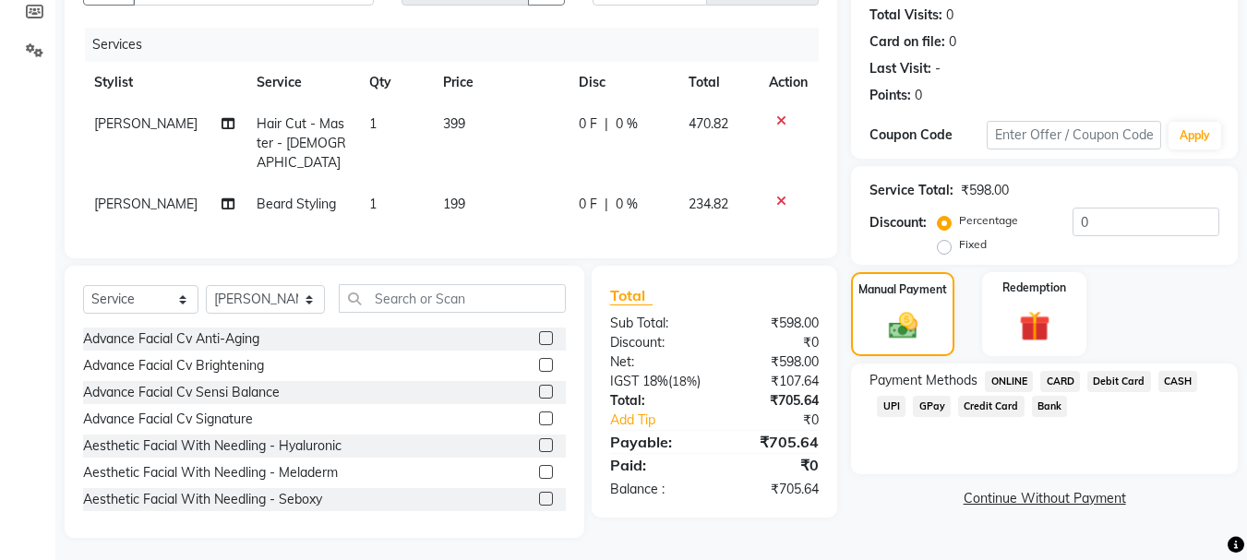
click at [885, 410] on span "UPI" at bounding box center [891, 406] width 29 height 21
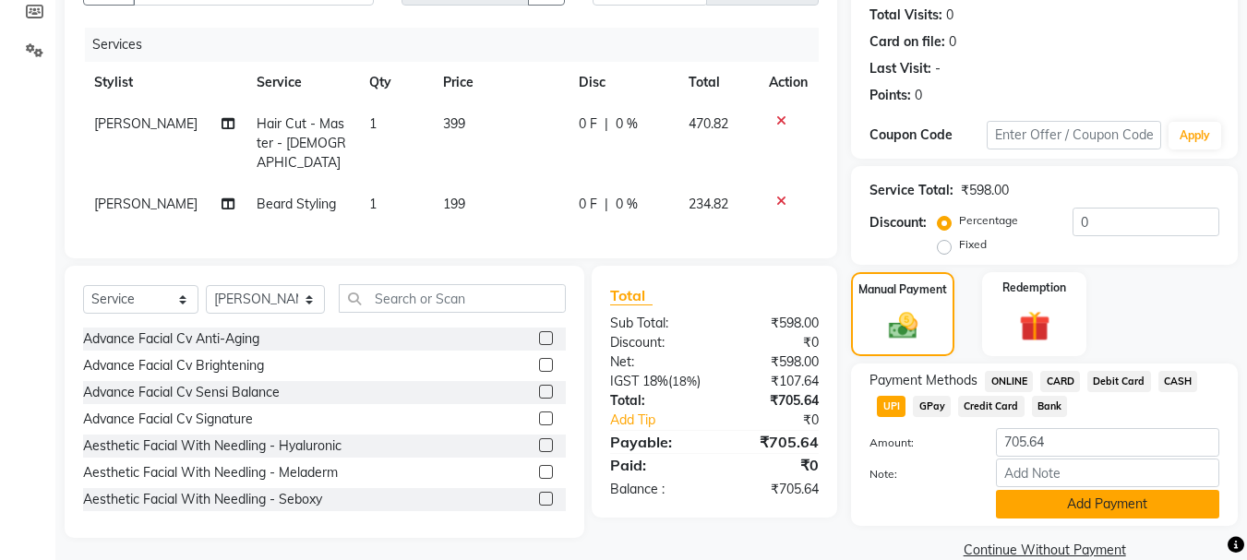
click at [1098, 511] on button "Add Payment" at bounding box center [1107, 504] width 223 height 29
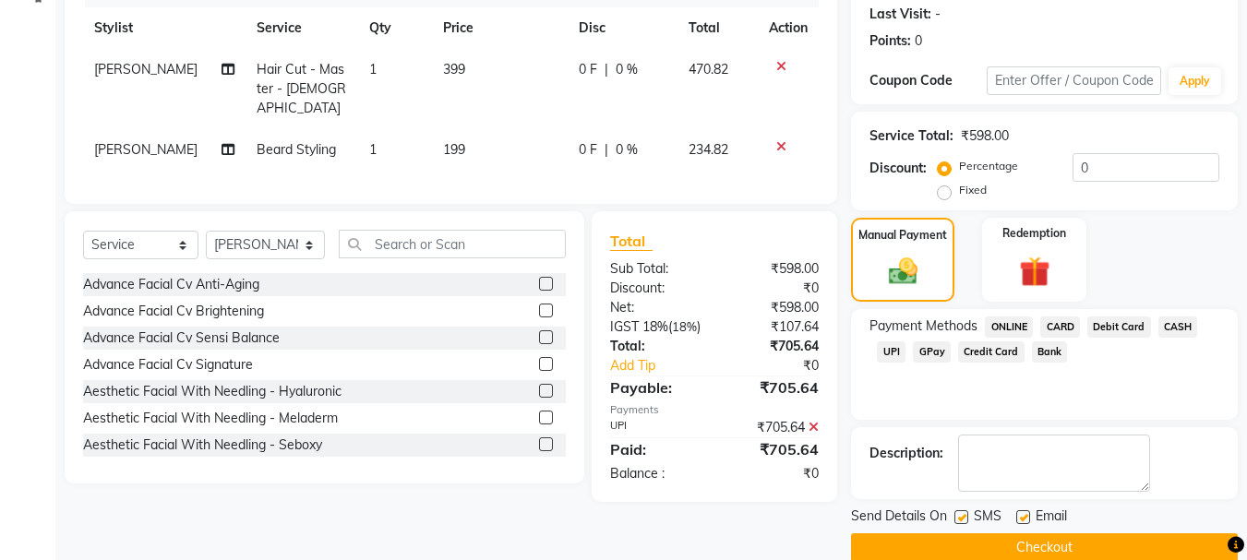
scroll to position [285, 0]
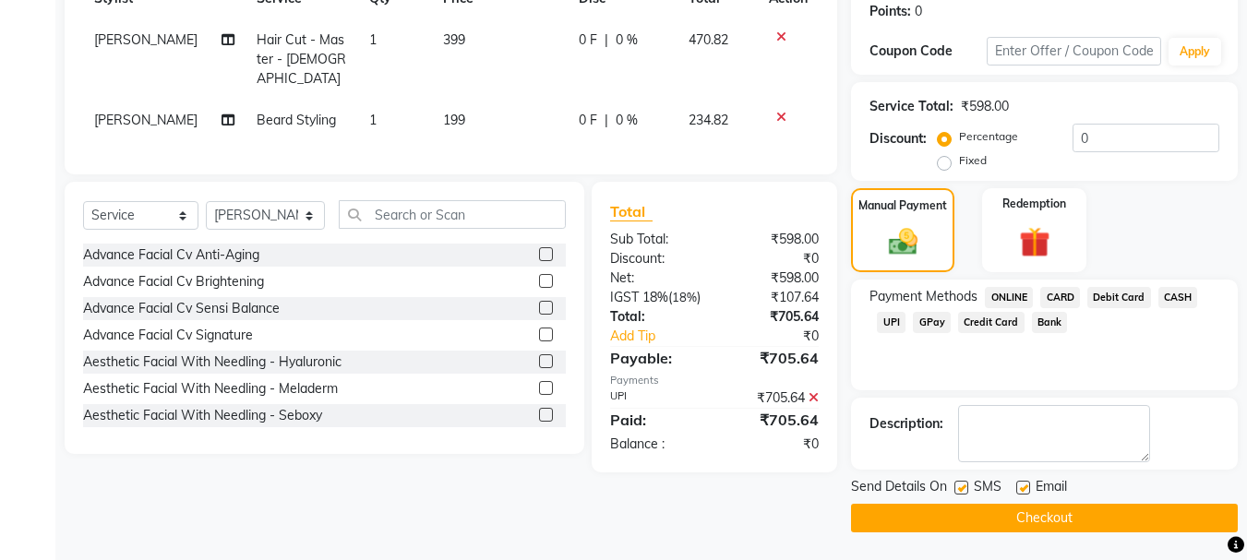
click at [1104, 522] on button "Checkout" at bounding box center [1044, 518] width 387 height 29
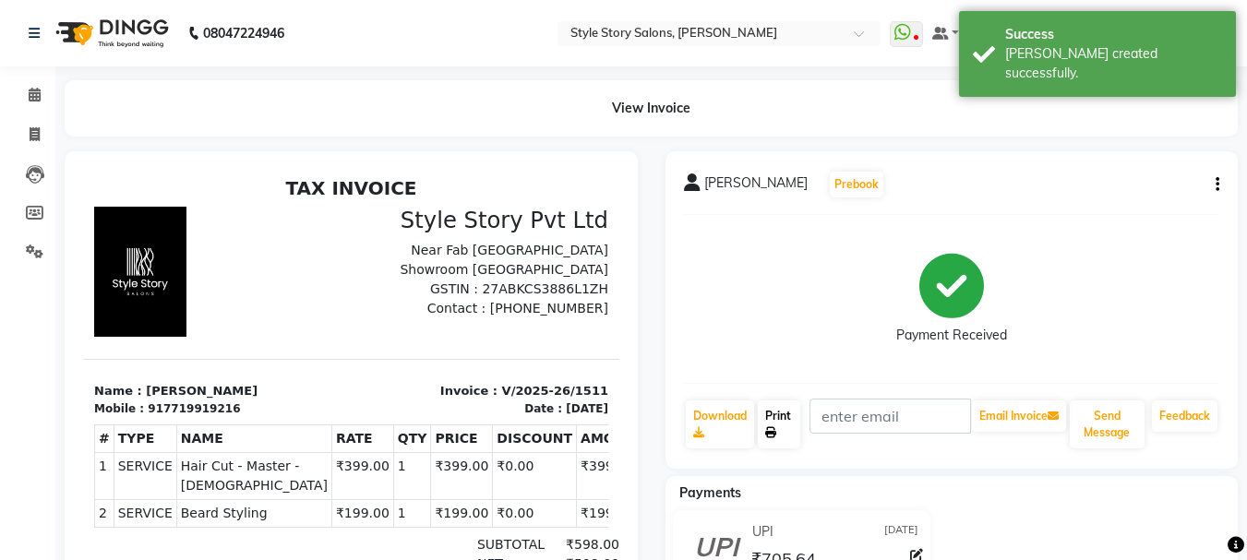
click at [773, 428] on icon at bounding box center [770, 432] width 11 height 11
click at [37, 100] on icon at bounding box center [35, 95] width 12 height 14
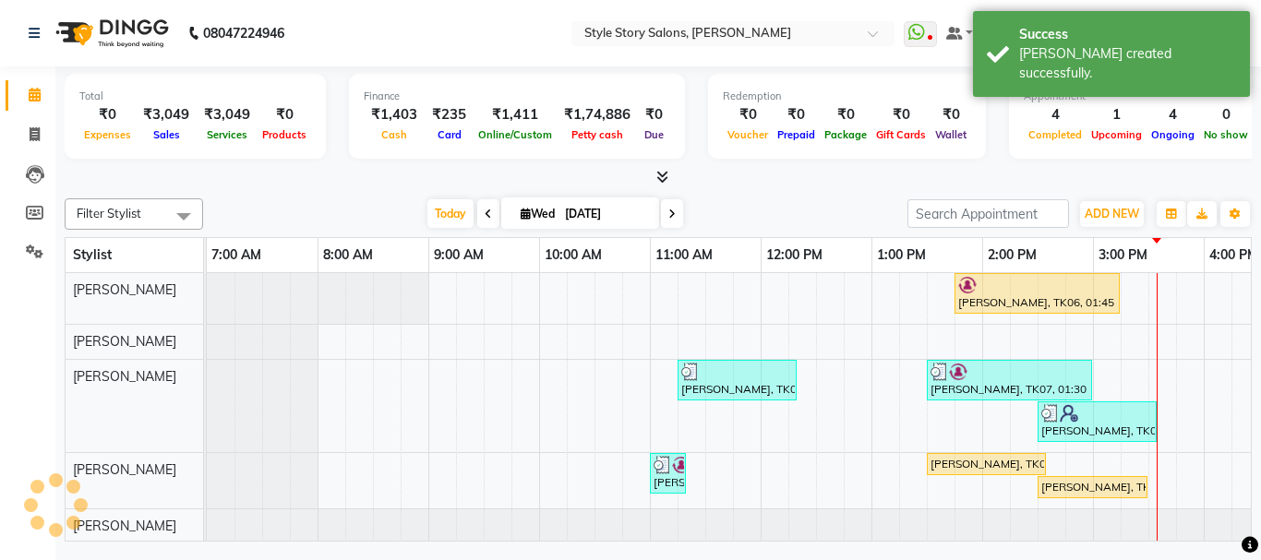
scroll to position [0, 728]
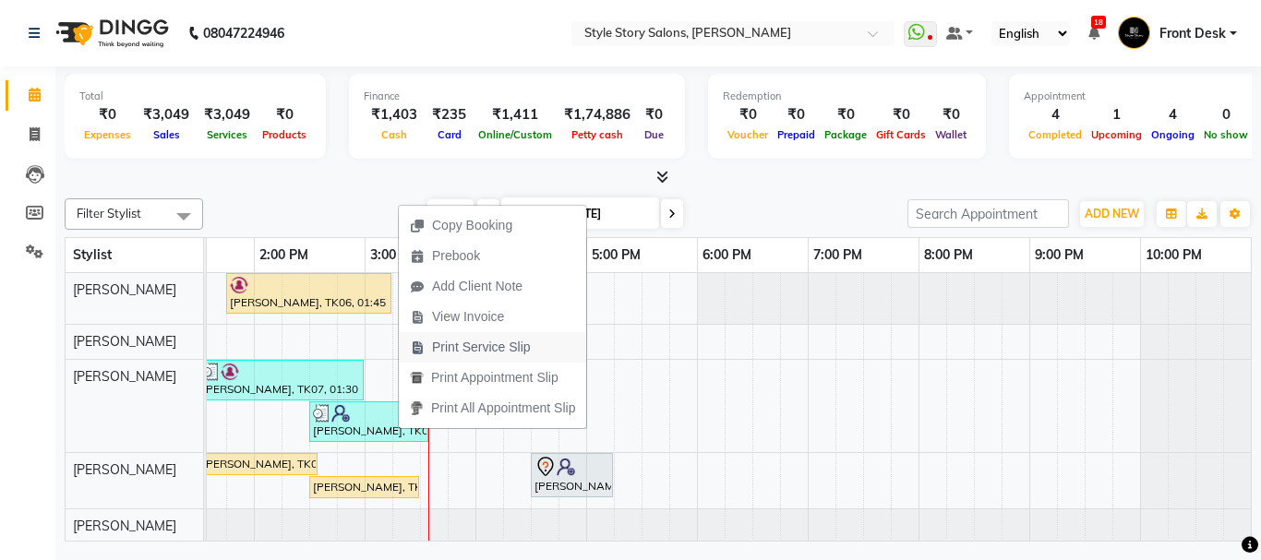
click at [466, 342] on span "Print Service Slip" at bounding box center [481, 347] width 99 height 19
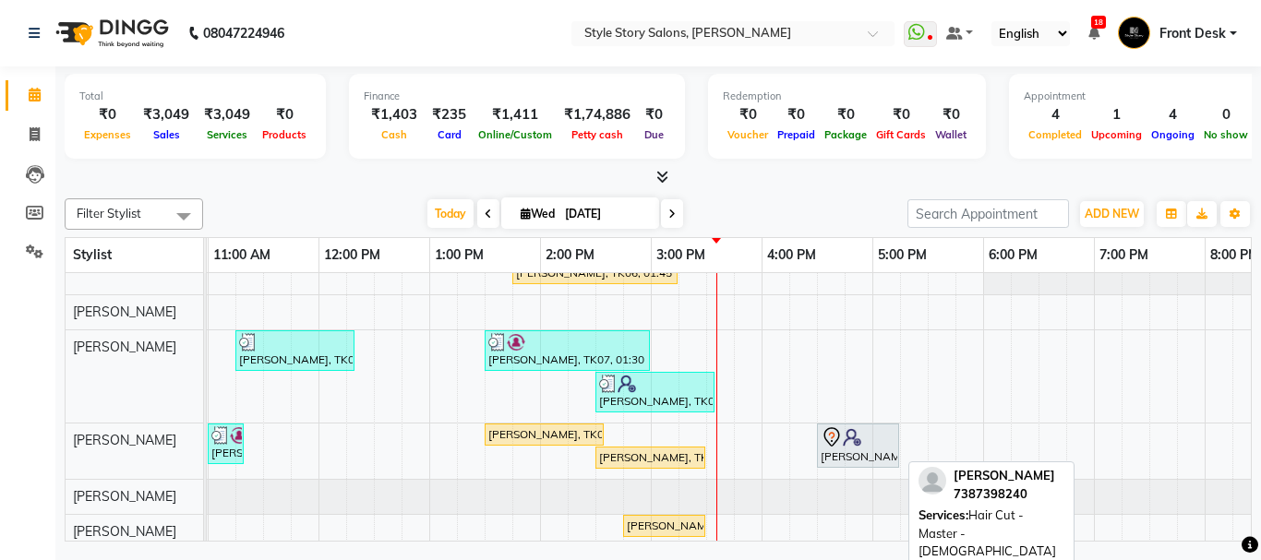
scroll to position [52, 0]
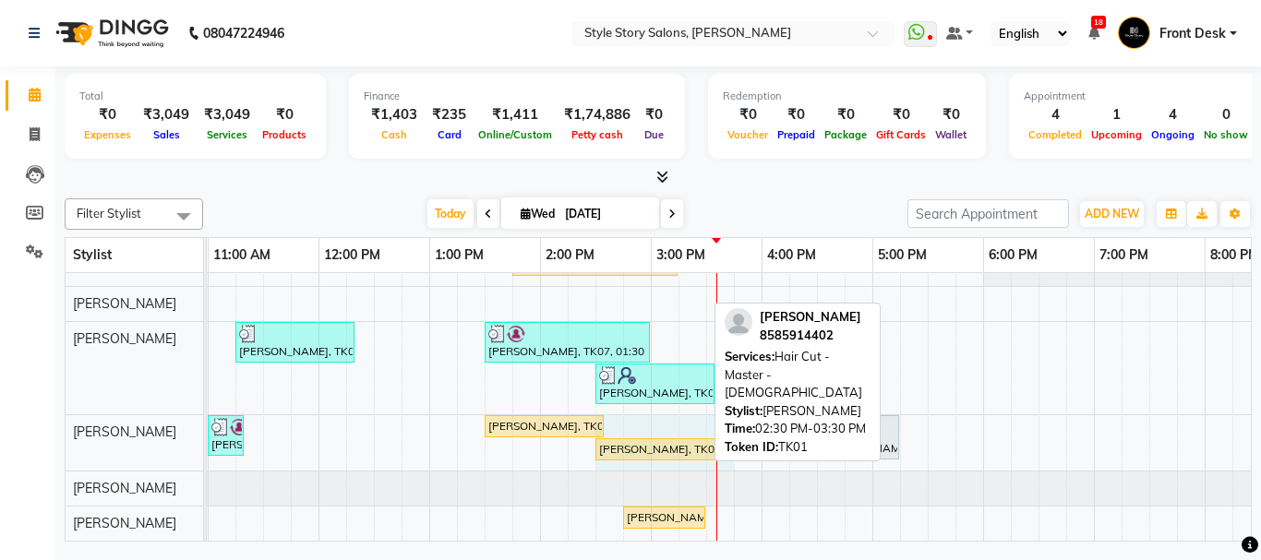
drag, startPoint x: 702, startPoint y: 437, endPoint x: 723, endPoint y: 443, distance: 22.2
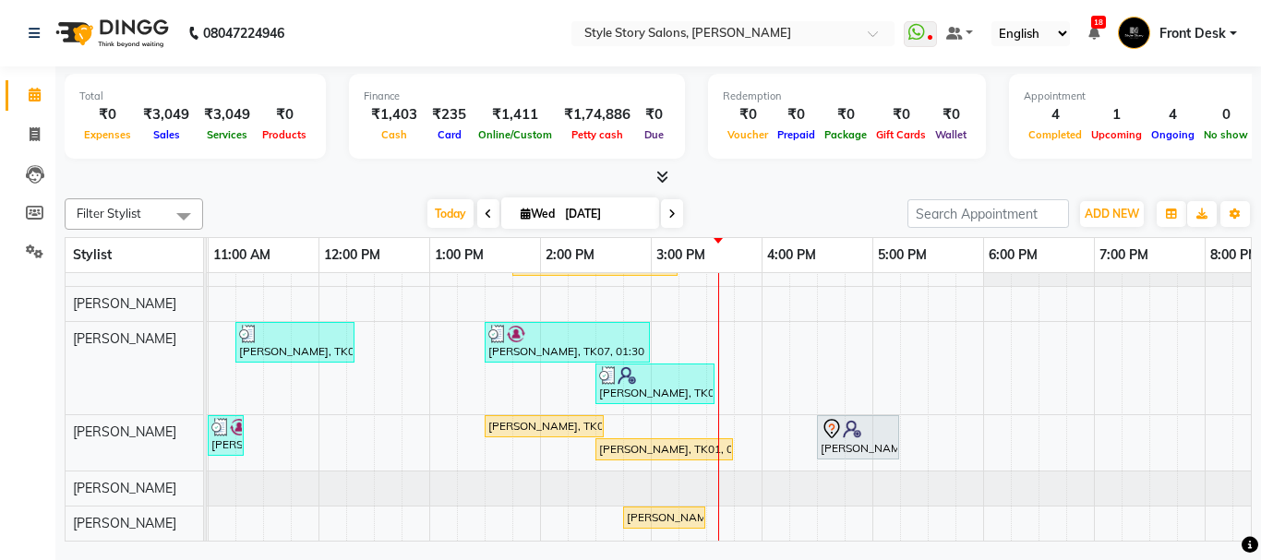
scroll to position [0, 0]
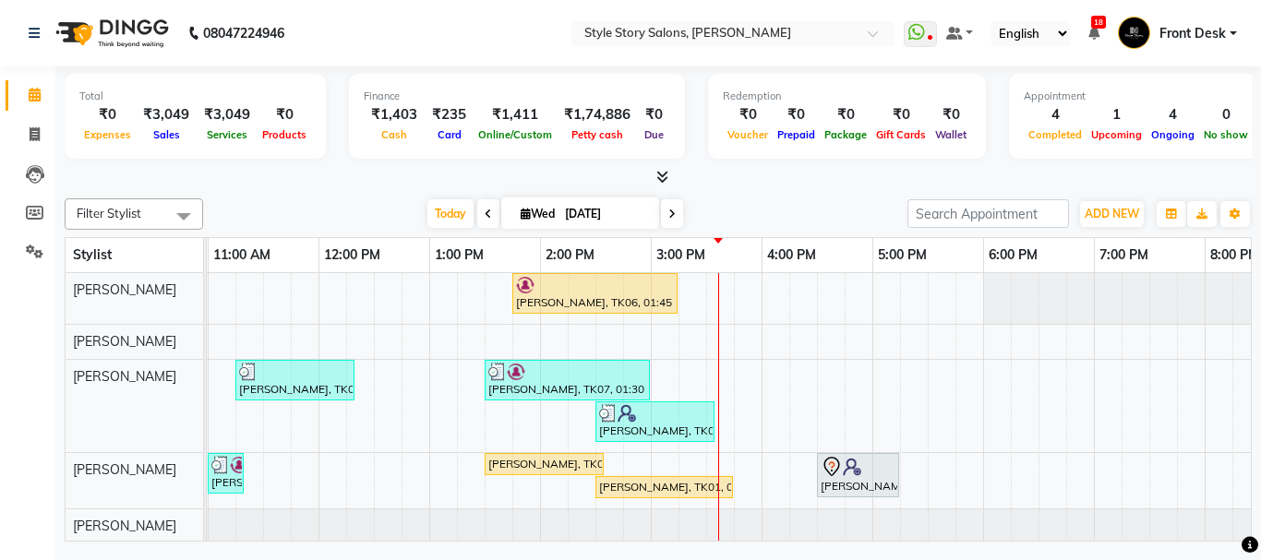
click at [701, 292] on div "Shamal Gomase, TK06, 01:45 PM-03:15 PM, Age Lock Advance Facial-Meladerm Abhije…" at bounding box center [651, 426] width 1772 height 306
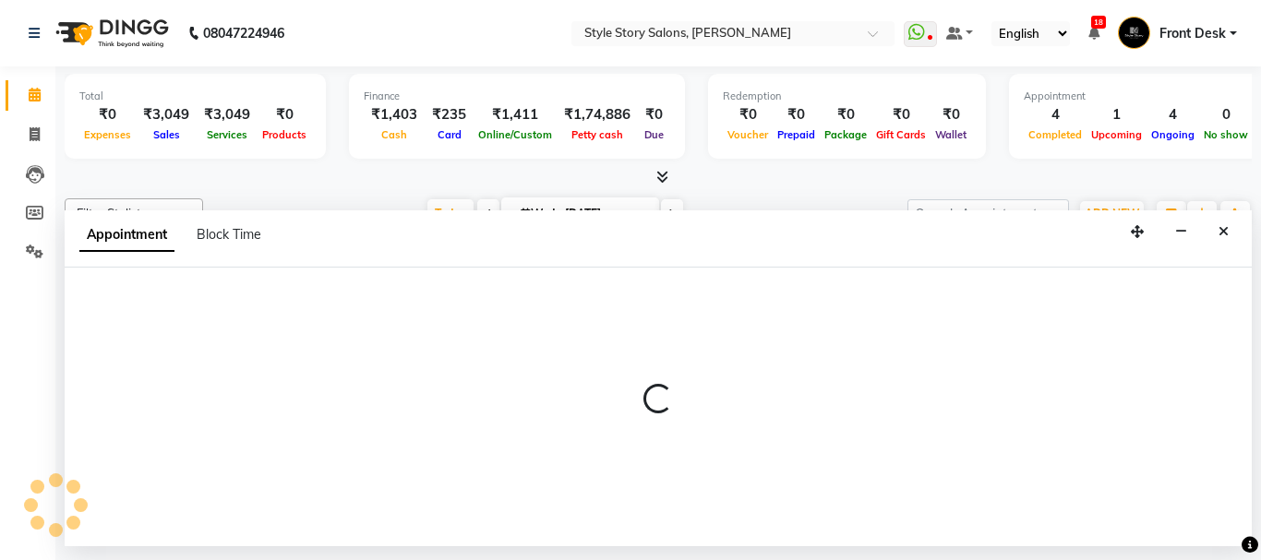
select select "46661"
select select "tentative"
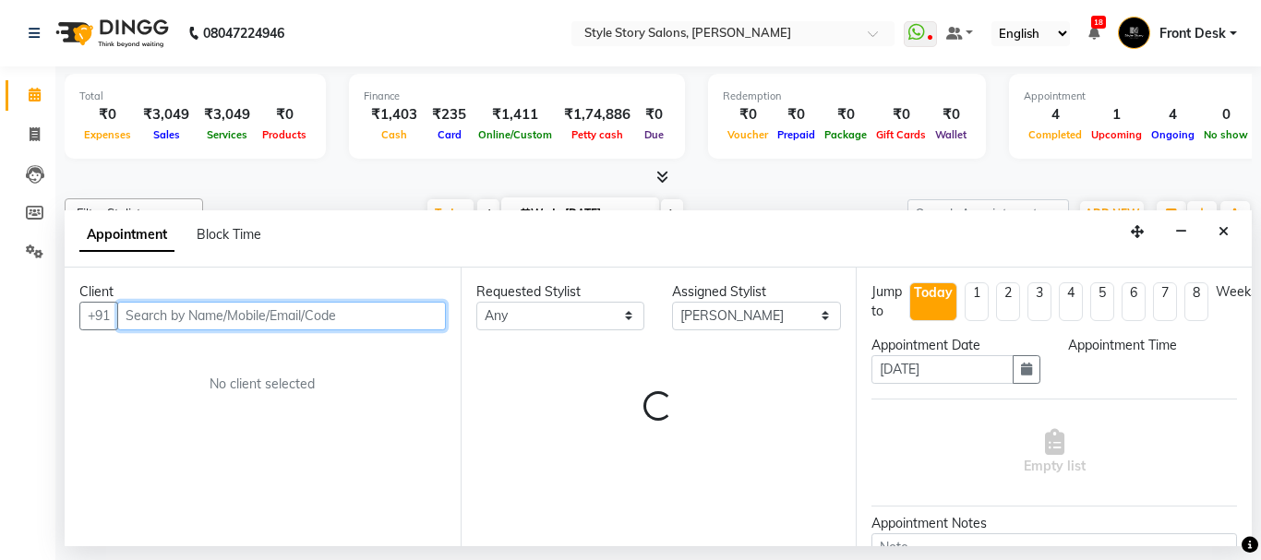
select select "915"
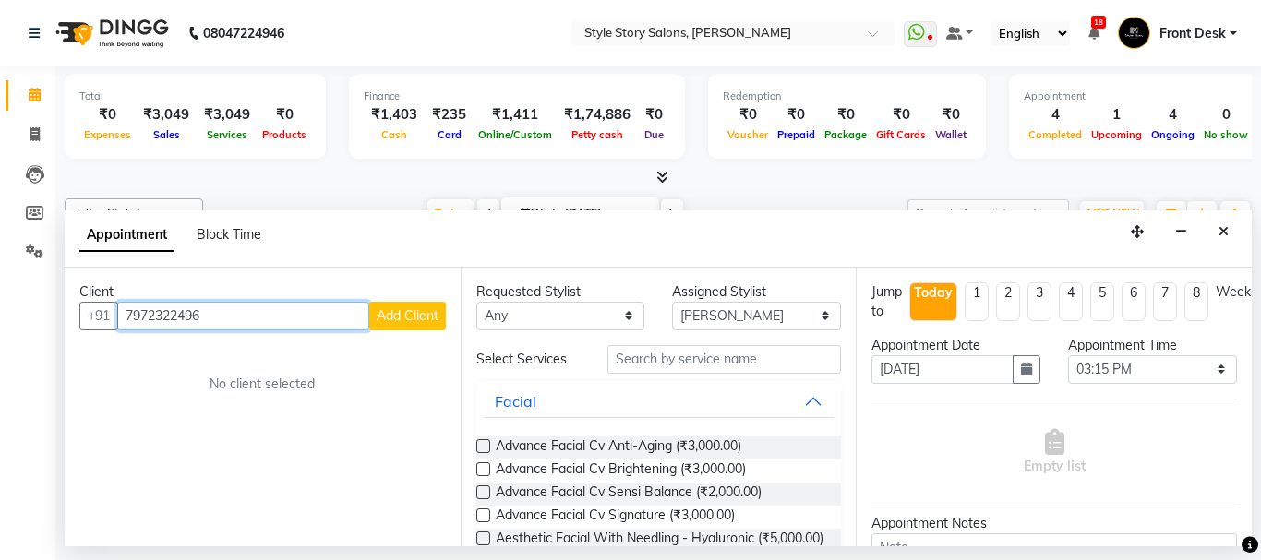
type input "7972322496"
click at [409, 318] on span "Add Client" at bounding box center [408, 315] width 62 height 17
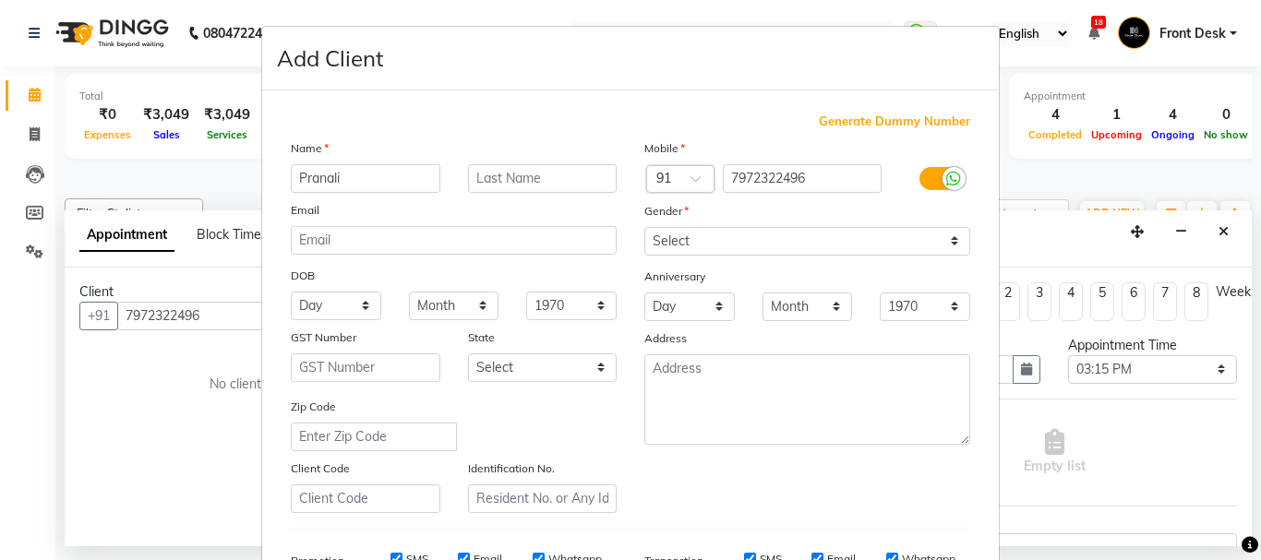
type input "Pranali"
click at [485, 186] on input "text" at bounding box center [543, 178] width 150 height 29
type input "Bavne"
click at [781, 233] on select "Select Male Female Other Prefer Not To Say" at bounding box center [807, 241] width 326 height 29
select select "female"
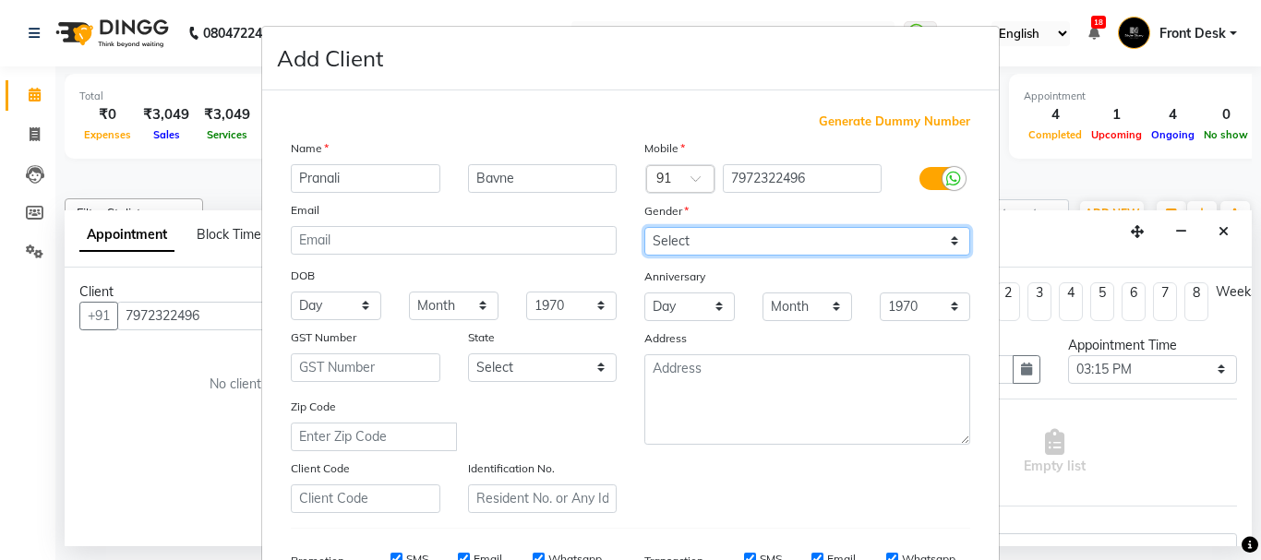
click at [644, 227] on select "Select Male Female Other Prefer Not To Say" at bounding box center [807, 241] width 326 height 29
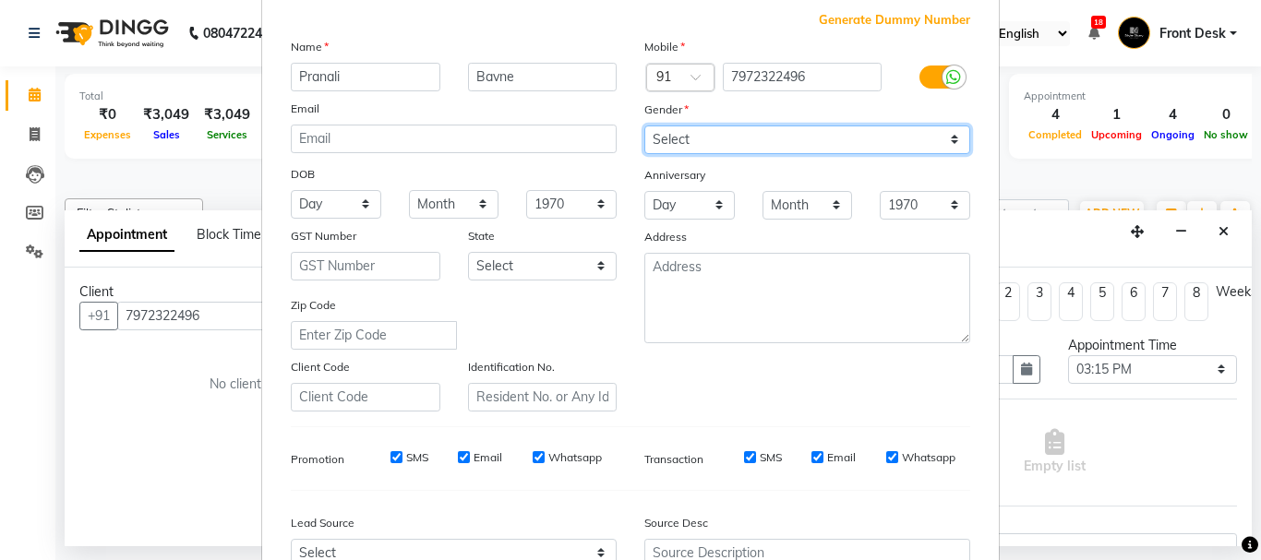
scroll to position [277, 0]
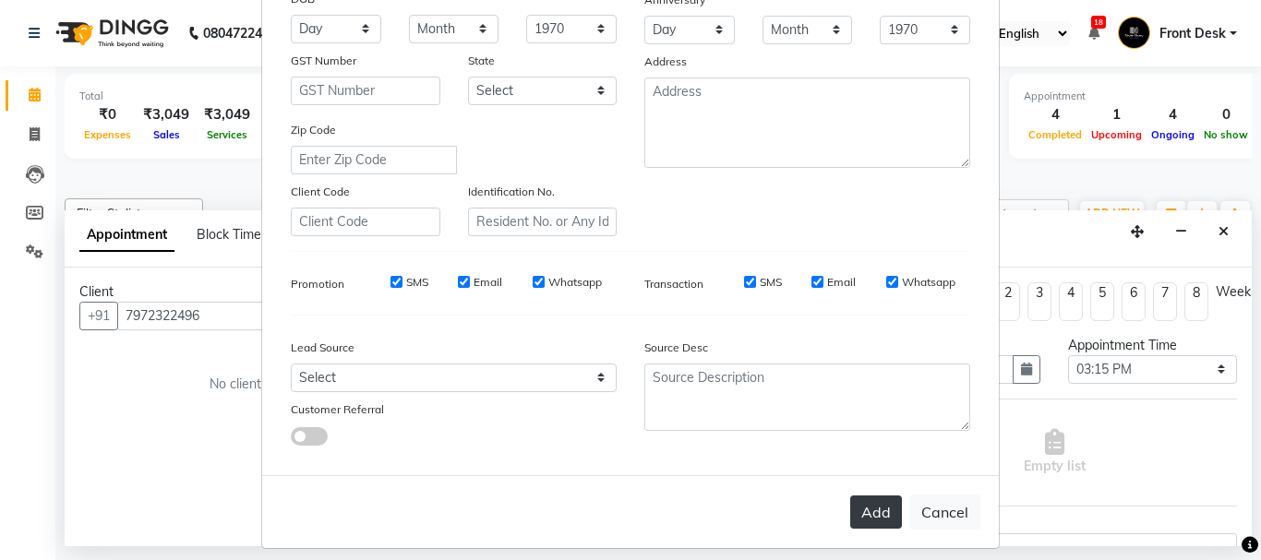
click at [858, 522] on button "Add" at bounding box center [876, 512] width 52 height 33
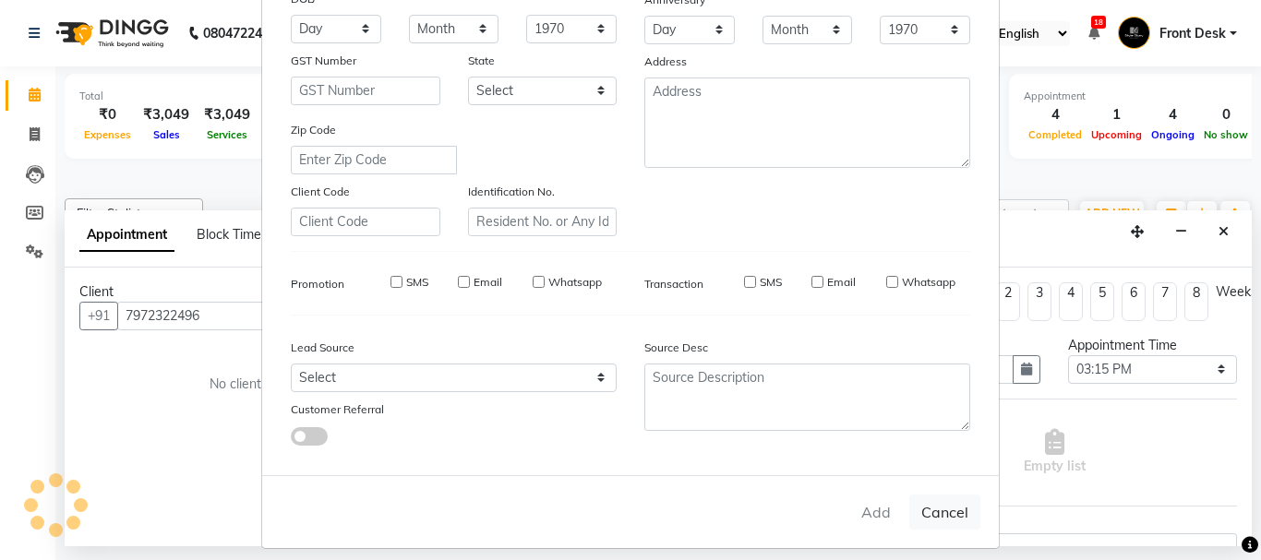
select select
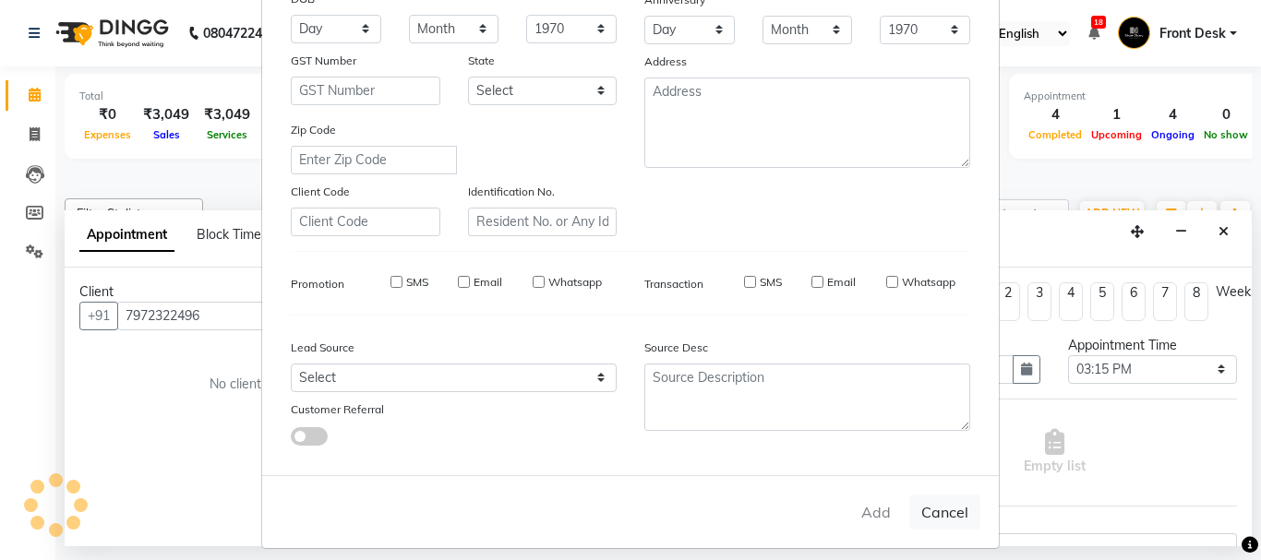
select select
checkbox input "false"
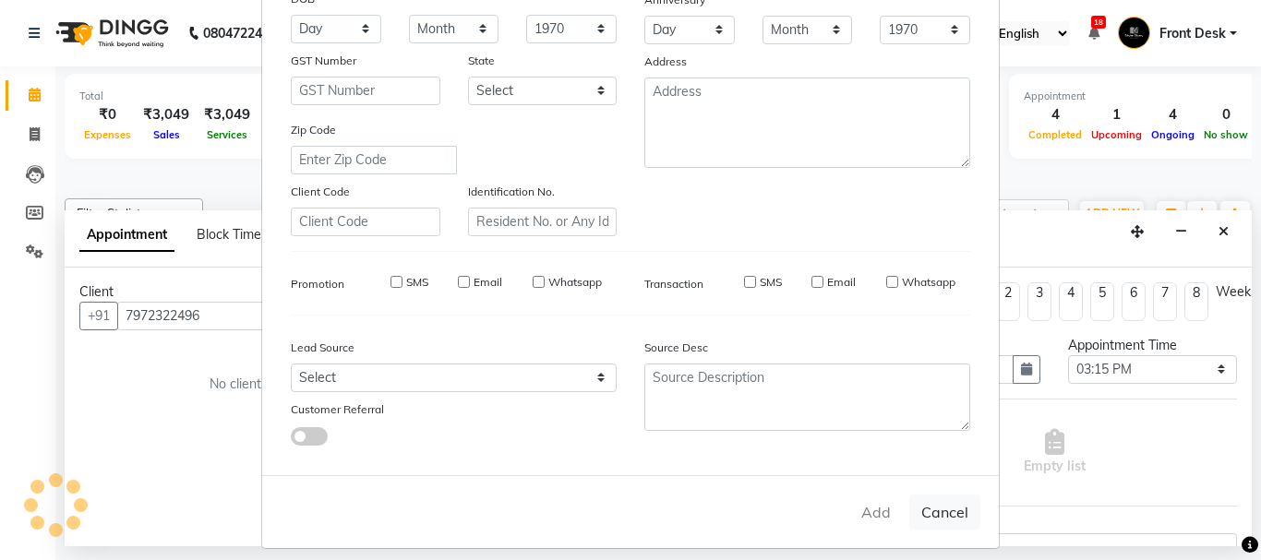
checkbox input "false"
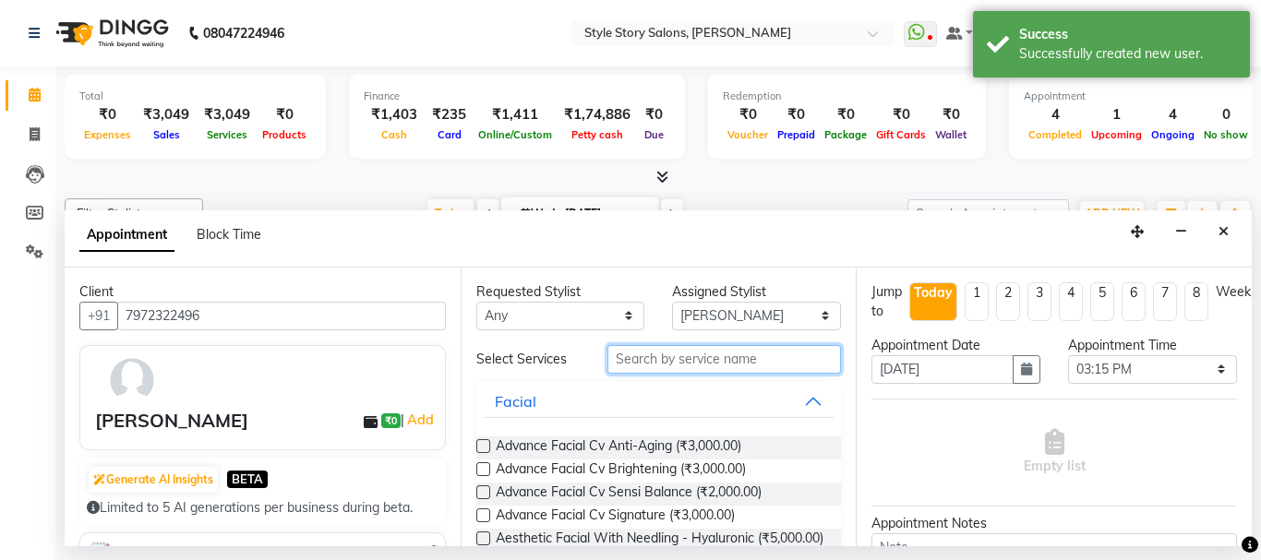
click at [670, 362] on input "text" at bounding box center [724, 359] width 234 height 29
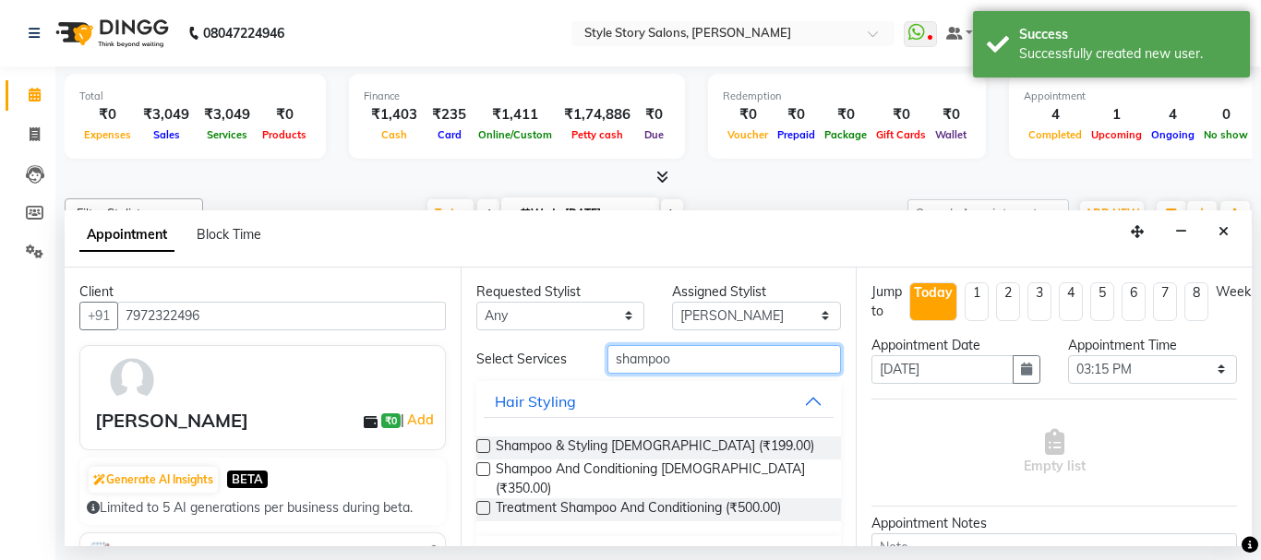
scroll to position [30, 0]
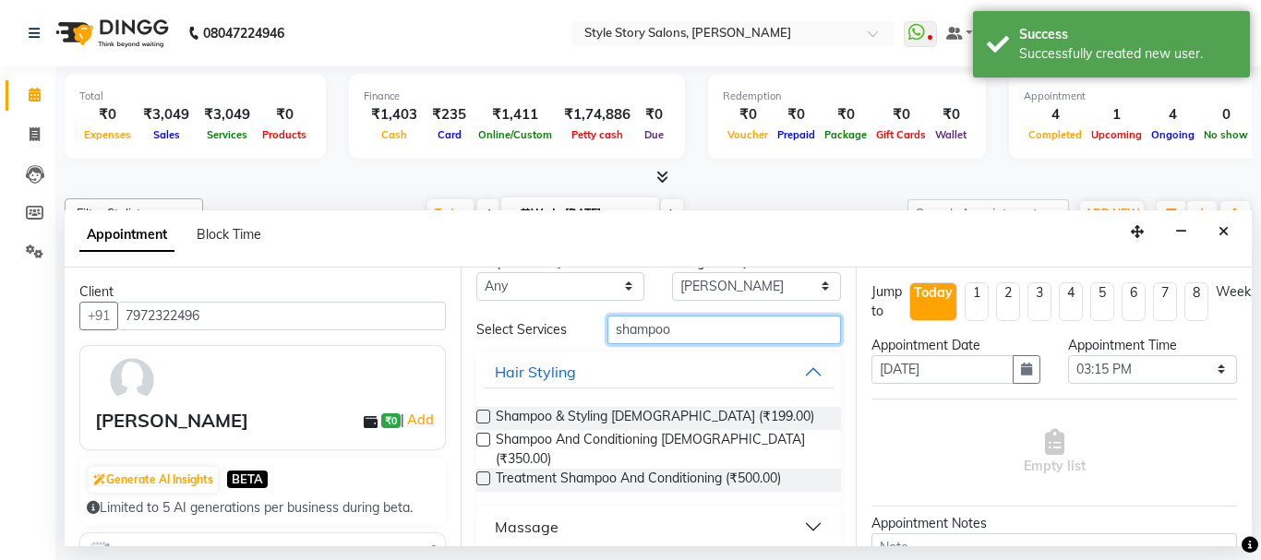
type input "shampoo"
click at [485, 441] on label at bounding box center [483, 440] width 14 height 14
click at [485, 441] on input "checkbox" at bounding box center [482, 442] width 12 height 12
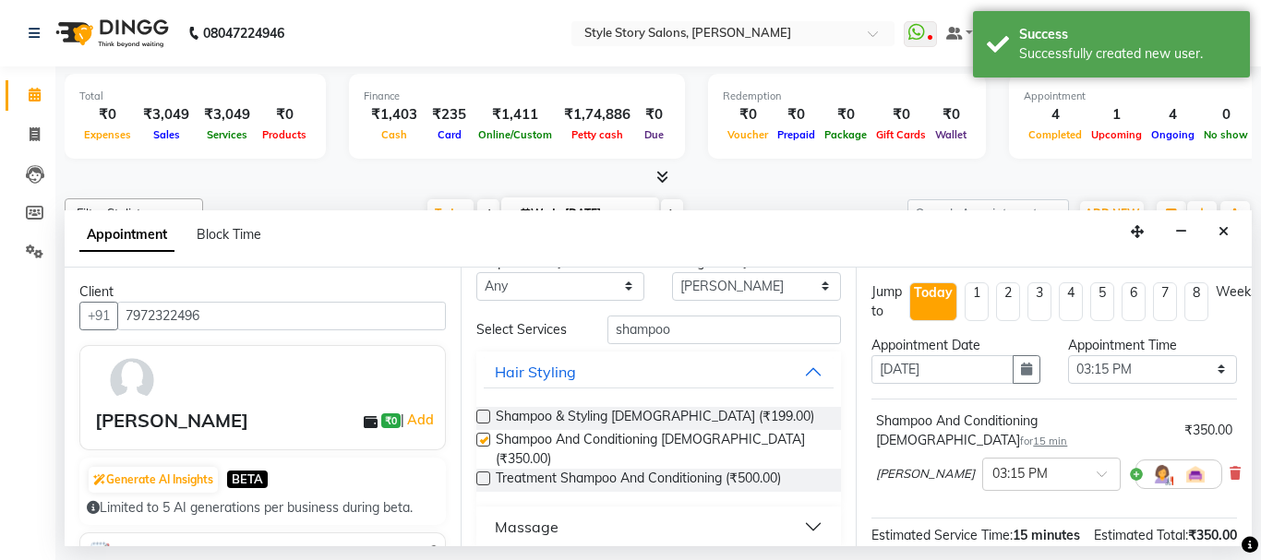
checkbox input "false"
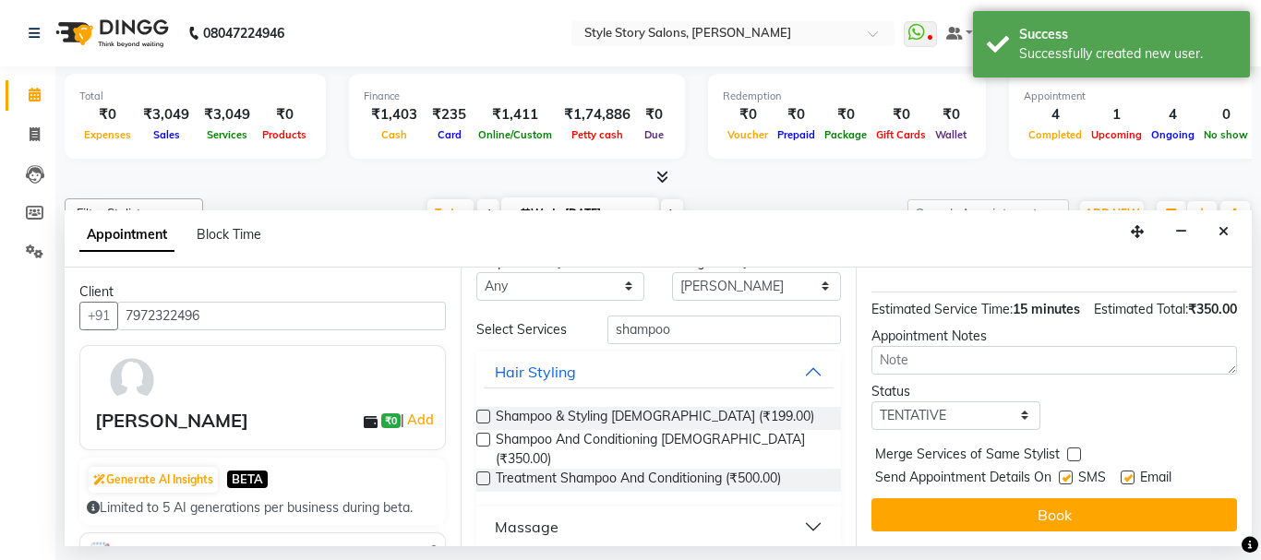
scroll to position [243, 0]
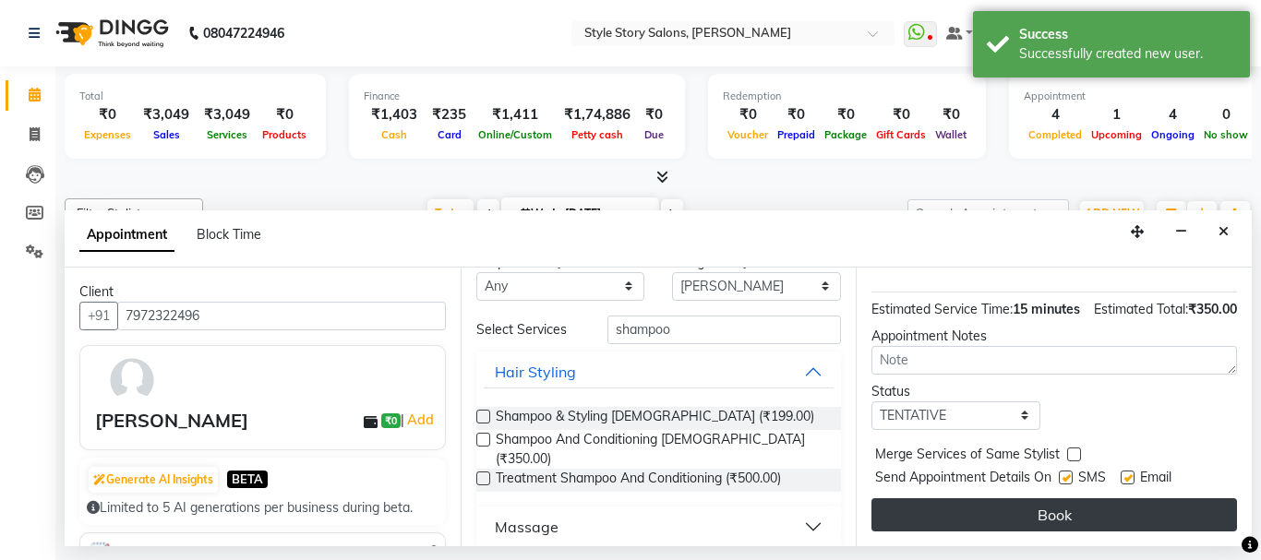
click at [1068, 502] on button "Book" at bounding box center [1054, 515] width 366 height 33
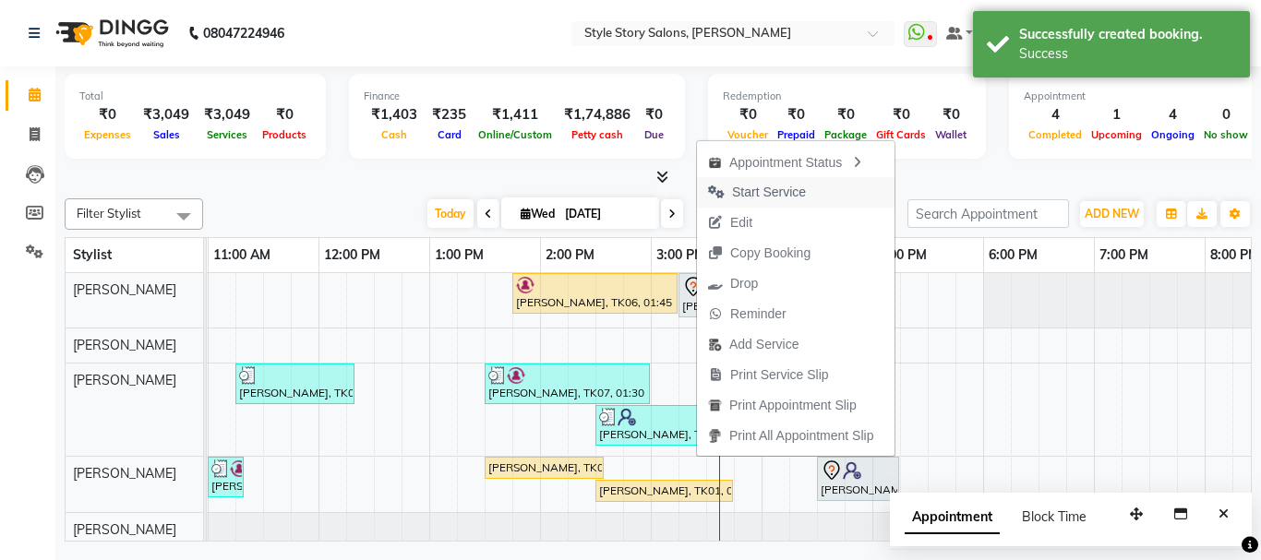
click at [781, 188] on span "Start Service" at bounding box center [769, 192] width 74 height 19
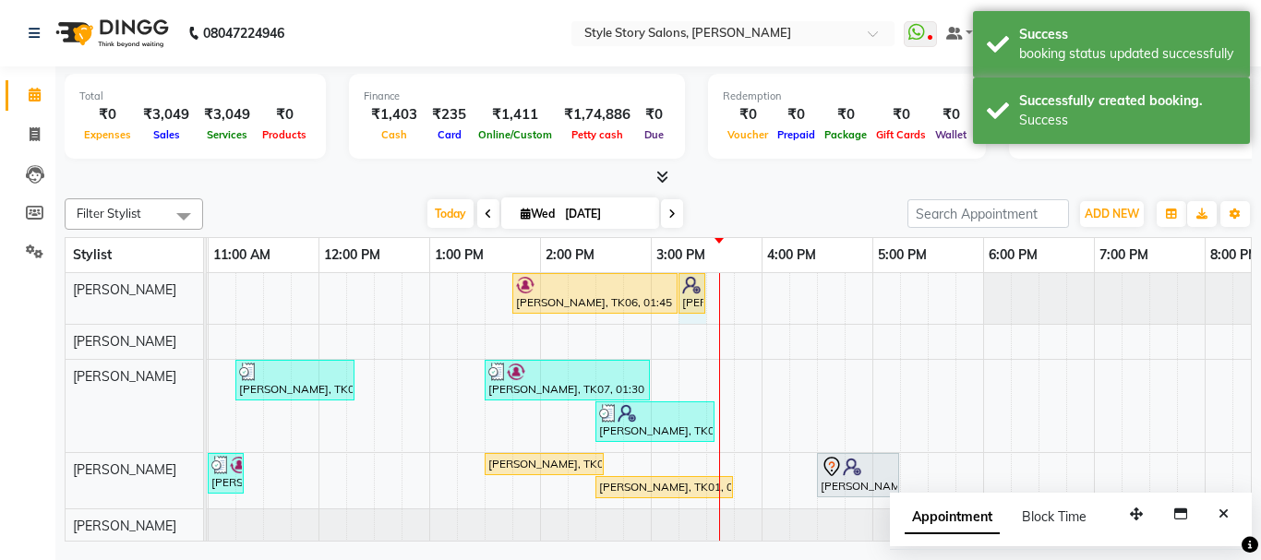
drag, startPoint x: 706, startPoint y: 290, endPoint x: 731, endPoint y: 291, distance: 24.9
click at [731, 291] on div "Shamal Gomase, TK06, 01:45 PM-03:15 PM, Age Lock Advance Facial-Meladerm Pranal…" at bounding box center [651, 426] width 1772 height 306
drag, startPoint x: 704, startPoint y: 287, endPoint x: 719, endPoint y: 285, distance: 14.9
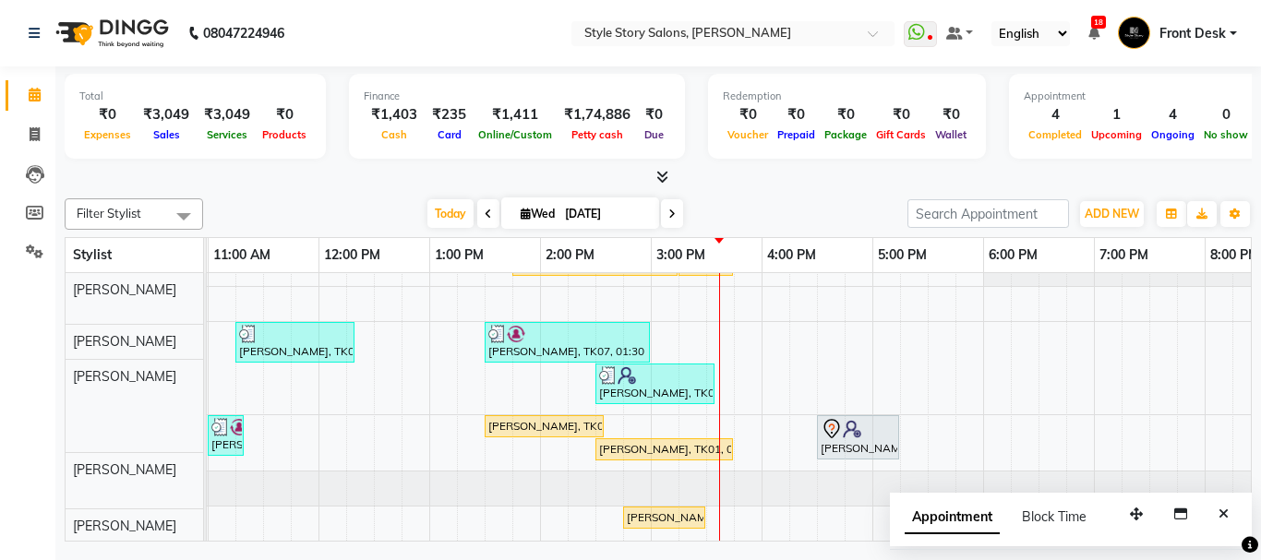
scroll to position [52, 0]
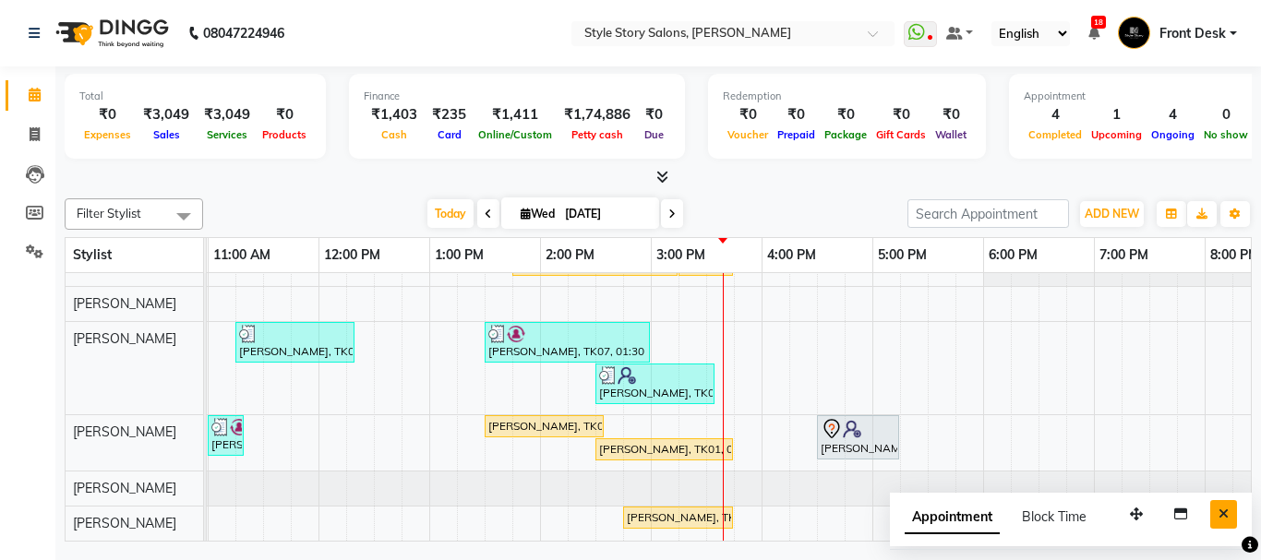
click at [1221, 516] on icon "Close" at bounding box center [1224, 514] width 10 height 13
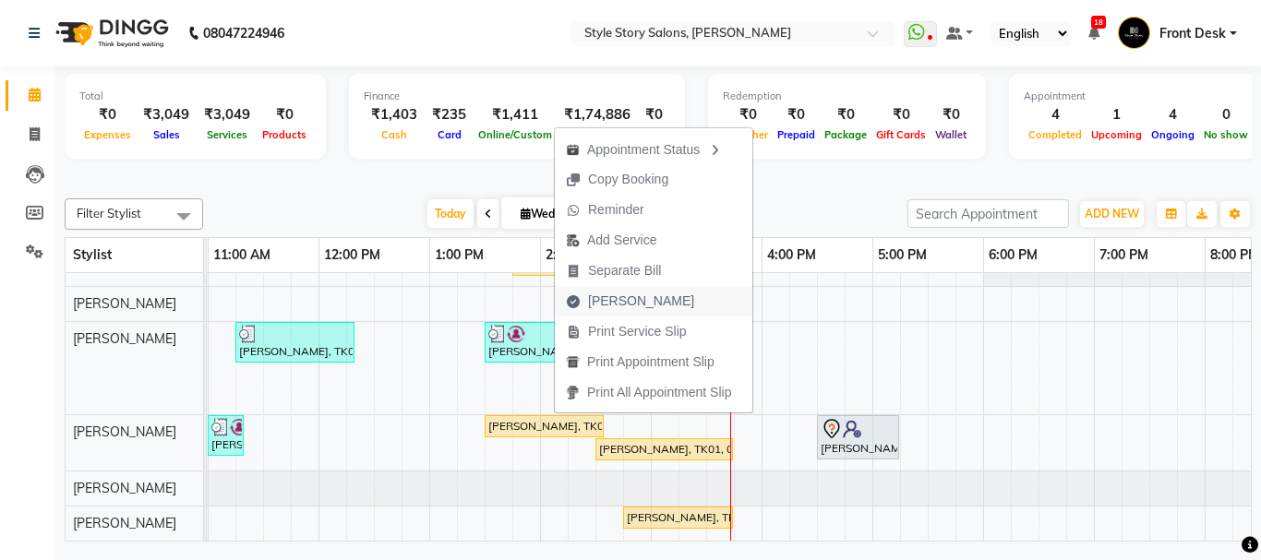
click at [672, 295] on button "[PERSON_NAME]" at bounding box center [654, 301] width 198 height 30
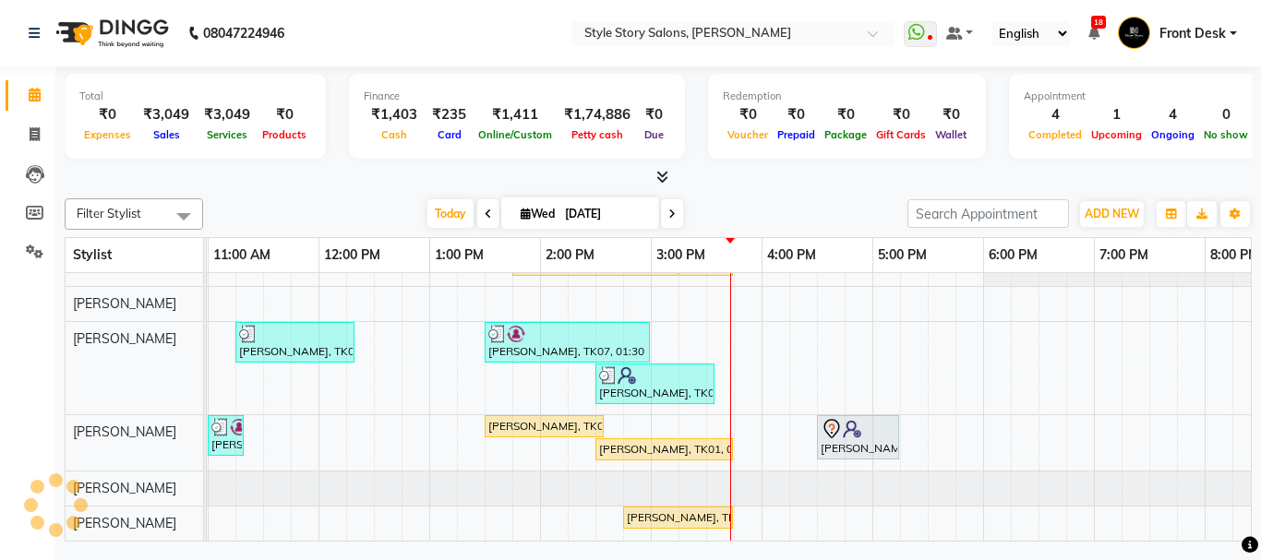
select select "service"
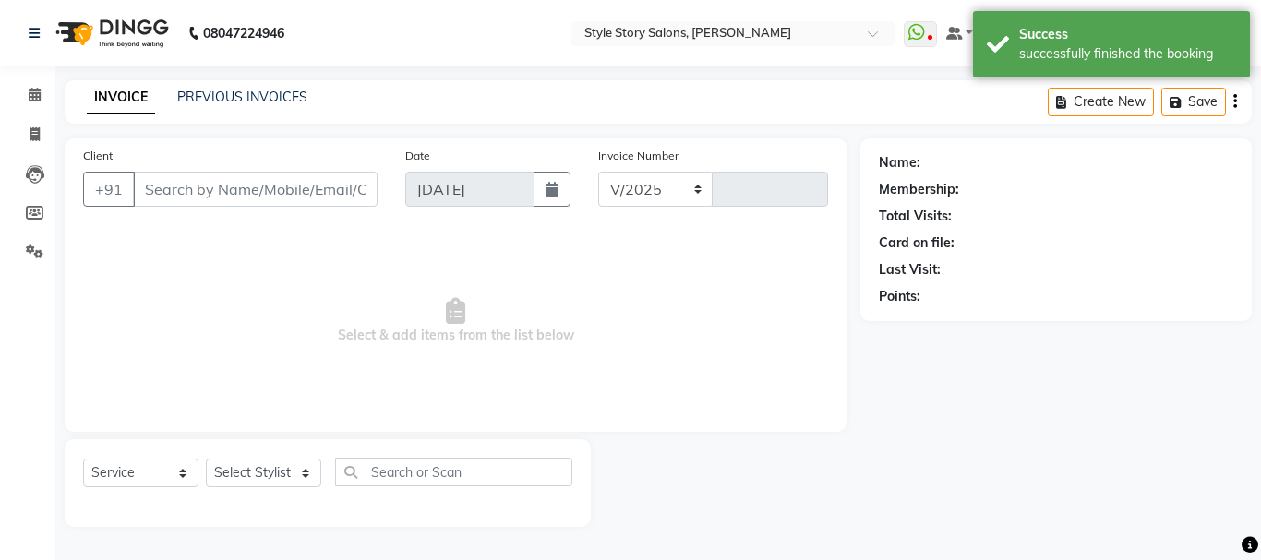
select select "6249"
type input "1512"
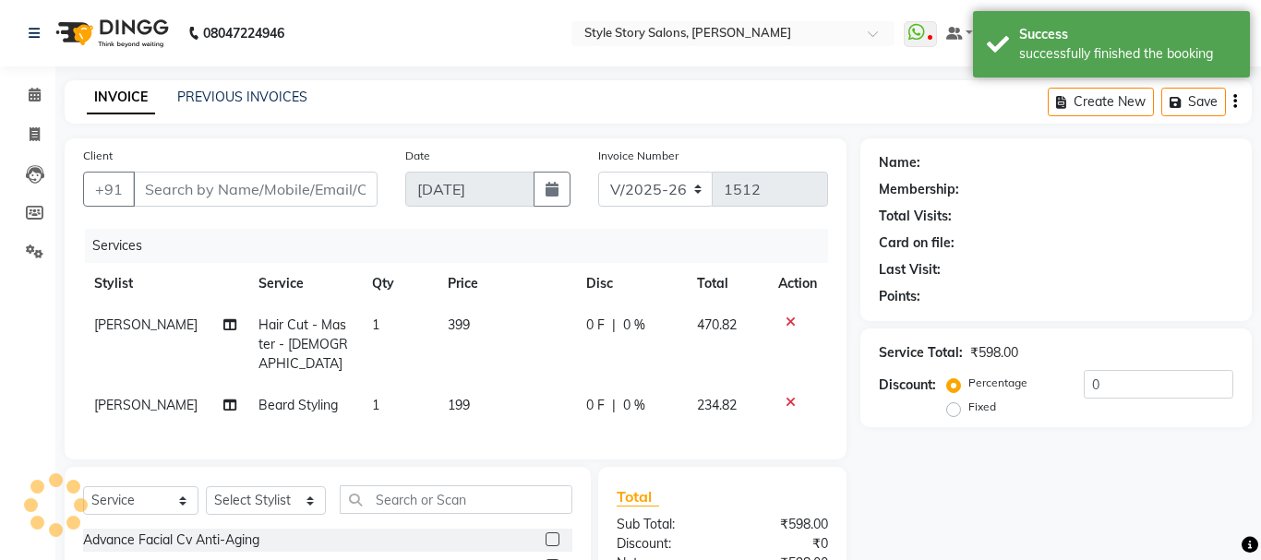
type input "9595026202"
select select "62114"
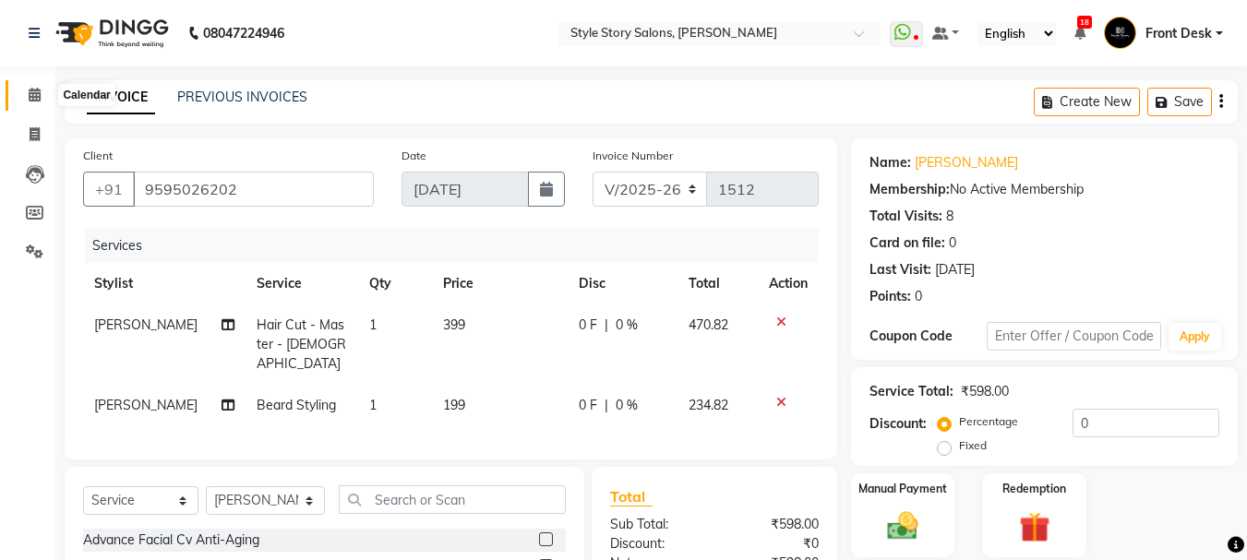
click at [35, 94] on icon at bounding box center [35, 95] width 12 height 14
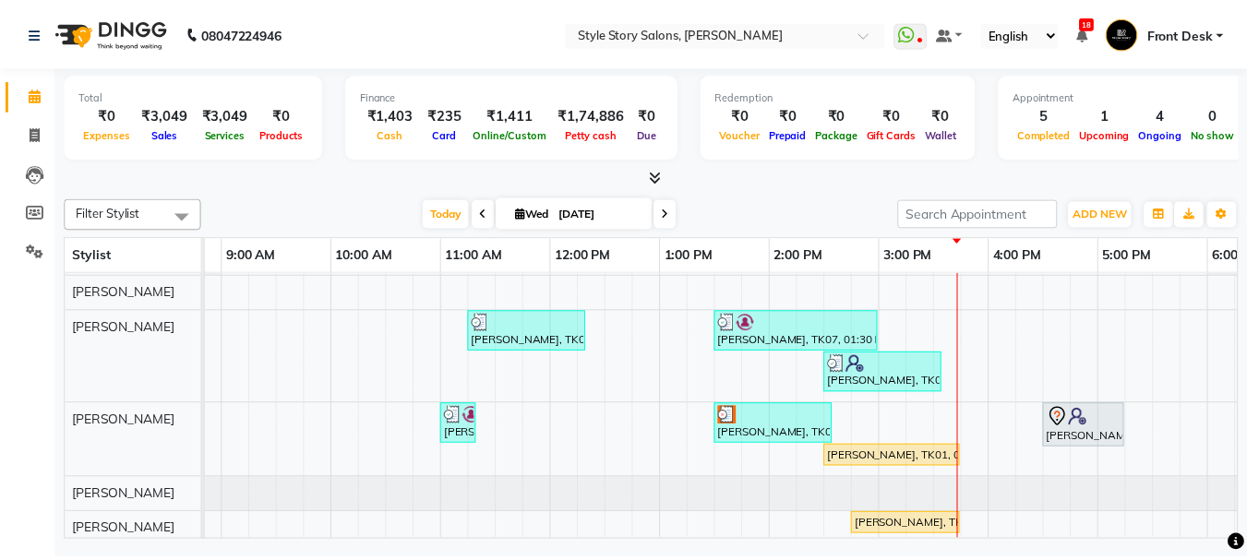
scroll to position [70, 0]
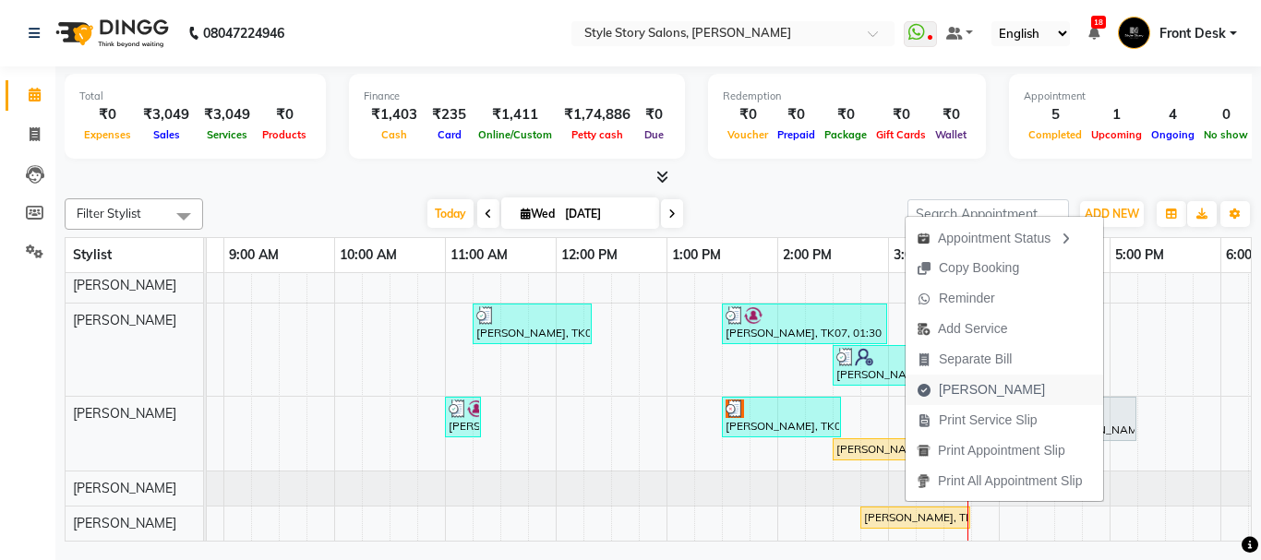
click at [1004, 384] on span "[PERSON_NAME]" at bounding box center [981, 390] width 150 height 30
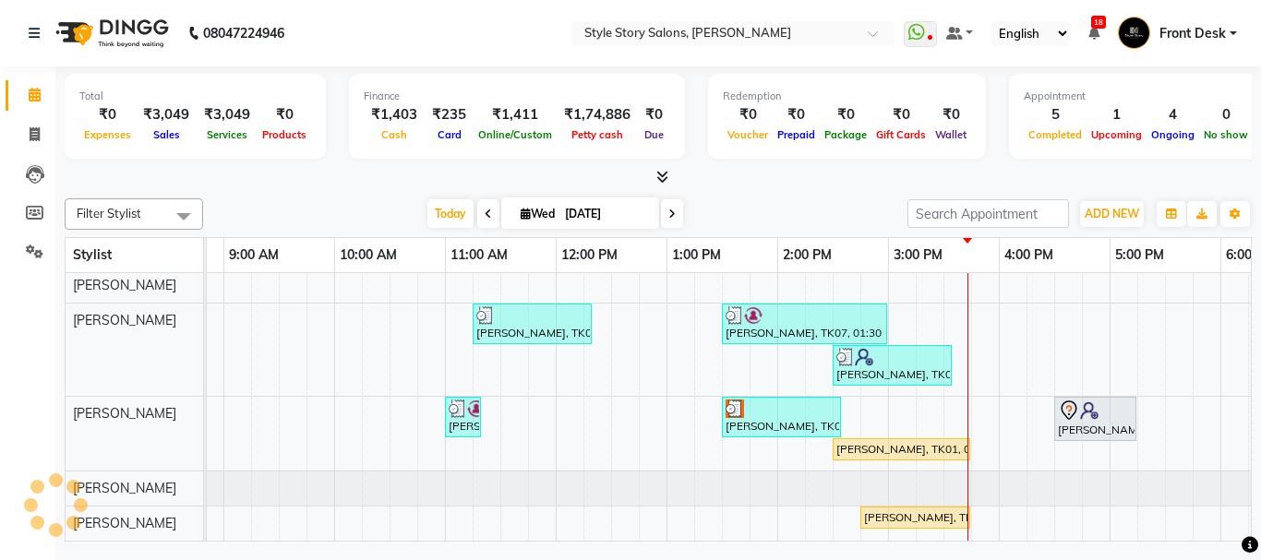
select select "6249"
select select "service"
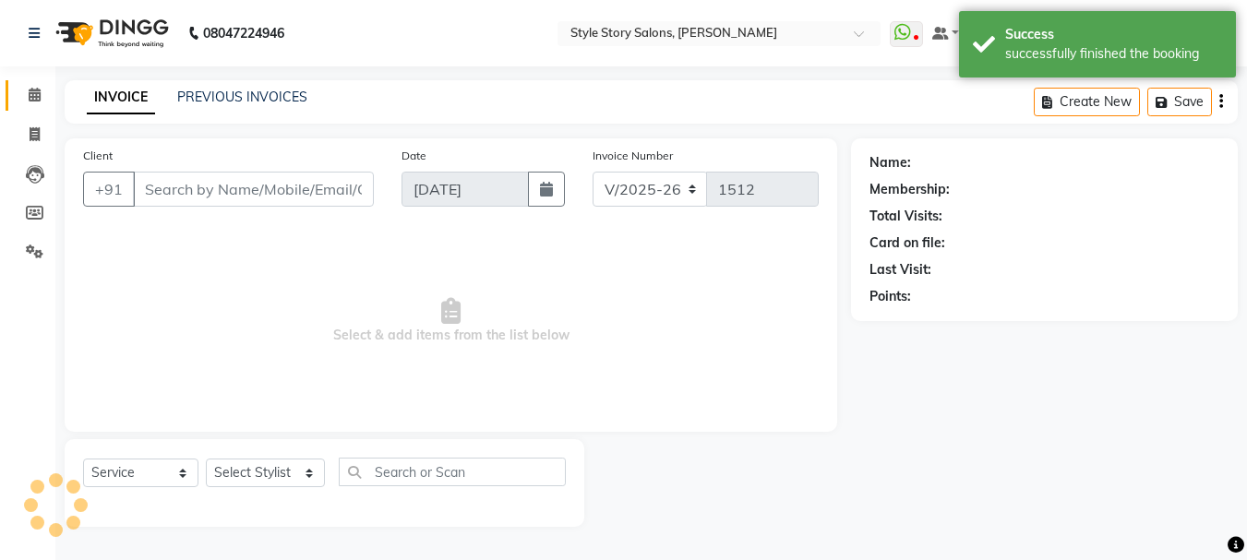
type input "9595026202"
select select "89934"
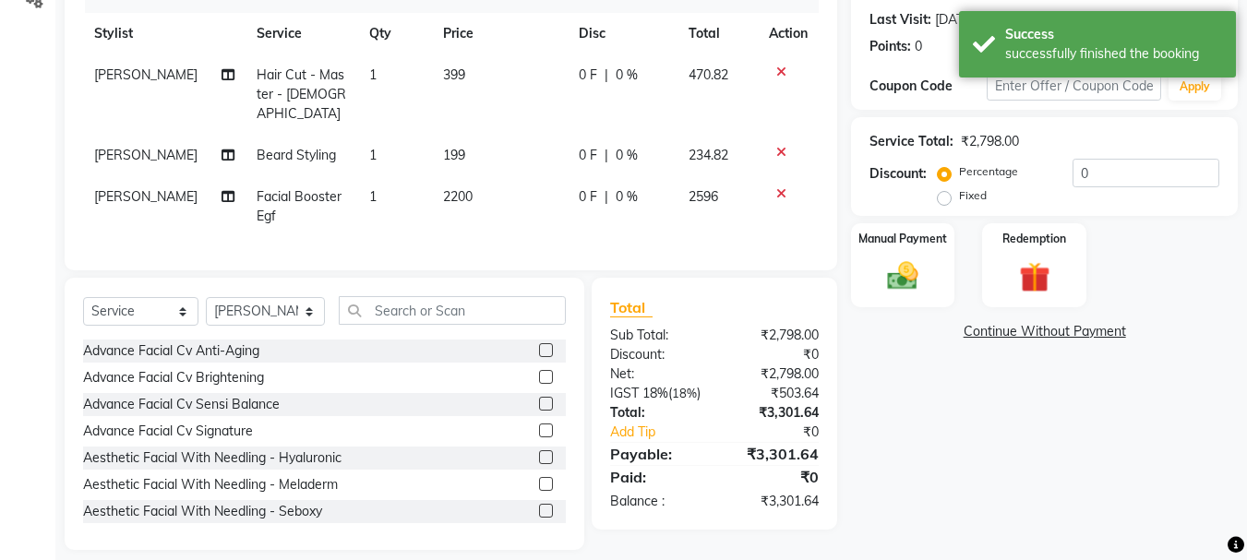
scroll to position [262, 0]
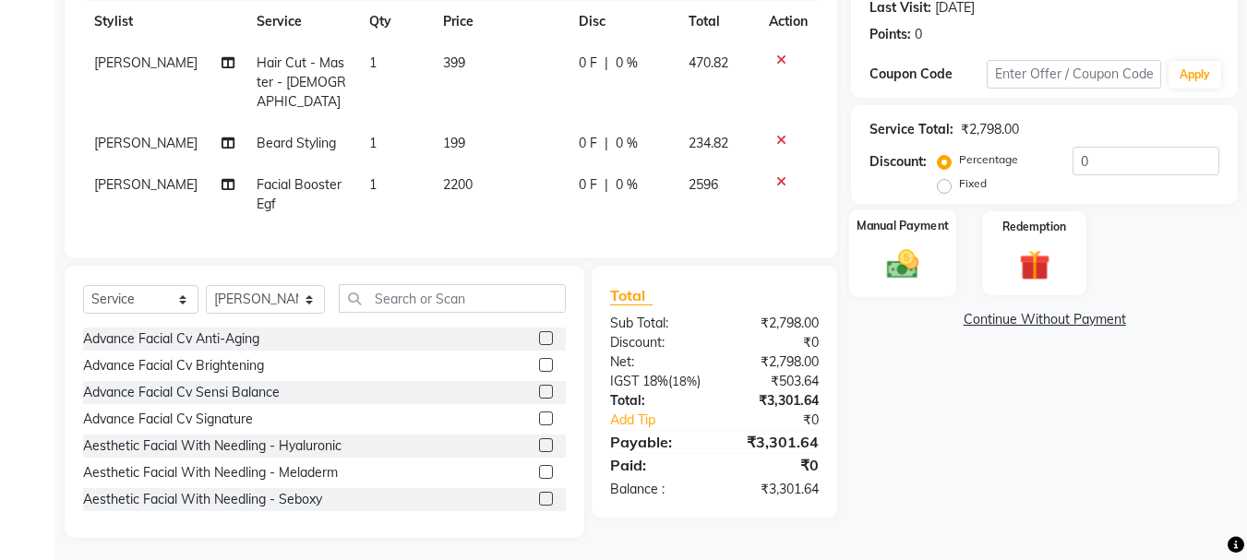
click at [918, 247] on img at bounding box center [903, 264] width 52 height 37
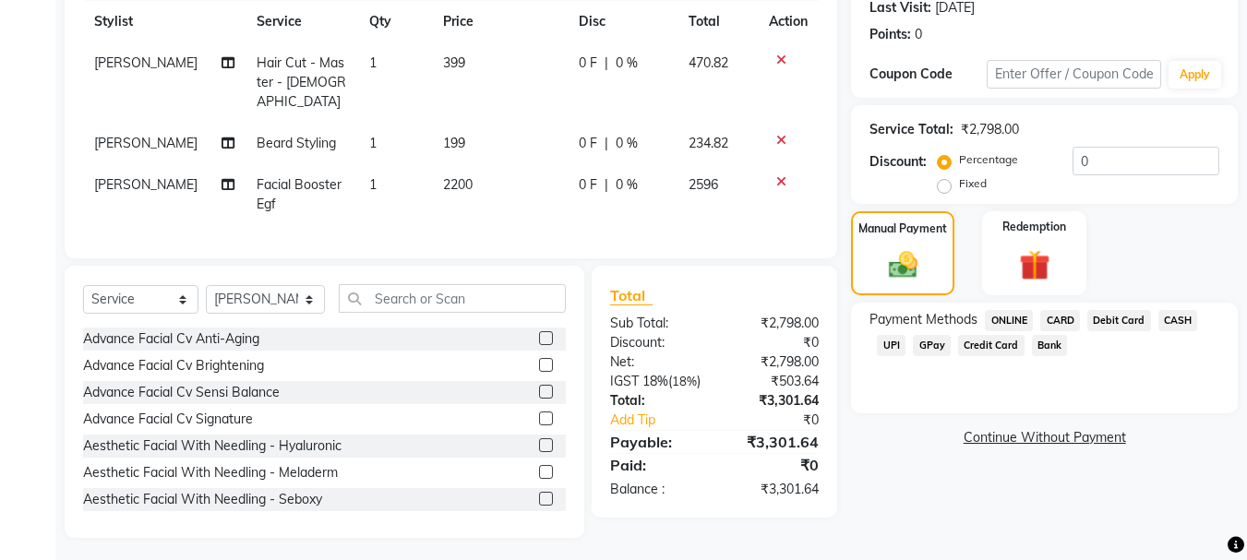
click at [1061, 325] on span "CARD" at bounding box center [1060, 320] width 40 height 21
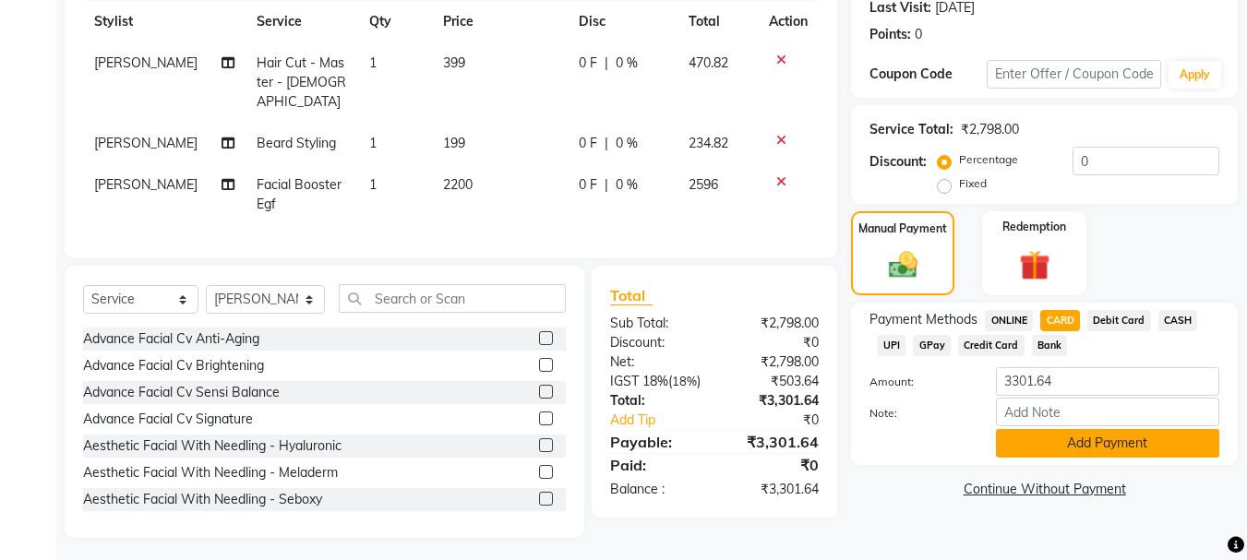
click at [1103, 438] on button "Add Payment" at bounding box center [1107, 443] width 223 height 29
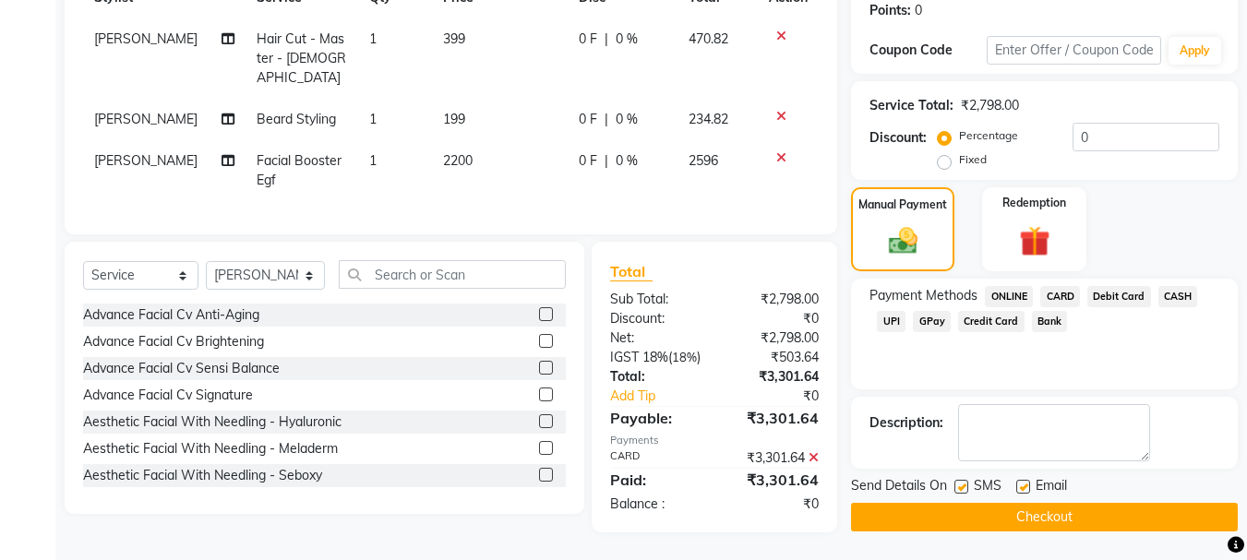
scroll to position [300, 0]
click at [1080, 503] on button "Checkout" at bounding box center [1044, 517] width 387 height 29
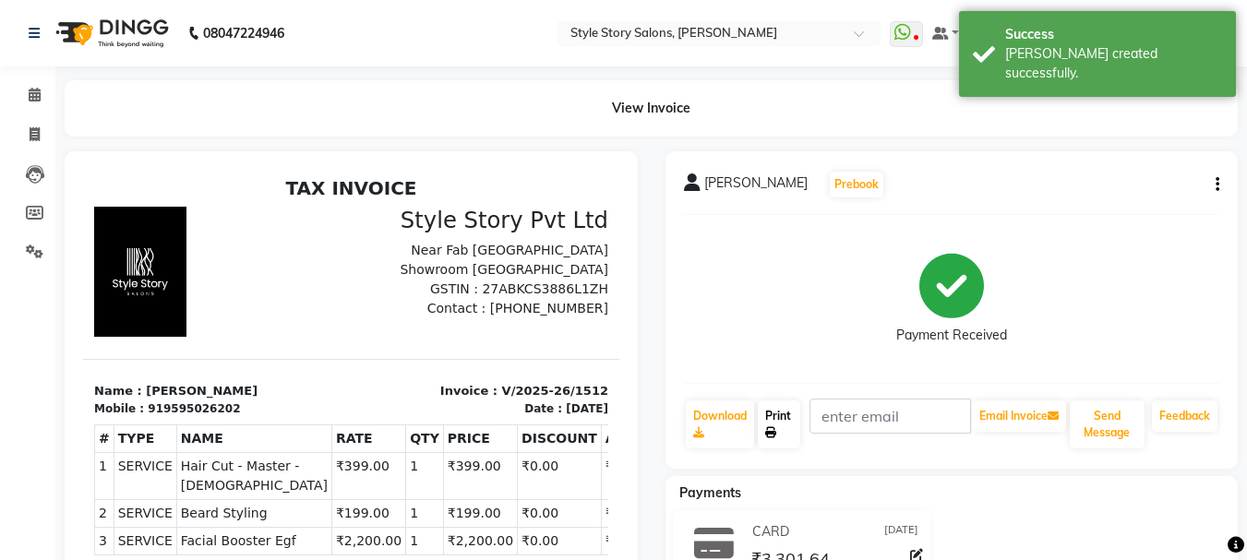
click at [775, 430] on icon at bounding box center [770, 432] width 11 height 11
click at [36, 90] on icon at bounding box center [35, 95] width 12 height 14
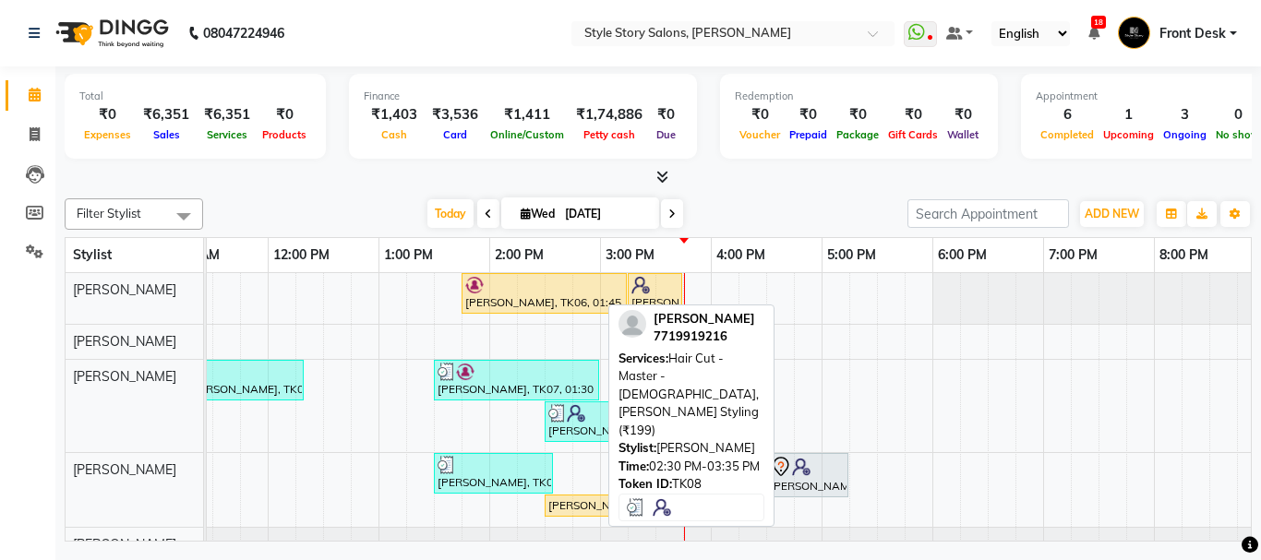
scroll to position [87, 0]
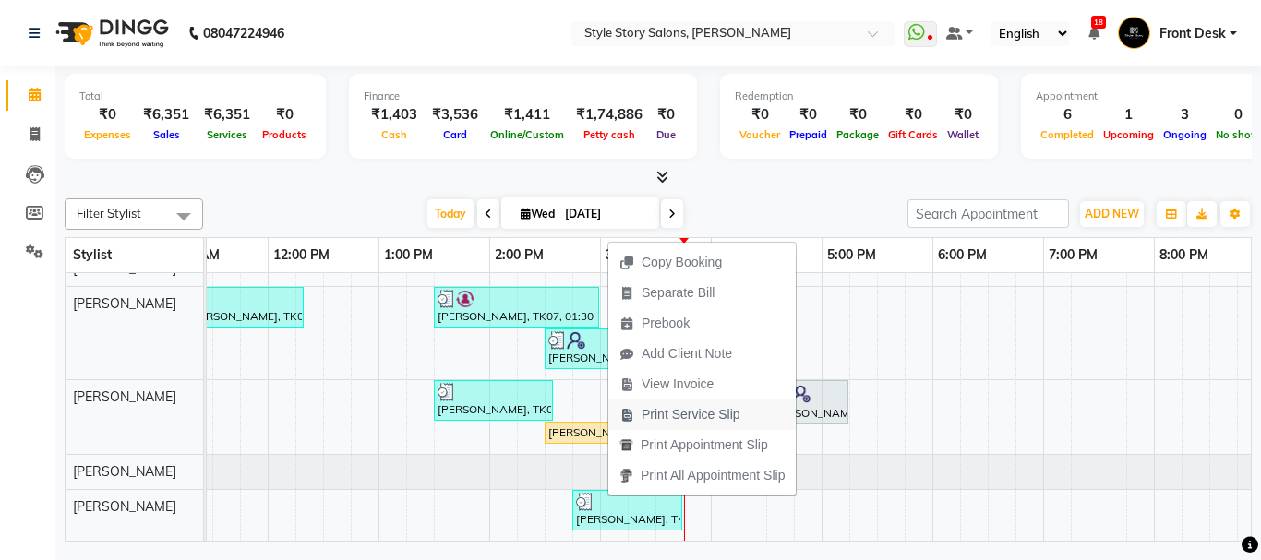
click at [690, 419] on span "Print Service Slip" at bounding box center [691, 414] width 99 height 19
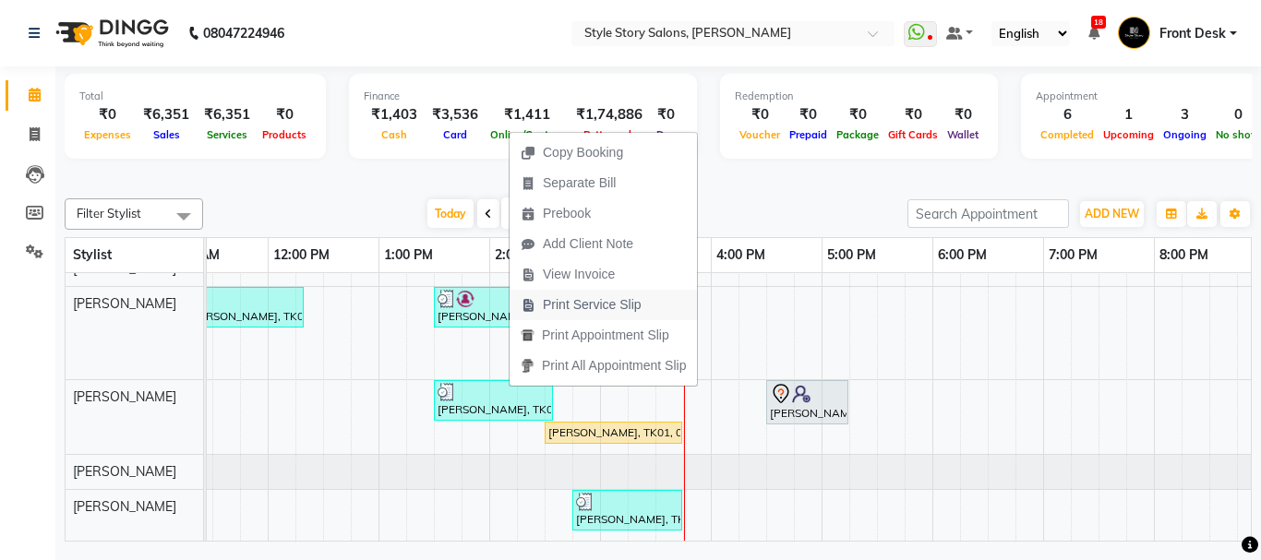
click at [583, 304] on span "Print Service Slip" at bounding box center [592, 304] width 99 height 19
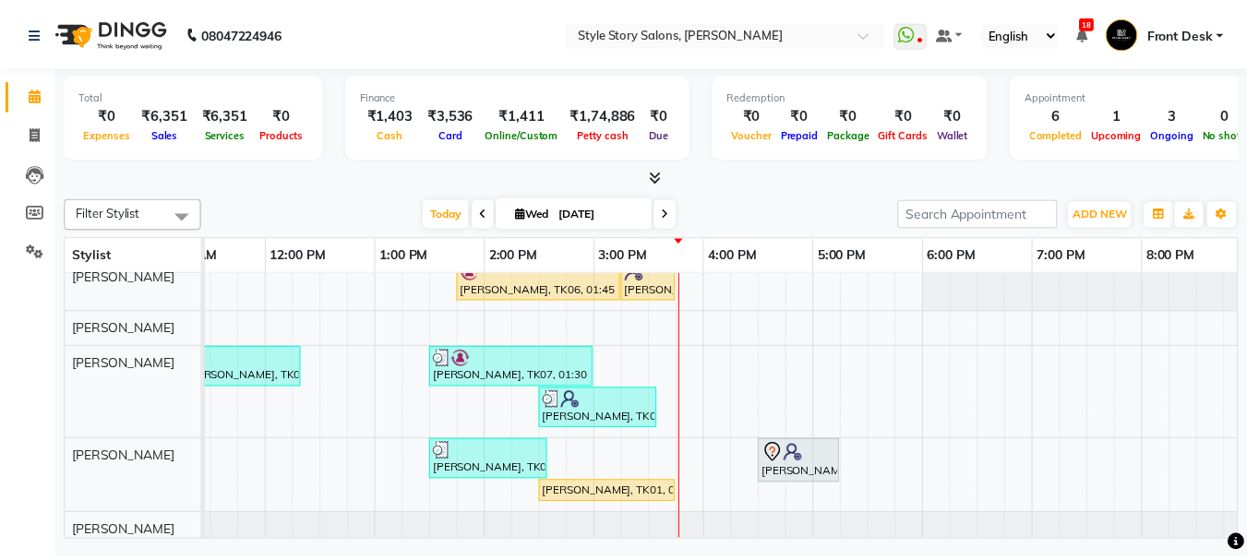
scroll to position [0, 0]
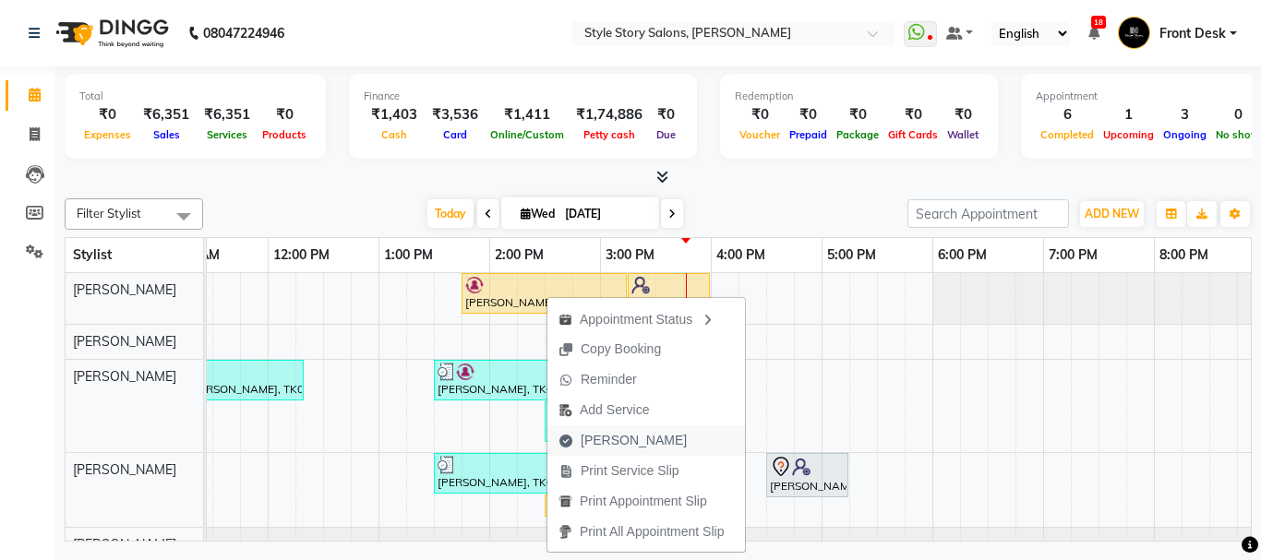
click at [628, 439] on span "[PERSON_NAME]" at bounding box center [634, 440] width 106 height 19
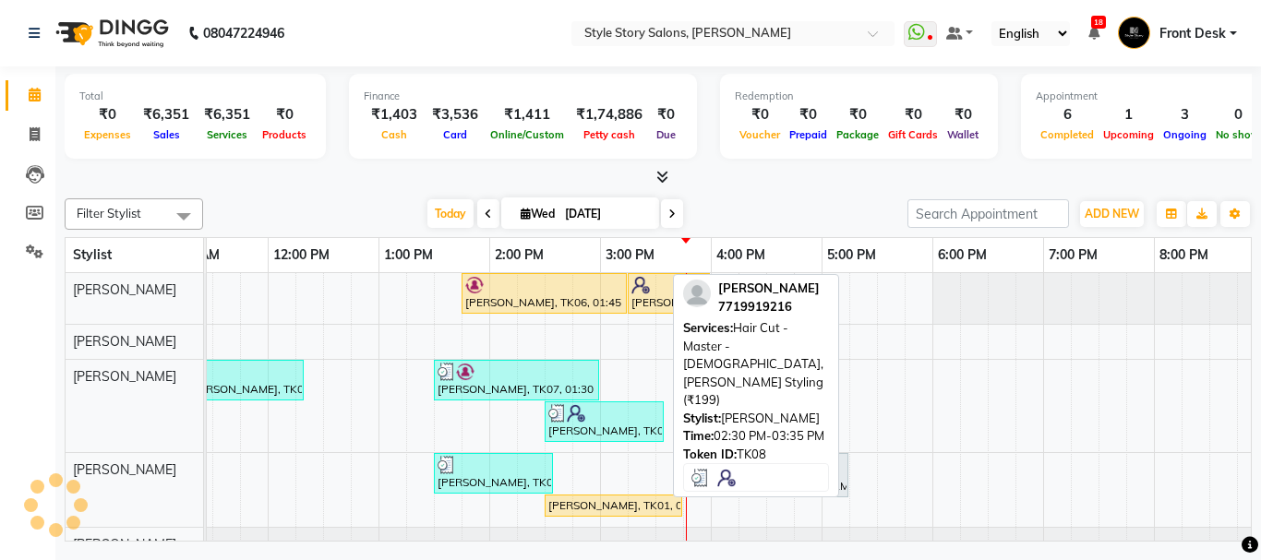
select select "6249"
select select "service"
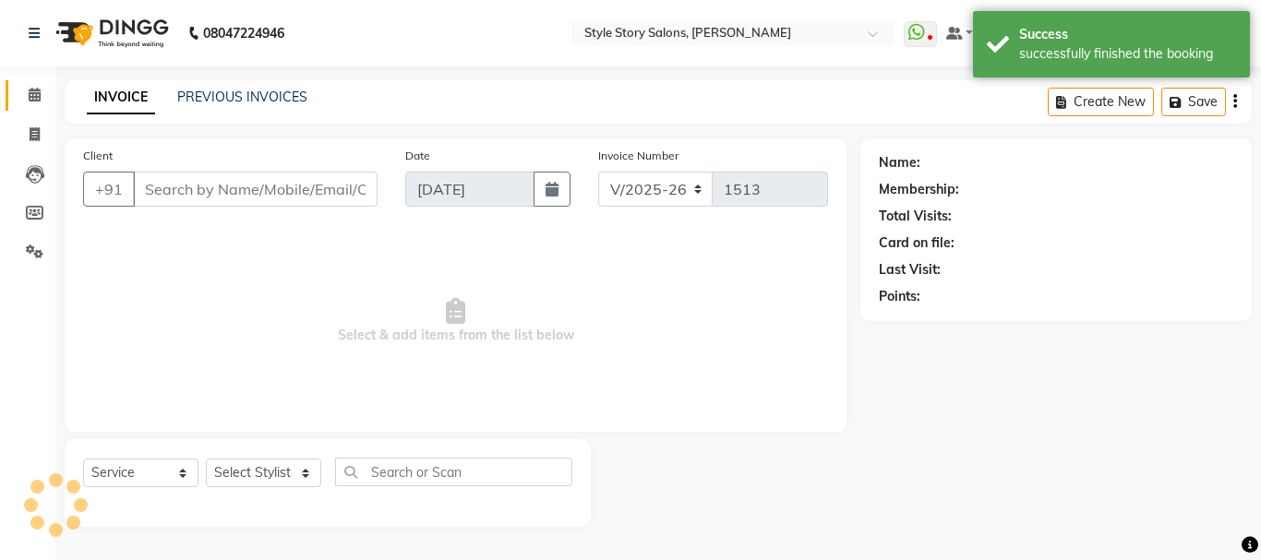
type input "9561455129"
select select "46661"
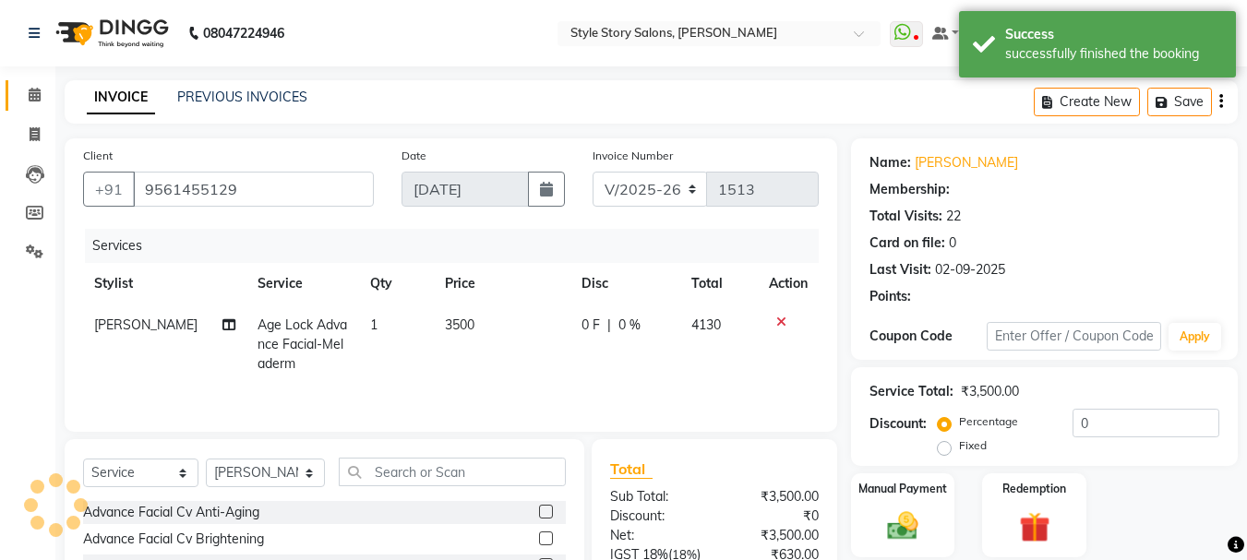
select select "1: Object"
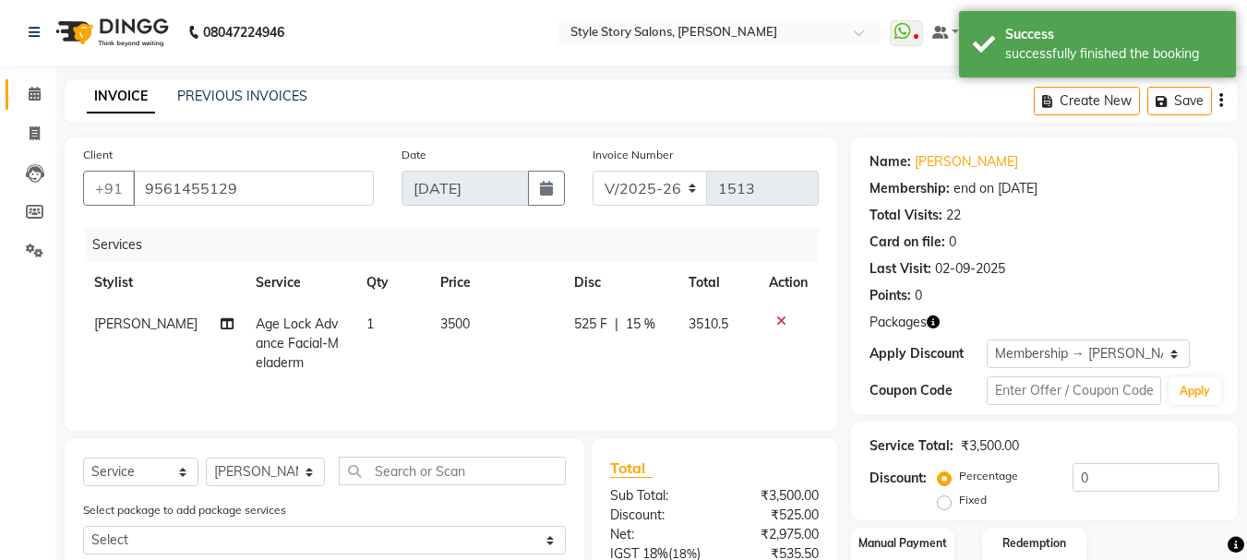
type input "15"
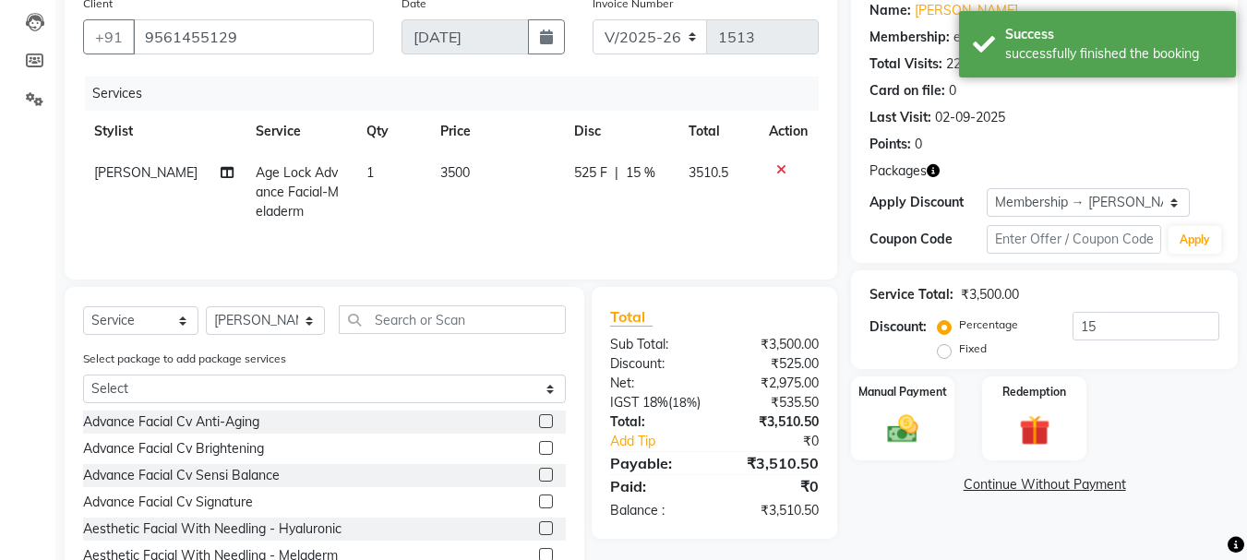
scroll to position [185, 0]
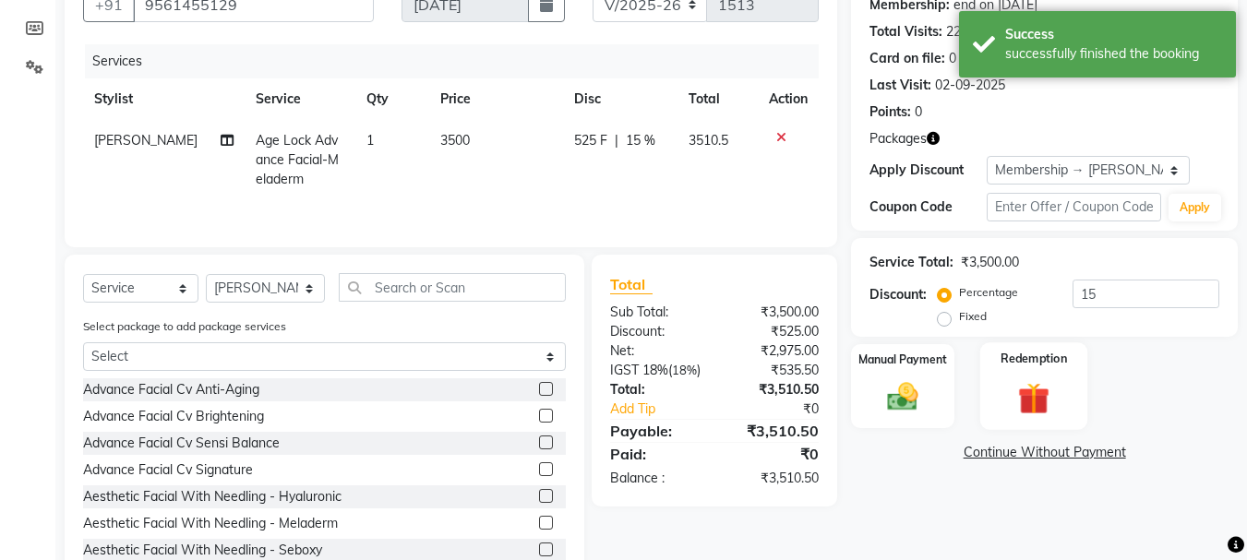
click at [1047, 384] on img at bounding box center [1034, 398] width 52 height 40
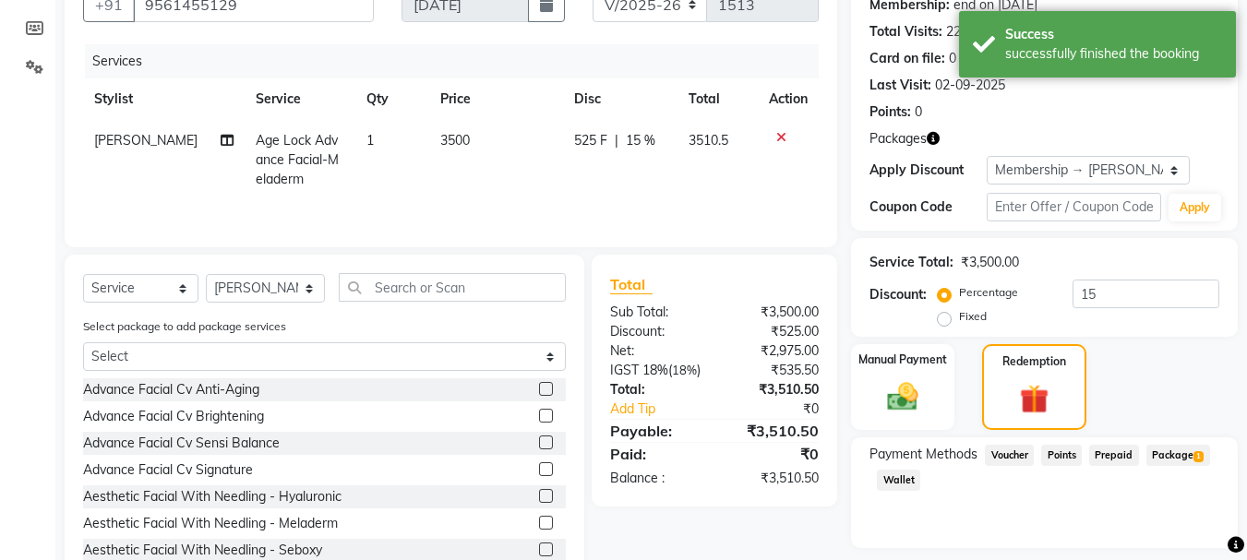
click at [1186, 453] on span "Package 1" at bounding box center [1179, 455] width 64 height 21
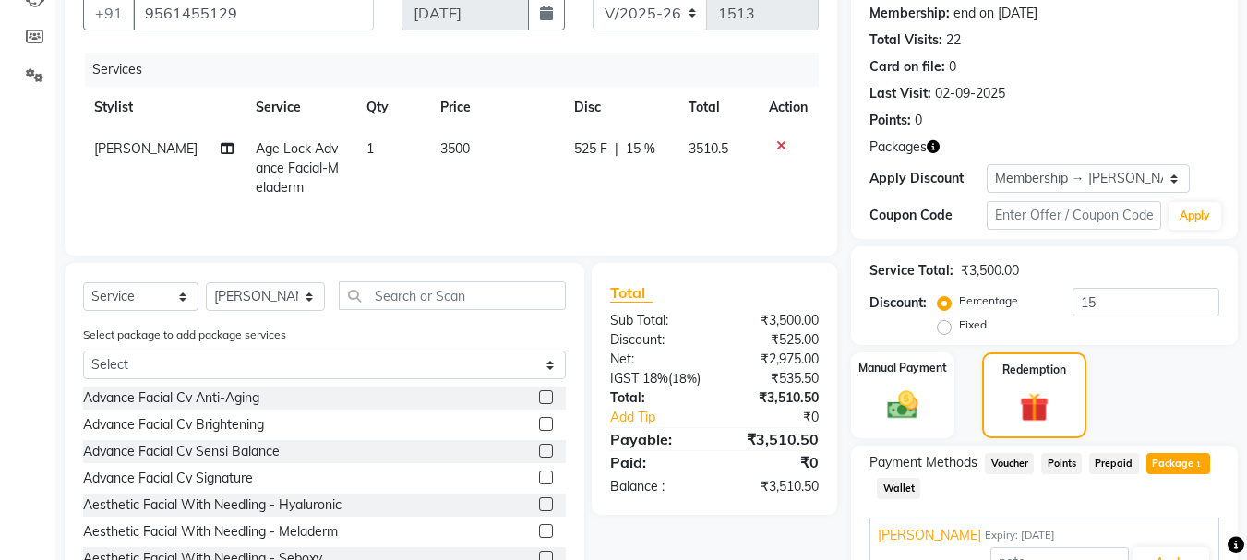
scroll to position [277, 0]
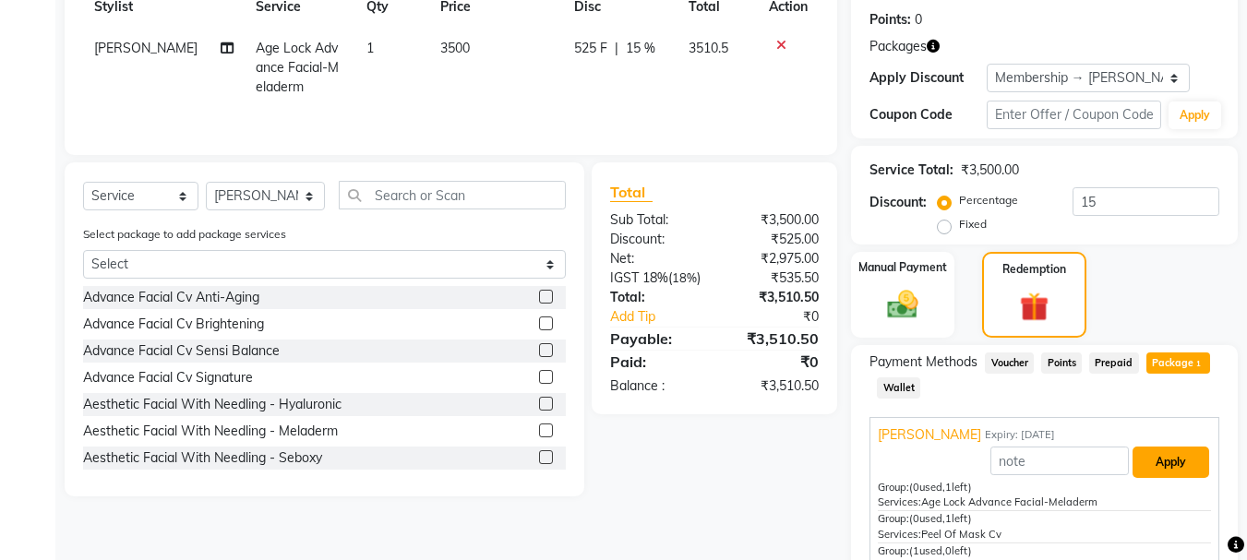
click at [1171, 460] on button "Apply" at bounding box center [1171, 462] width 77 height 31
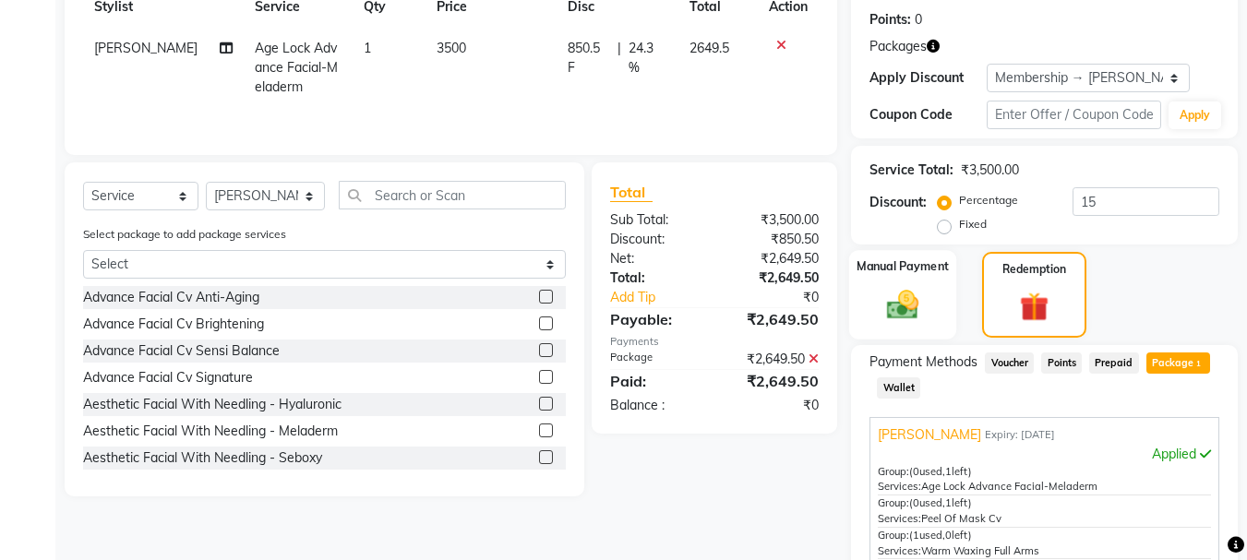
click at [885, 311] on img at bounding box center [903, 304] width 52 height 37
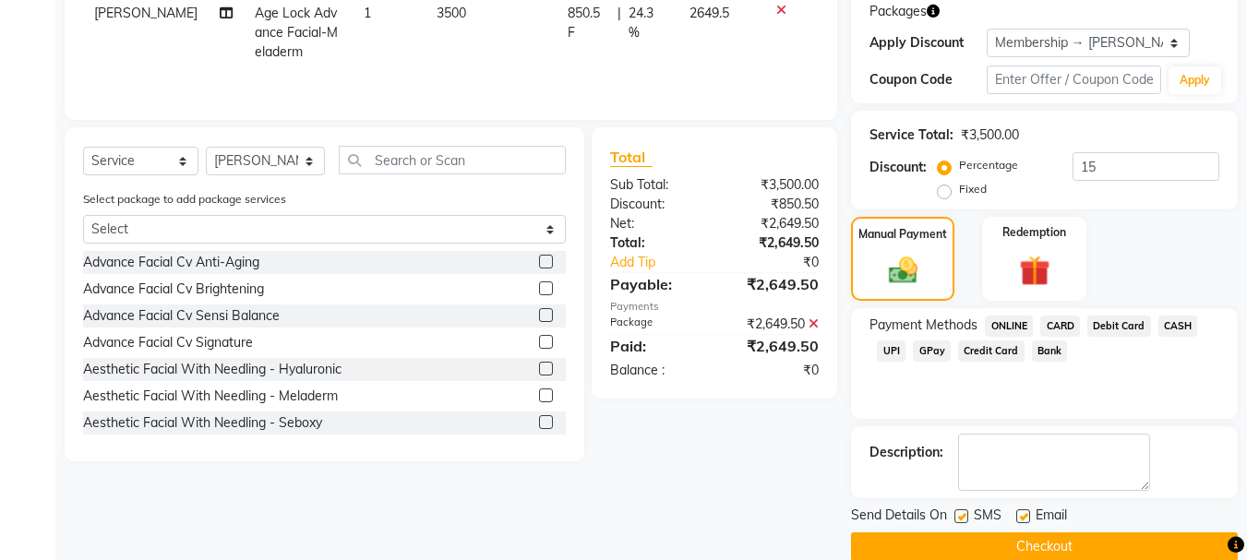
scroll to position [341, 0]
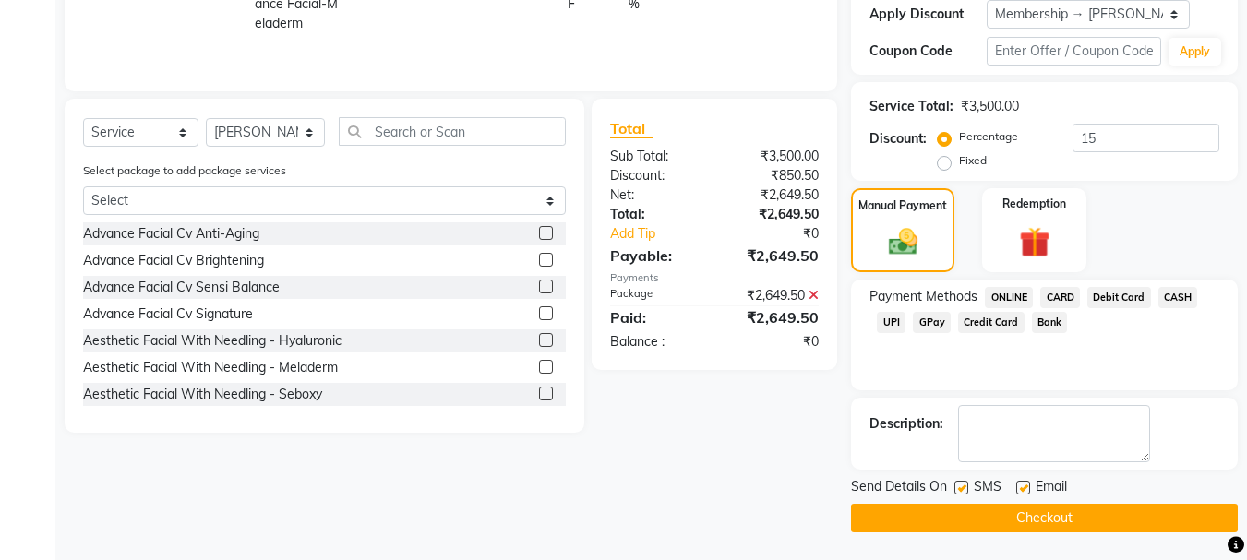
click at [1181, 294] on span "CASH" at bounding box center [1179, 297] width 40 height 21
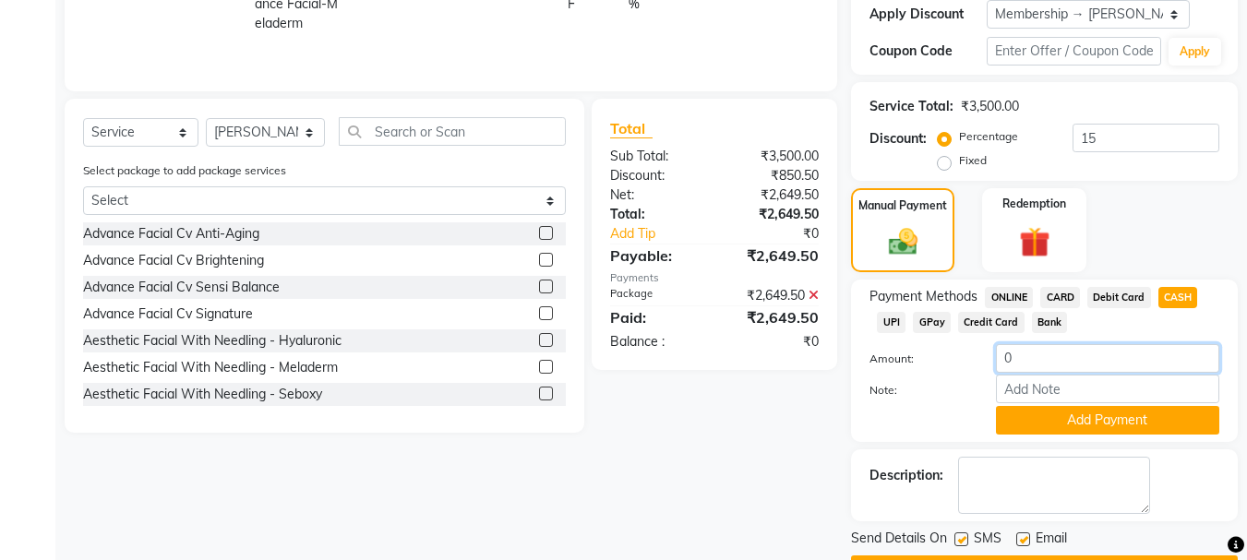
click at [1045, 357] on input "0" at bounding box center [1107, 358] width 223 height 29
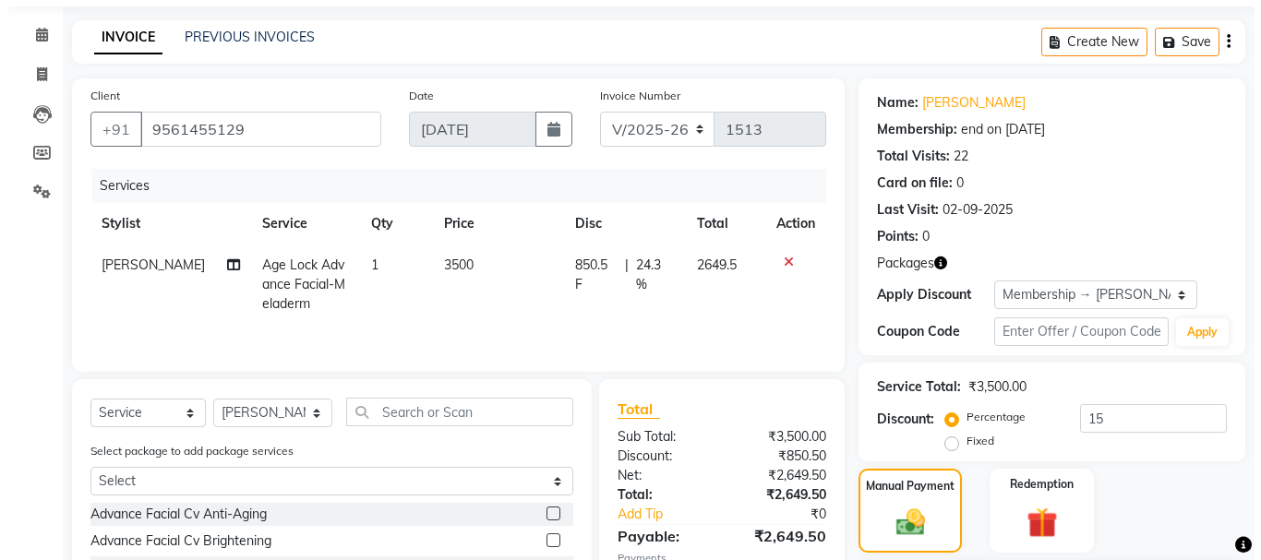
scroll to position [0, 0]
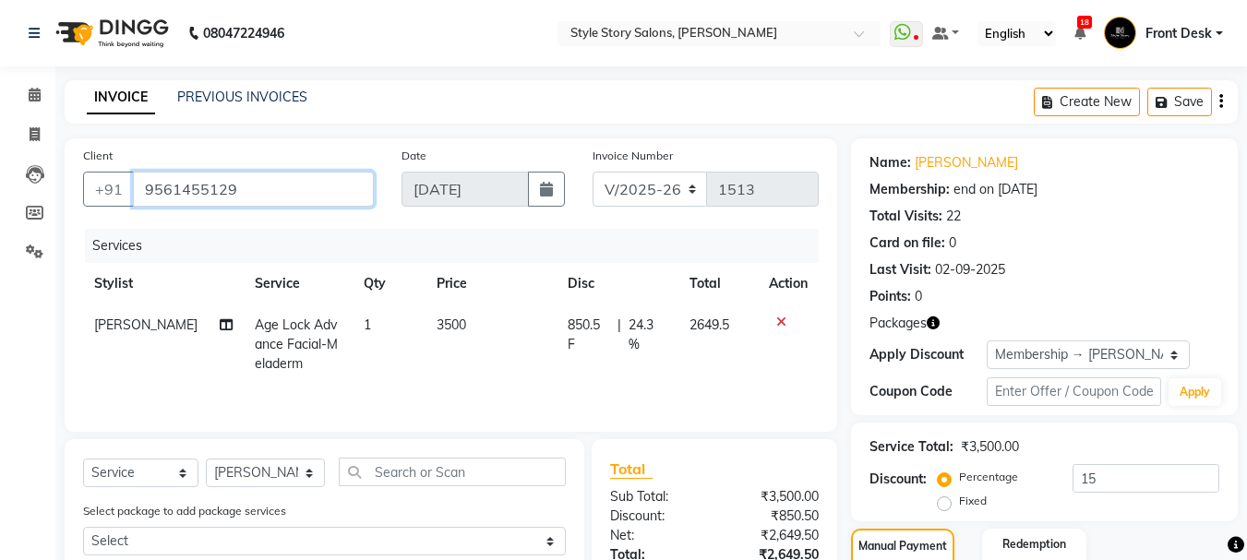
click at [233, 186] on input "9561455129" at bounding box center [253, 189] width 241 height 35
click at [38, 93] on icon at bounding box center [35, 95] width 12 height 14
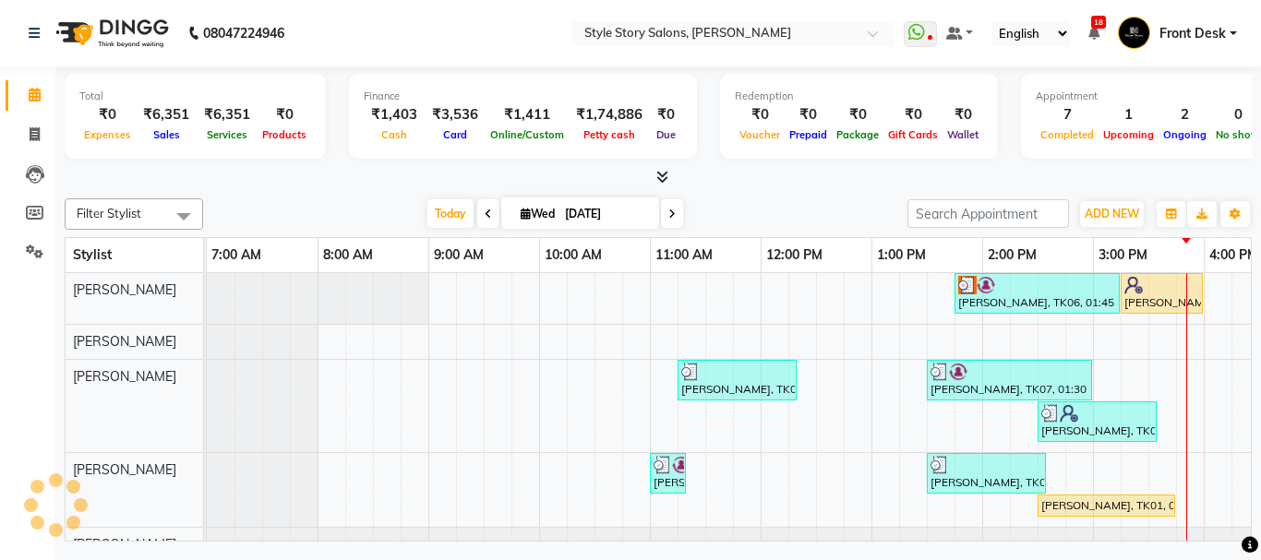
scroll to position [0, 728]
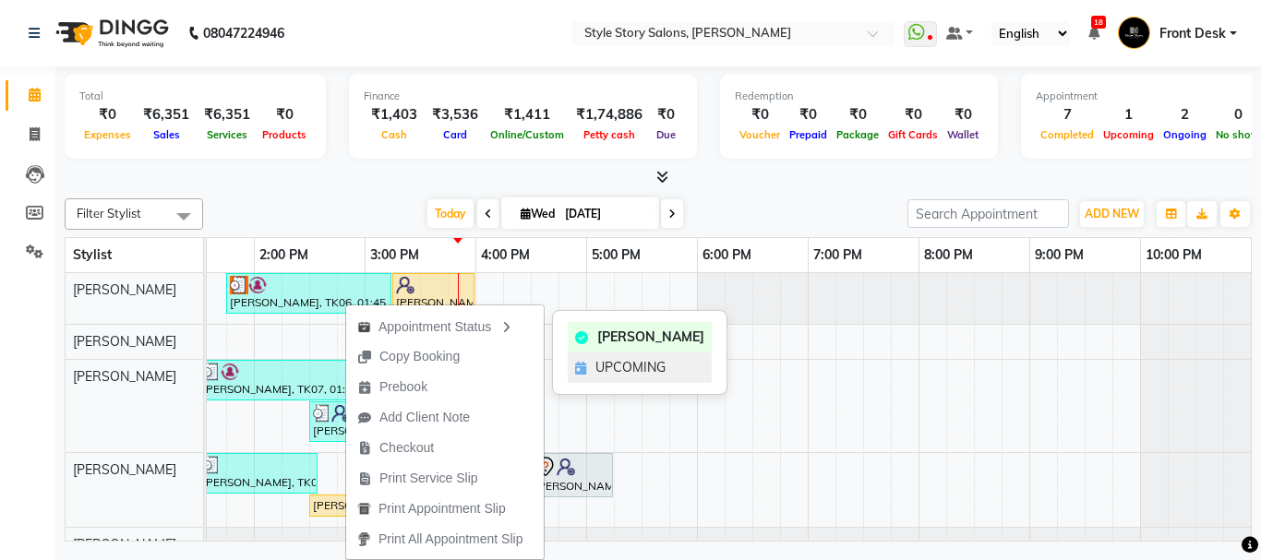
click at [608, 366] on span "UPCOMING" at bounding box center [630, 367] width 70 height 19
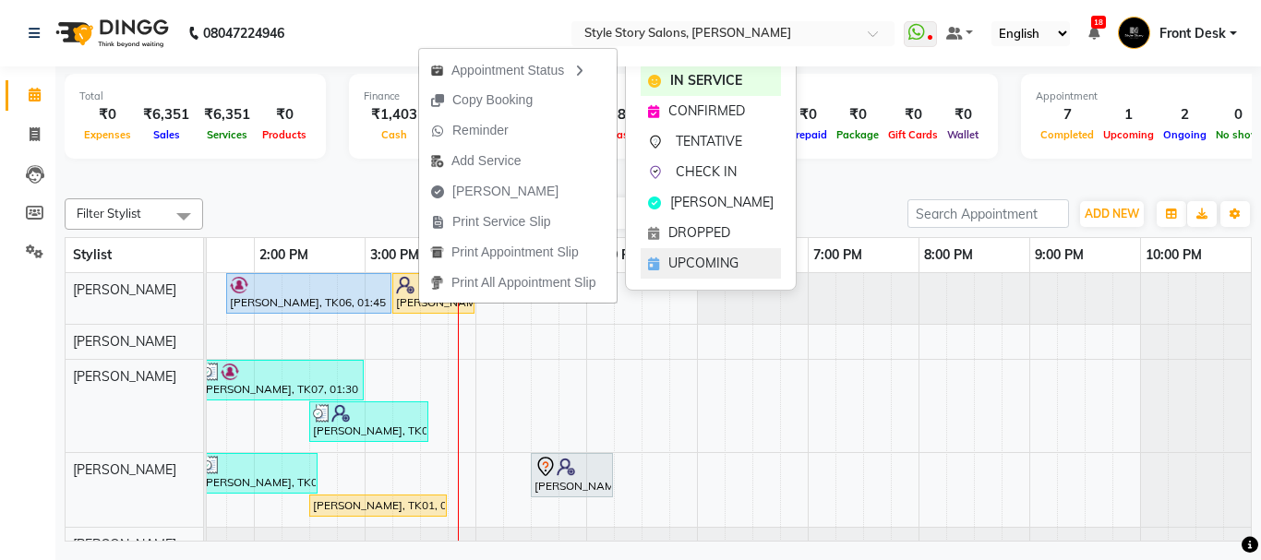
click at [704, 270] on span "UPCOMING" at bounding box center [703, 263] width 70 height 19
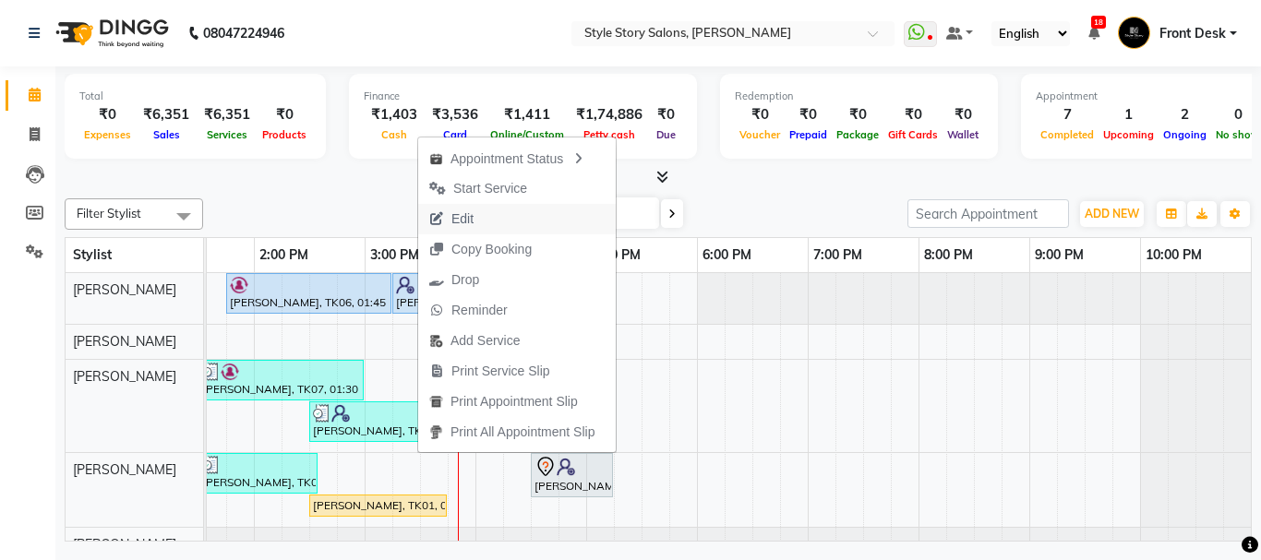
click at [485, 214] on span "Edit" at bounding box center [451, 219] width 66 height 30
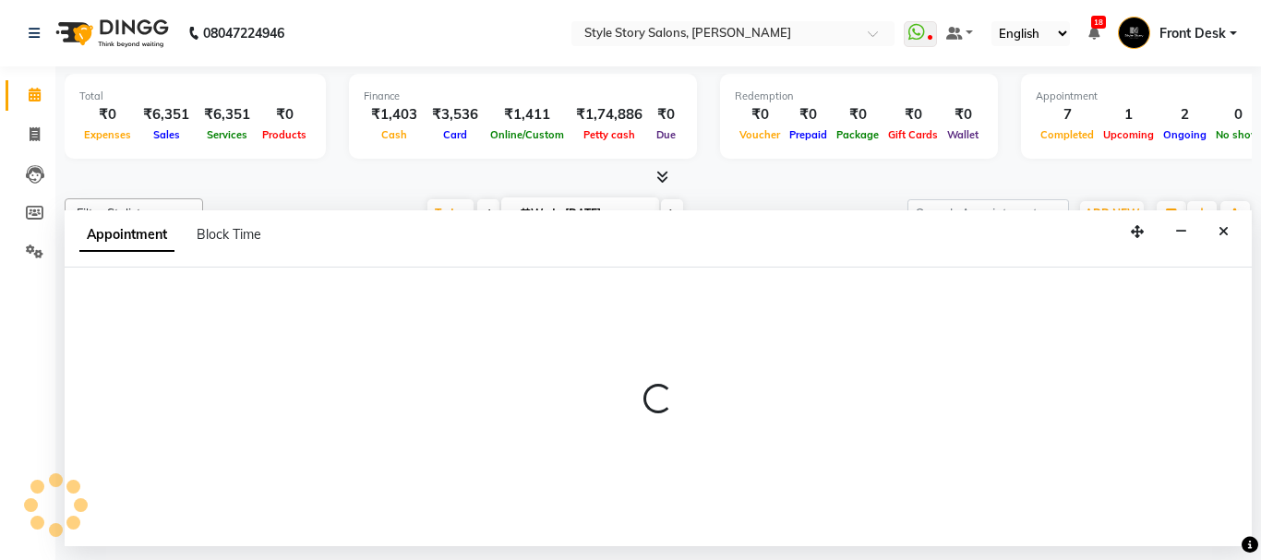
select select "tentative"
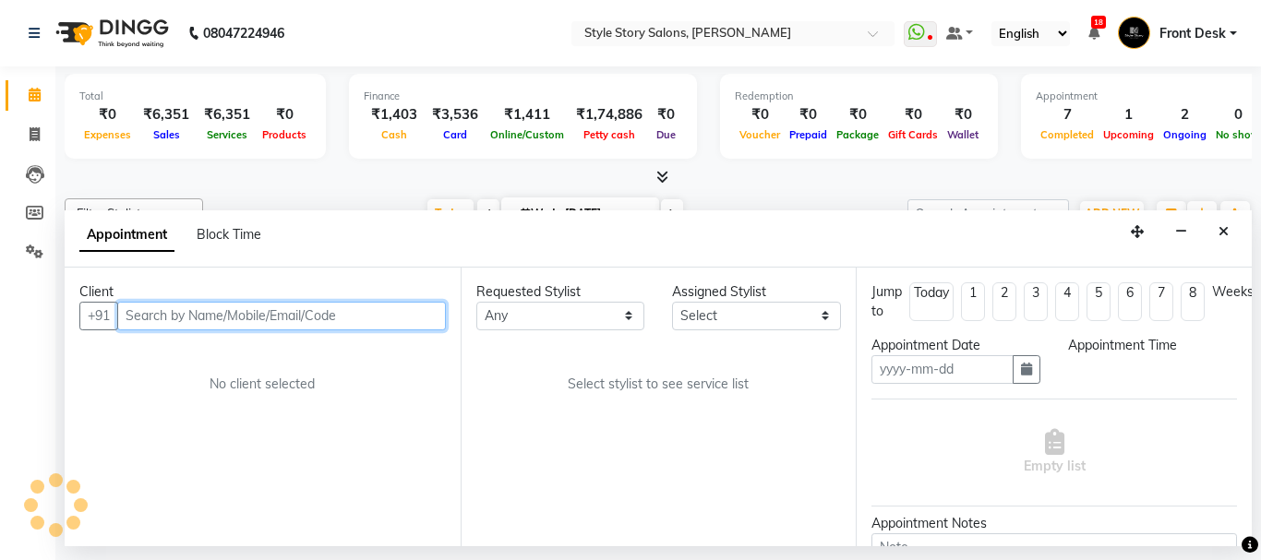
type input "[DATE]"
select select "upcoming"
select select "915"
select select "46661"
select select "3090"
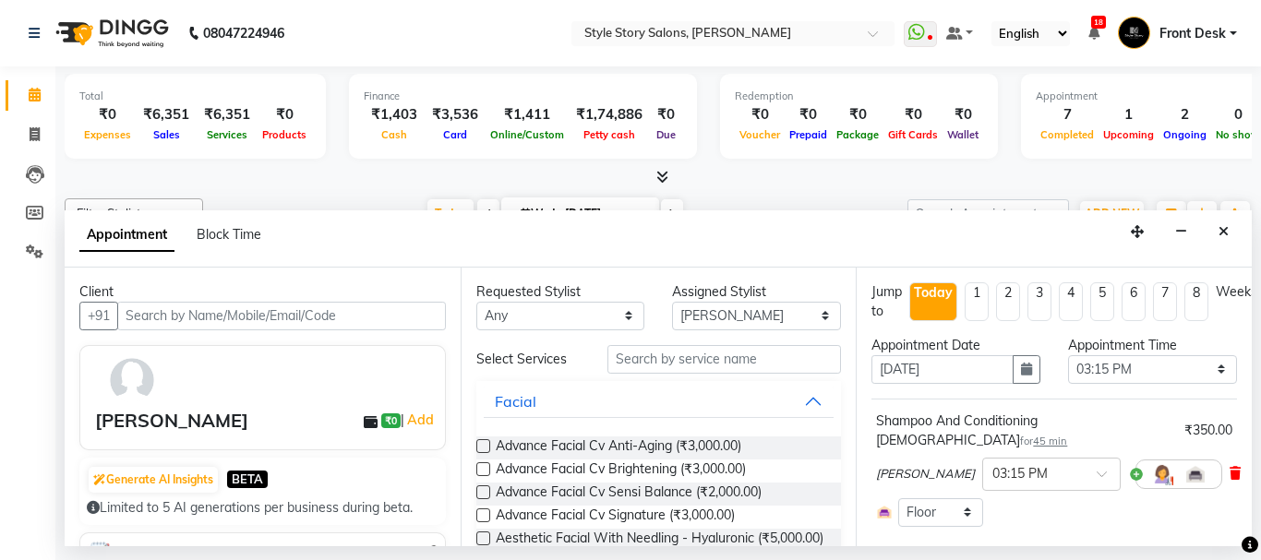
click at [1230, 467] on icon at bounding box center [1235, 473] width 11 height 13
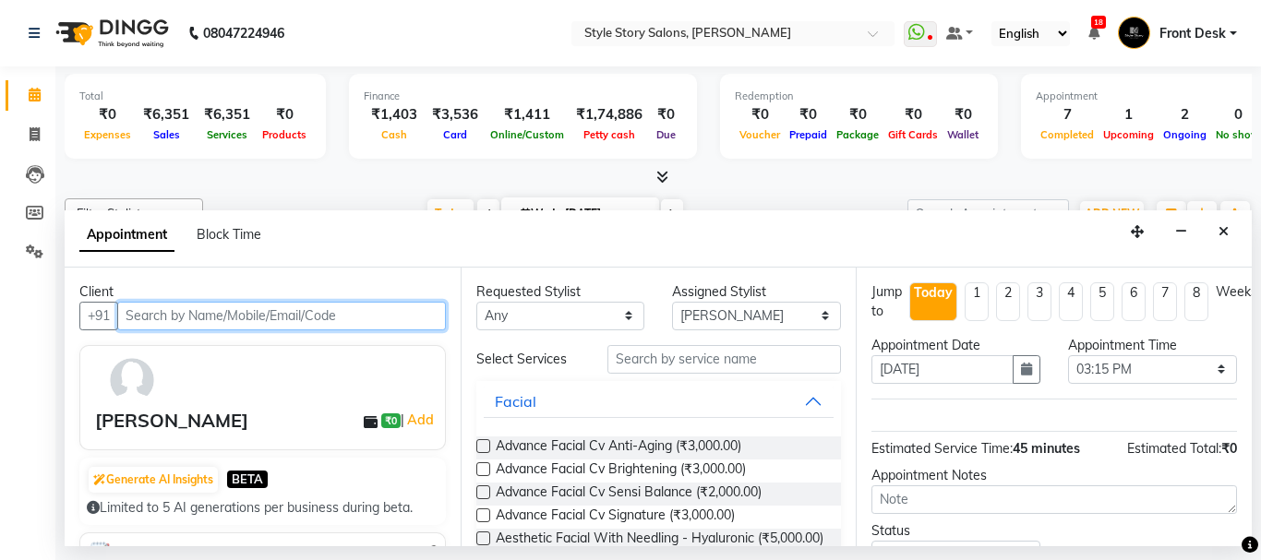
click at [261, 319] on input "text" at bounding box center [281, 316] width 329 height 29
paste input "9561455129"
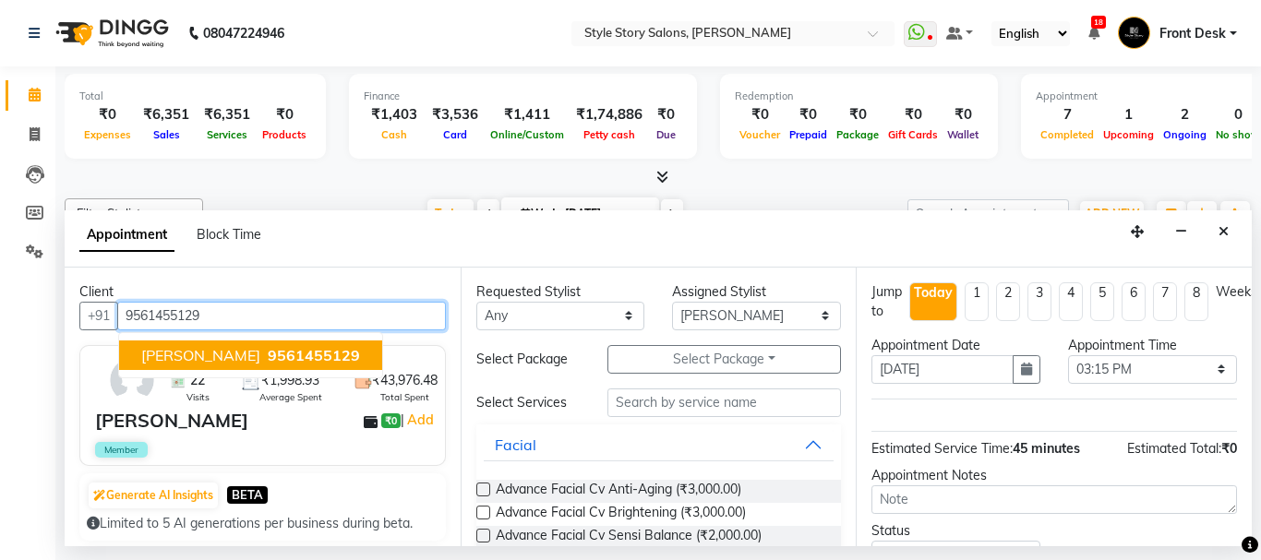
click at [311, 354] on span "9561455129" at bounding box center [314, 355] width 92 height 18
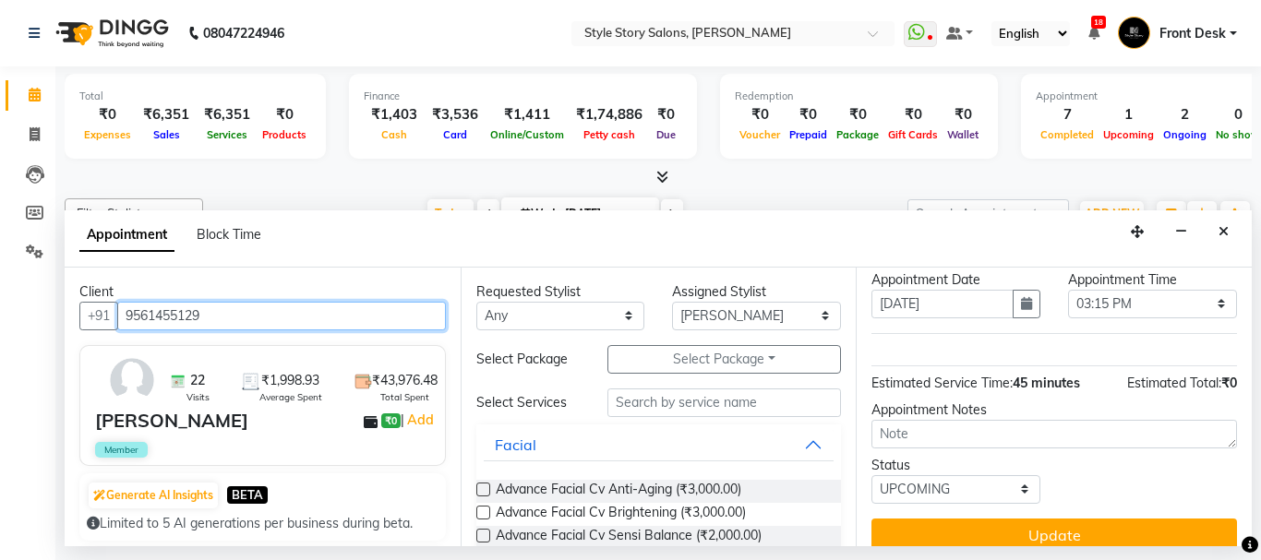
scroll to position [100, 0]
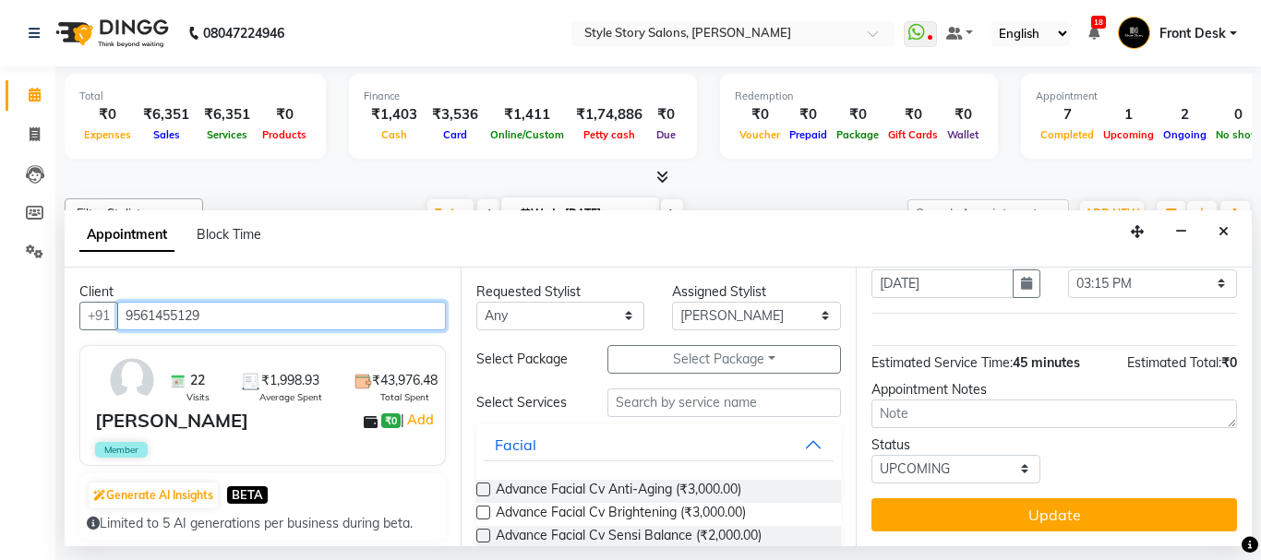
type input "9561455129"
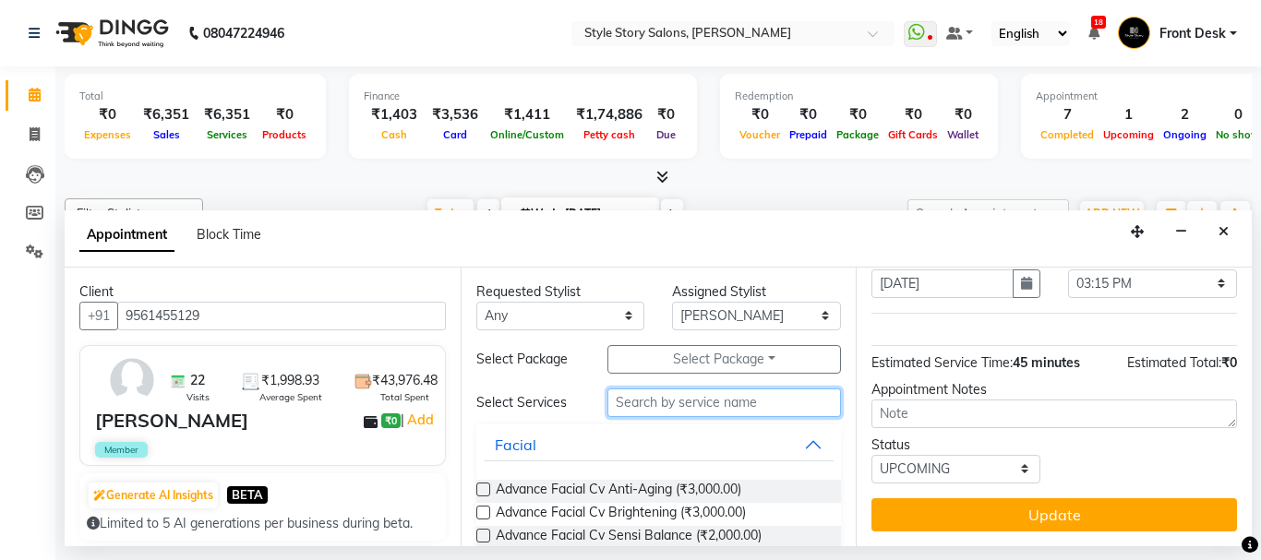
click at [678, 413] on input "text" at bounding box center [724, 403] width 234 height 29
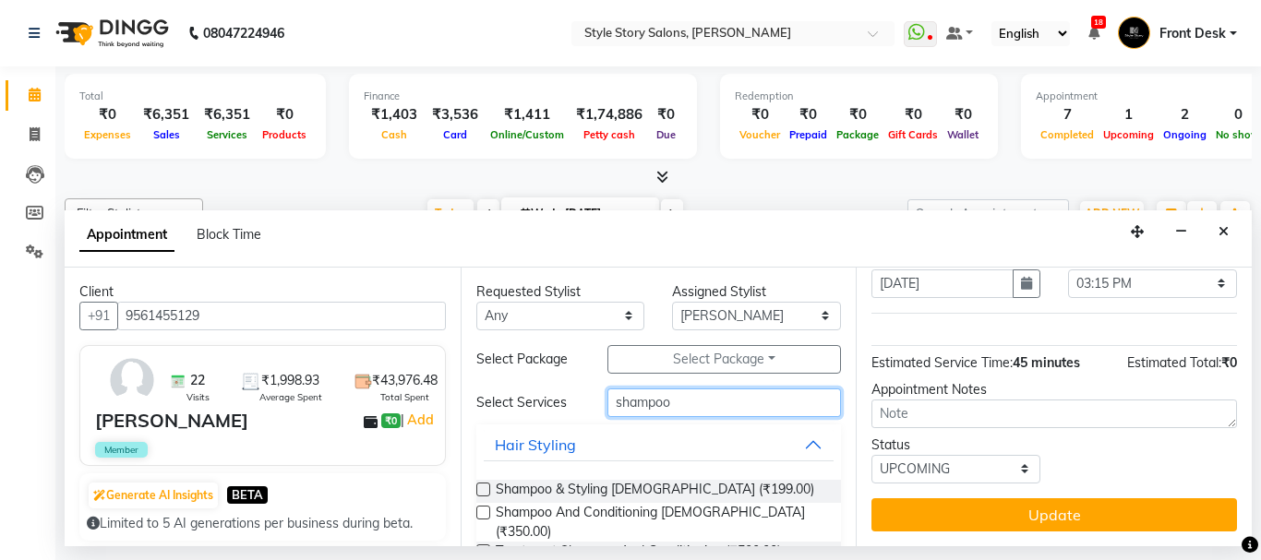
type input "shampoo"
click at [480, 514] on label at bounding box center [483, 513] width 14 height 14
click at [480, 514] on input "checkbox" at bounding box center [482, 515] width 12 height 12
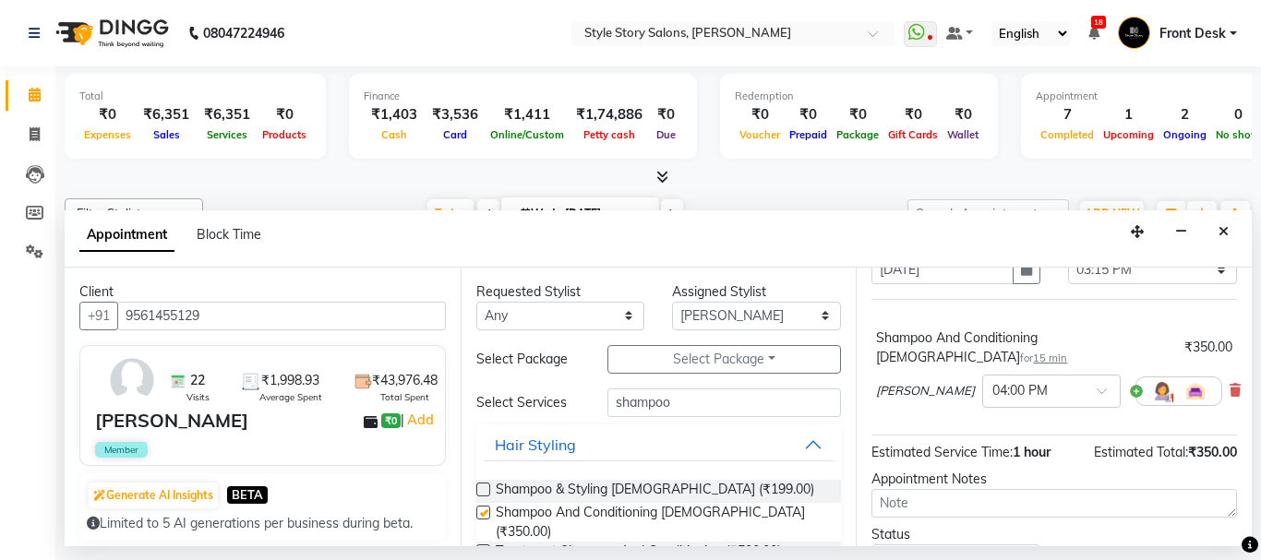
checkbox input "false"
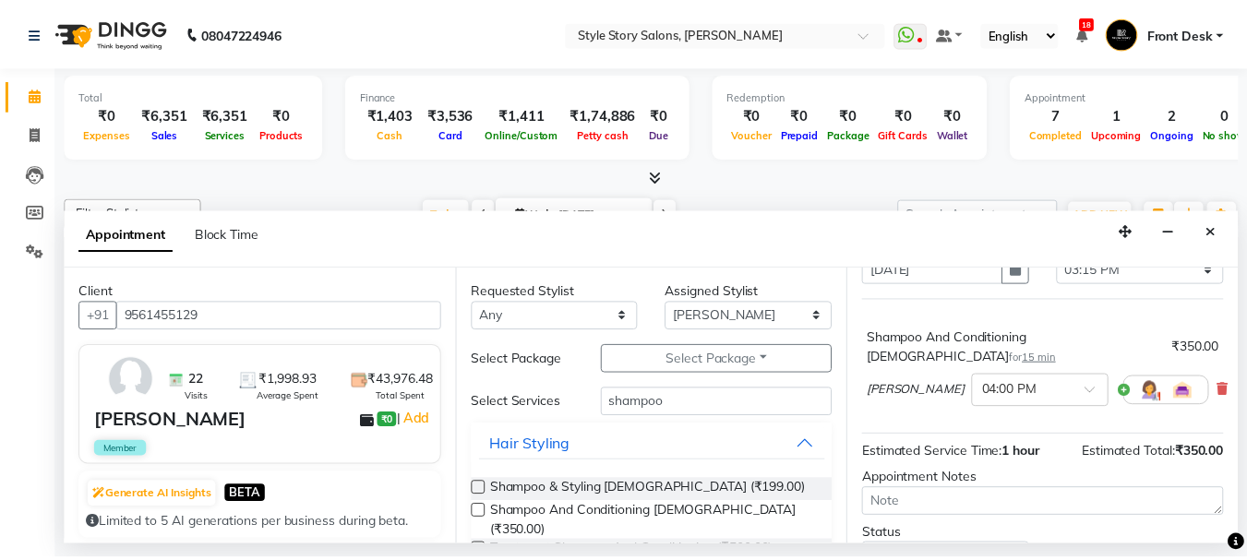
scroll to position [186, 0]
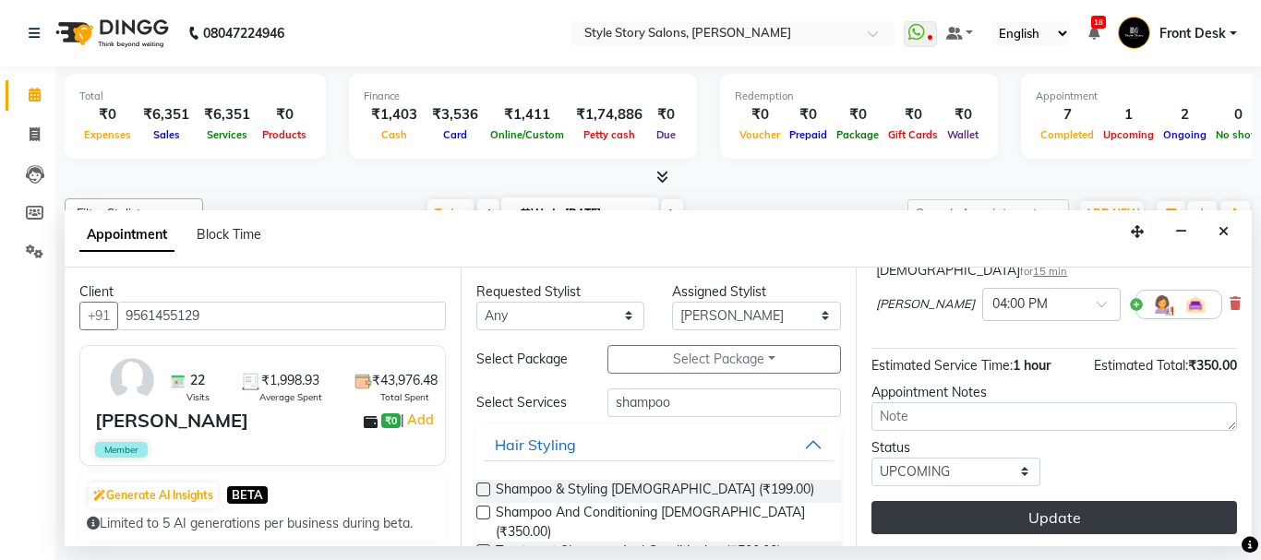
click at [1087, 504] on button "Update" at bounding box center [1054, 517] width 366 height 33
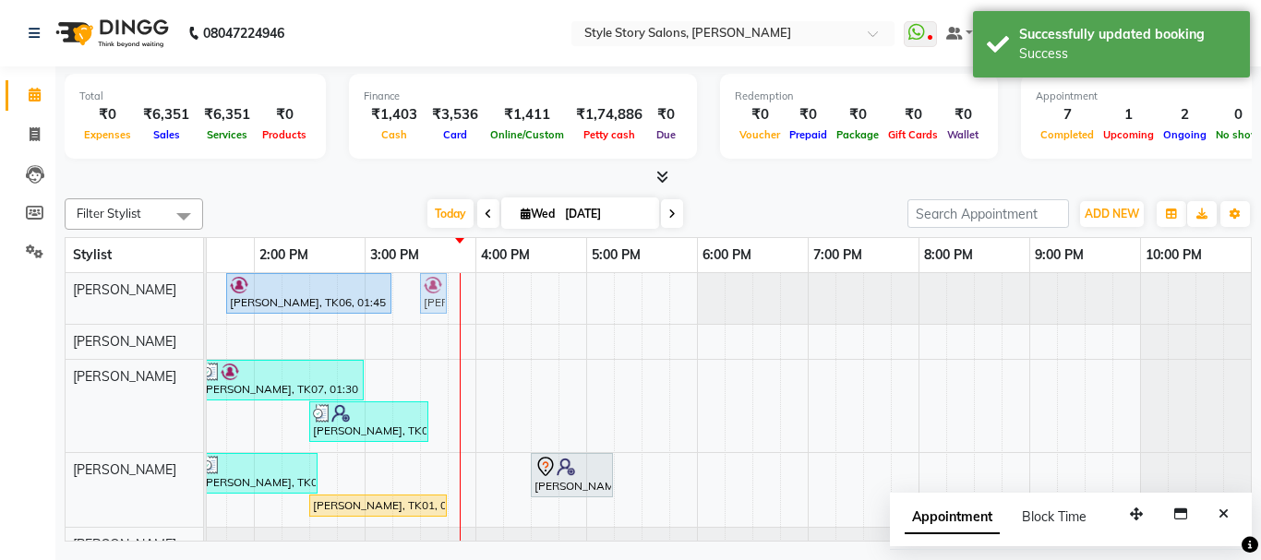
drag, startPoint x: 477, startPoint y: 296, endPoint x: 433, endPoint y: 294, distance: 44.4
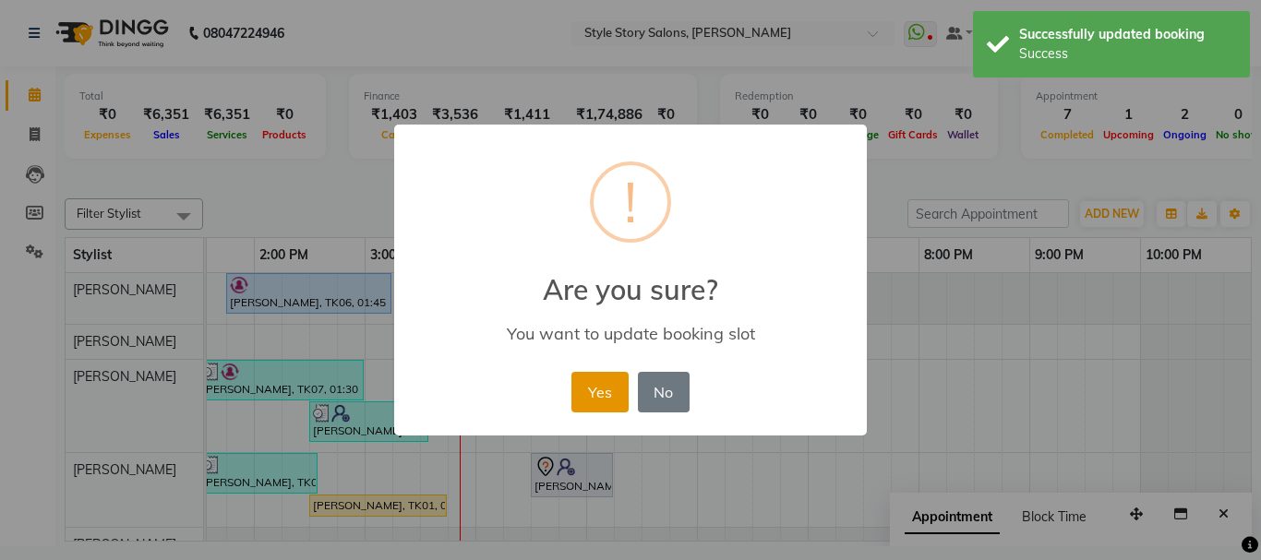
click at [607, 397] on button "Yes" at bounding box center [599, 392] width 56 height 41
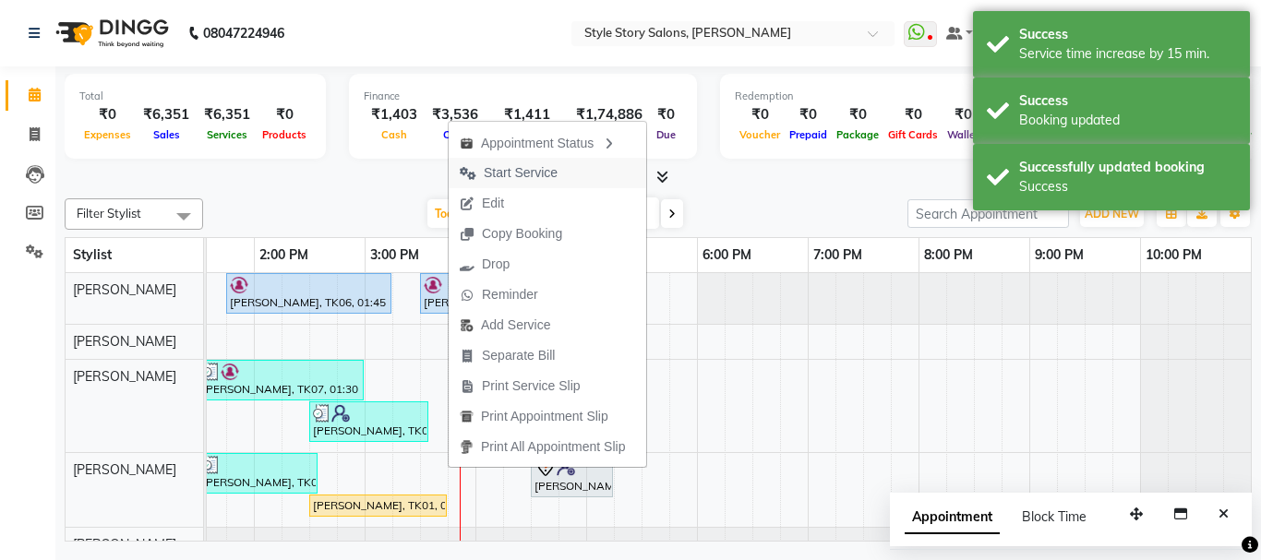
click at [519, 173] on span "Start Service" at bounding box center [521, 172] width 74 height 19
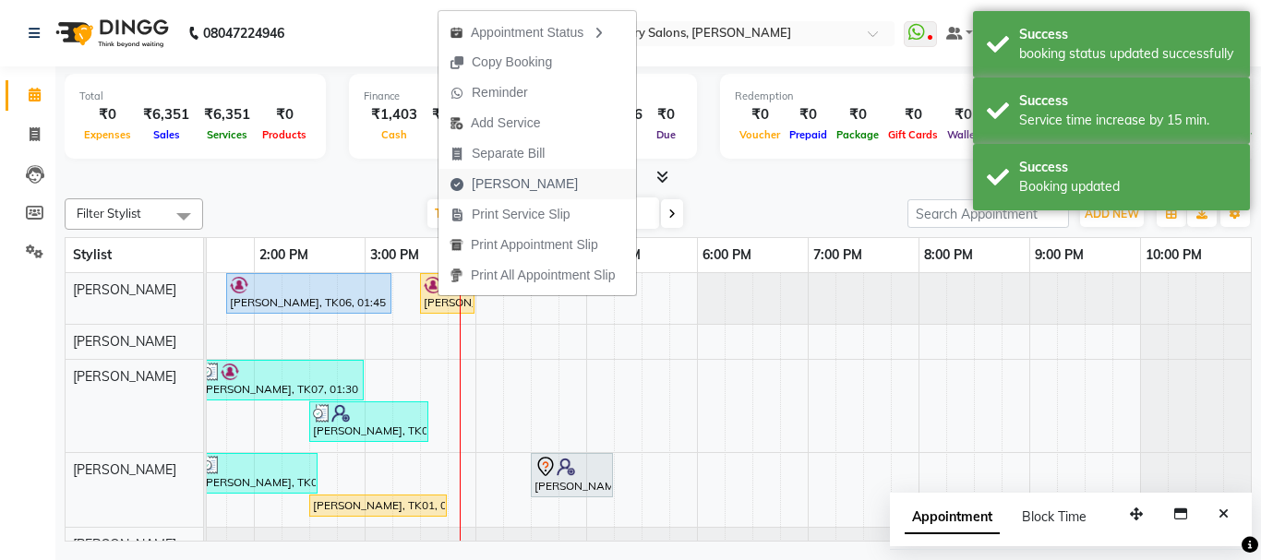
click at [524, 181] on span "[PERSON_NAME]" at bounding box center [525, 183] width 106 height 19
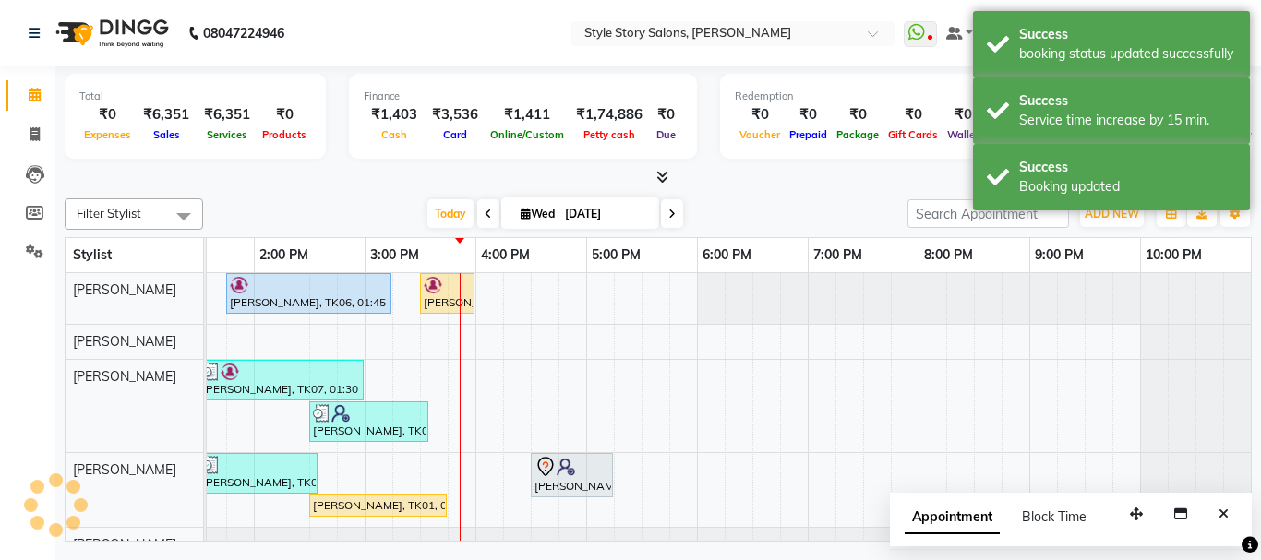
select select "6249"
select select "service"
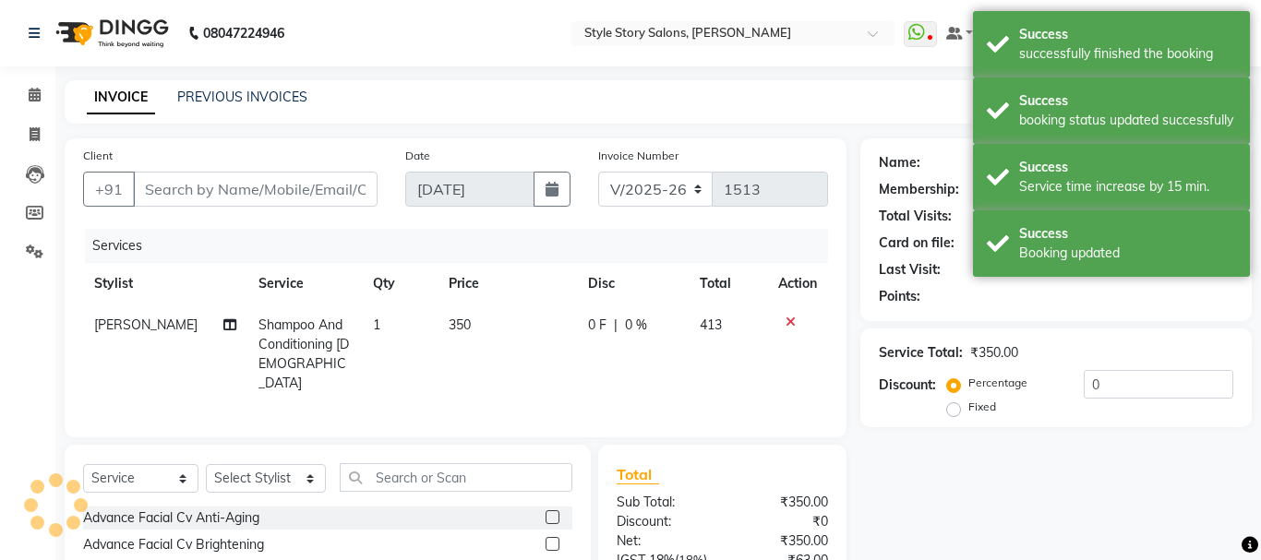
type input "9561455129"
select select "46661"
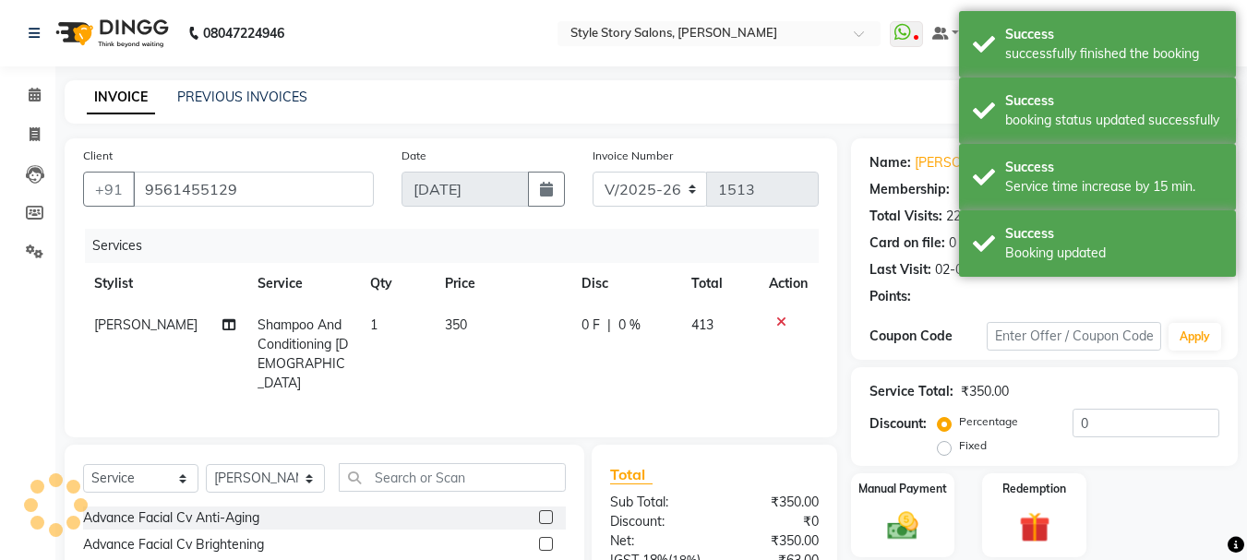
select select "1: Object"
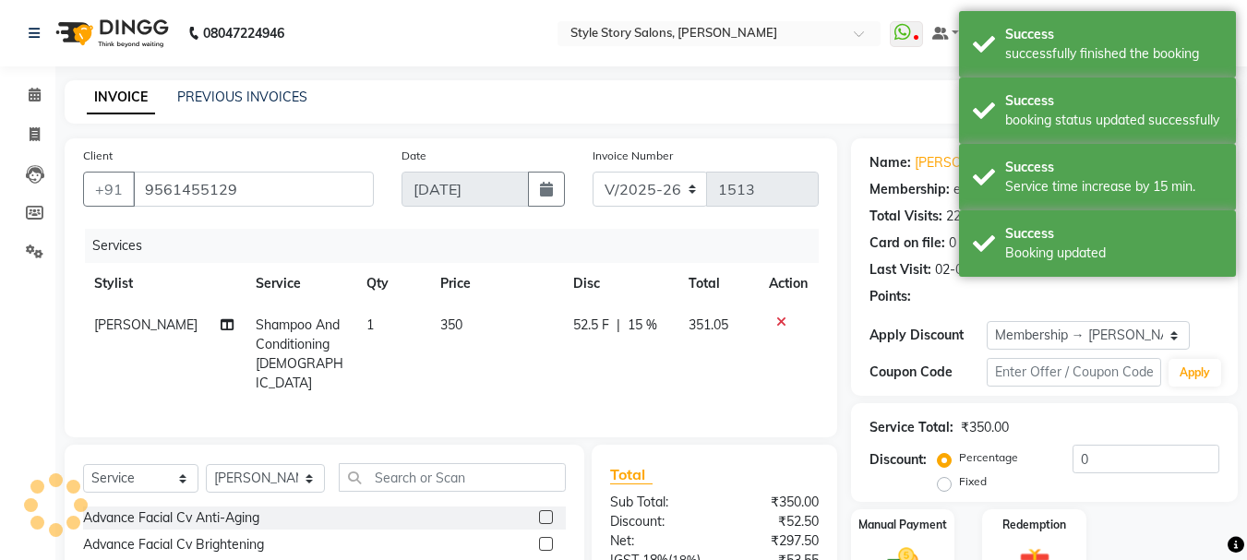
type input "15"
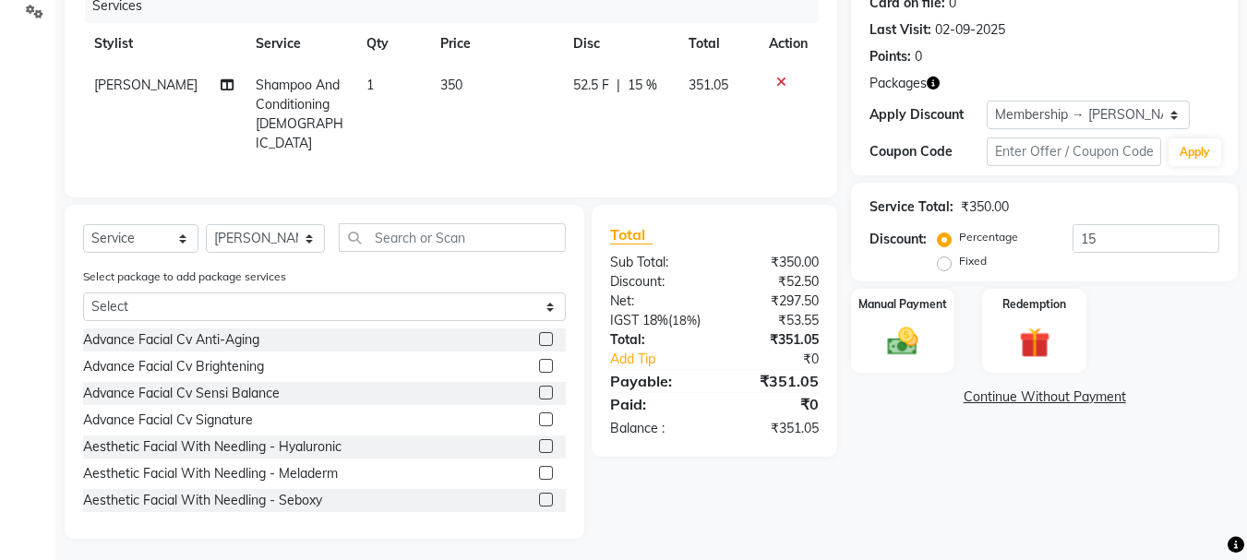
scroll to position [241, 0]
click at [890, 355] on img at bounding box center [903, 340] width 52 height 37
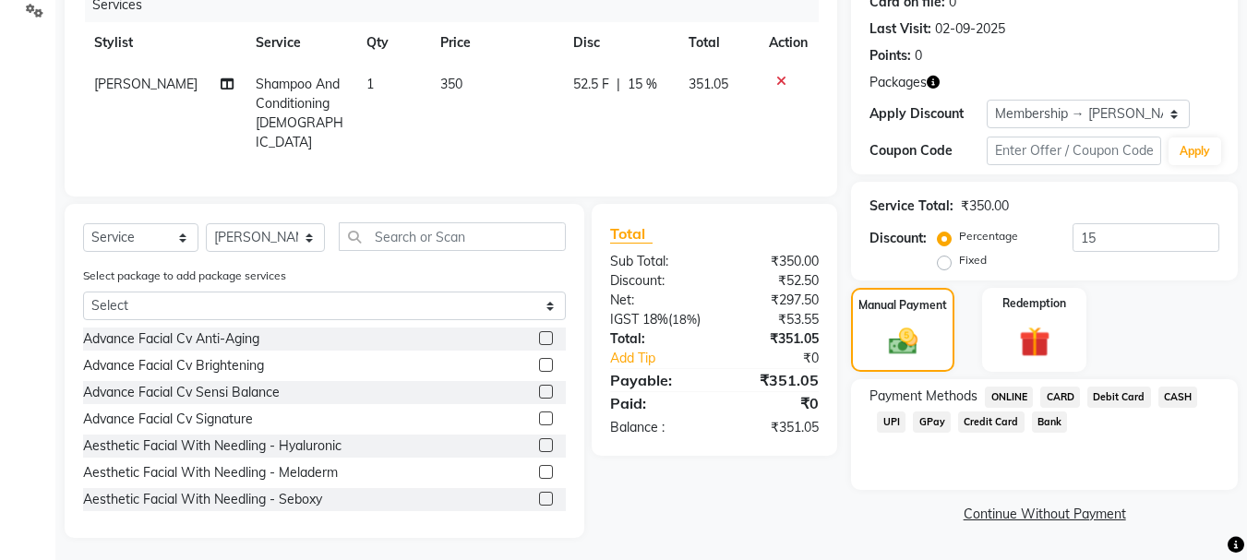
click at [883, 422] on span "UPI" at bounding box center [891, 422] width 29 height 21
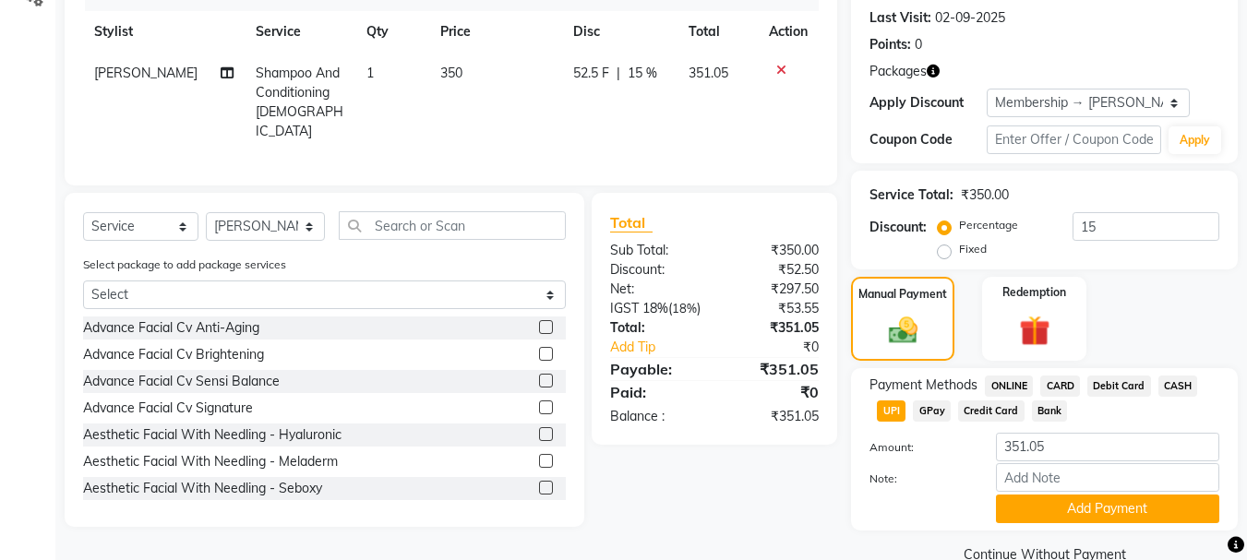
scroll to position [288, 0]
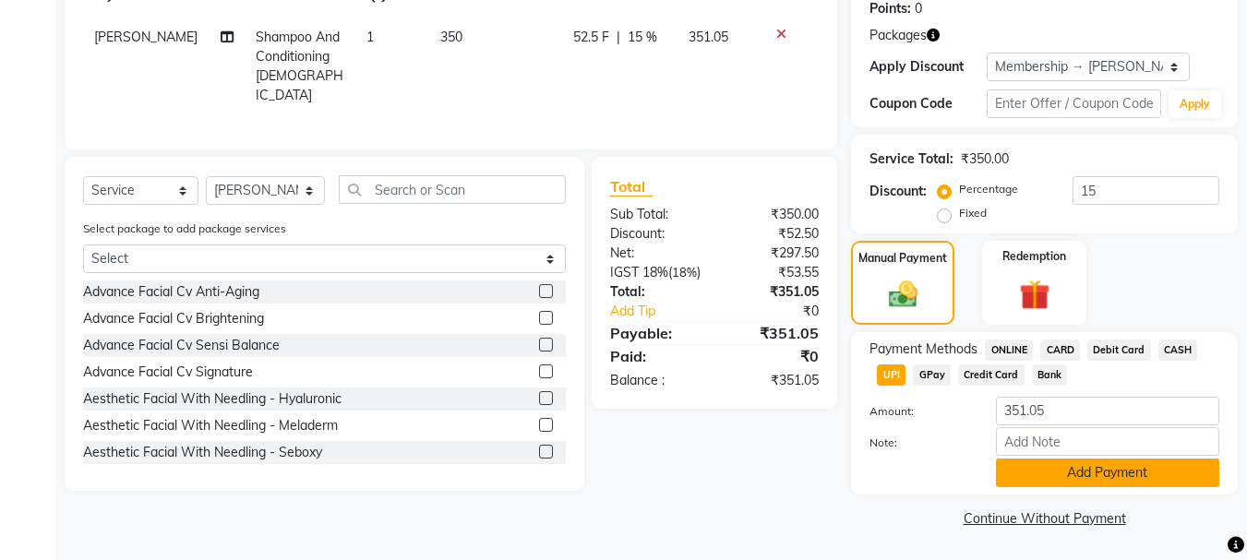
click at [1063, 476] on button "Add Payment" at bounding box center [1107, 473] width 223 height 29
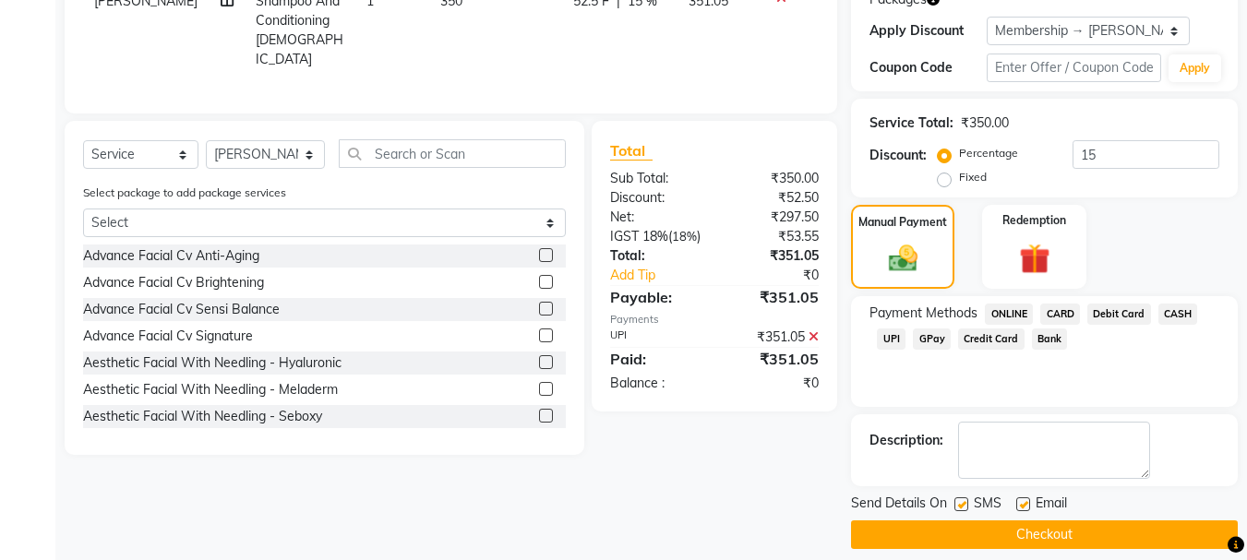
scroll to position [341, 0]
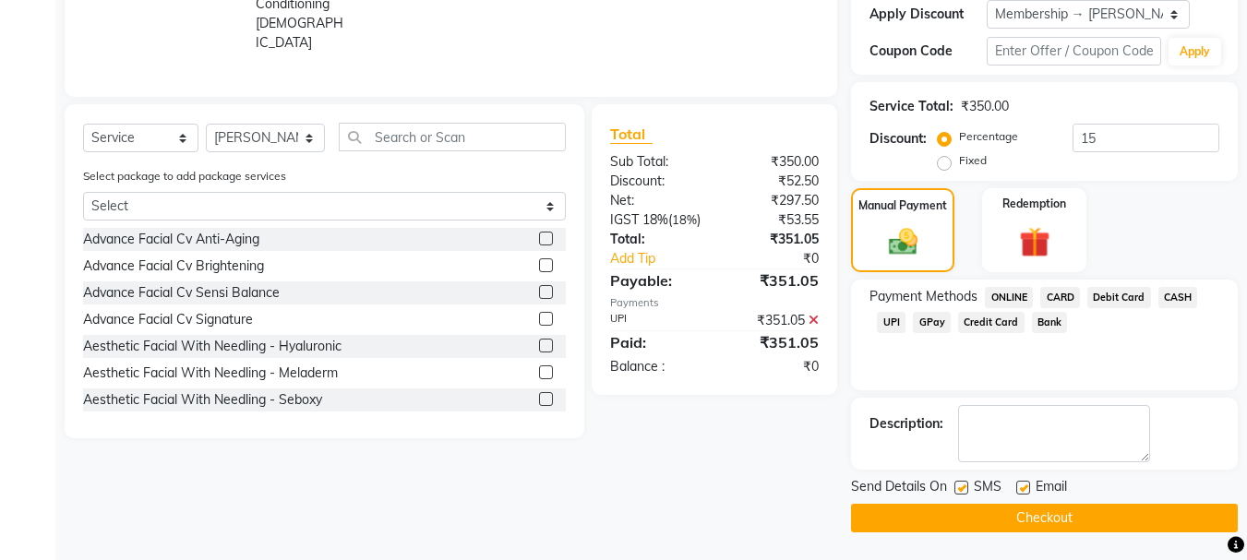
click at [1009, 523] on button "Checkout" at bounding box center [1044, 518] width 387 height 29
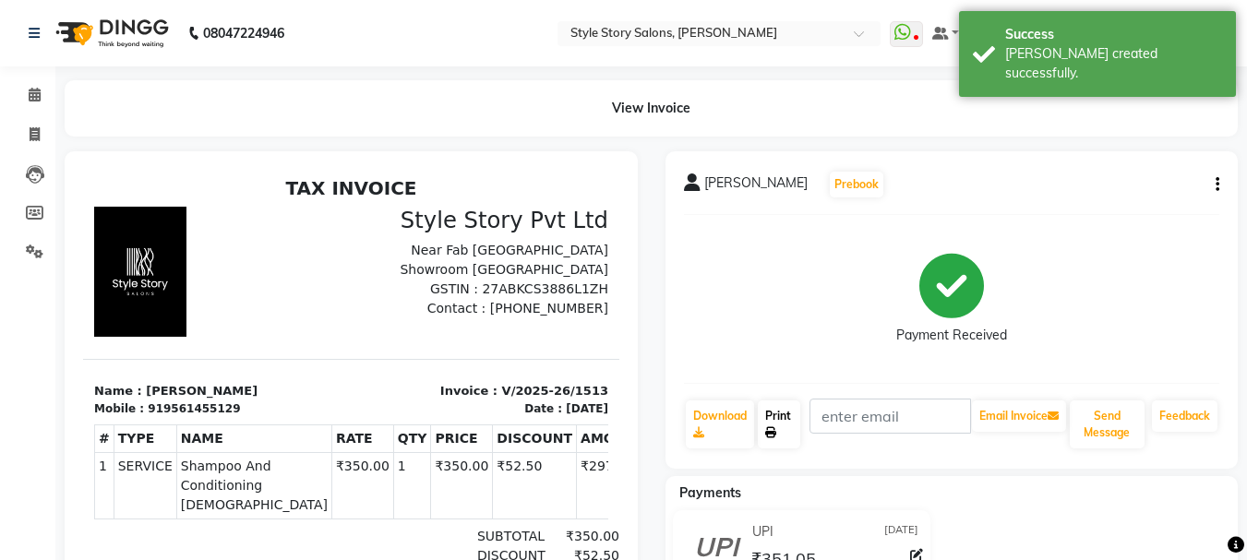
click at [775, 432] on icon at bounding box center [770, 432] width 11 height 11
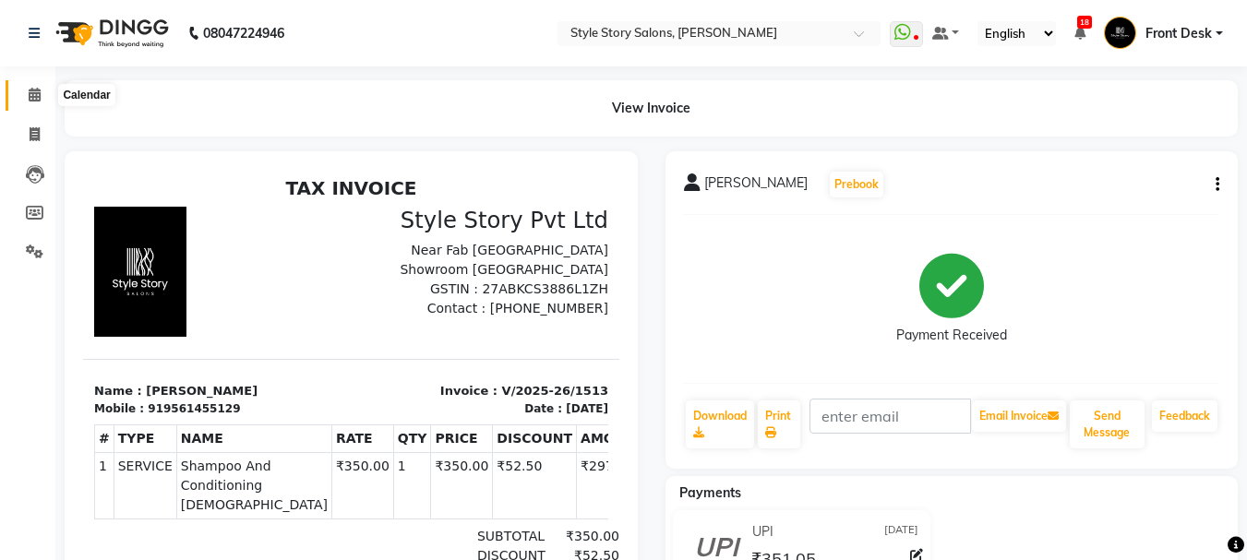
click at [29, 103] on span at bounding box center [34, 95] width 32 height 21
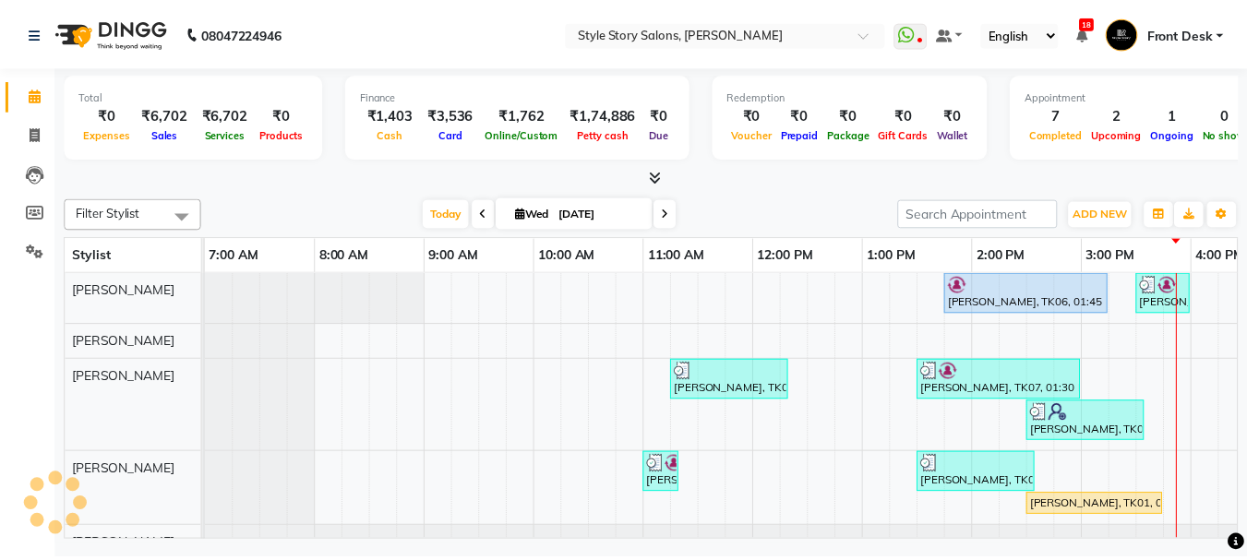
scroll to position [0, 728]
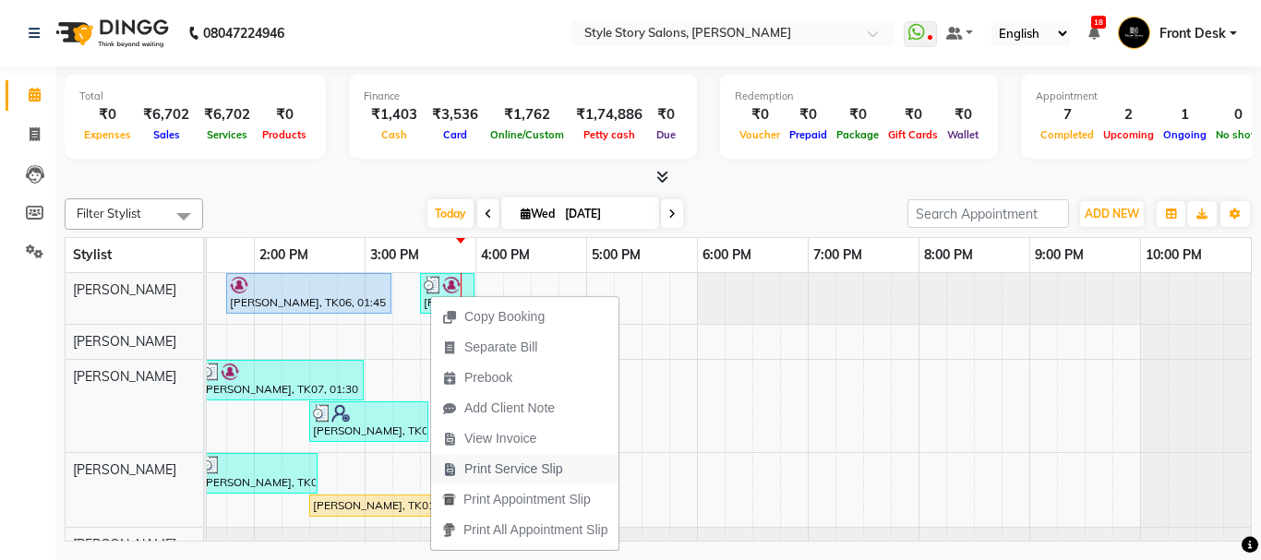
click at [506, 471] on span "Print Service Slip" at bounding box center [513, 469] width 99 height 19
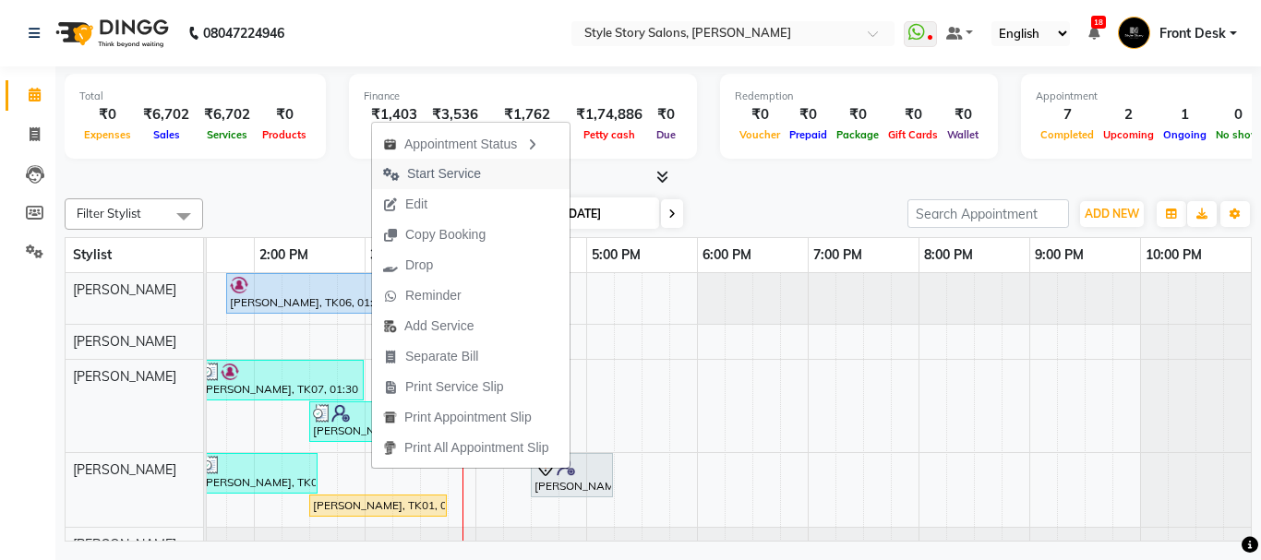
click at [465, 175] on span "Start Service" at bounding box center [444, 173] width 74 height 19
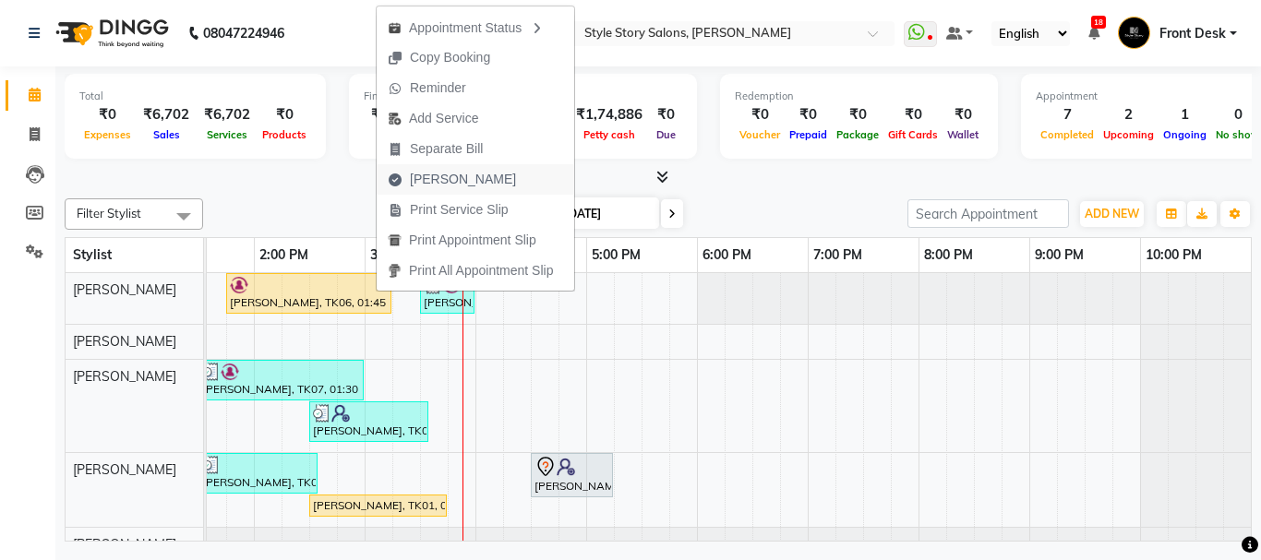
click at [482, 182] on span "[PERSON_NAME]" at bounding box center [452, 179] width 150 height 30
select select "service"
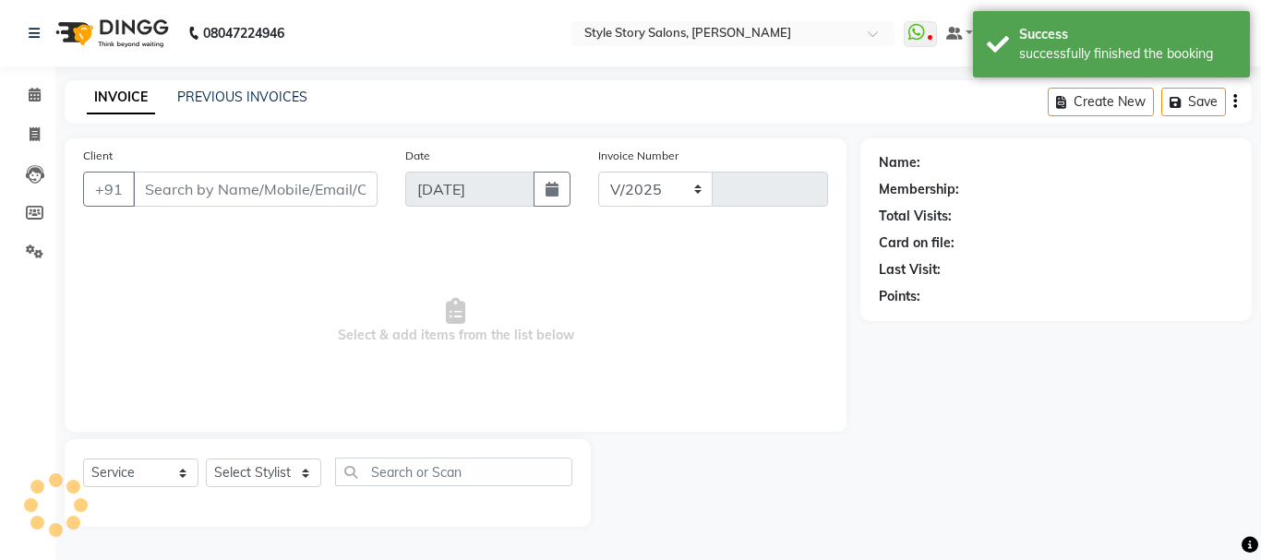
select select "6249"
type input "1514"
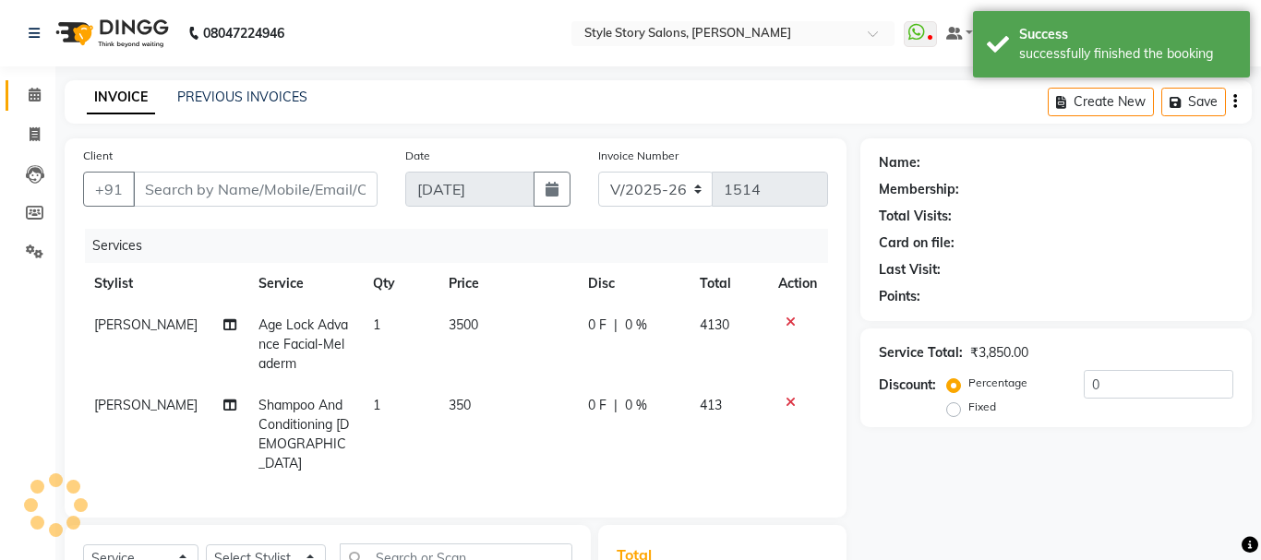
type input "9561455129"
select select "46661"
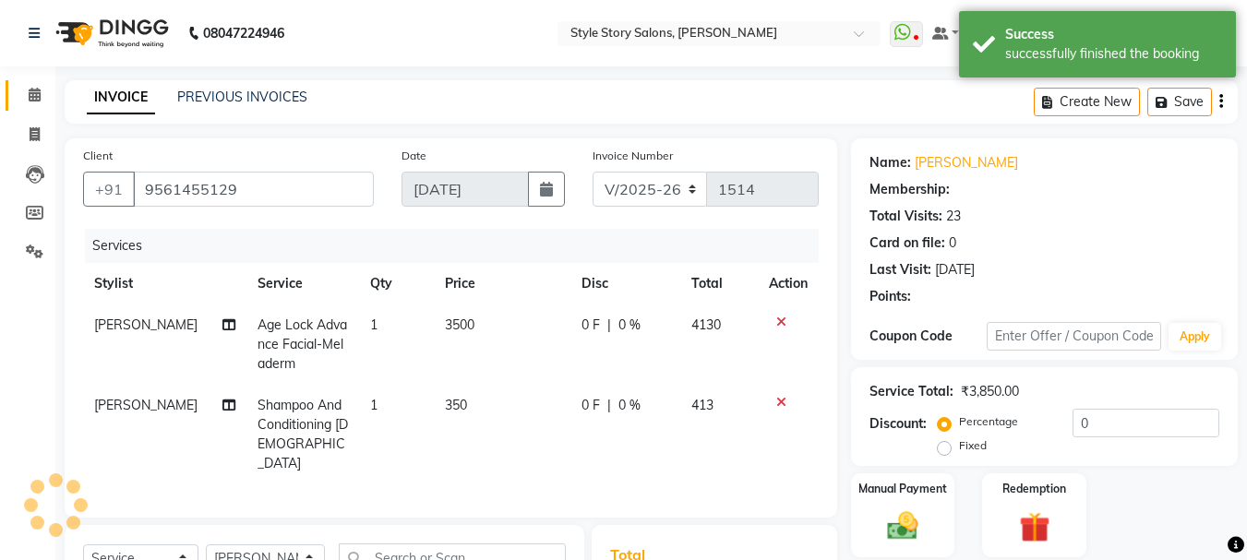
select select "1: Object"
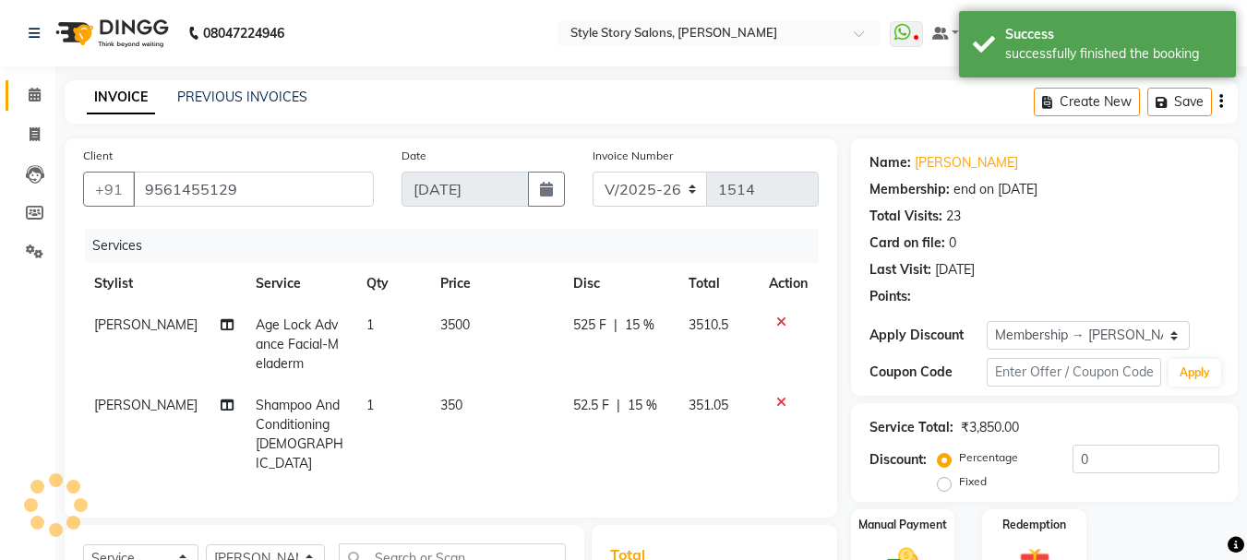
type input "15"
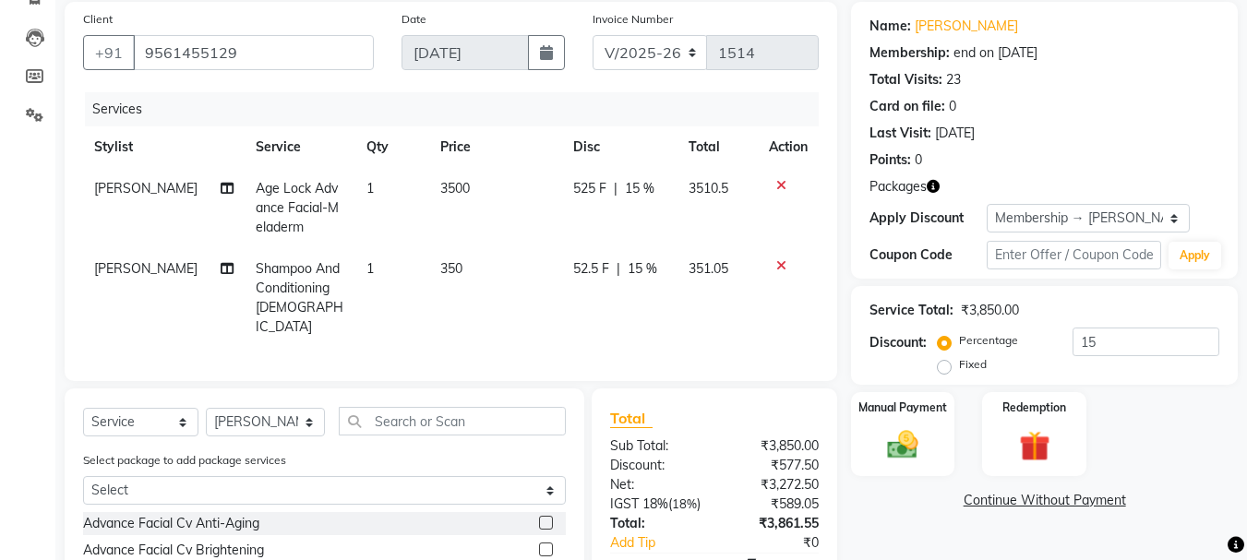
scroll to position [92, 0]
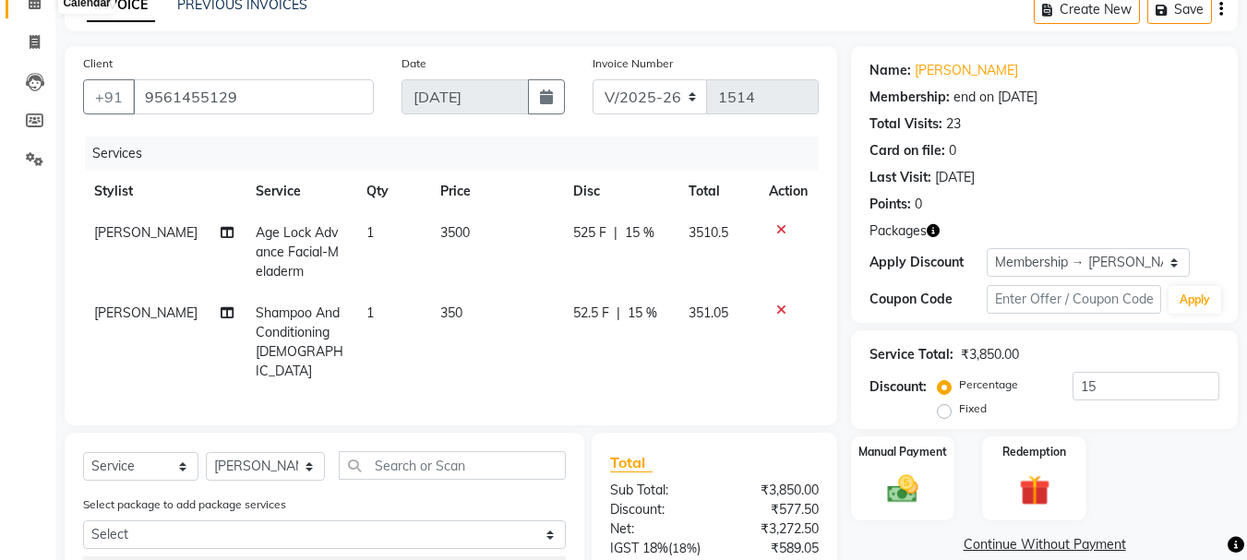
click at [38, 5] on icon at bounding box center [35, 2] width 12 height 14
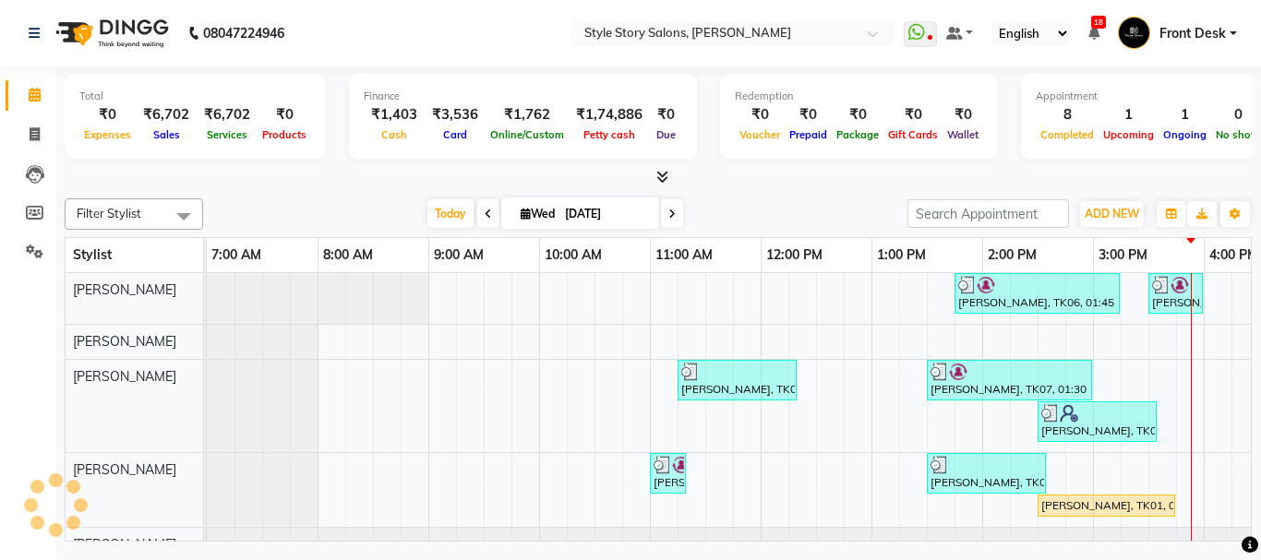
scroll to position [0, 728]
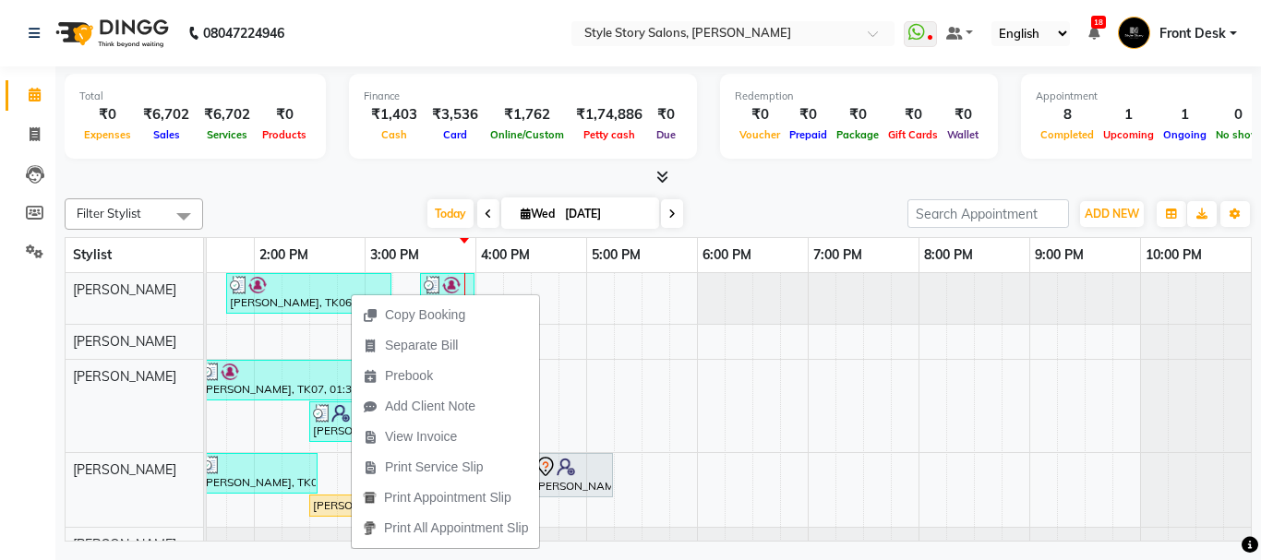
click at [497, 186] on div at bounding box center [658, 177] width 1187 height 19
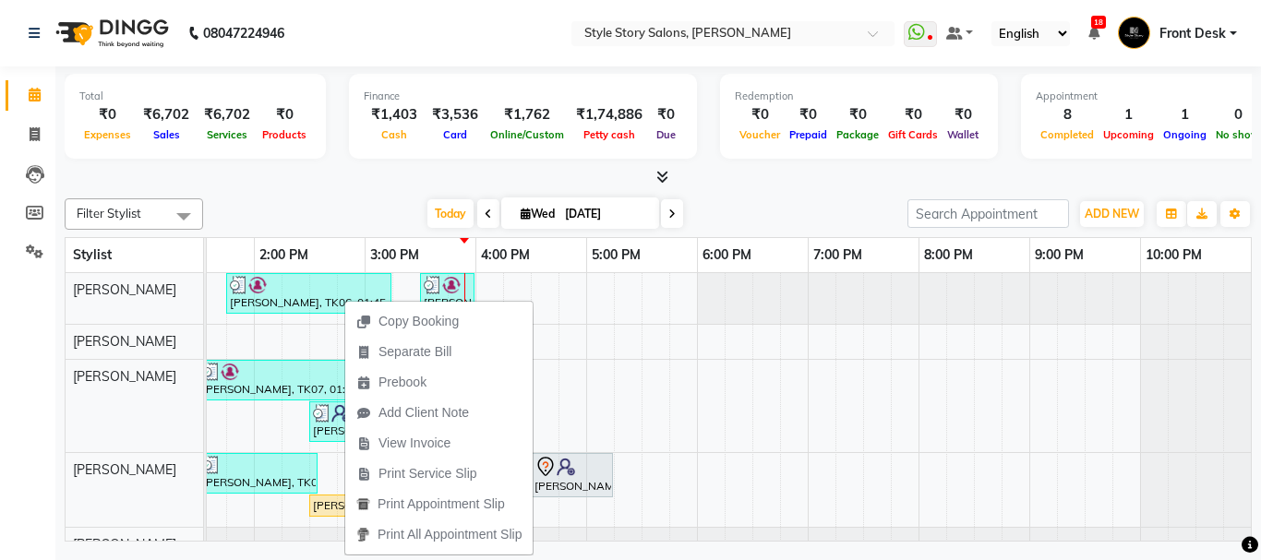
click at [299, 196] on div "Filter Stylist Select All Arshad Ansari Priyanka Singh Ritesh Shrivas Sonali Sa…" at bounding box center [658, 366] width 1187 height 351
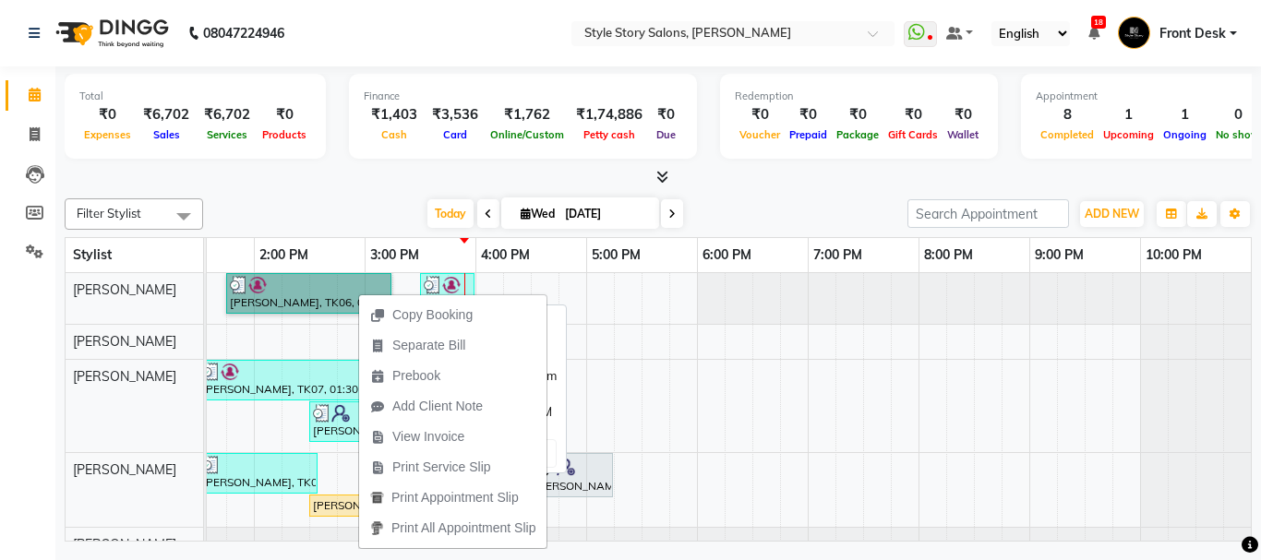
click at [339, 292] on link "[PERSON_NAME], TK06, 01:45 PM-03:15 PM, Age Lock Advance Facial-Meladerm" at bounding box center [308, 293] width 165 height 41
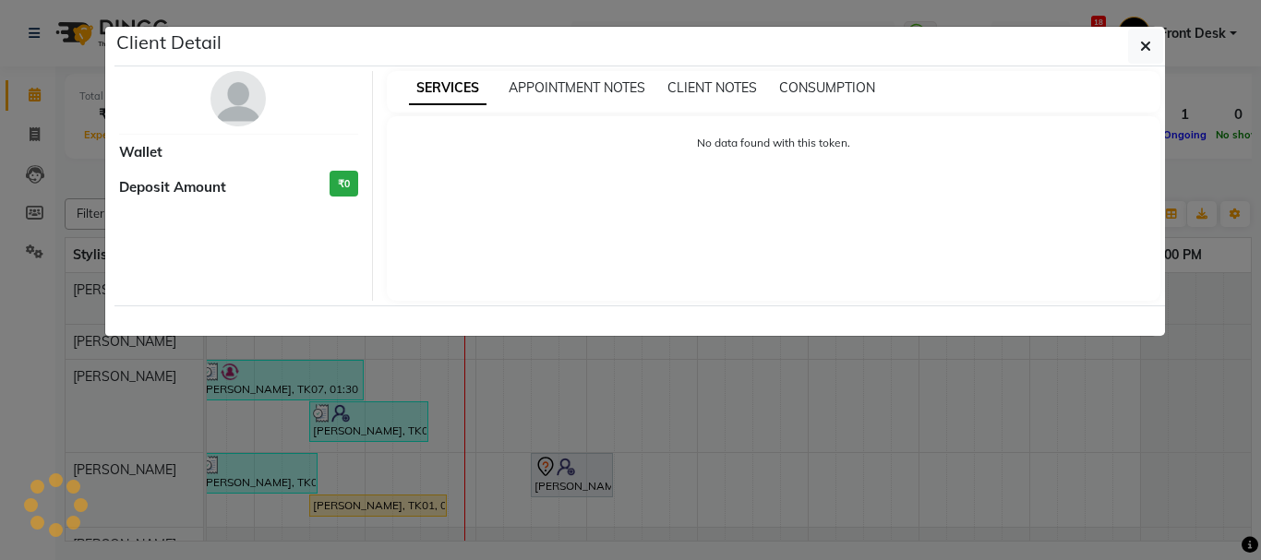
select select "3"
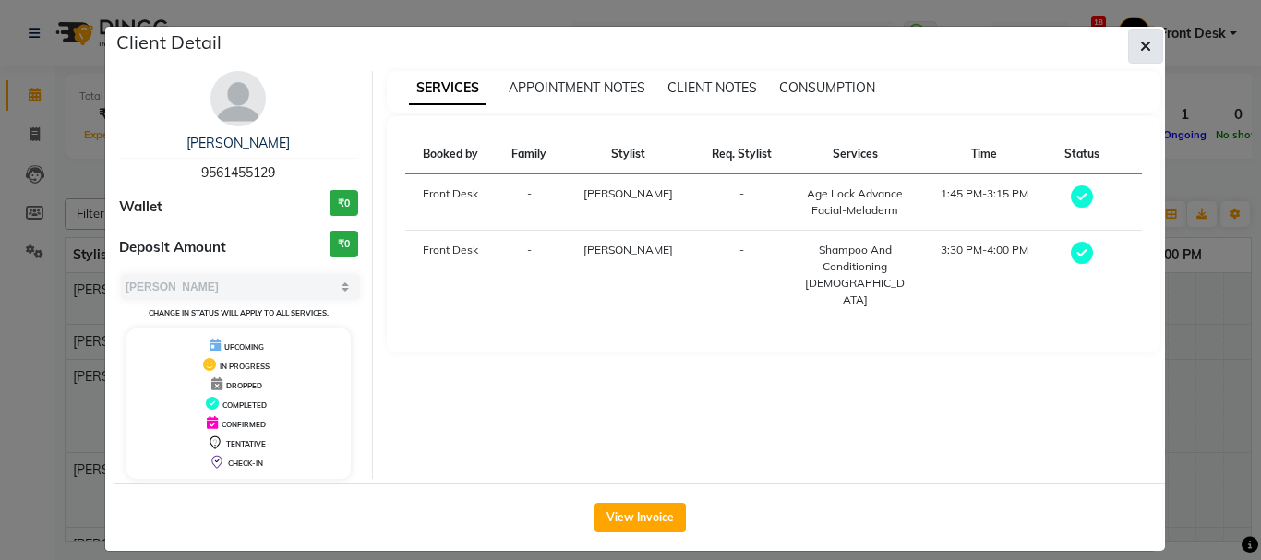
click at [1145, 40] on button "button" at bounding box center [1145, 46] width 35 height 35
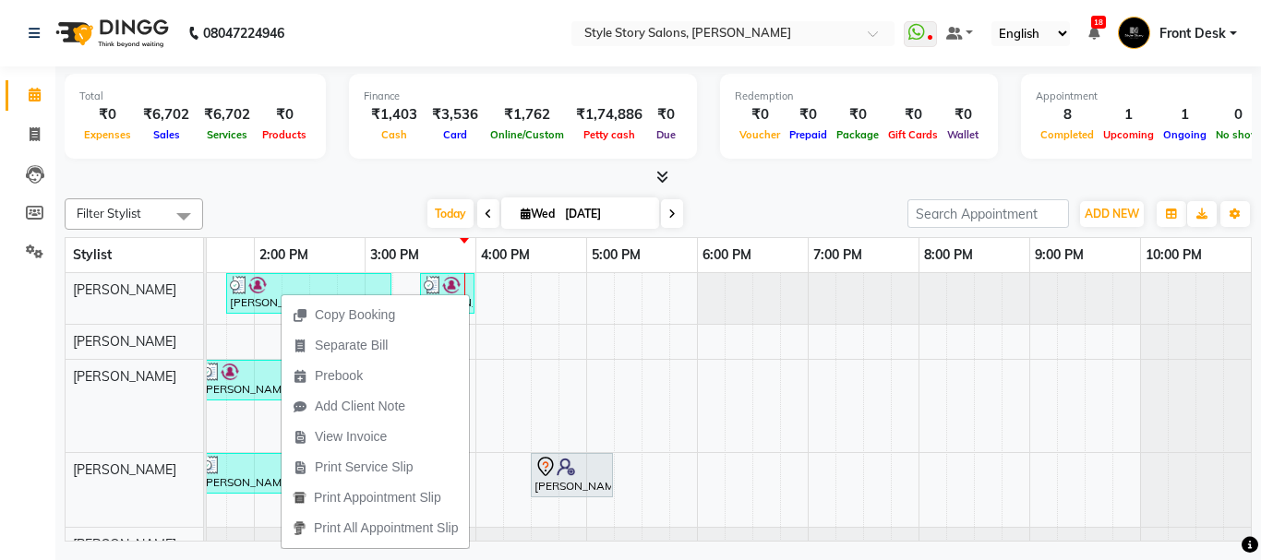
click at [281, 293] on div "Copy Booking Separate Bill Prebook Add Client Note View Invoice Print Service S…" at bounding box center [375, 421] width 189 height 257
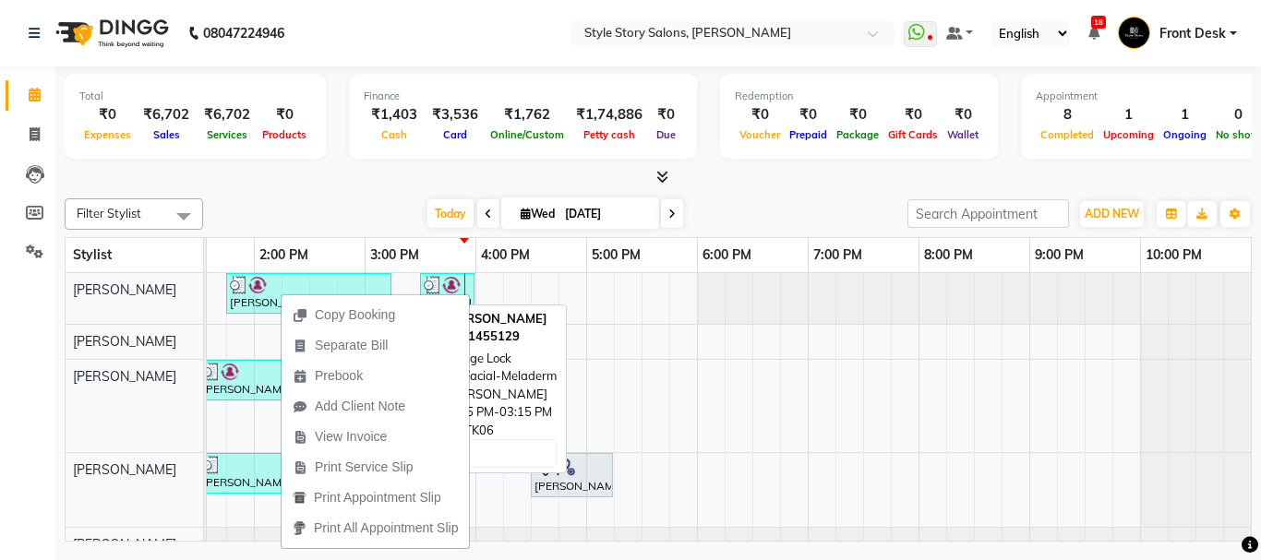
click at [263, 290] on img at bounding box center [257, 285] width 18 height 18
select select "3"
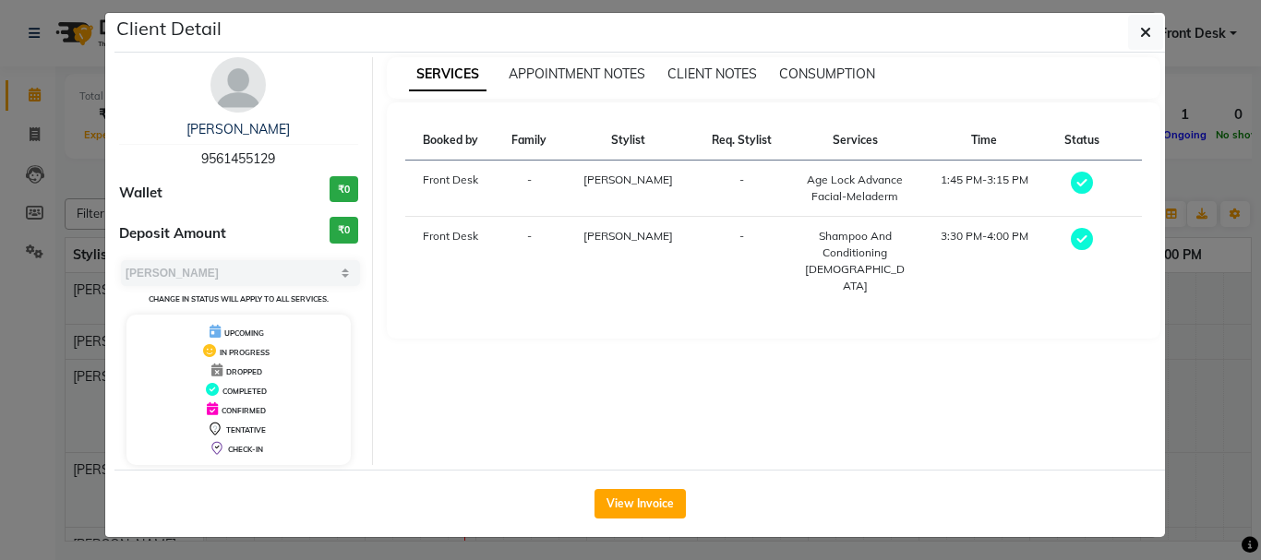
scroll to position [18, 0]
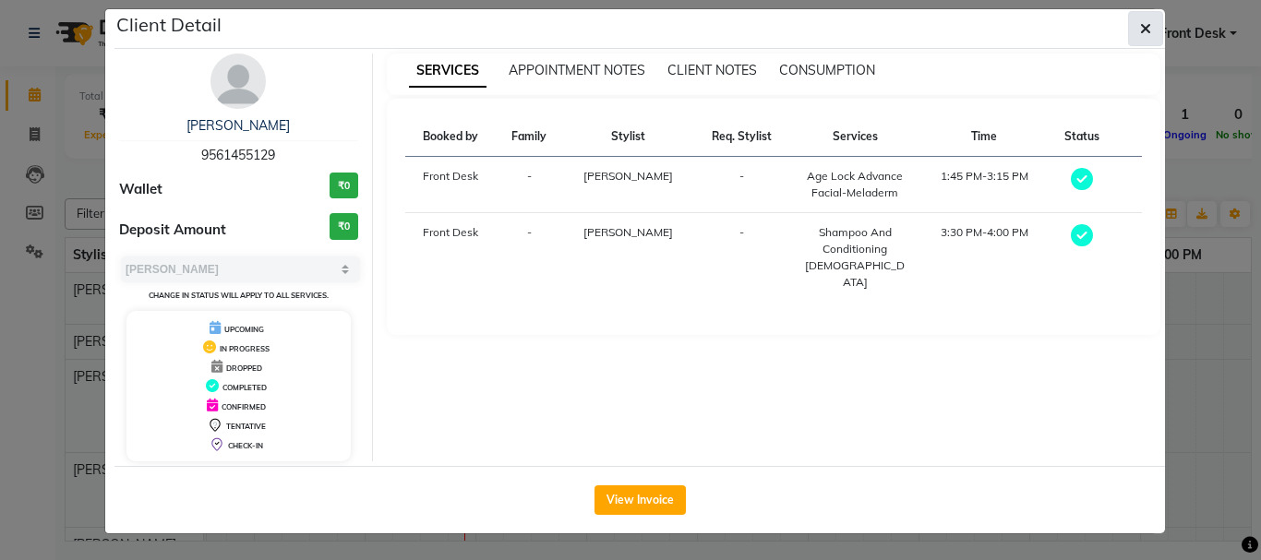
click at [1142, 37] on span "button" at bounding box center [1145, 28] width 11 height 18
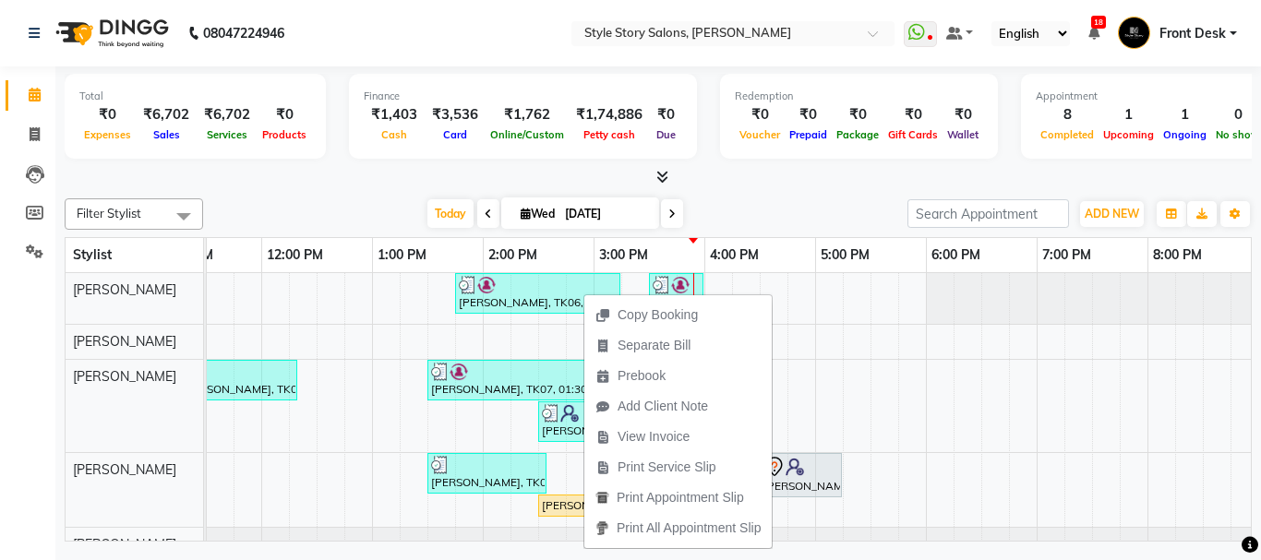
click at [583, 293] on div "Copy Booking Separate Bill Prebook Add Client Note View Invoice Print Service S…" at bounding box center [677, 421] width 189 height 257
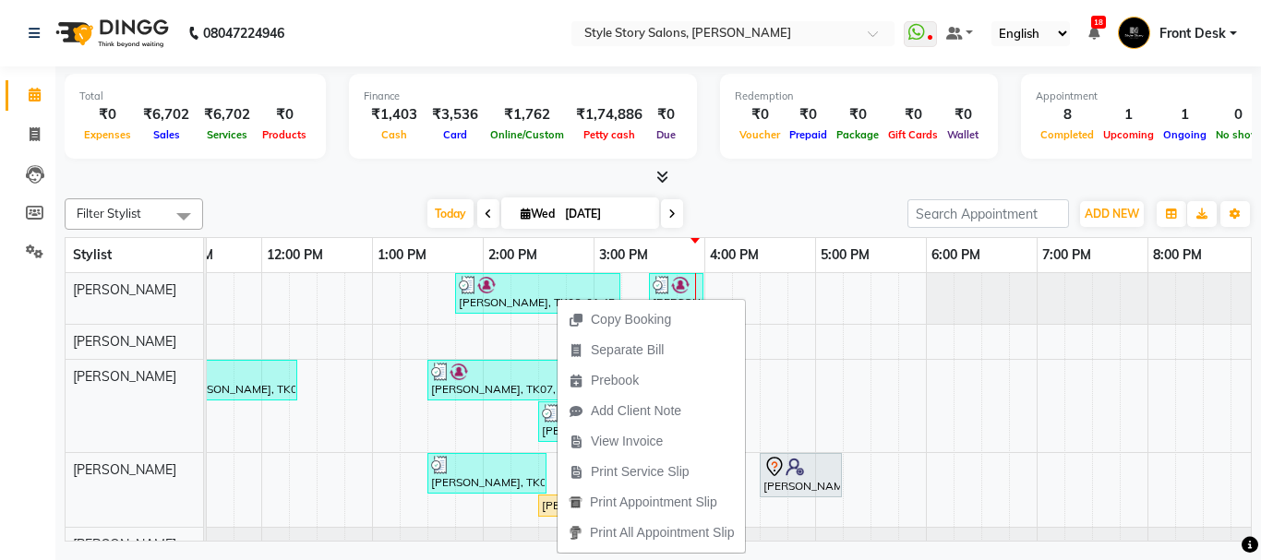
click at [557, 297] on div "Copy Booking Separate Bill Prebook Add Client Note View Invoice Print Service S…" at bounding box center [651, 425] width 189 height 257
click at [490, 299] on div "[PERSON_NAME], TK06, 01:45 PM-03:15 PM, Age Lock Advance Facial-Meladerm" at bounding box center [538, 293] width 162 height 35
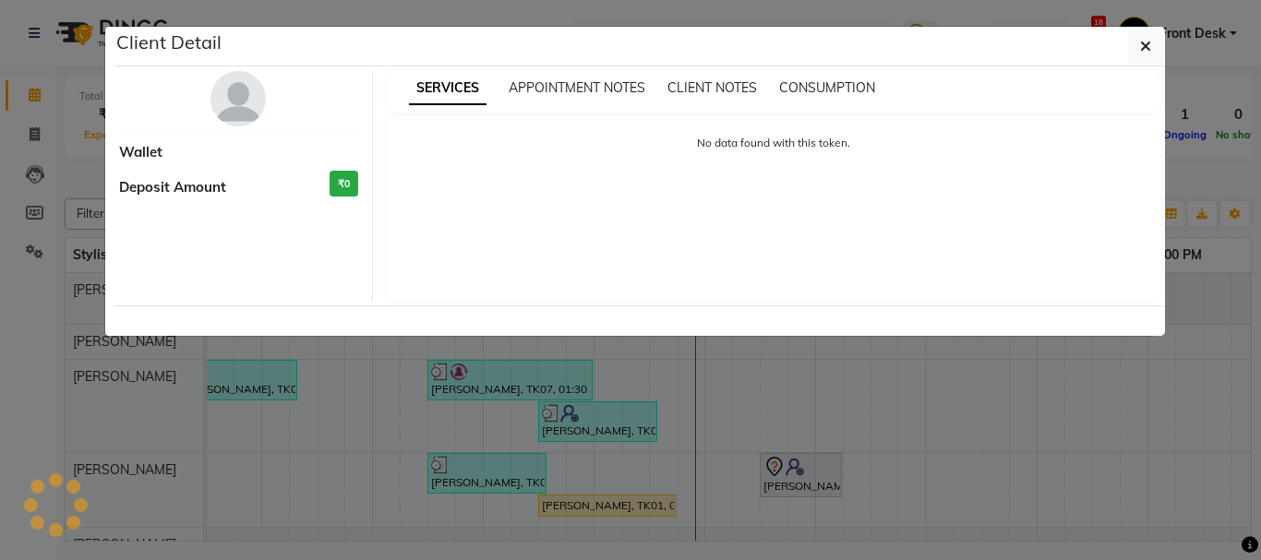
select select "3"
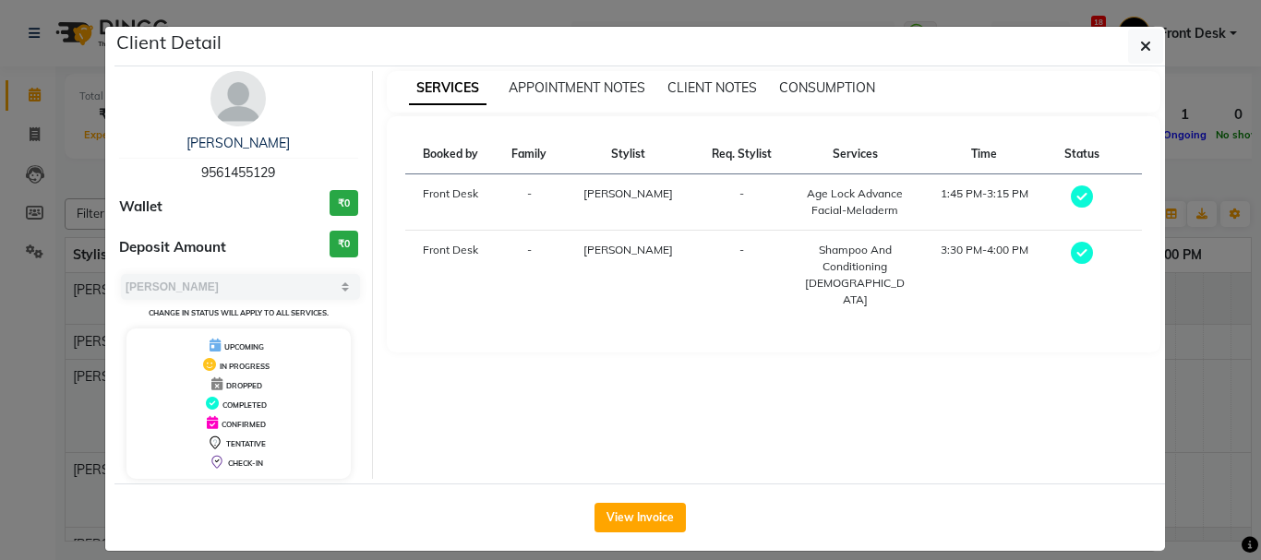
click at [245, 445] on span "TENTATIVE" at bounding box center [246, 443] width 40 height 9
click at [258, 445] on span "TENTATIVE" at bounding box center [246, 443] width 40 height 9
click at [239, 439] on span "TENTATIVE" at bounding box center [246, 443] width 40 height 9
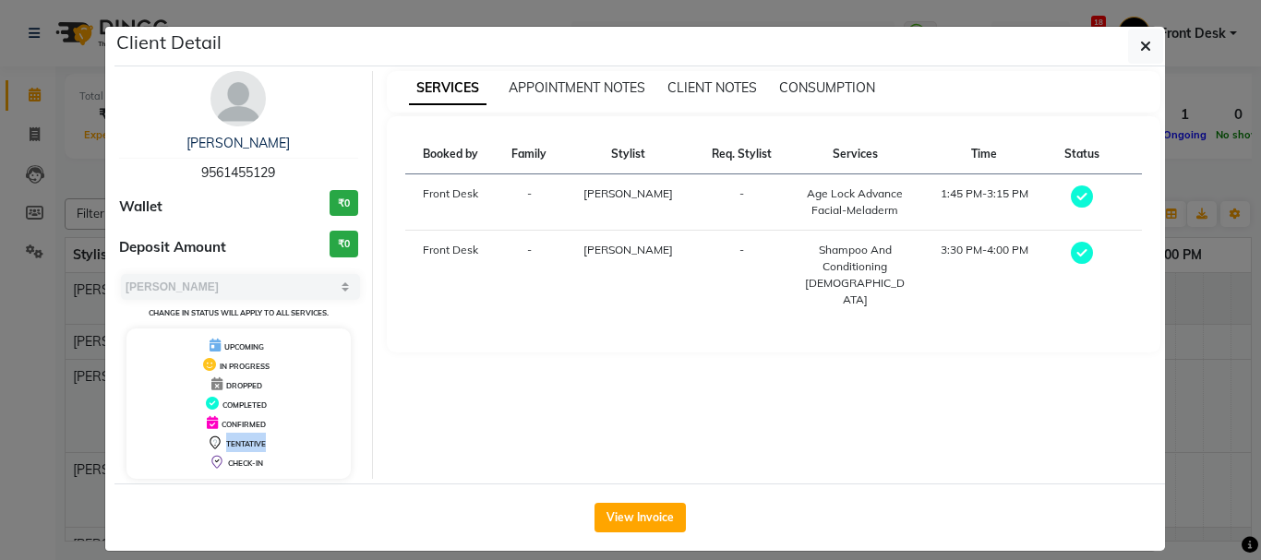
click at [239, 439] on span "TENTATIVE" at bounding box center [246, 443] width 40 height 9
click at [1147, 53] on button "button" at bounding box center [1145, 46] width 35 height 35
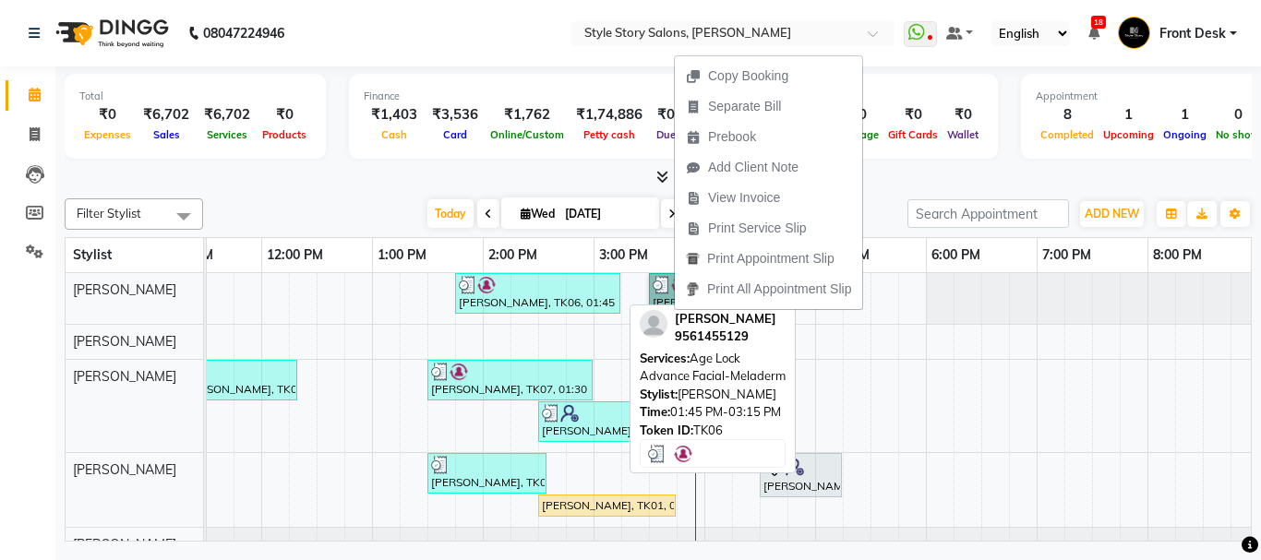
click at [547, 307] on div "[PERSON_NAME], TK06, 01:45 PM-03:15 PM, Age Lock Advance Facial-Meladerm" at bounding box center [538, 293] width 162 height 35
select select "3"
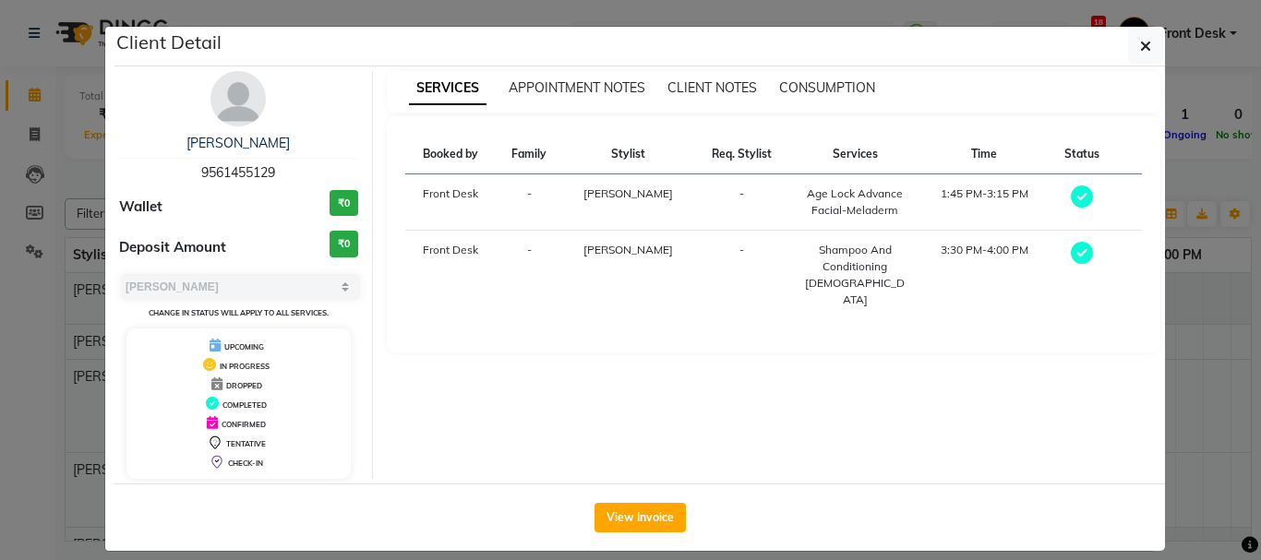
scroll to position [18, 0]
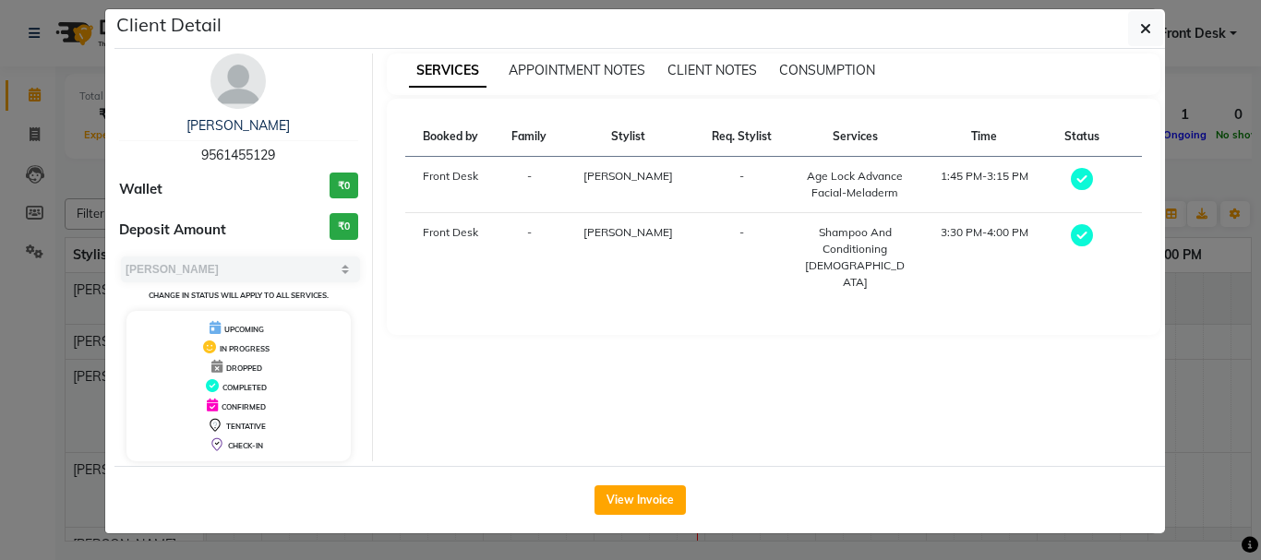
click at [248, 329] on span "UPCOMING" at bounding box center [244, 329] width 40 height 9
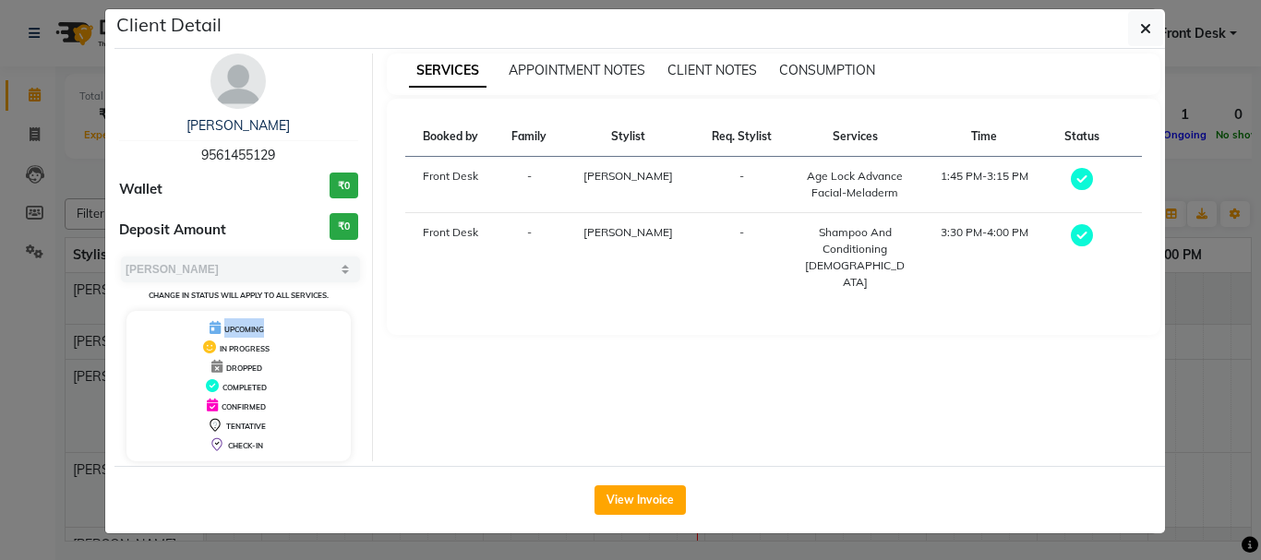
click at [248, 329] on span "UPCOMING" at bounding box center [244, 329] width 40 height 9
click at [254, 329] on span "UPCOMING" at bounding box center [244, 329] width 40 height 9
click at [1140, 27] on icon "button" at bounding box center [1145, 28] width 11 height 15
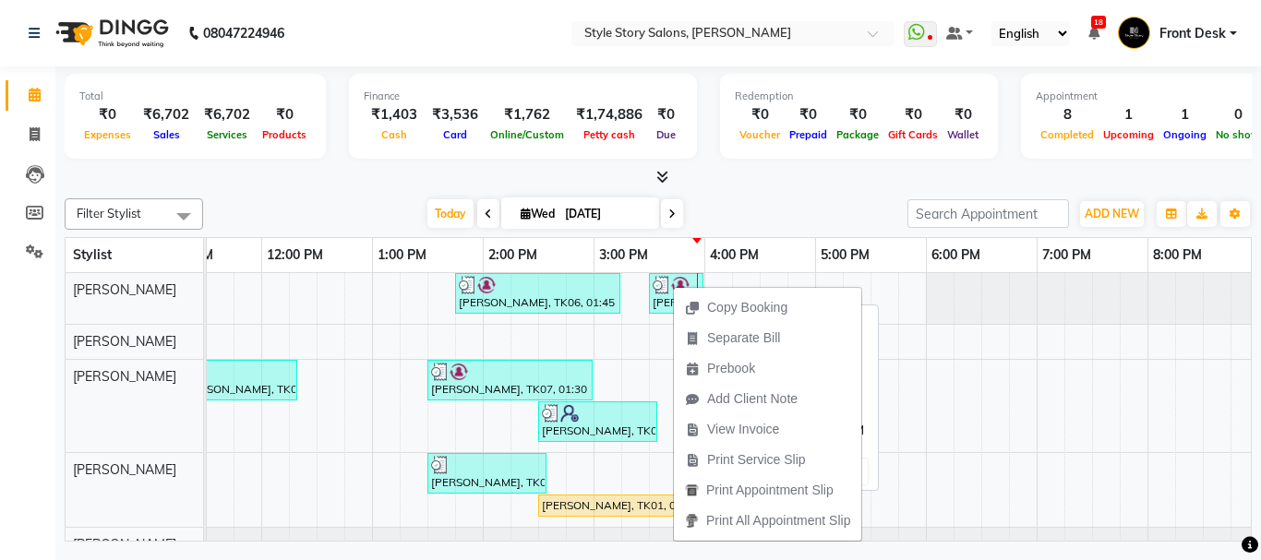
click at [664, 291] on img at bounding box center [662, 285] width 18 height 18
select select "3"
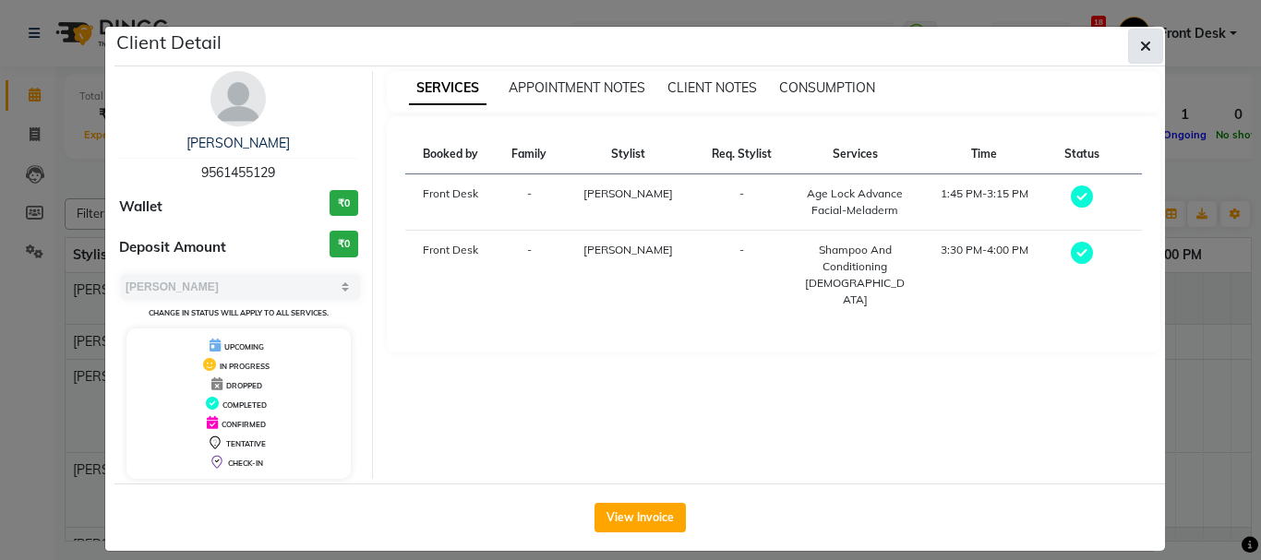
click at [1140, 42] on icon "button" at bounding box center [1145, 46] width 11 height 15
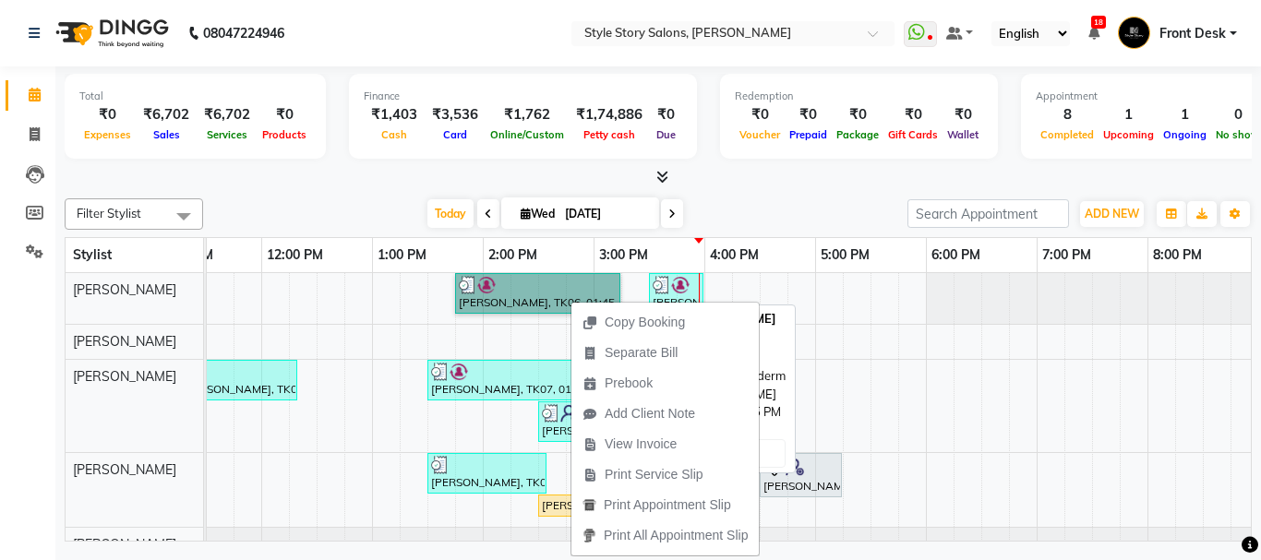
click at [467, 285] on link "[PERSON_NAME], TK06, 01:45 PM-03:15 PM, Age Lock Advance Facial-Meladerm" at bounding box center [537, 293] width 165 height 41
select select "3"
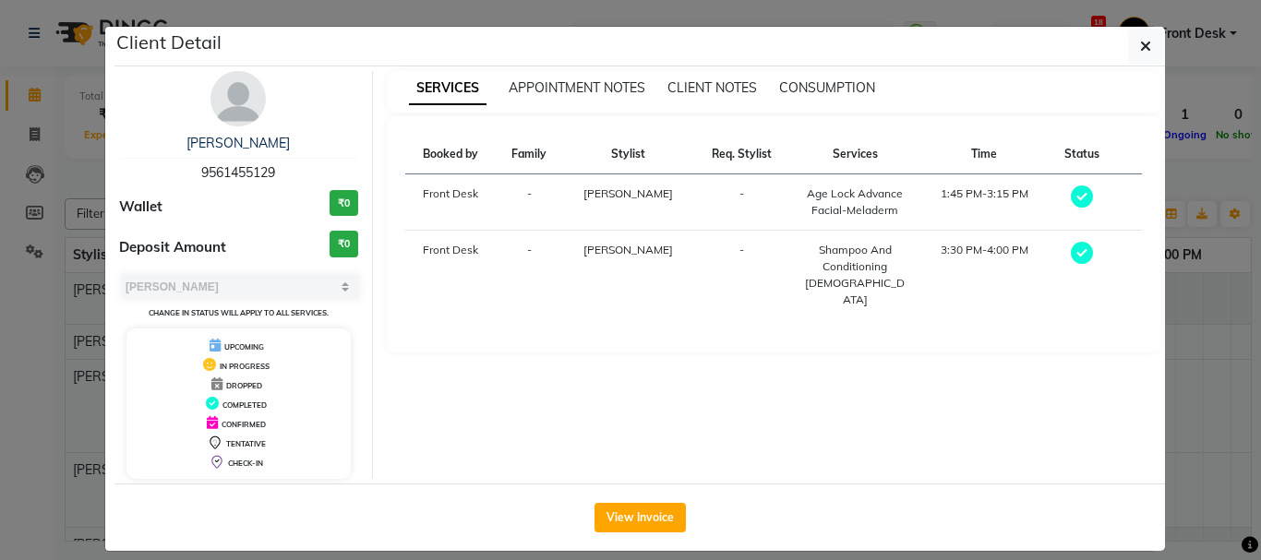
click at [315, 346] on div "UPCOMING" at bounding box center [239, 345] width 210 height 19
click at [1140, 48] on icon "button" at bounding box center [1145, 46] width 11 height 15
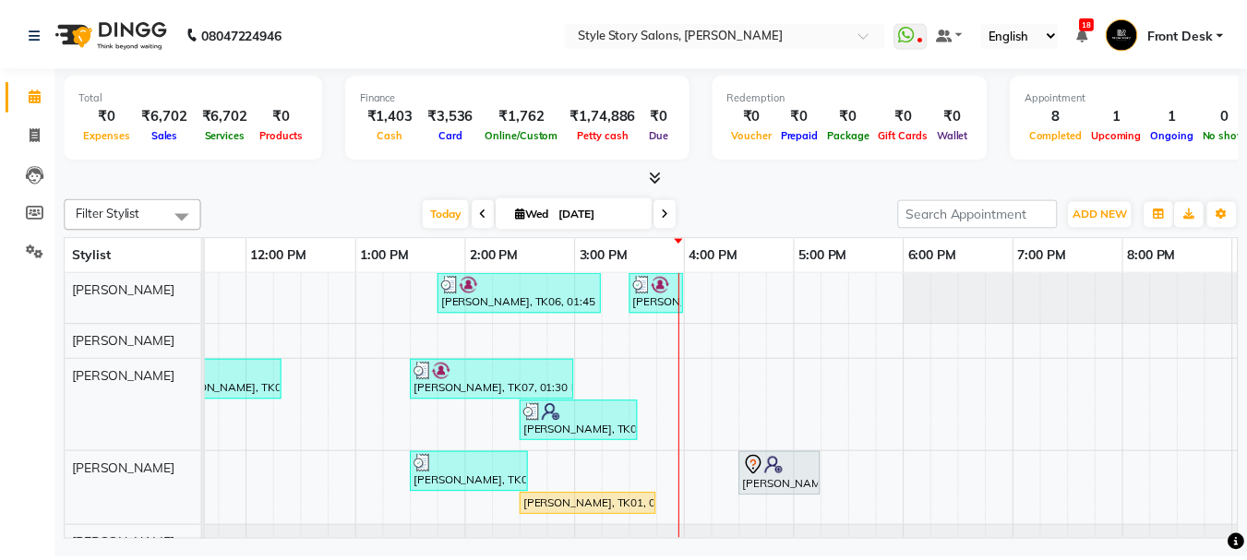
scroll to position [0, 524]
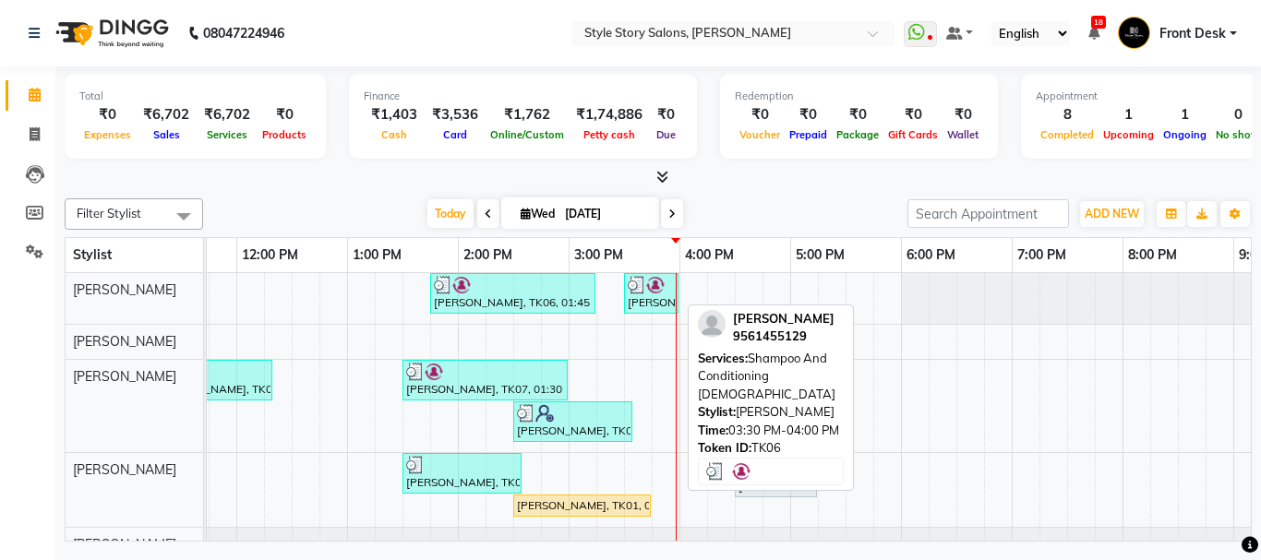
click at [646, 286] on img at bounding box center [655, 285] width 18 height 18
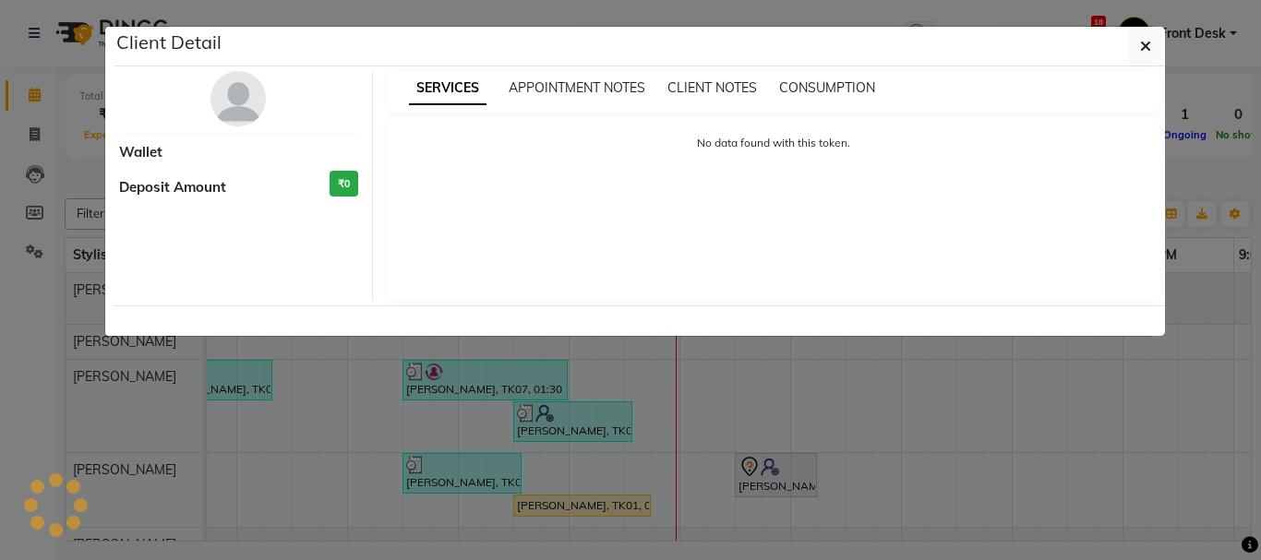
select select "3"
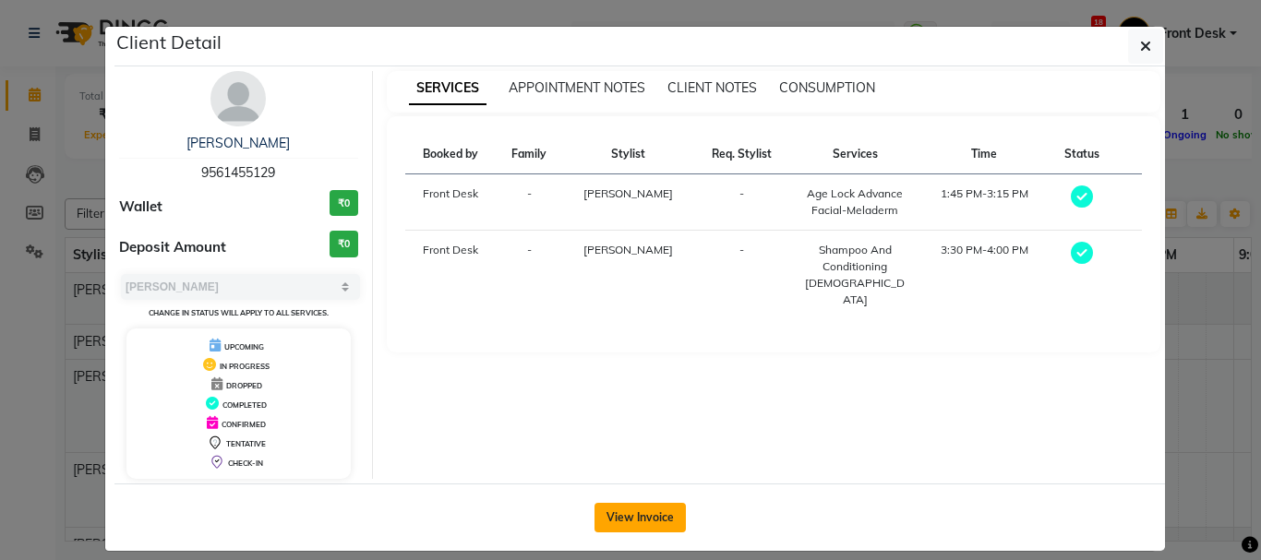
click at [609, 515] on button "View Invoice" at bounding box center [640, 518] width 91 height 30
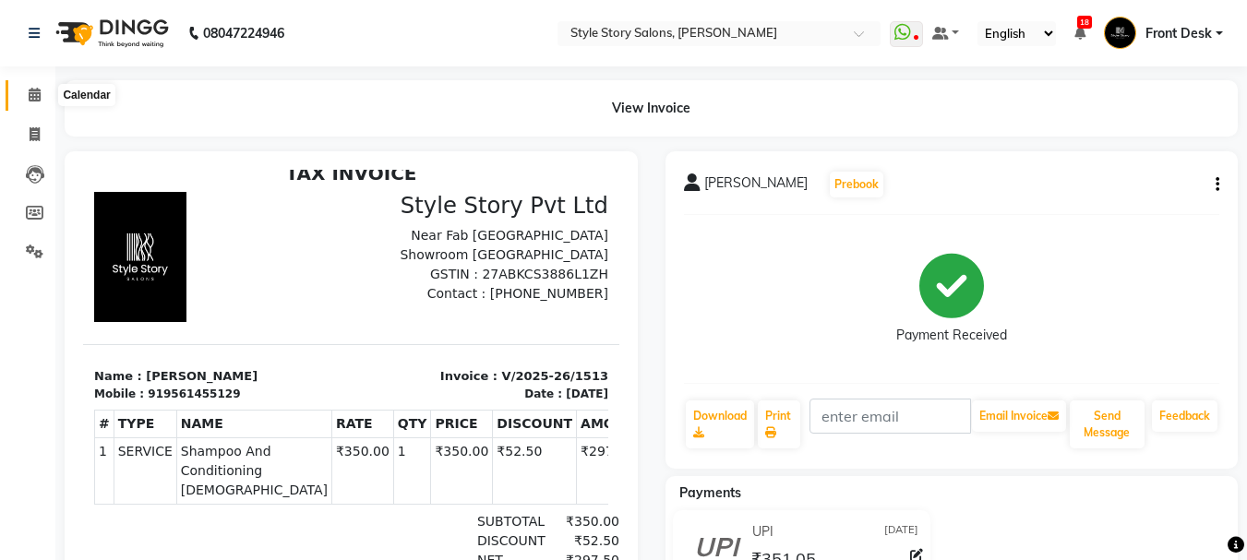
click at [33, 94] on icon at bounding box center [35, 95] width 12 height 14
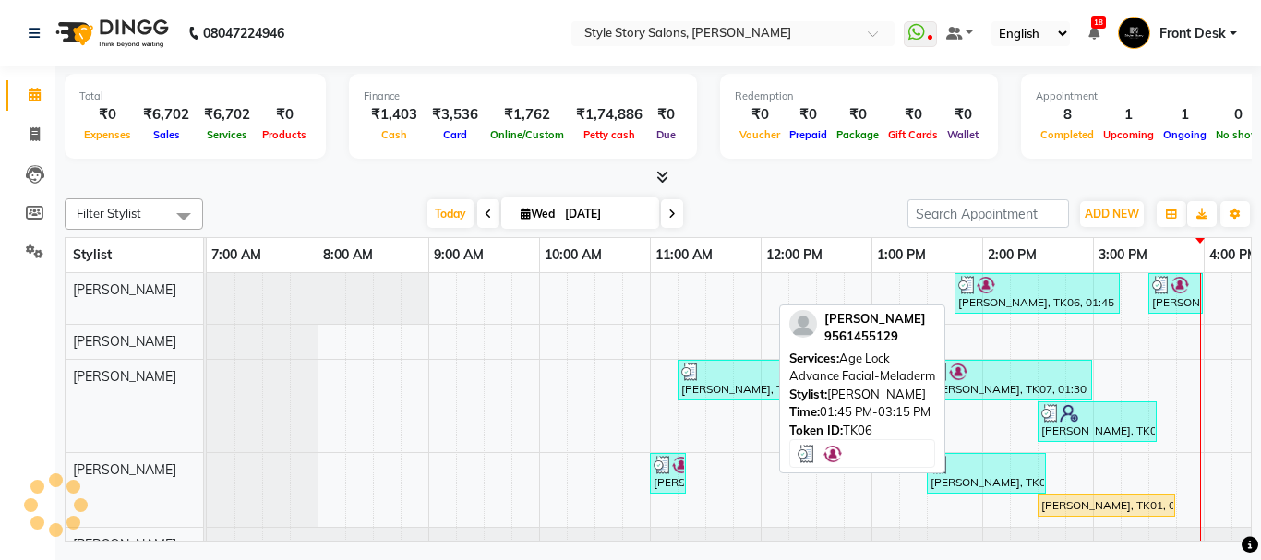
click at [1070, 309] on div "[PERSON_NAME], TK06, 01:45 PM-03:15 PM, Age Lock Advance Facial-Meladerm" at bounding box center [1037, 293] width 162 height 35
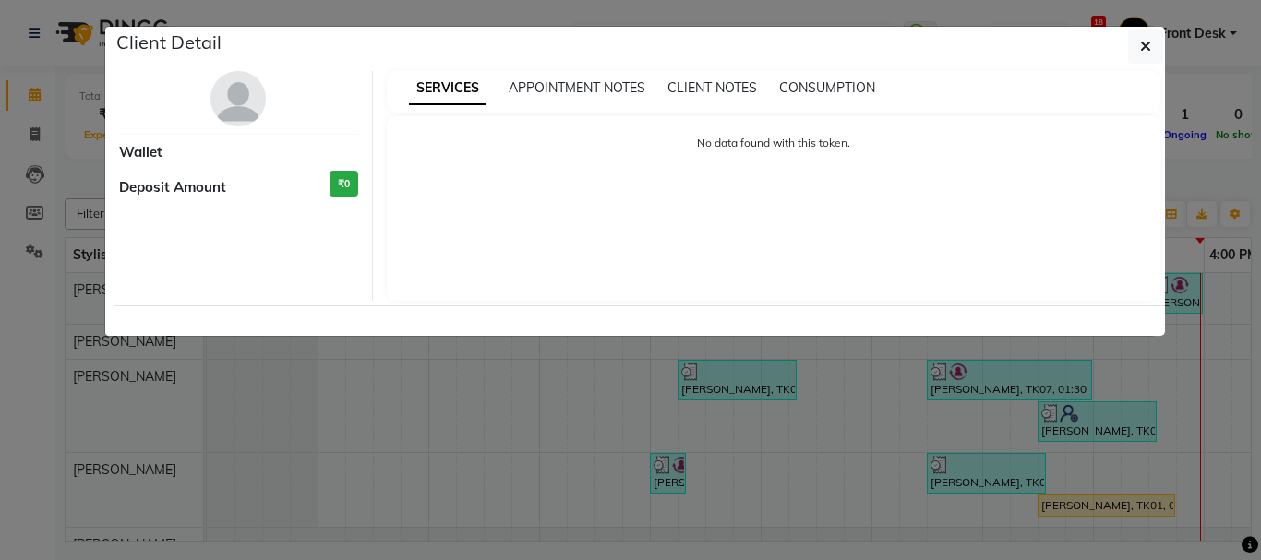
select select "3"
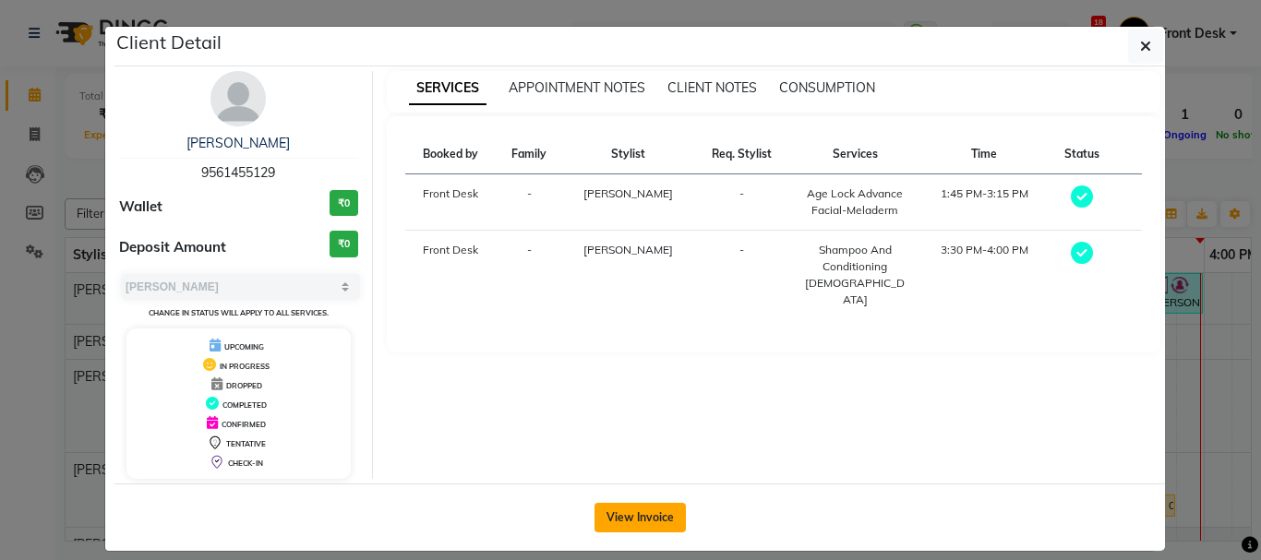
click at [622, 523] on button "View Invoice" at bounding box center [640, 518] width 91 height 30
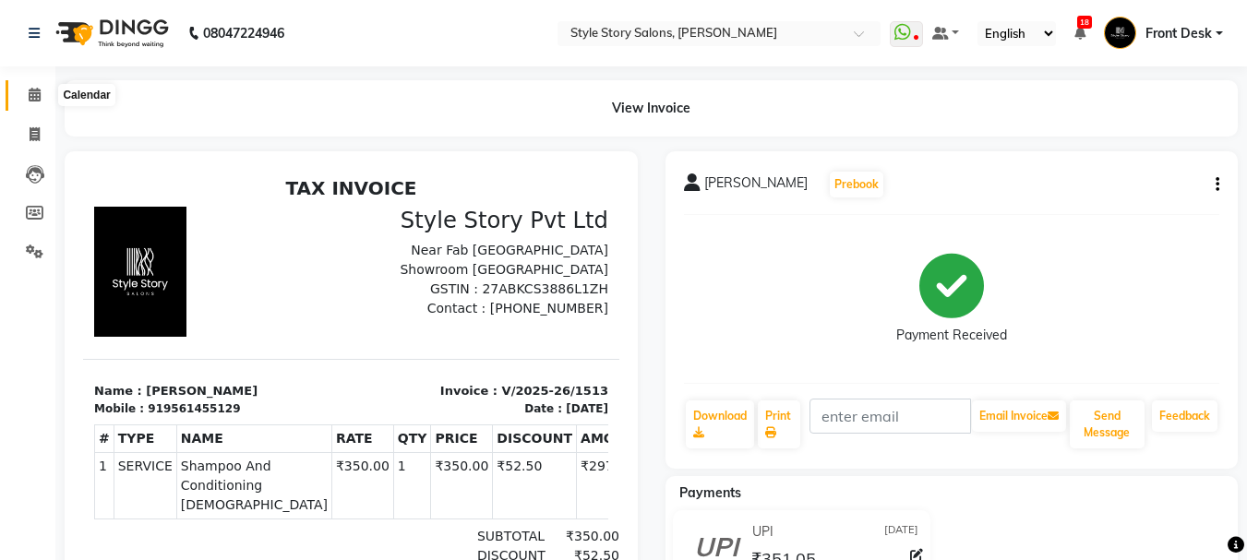
click at [34, 98] on icon at bounding box center [35, 95] width 12 height 14
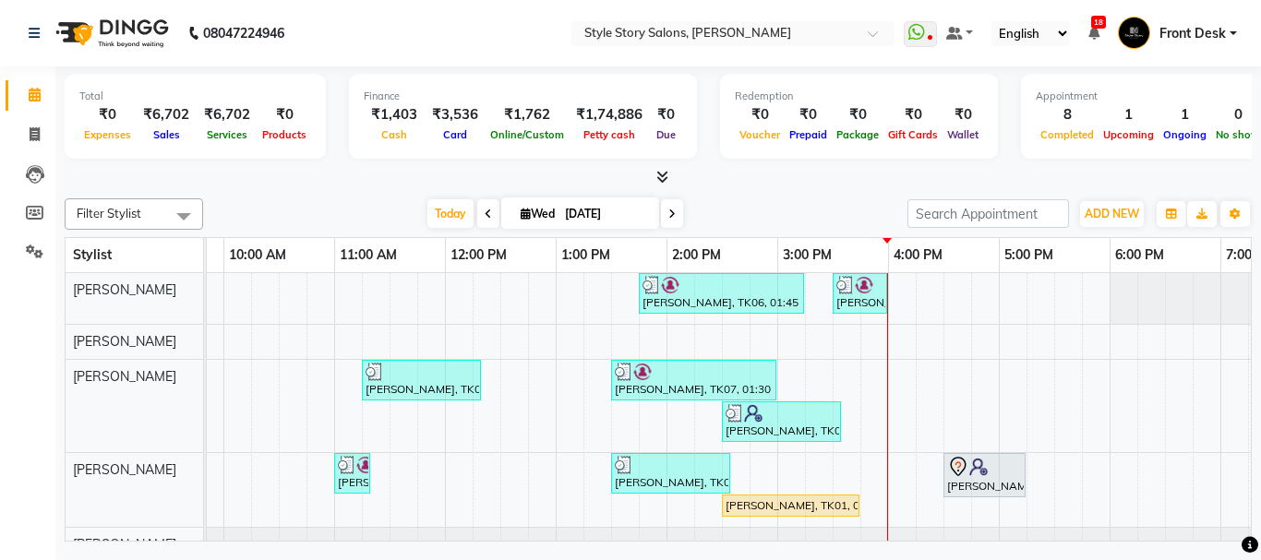
scroll to position [0, 325]
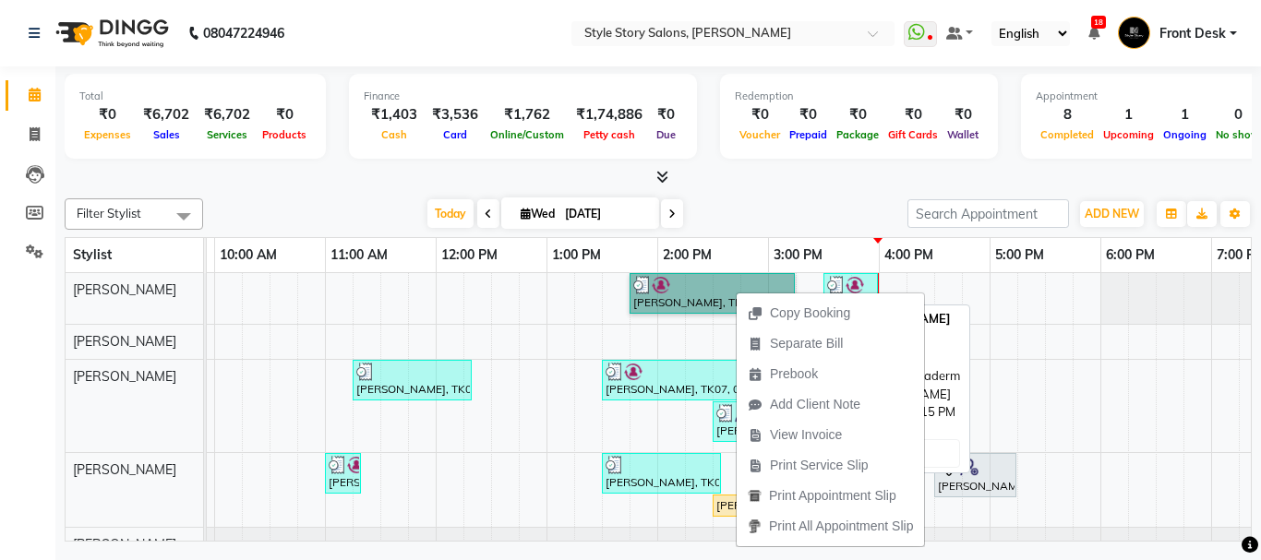
click at [711, 293] on link "[PERSON_NAME], TK06, 01:45 PM-03:15 PM, Age Lock Advance Facial-Meladerm" at bounding box center [712, 293] width 165 height 41
select select "3"
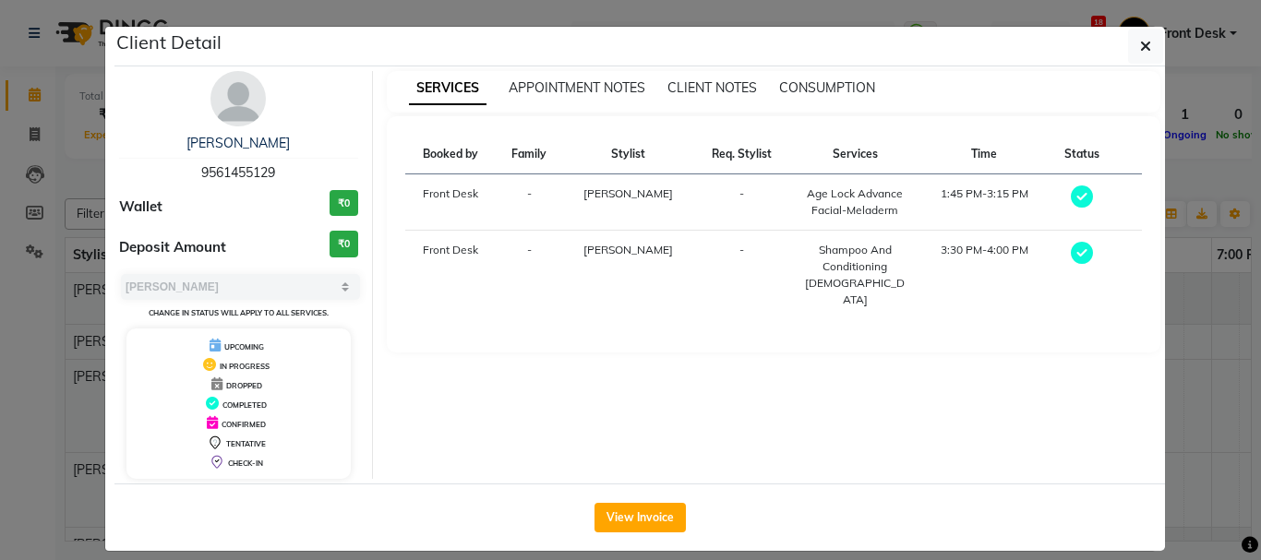
click at [232, 351] on span "UPCOMING" at bounding box center [244, 346] width 40 height 9
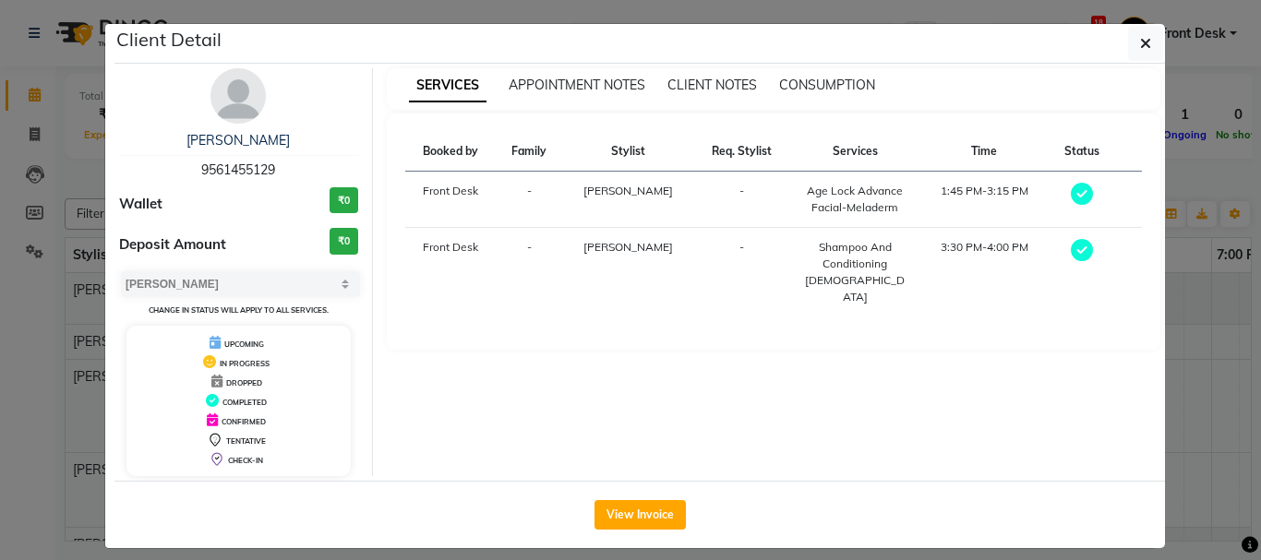
scroll to position [0, 0]
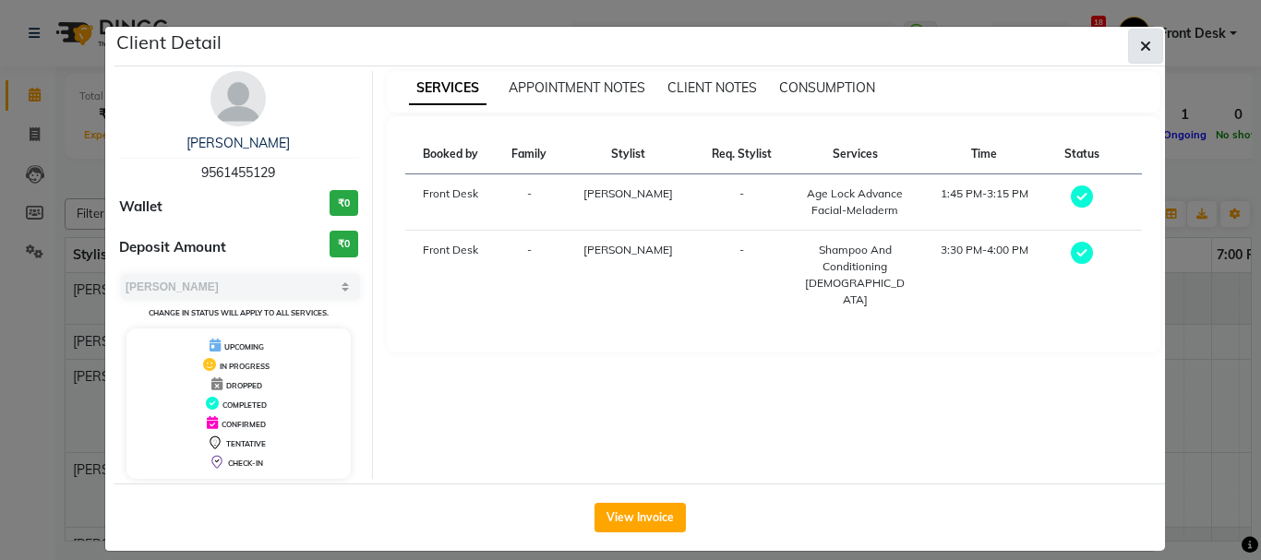
click at [1140, 45] on icon "button" at bounding box center [1145, 46] width 11 height 15
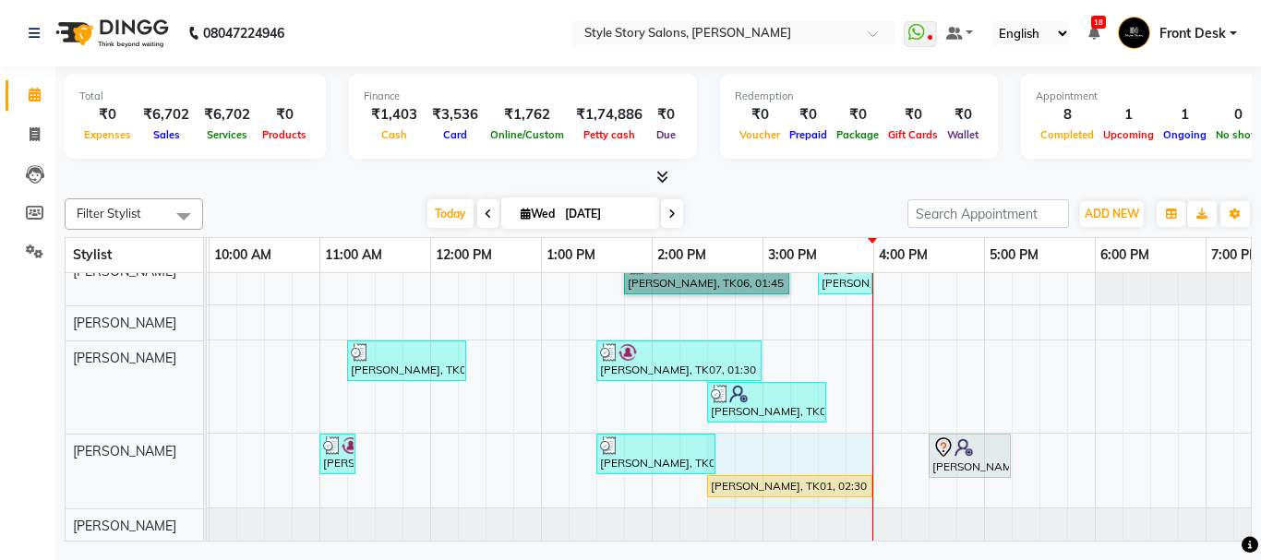
scroll to position [26, 0]
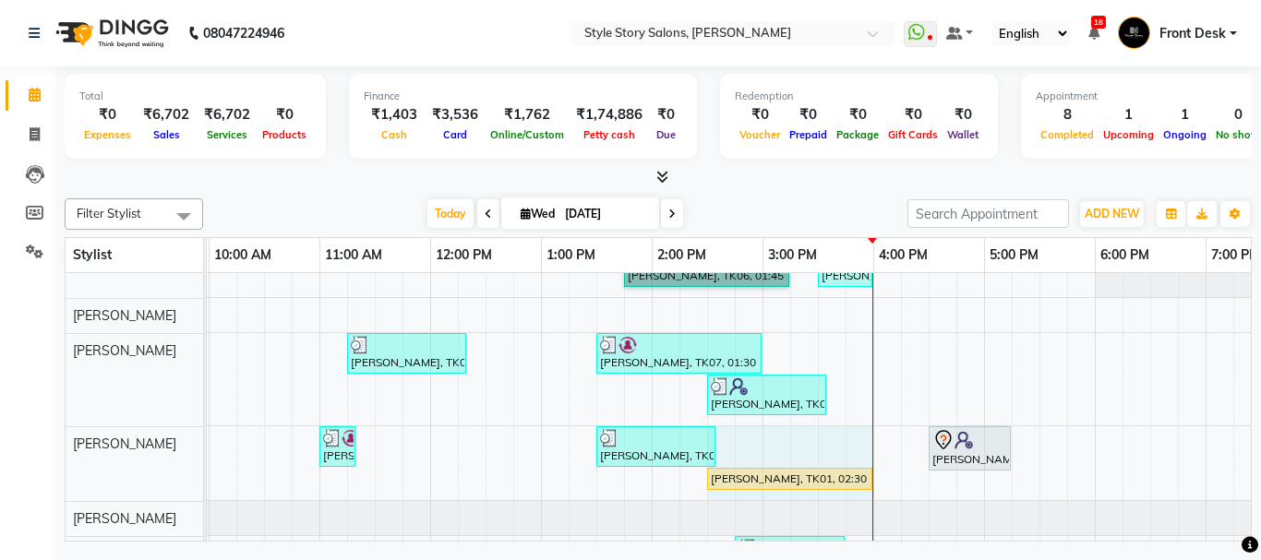
drag, startPoint x: 844, startPoint y: 501, endPoint x: 859, endPoint y: 502, distance: 15.7
click at [859, 502] on tbody "[PERSON_NAME], TK06, 01:45 PM-03:15 PM, Age Lock Advance Facial-Meladerm [PERSO…" at bounding box center [762, 416] width 1772 height 341
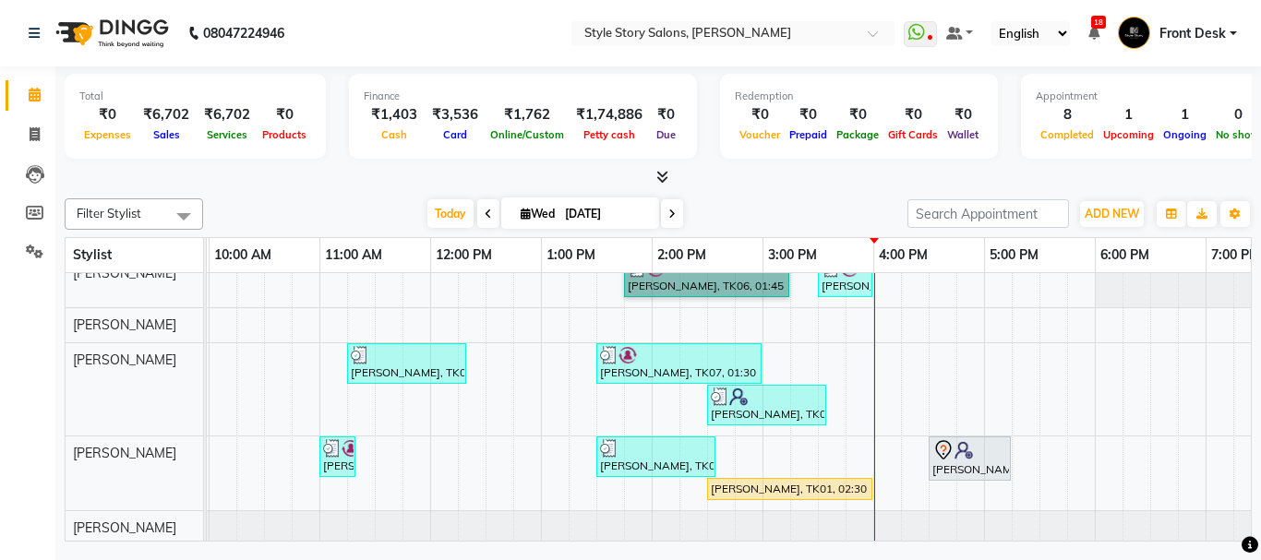
scroll to position [0, 0]
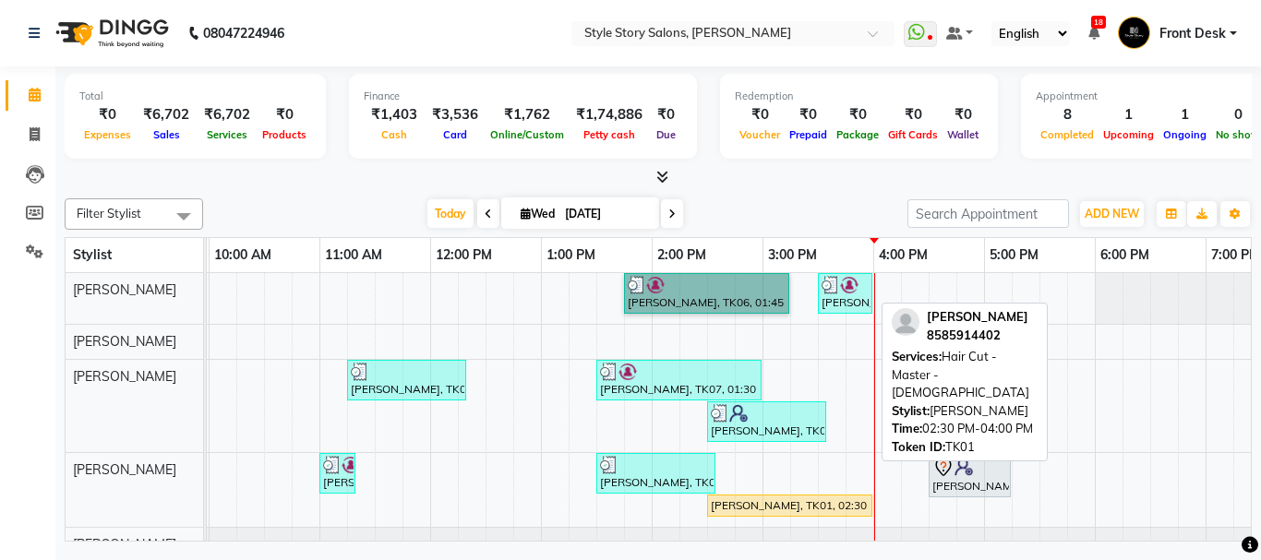
click at [816, 499] on div "[PERSON_NAME], TK01, 02:30 PM-04:00 PM, Hair Cut - Master - [DEMOGRAPHIC_DATA]" at bounding box center [790, 506] width 162 height 17
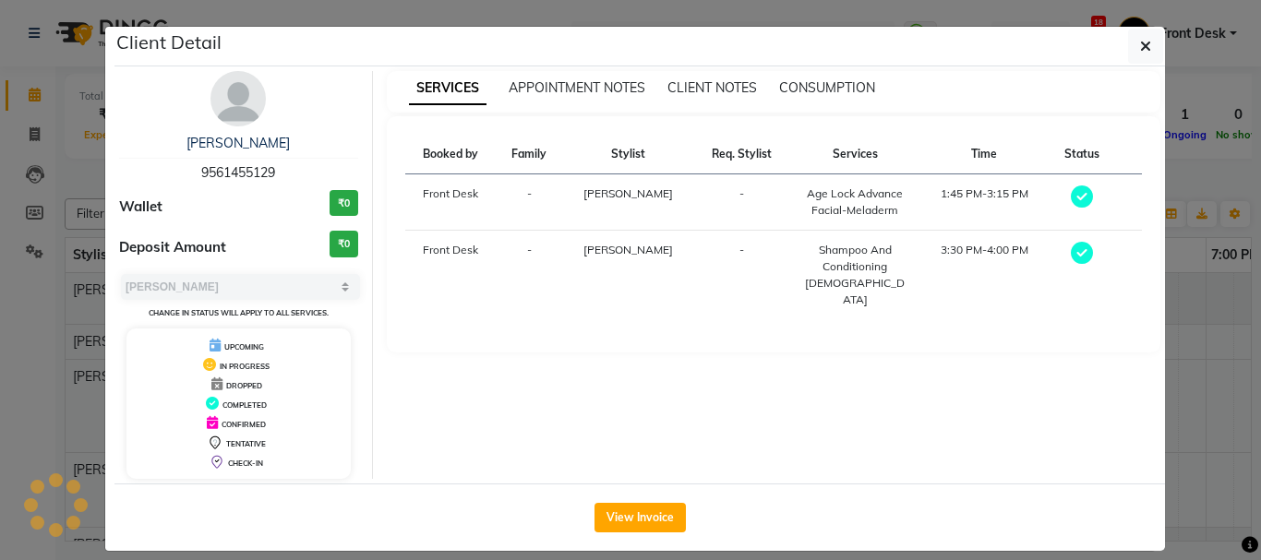
select select "1"
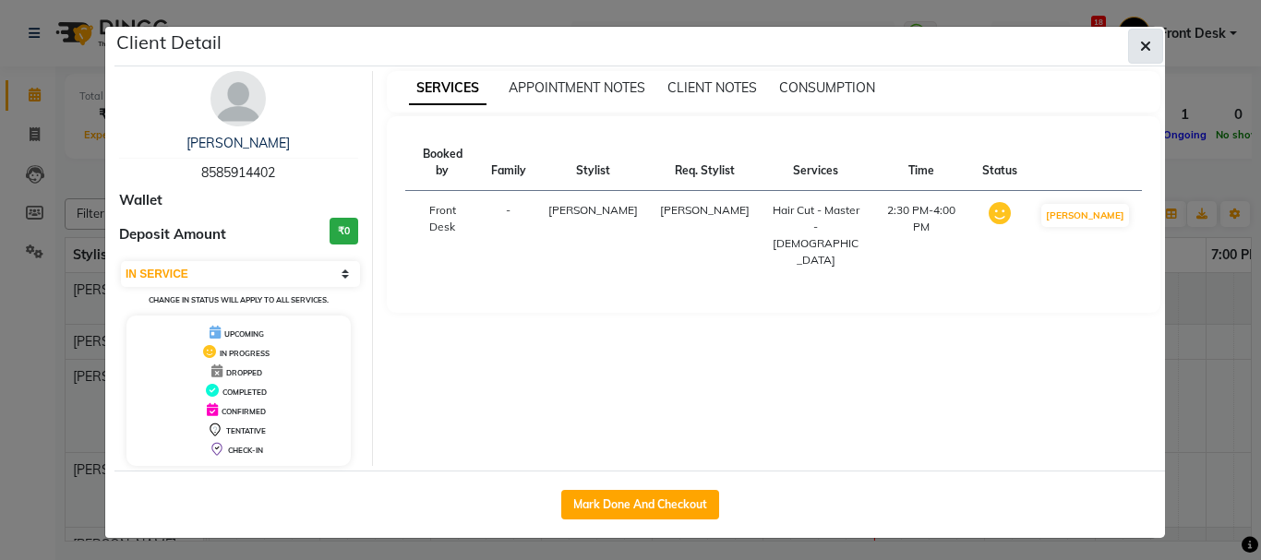
click at [1140, 54] on span "button" at bounding box center [1145, 46] width 11 height 18
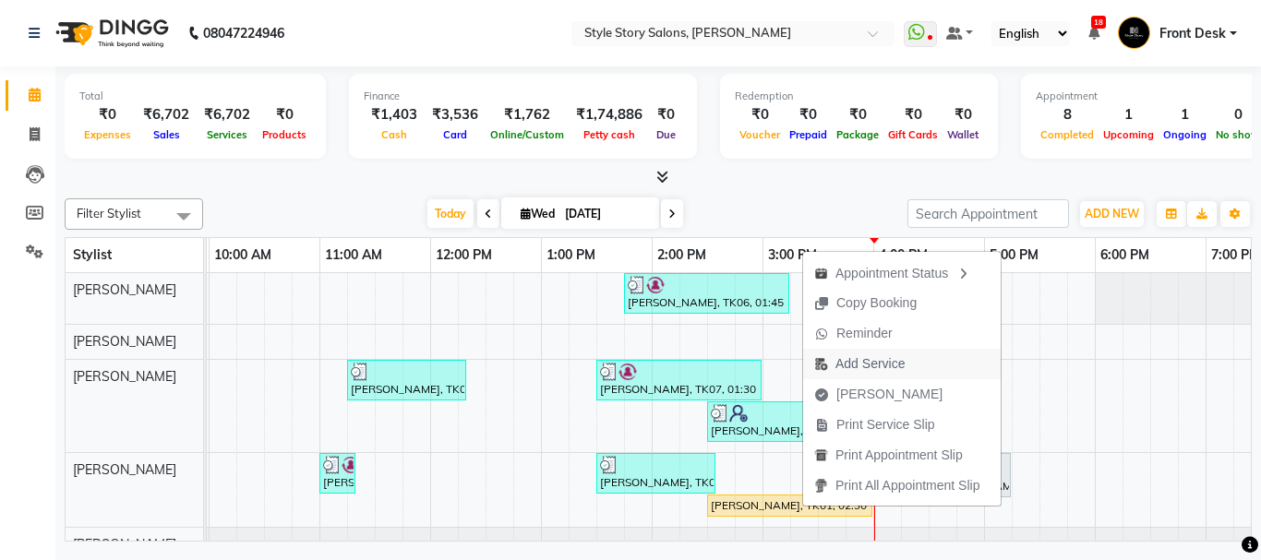
click at [904, 364] on span "Add Service" at bounding box center [869, 363] width 69 height 19
select select "62114"
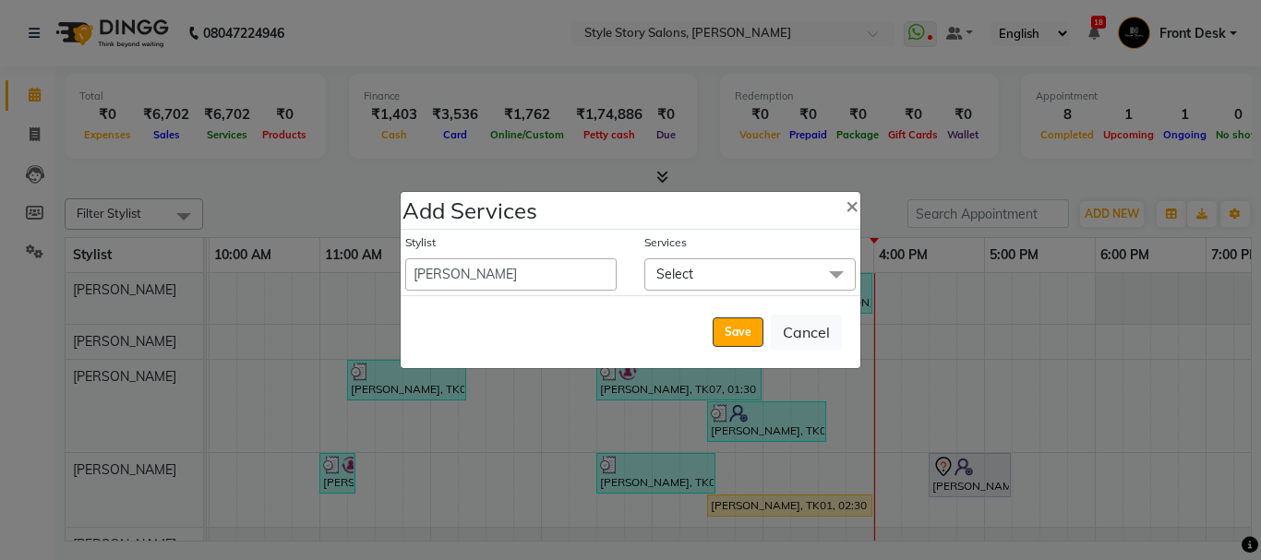
click at [731, 277] on span "Select" at bounding box center [749, 274] width 211 height 32
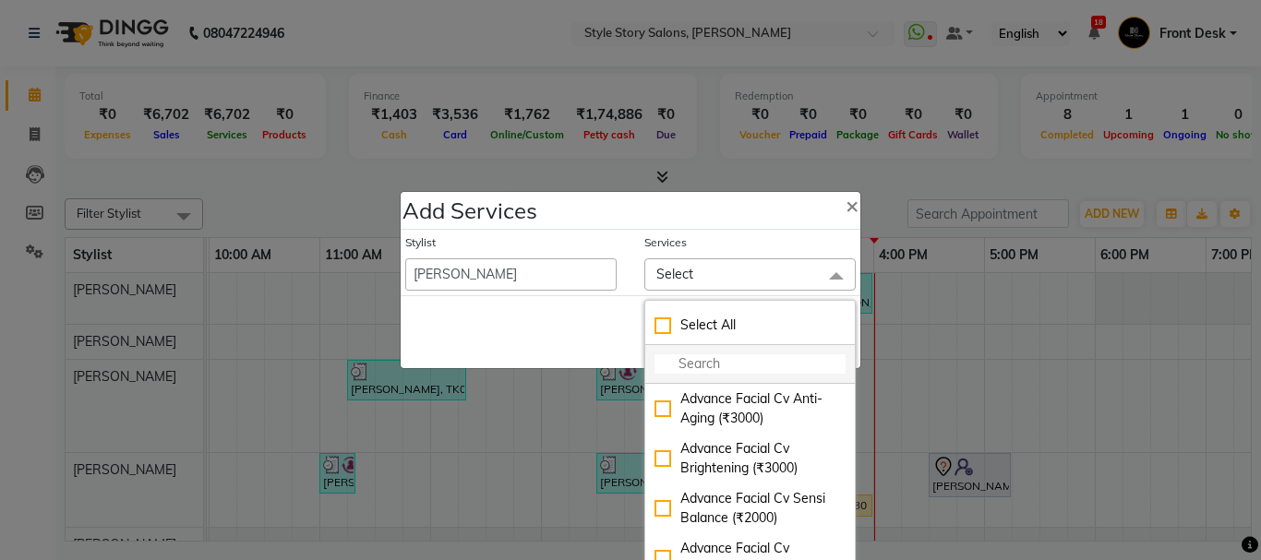
click at [710, 354] on input "multiselect-search" at bounding box center [750, 363] width 191 height 19
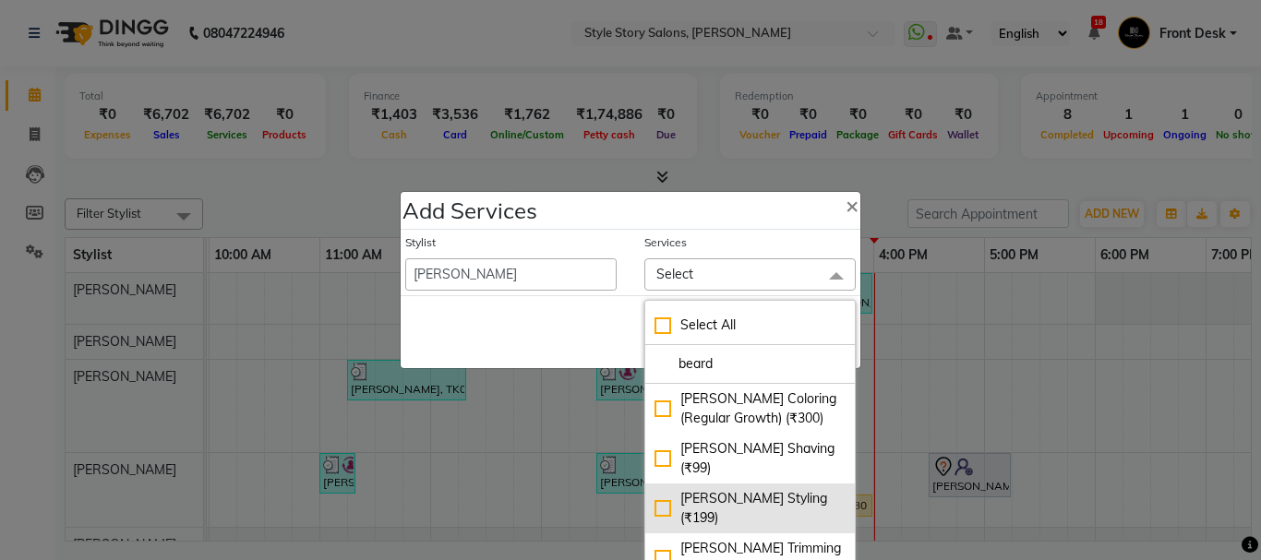
type input "beard"
click at [659, 489] on div "[PERSON_NAME] Styling (₹199)" at bounding box center [750, 508] width 191 height 39
checkbox input "true"
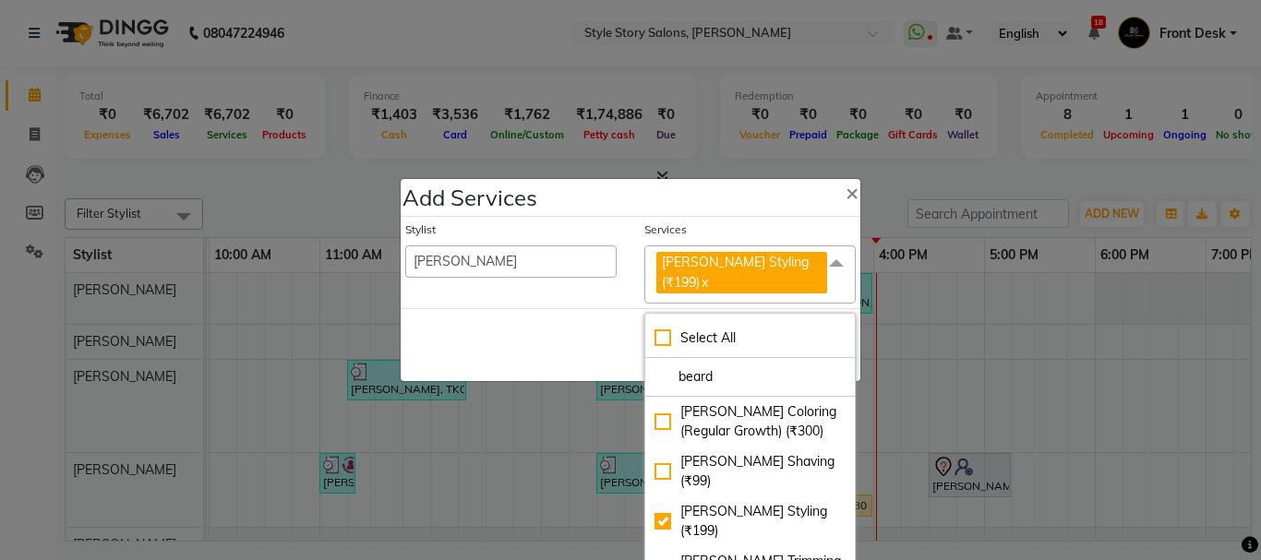
click at [555, 326] on div "Save Cancel" at bounding box center [631, 344] width 460 height 73
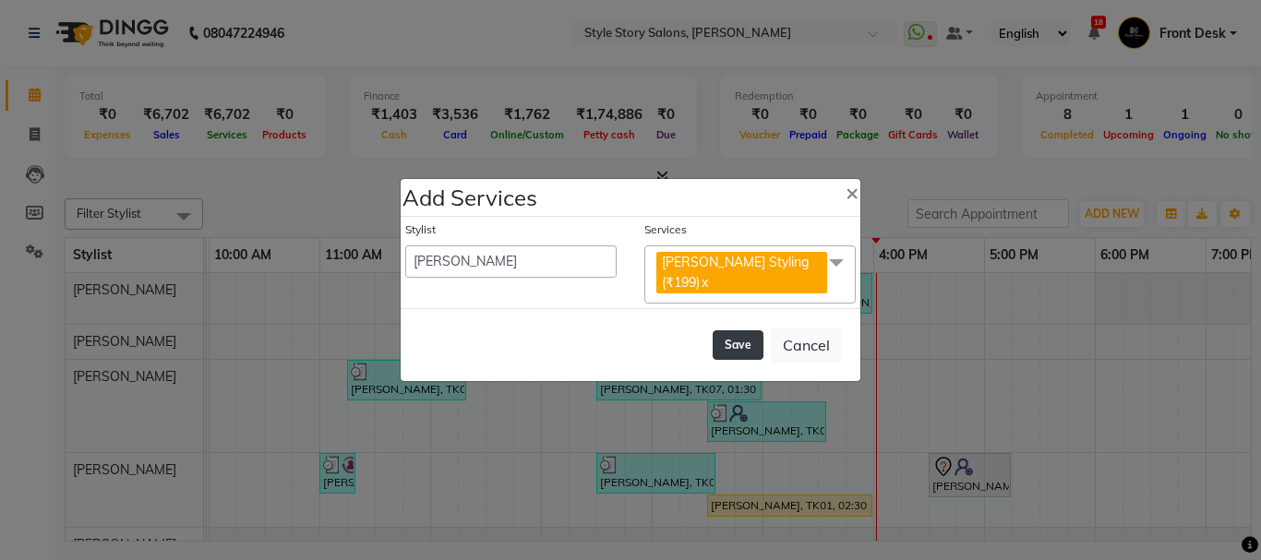
click at [743, 330] on button "Save" at bounding box center [738, 345] width 51 height 30
select select "82561"
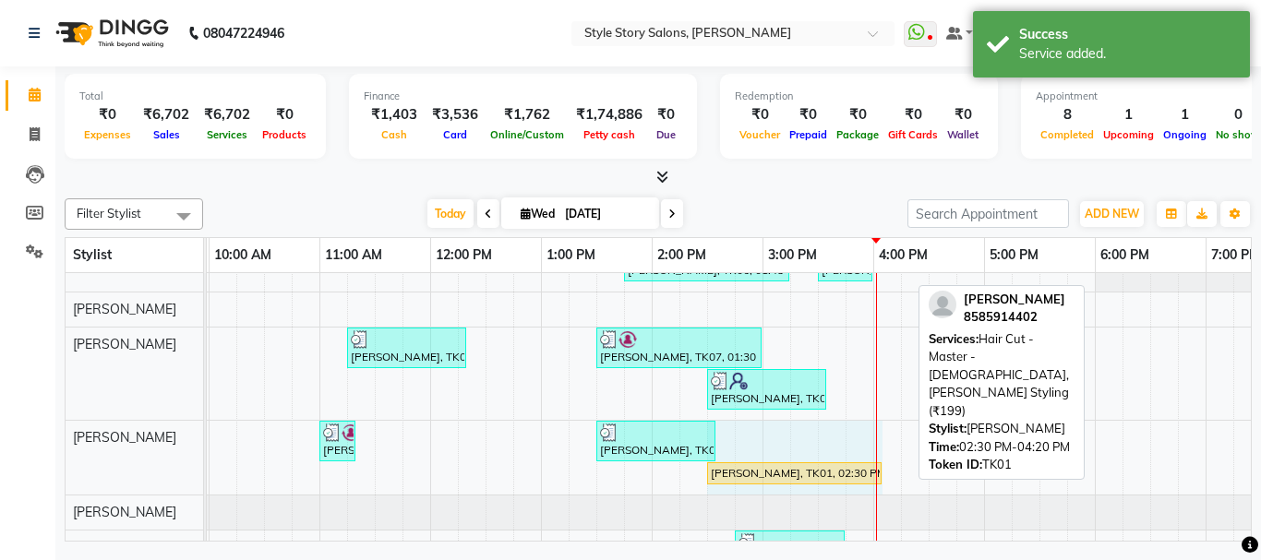
scroll to position [34, 0]
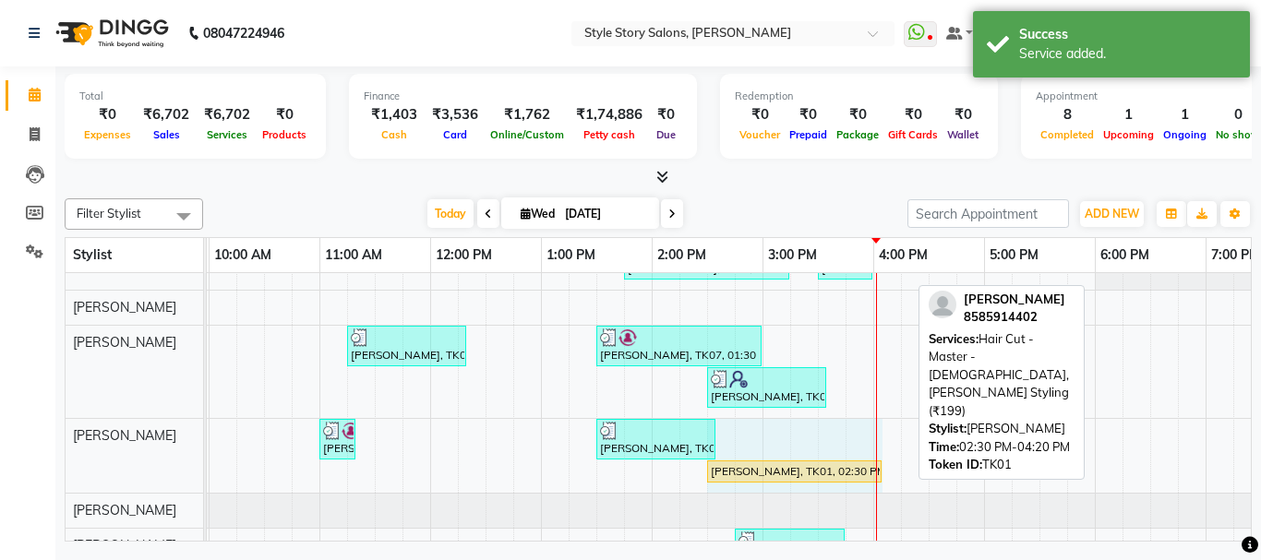
drag, startPoint x: 907, startPoint y: 505, endPoint x: 890, endPoint y: 490, distance: 22.9
click at [890, 490] on div "[PERSON_NAME], TK06, 01:45 PM-03:15 PM, Age Lock Advance Facial-Meladerm [PERSO…" at bounding box center [762, 409] width 1772 height 341
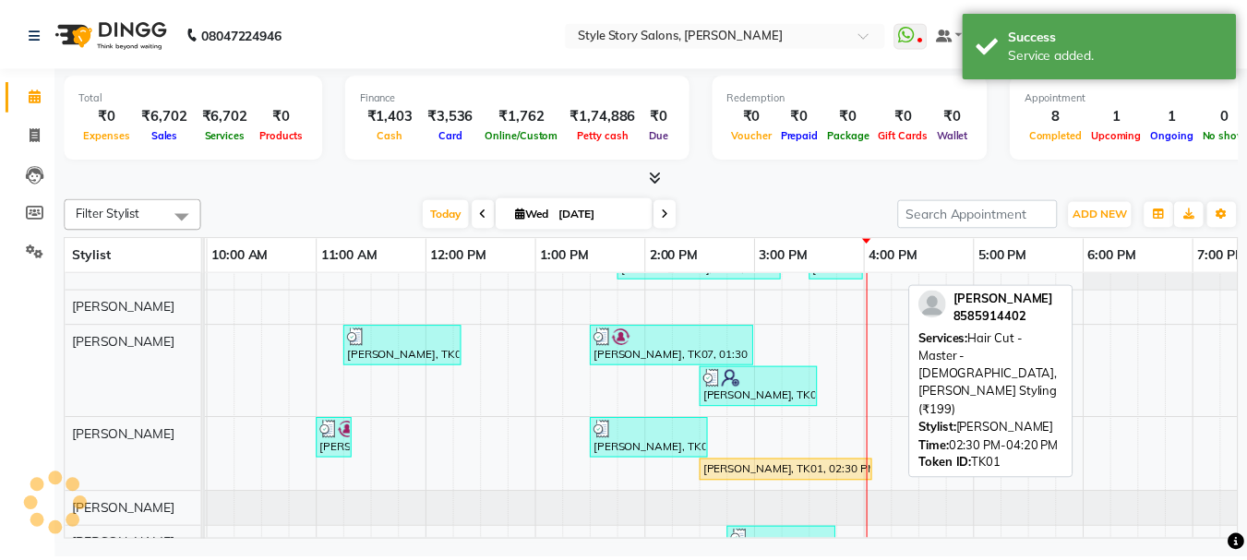
scroll to position [35, 0]
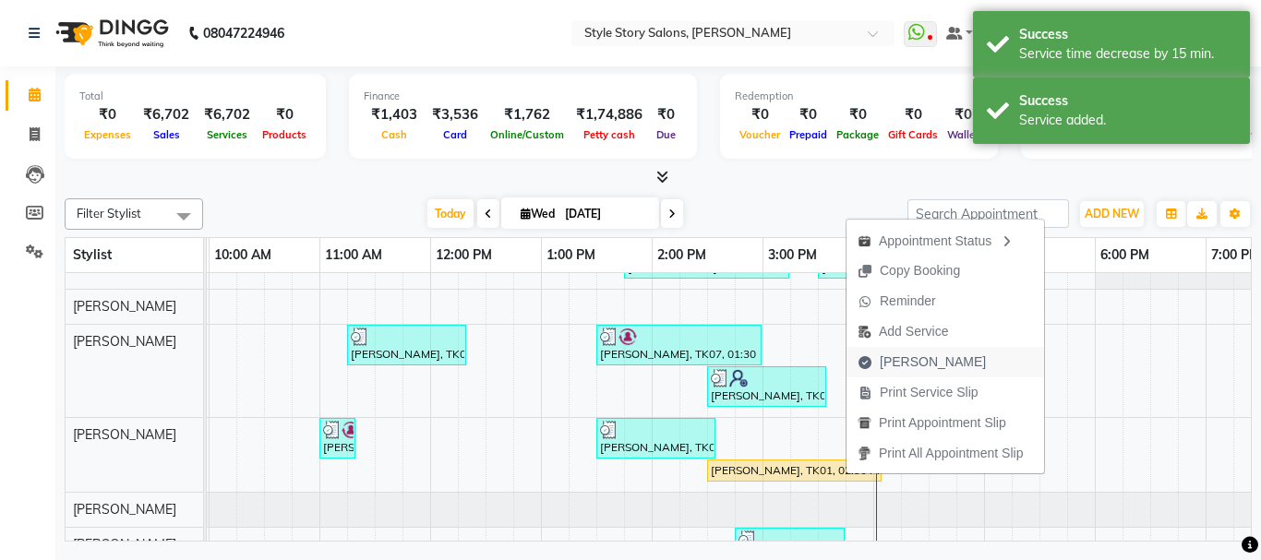
click at [907, 365] on span "[PERSON_NAME]" at bounding box center [933, 362] width 106 height 19
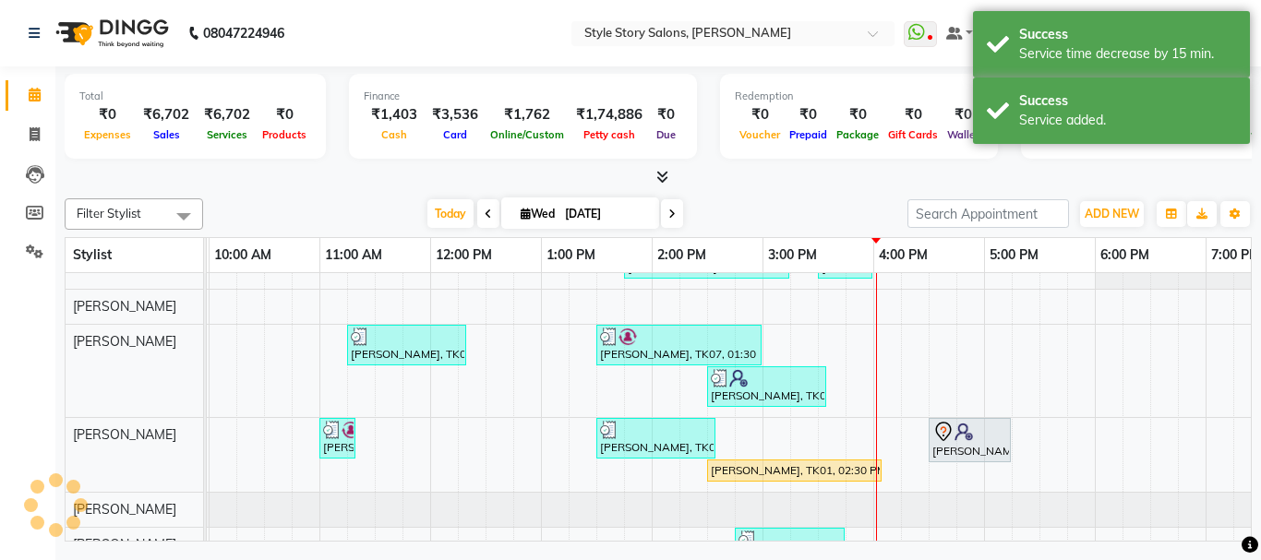
select select "service"
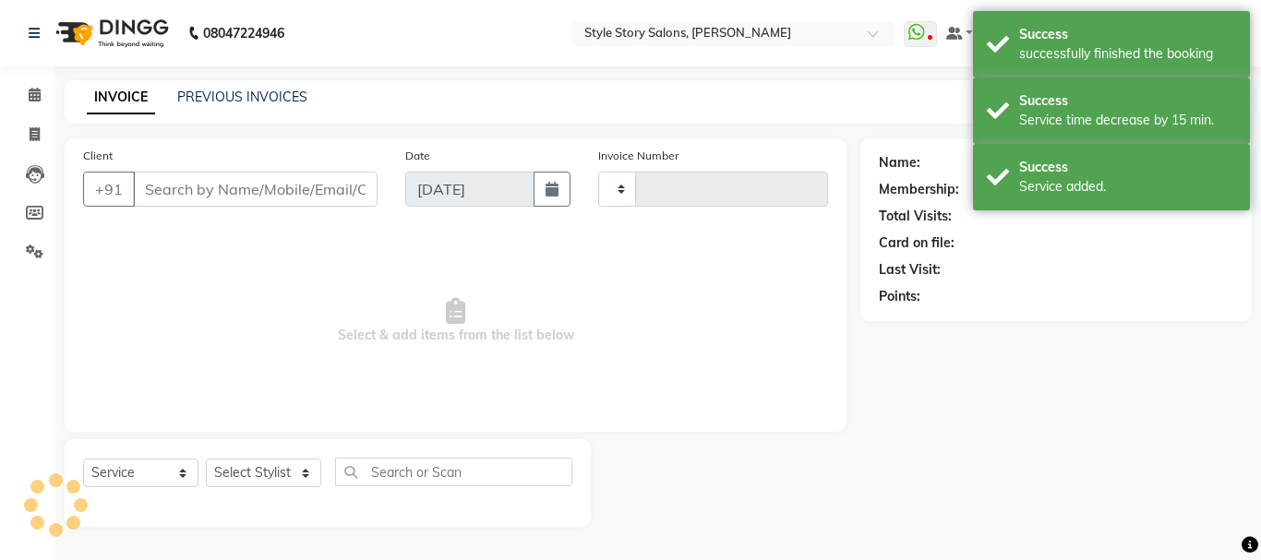
type input "1514"
select select "6249"
type input "8585914402"
select select "62114"
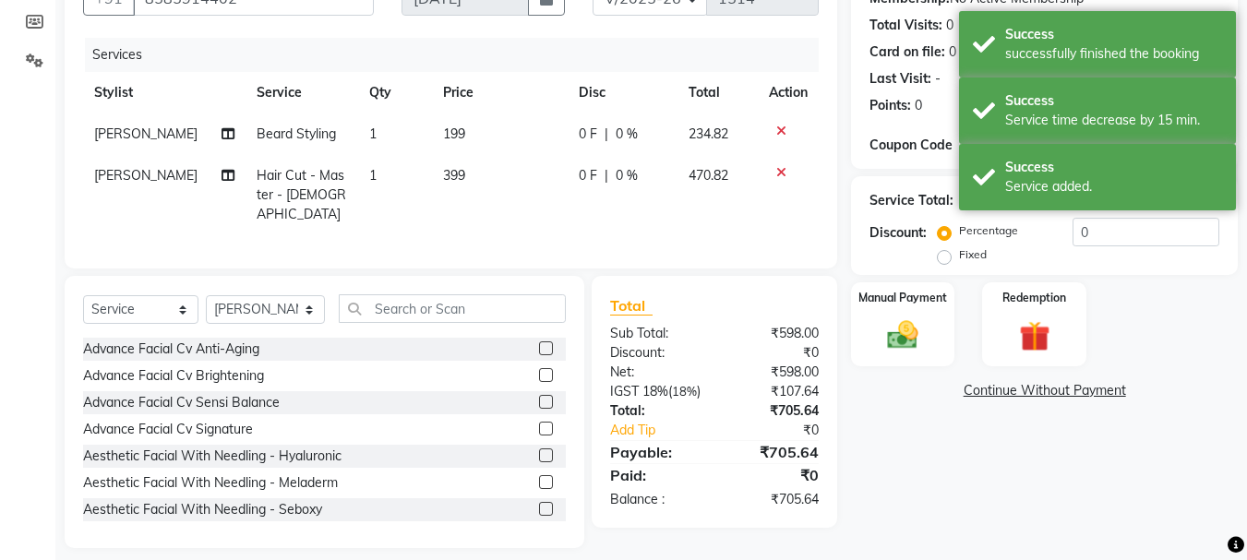
scroll to position [201, 0]
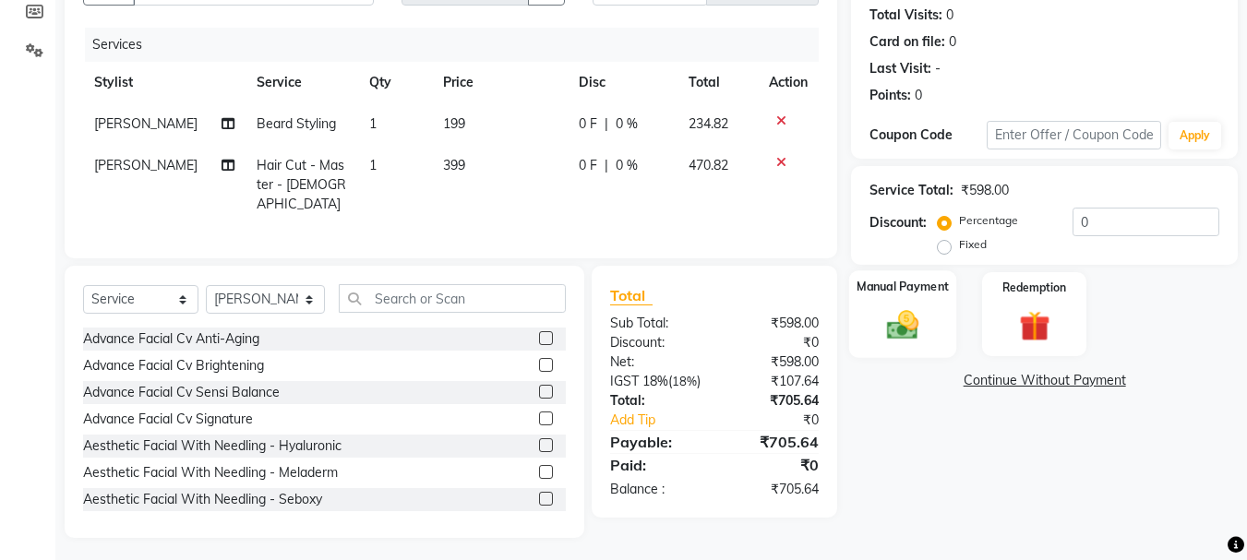
click at [896, 330] on img at bounding box center [903, 324] width 52 height 37
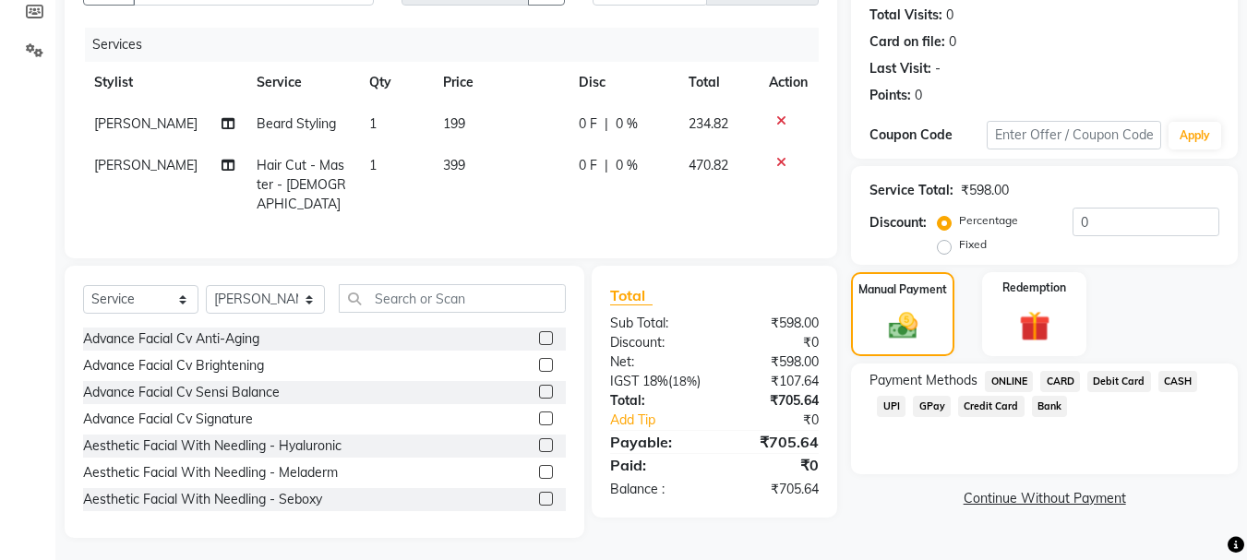
click at [895, 400] on span "UPI" at bounding box center [891, 406] width 29 height 21
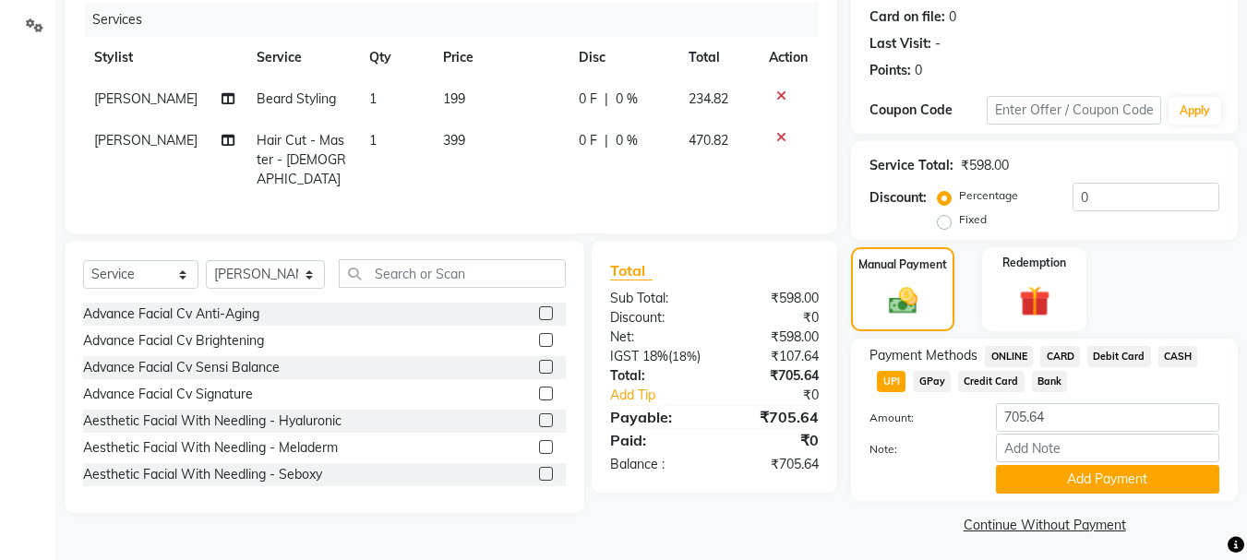
scroll to position [233, 0]
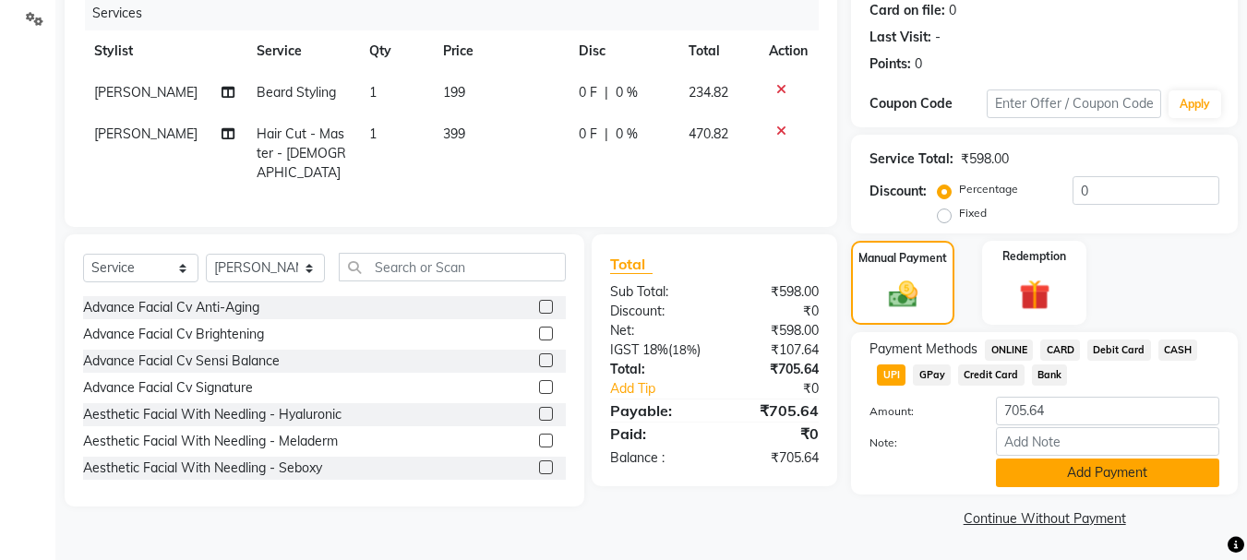
click at [1031, 475] on button "Add Payment" at bounding box center [1107, 473] width 223 height 29
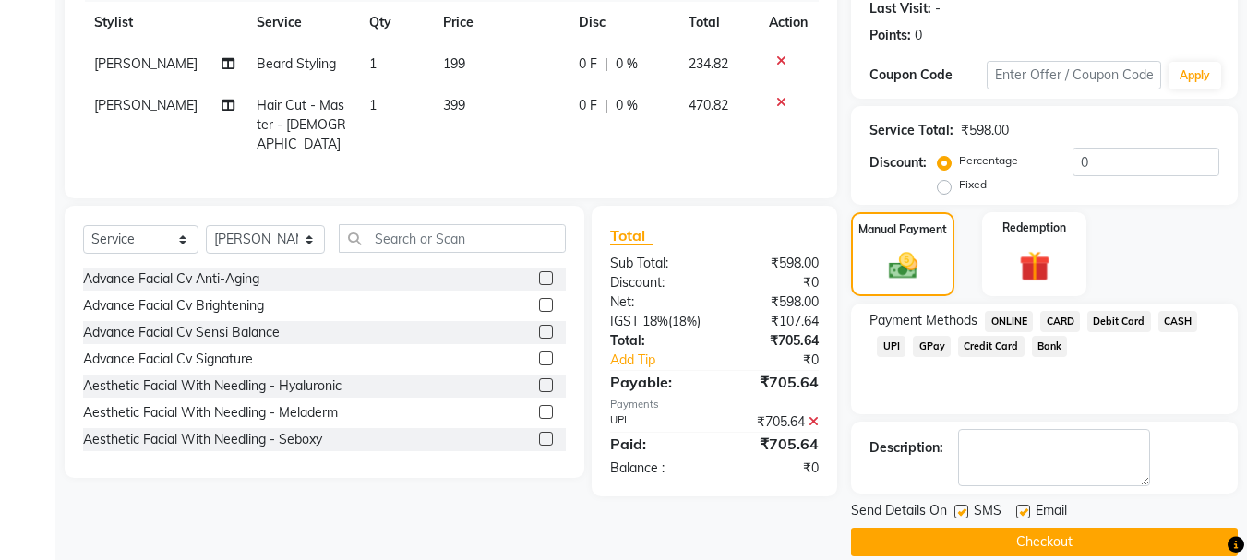
scroll to position [285, 0]
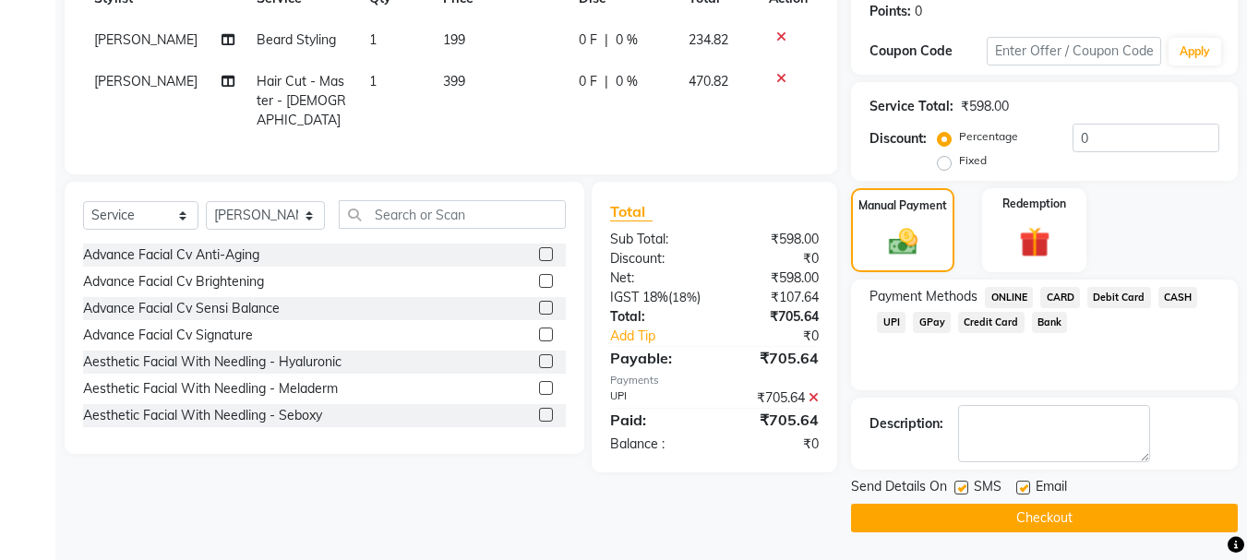
click at [1040, 521] on button "Checkout" at bounding box center [1044, 518] width 387 height 29
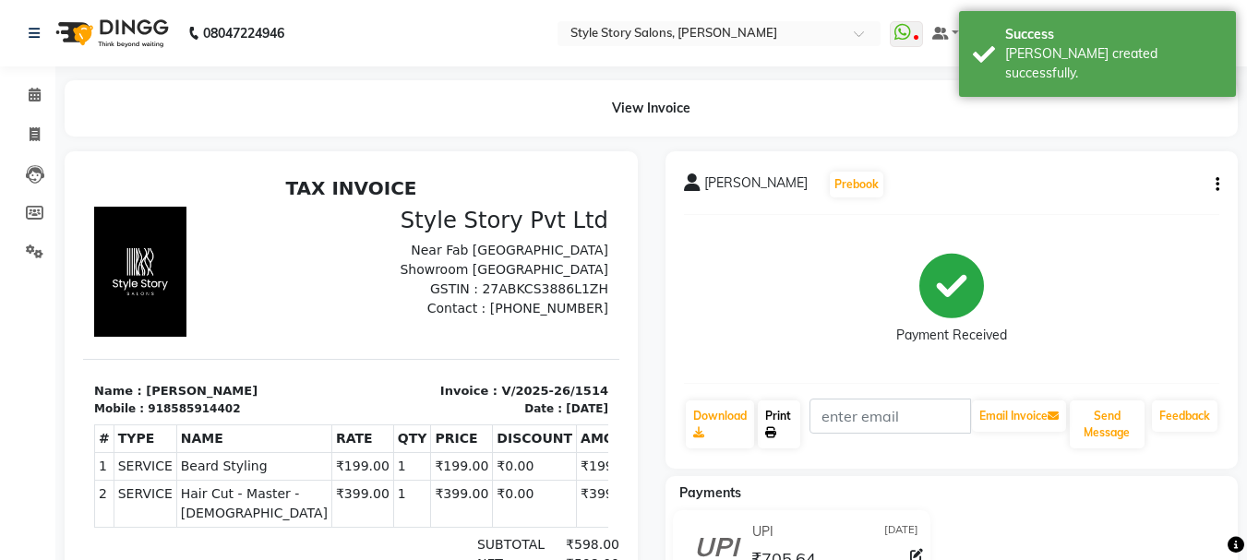
click at [772, 428] on icon at bounding box center [770, 432] width 11 height 11
click at [34, 99] on icon at bounding box center [35, 95] width 12 height 14
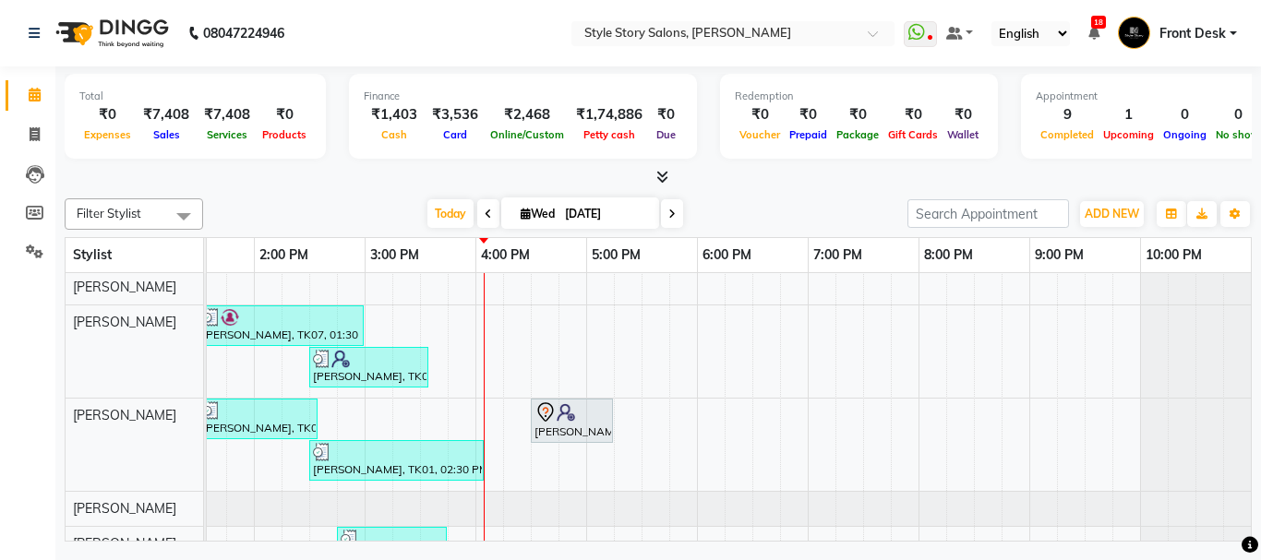
scroll to position [105, 0]
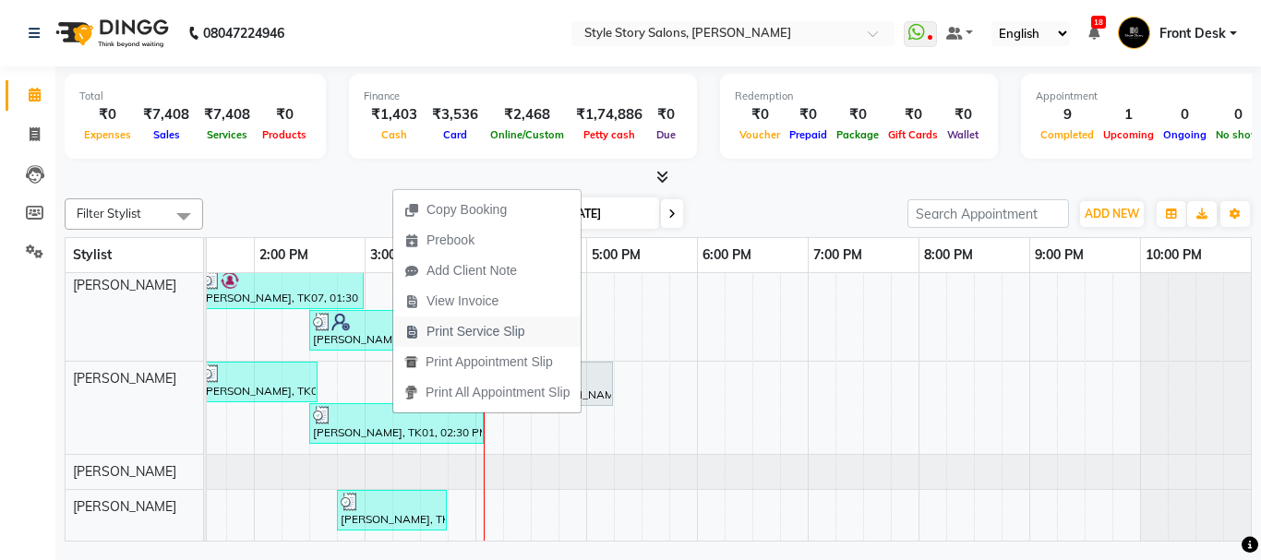
click at [472, 332] on span "Print Service Slip" at bounding box center [475, 331] width 99 height 19
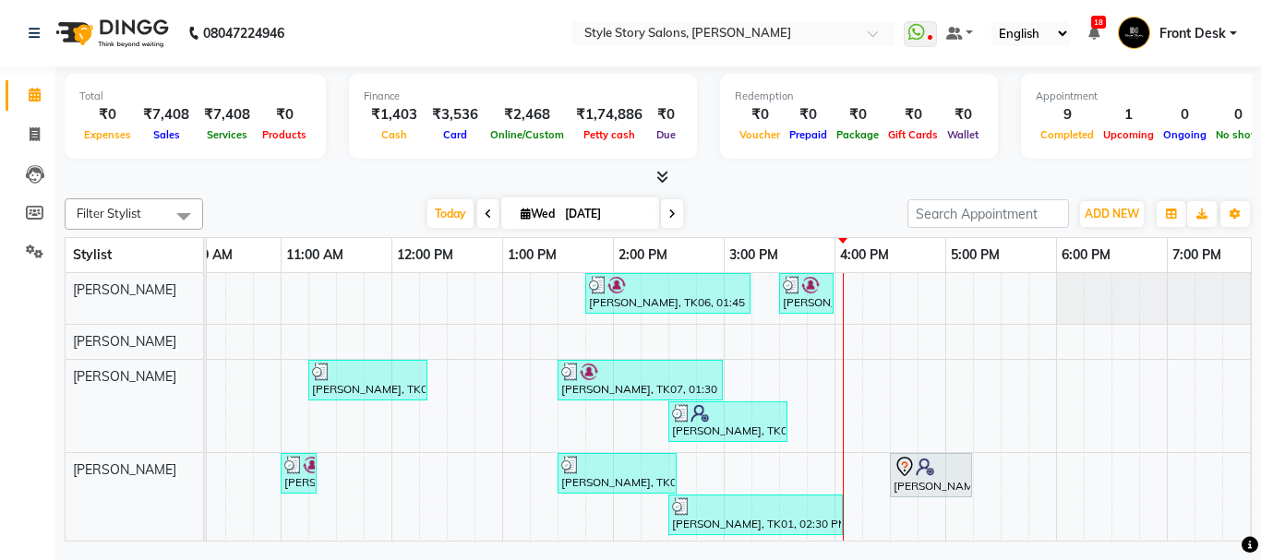
scroll to position [0, 378]
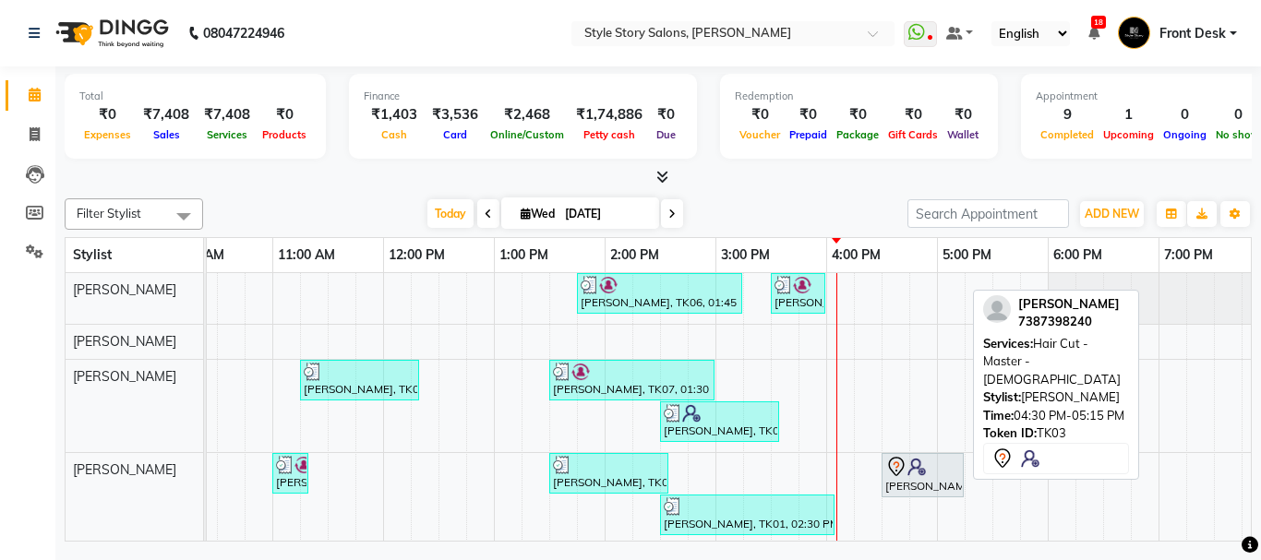
click at [912, 484] on div "[PERSON_NAME], TK03, 04:30 PM-05:15 PM, Hair Cut - Master - [DEMOGRAPHIC_DATA]" at bounding box center [922, 475] width 78 height 39
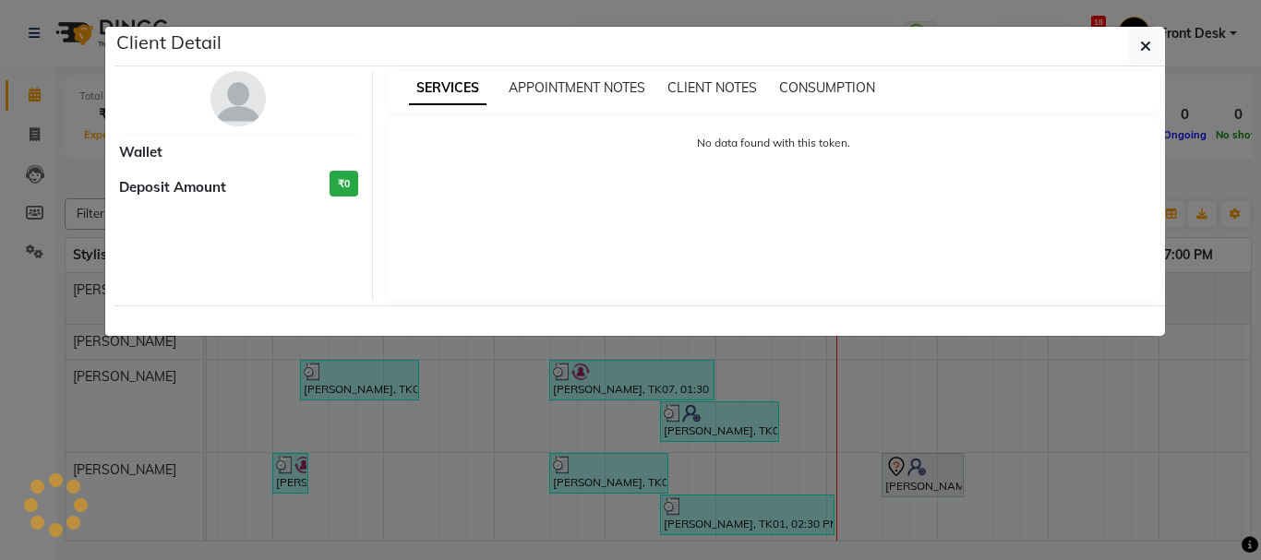
select select "7"
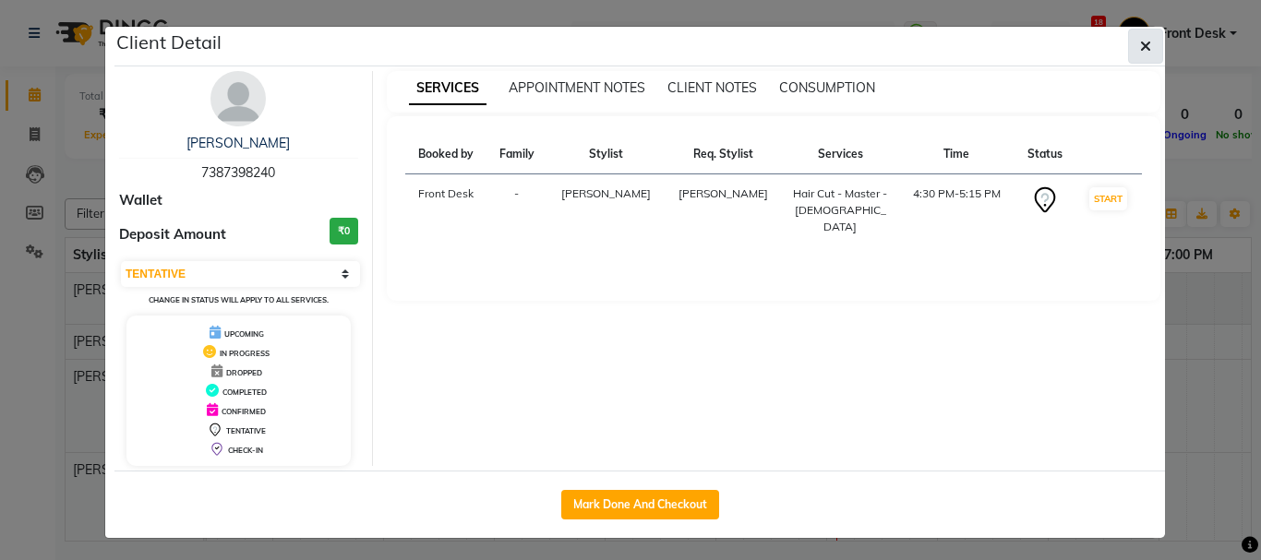
click at [1140, 46] on icon "button" at bounding box center [1145, 46] width 11 height 15
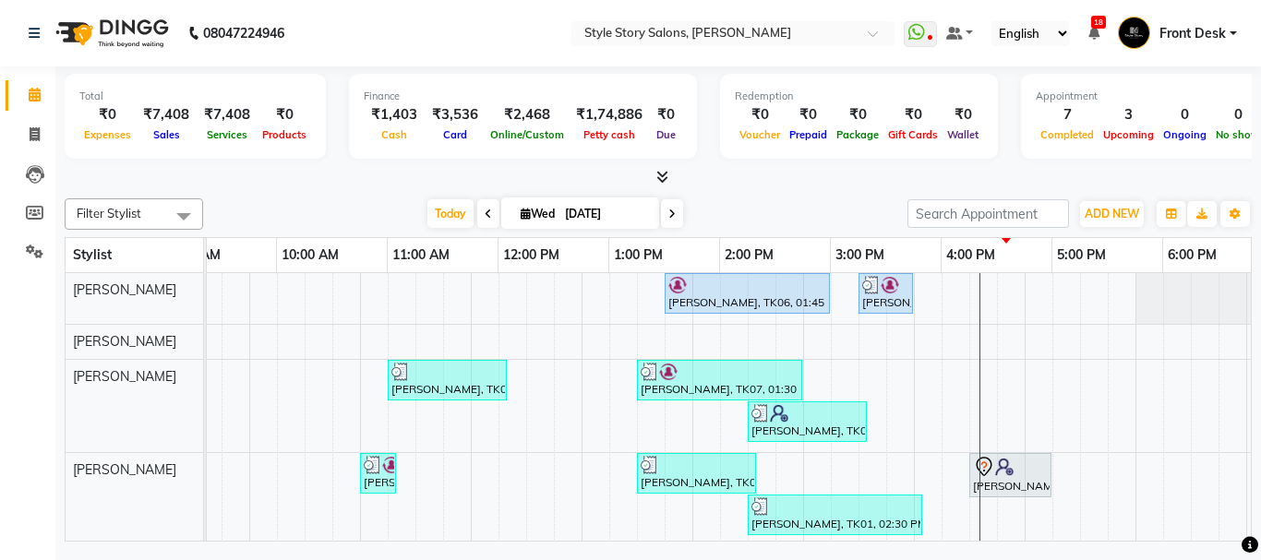
scroll to position [0, 290]
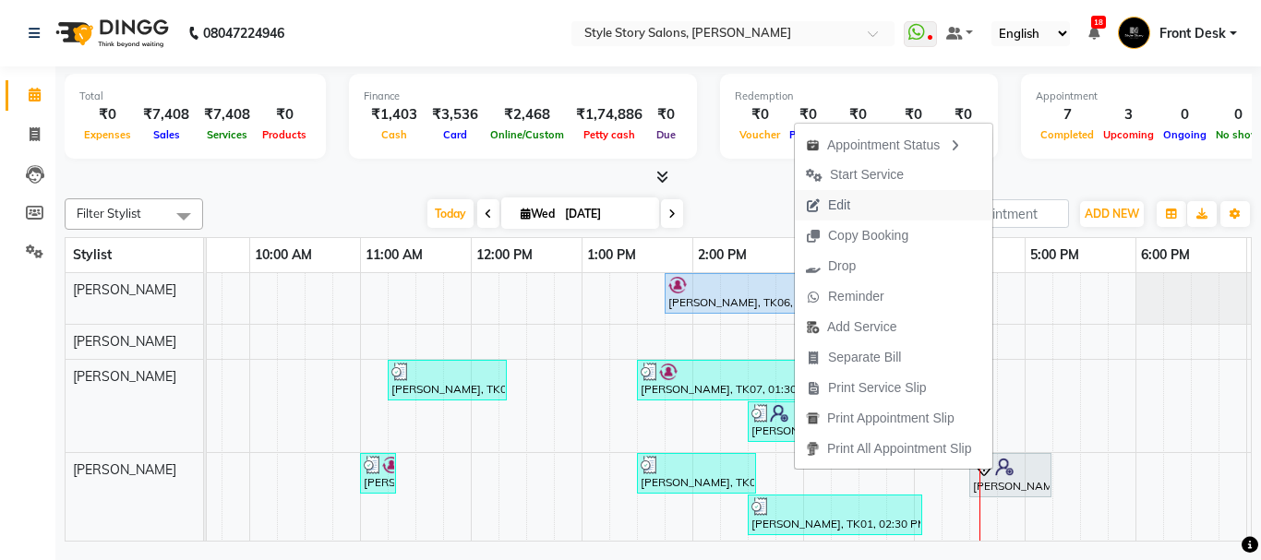
click at [878, 203] on button "Edit" at bounding box center [894, 205] width 198 height 30
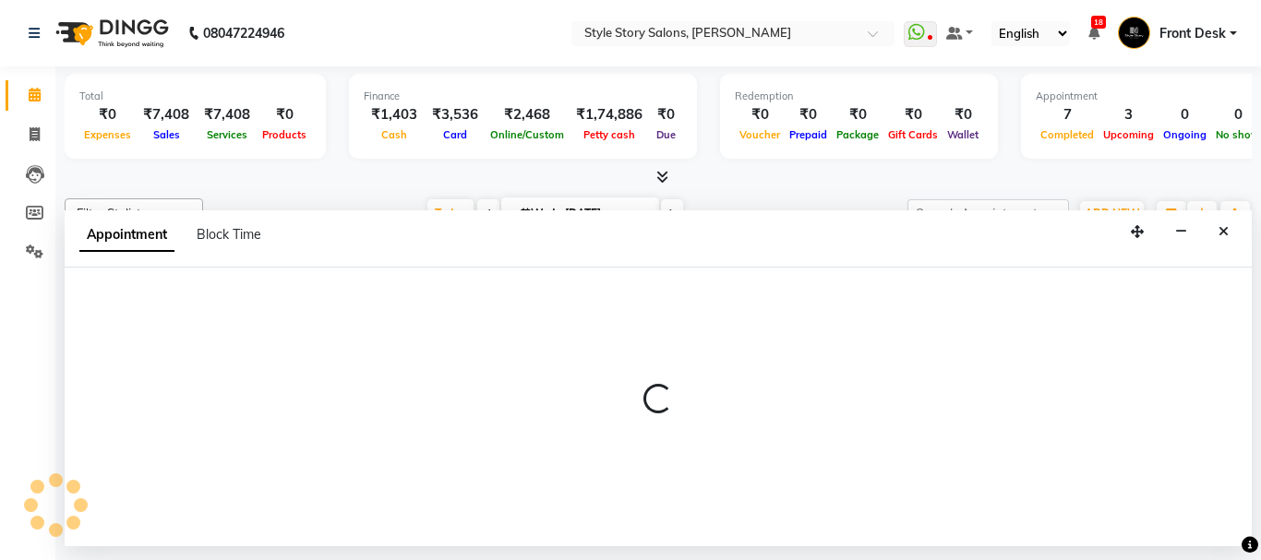
select select "upcoming"
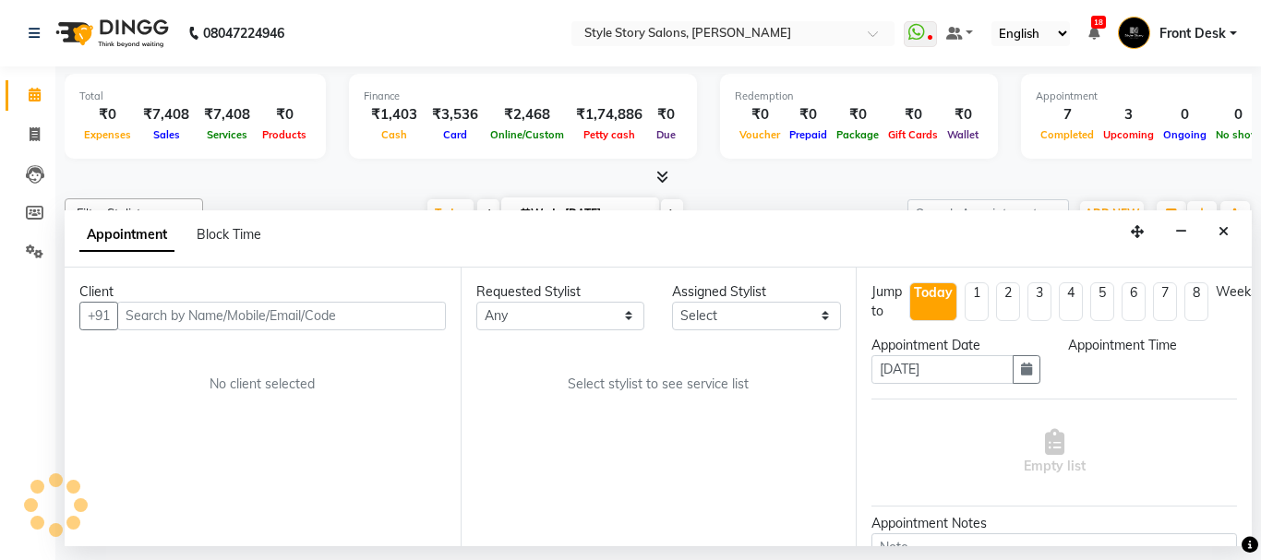
select select "46661"
select select "825"
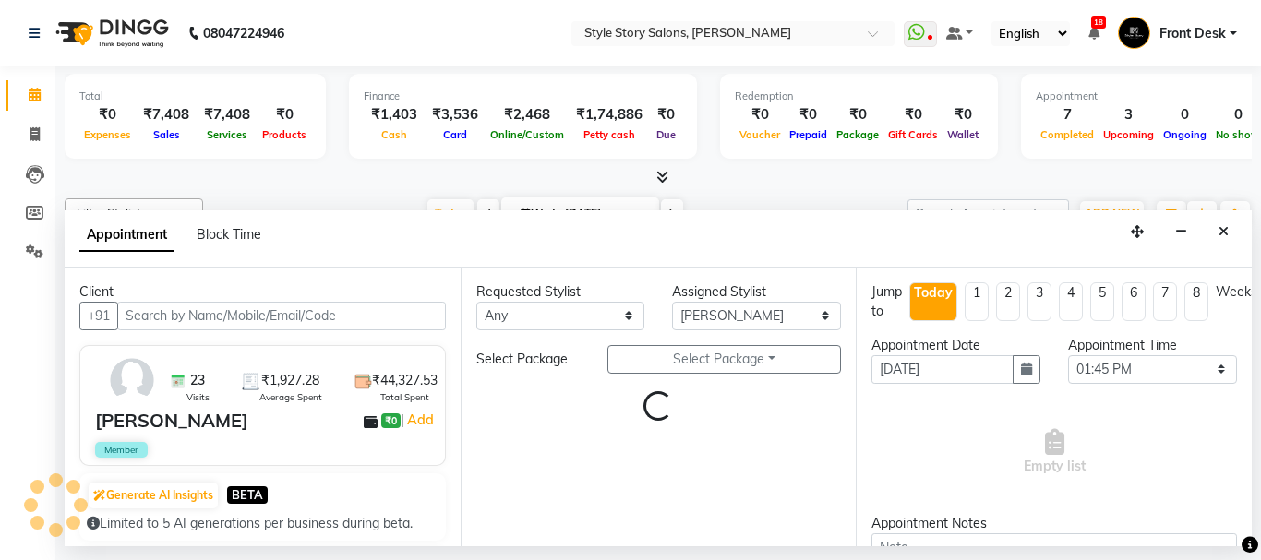
scroll to position [0, 728]
select select "3090"
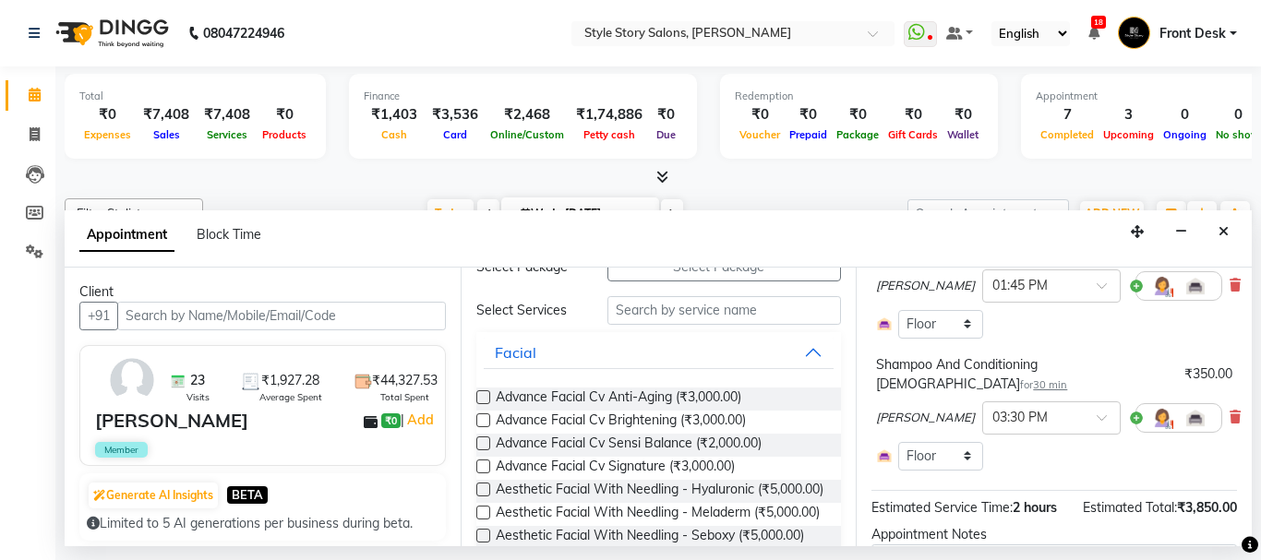
scroll to position [168, 0]
click at [1230, 421] on icon at bounding box center [1235, 418] width 11 height 13
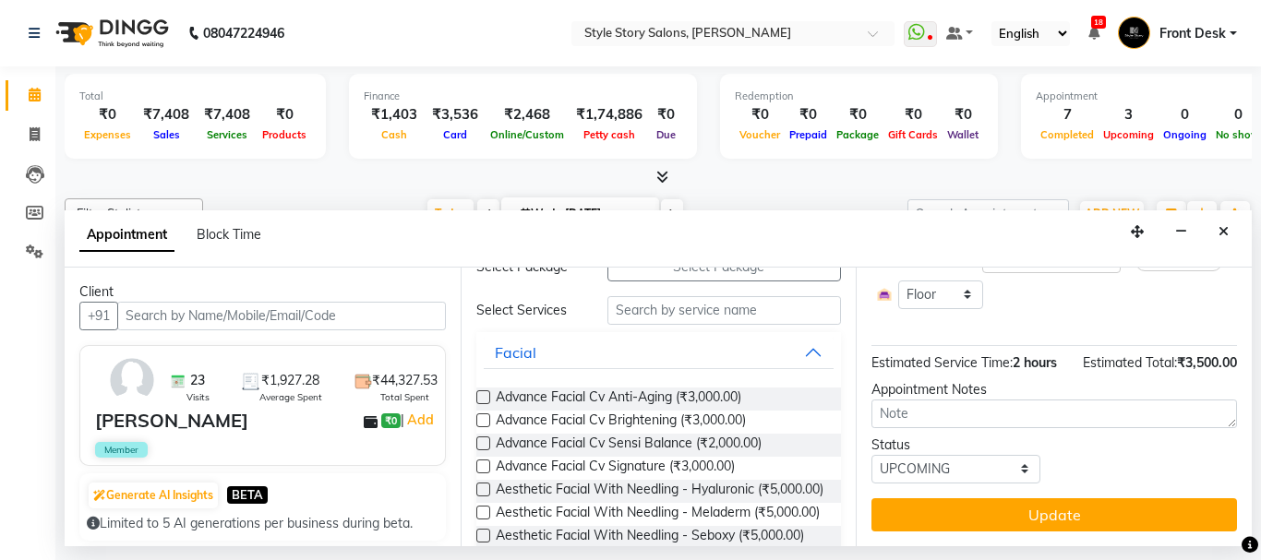
scroll to position [254, 0]
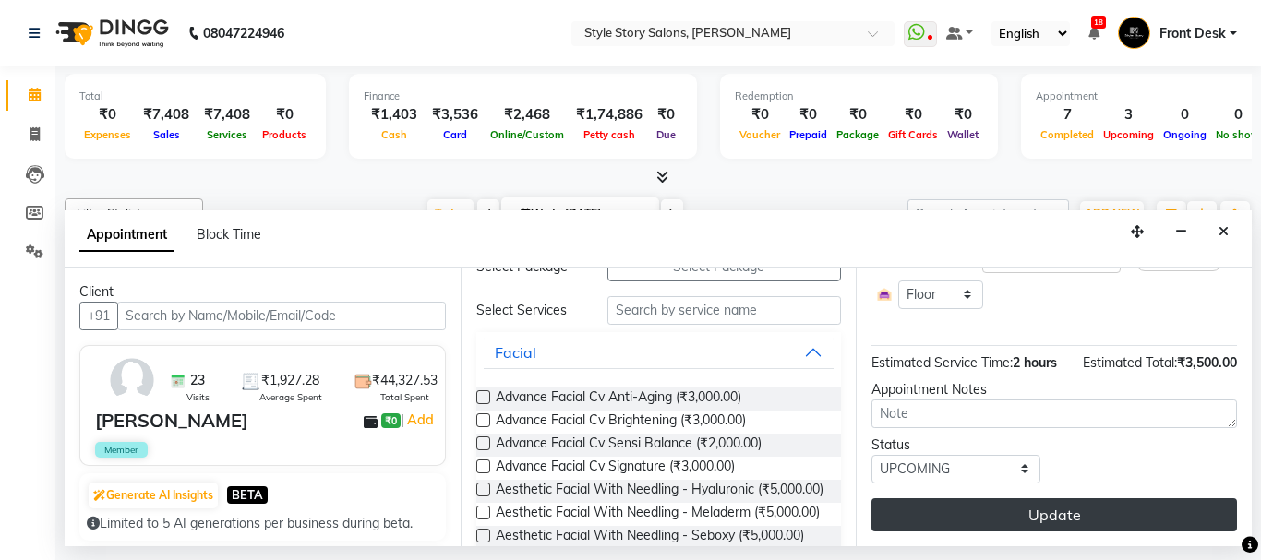
click at [1104, 500] on button "Update" at bounding box center [1054, 515] width 366 height 33
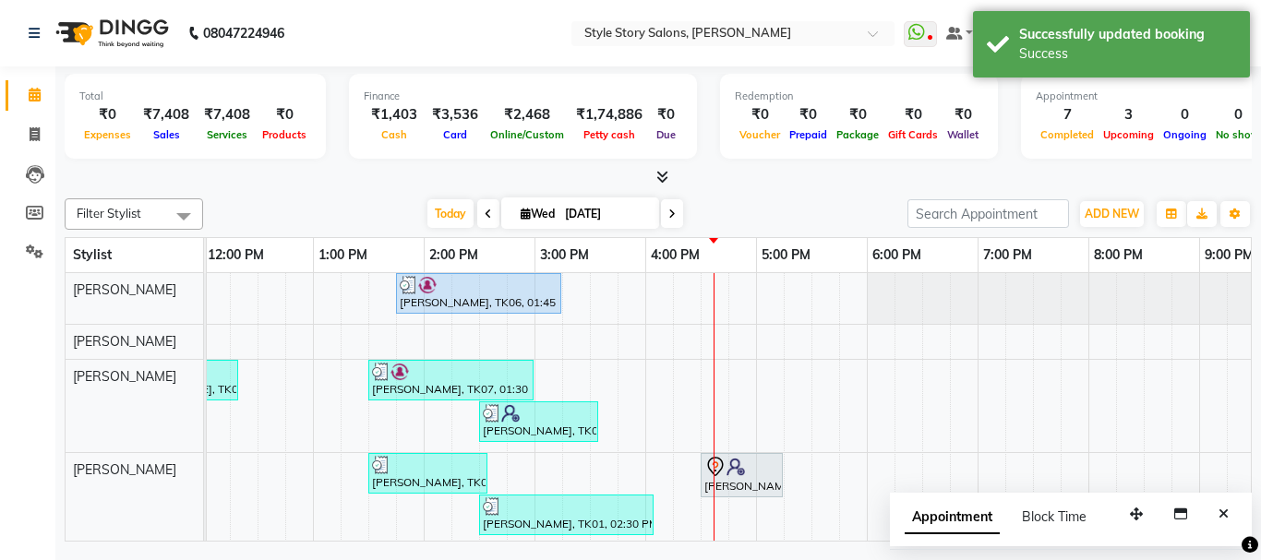
scroll to position [0, 541]
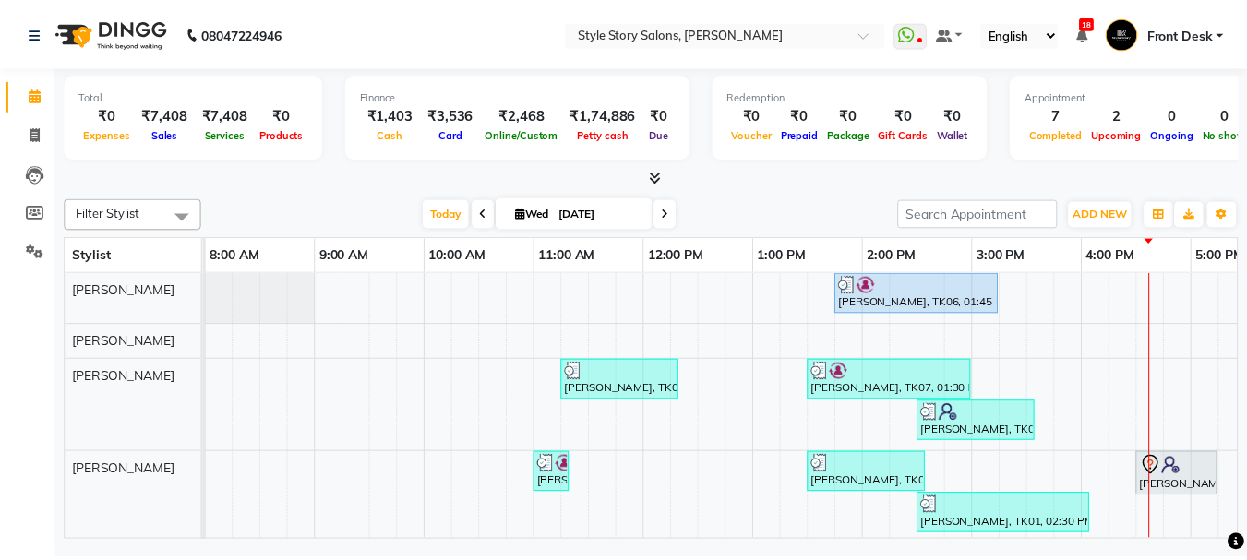
scroll to position [0, 130]
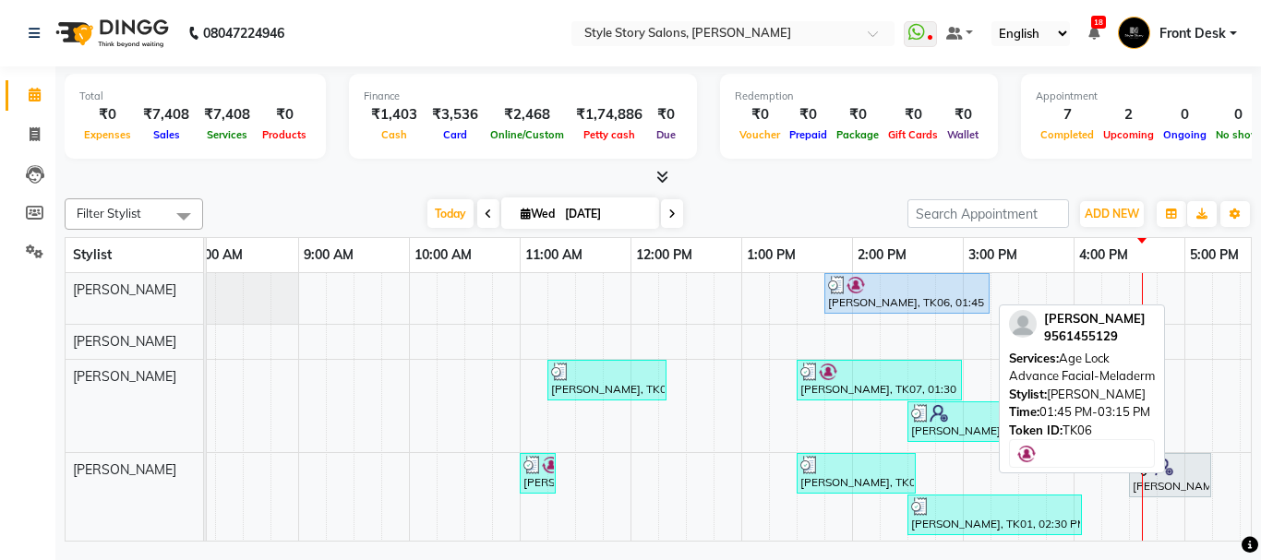
click at [944, 298] on div "[PERSON_NAME], TK06, 01:45 PM-03:15 PM, Age Lock Advance Facial-Meladerm" at bounding box center [907, 293] width 162 height 35
select select "5"
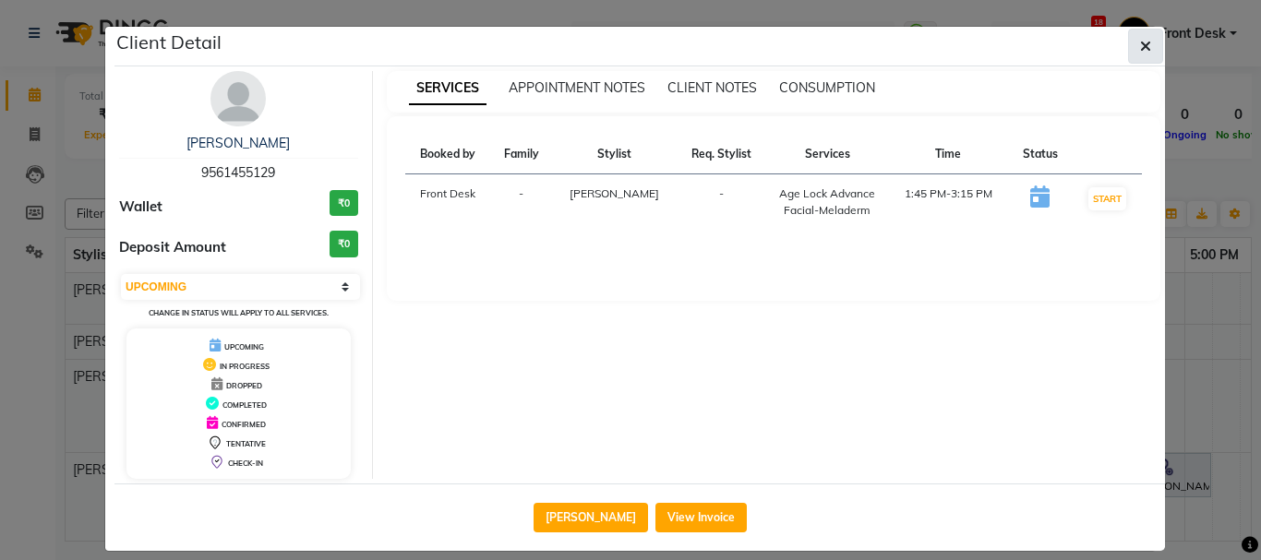
click at [1140, 45] on icon "button" at bounding box center [1145, 46] width 11 height 15
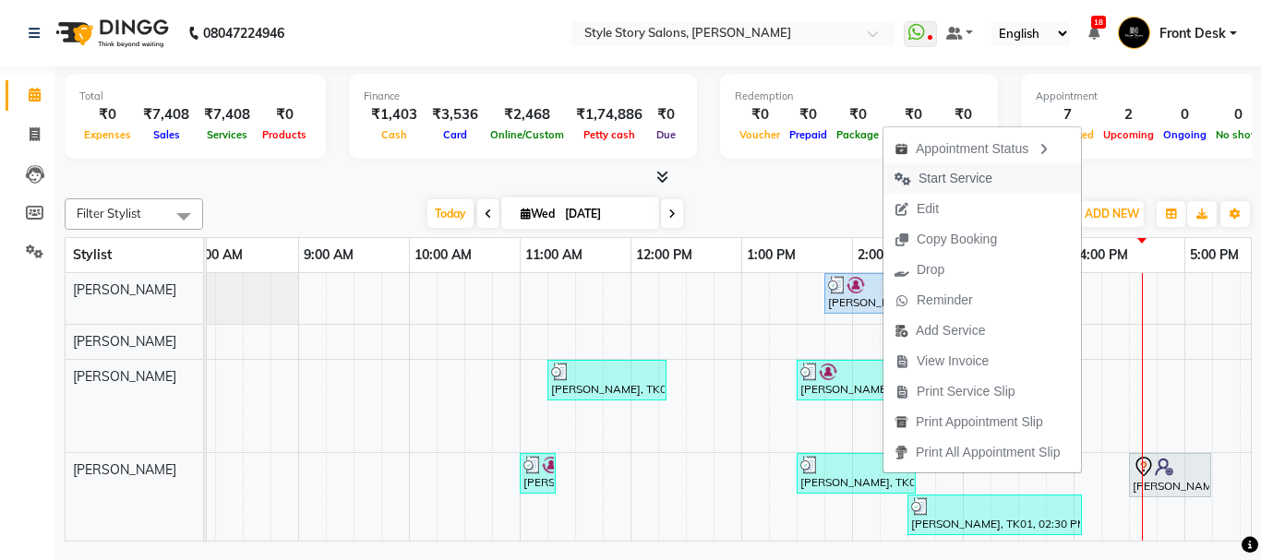
click at [952, 179] on span "Start Service" at bounding box center [956, 178] width 74 height 19
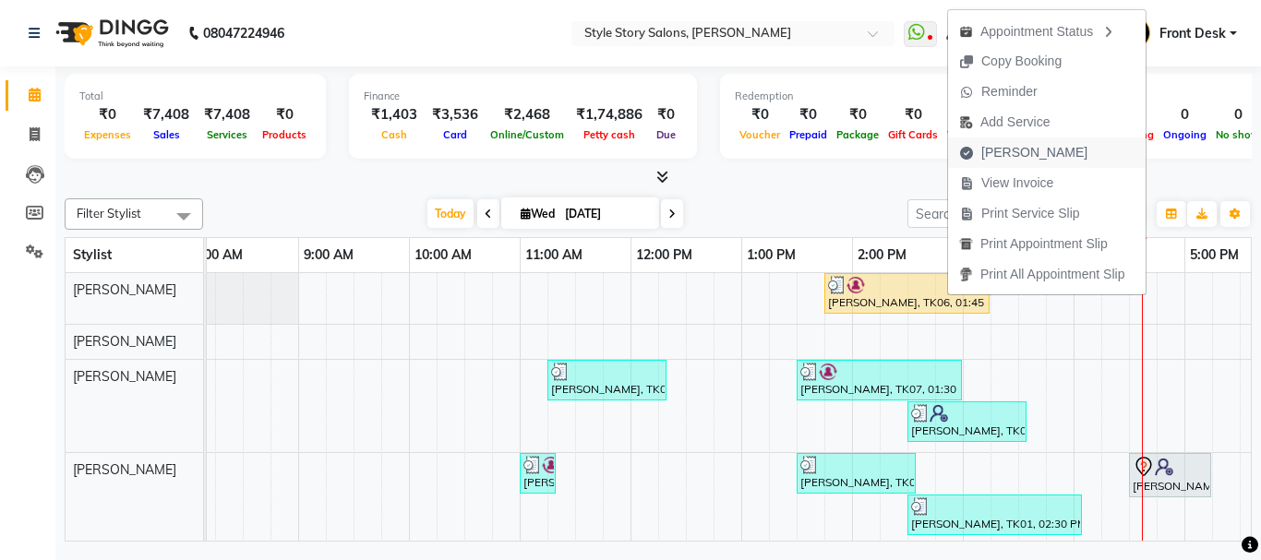
click at [995, 156] on span "[PERSON_NAME]" at bounding box center [1034, 152] width 106 height 19
select select "service"
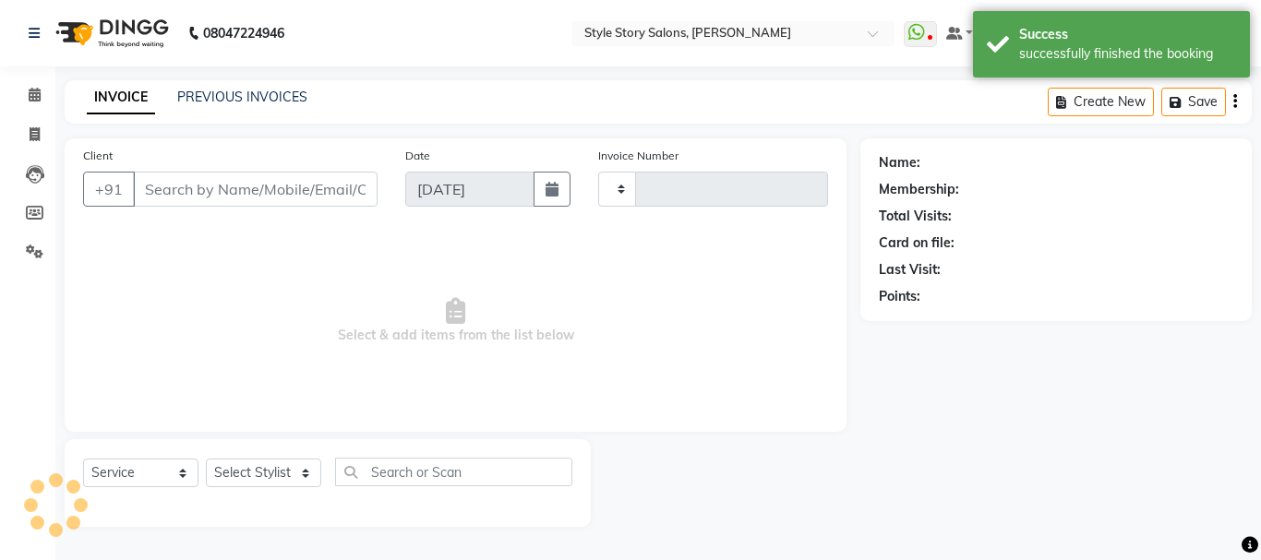
type input "1515"
select select "6249"
type input "9561455129"
select select "46661"
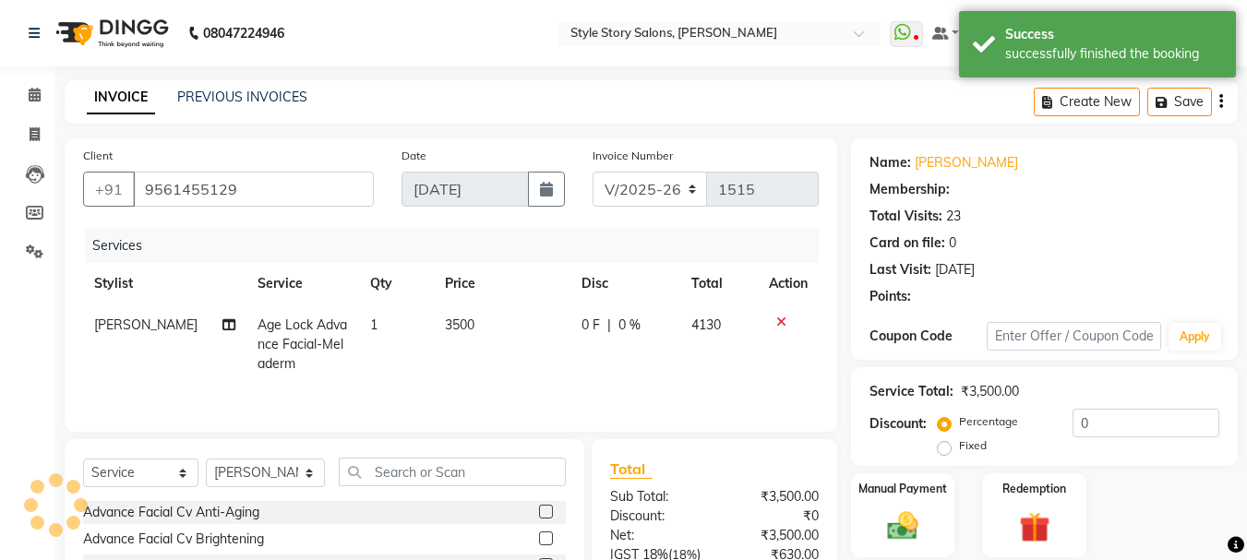
select select "1: Object"
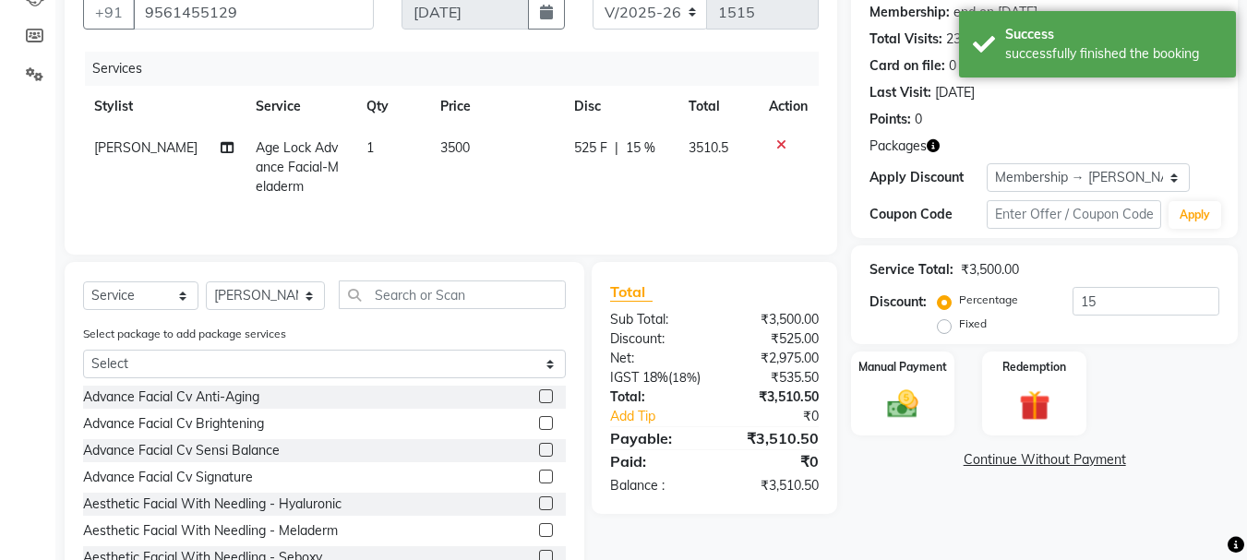
scroll to position [185, 0]
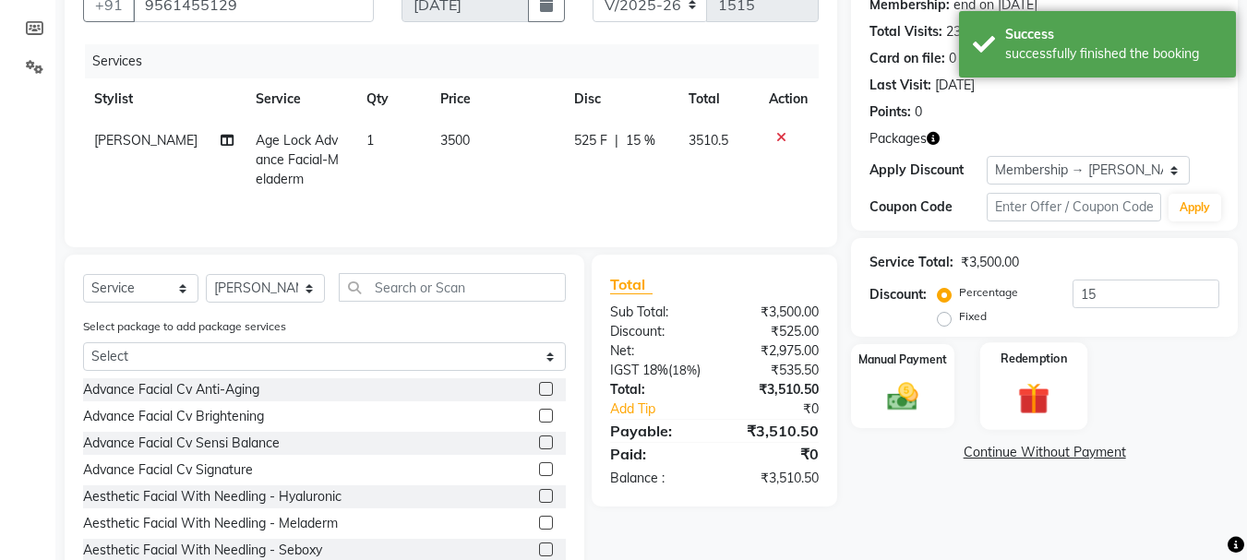
click at [1029, 392] on img at bounding box center [1034, 398] width 52 height 40
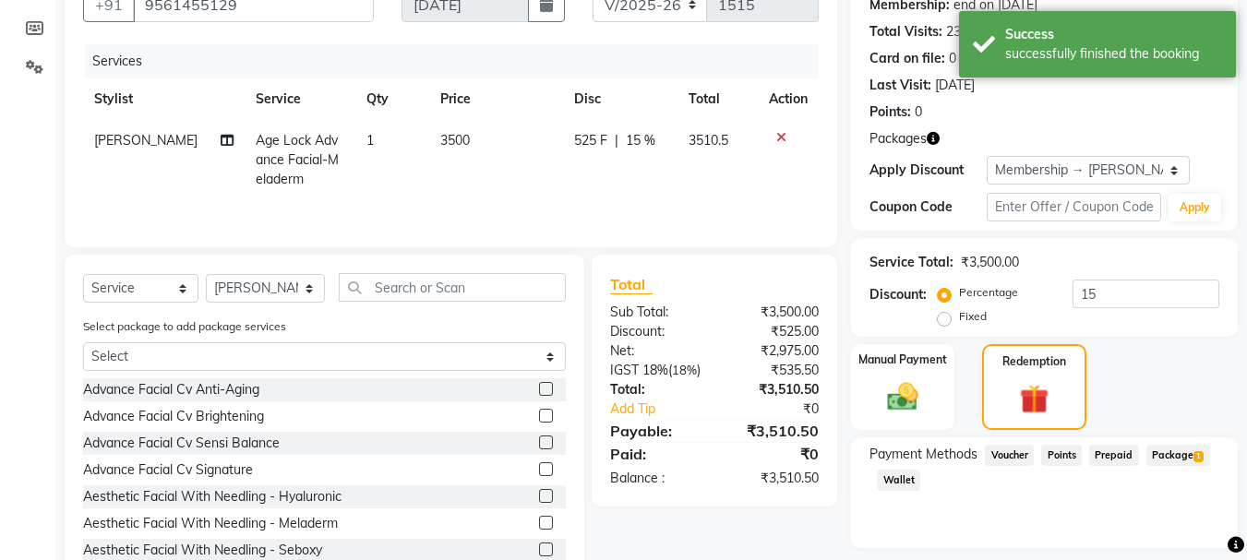
click at [1162, 454] on span "Package 1" at bounding box center [1179, 455] width 64 height 21
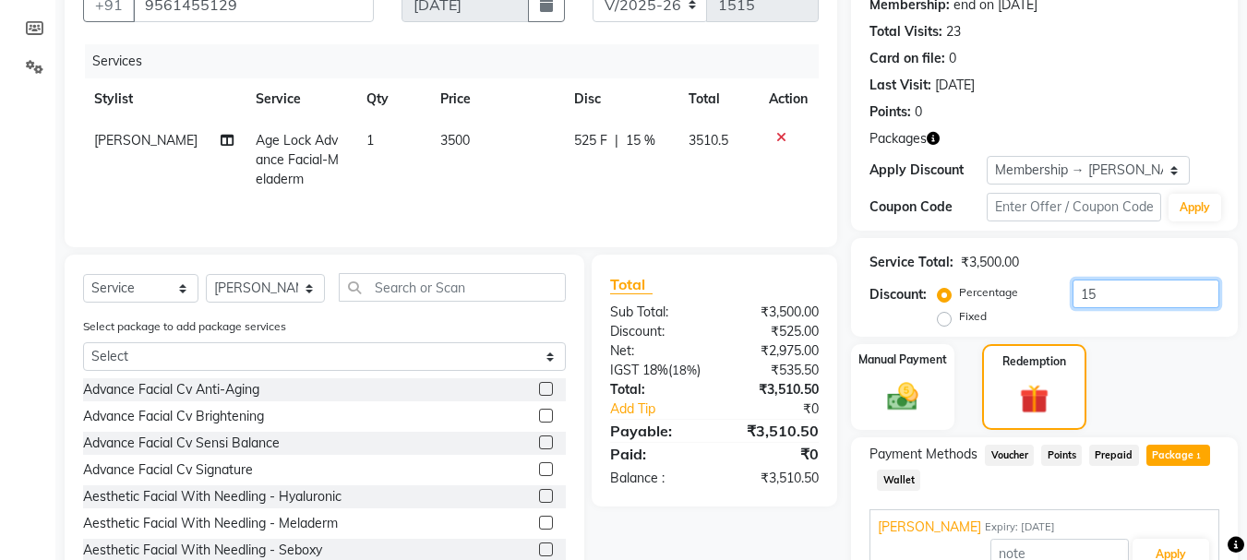
click at [1099, 292] on input "15" at bounding box center [1146, 294] width 147 height 29
type input "1"
type input "0"
click at [1106, 392] on div "Manual Payment Redemption" at bounding box center [1044, 387] width 414 height 86
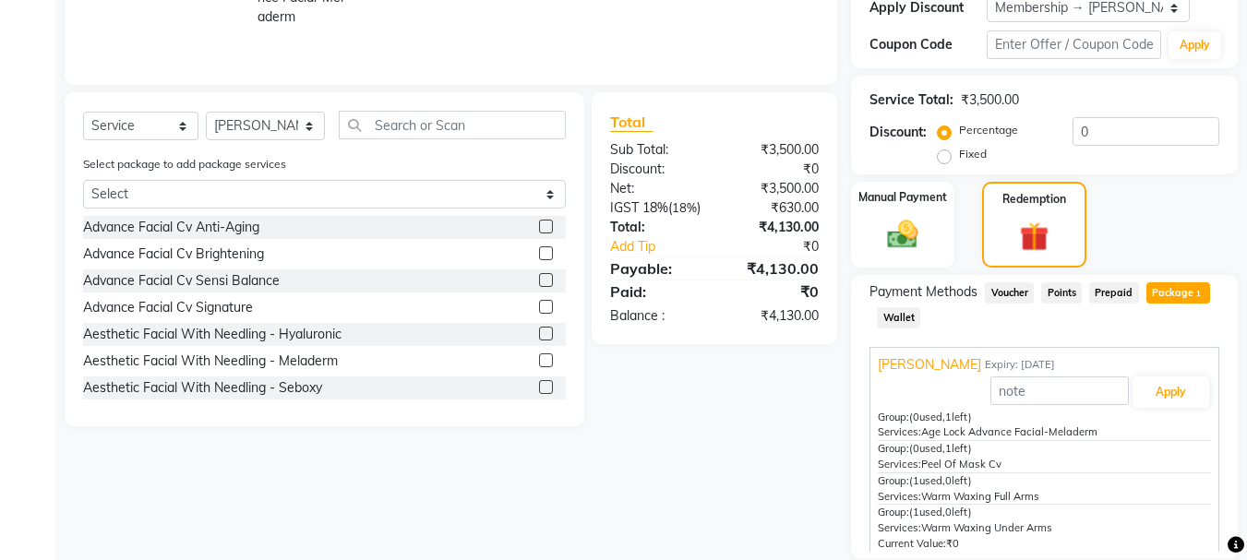
scroll to position [369, 0]
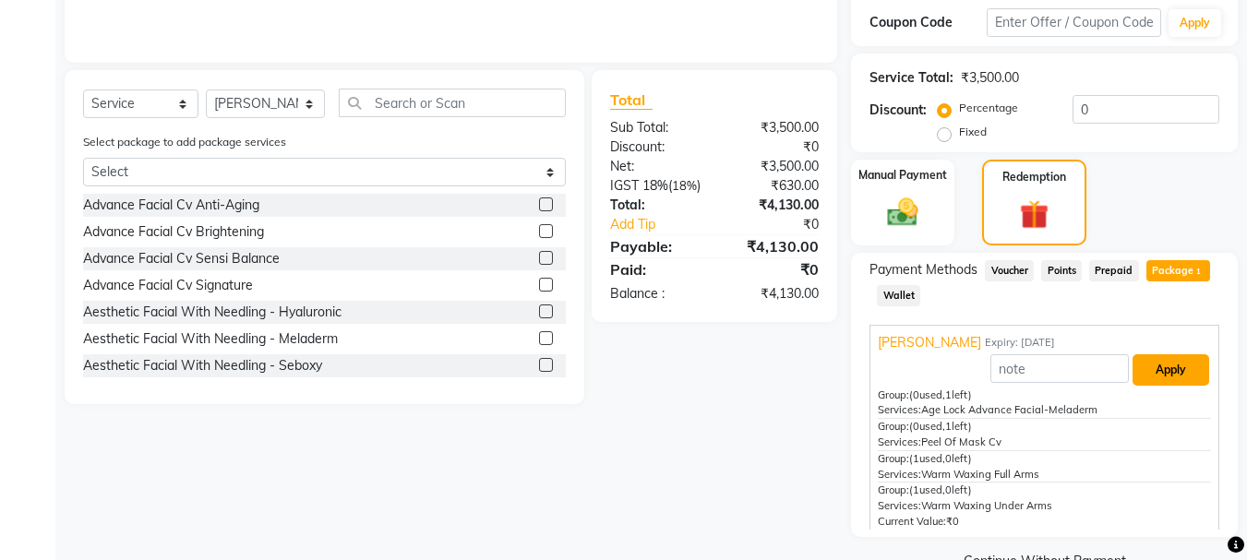
click at [1156, 372] on button "Apply" at bounding box center [1171, 369] width 77 height 31
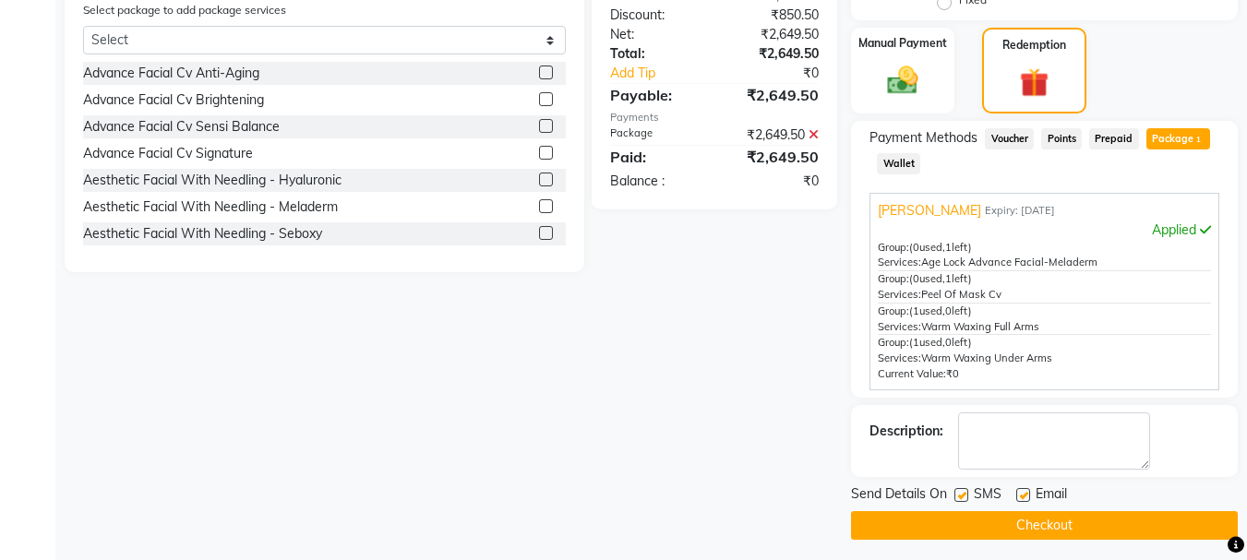
scroll to position [509, 0]
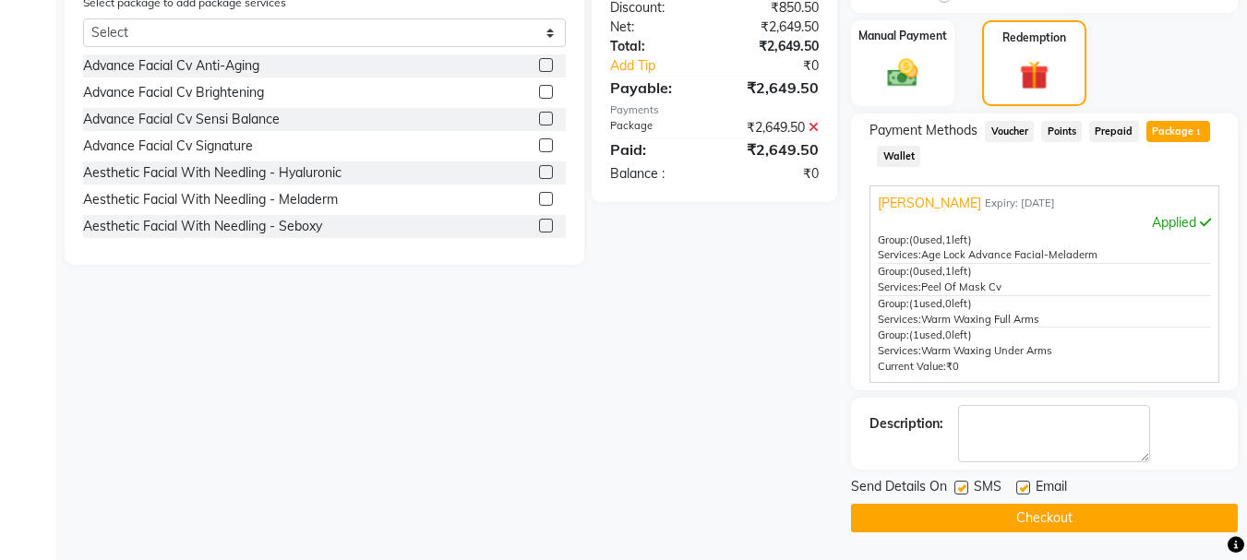
click at [1062, 517] on button "Checkout" at bounding box center [1044, 518] width 387 height 29
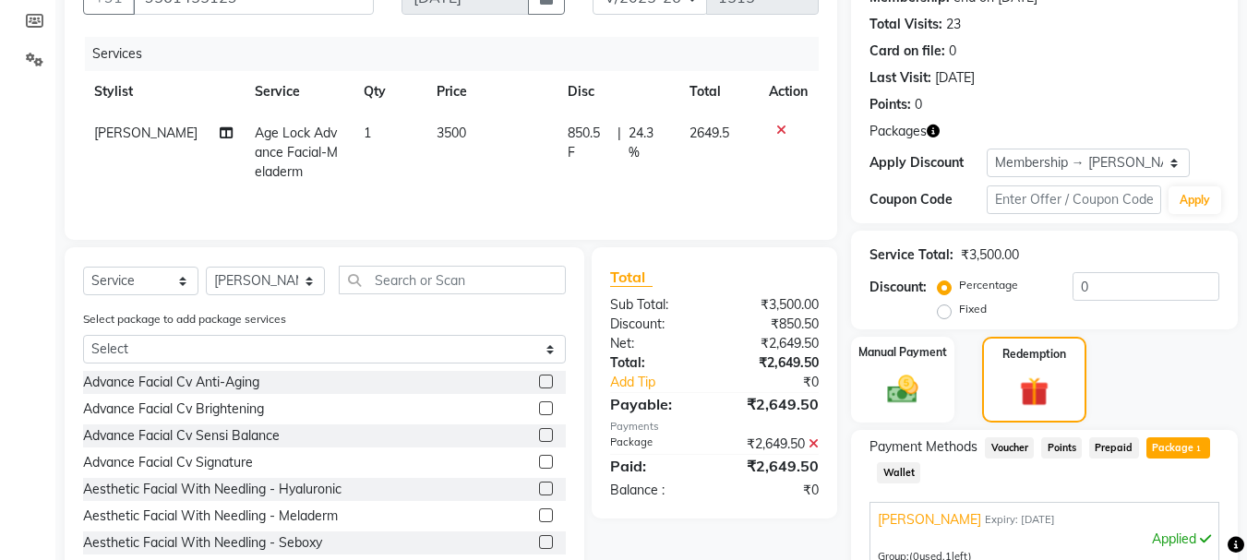
scroll to position [139, 0]
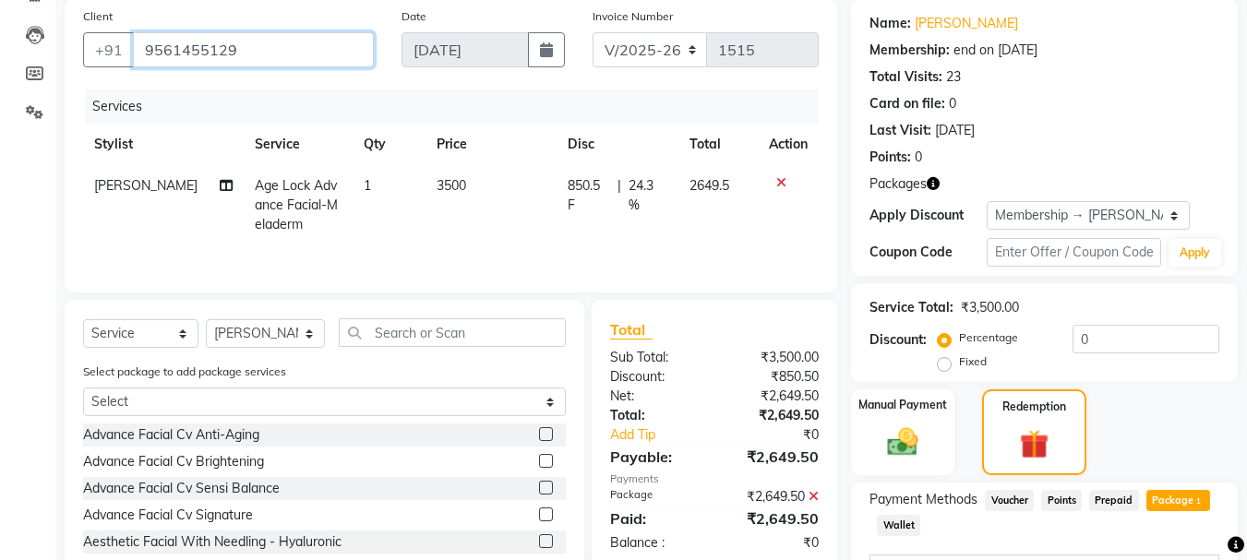
click at [242, 45] on input "9561455129" at bounding box center [253, 49] width 241 height 35
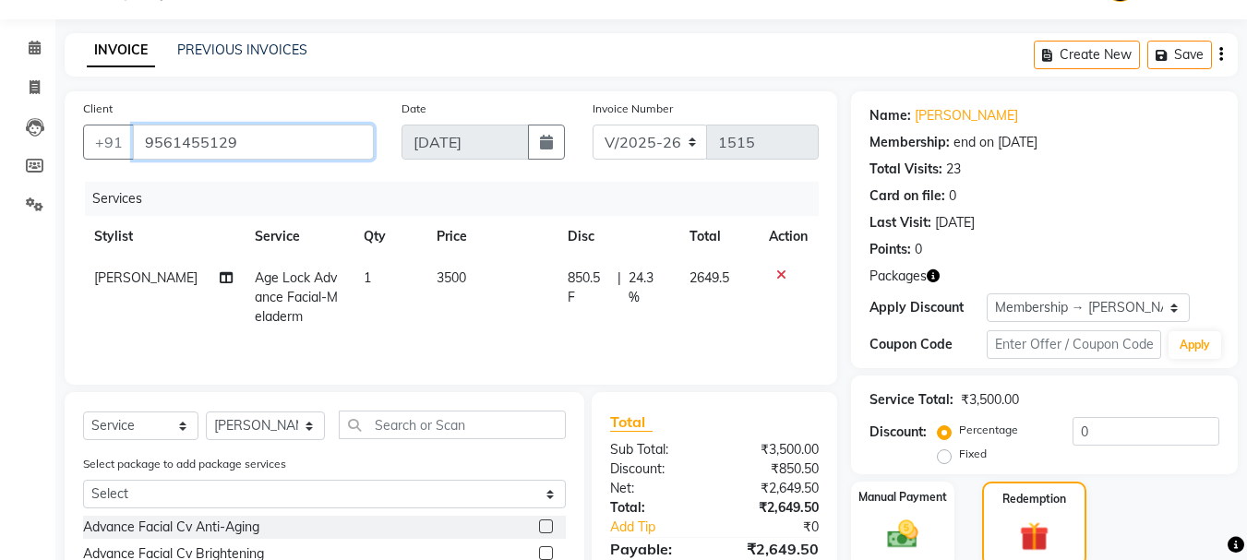
scroll to position [0, 0]
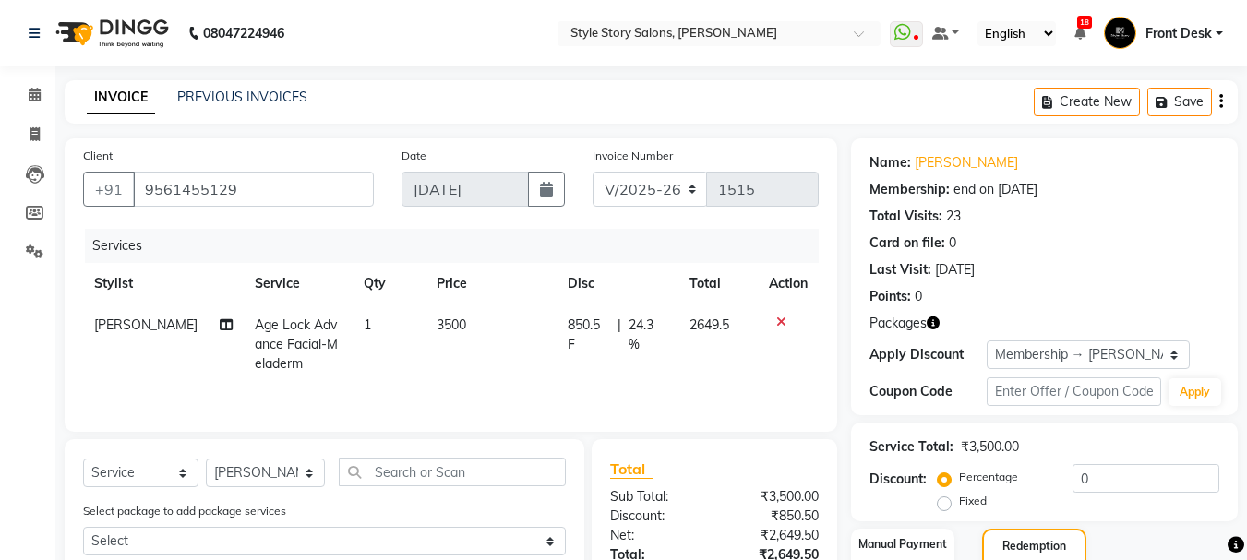
click at [1218, 104] on div "Create New Save" at bounding box center [1136, 101] width 204 height 43
click at [1222, 102] on icon "button" at bounding box center [1221, 102] width 4 height 1
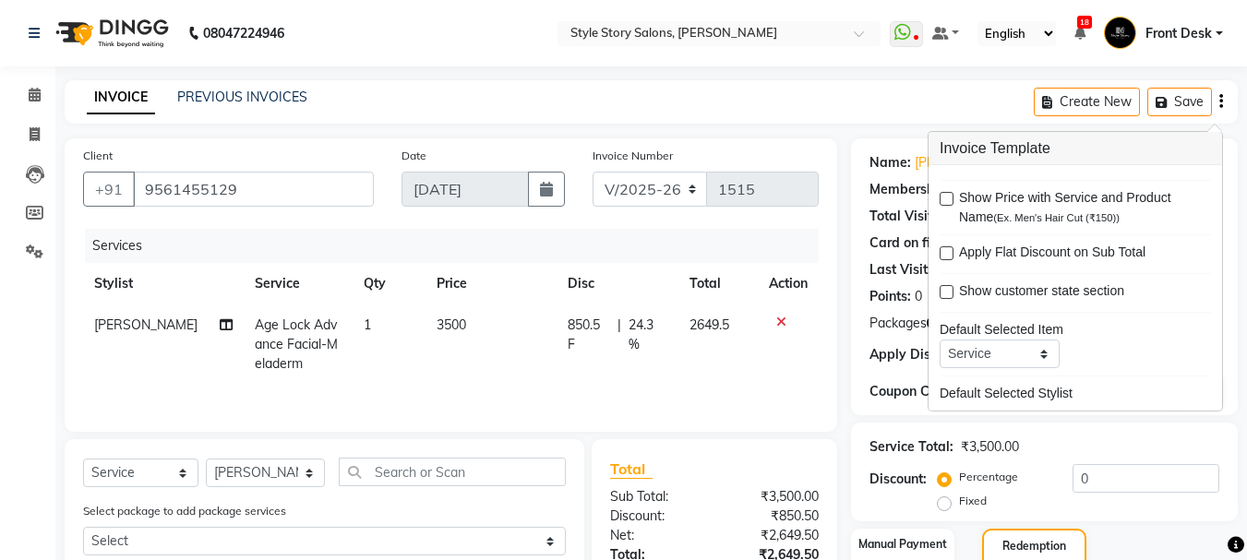
click at [859, 113] on div "INVOICE PREVIOUS INVOICES Create New Save" at bounding box center [651, 101] width 1173 height 43
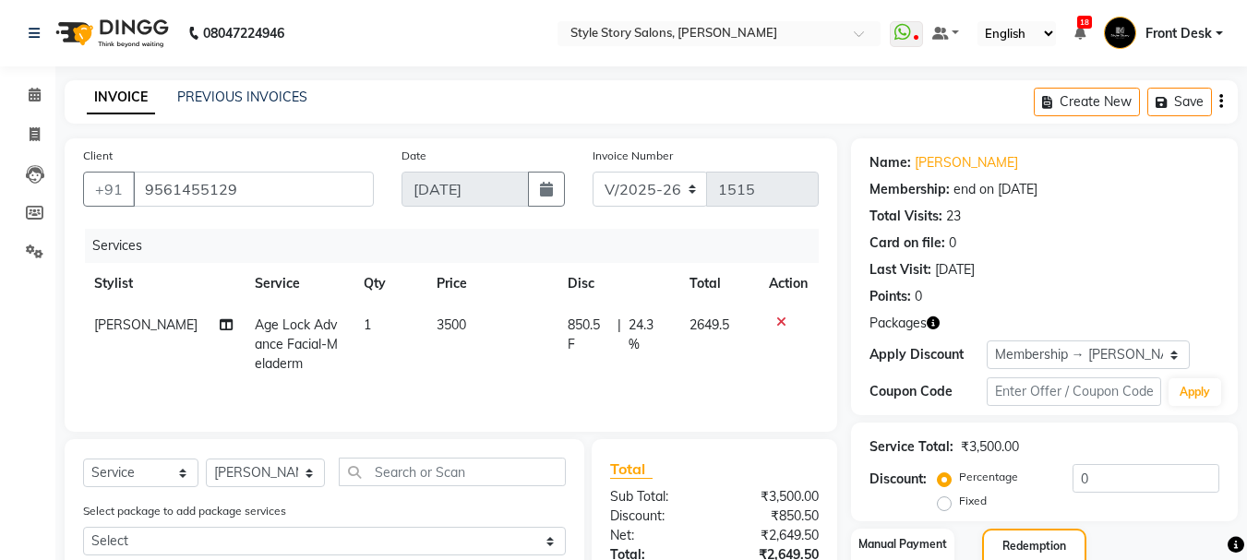
click at [1214, 39] on link "Front Desk" at bounding box center [1163, 33] width 119 height 30
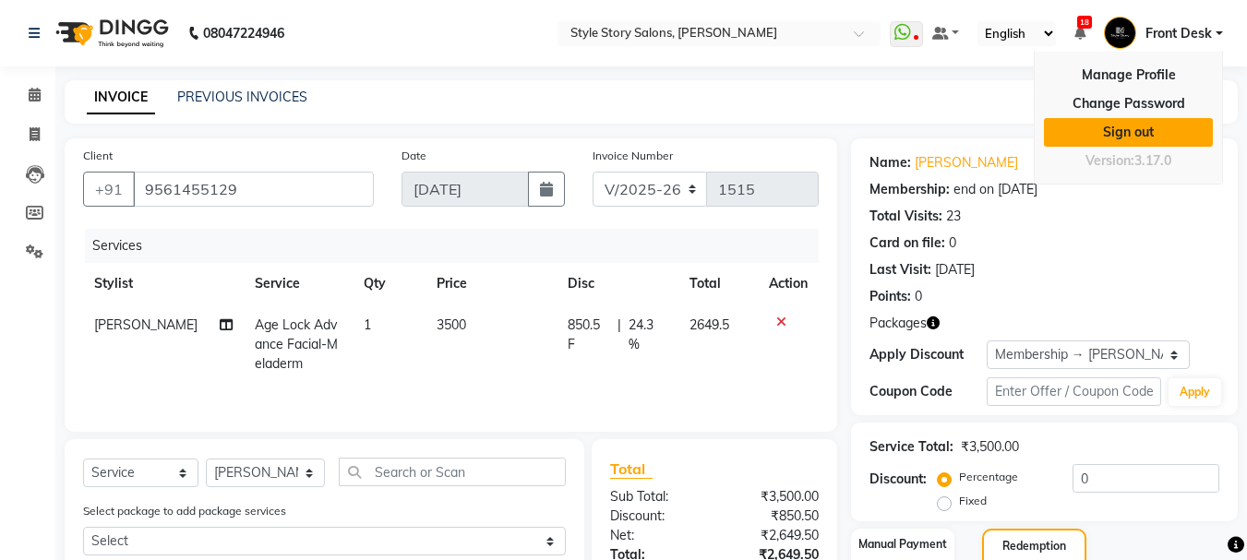
click at [1147, 138] on link "Sign out" at bounding box center [1128, 132] width 169 height 29
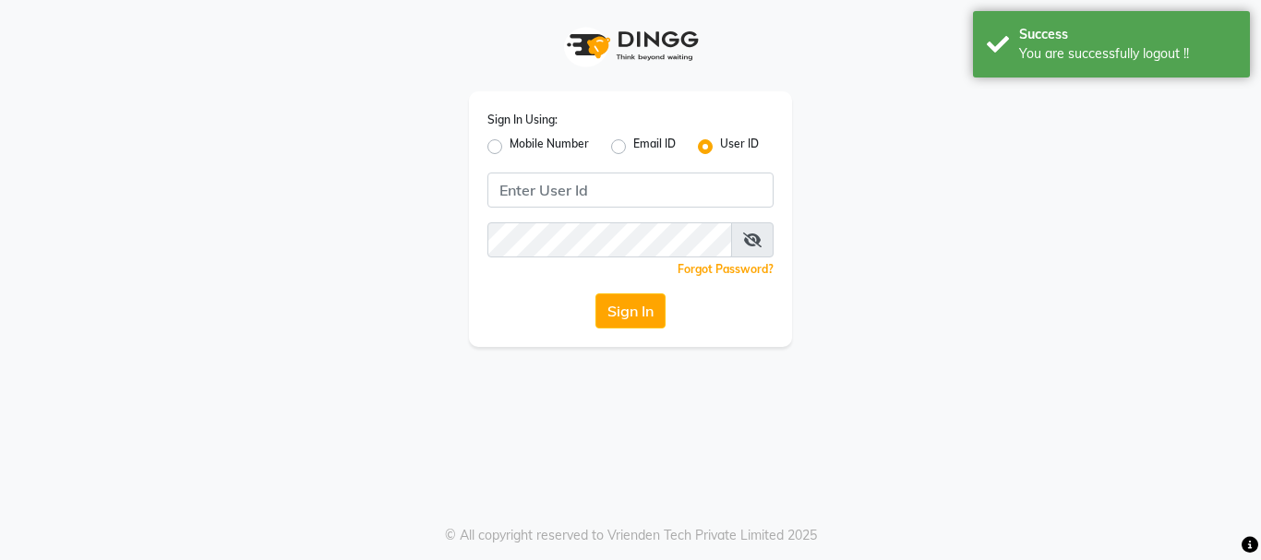
click at [510, 150] on label "Mobile Number" at bounding box center [549, 147] width 79 height 22
click at [510, 148] on input "Mobile Number" at bounding box center [516, 142] width 12 height 12
radio input "true"
radio input "false"
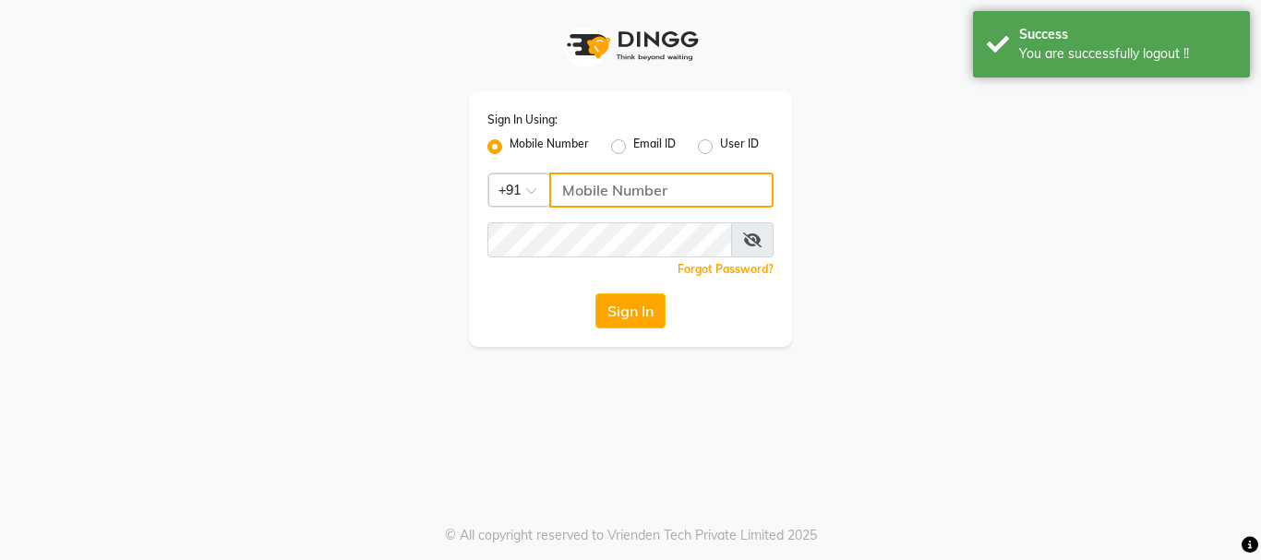
click at [580, 186] on input "Username" at bounding box center [661, 190] width 224 height 35
type input "9881786099"
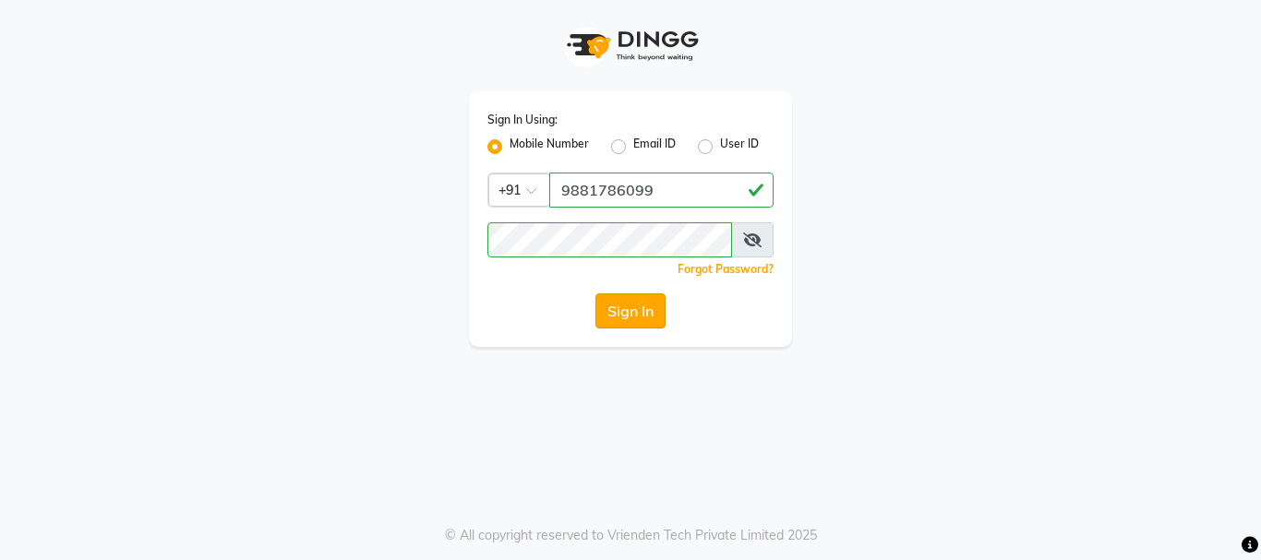
click at [620, 314] on button "Sign In" at bounding box center [630, 311] width 70 height 35
